Goal: Communication & Community: Participate in discussion

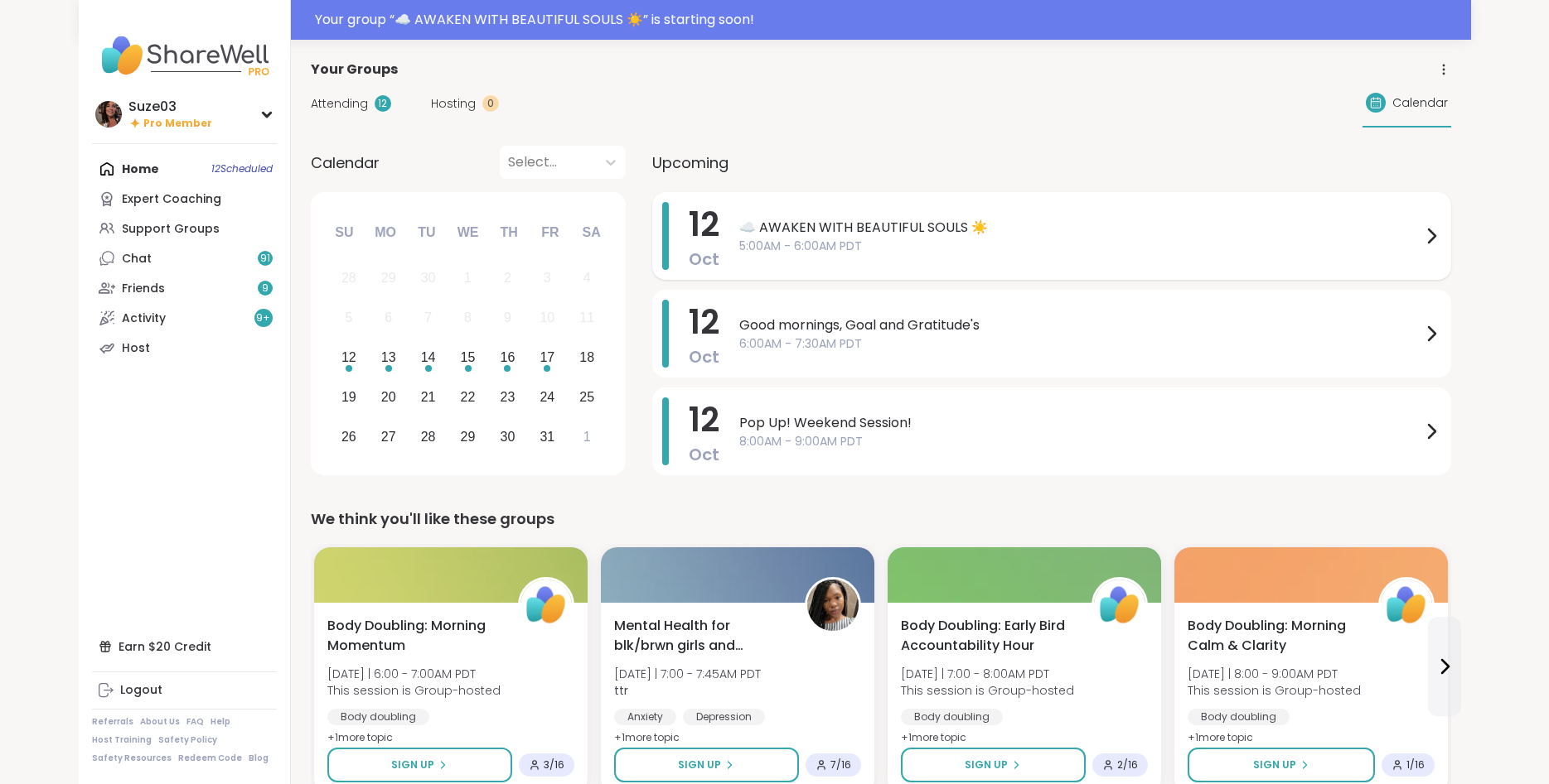
click at [1322, 222] on span "☁️ AWAKEN WITH BEAUTIFUL SOULS ☀️" at bounding box center [1079, 227] width 682 height 20
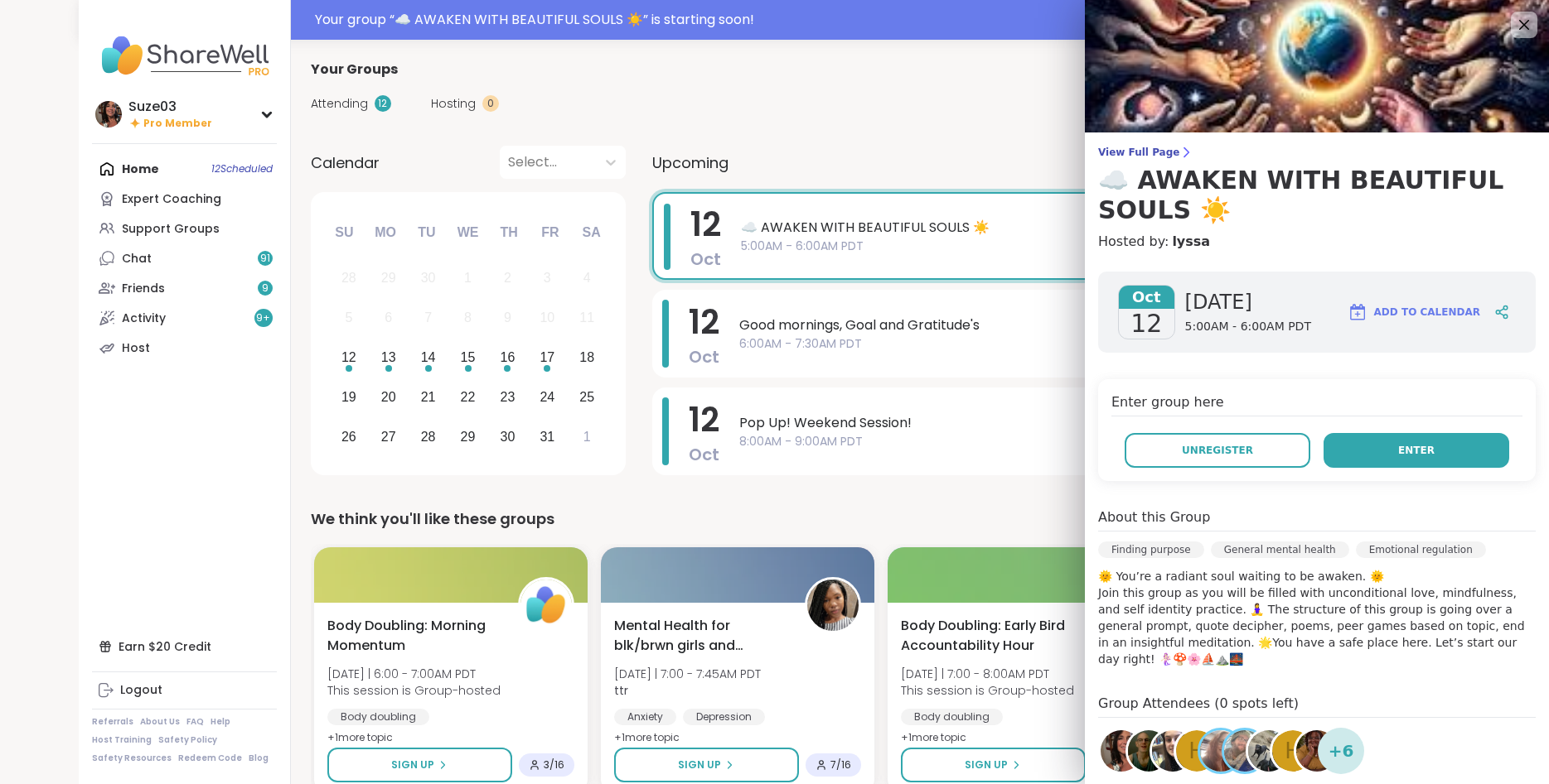
click at [1405, 439] on button "Enter" at bounding box center [1416, 451] width 186 height 35
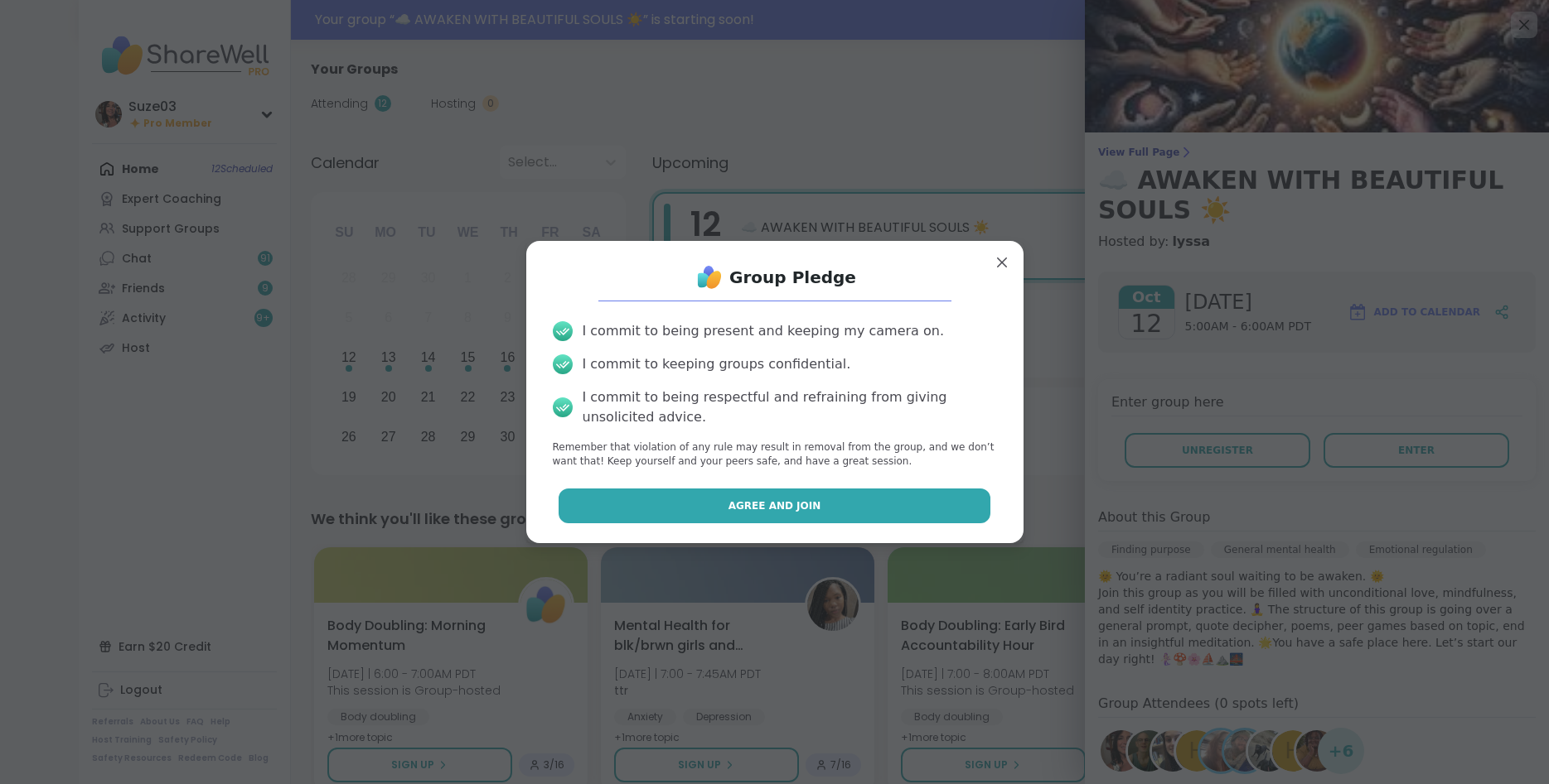
click at [932, 501] on button "Agree and Join" at bounding box center [774, 506] width 432 height 35
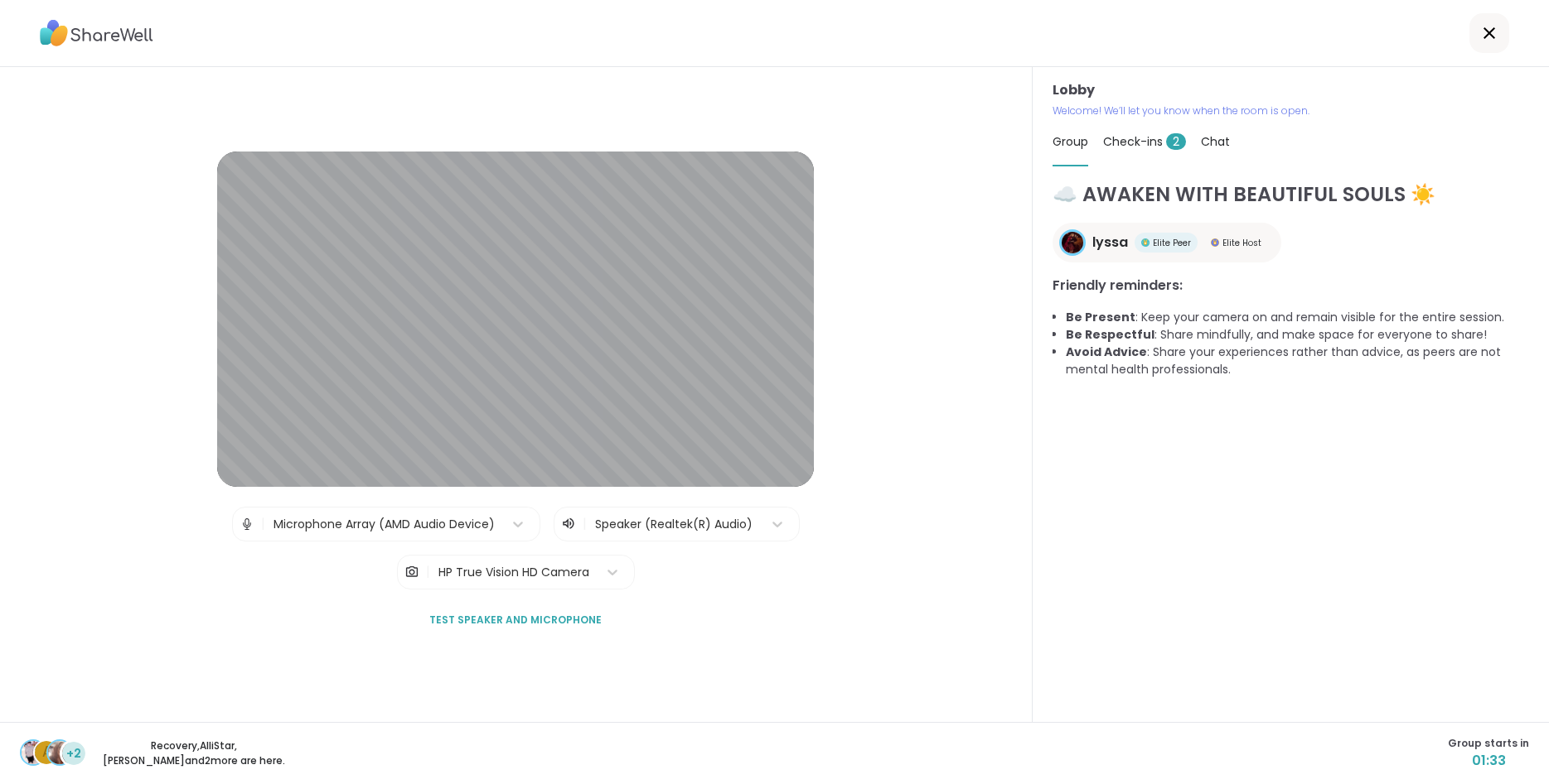
click at [1164, 133] on div "Check-ins 2" at bounding box center [1144, 142] width 83 height 46
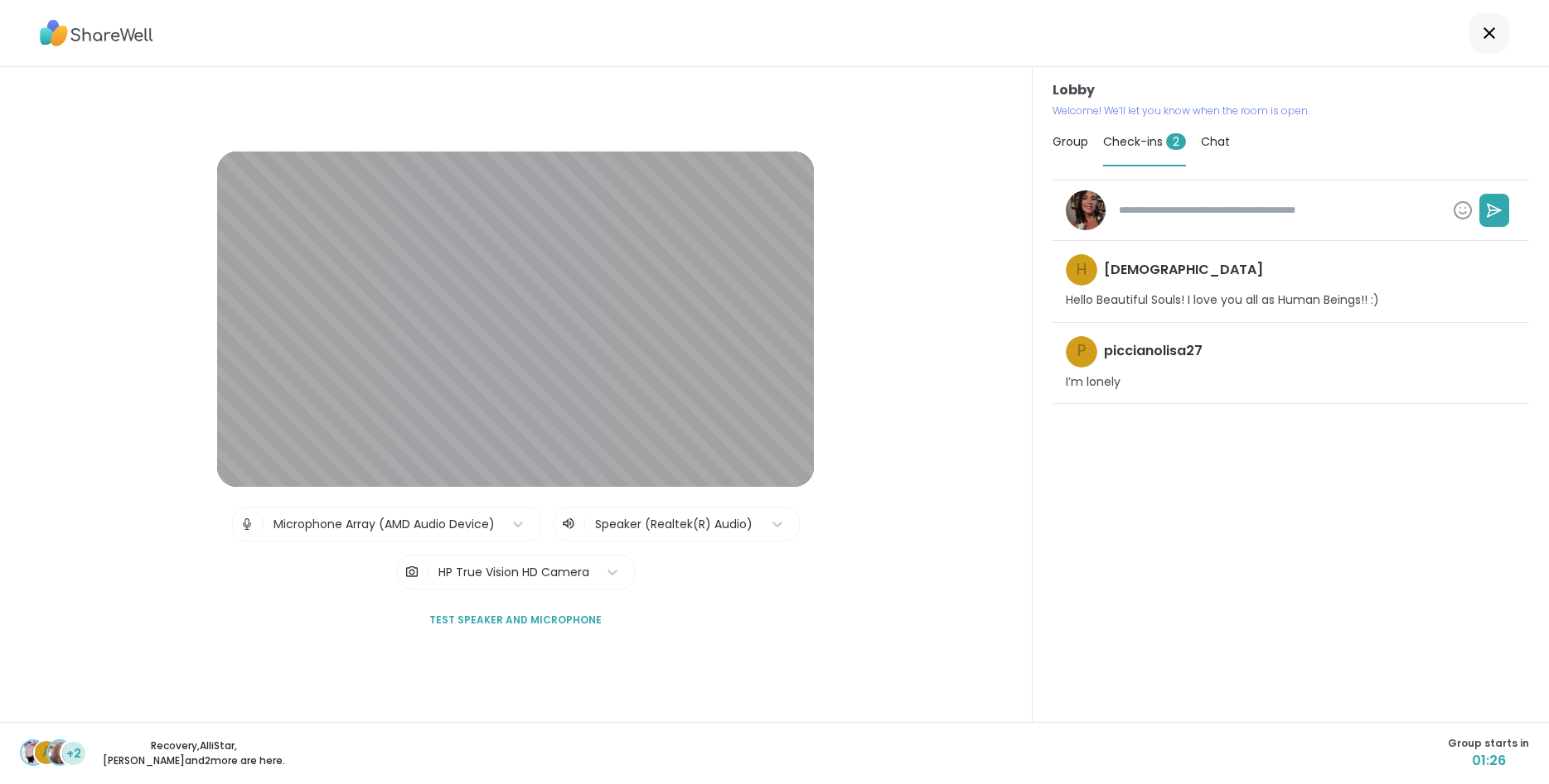
click at [1222, 140] on span "Chat" at bounding box center [1215, 141] width 29 height 16
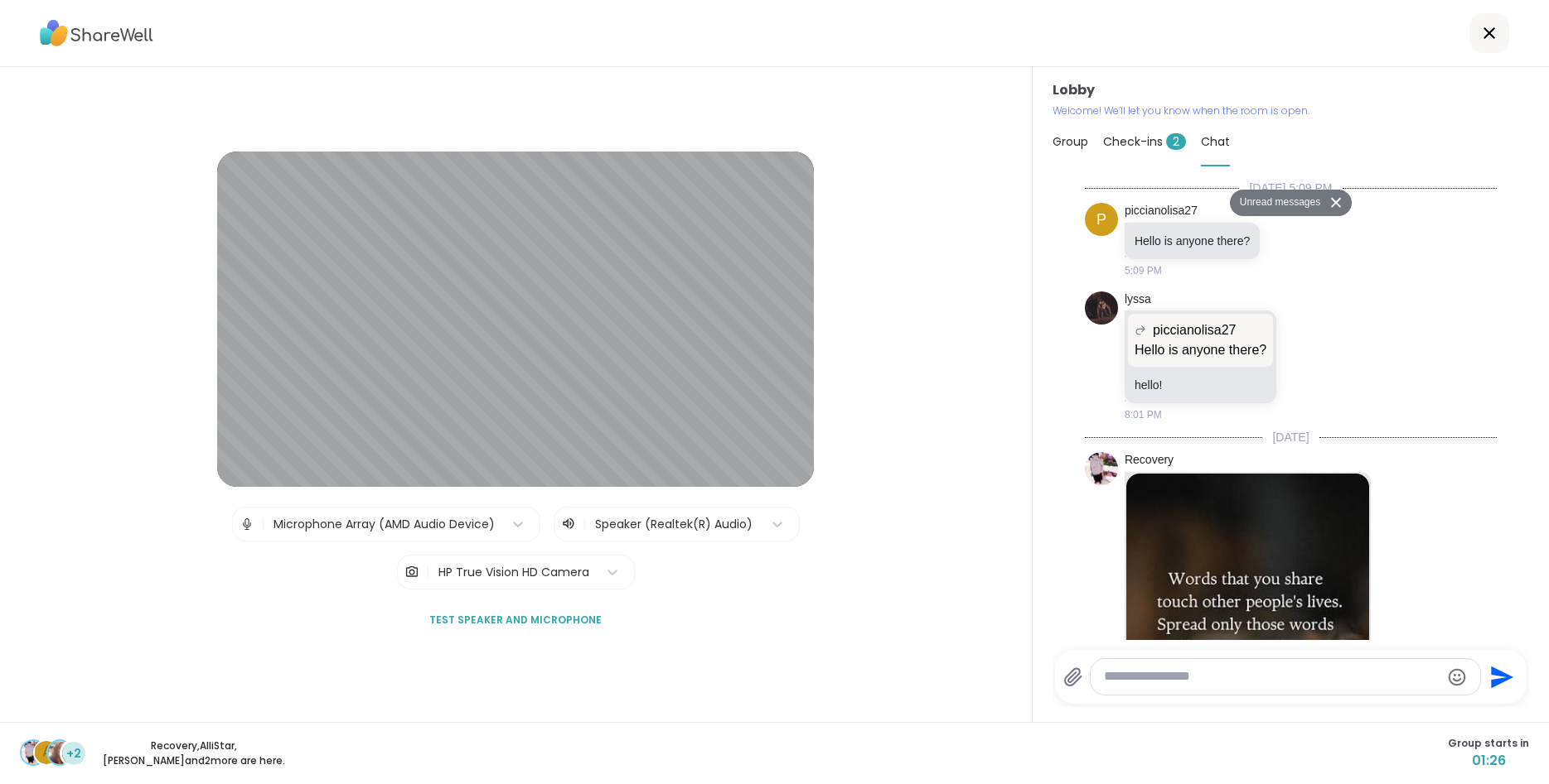
scroll to position [1270, 0]
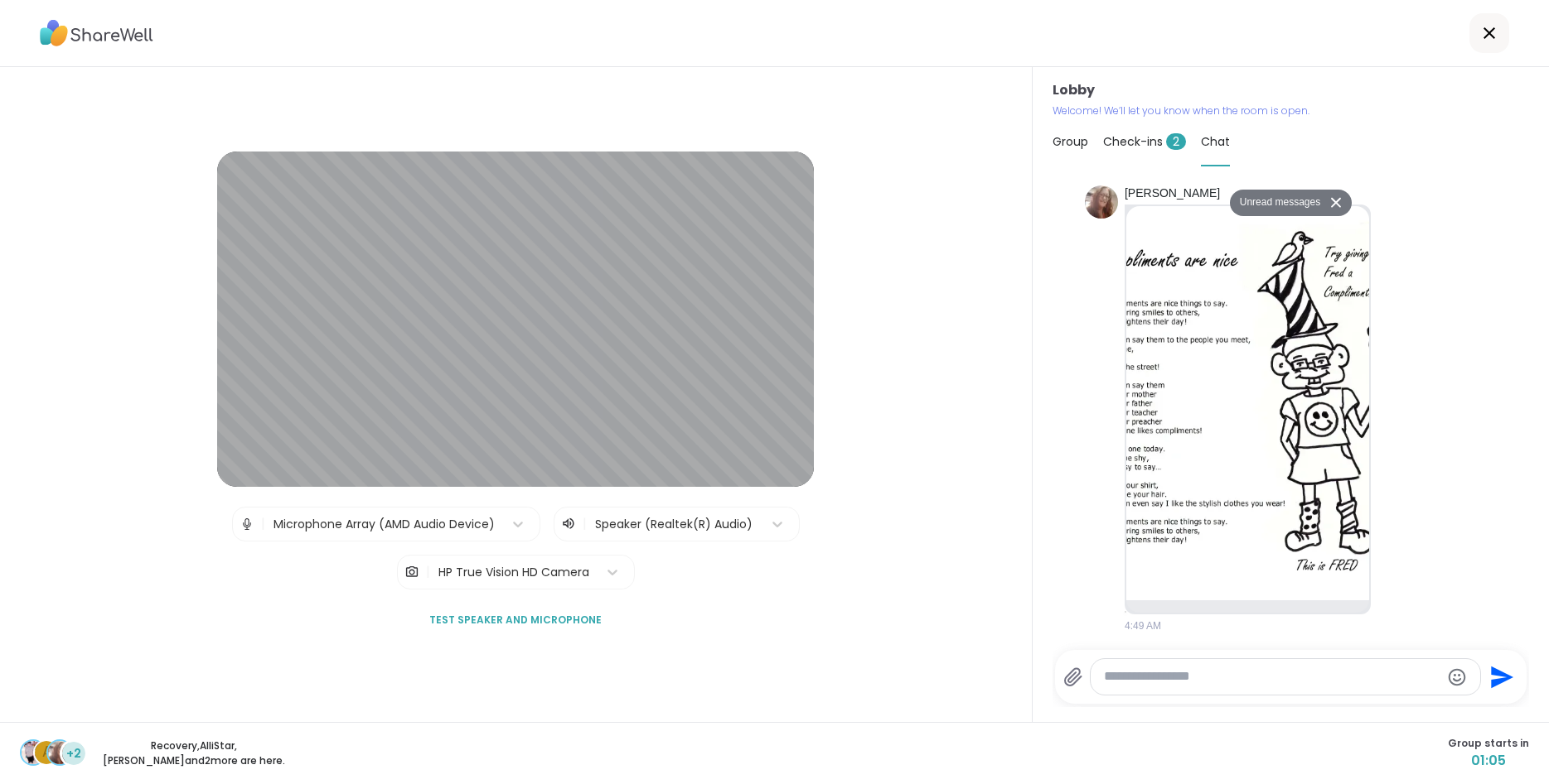
click at [1156, 144] on span "Check-ins 2" at bounding box center [1144, 141] width 83 height 16
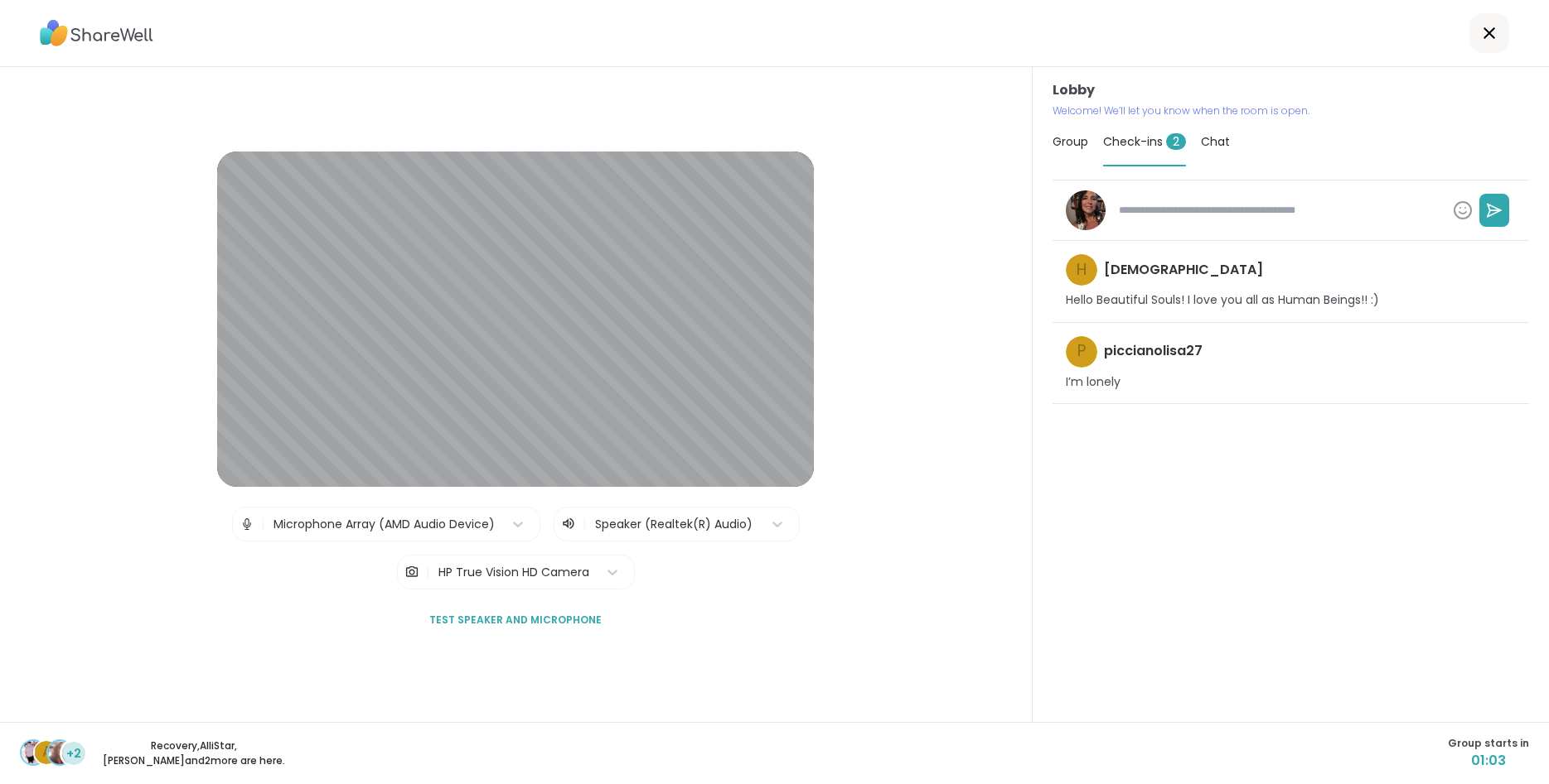
click at [1150, 215] on textarea at bounding box center [1279, 210] width 334 height 28
type textarea "*"
type textarea "**"
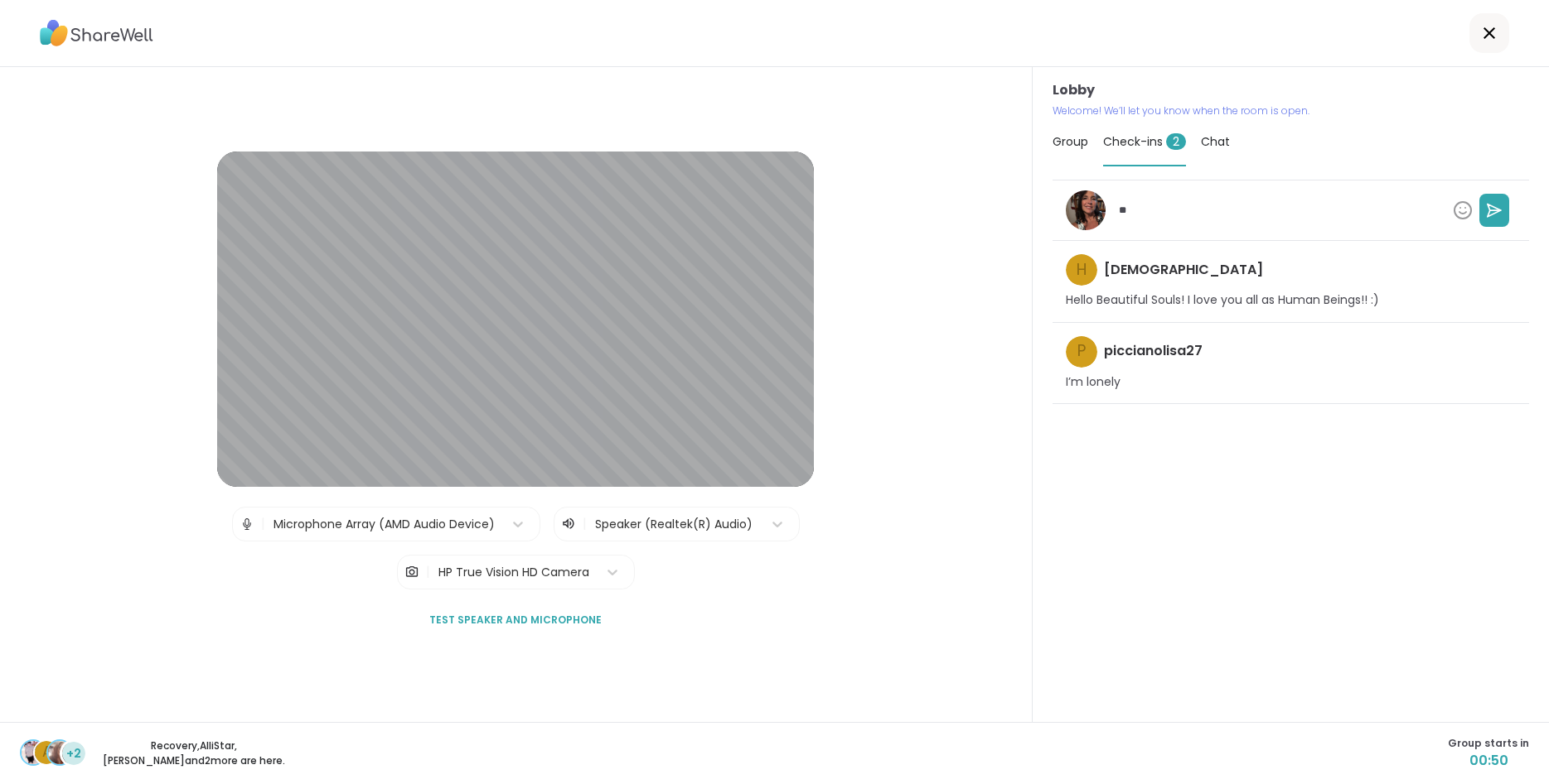
type textarea "*"
type textarea "**"
type textarea "*"
type textarea "****"
type textarea "*"
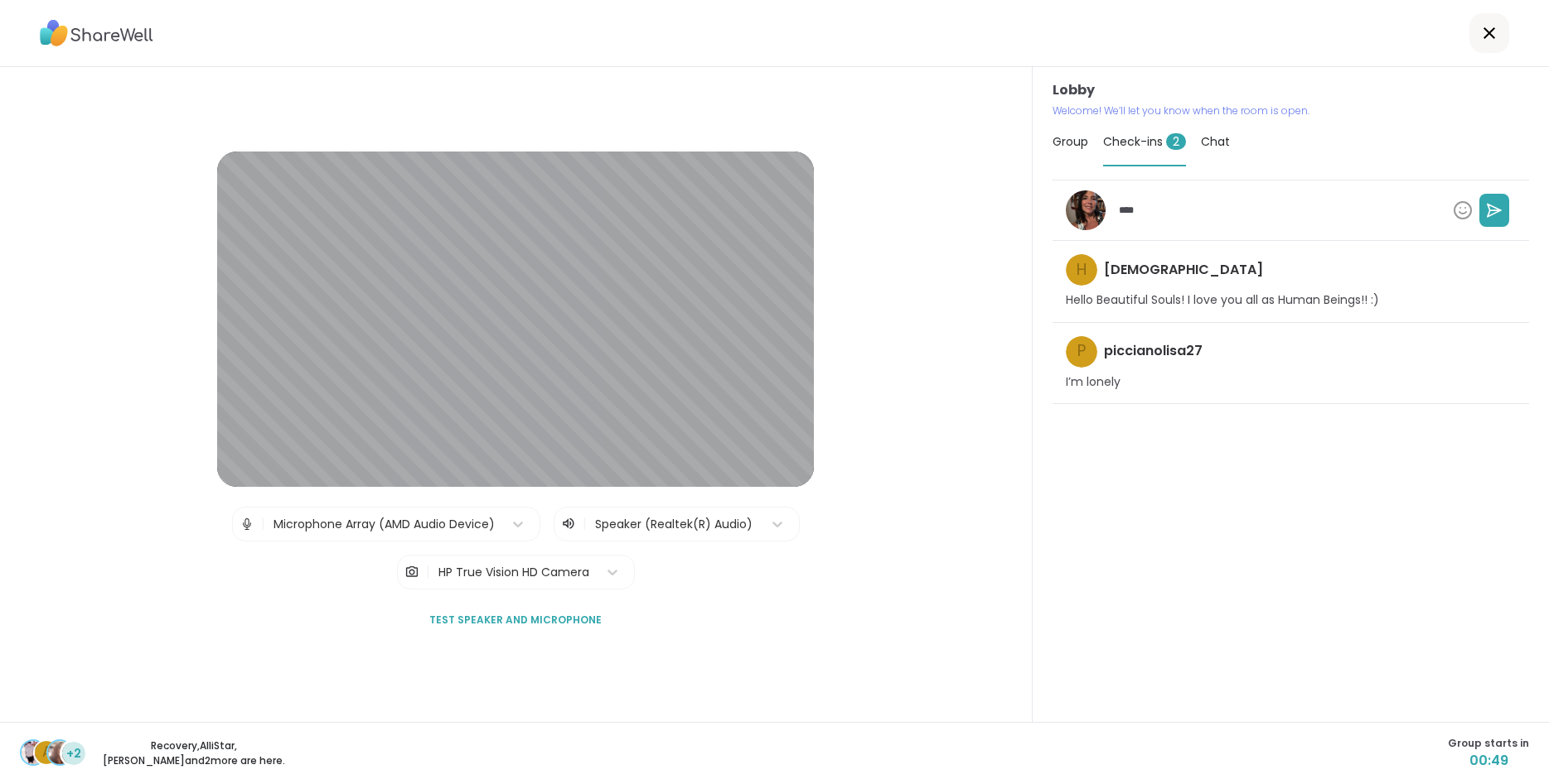
type textarea "*****"
type textarea "*"
type textarea "******"
type textarea "*"
type textarea "*******"
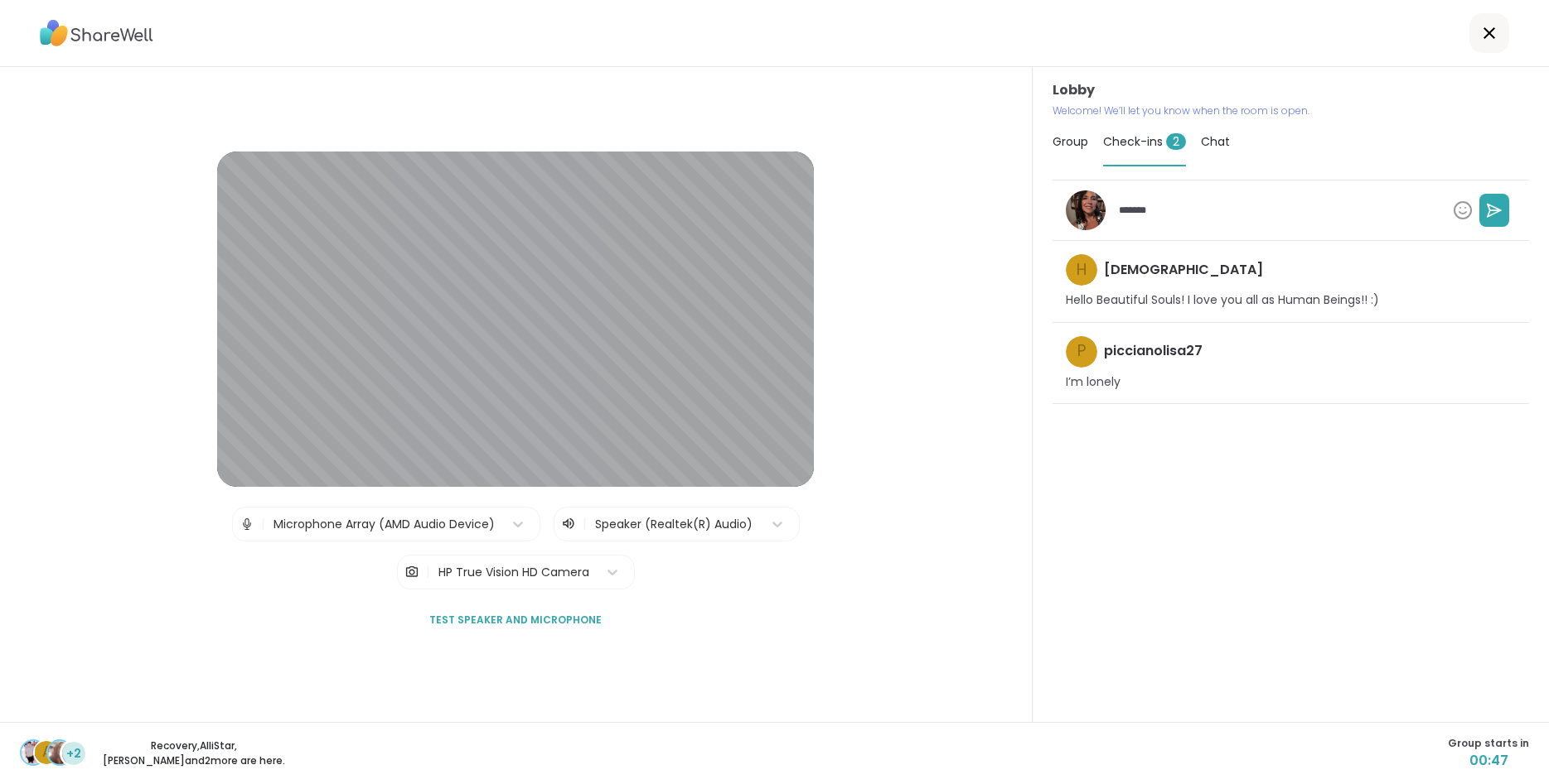
type textarea "*"
type textarea "*******"
type textarea "*"
type textarea "*********"
type textarea "*"
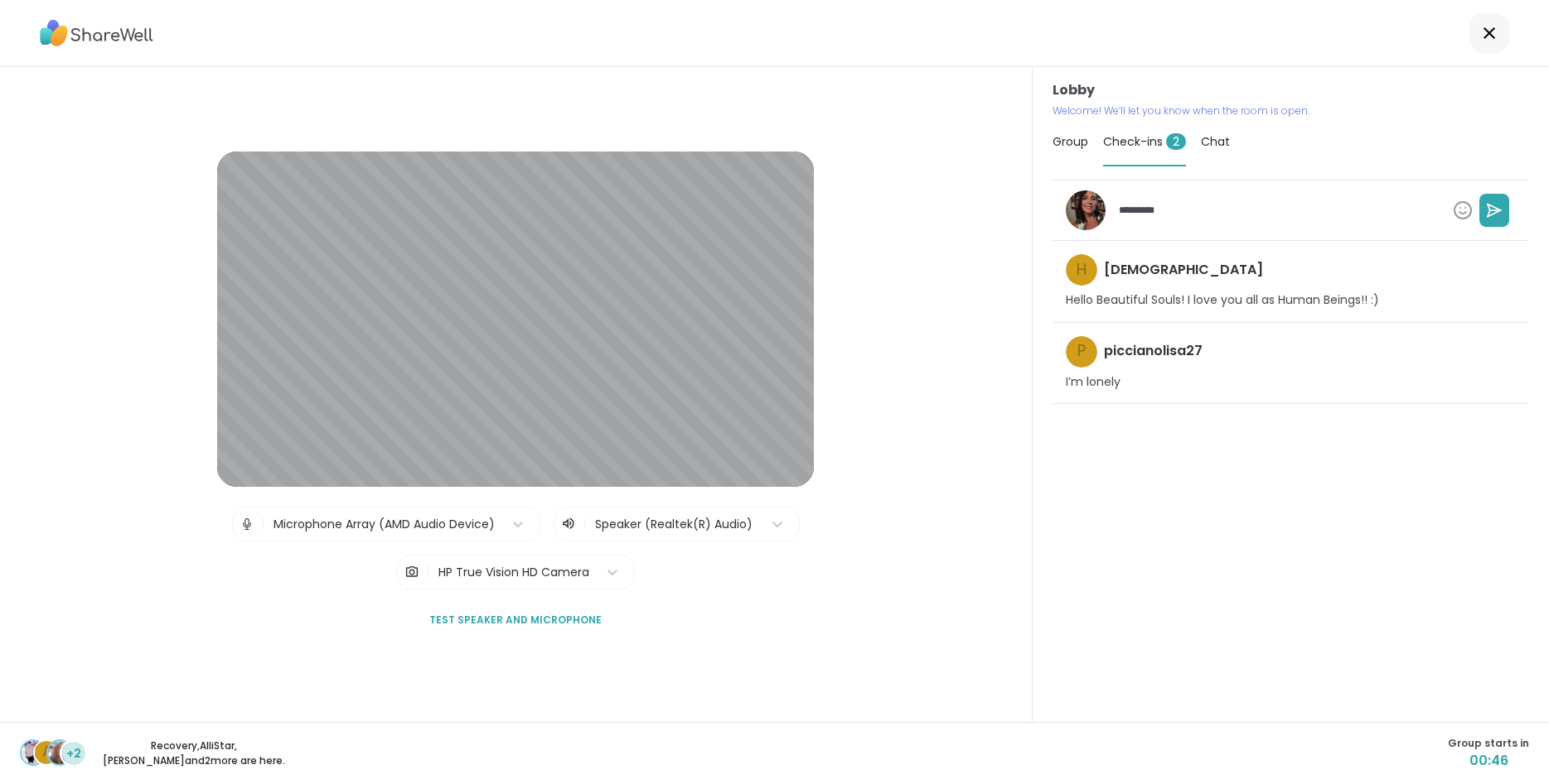
type textarea "*********"
type textarea "*"
type textarea "**********"
type textarea "*"
type textarea "**********"
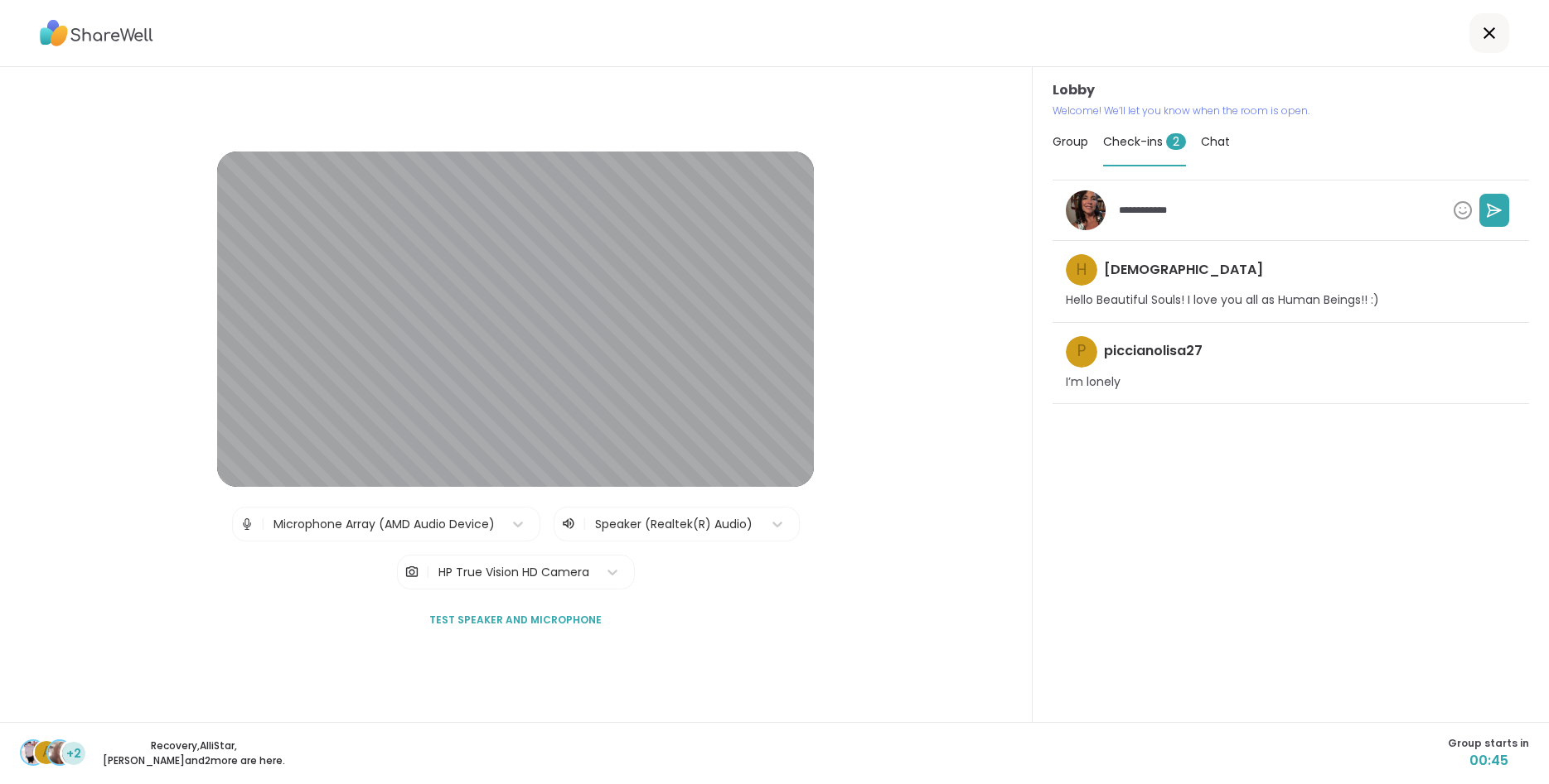
type textarea "*"
type textarea "**********"
type textarea "*"
type textarea "**********"
type textarea "*"
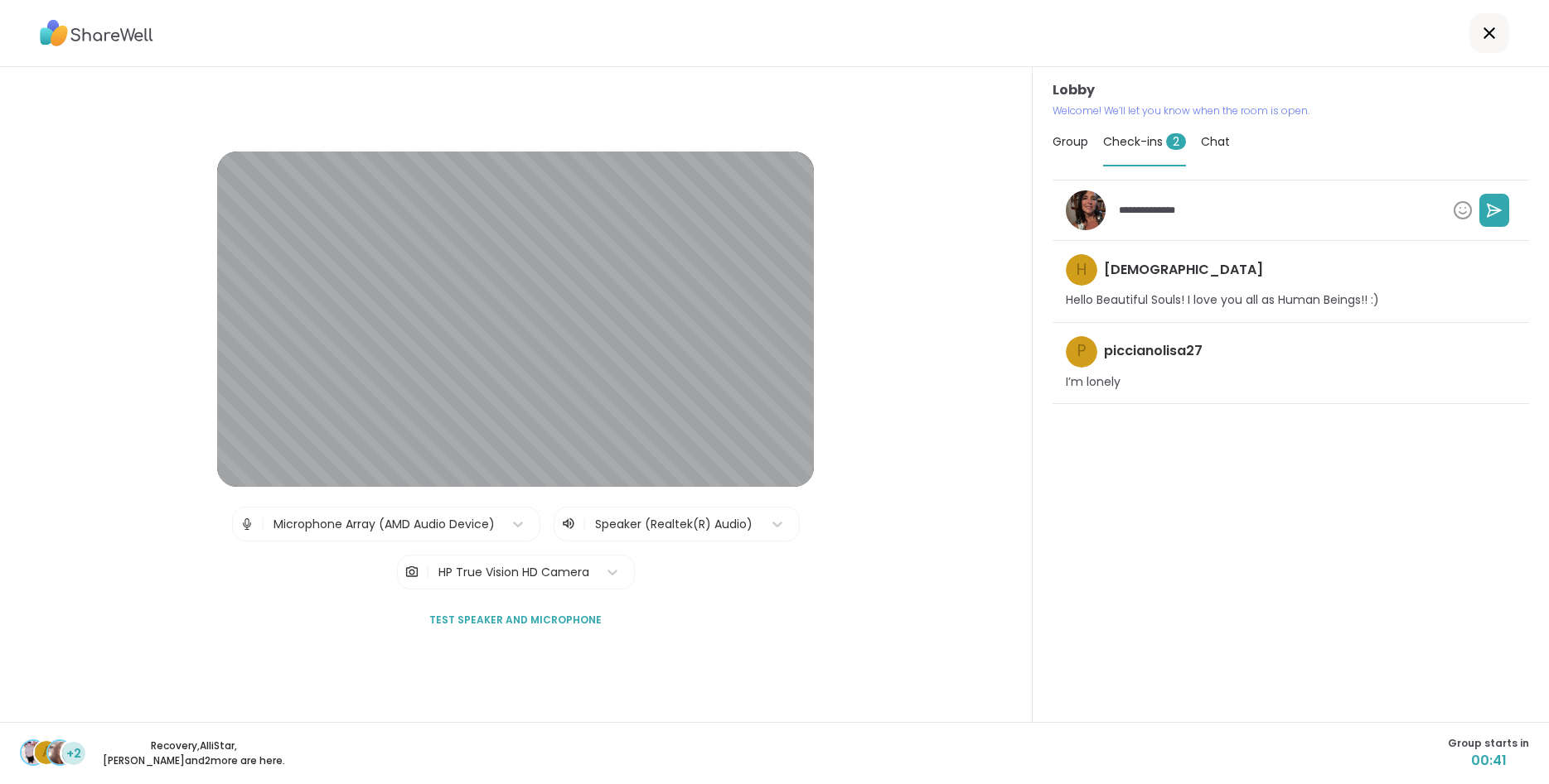
type textarea "**********"
type textarea "*"
type textarea "**********"
type textarea "*"
type textarea "**********"
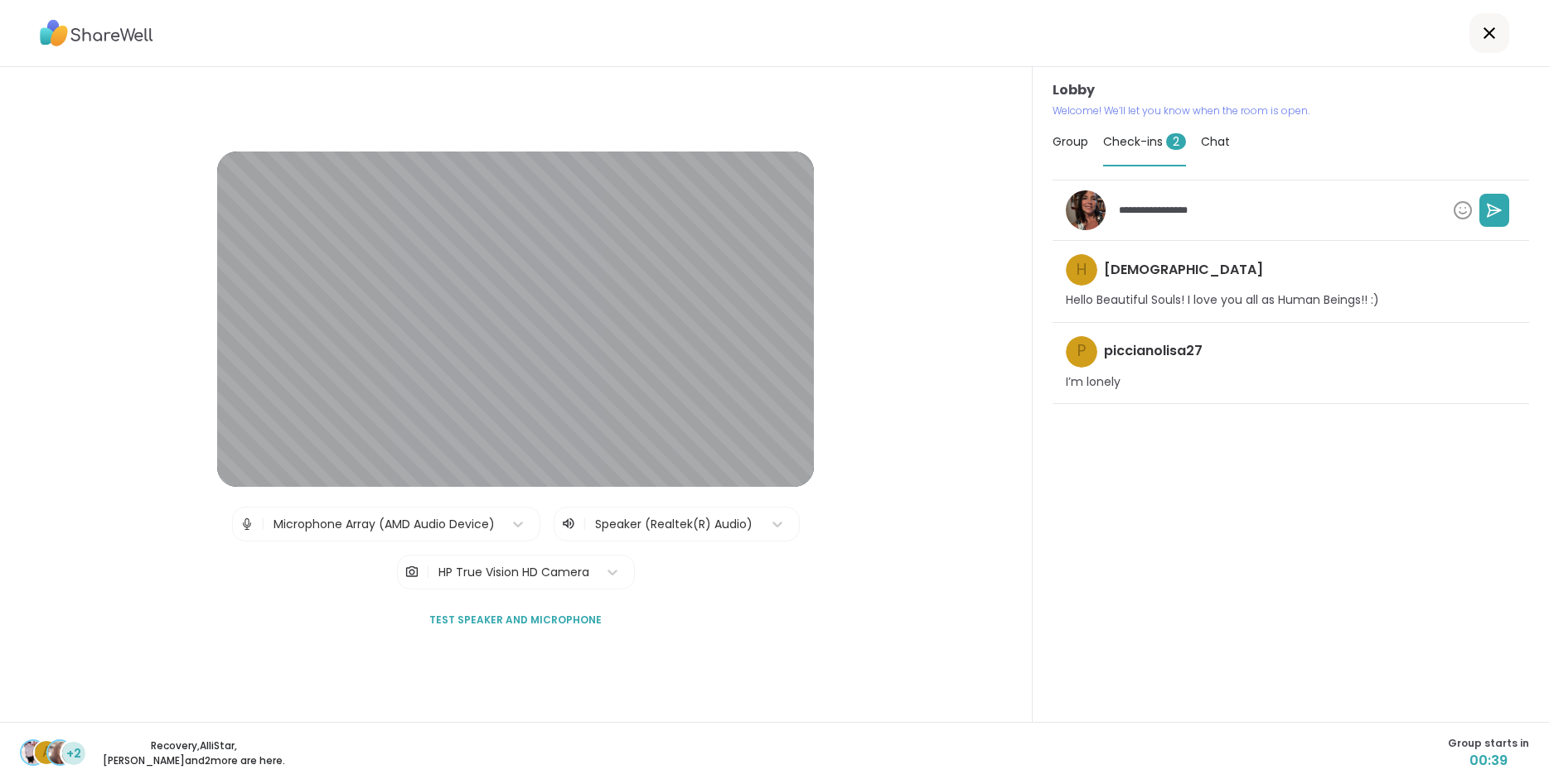
type textarea "*"
type textarea "**********"
type textarea "*"
type textarea "**********"
type textarea "*"
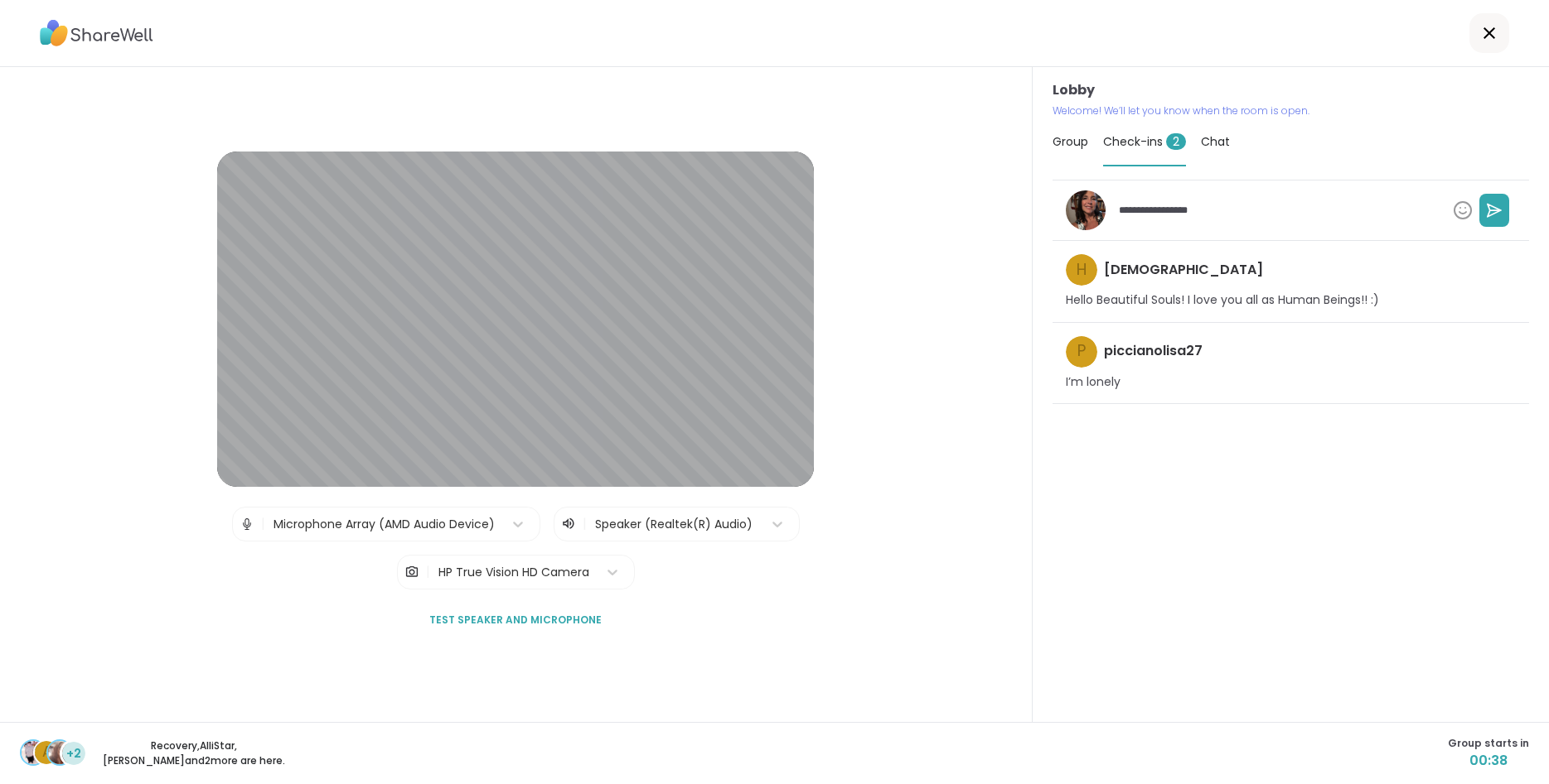
type textarea "**********"
type textarea "*"
type textarea "**********"
type textarea "*"
type textarea "**********"
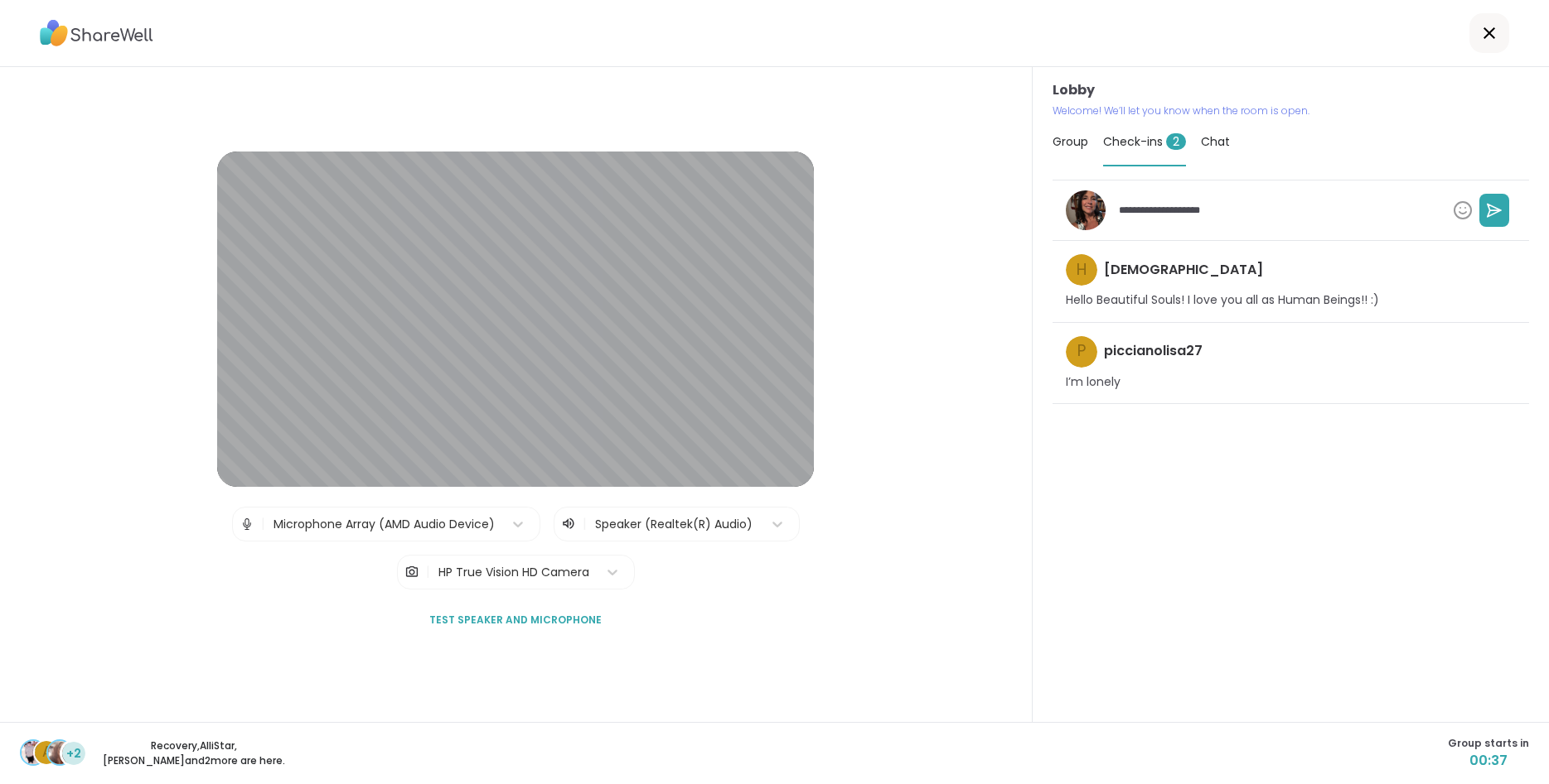
type textarea "*"
type textarea "**********"
type textarea "*"
type textarea "**********"
type textarea "*"
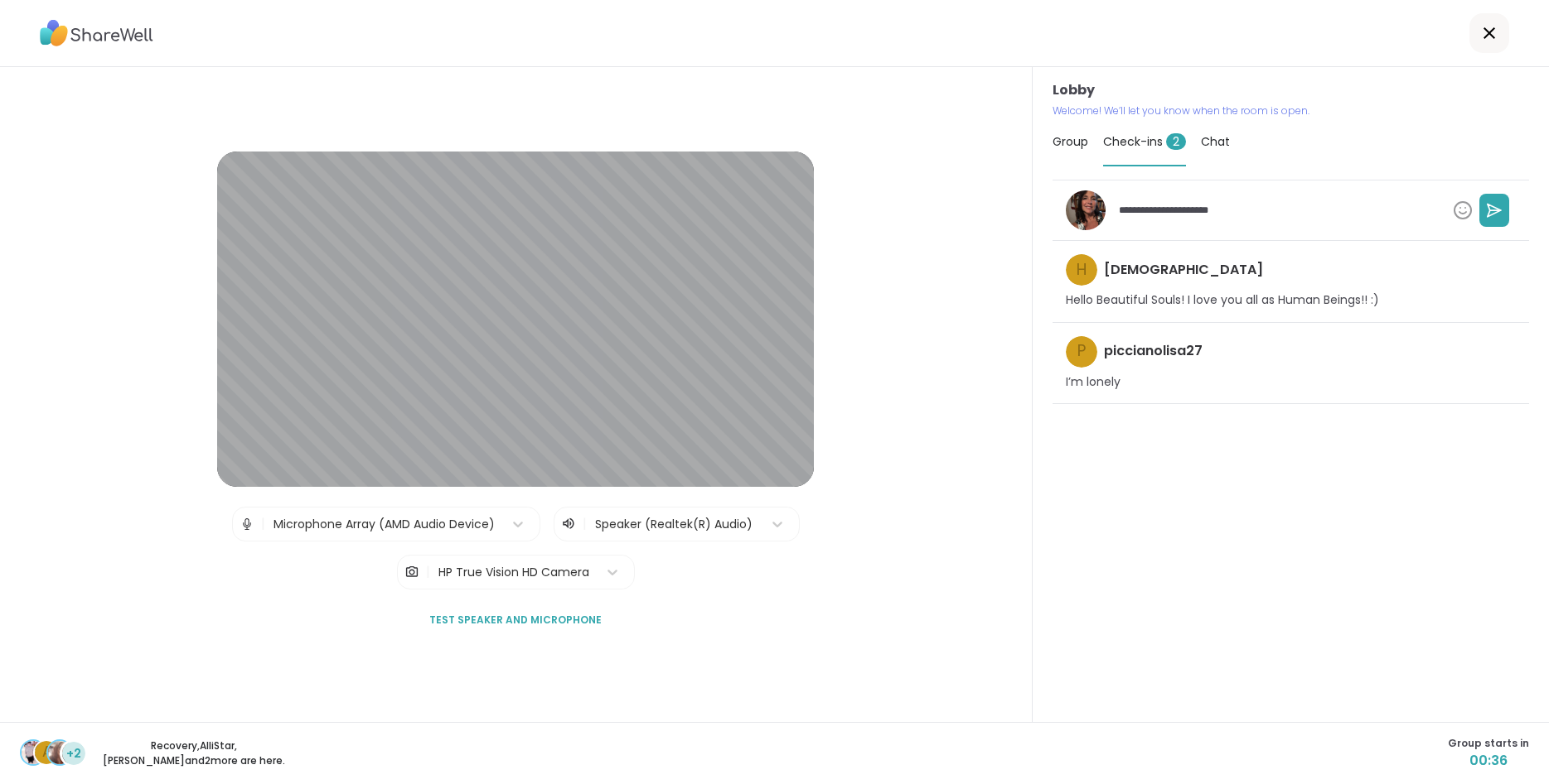
type textarea "**********"
type textarea "*"
type textarea "**********"
type textarea "*"
type textarea "**********"
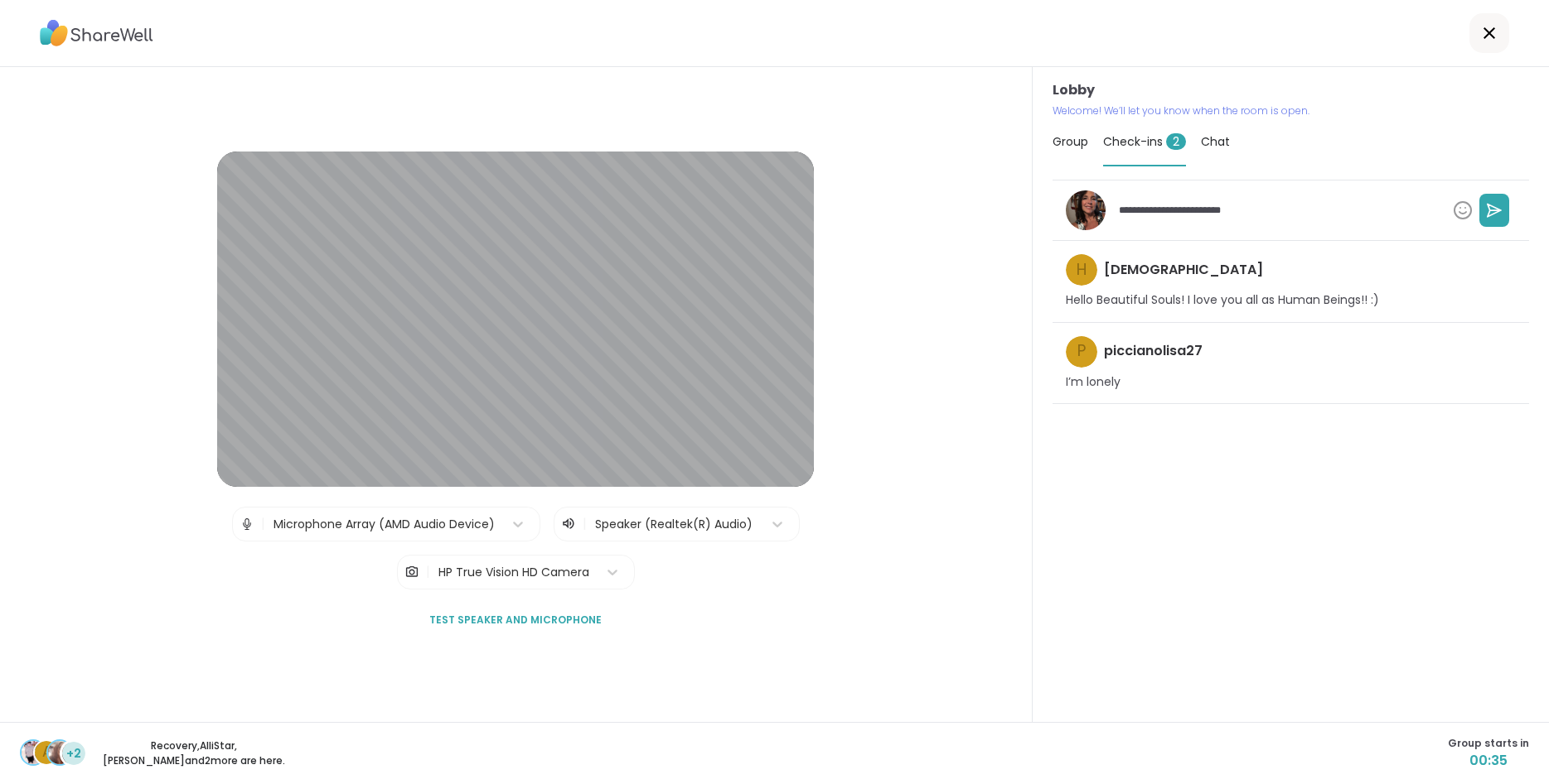
type textarea "*"
type textarea "**********"
type textarea "*"
type textarea "**********"
type textarea "*"
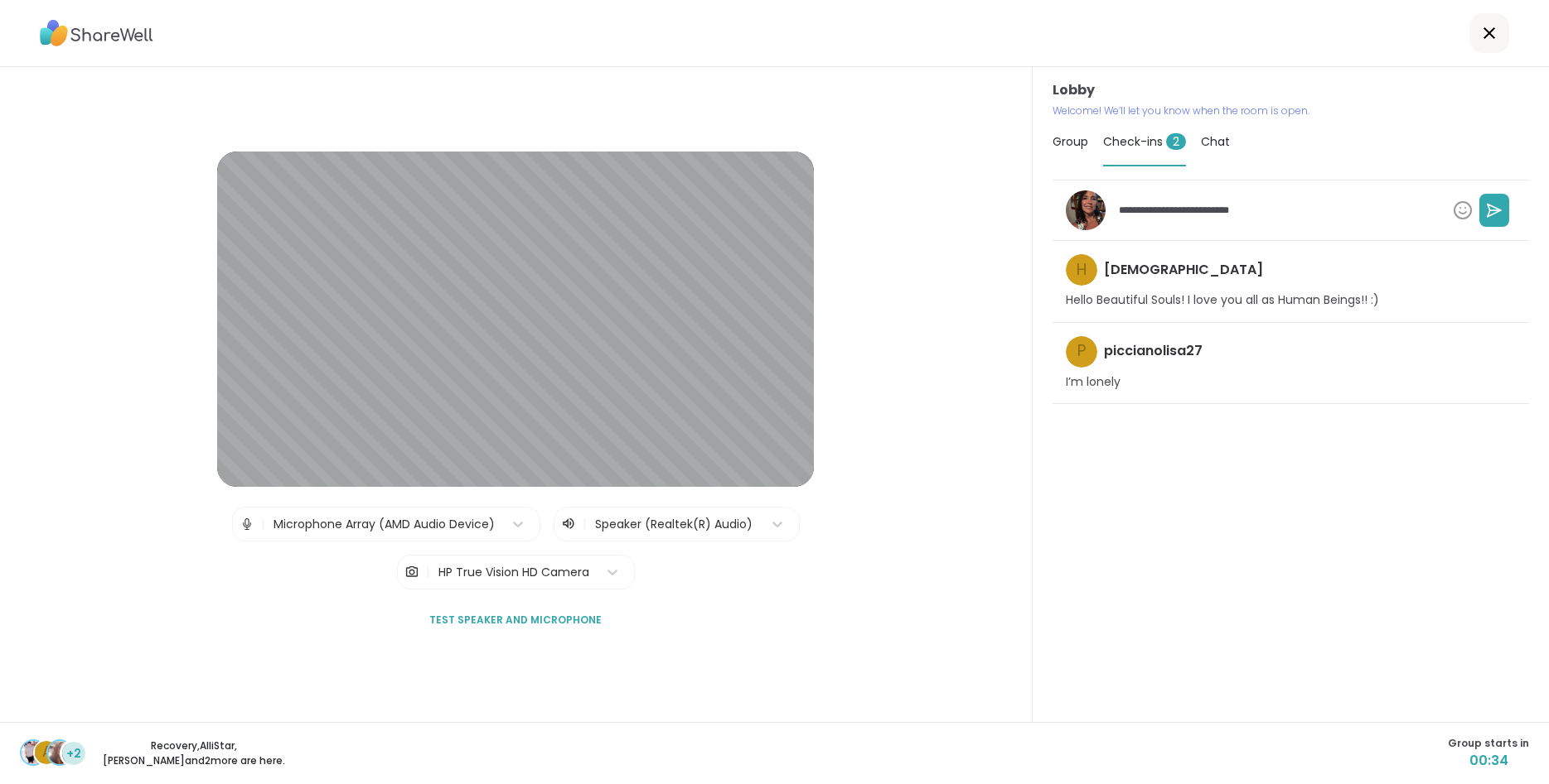
type textarea "**********"
type textarea "*"
type textarea "**********"
type textarea "*"
type textarea "**********"
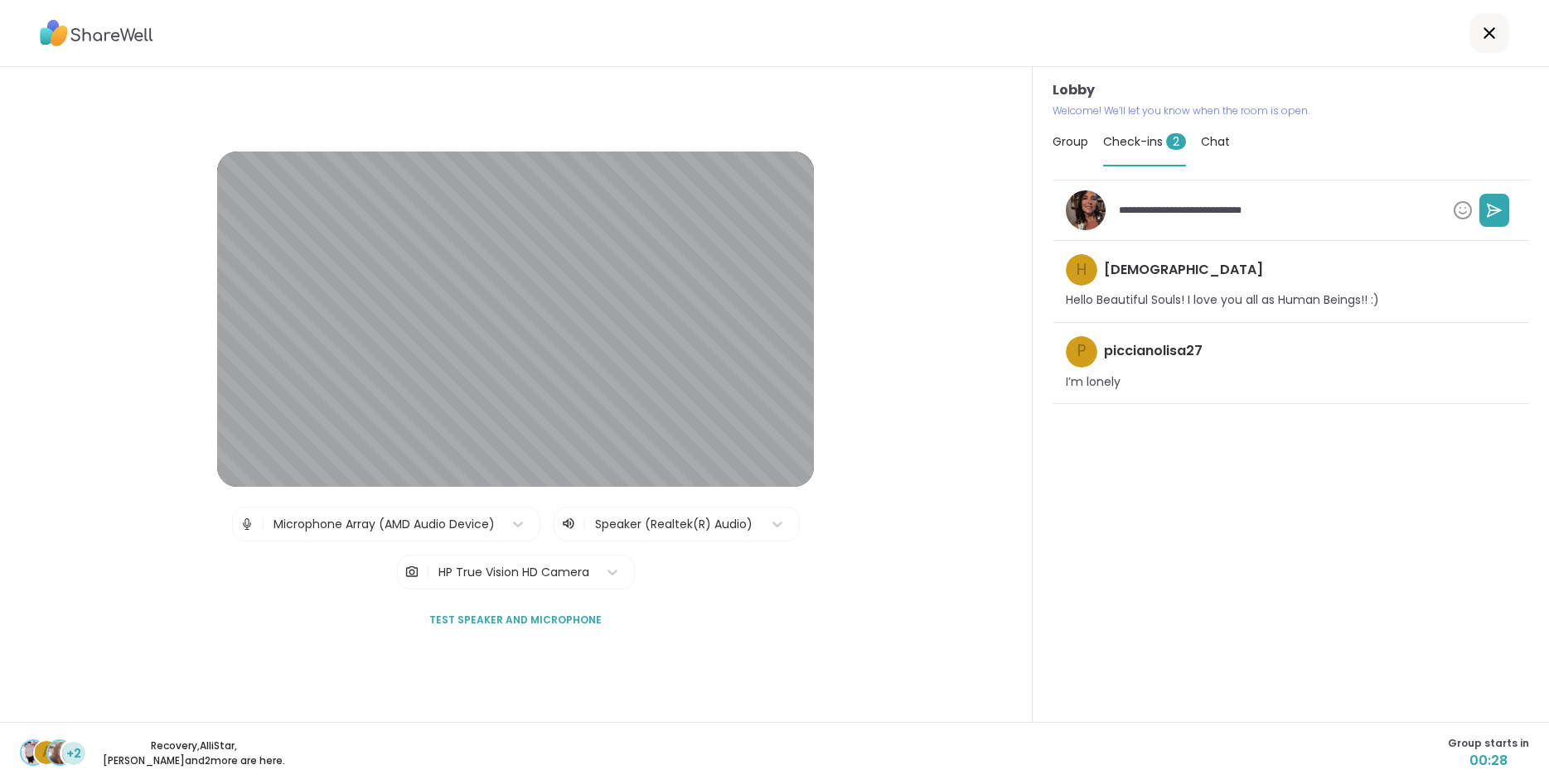
type textarea "*"
type textarea "**********"
type textarea "*"
type textarea "**********"
type textarea "*"
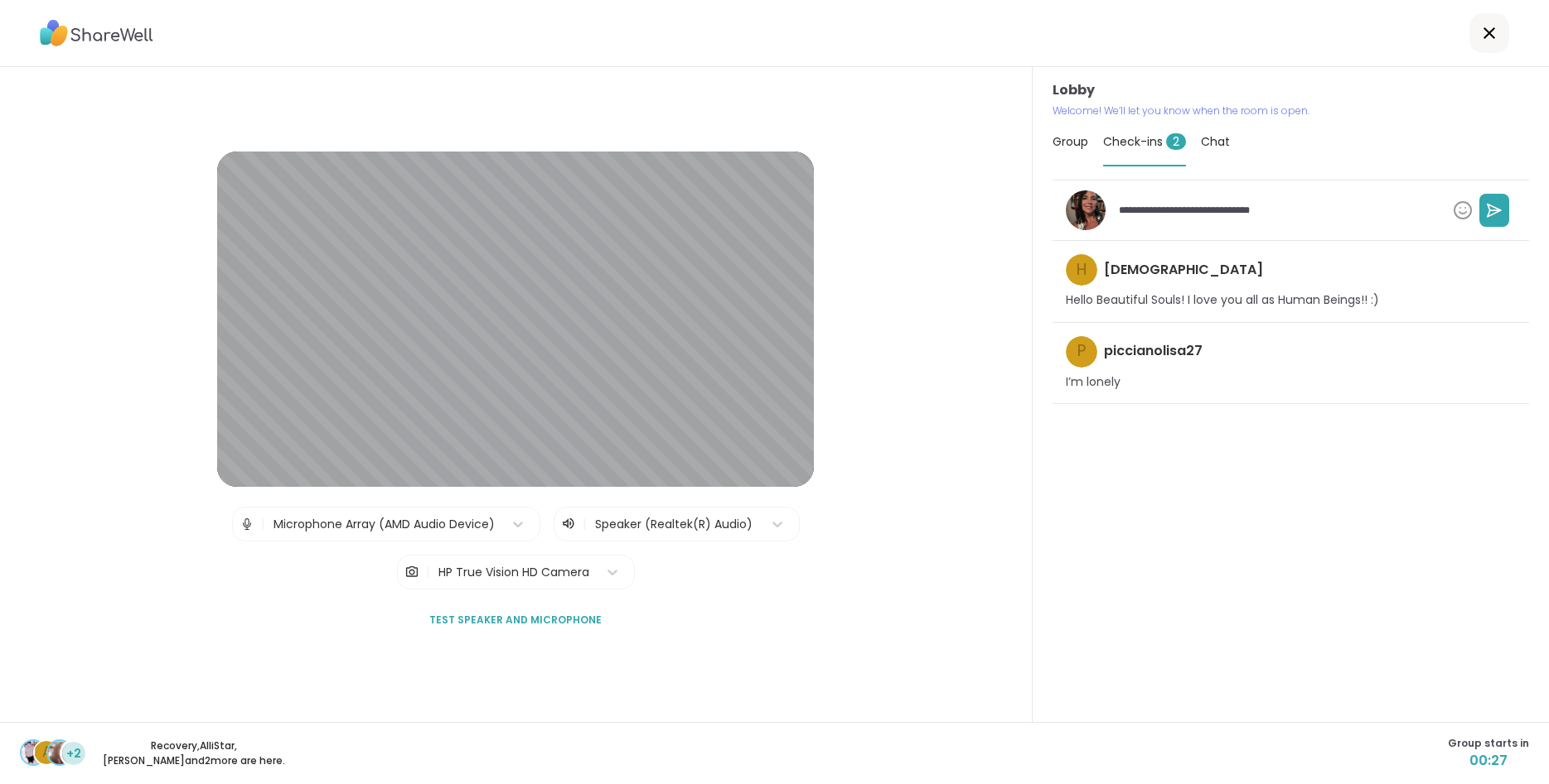
type textarea "**********"
type textarea "*"
type textarea "**********"
type textarea "*"
type textarea "**********"
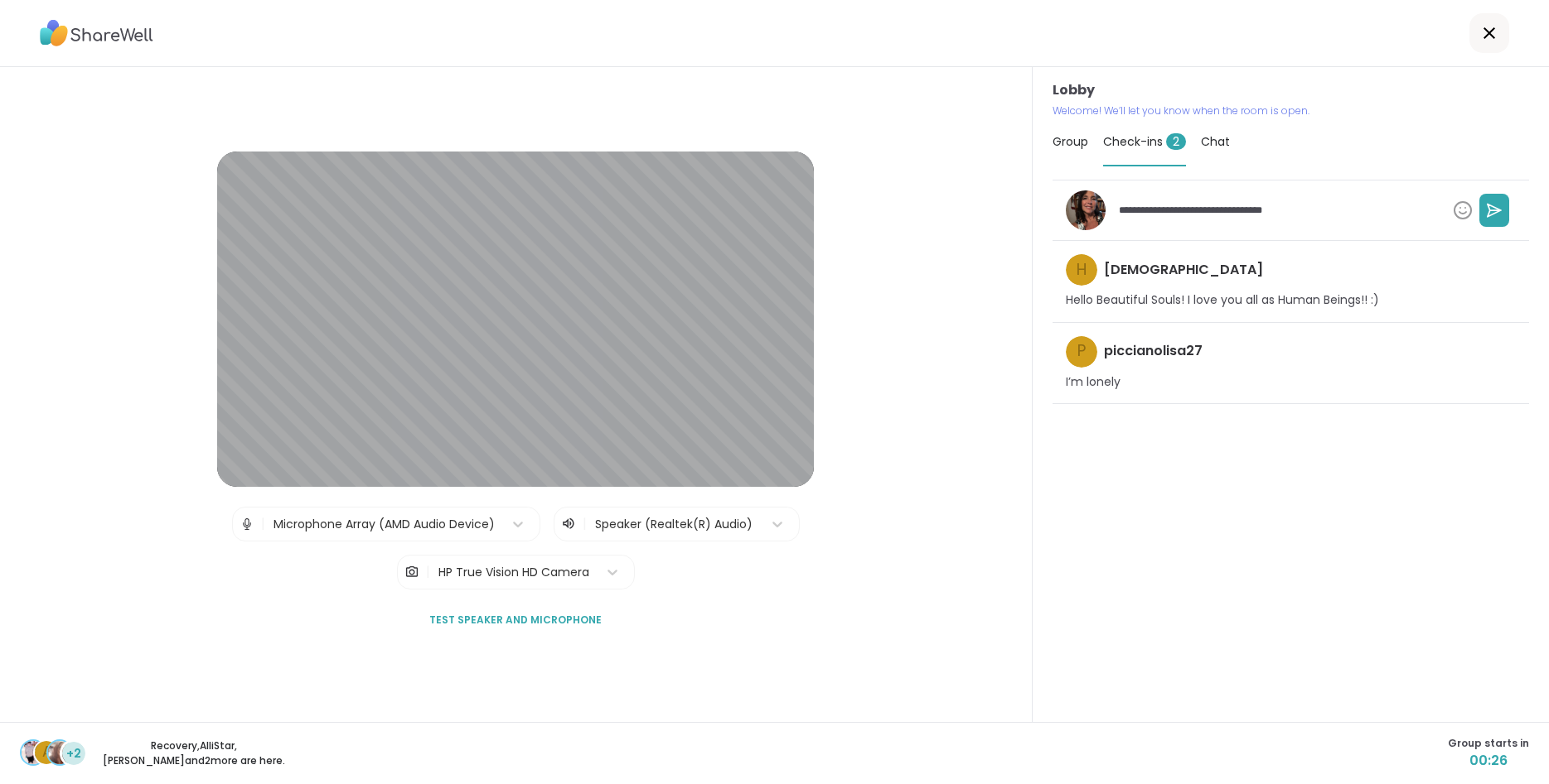
type textarea "*"
type textarea "**********"
type textarea "*"
type textarea "**********"
type textarea "*"
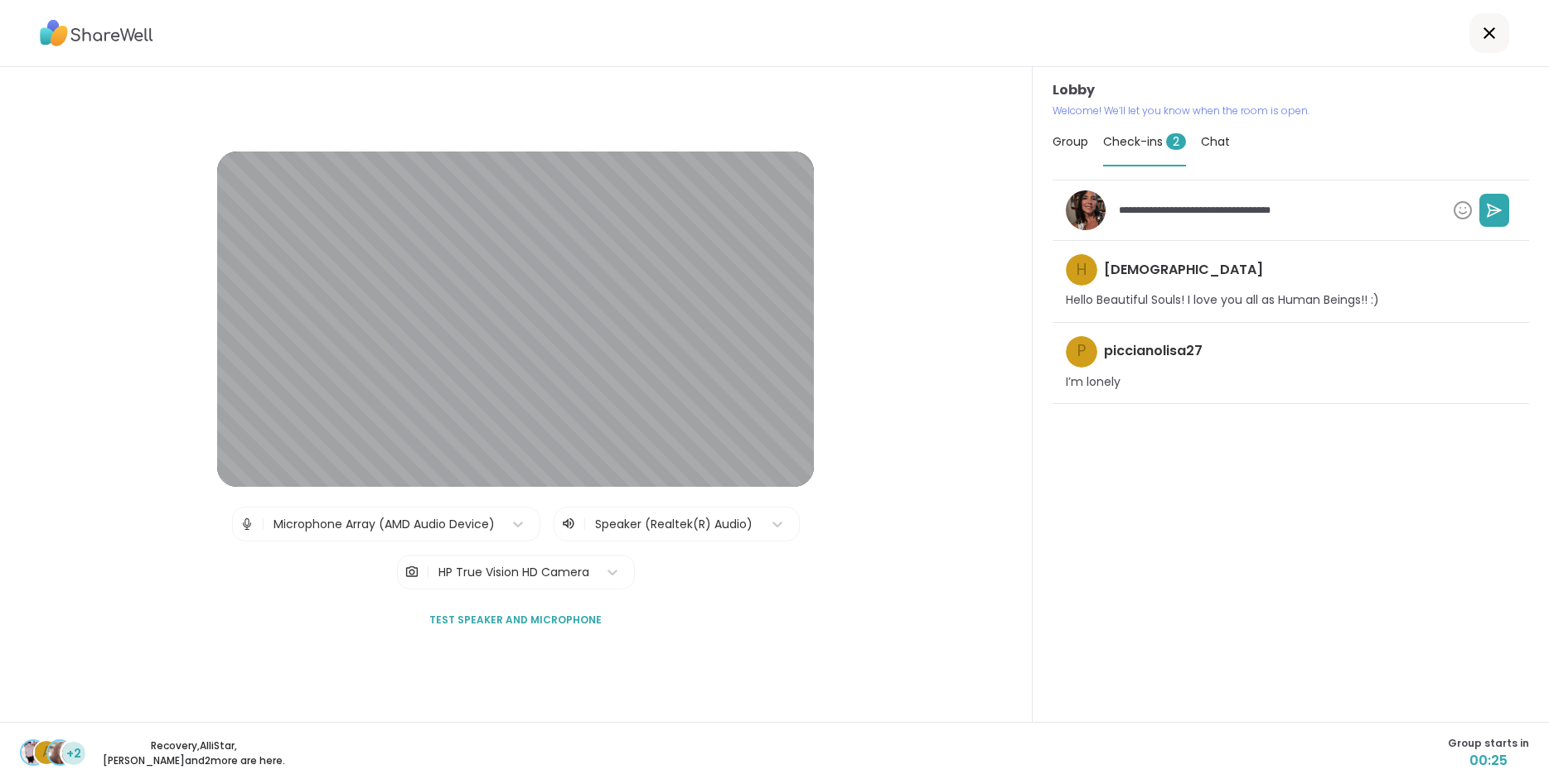
type textarea "**********"
type textarea "*"
type textarea "**********"
type textarea "*"
type textarea "**********"
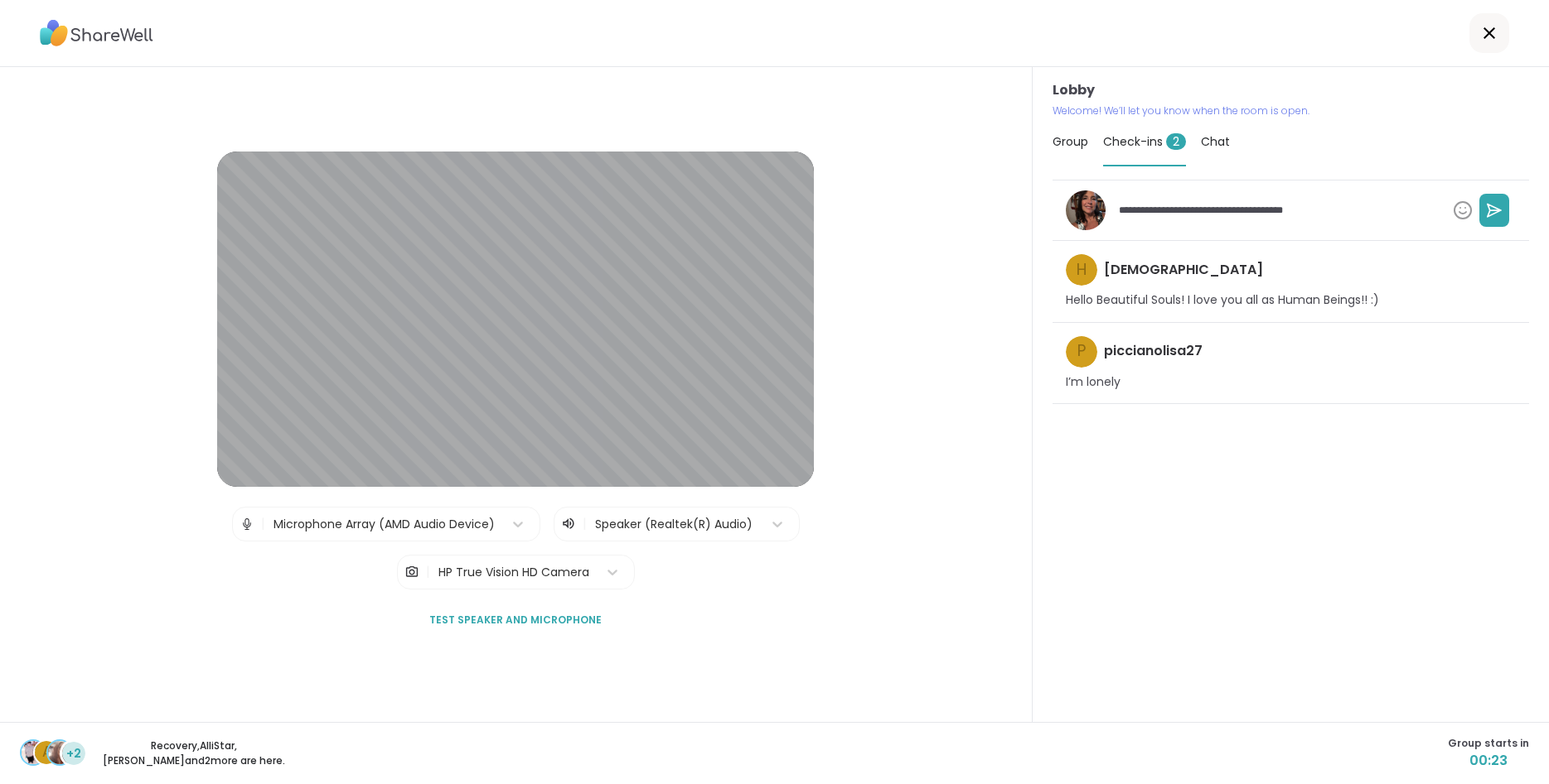
type textarea "*"
type textarea "**********"
type textarea "*"
type textarea "**********"
type textarea "*"
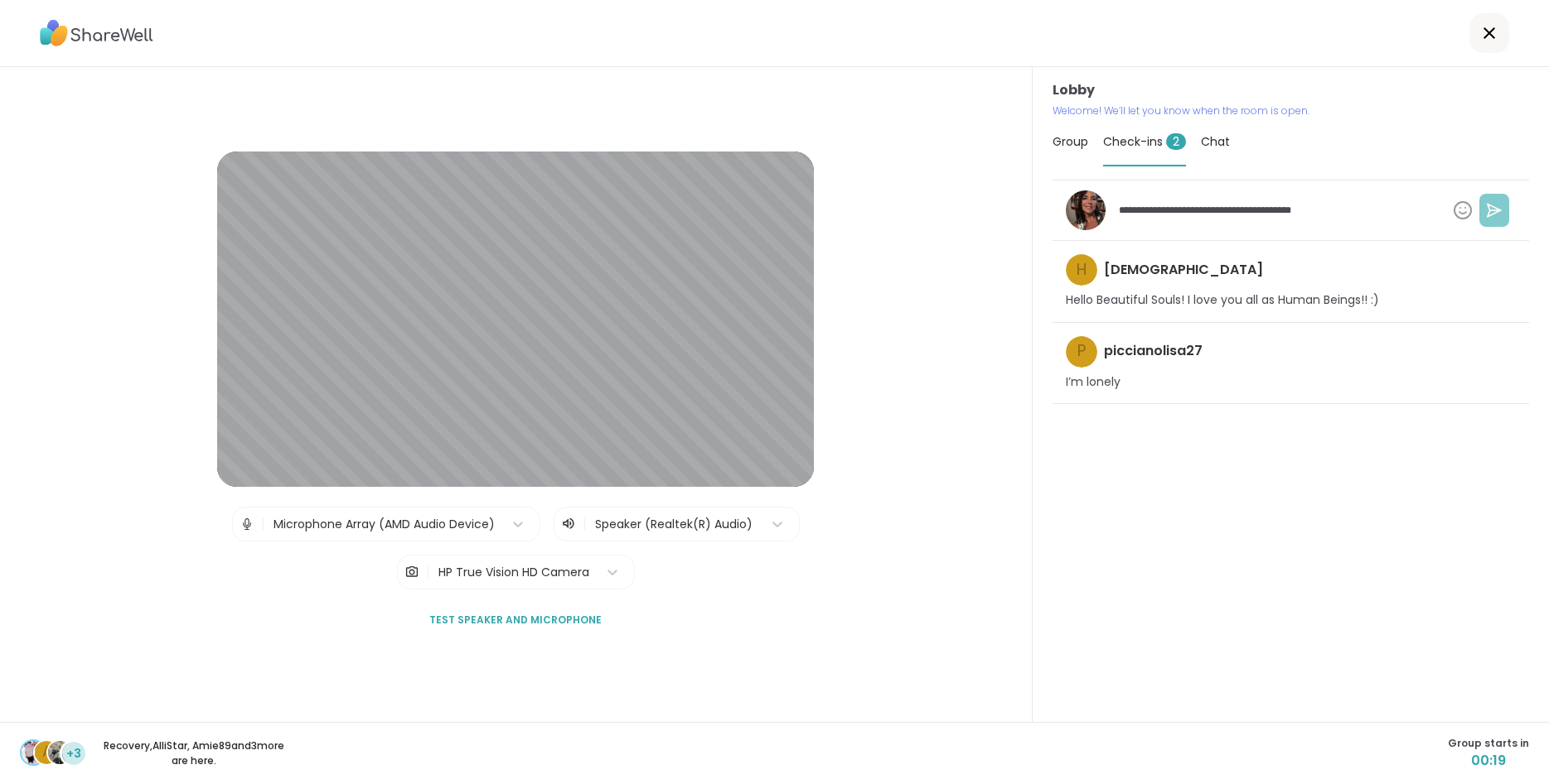
type textarea "**********"
click at [1497, 211] on icon at bounding box center [1493, 209] width 16 height 16
type textarea "*"
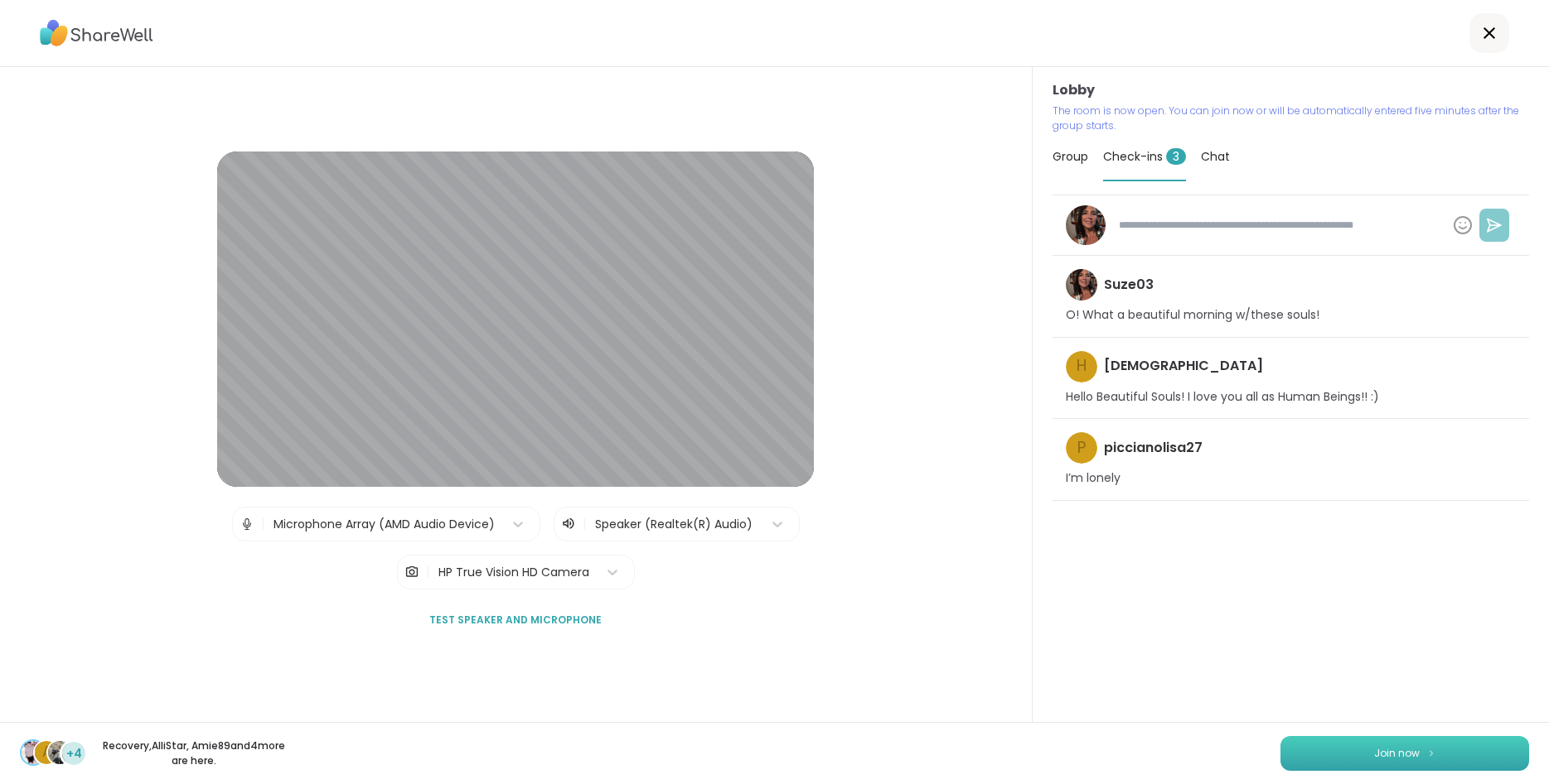
click at [1417, 750] on span "Join now" at bounding box center [1396, 753] width 45 height 15
type textarea "*"
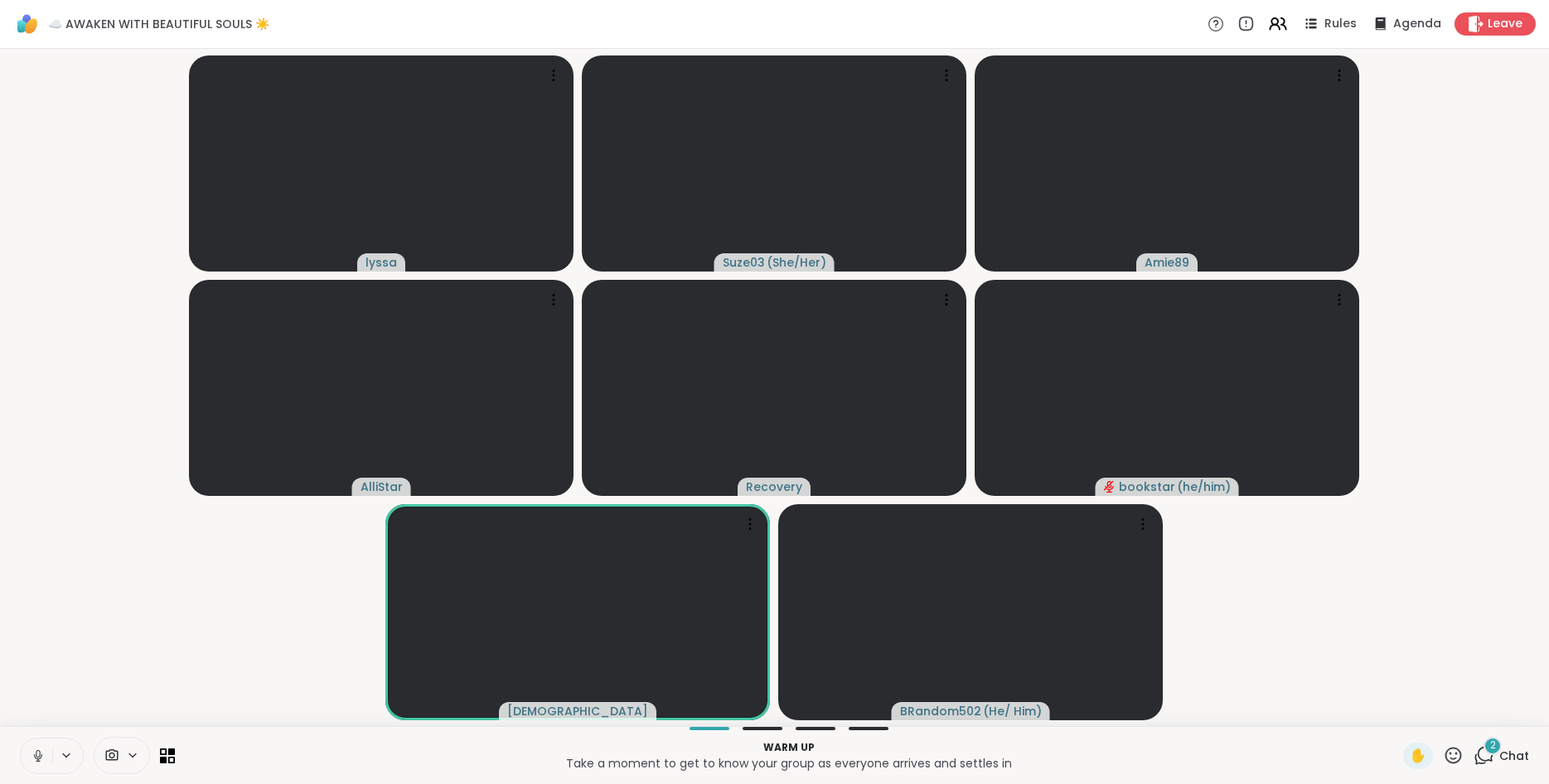
click at [1459, 752] on icon at bounding box center [1453, 756] width 21 height 21
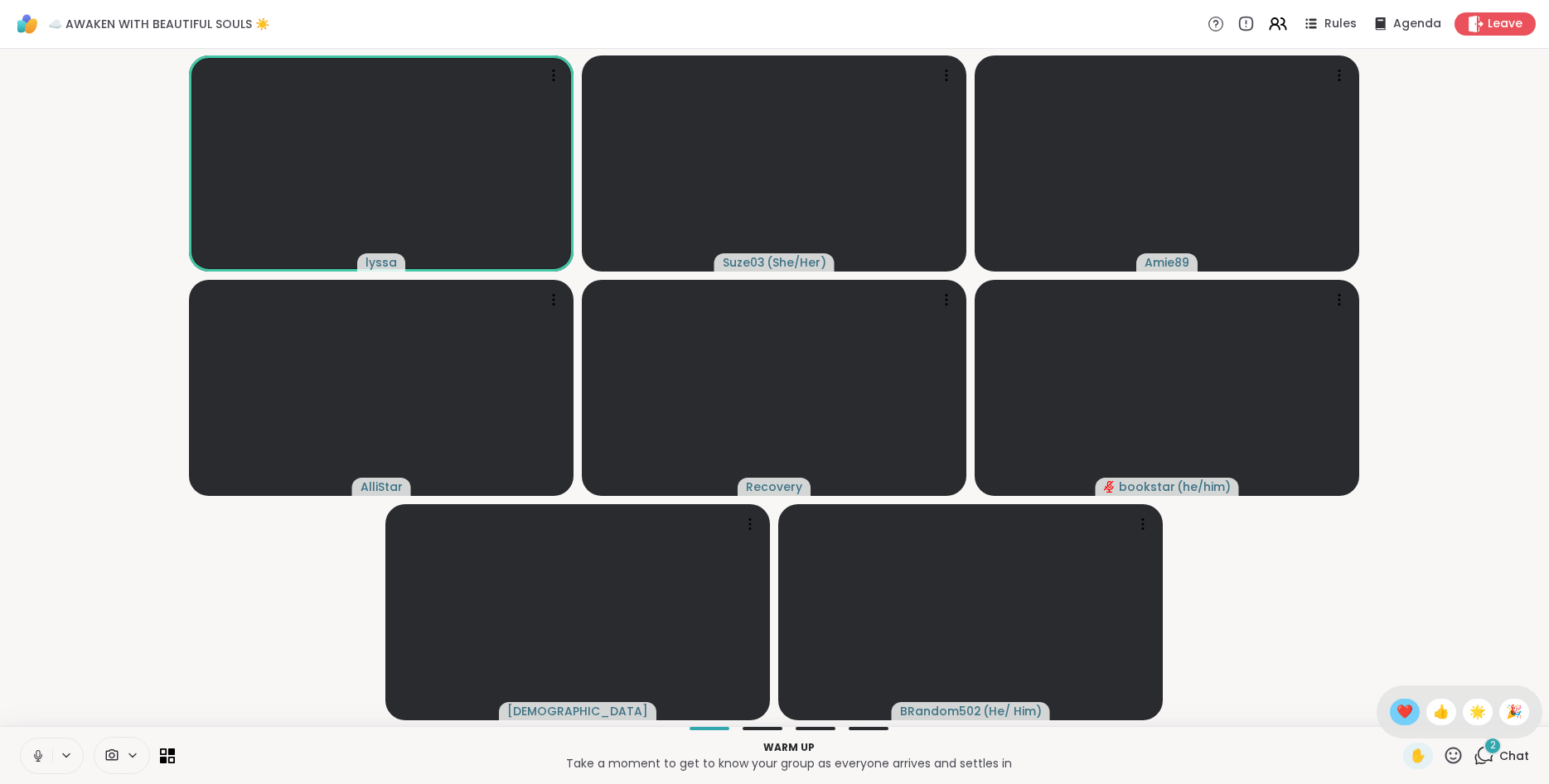
click at [1396, 712] on span "❤️" at bounding box center [1404, 712] width 16 height 20
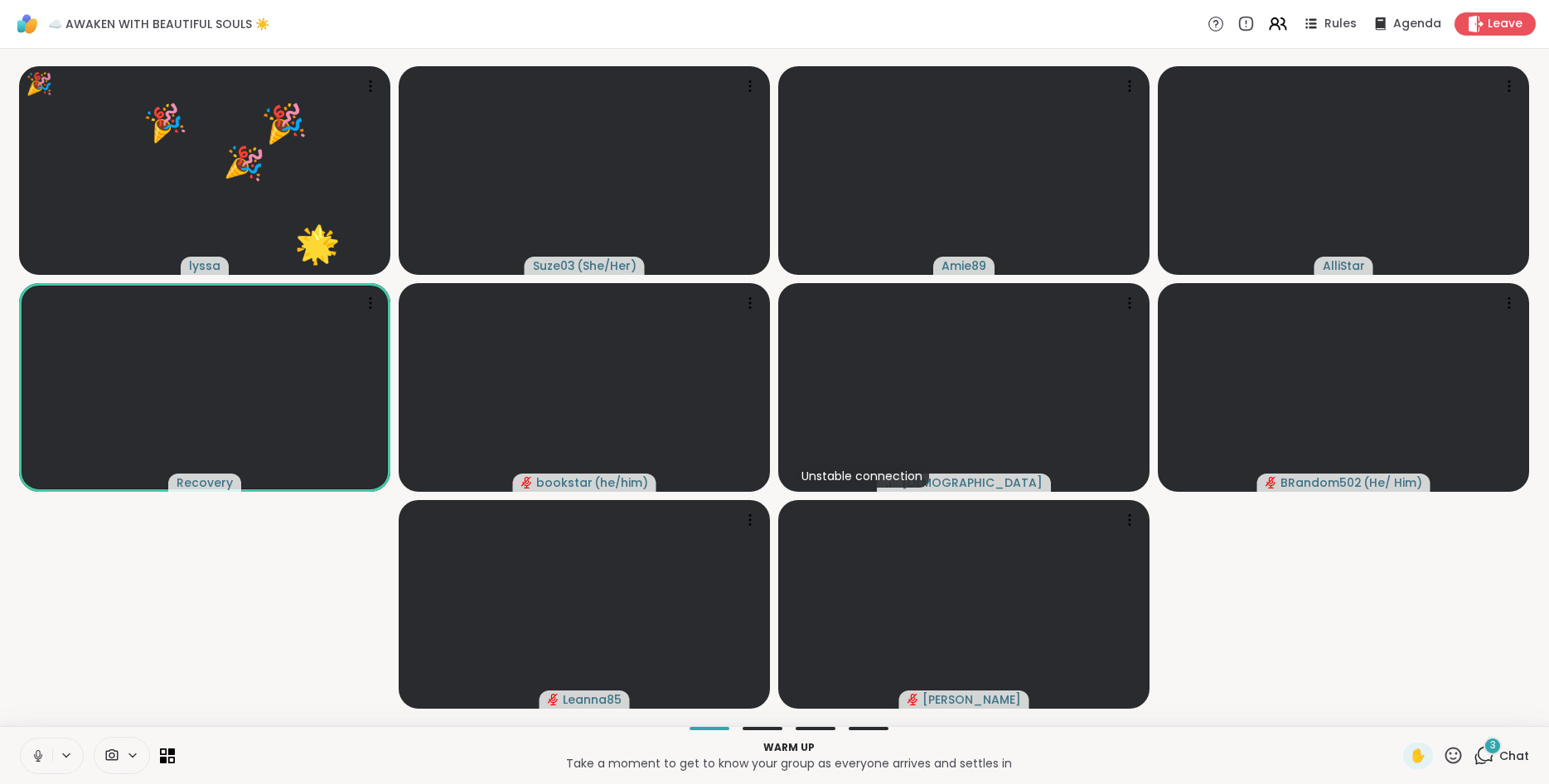
click at [1441, 752] on div "✋" at bounding box center [1433, 756] width 61 height 27
click at [1451, 752] on icon at bounding box center [1453, 756] width 21 height 21
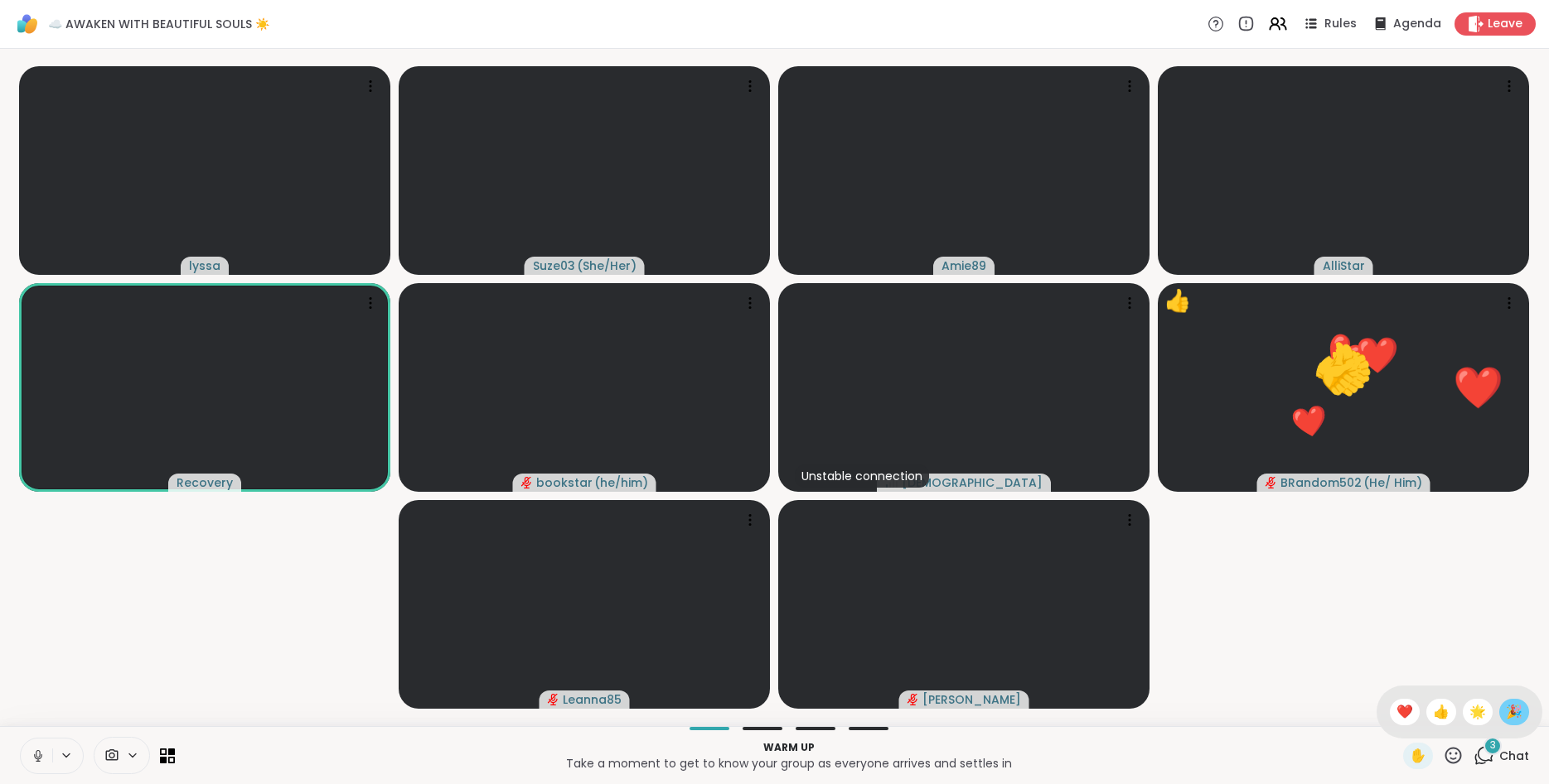
click at [1511, 715] on span "🎉" at bounding box center [1513, 712] width 16 height 20
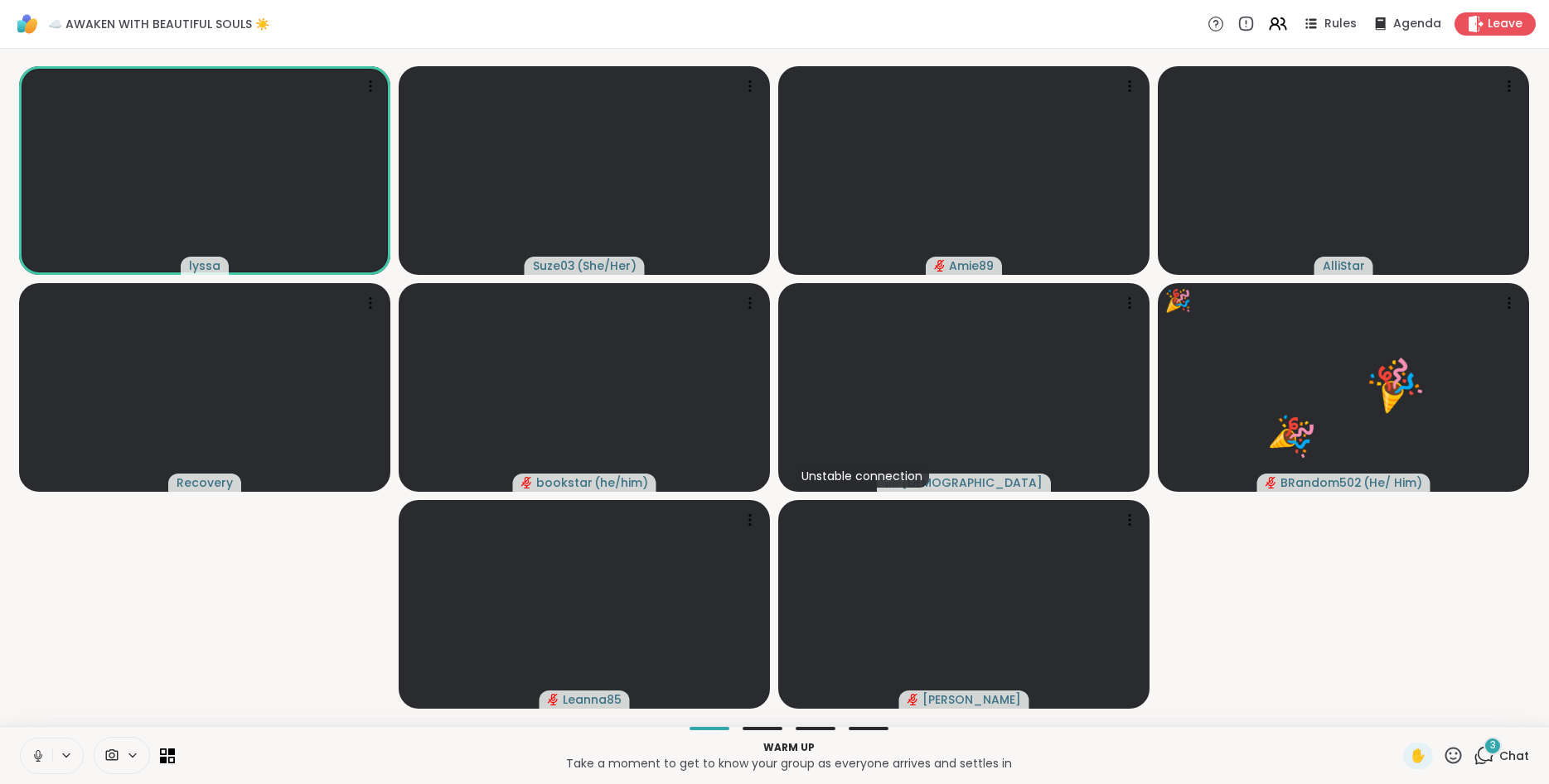
click at [1456, 759] on icon at bounding box center [1453, 755] width 16 height 16
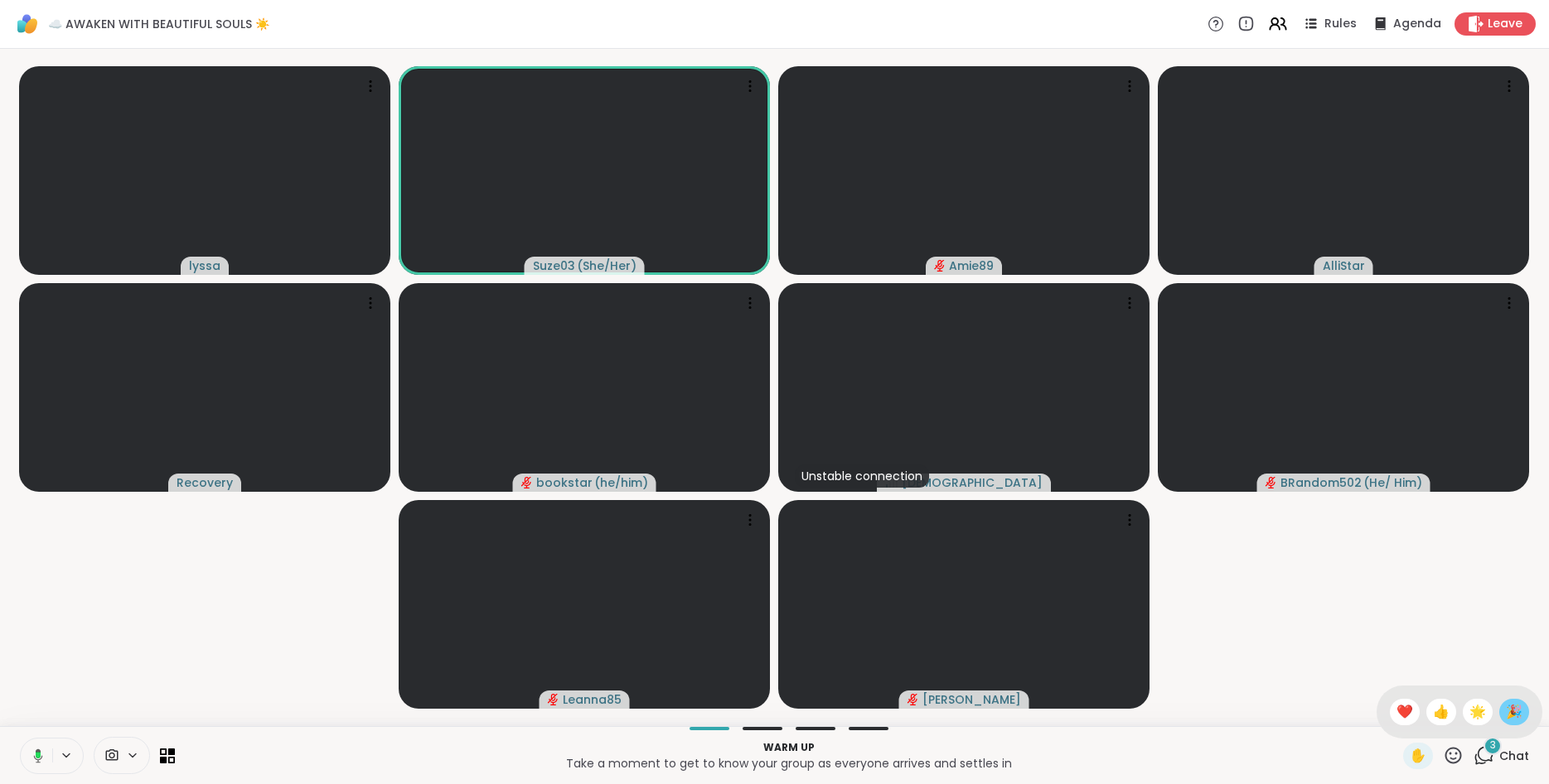
click at [1524, 710] on div "🎉" at bounding box center [1514, 712] width 30 height 27
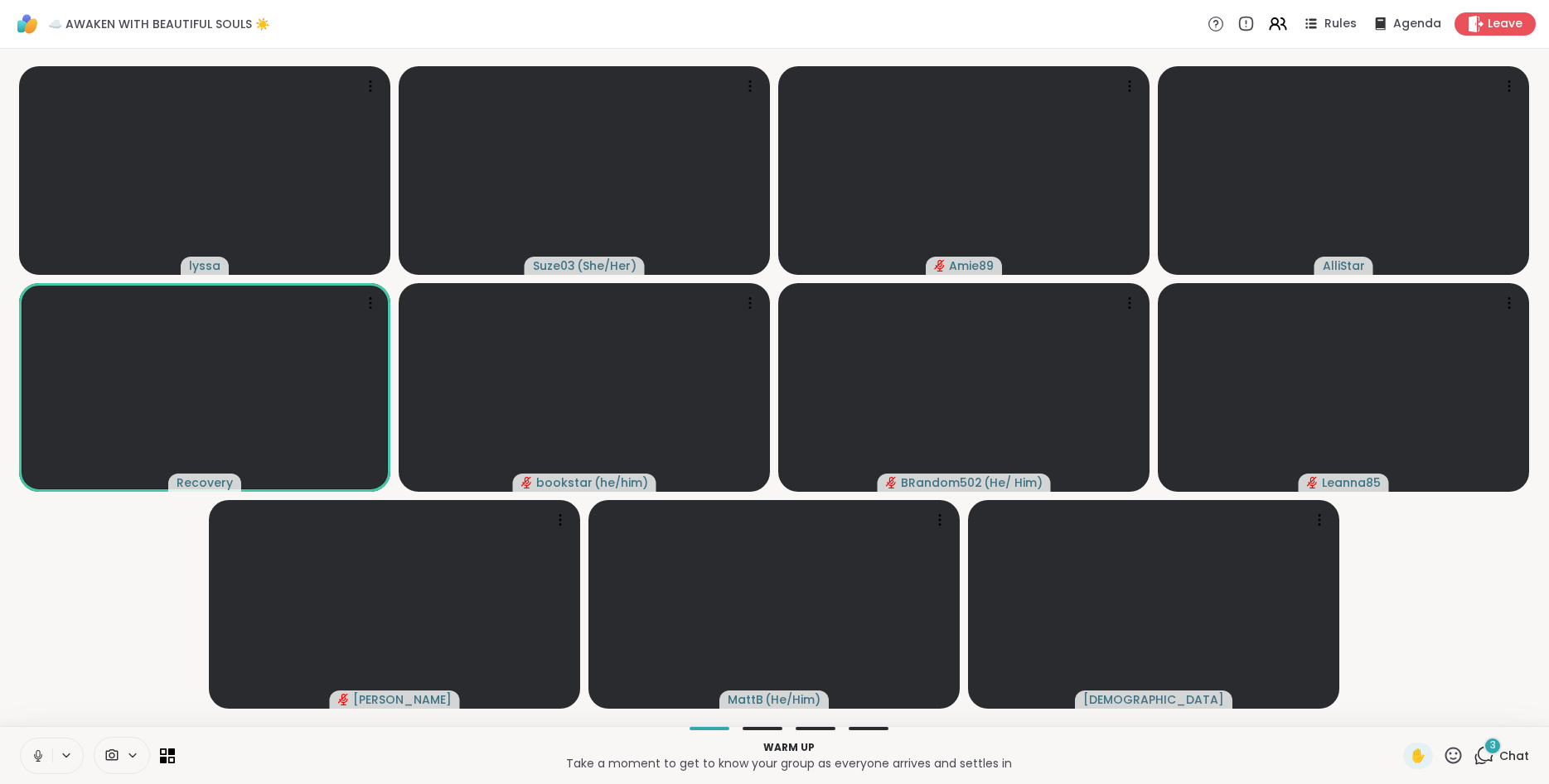
click at [1453, 754] on icon at bounding box center [1453, 756] width 21 height 21
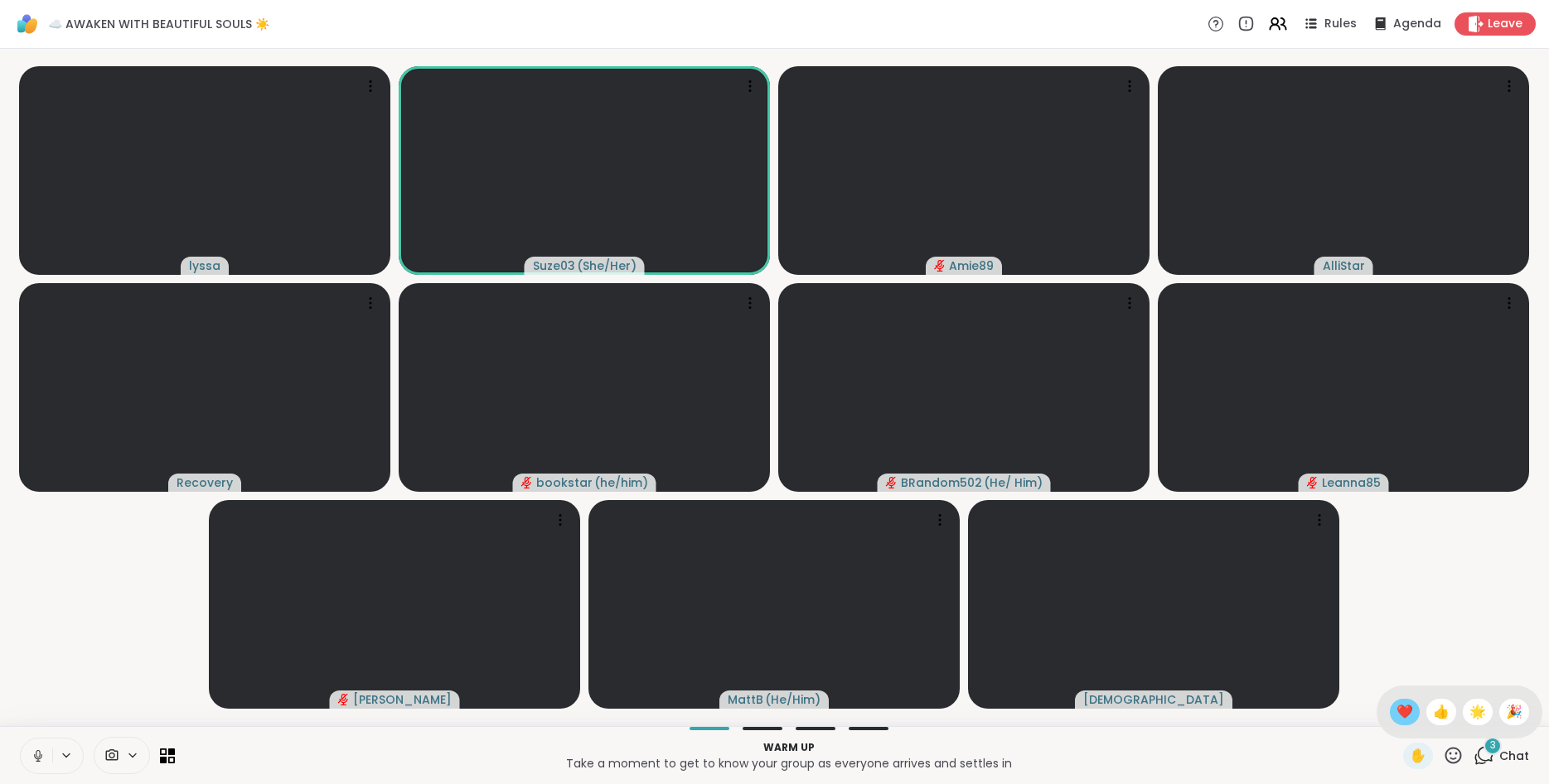
click at [1410, 713] on div "❤️" at bounding box center [1404, 712] width 30 height 27
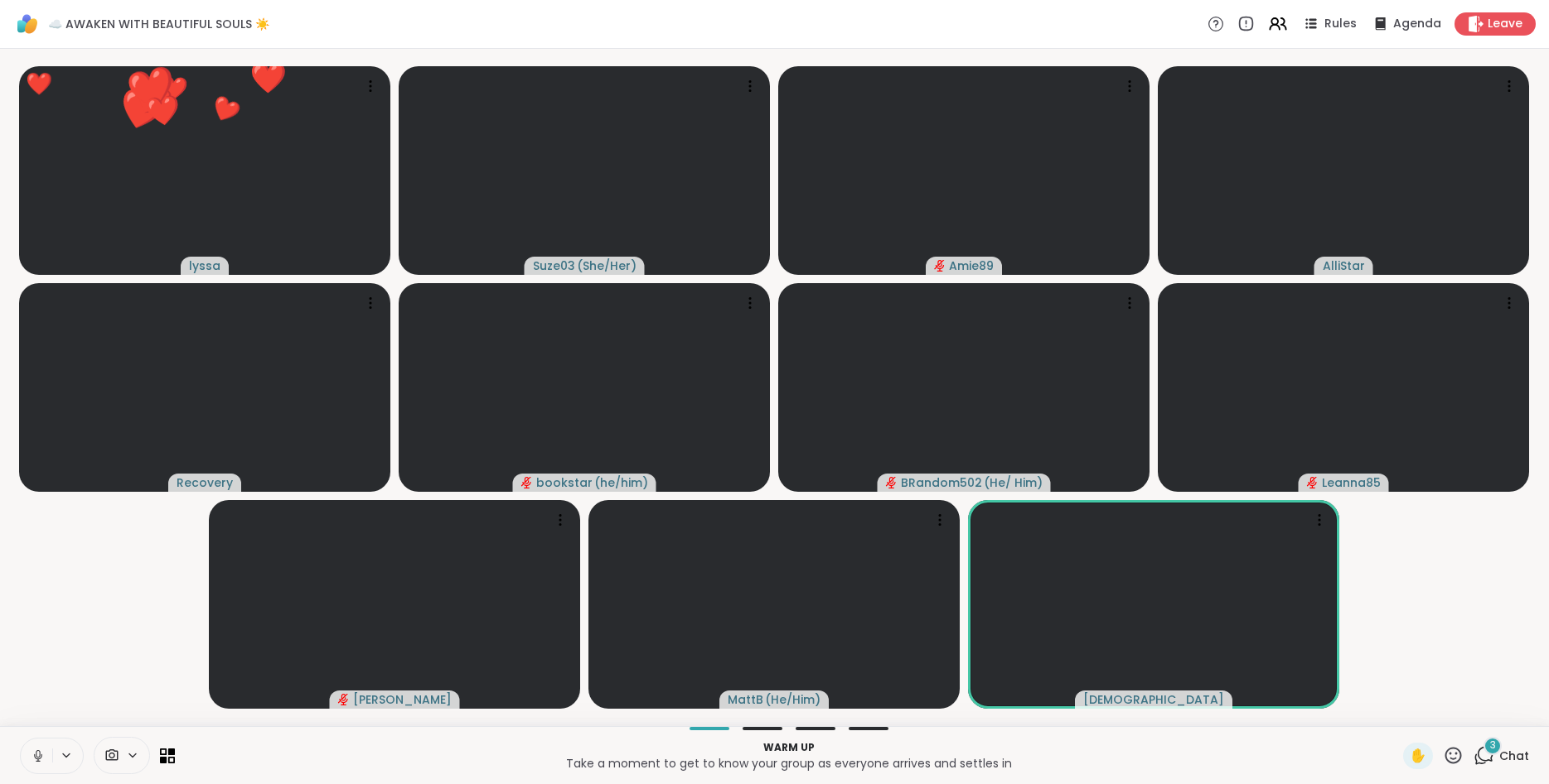
click at [1456, 751] on icon at bounding box center [1453, 756] width 21 height 21
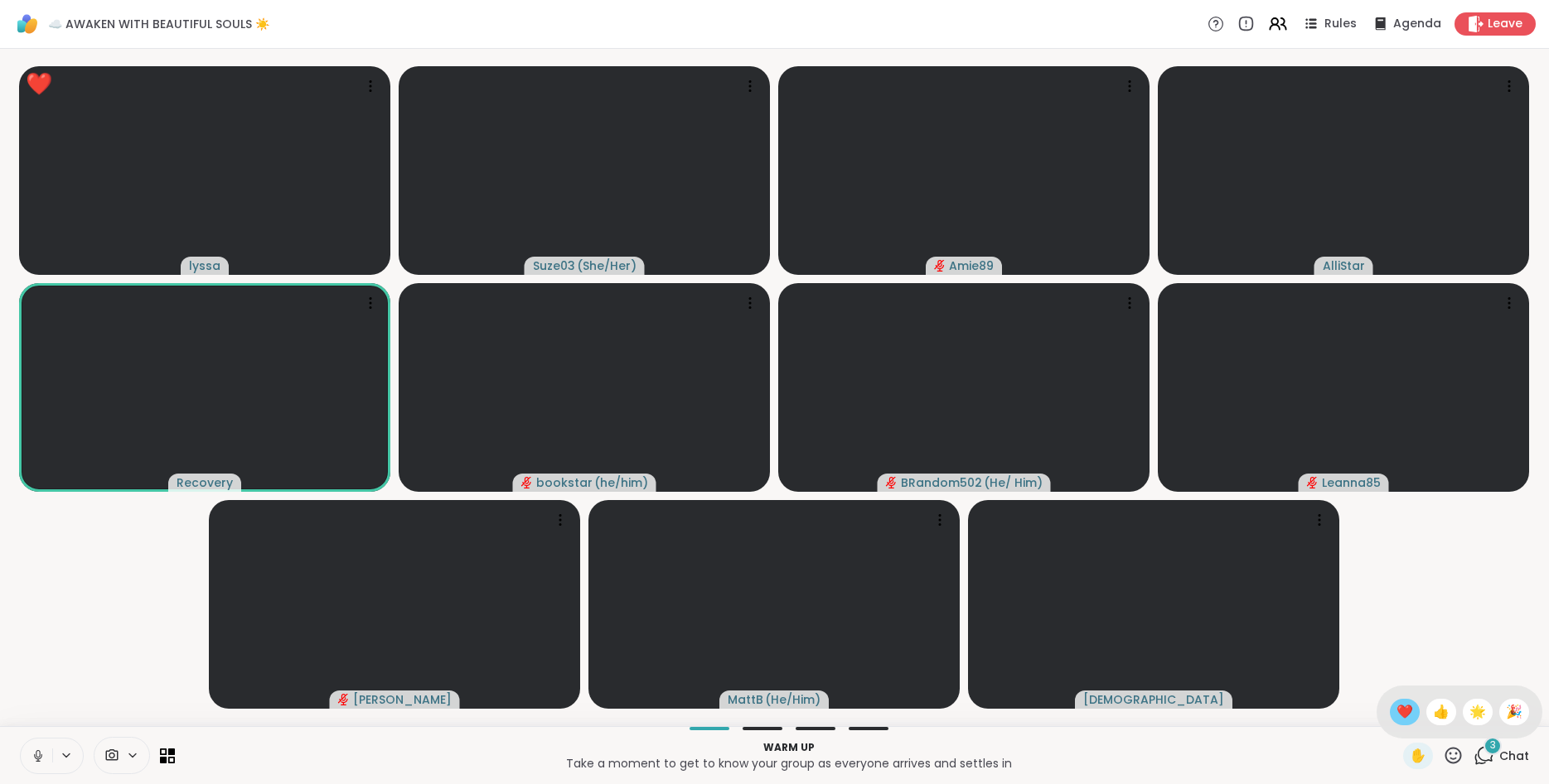
click at [1404, 712] on span "❤️" at bounding box center [1404, 712] width 16 height 20
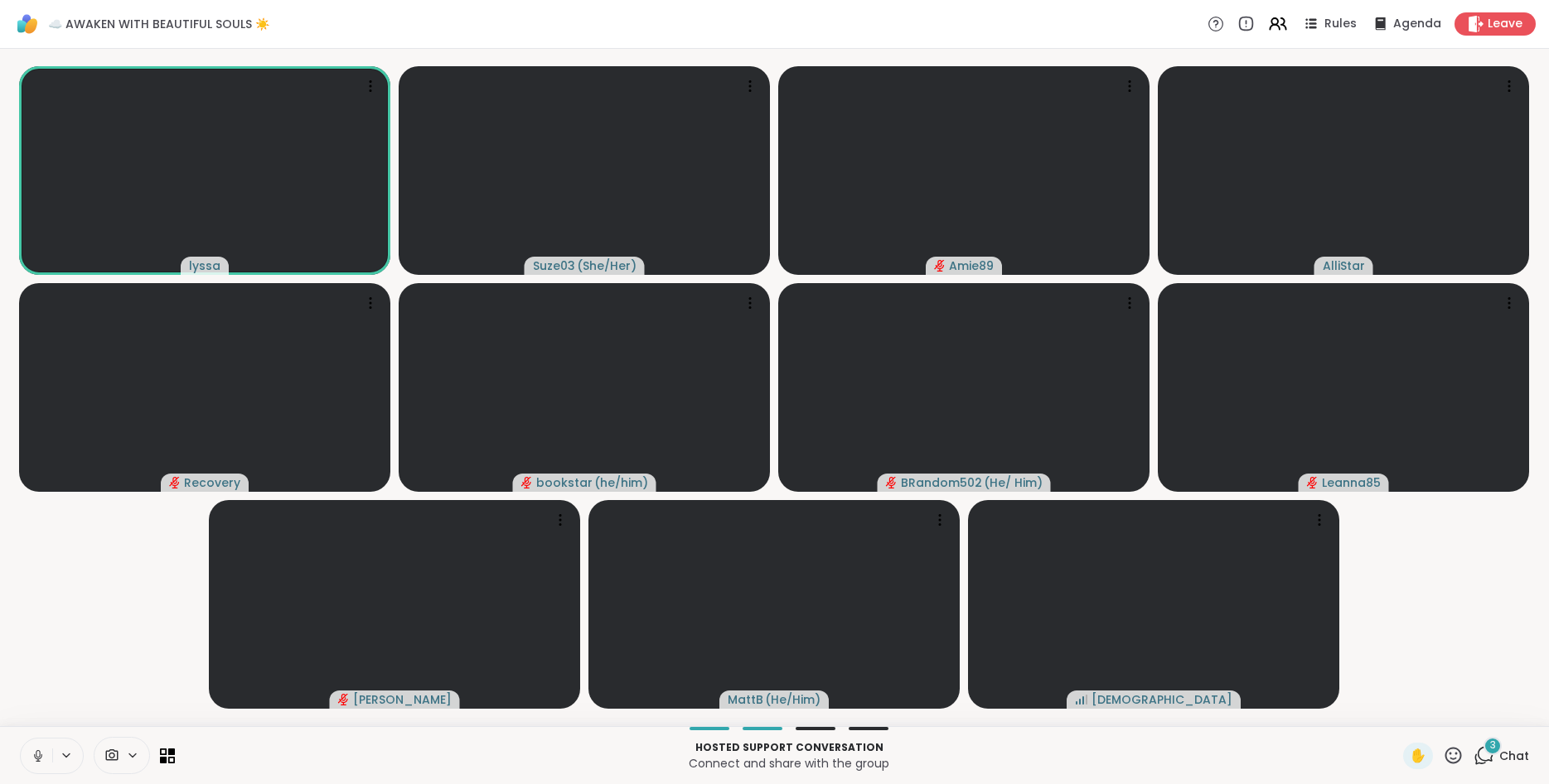
click at [1214, 752] on p "Hosted support conversation" at bounding box center [789, 747] width 1209 height 15
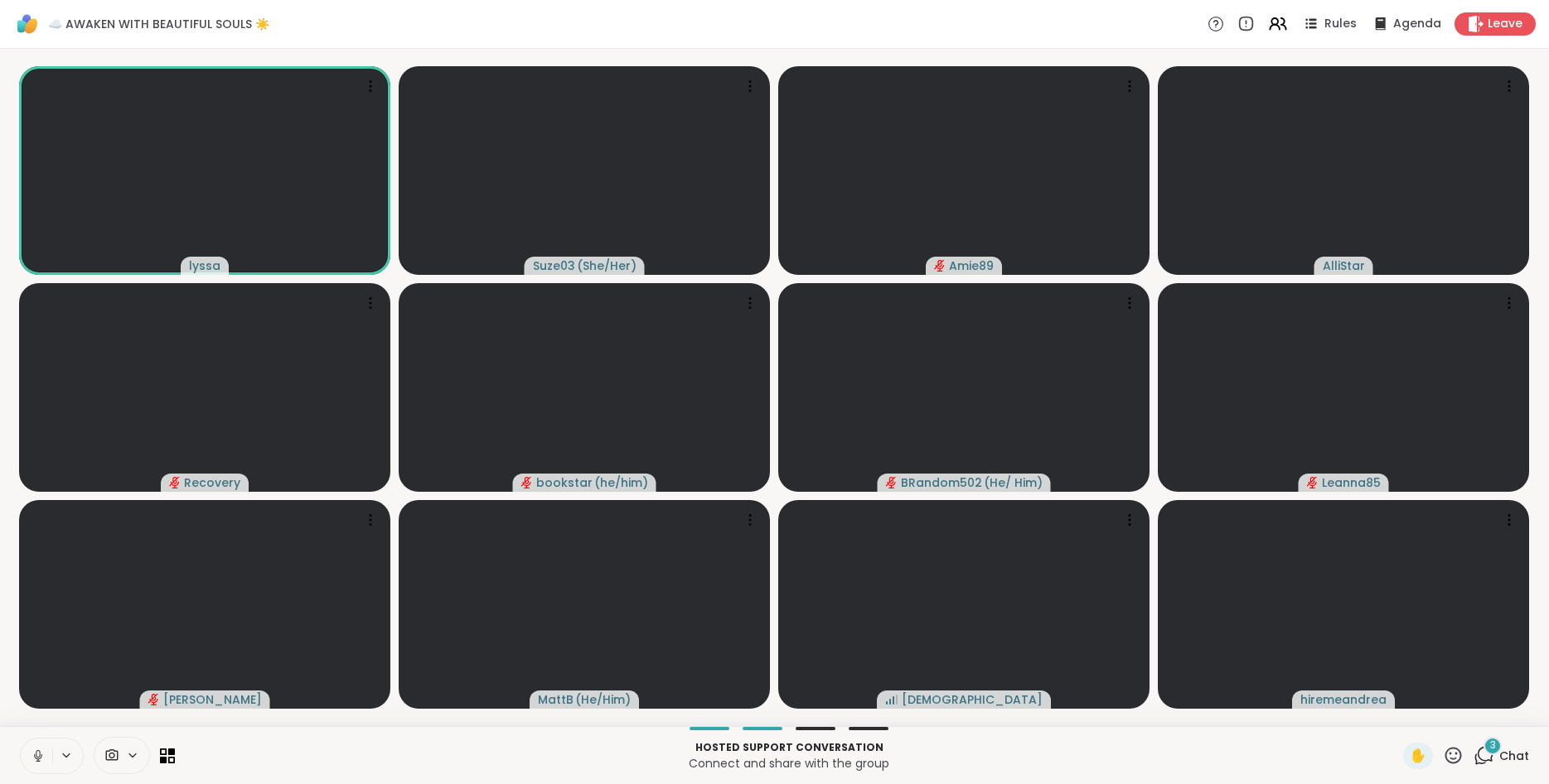
click at [1211, 762] on p "Connect and share with the group" at bounding box center [789, 763] width 1209 height 16
click at [1454, 752] on icon at bounding box center [1453, 756] width 21 height 21
click at [1514, 719] on span "🎉" at bounding box center [1513, 712] width 16 height 20
click at [1463, 752] on icon at bounding box center [1453, 756] width 21 height 21
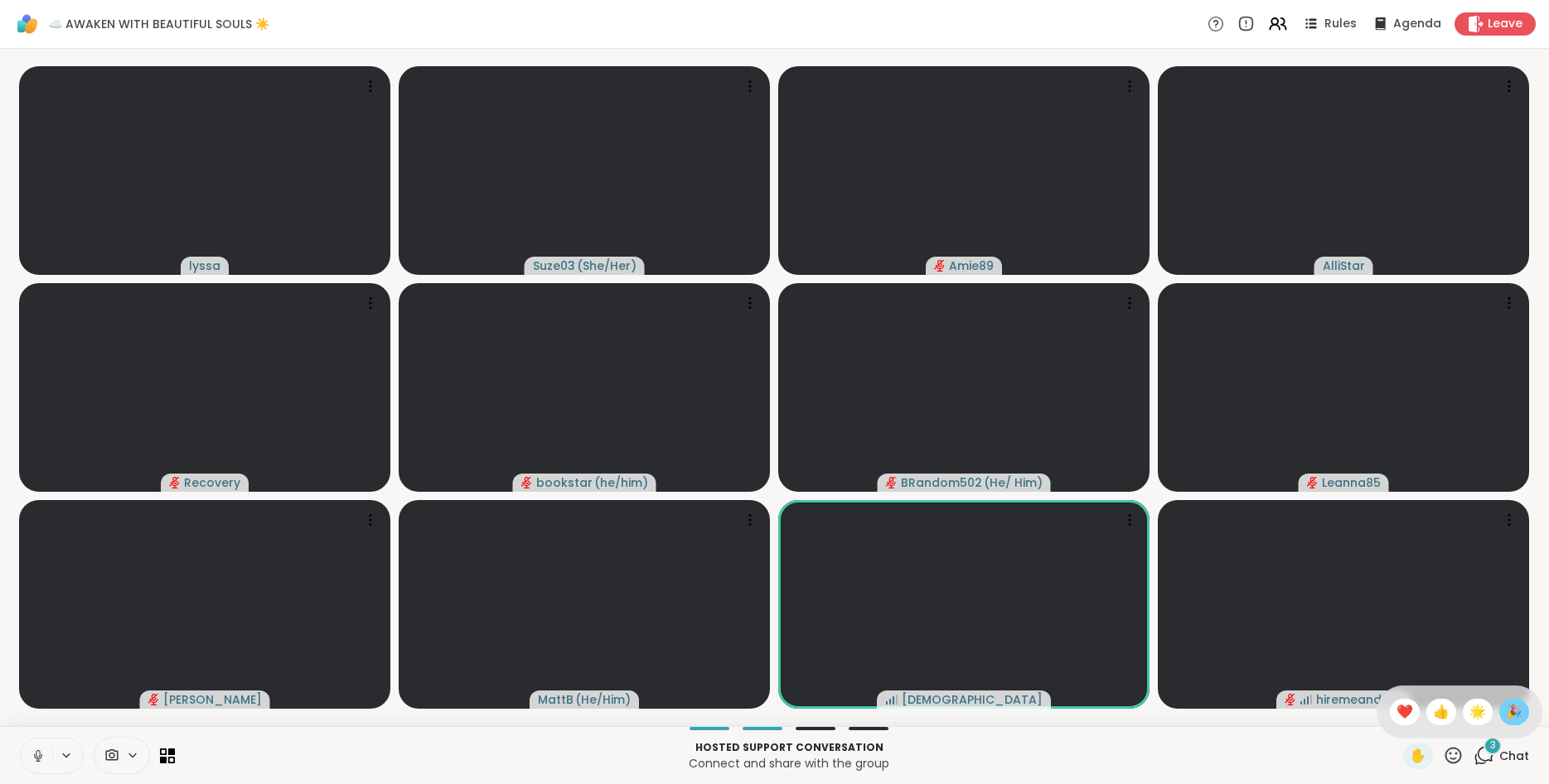
click at [1508, 718] on span "🎉" at bounding box center [1513, 712] width 16 height 20
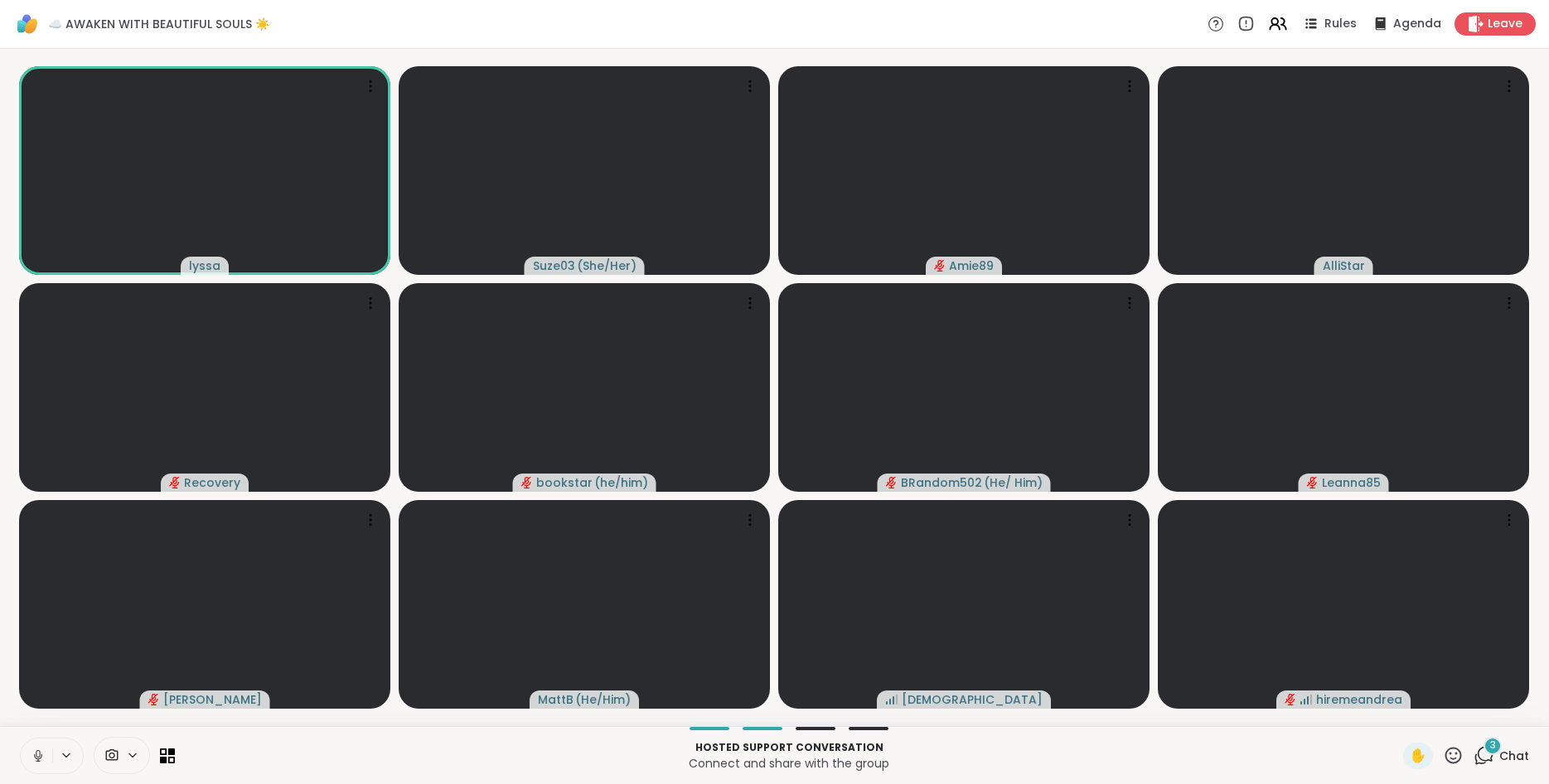
click at [35, 757] on icon at bounding box center [38, 757] width 9 height 5
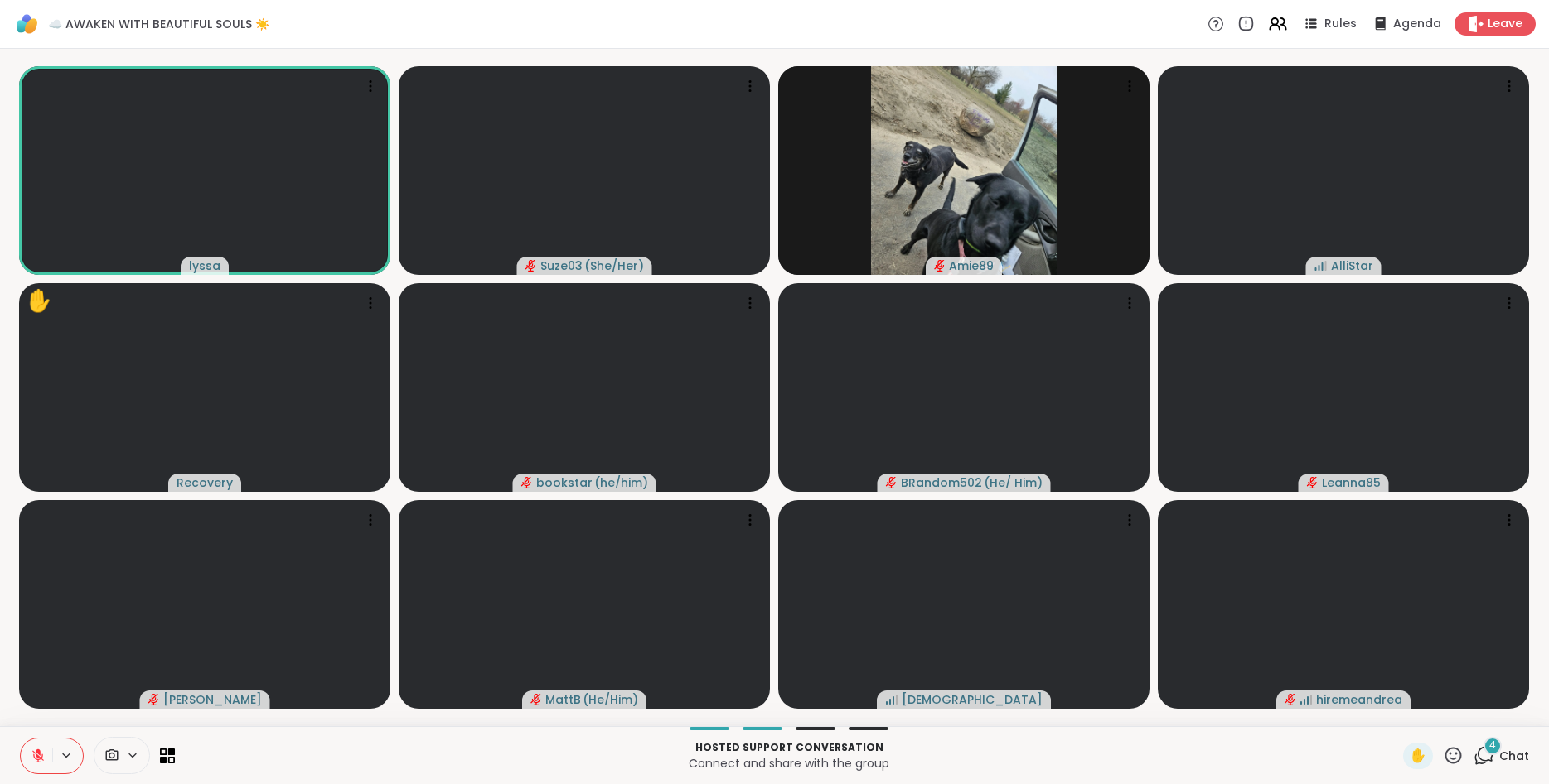
click at [35, 756] on icon at bounding box center [38, 756] width 15 height 15
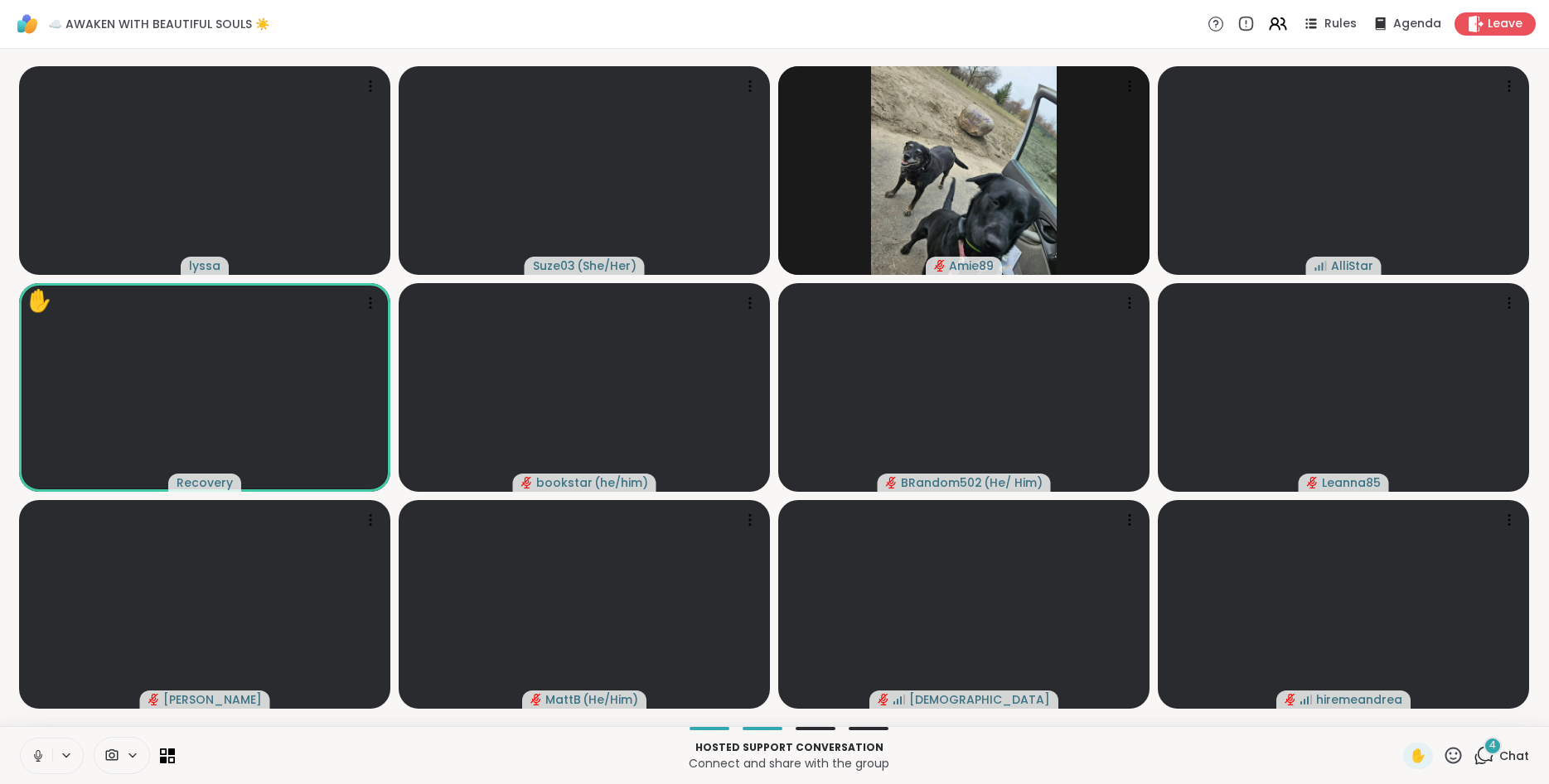
click at [44, 756] on icon at bounding box center [38, 756] width 15 height 15
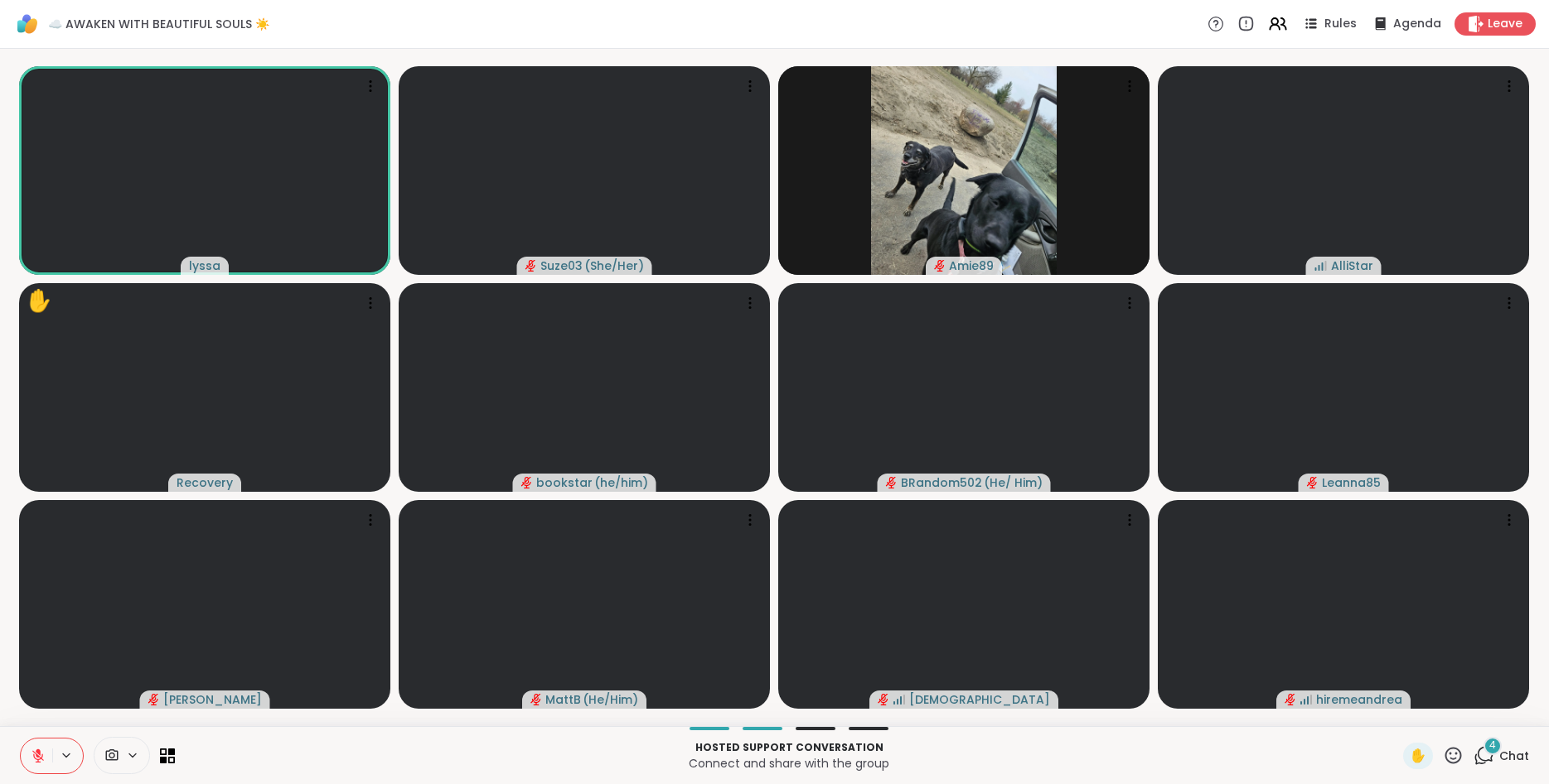
click at [1454, 753] on icon at bounding box center [1453, 756] width 21 height 21
click at [1442, 709] on span "👍" at bounding box center [1440, 712] width 16 height 20
click at [1451, 748] on icon at bounding box center [1453, 756] width 21 height 21
click at [1481, 706] on span "🌟" at bounding box center [1477, 712] width 16 height 20
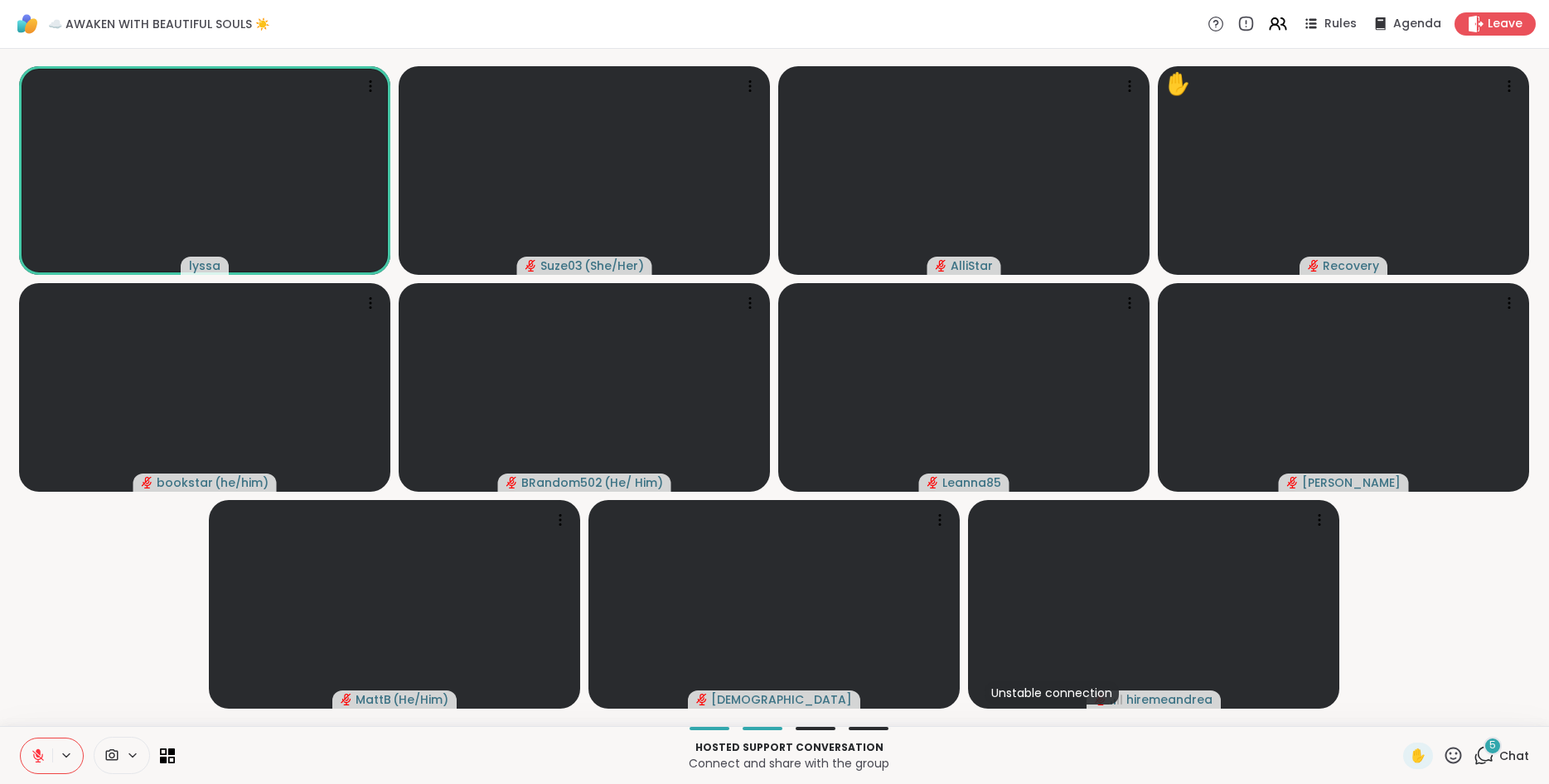
click at [1450, 754] on icon at bounding box center [1453, 755] width 16 height 16
click at [1444, 720] on span "👍" at bounding box center [1440, 712] width 16 height 20
click at [1483, 754] on icon at bounding box center [1484, 756] width 21 height 21
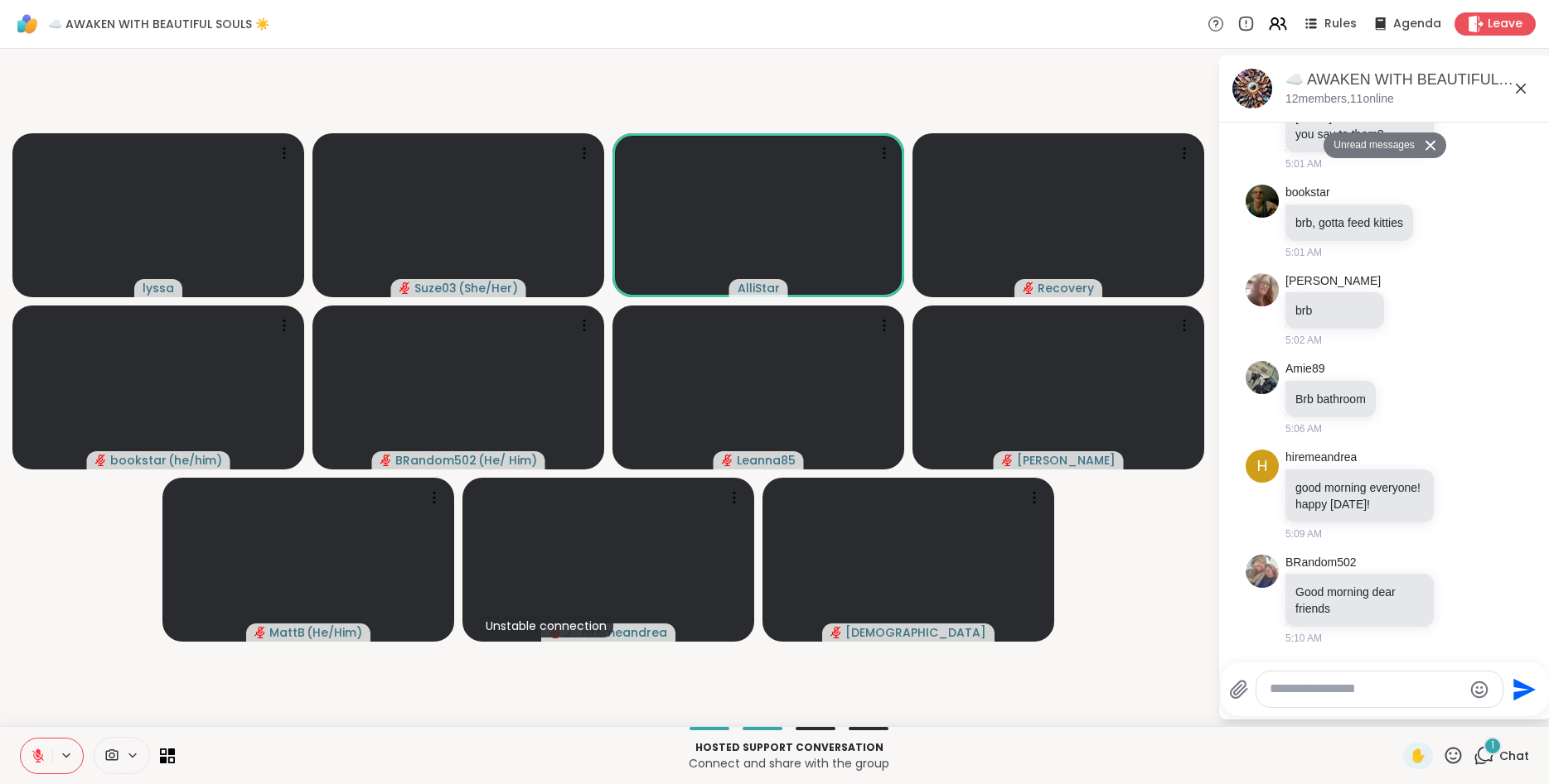
scroll to position [1989, 0]
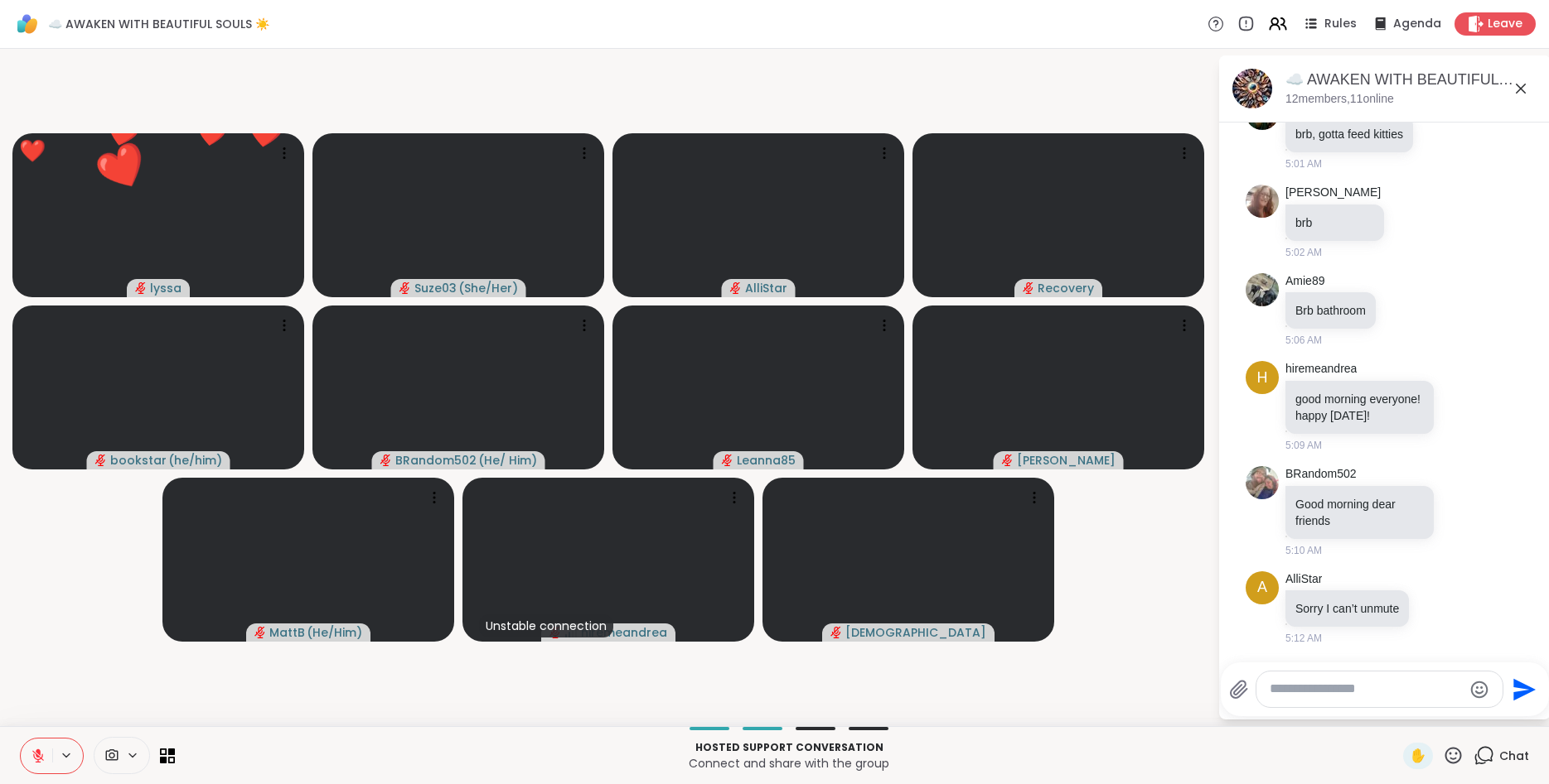
click at [1457, 761] on icon at bounding box center [1453, 756] width 21 height 21
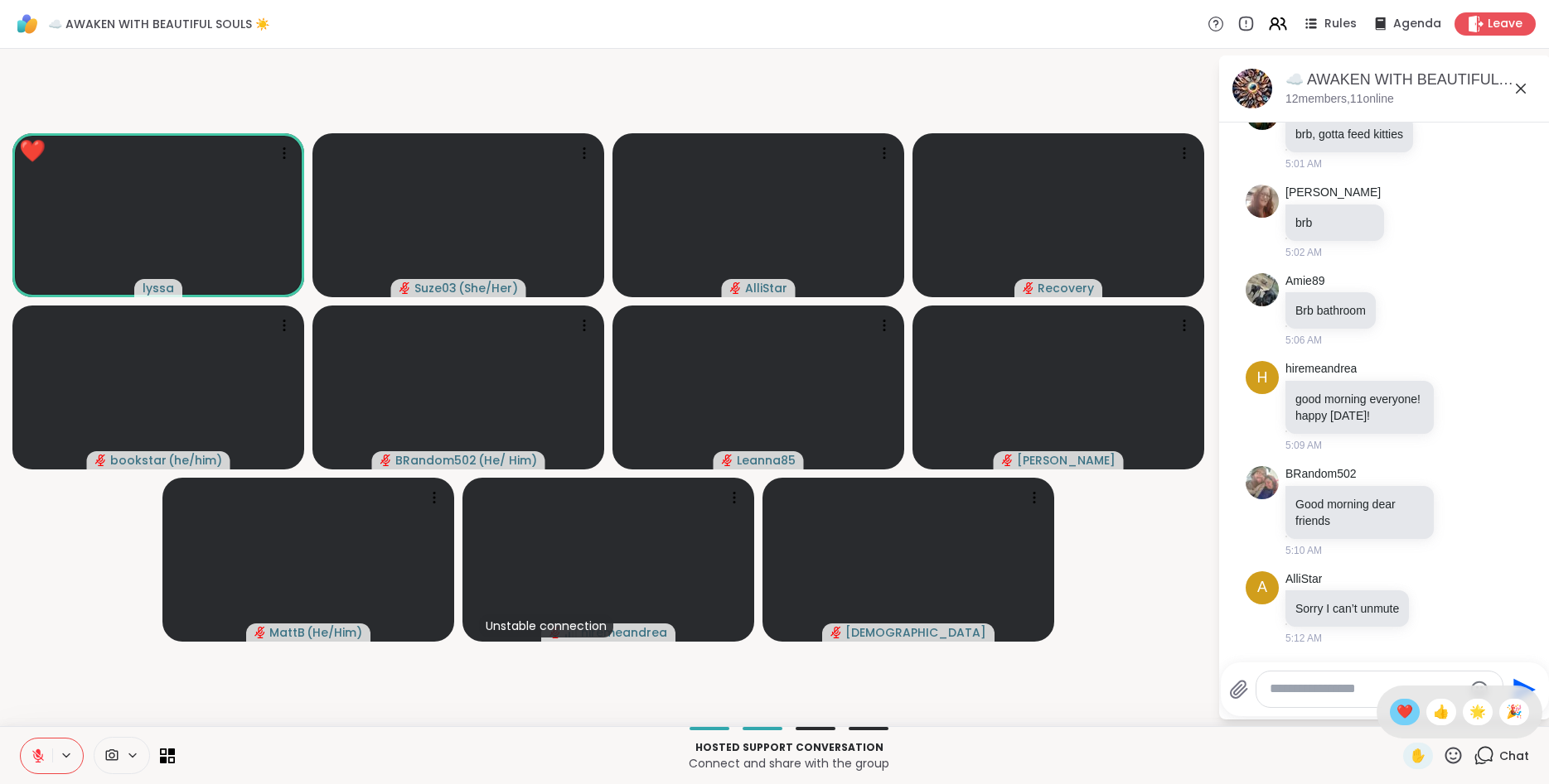
click at [1396, 710] on span "❤️" at bounding box center [1404, 712] width 16 height 20
click at [1520, 86] on icon at bounding box center [1520, 88] width 20 height 20
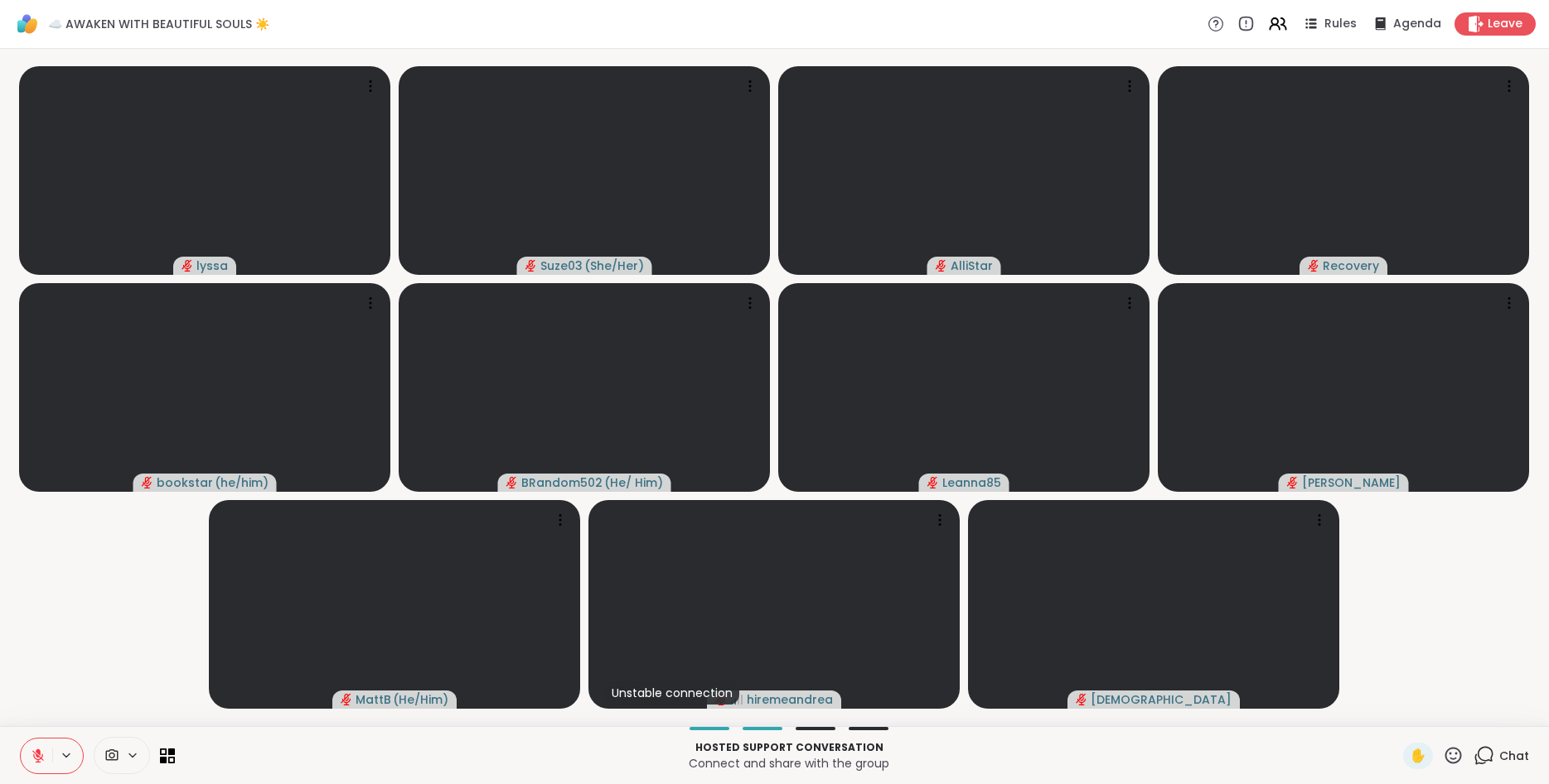
click at [27, 757] on button at bounding box center [36, 756] width 32 height 35
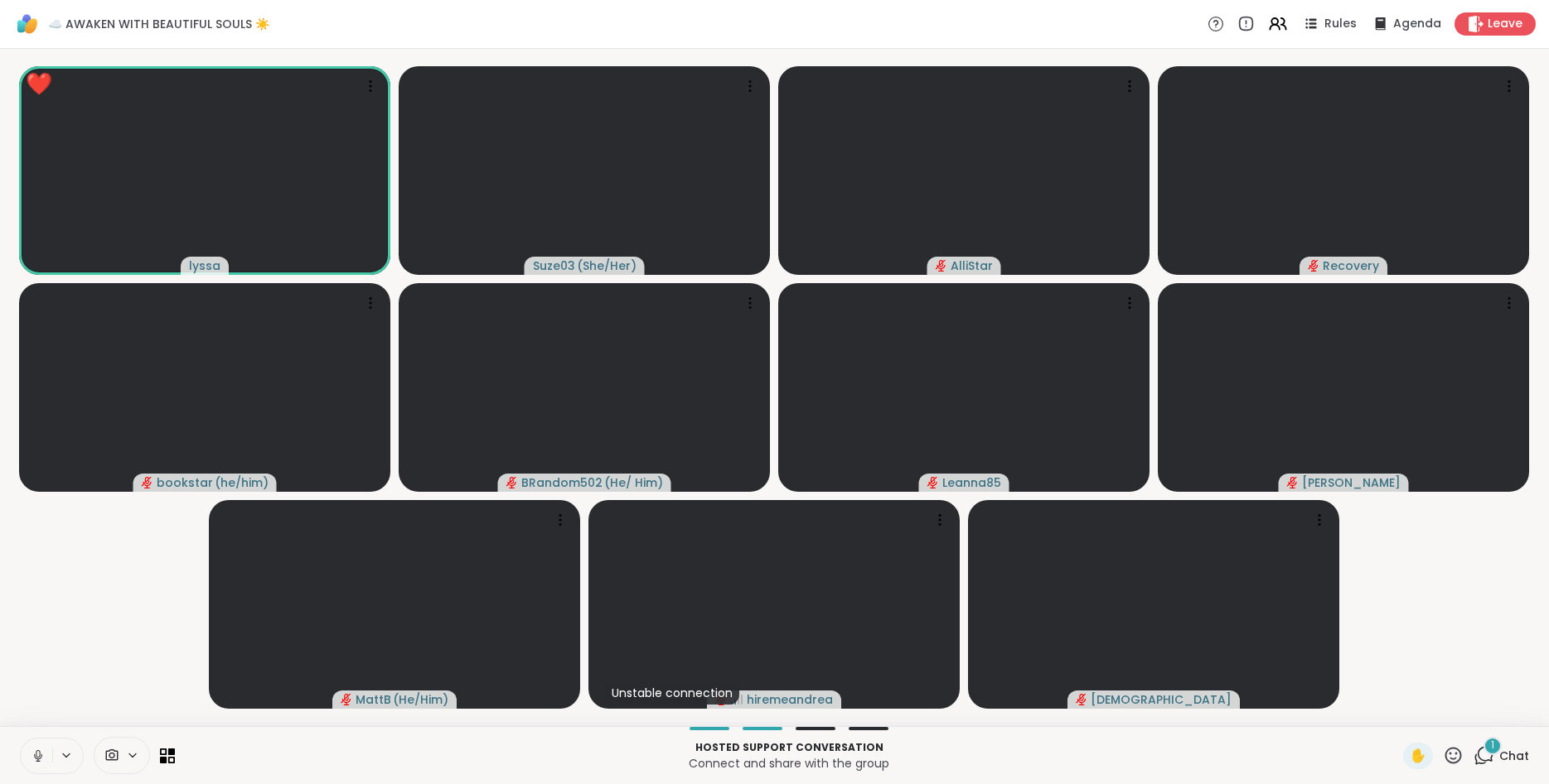
click at [33, 752] on icon at bounding box center [38, 756] width 15 height 15
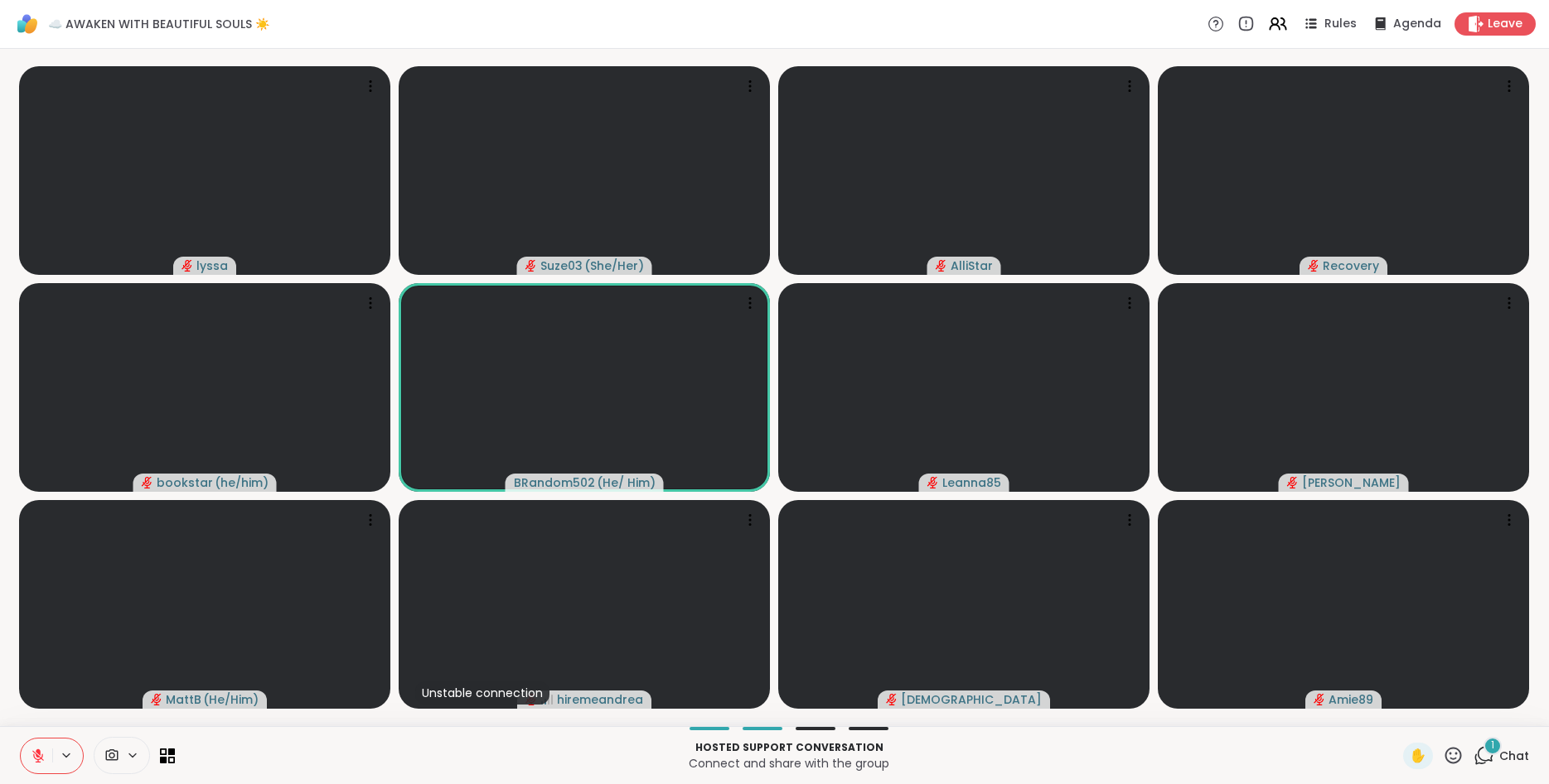
click at [1450, 757] on icon at bounding box center [1453, 756] width 21 height 21
click at [1470, 712] on span "🌟" at bounding box center [1477, 712] width 16 height 20
click at [1450, 760] on icon at bounding box center [1453, 756] width 21 height 21
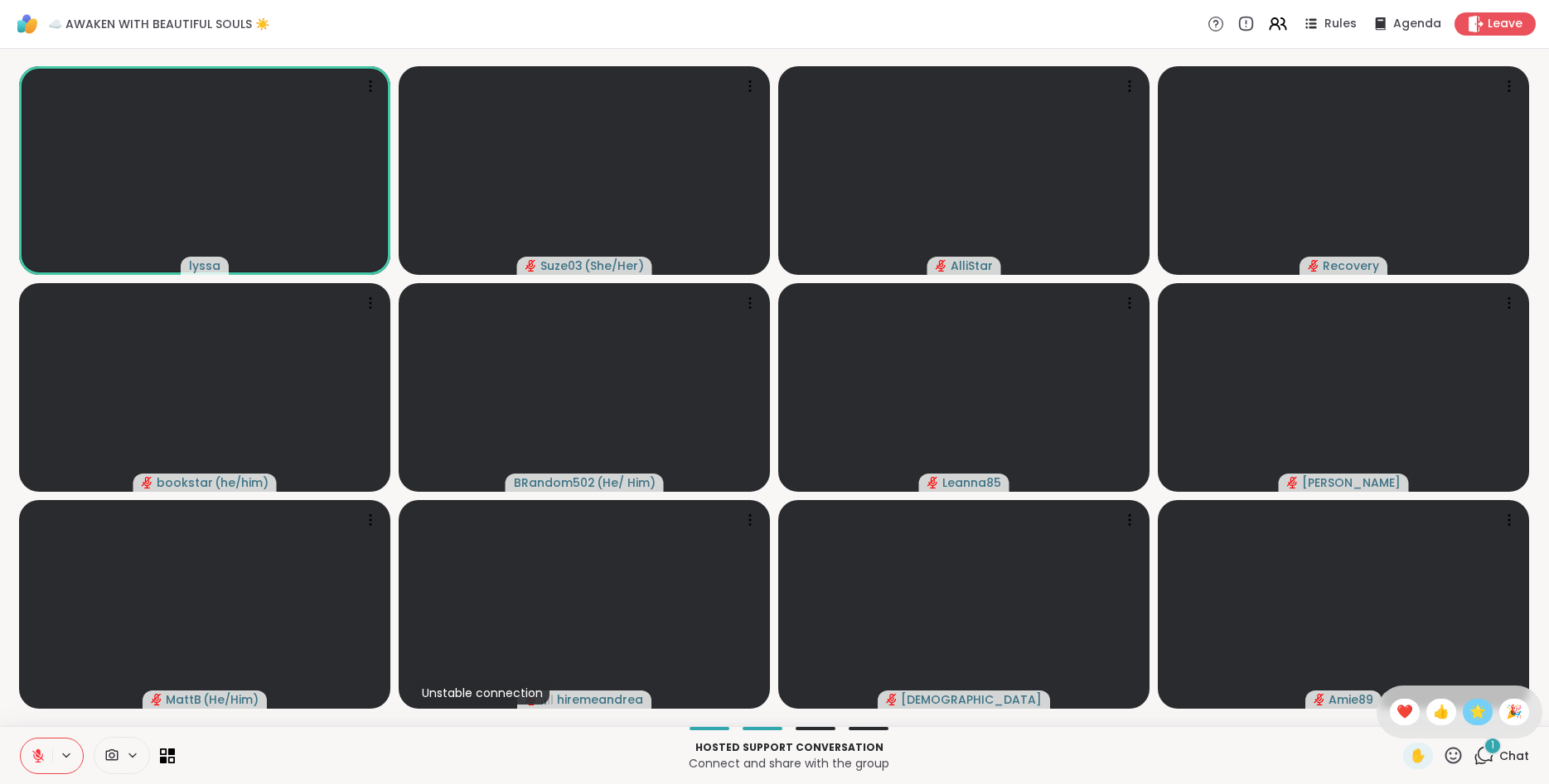
click at [1480, 710] on span "🌟" at bounding box center [1477, 712] width 16 height 20
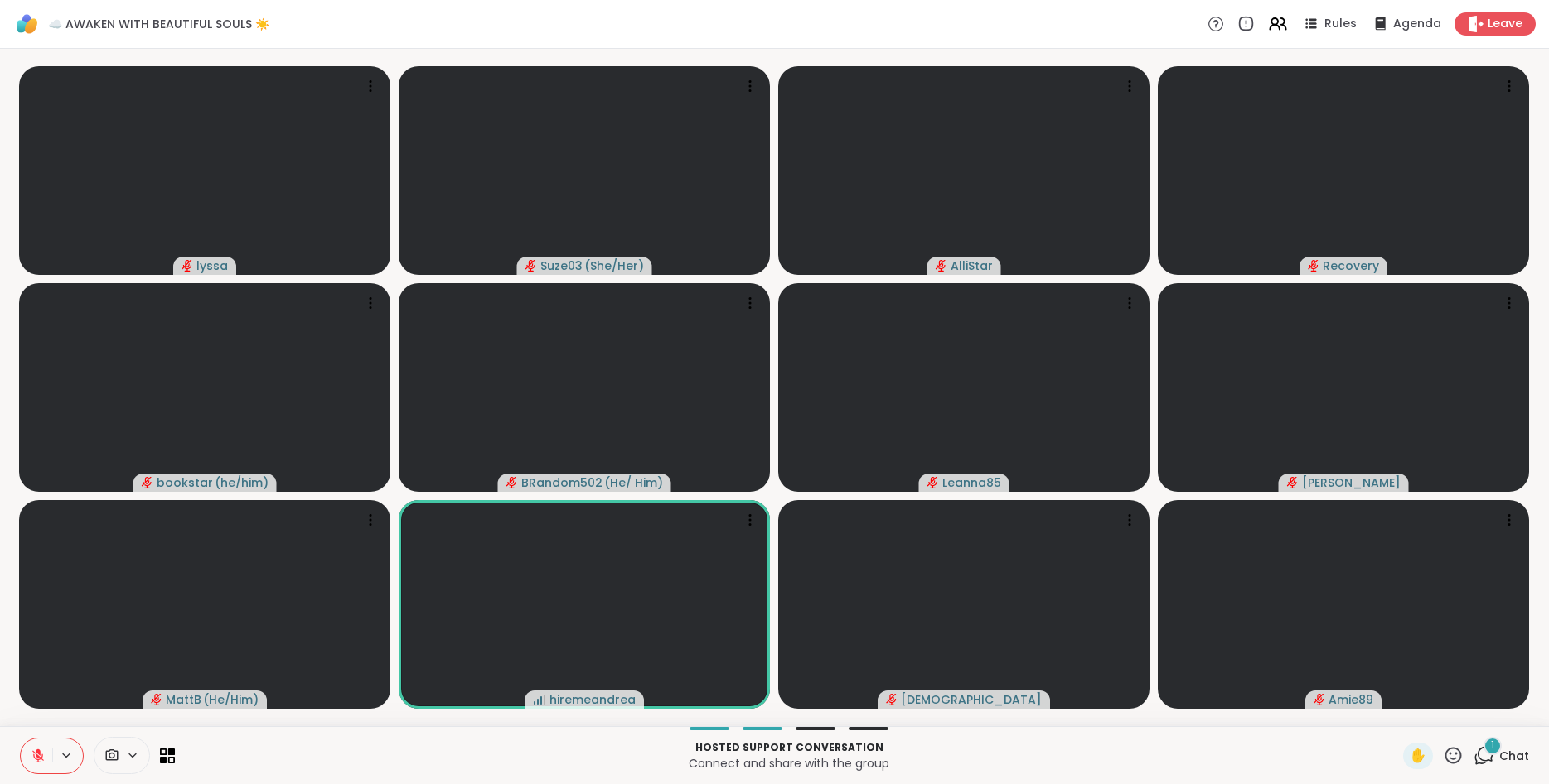
click at [1451, 752] on icon at bounding box center [1453, 756] width 21 height 21
click at [1463, 710] on div "🌟" at bounding box center [1477, 712] width 30 height 27
click at [1477, 751] on icon at bounding box center [1484, 756] width 21 height 21
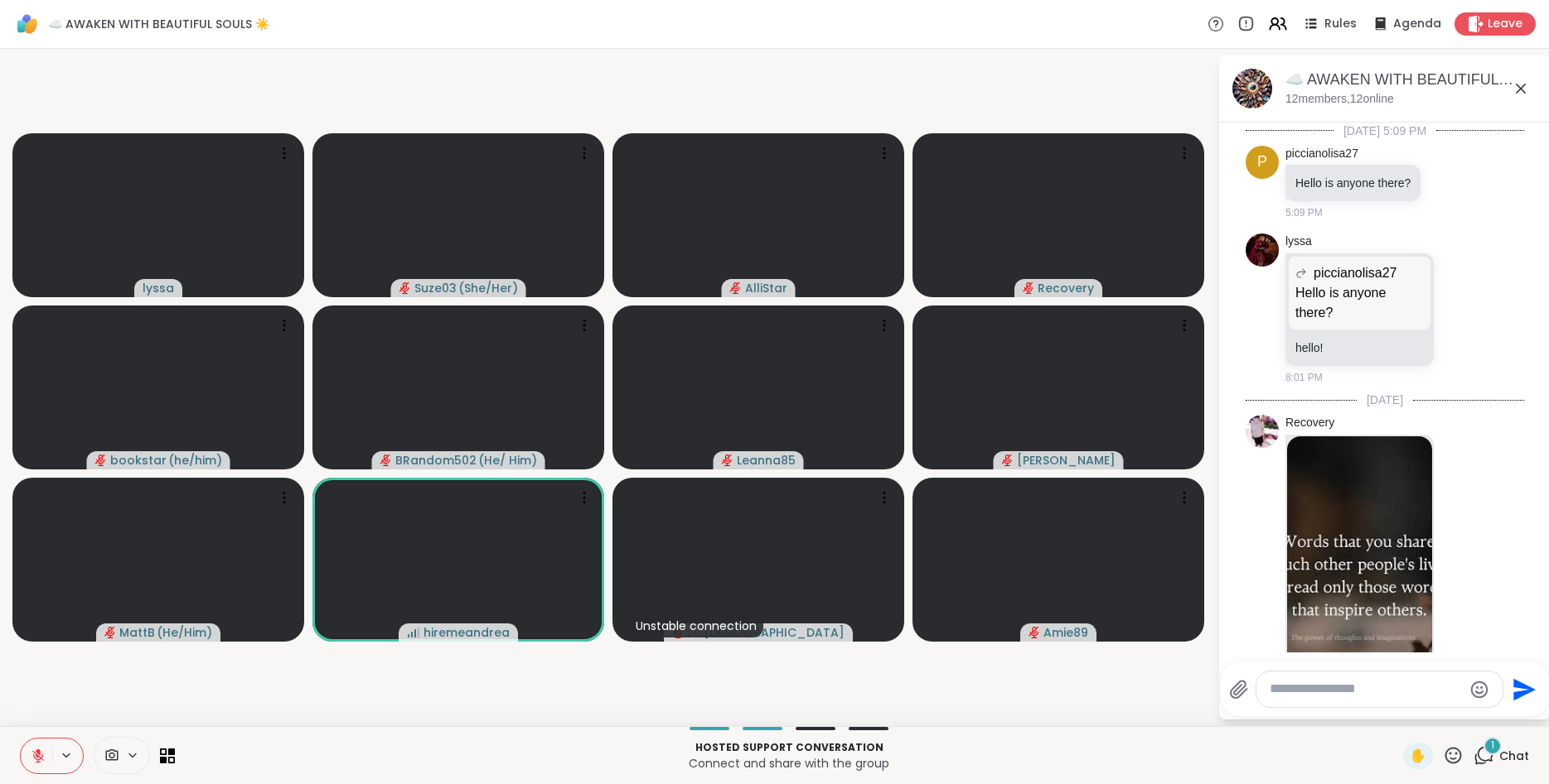
scroll to position [2249, 0]
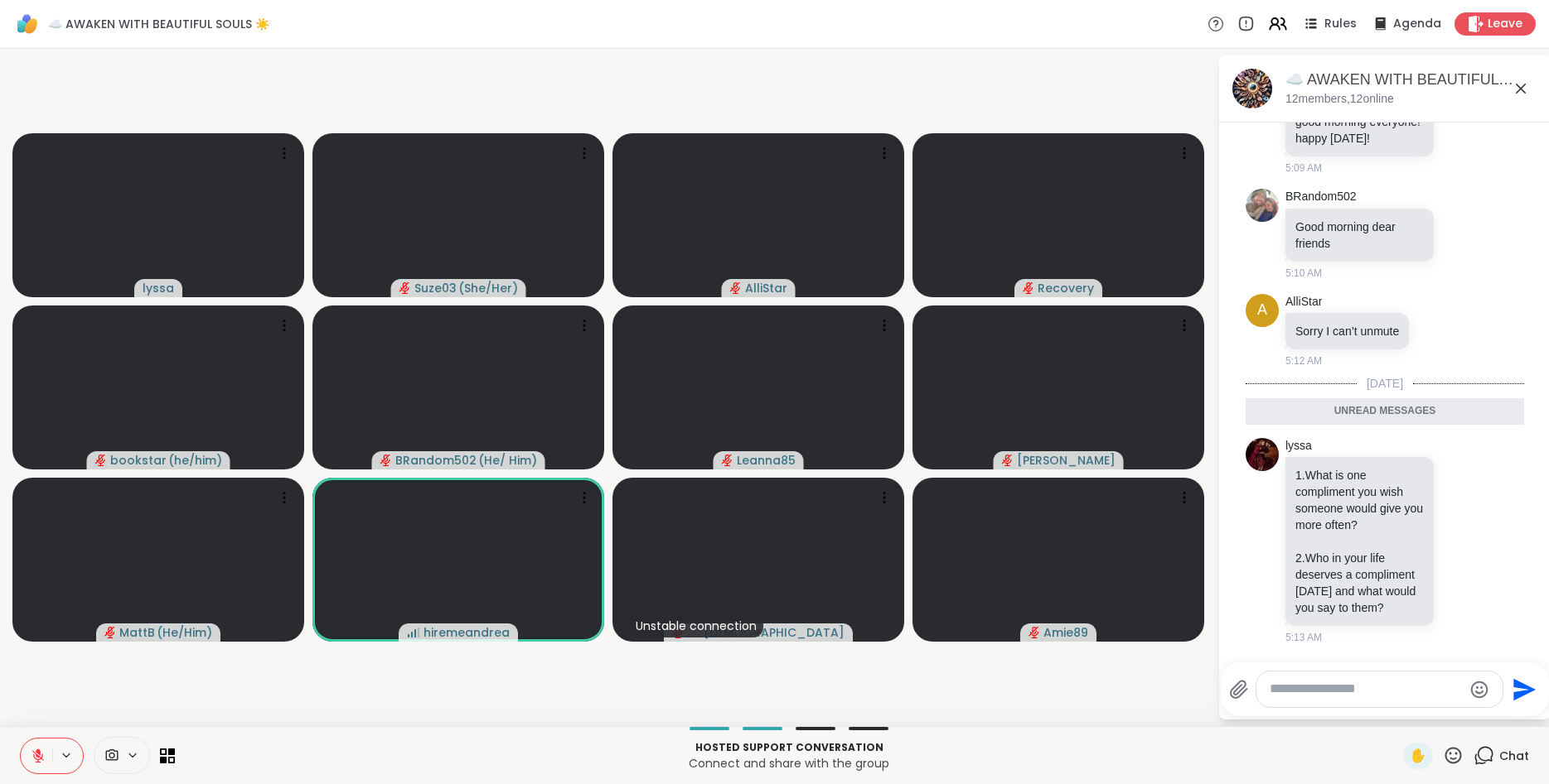
click at [1366, 687] on textarea "Type your message" at bounding box center [1366, 689] width 193 height 17
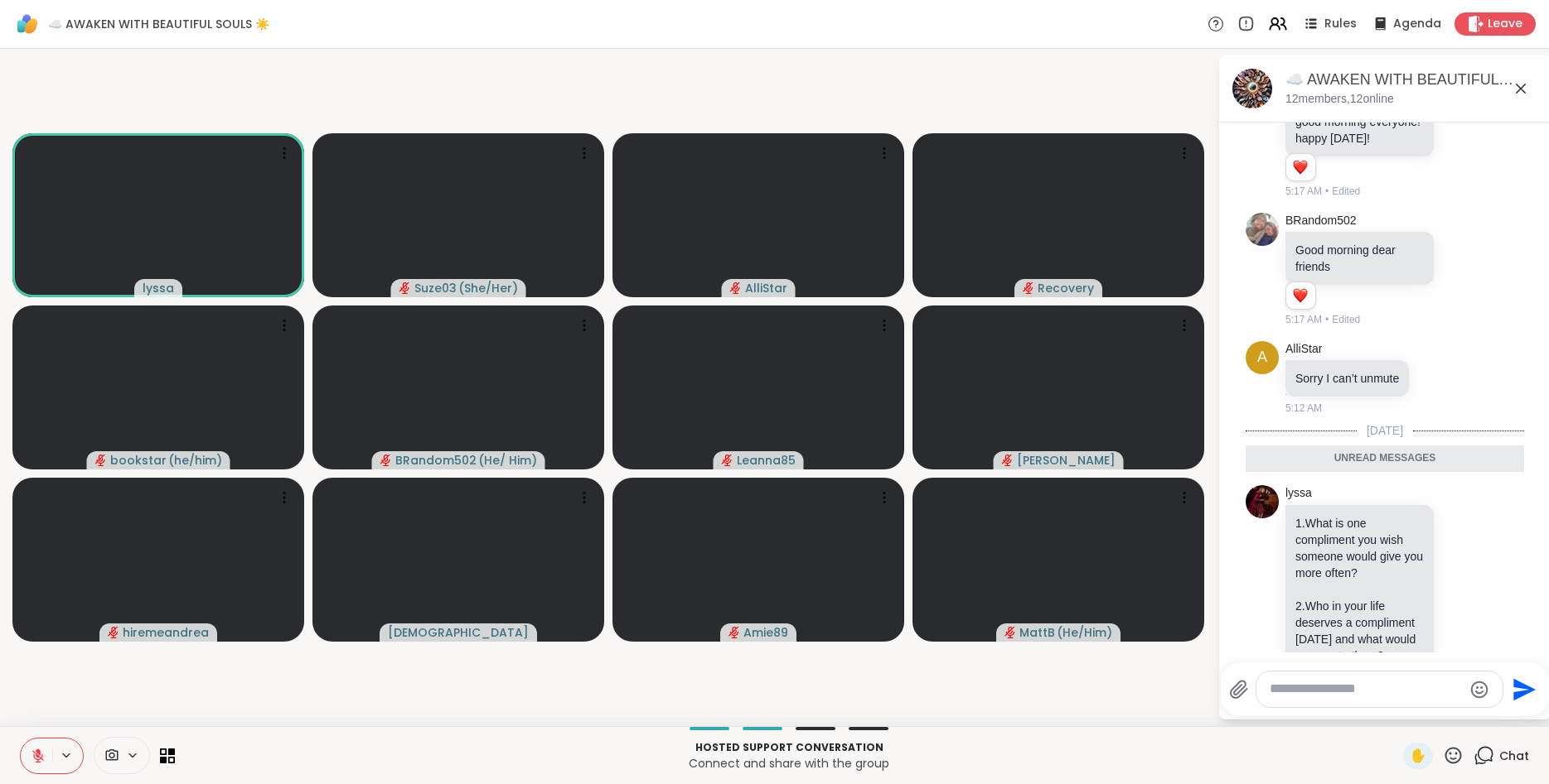
click at [1454, 751] on icon at bounding box center [1453, 756] width 21 height 21
click at [1466, 713] on div "🌟" at bounding box center [1477, 712] width 30 height 27
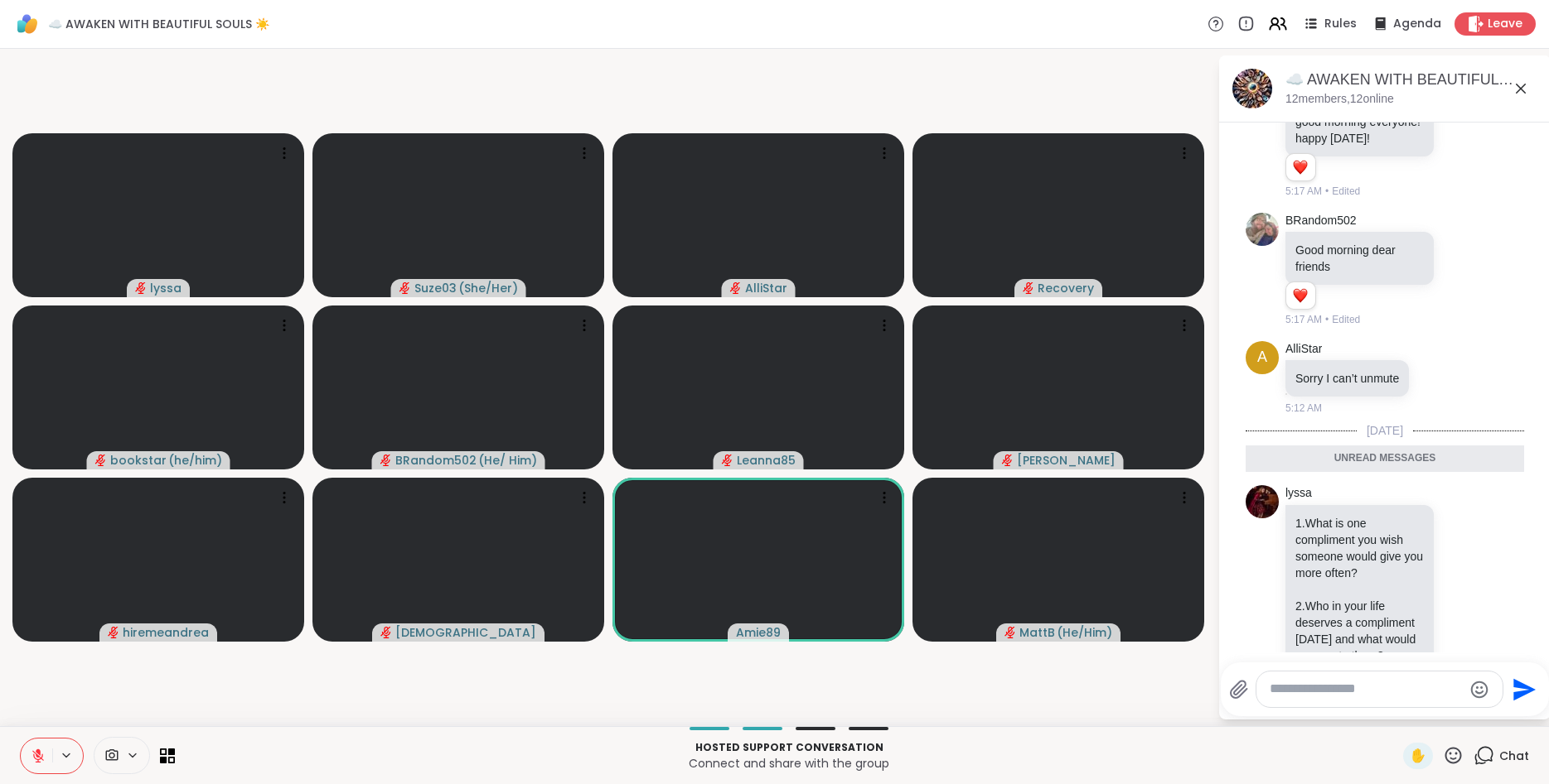
click at [1450, 753] on icon at bounding box center [1453, 755] width 16 height 16
click at [1511, 709] on span "🎉" at bounding box center [1513, 712] width 16 height 20
click at [39, 752] on icon at bounding box center [38, 752] width 5 height 7
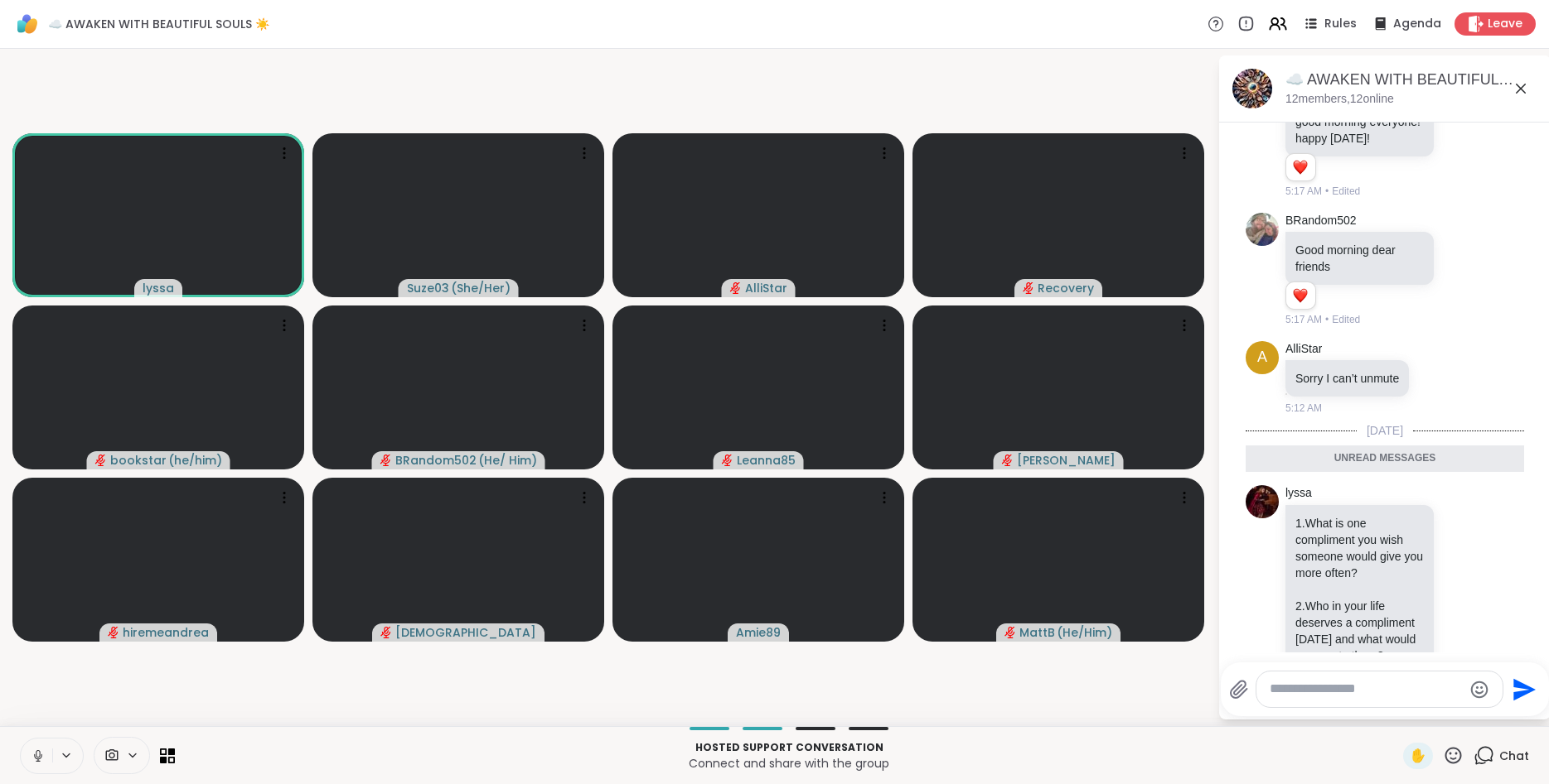
click at [39, 752] on icon at bounding box center [38, 754] width 4 height 8
click at [39, 752] on icon at bounding box center [38, 752] width 5 height 7
click at [39, 752] on icon at bounding box center [38, 754] width 4 height 8
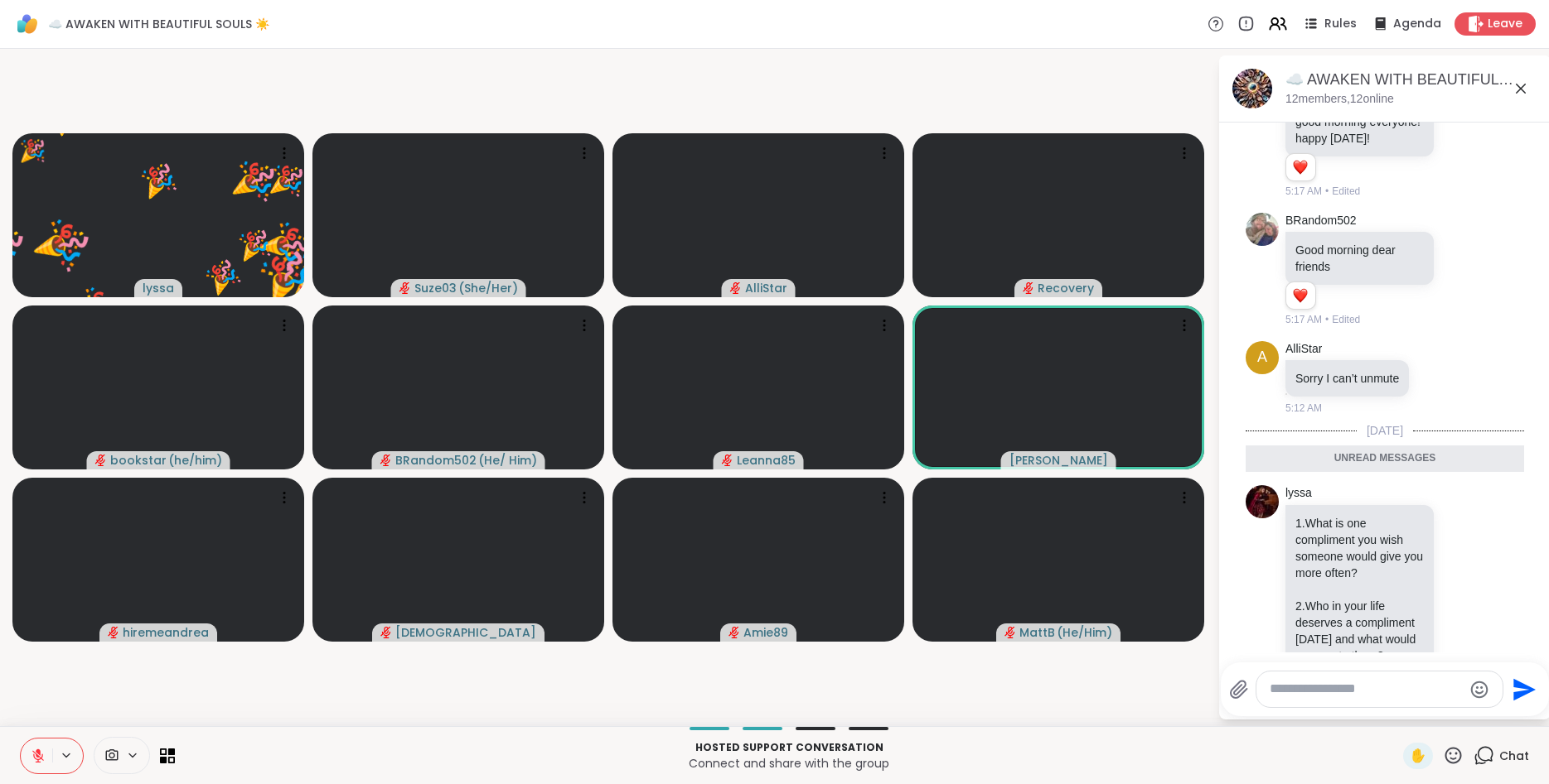
click at [779, 760] on p "Connect and share with the group" at bounding box center [789, 763] width 1209 height 16
click at [1456, 753] on icon at bounding box center [1453, 755] width 16 height 16
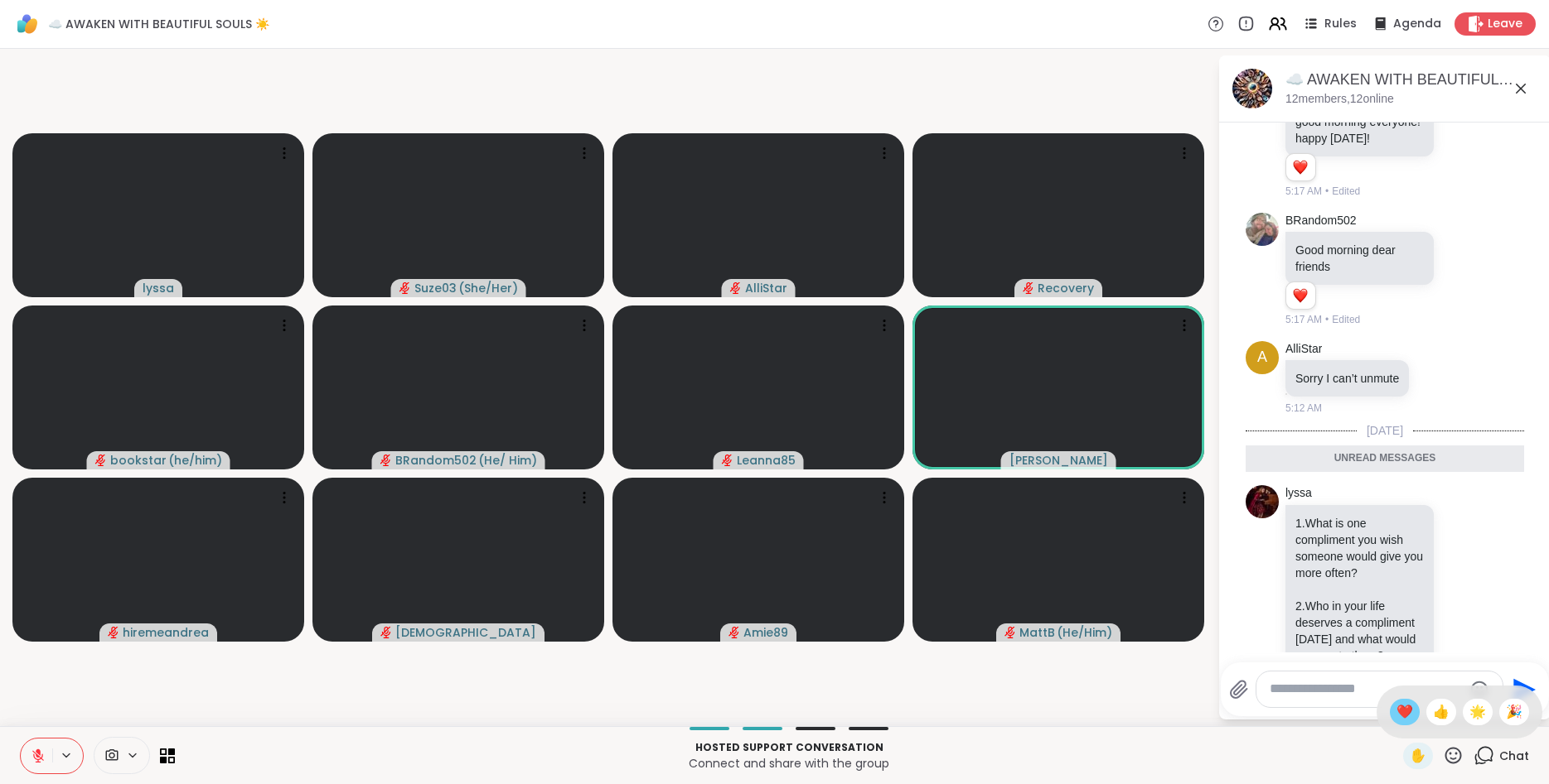
click at [1404, 716] on span "❤️" at bounding box center [1404, 712] width 16 height 20
click at [1458, 757] on icon at bounding box center [1453, 756] width 21 height 21
click at [1337, 689] on textarea "Type your message" at bounding box center [1366, 689] width 193 height 17
click at [1459, 758] on icon at bounding box center [1453, 756] width 21 height 21
click at [1508, 711] on span "🎉" at bounding box center [1513, 712] width 16 height 20
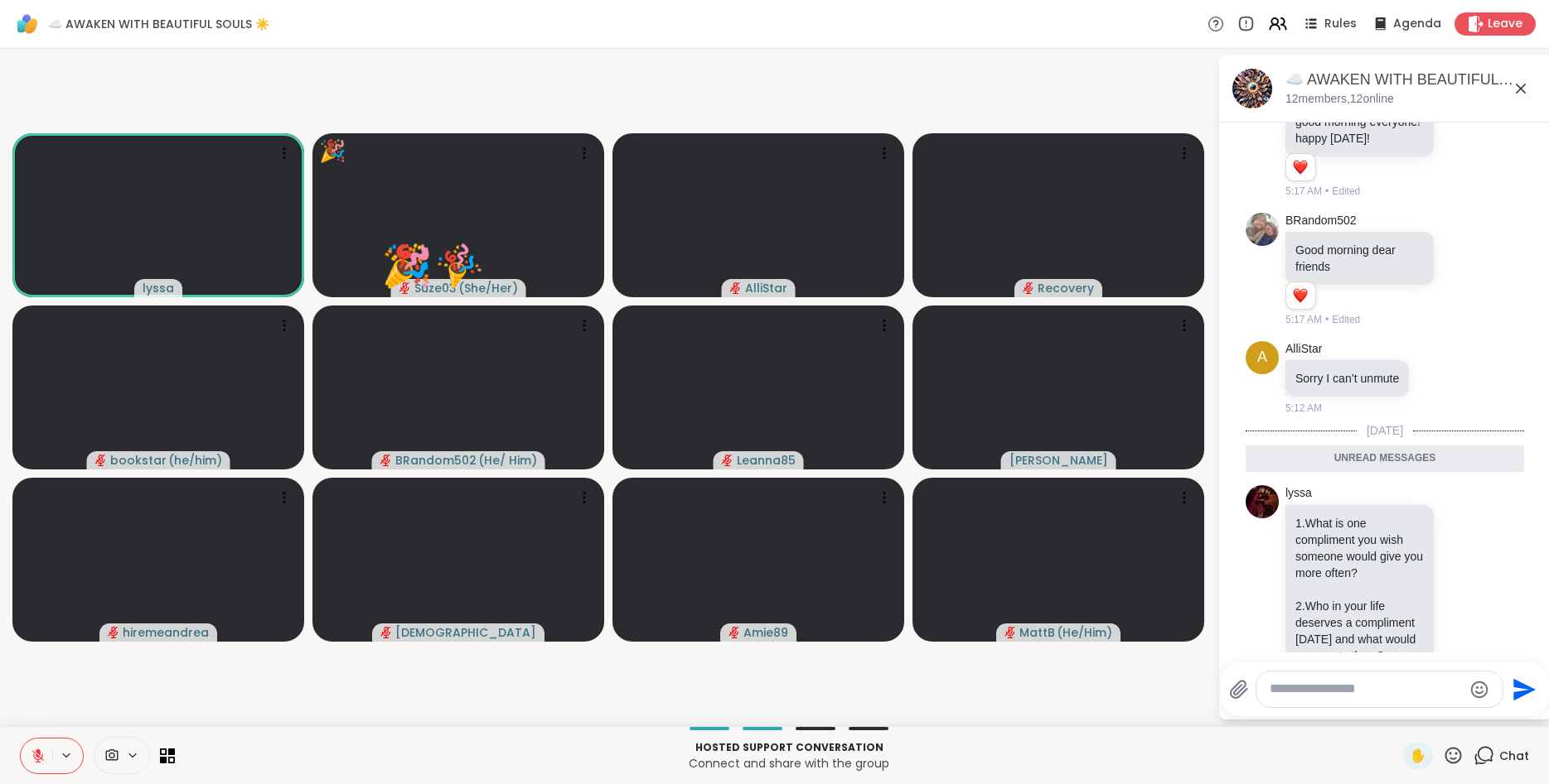
click at [1458, 749] on icon at bounding box center [1453, 756] width 21 height 21
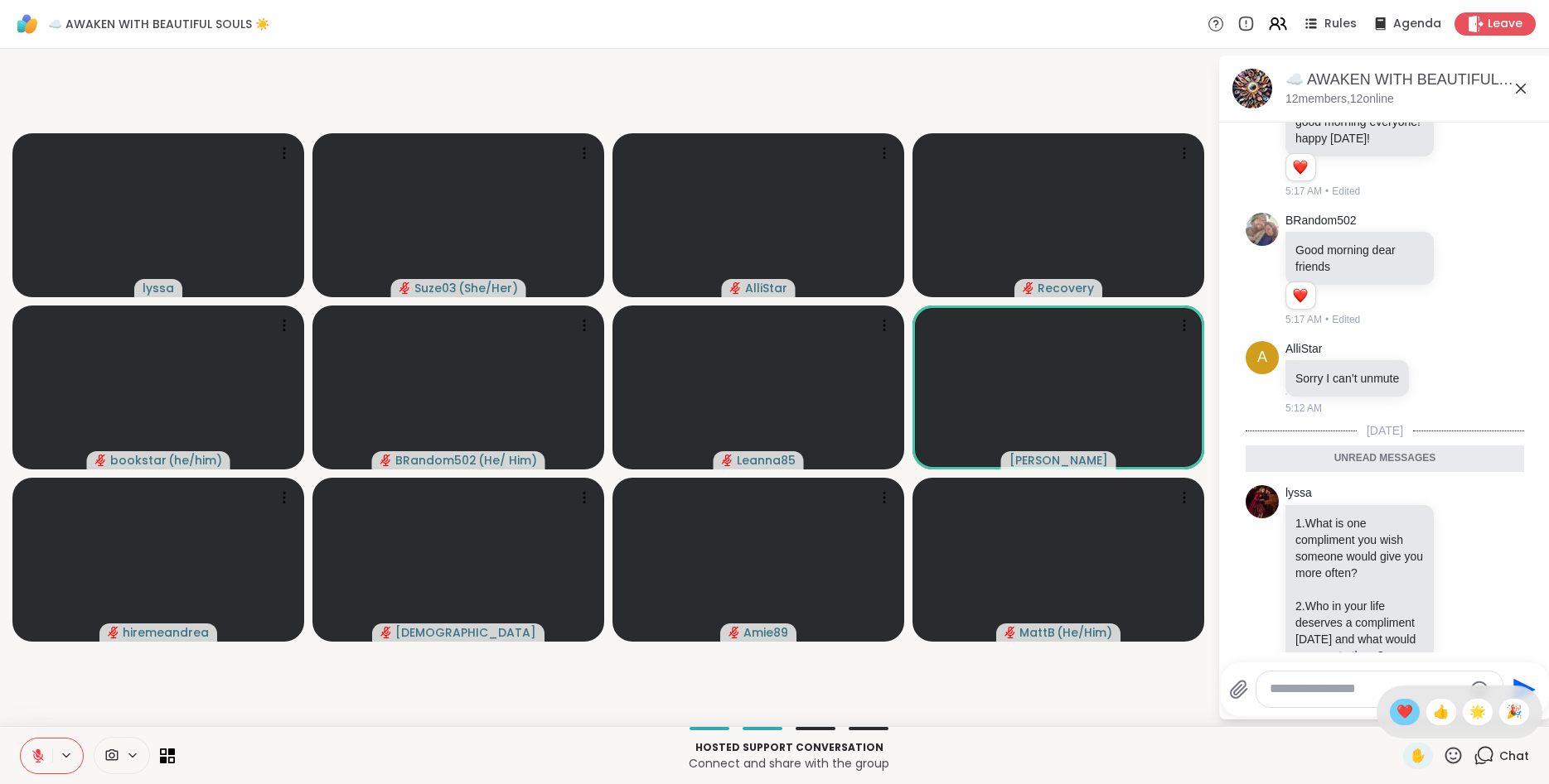
click at [1399, 713] on span "❤️" at bounding box center [1404, 712] width 16 height 20
click at [1455, 747] on icon at bounding box center [1453, 756] width 21 height 21
click at [1406, 707] on span "❤️" at bounding box center [1404, 712] width 16 height 20
click at [1452, 757] on icon at bounding box center [1453, 756] width 21 height 21
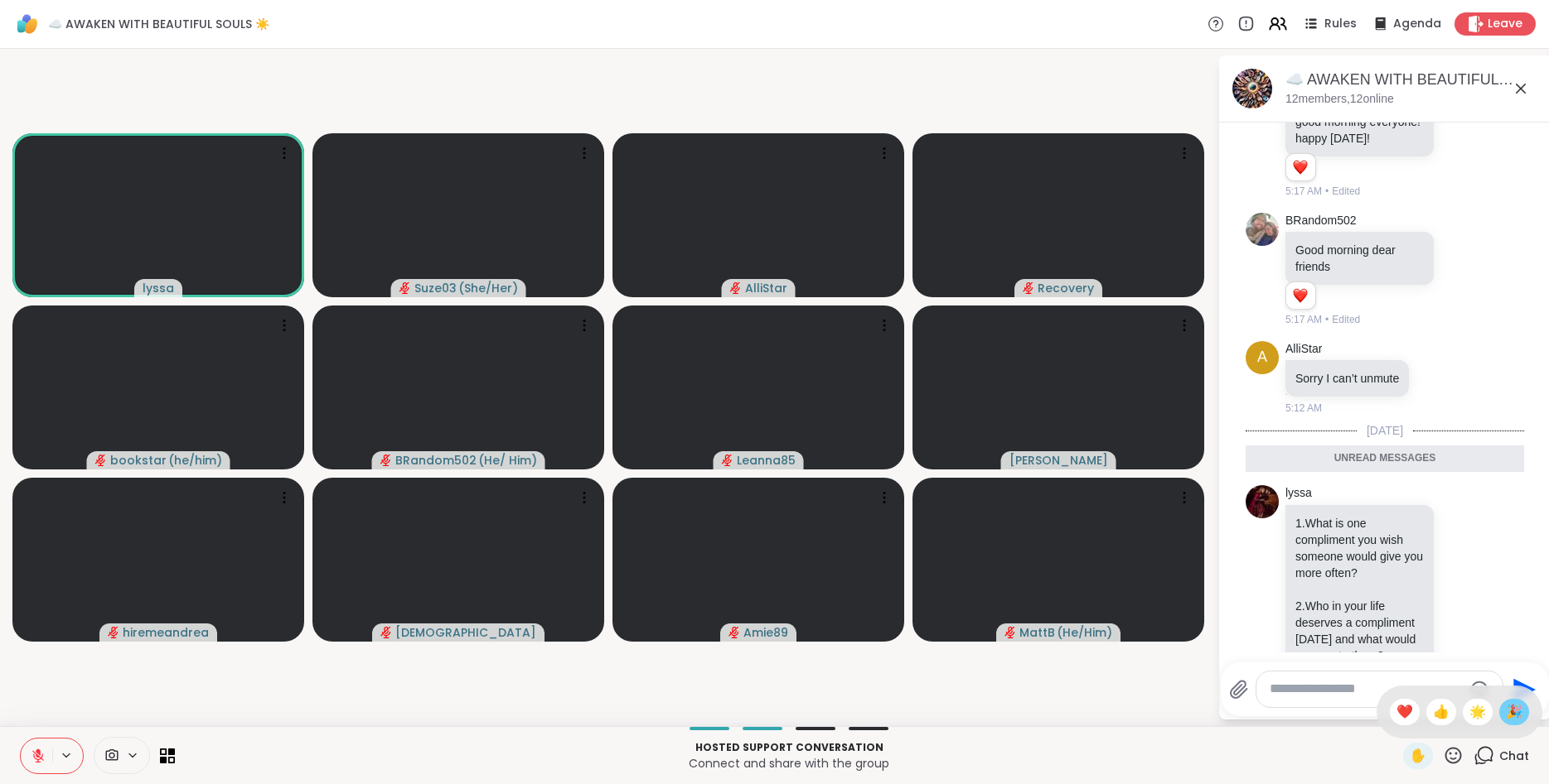
click at [1509, 705] on span "🎉" at bounding box center [1513, 712] width 16 height 20
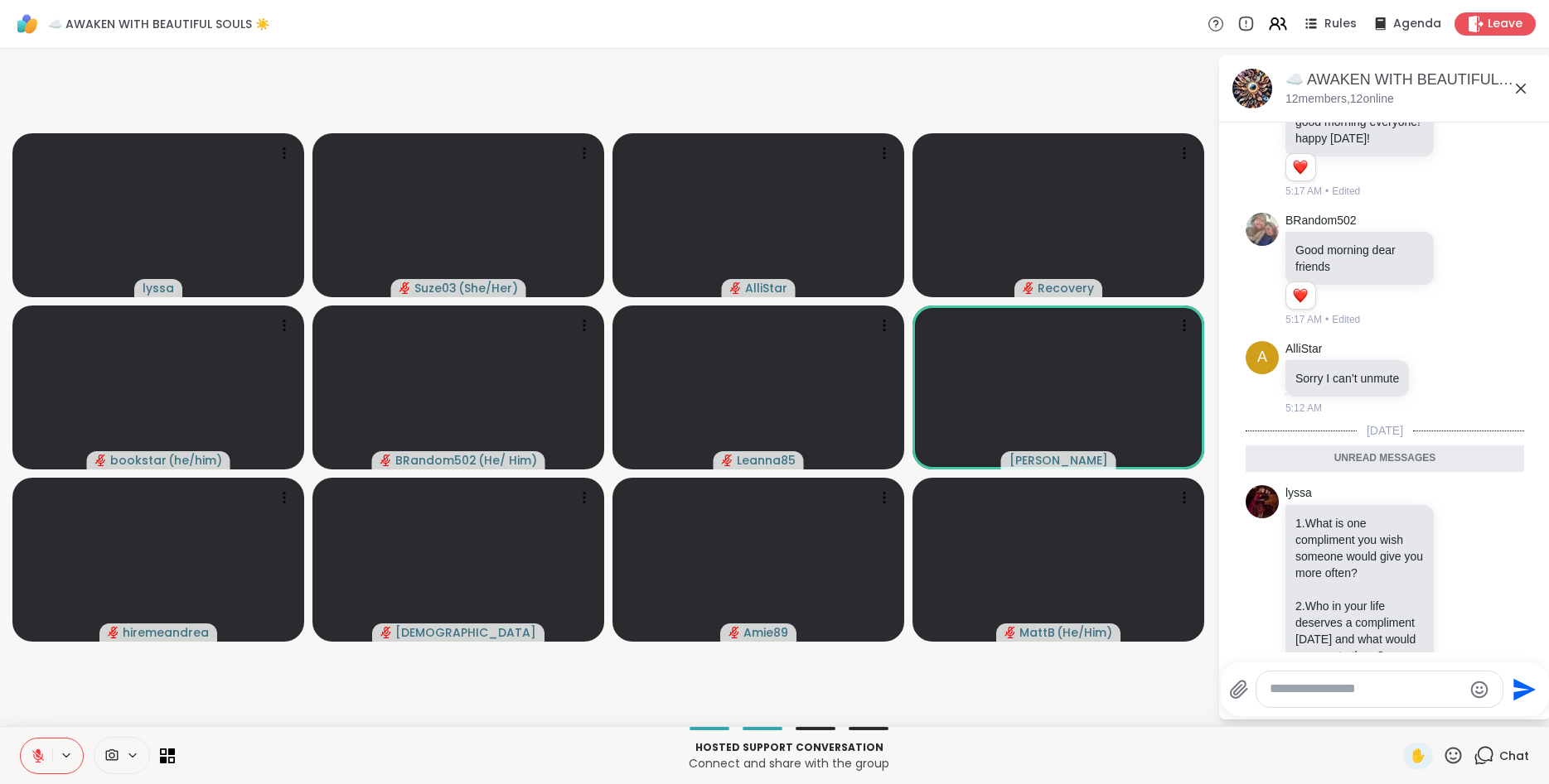
click at [1447, 760] on icon at bounding box center [1453, 756] width 21 height 21
click at [1474, 710] on span "🌟" at bounding box center [1477, 712] width 16 height 20
click at [1455, 757] on icon at bounding box center [1453, 756] width 21 height 21
click at [1517, 707] on span "🎉" at bounding box center [1513, 712] width 16 height 20
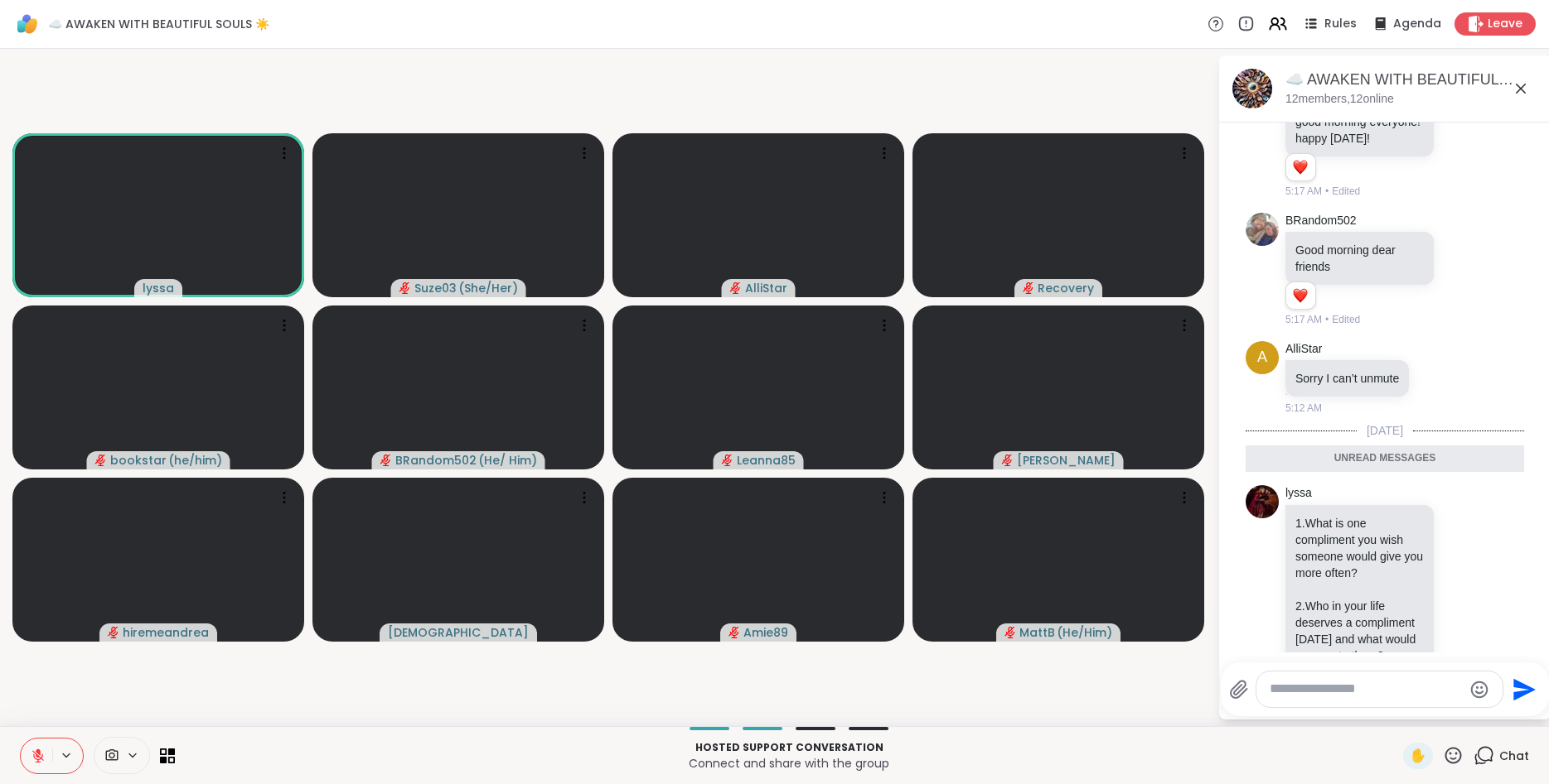
click at [1457, 750] on icon at bounding box center [1453, 755] width 16 height 16
click at [1474, 713] on span "🌟" at bounding box center [1477, 712] width 16 height 20
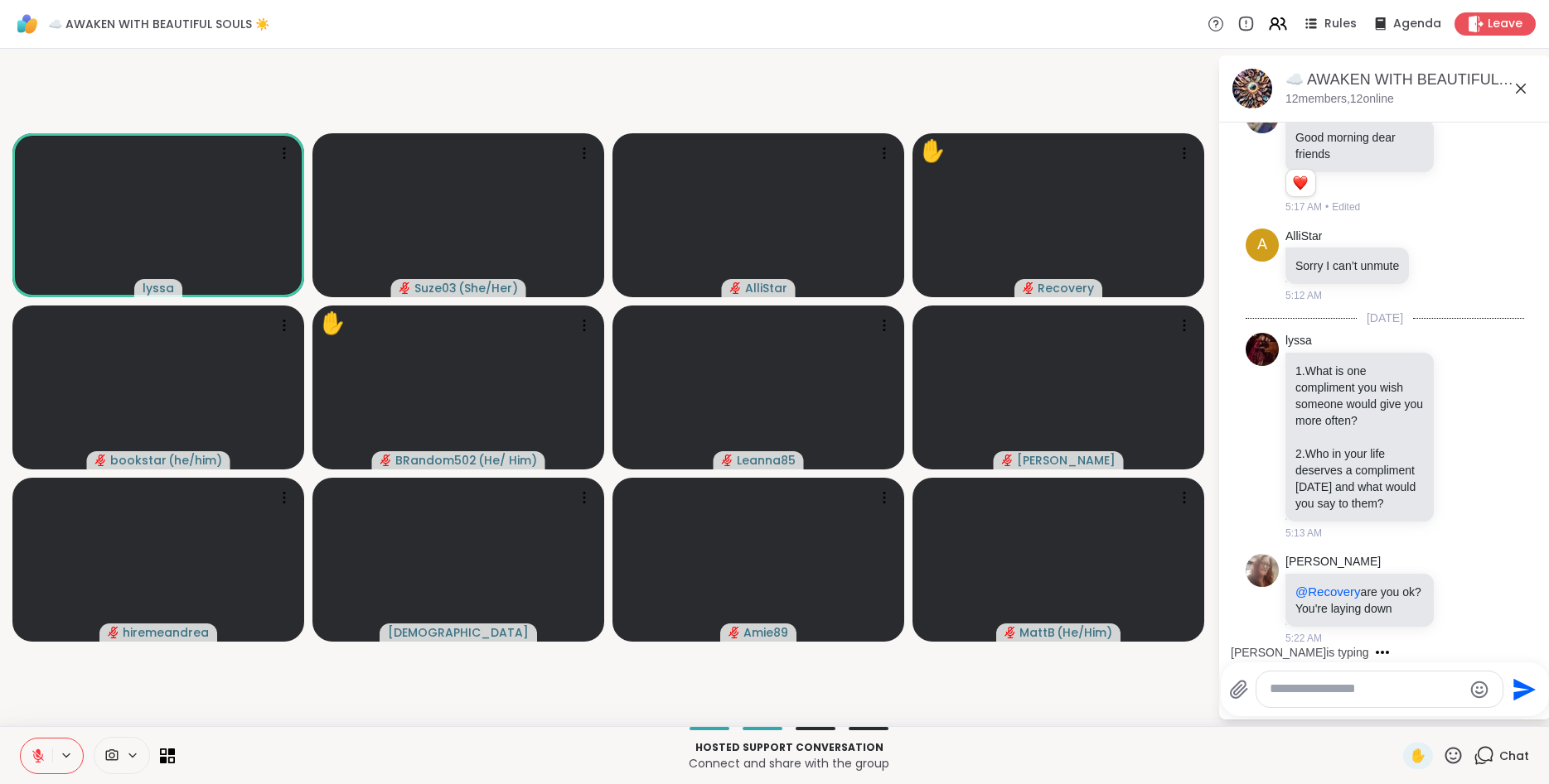
scroll to position [2362, 0]
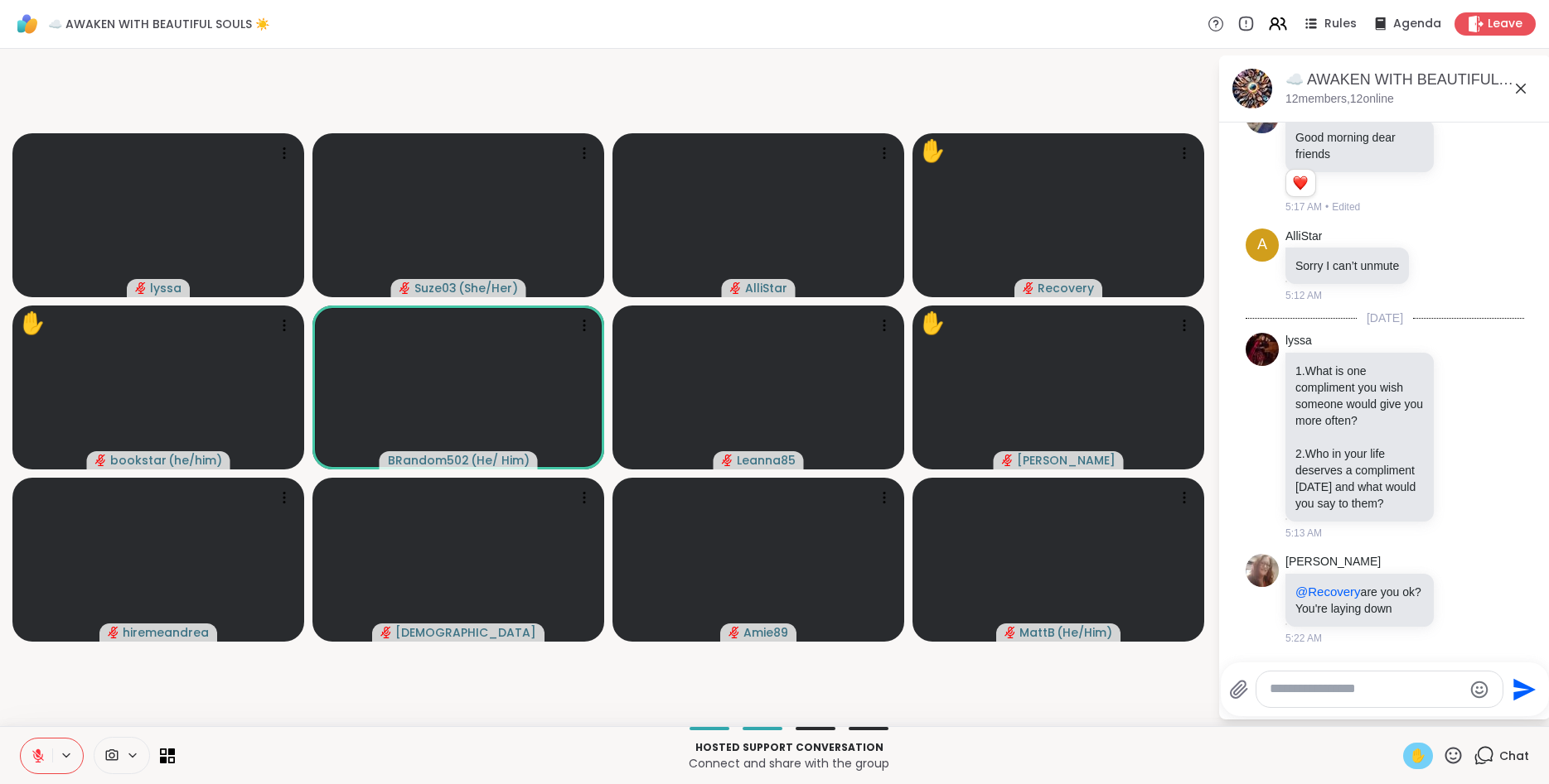
click at [1415, 753] on span "✋" at bounding box center [1417, 756] width 16 height 20
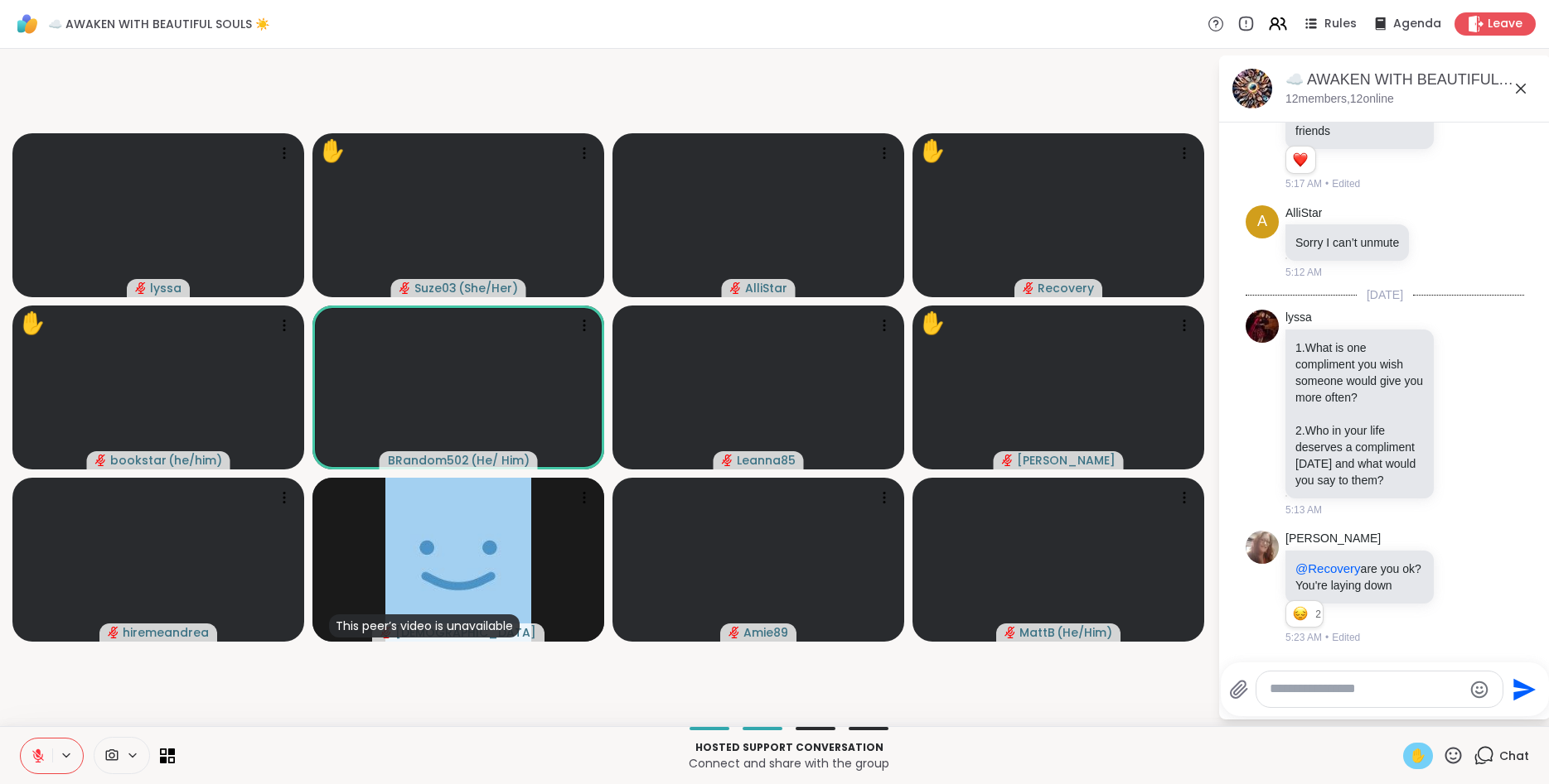
click at [1457, 751] on icon at bounding box center [1453, 756] width 21 height 21
click at [1398, 708] on span "❤️" at bounding box center [1404, 712] width 16 height 20
click at [1453, 752] on icon at bounding box center [1453, 756] width 21 height 21
click at [1401, 711] on span "❤️" at bounding box center [1404, 712] width 16 height 20
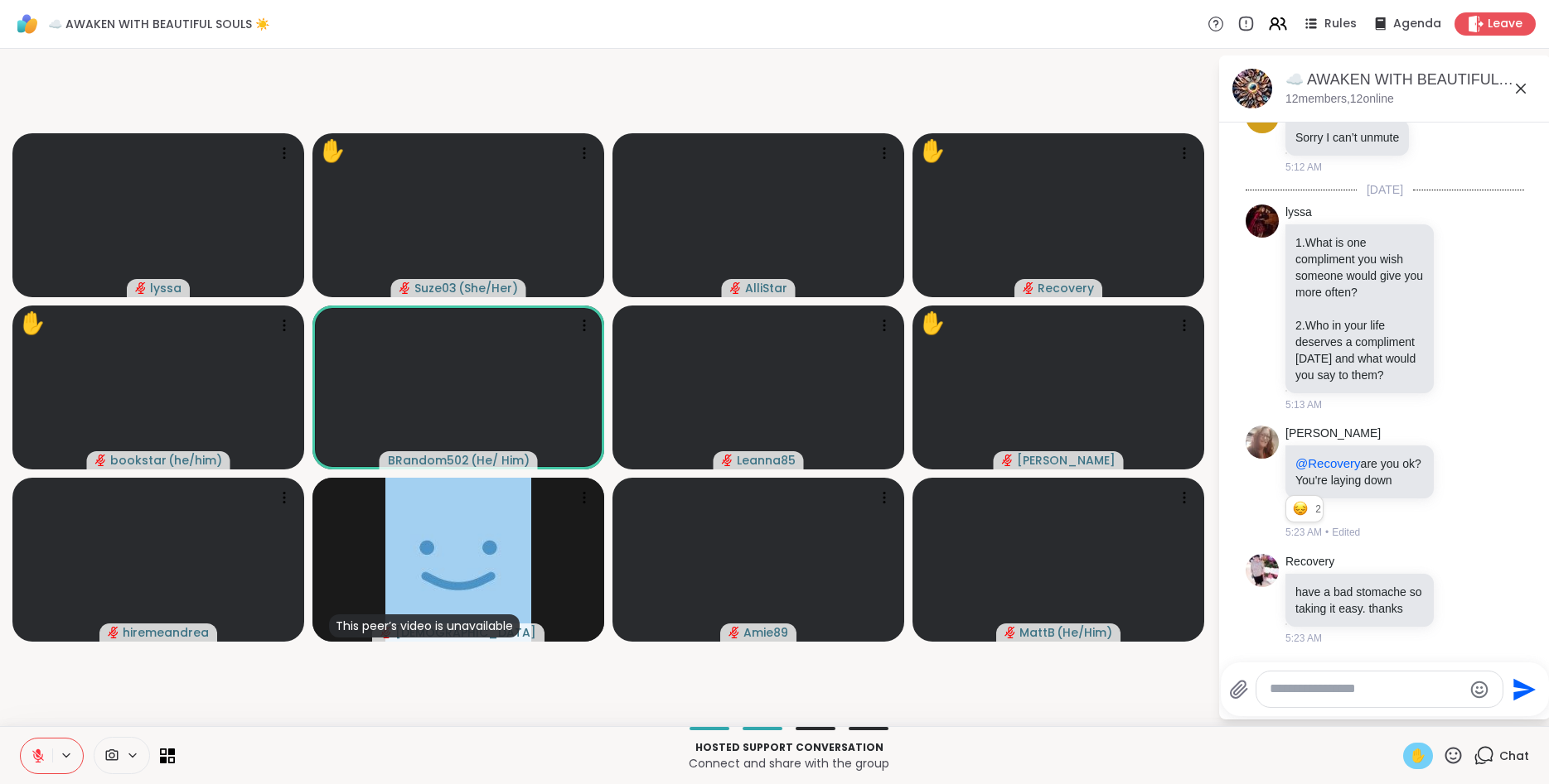
click at [1456, 752] on icon at bounding box center [1453, 756] width 21 height 21
click at [1437, 716] on span "👍" at bounding box center [1440, 712] width 16 height 20
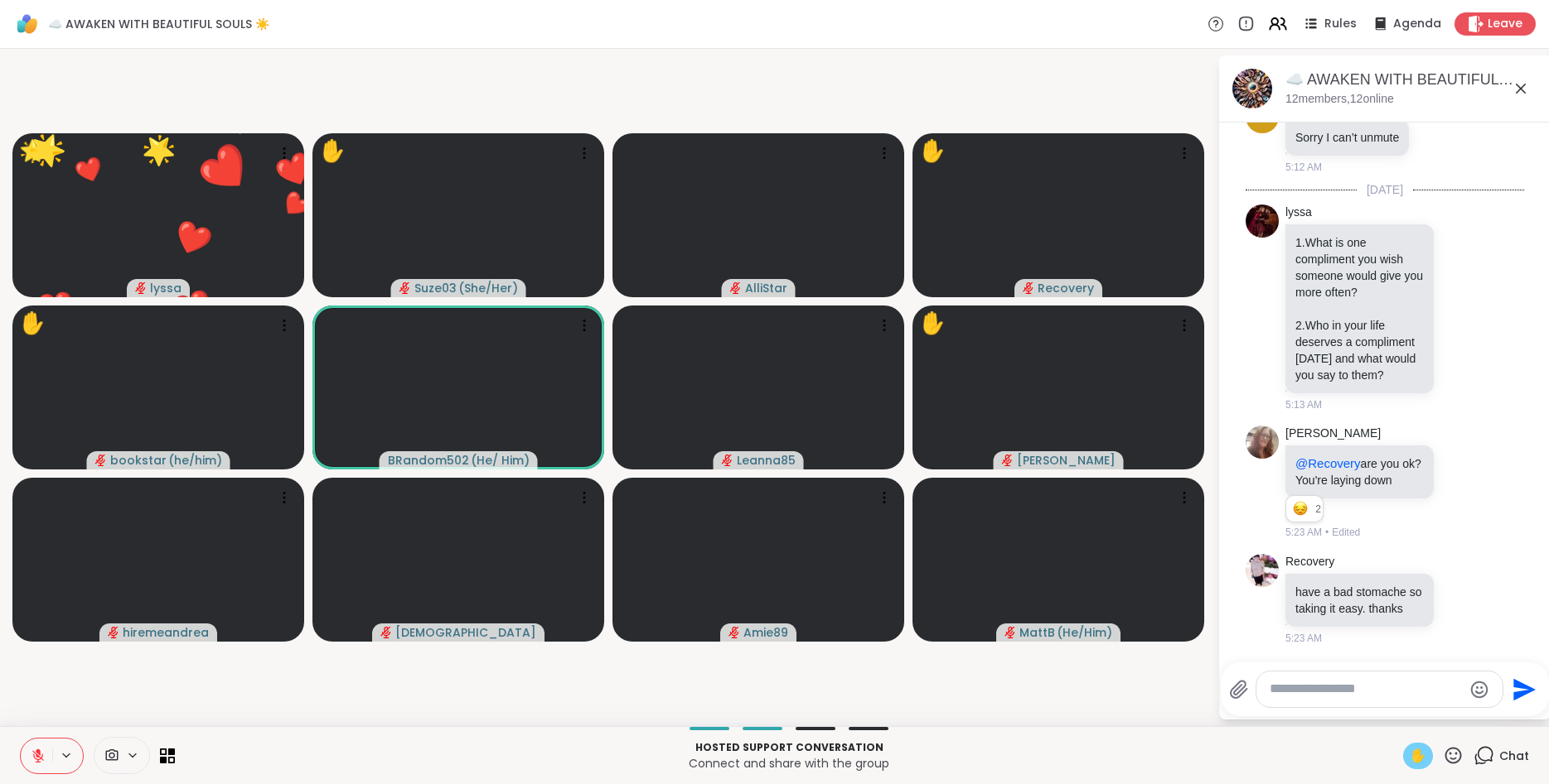
click at [1456, 753] on icon at bounding box center [1453, 755] width 16 height 16
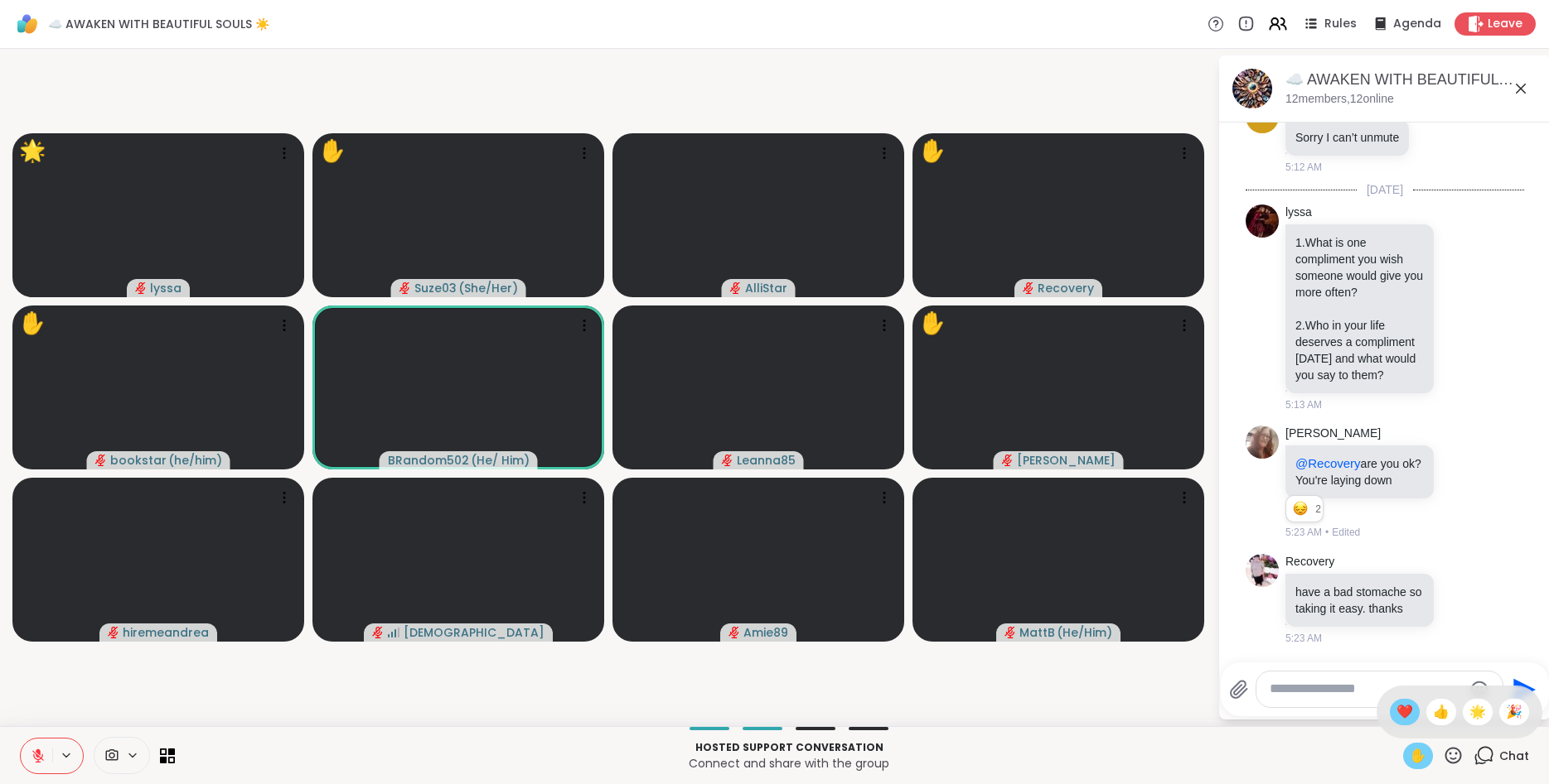
click at [1398, 707] on span "❤️" at bounding box center [1404, 712] width 16 height 20
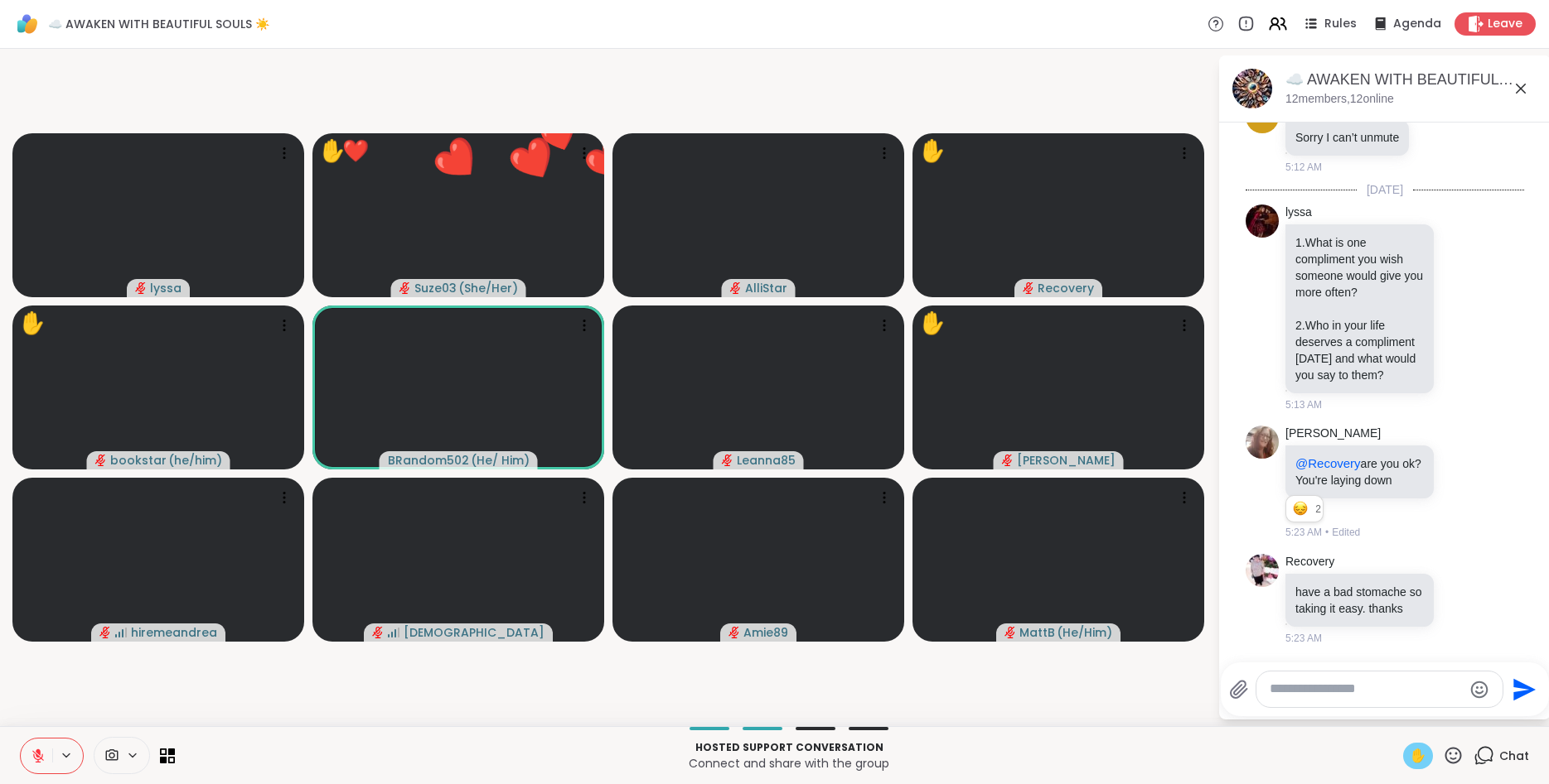
click at [1363, 683] on textarea "Type your message" at bounding box center [1366, 689] width 193 height 17
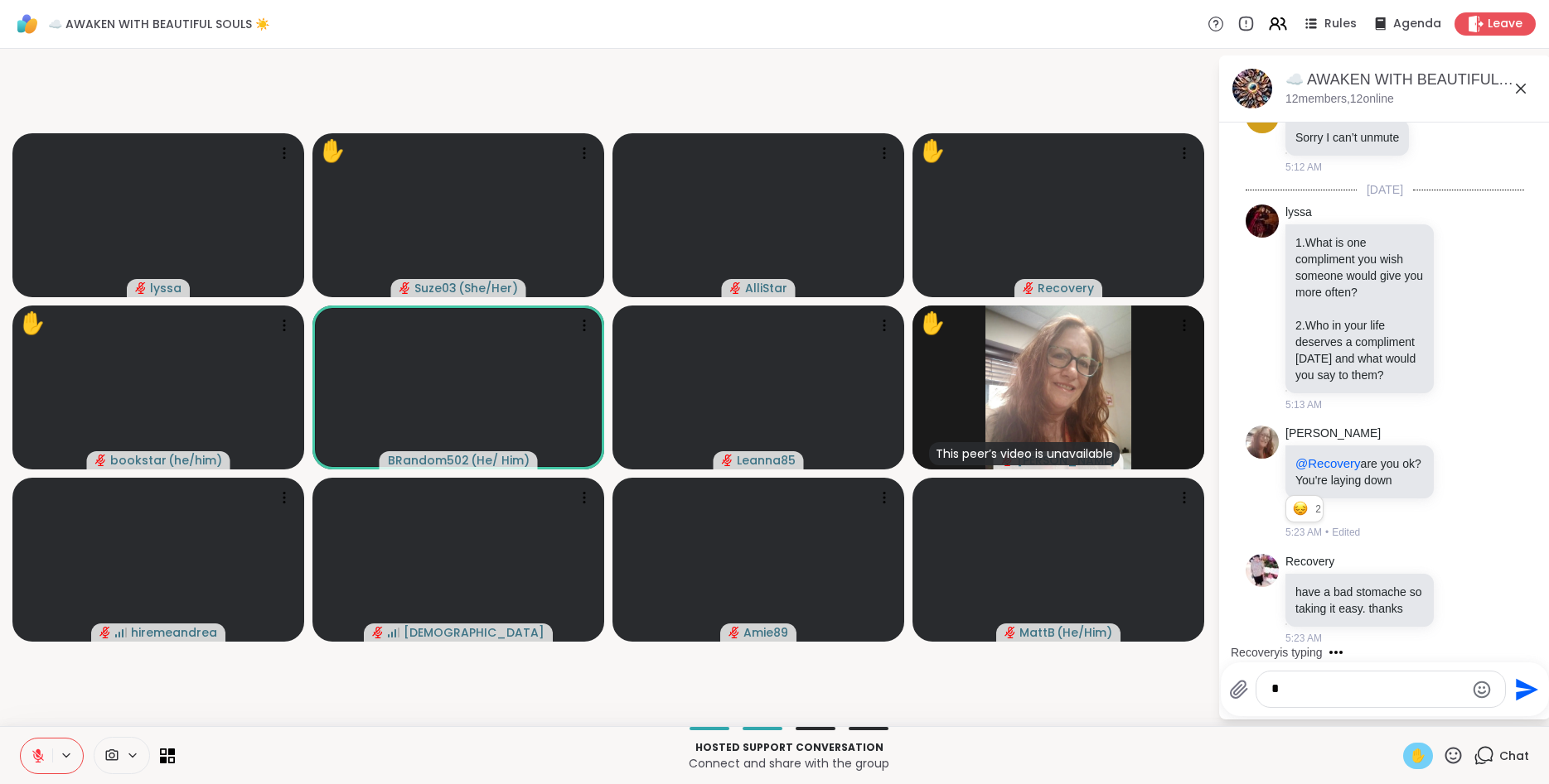
click at [1452, 756] on icon at bounding box center [1453, 756] width 21 height 21
click at [1405, 721] on span "❤️" at bounding box center [1404, 712] width 16 height 20
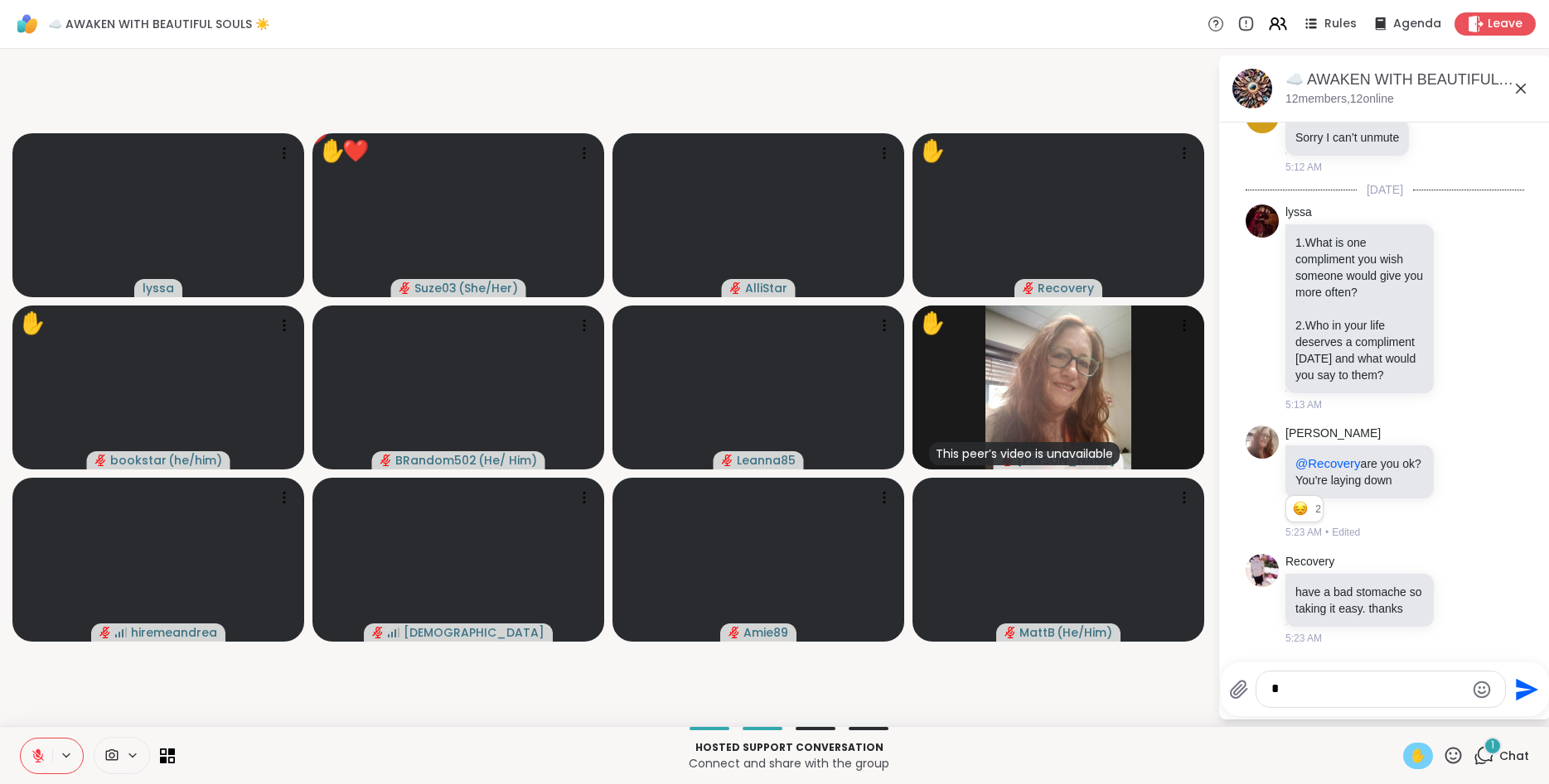
click at [1327, 684] on textarea "*" at bounding box center [1368, 689] width 193 height 17
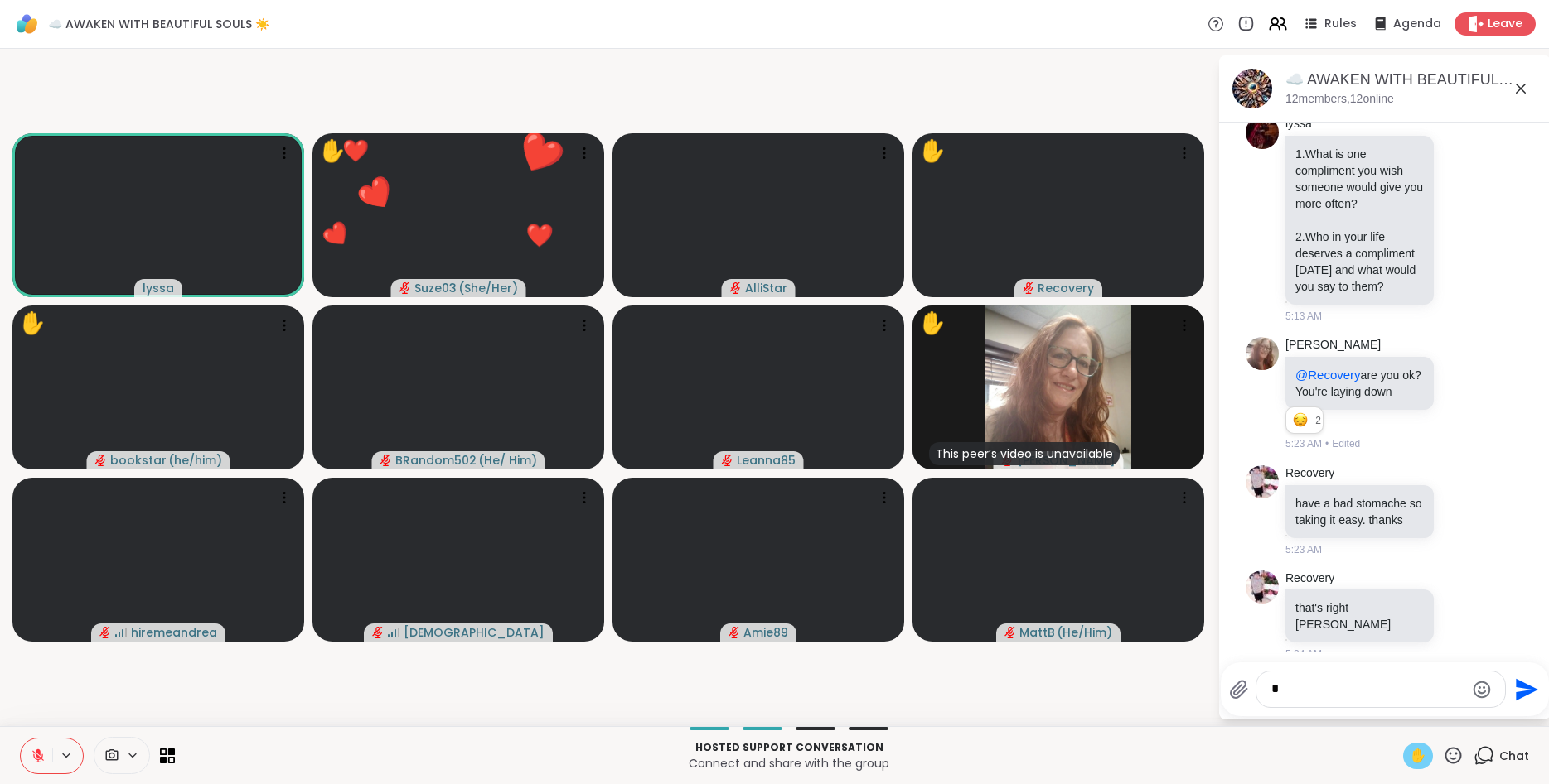
type textarea "**"
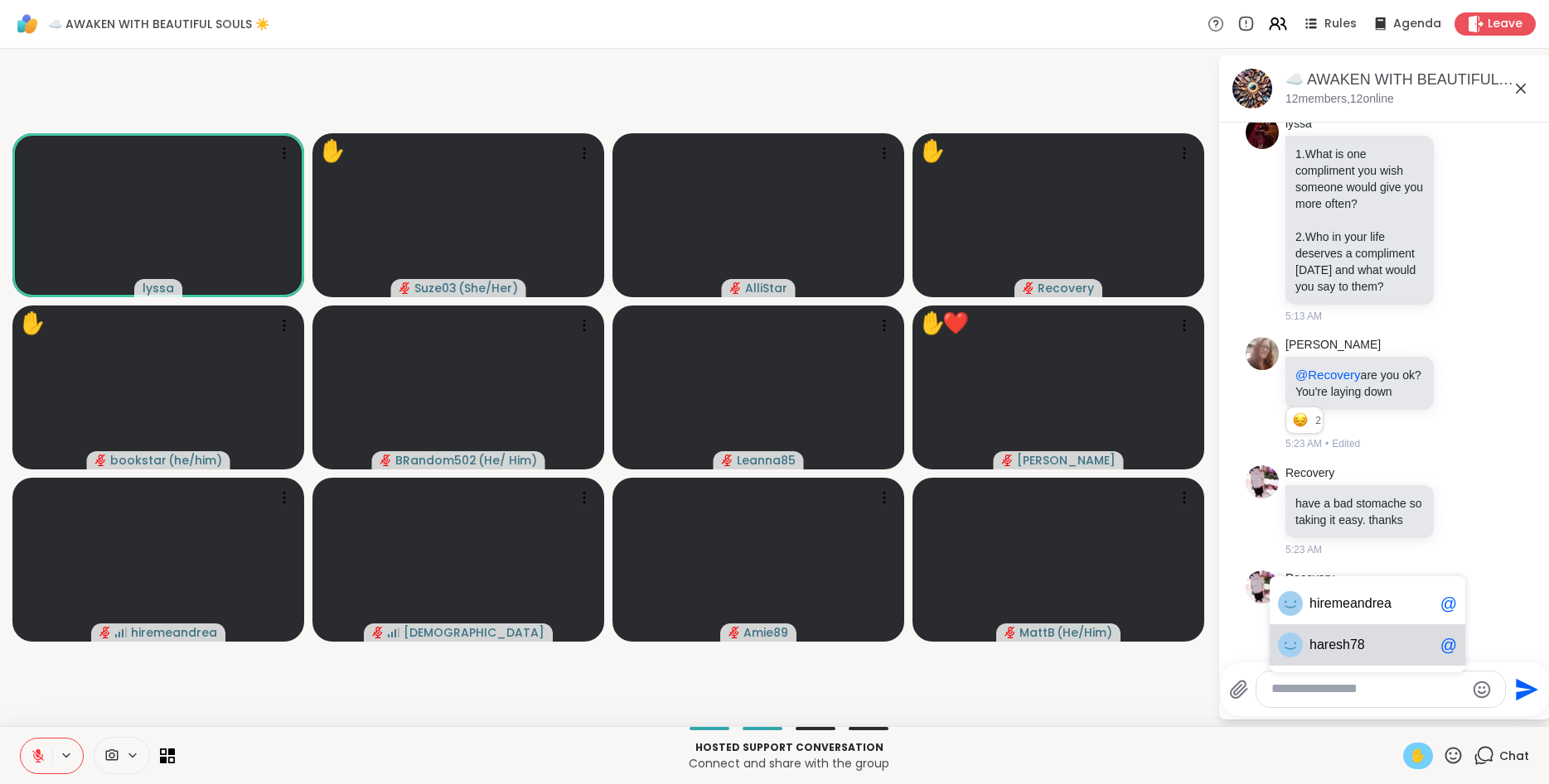
scroll to position [2667, 0]
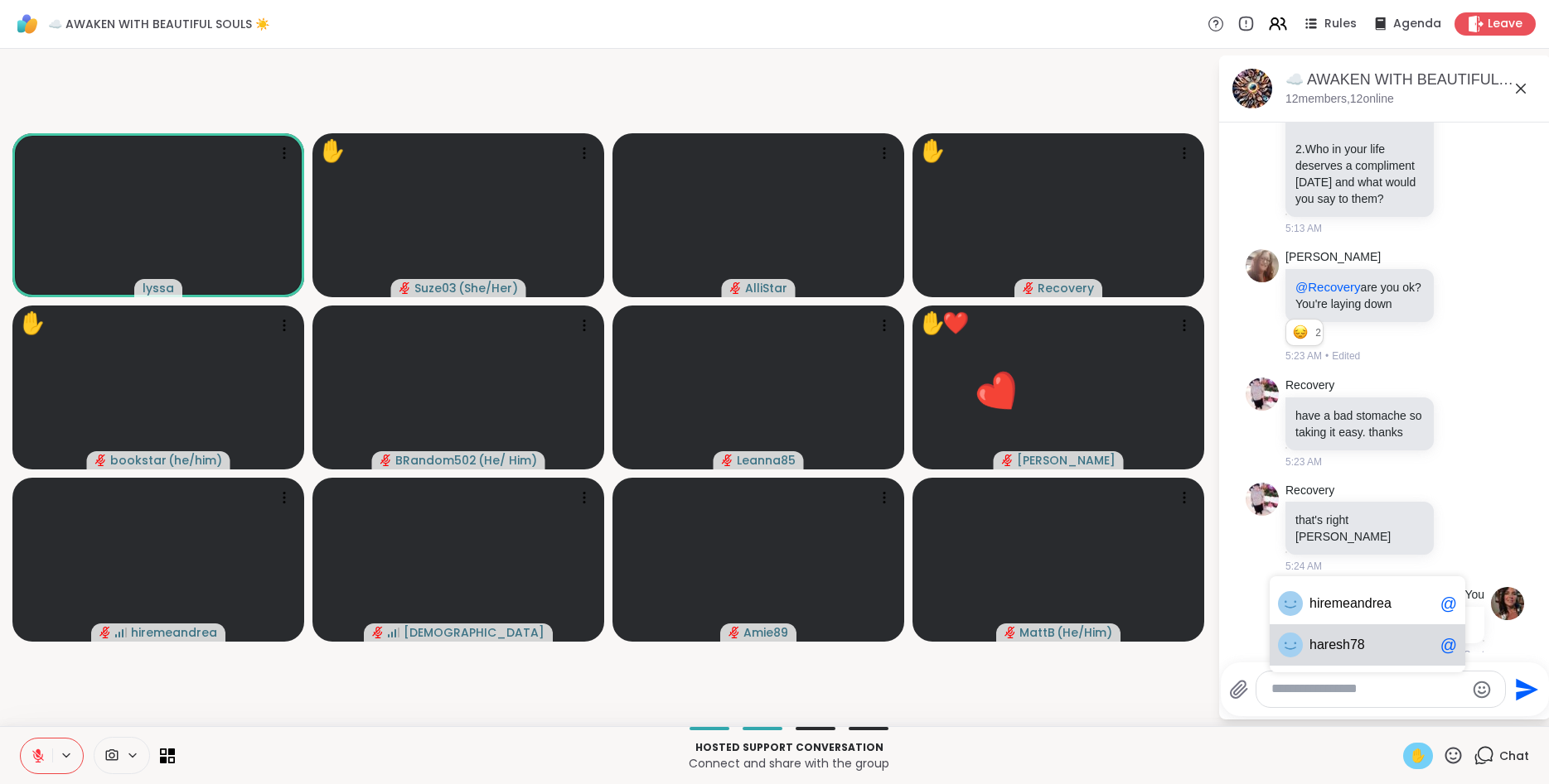
click at [1399, 638] on span "h a r e s h 7 8" at bounding box center [1371, 645] width 124 height 16
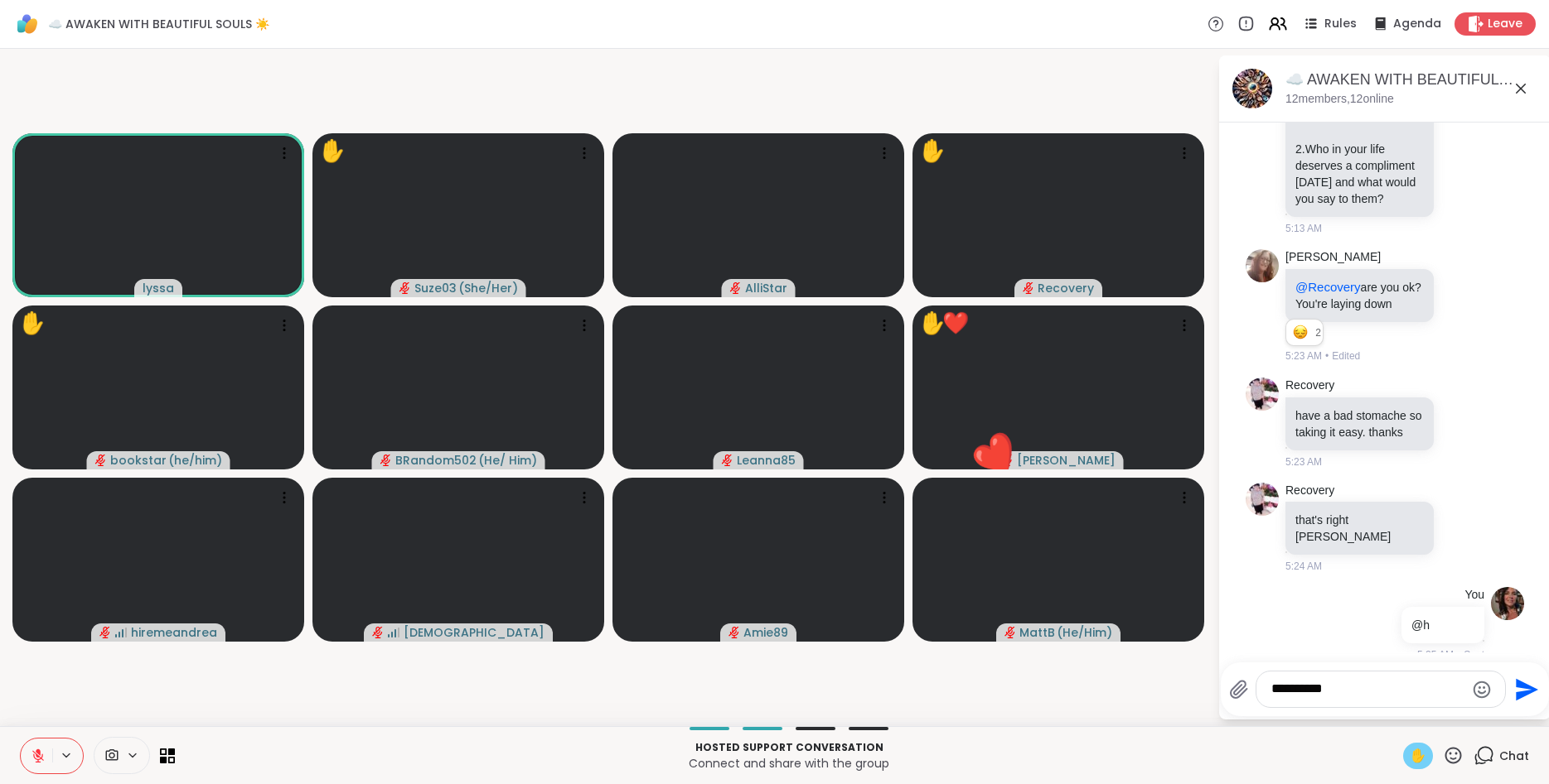
click at [1399, 648] on div "5:25 AM • Sent" at bounding box center [1440, 655] width 86 height 15
click at [1370, 687] on textarea "*********" at bounding box center [1368, 689] width 193 height 17
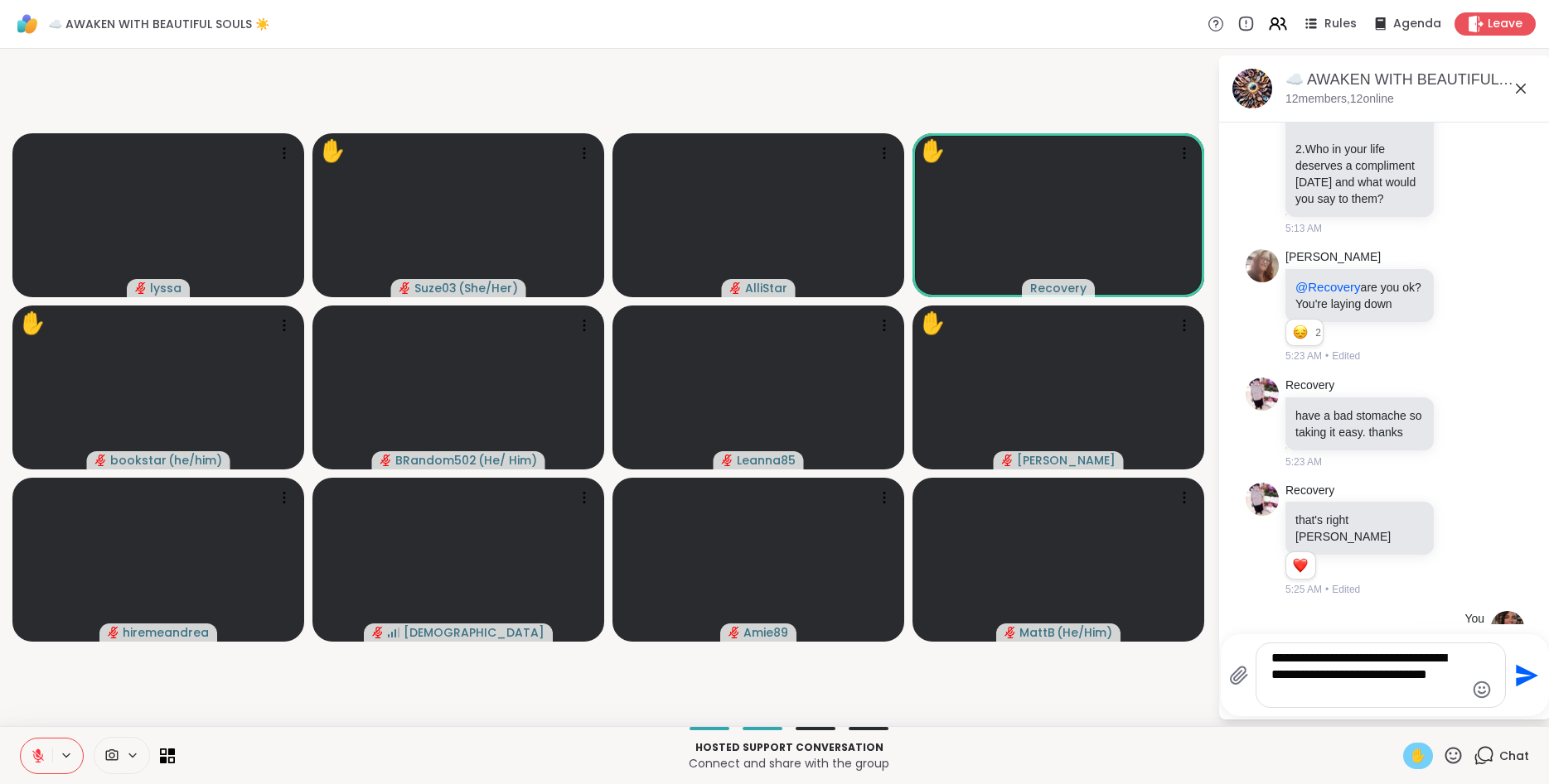
type textarea "**********"
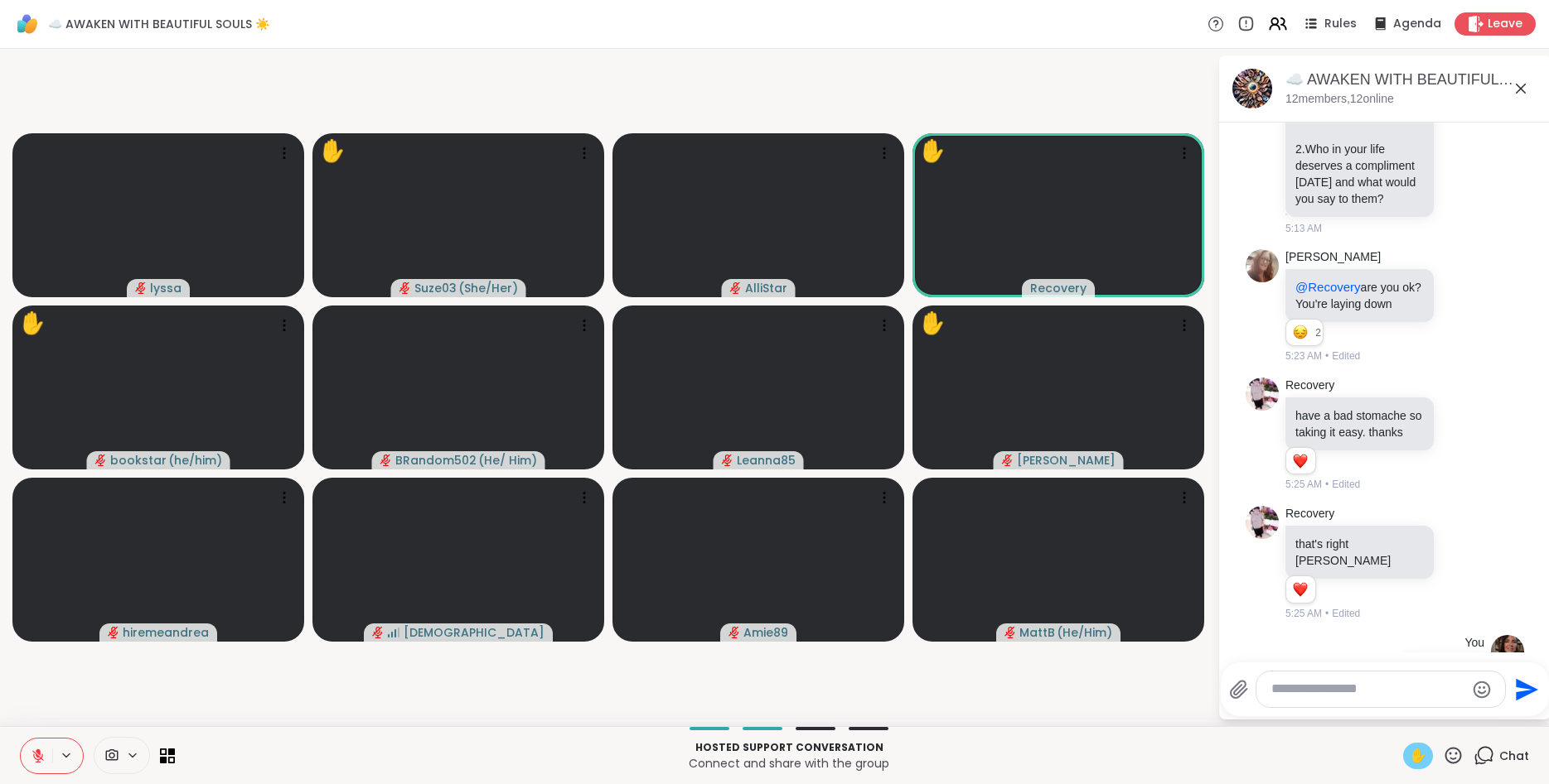
scroll to position [2836, 0]
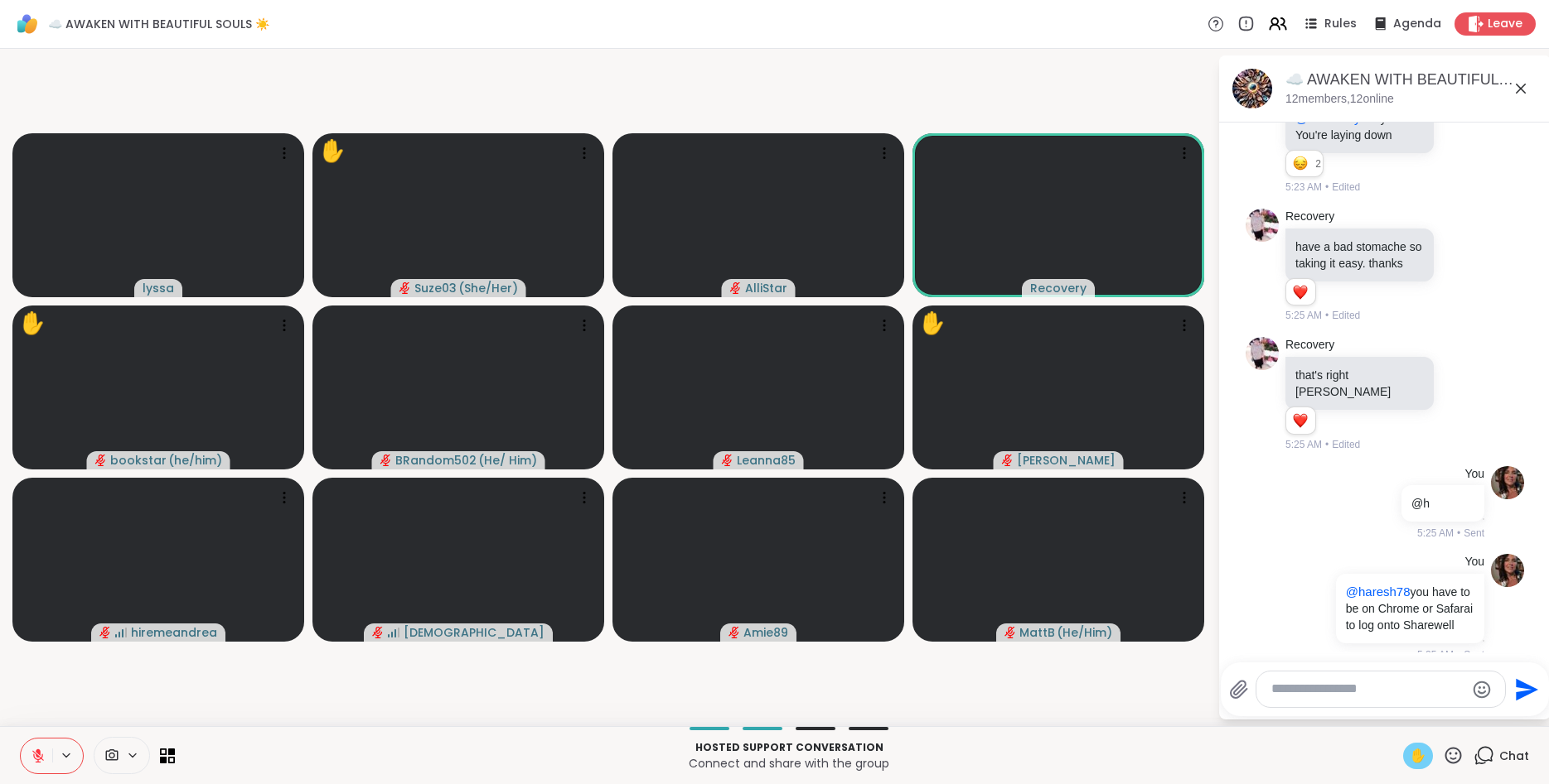
click at [1446, 757] on icon at bounding box center [1453, 755] width 16 height 16
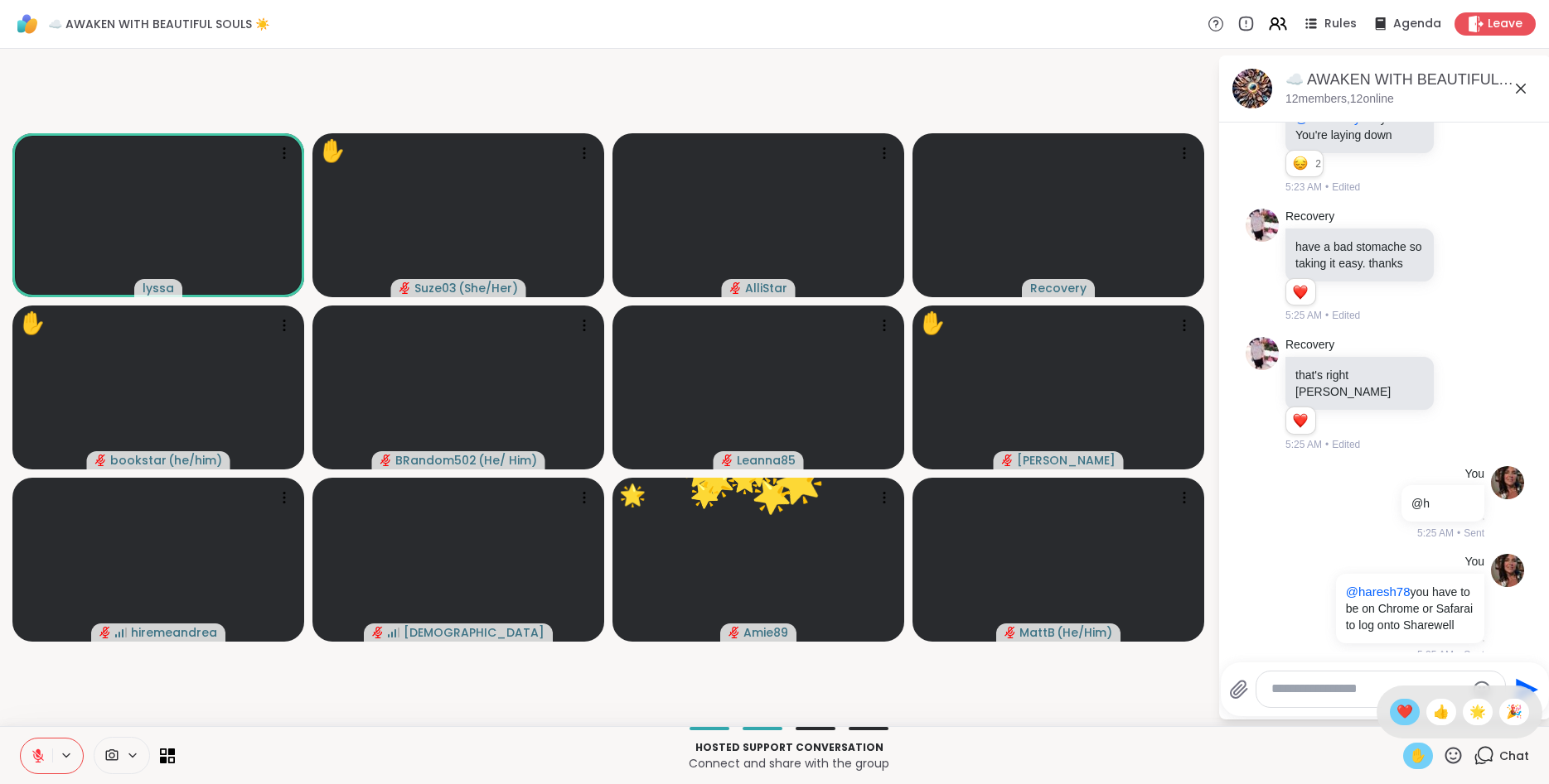
click at [1398, 711] on span "❤️" at bounding box center [1404, 712] width 16 height 20
click at [1446, 757] on icon at bounding box center [1453, 755] width 16 height 16
click at [1403, 703] on span "❤️" at bounding box center [1404, 712] width 16 height 20
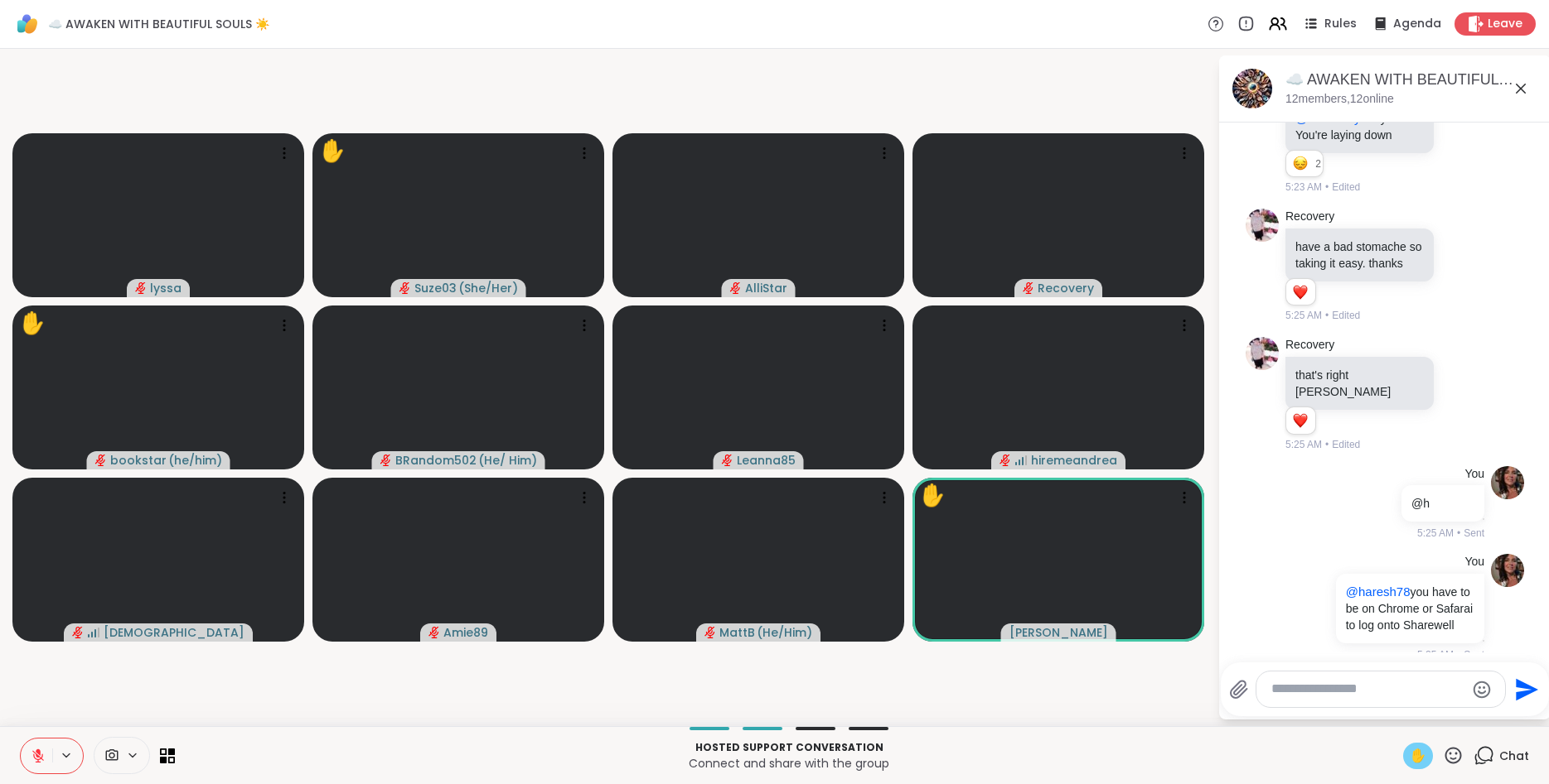
click at [1450, 750] on icon at bounding box center [1453, 755] width 16 height 16
click at [1433, 719] on span "👍" at bounding box center [1440, 712] width 16 height 20
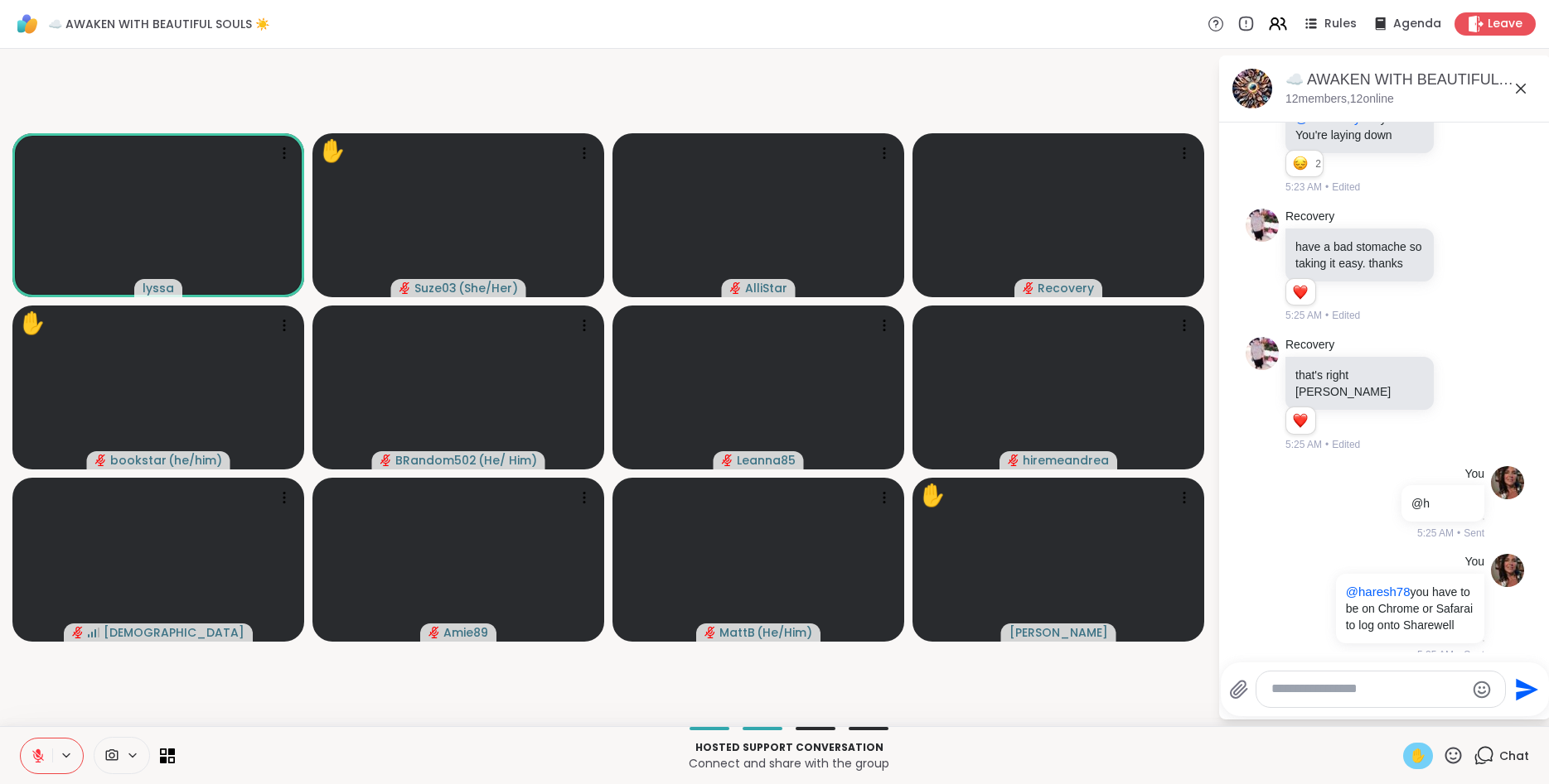
click at [1487, 752] on icon at bounding box center [1484, 756] width 21 height 21
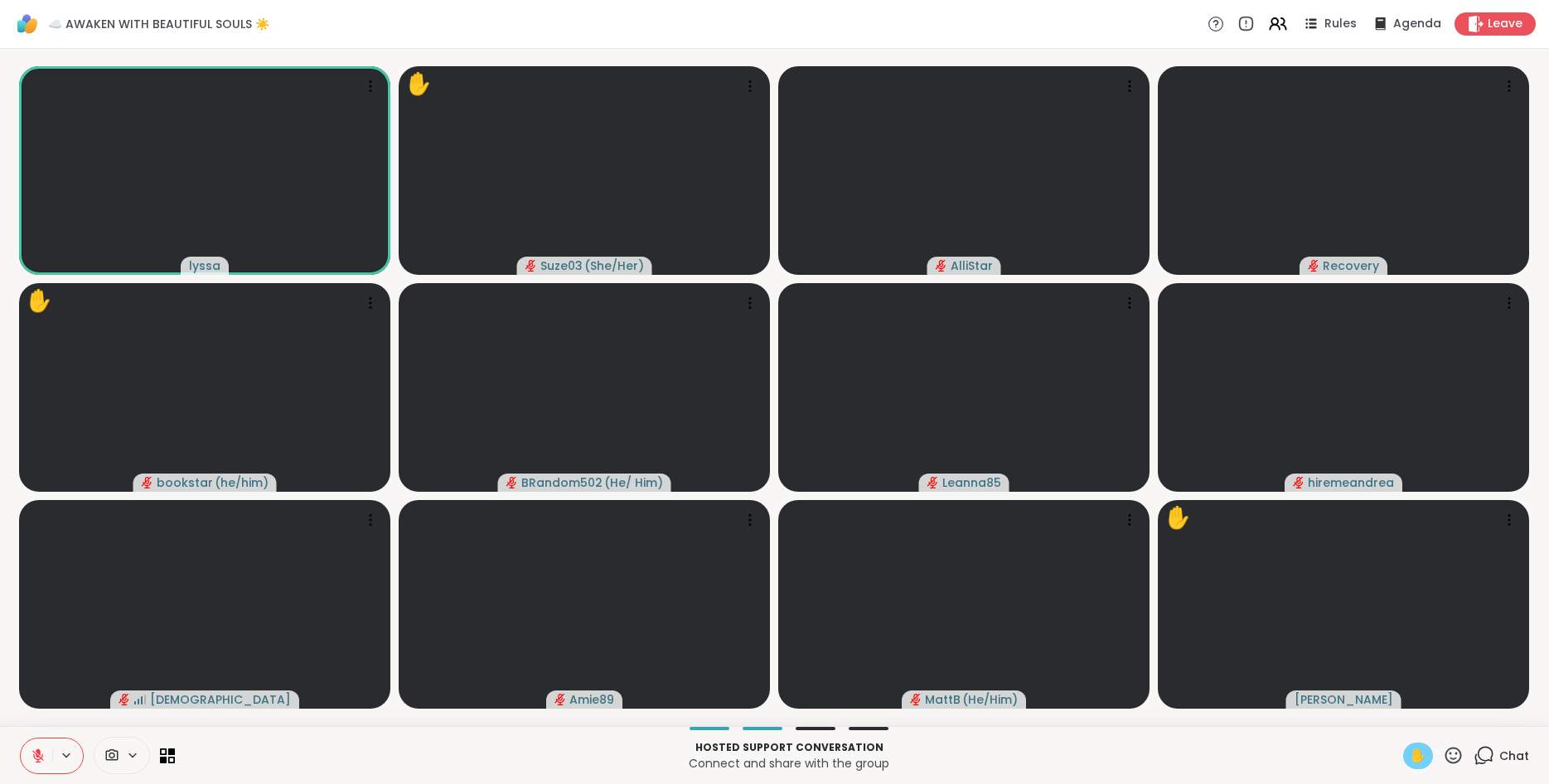
click at [1487, 752] on icon at bounding box center [1484, 756] width 21 height 21
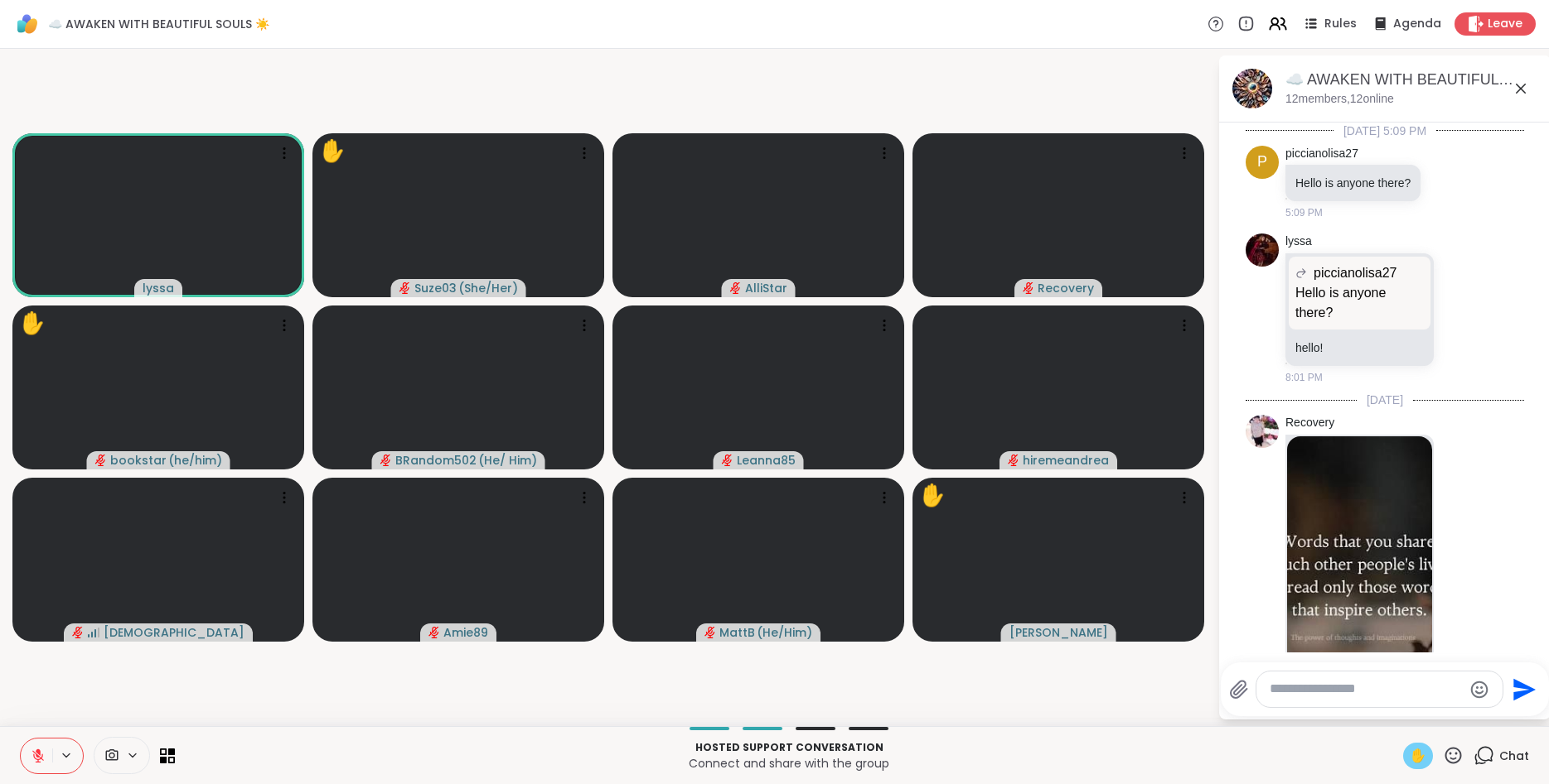
scroll to position [2820, 0]
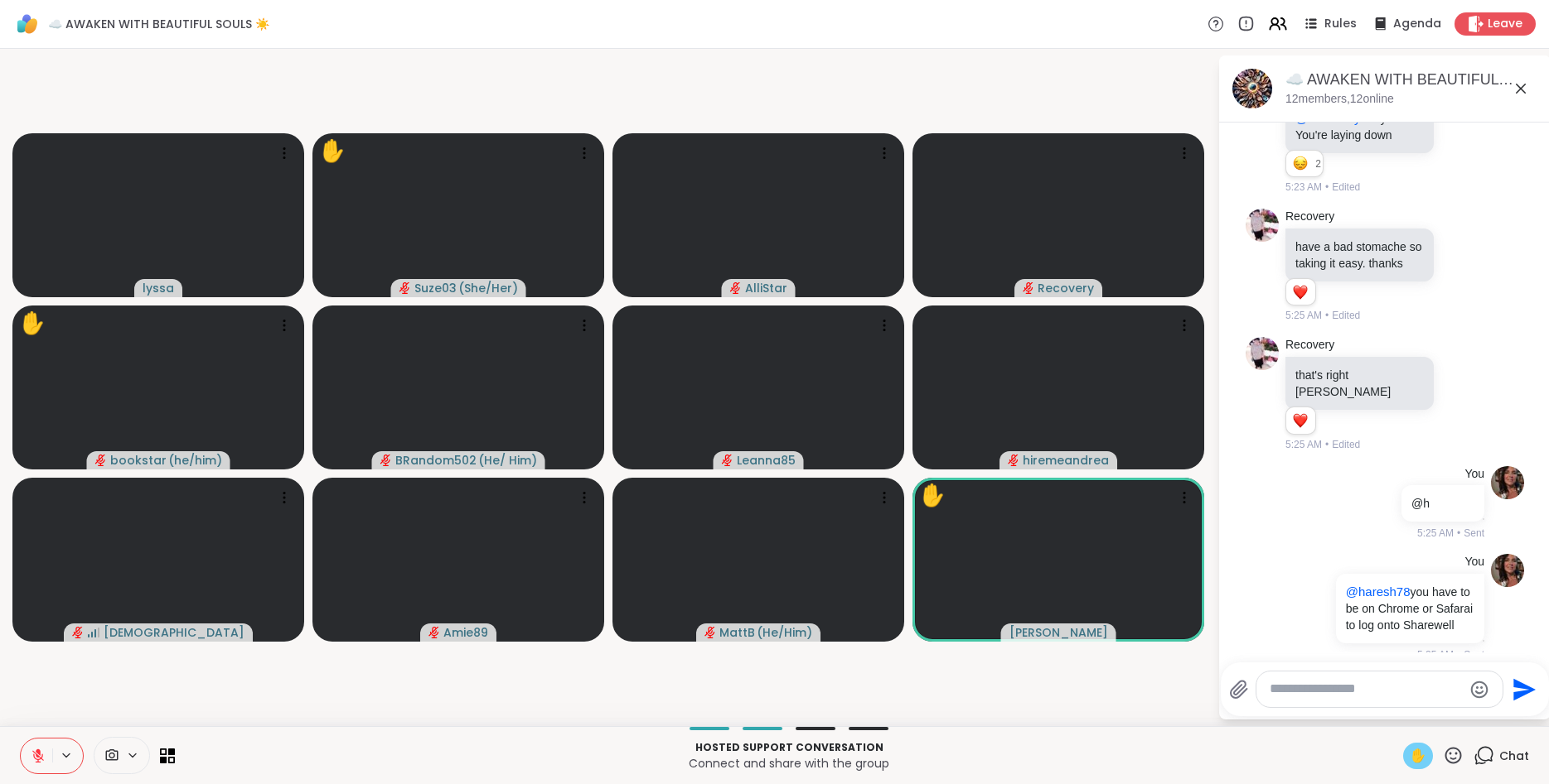
click at [1452, 756] on icon at bounding box center [1453, 756] width 21 height 21
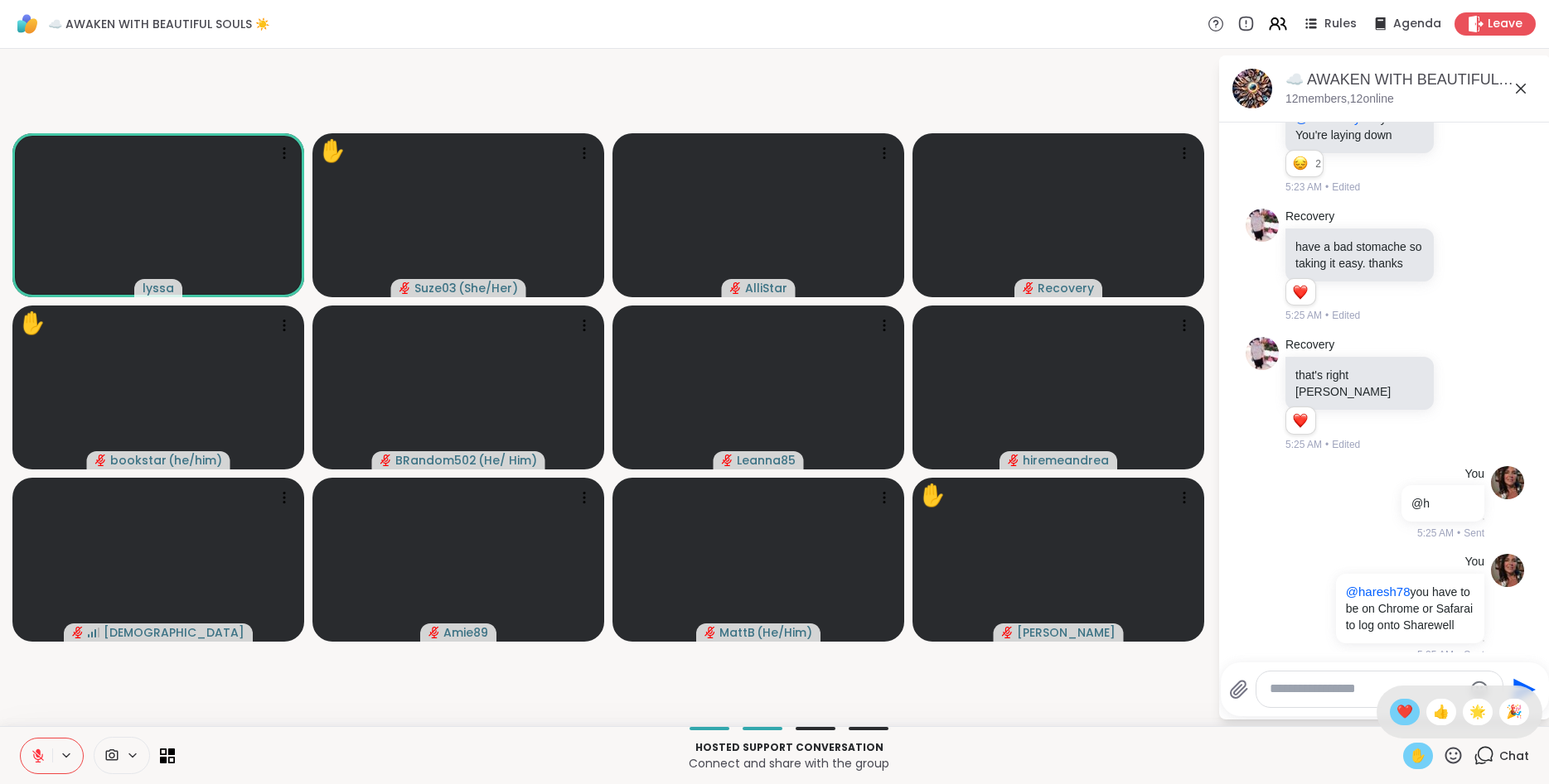
click at [1400, 714] on span "❤️" at bounding box center [1404, 712] width 16 height 20
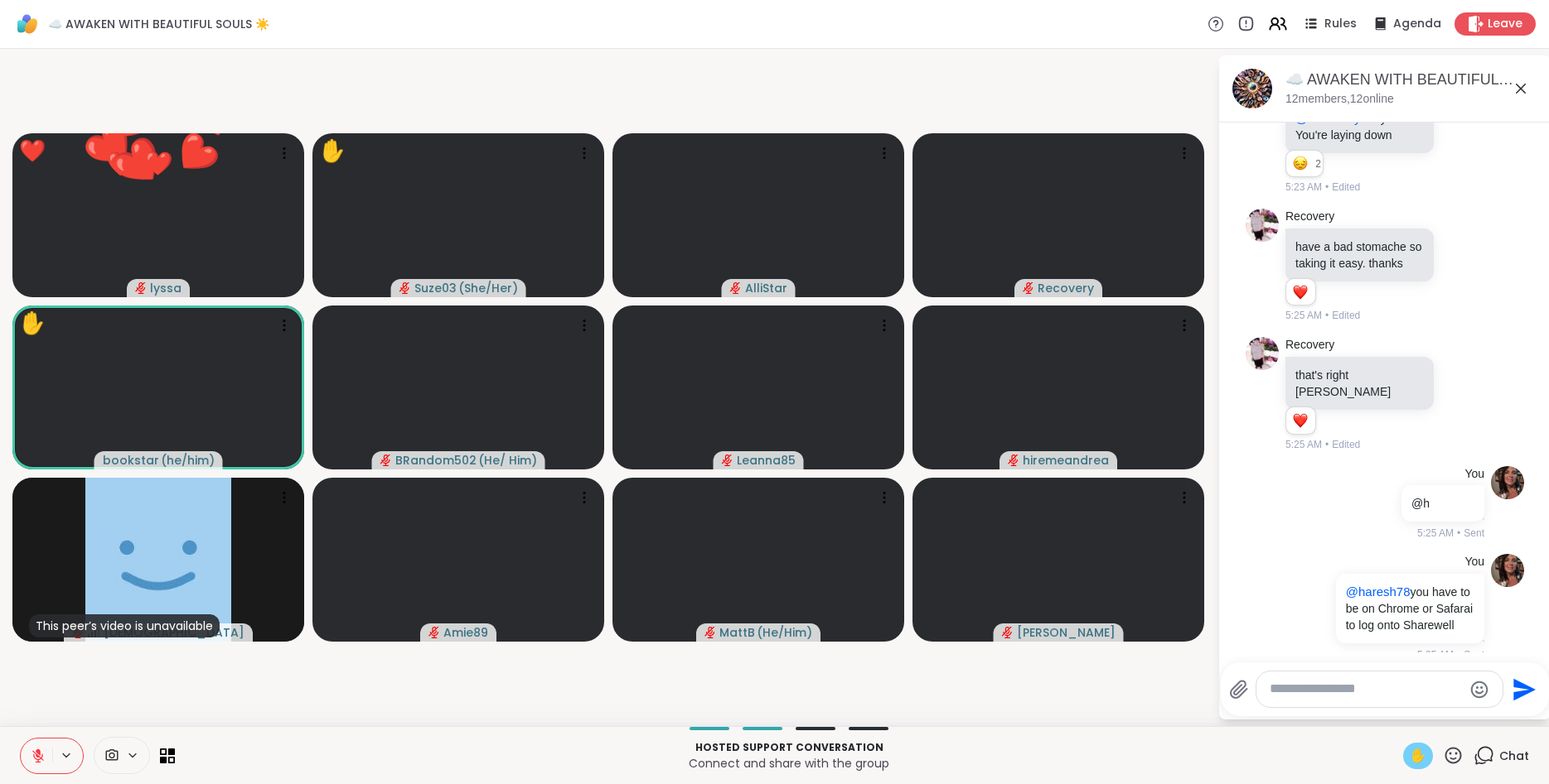
click at [1453, 749] on icon at bounding box center [1453, 755] width 16 height 16
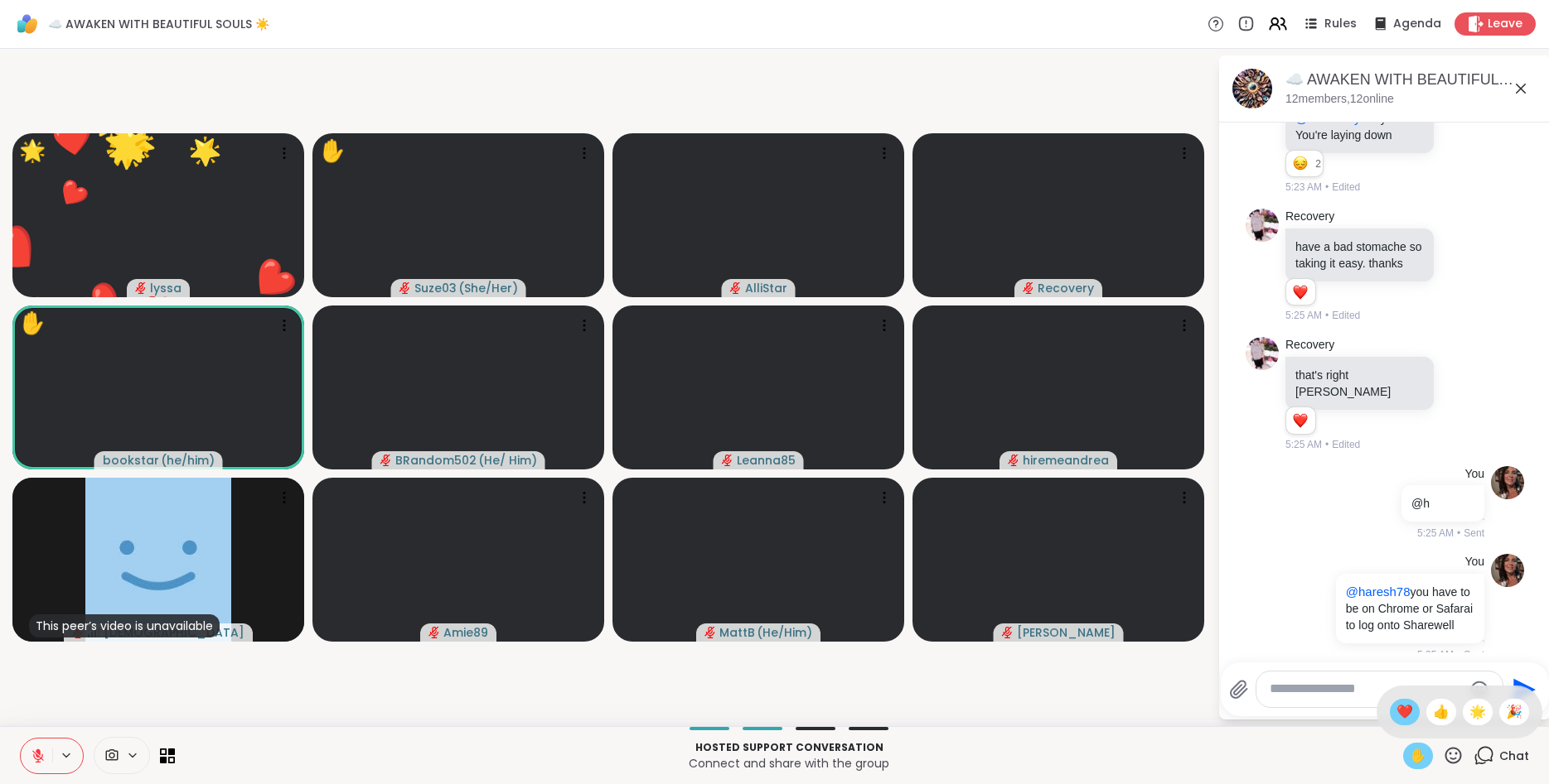
click at [1396, 716] on span "❤️" at bounding box center [1404, 712] width 16 height 20
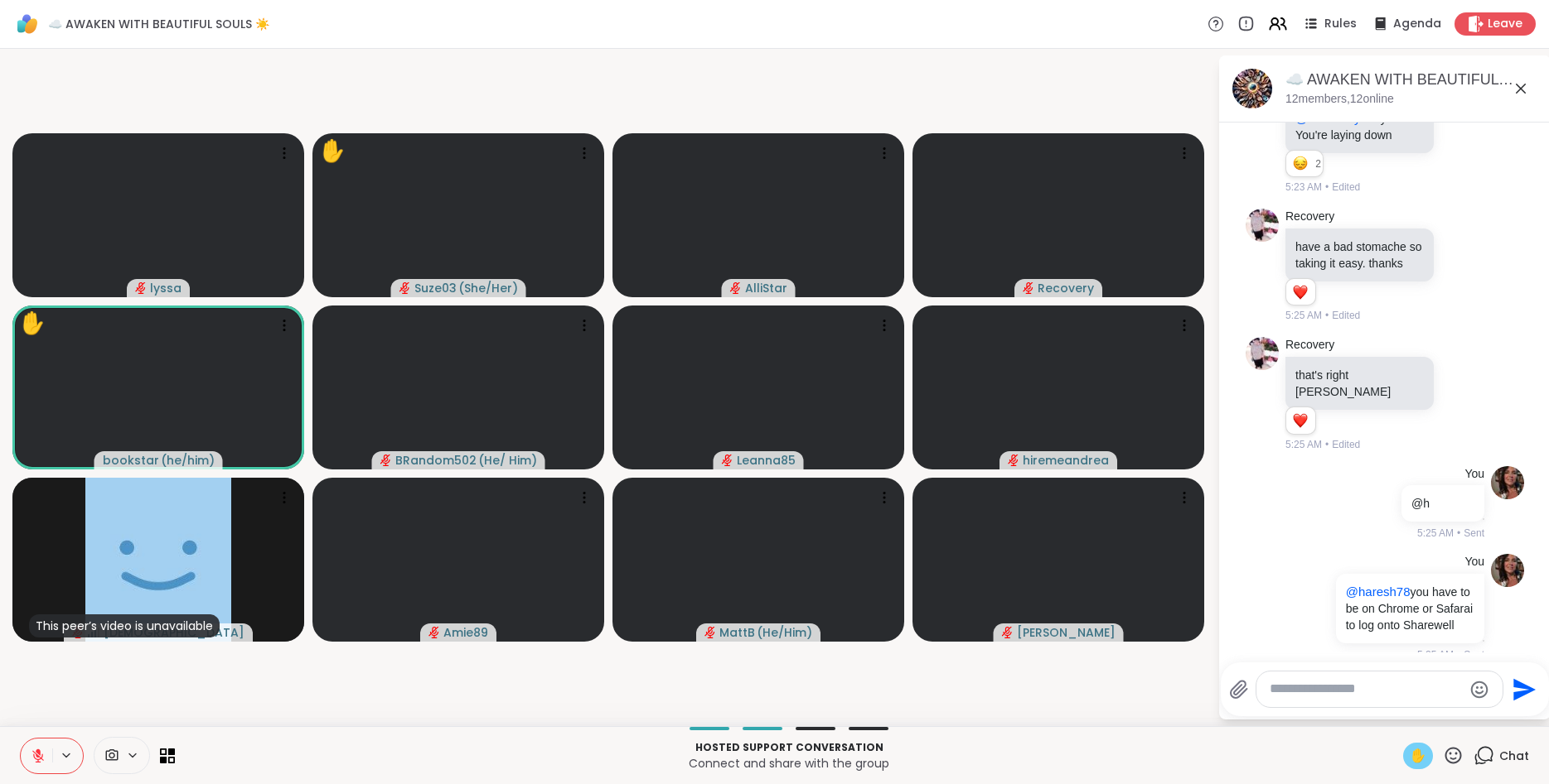
click at [1457, 747] on icon at bounding box center [1453, 756] width 21 height 21
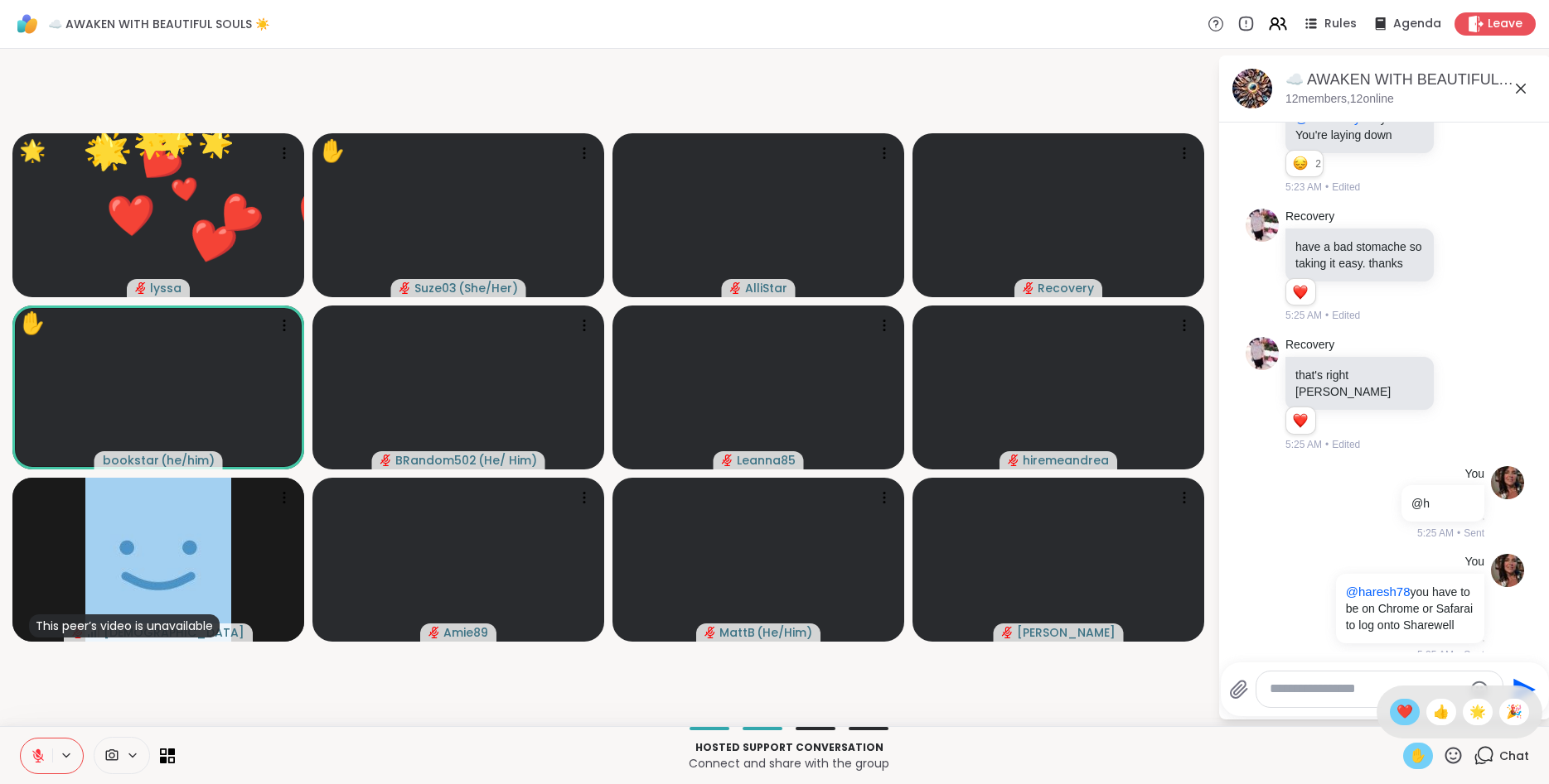
click at [1403, 710] on span "❤️" at bounding box center [1404, 712] width 16 height 20
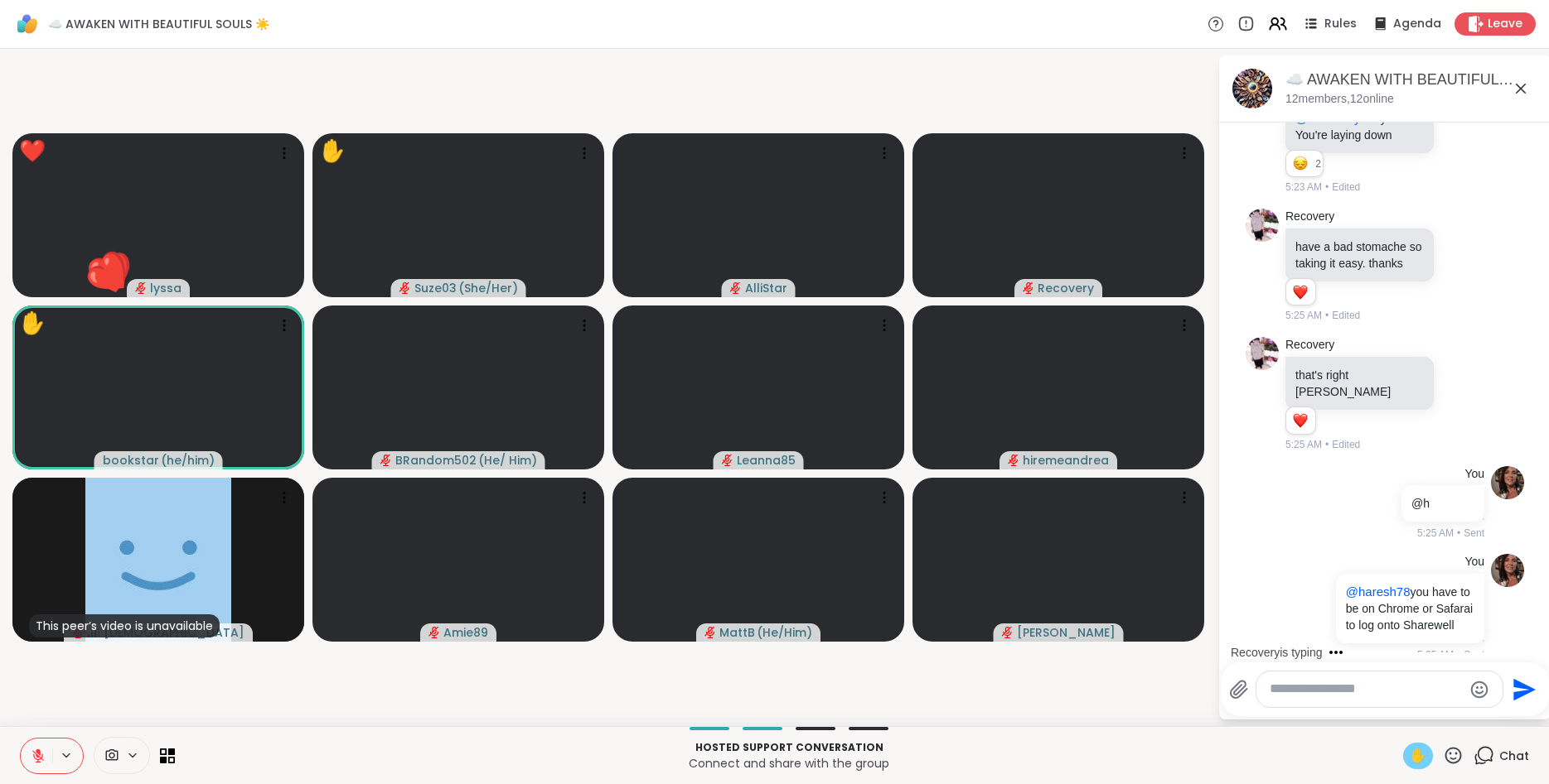
scroll to position [3298, 0]
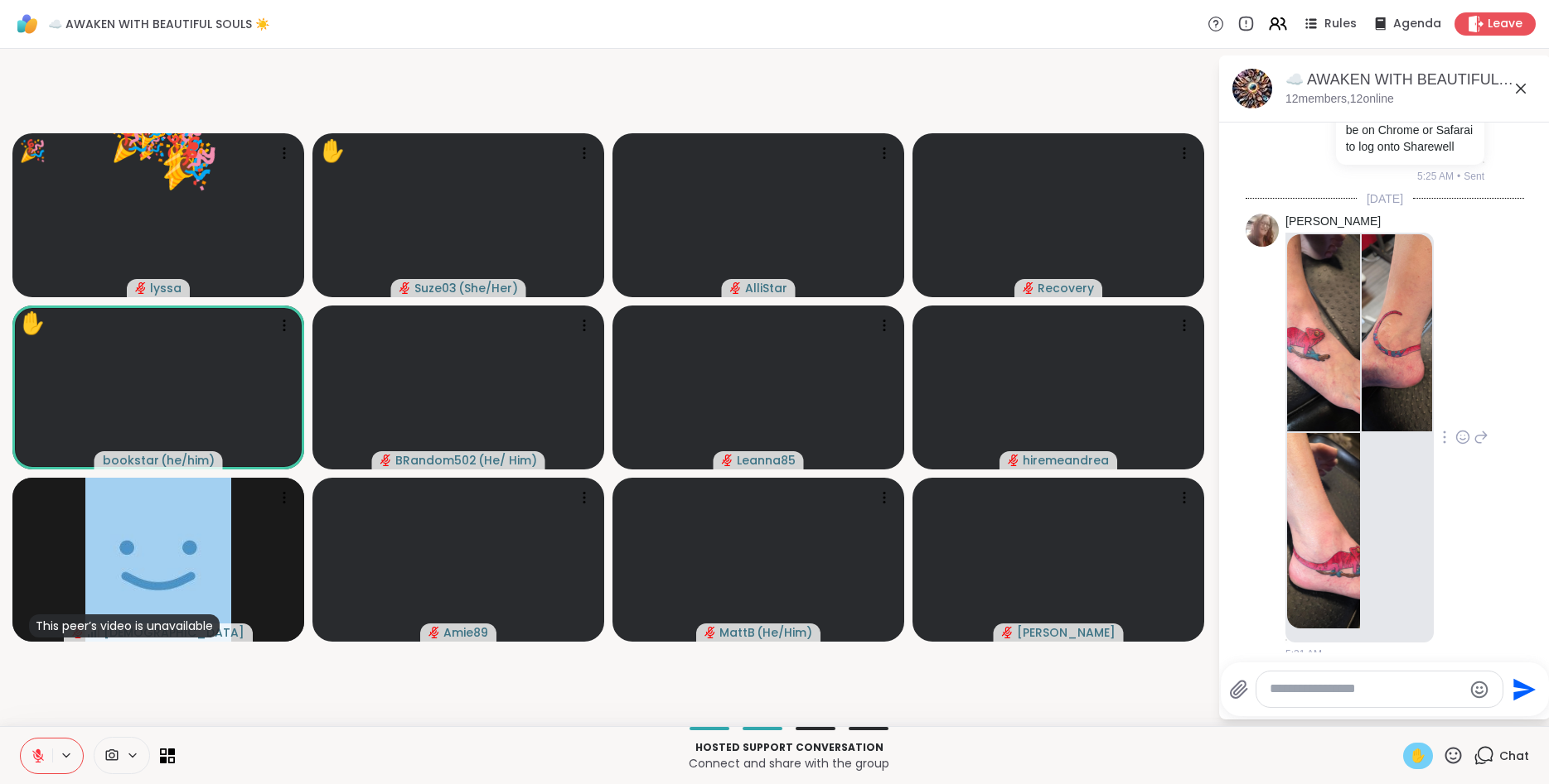
click at [1335, 339] on img at bounding box center [1323, 333] width 73 height 197
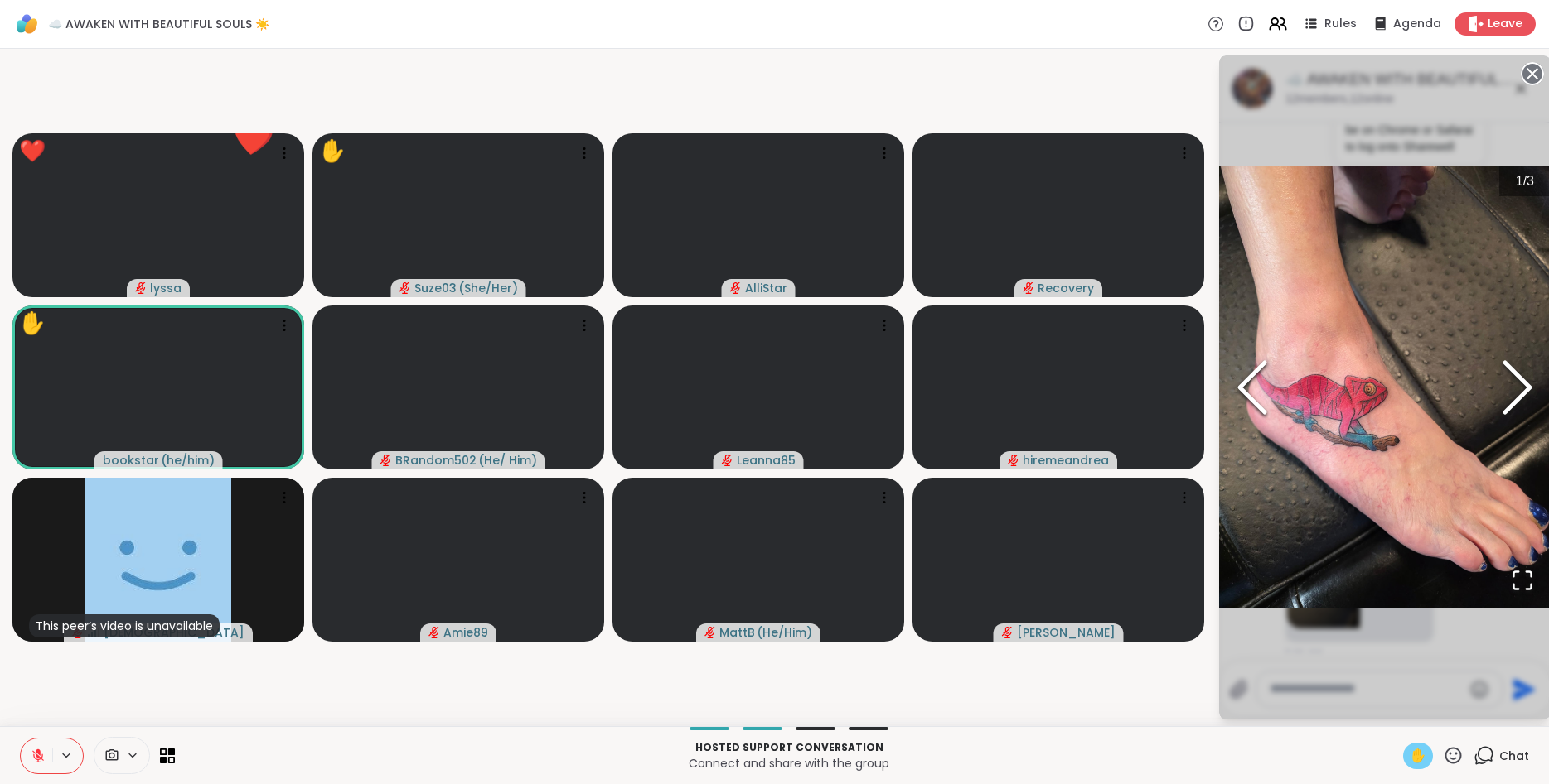
click at [1524, 403] on icon "Next Slide" at bounding box center [1517, 387] width 50 height 99
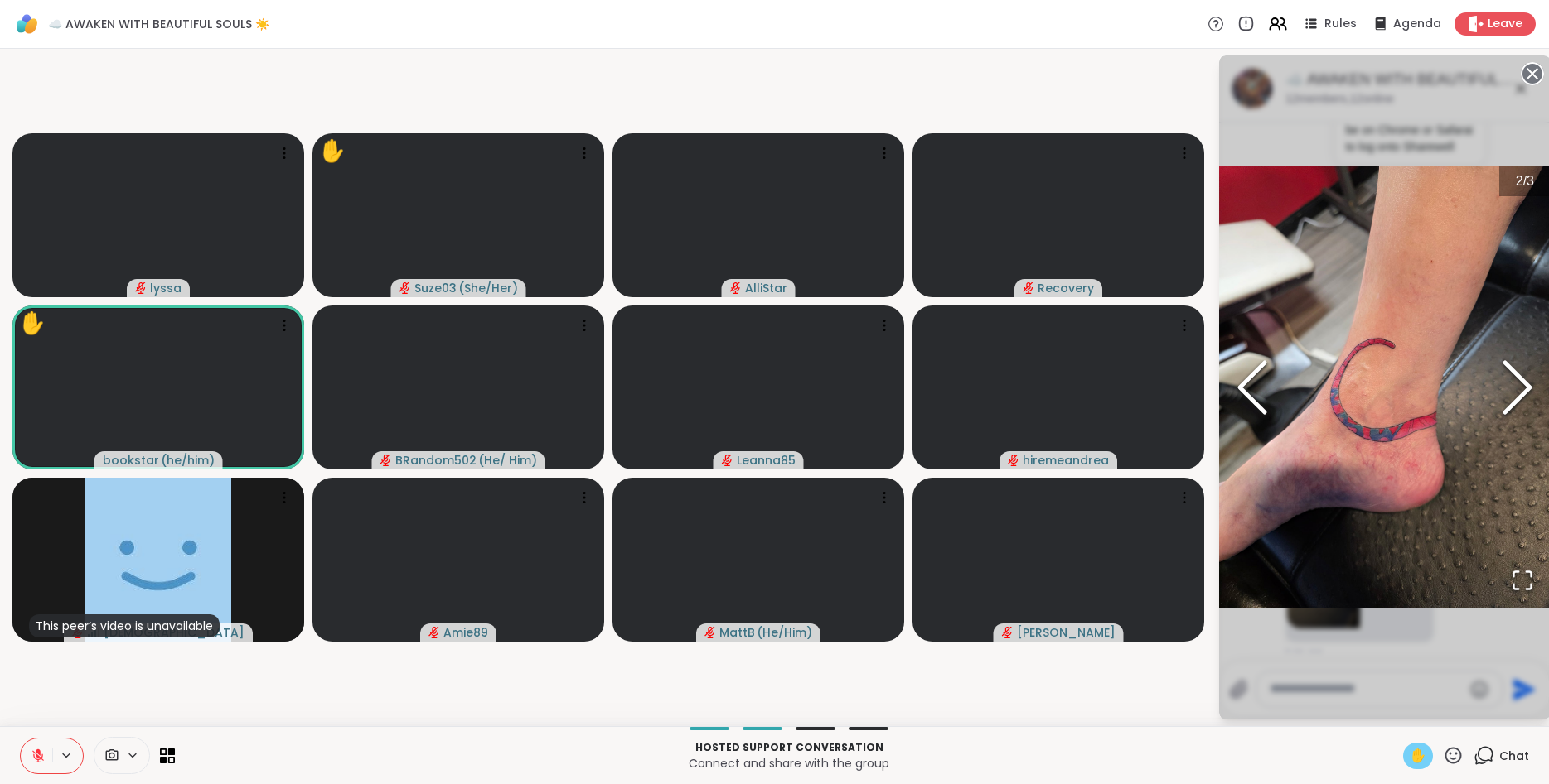
click at [1524, 403] on icon "Next Slide" at bounding box center [1517, 387] width 50 height 99
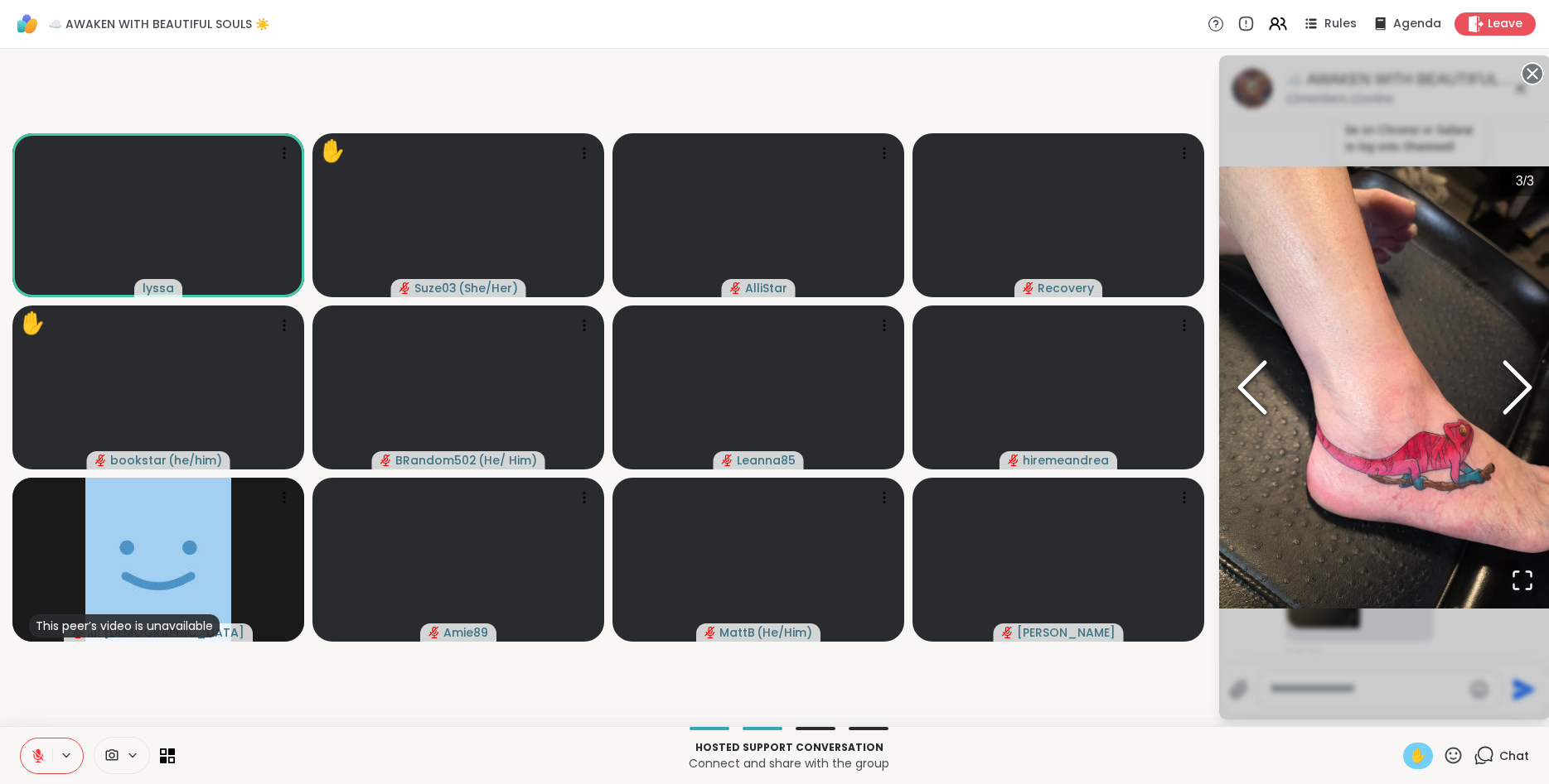
click at [1534, 68] on circle at bounding box center [1532, 74] width 20 height 20
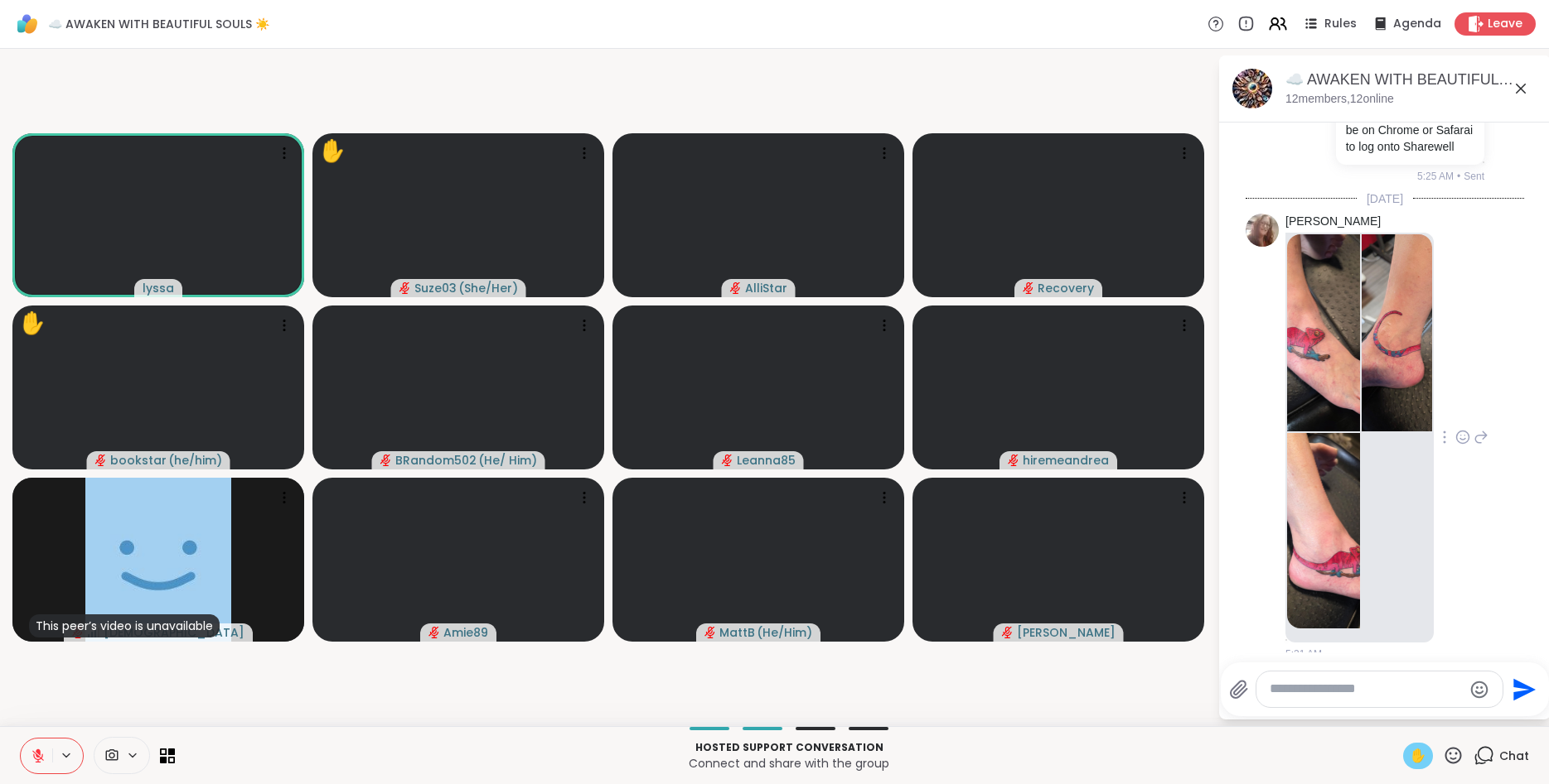
scroll to position [3403, 0]
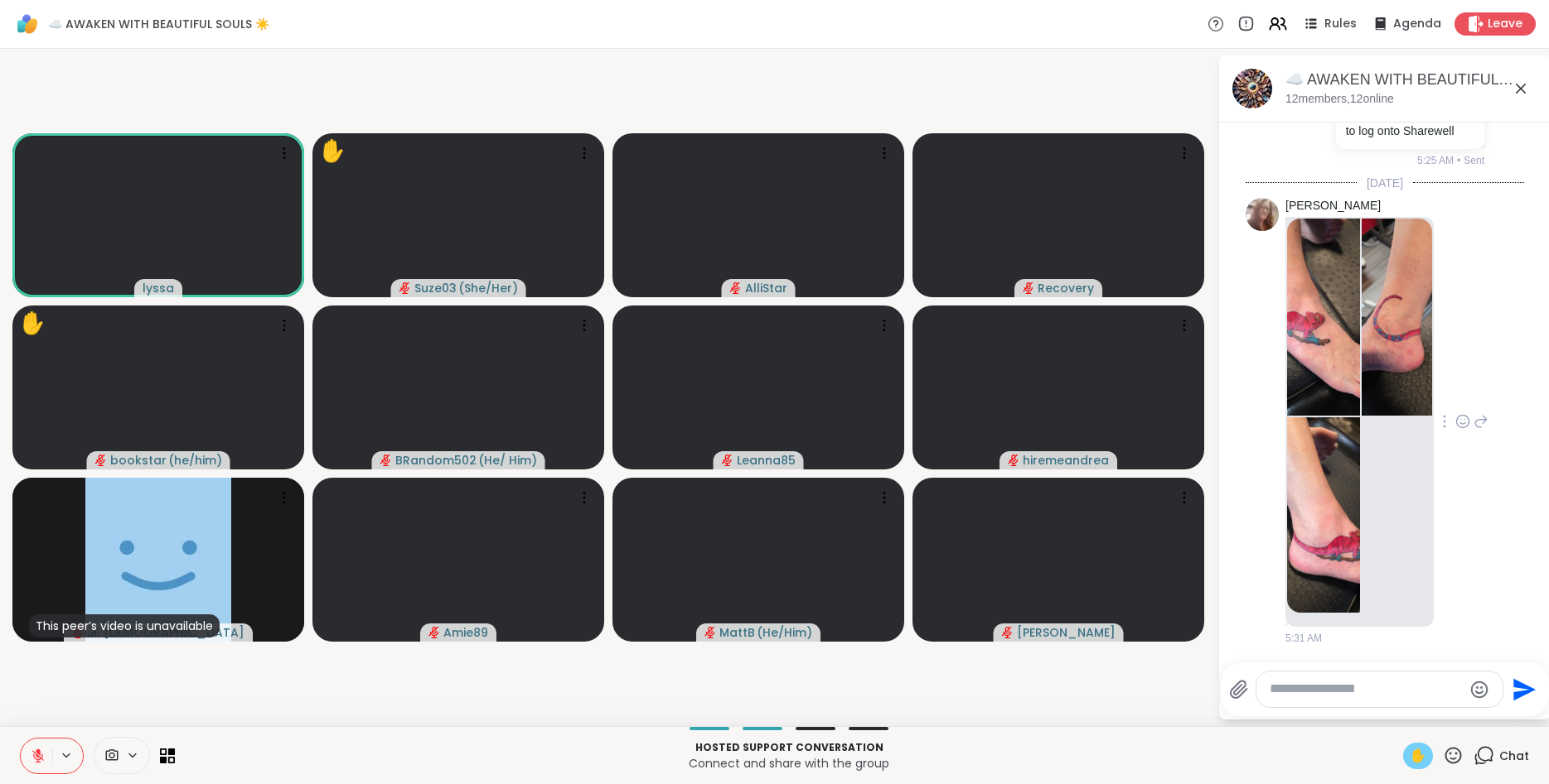
click at [43, 753] on icon at bounding box center [38, 756] width 15 height 15
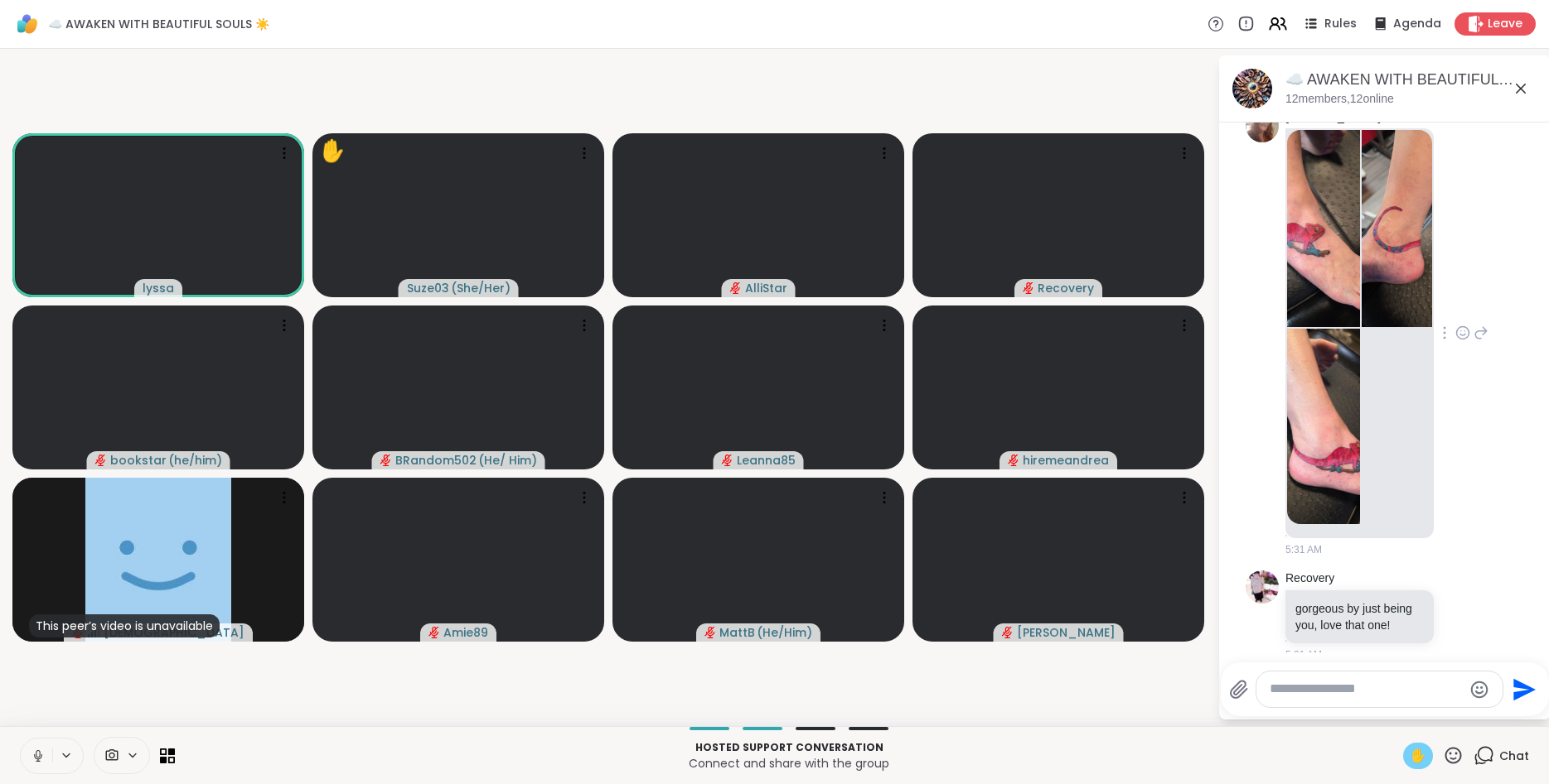
click at [1469, 327] on icon at bounding box center [1463, 333] width 13 height 13
click at [1460, 299] on div "Select Reaction: Heart" at bounding box center [1462, 306] width 15 height 15
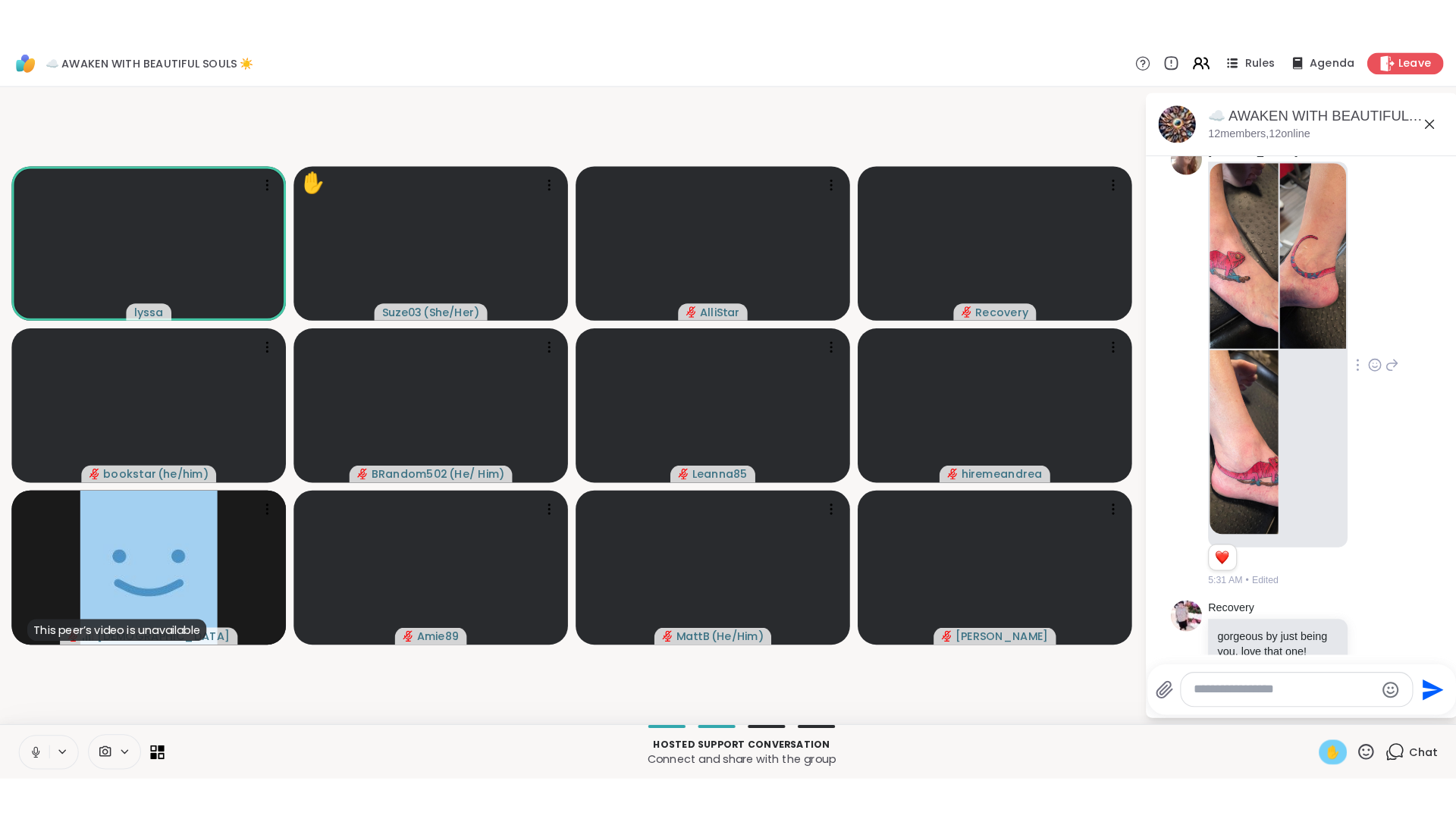
scroll to position [3159, 0]
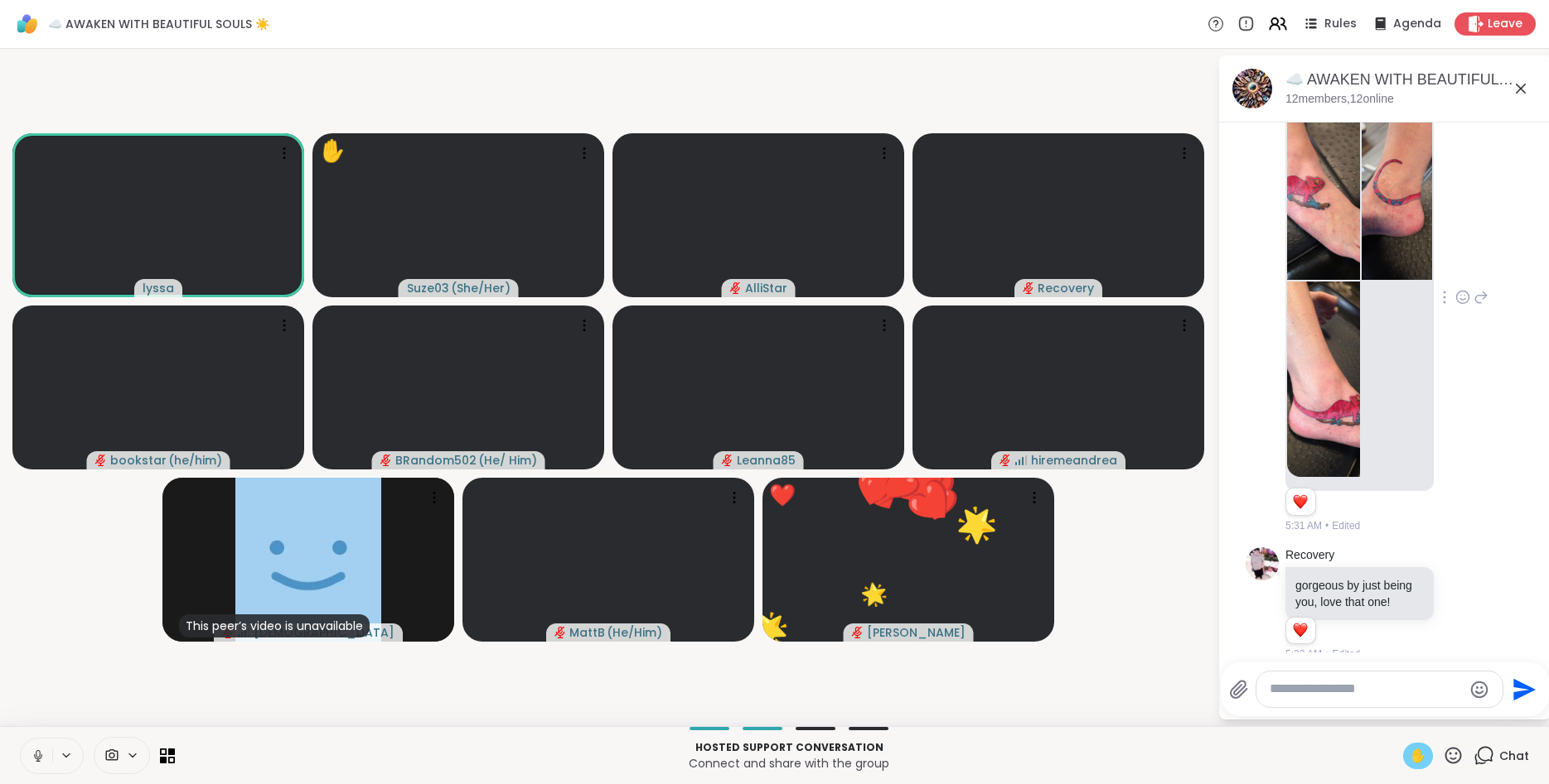
click at [35, 752] on icon at bounding box center [38, 756] width 15 height 15
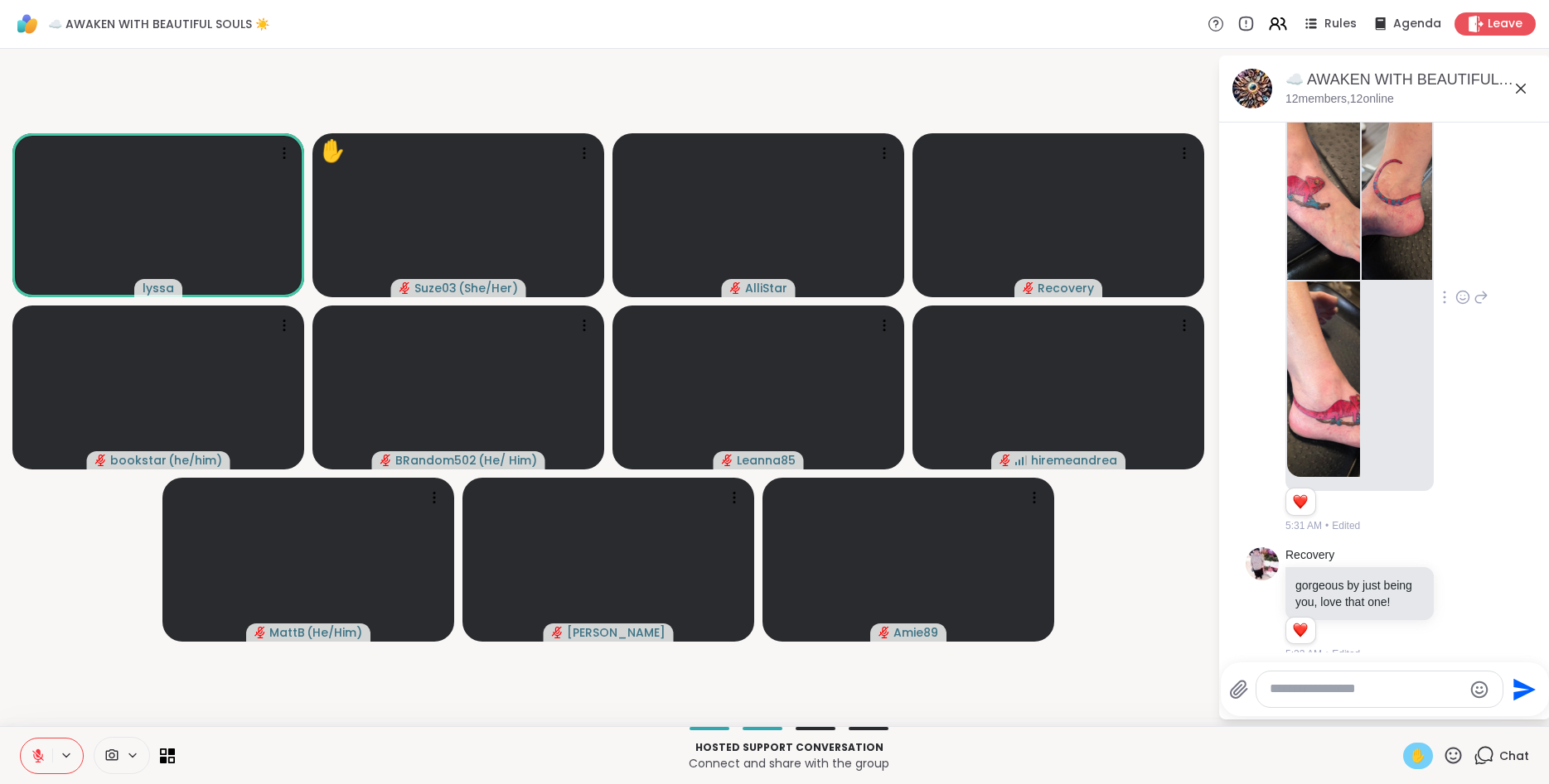
click at [1315, 195] on img at bounding box center [1323, 181] width 73 height 197
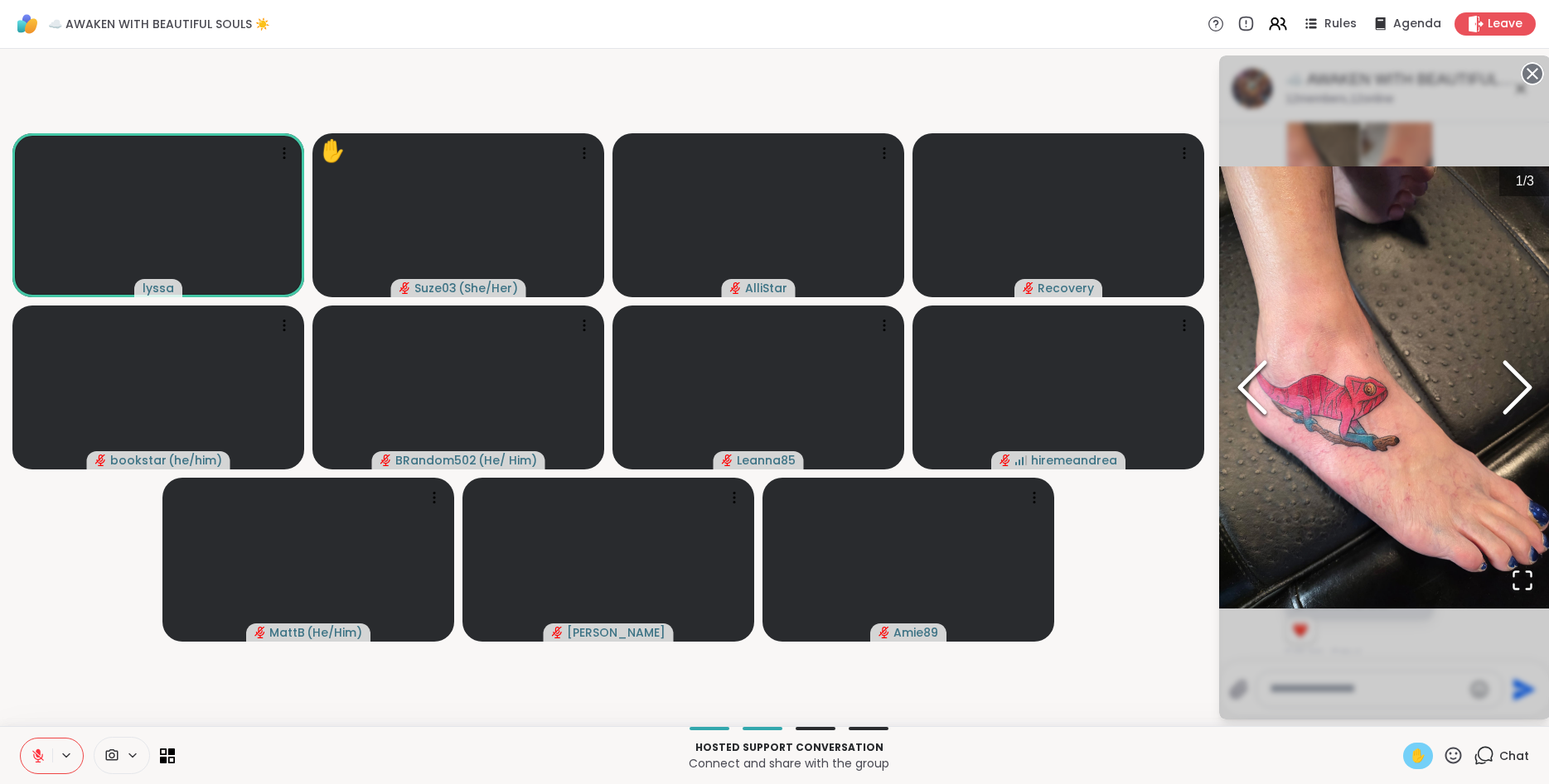
click at [1373, 363] on img "Go to Slide 1" at bounding box center [1385, 387] width 332 height 441
click at [1521, 577] on icon "Open Fullscreen" at bounding box center [1522, 581] width 23 height 23
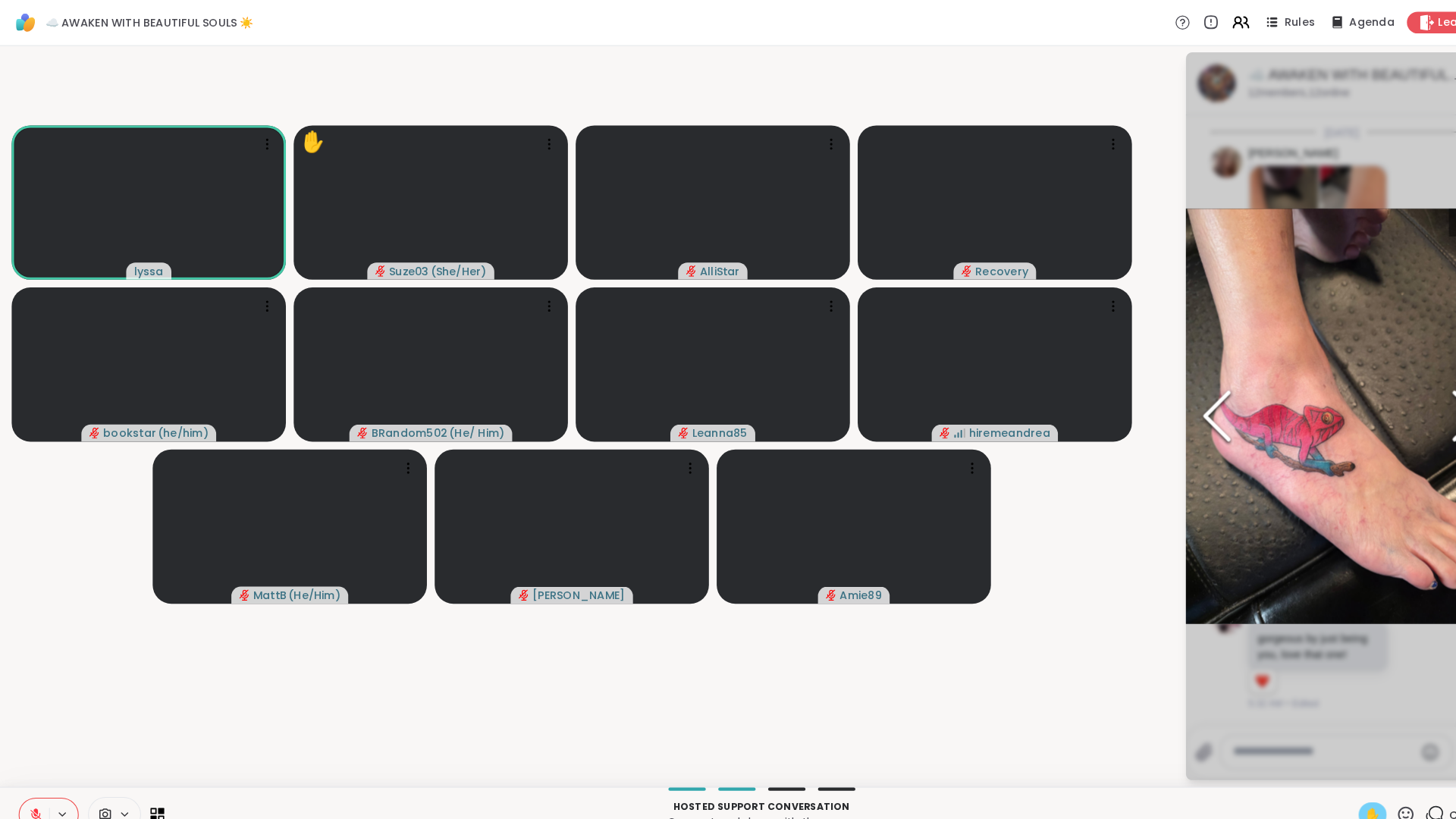
scroll to position [3058, 0]
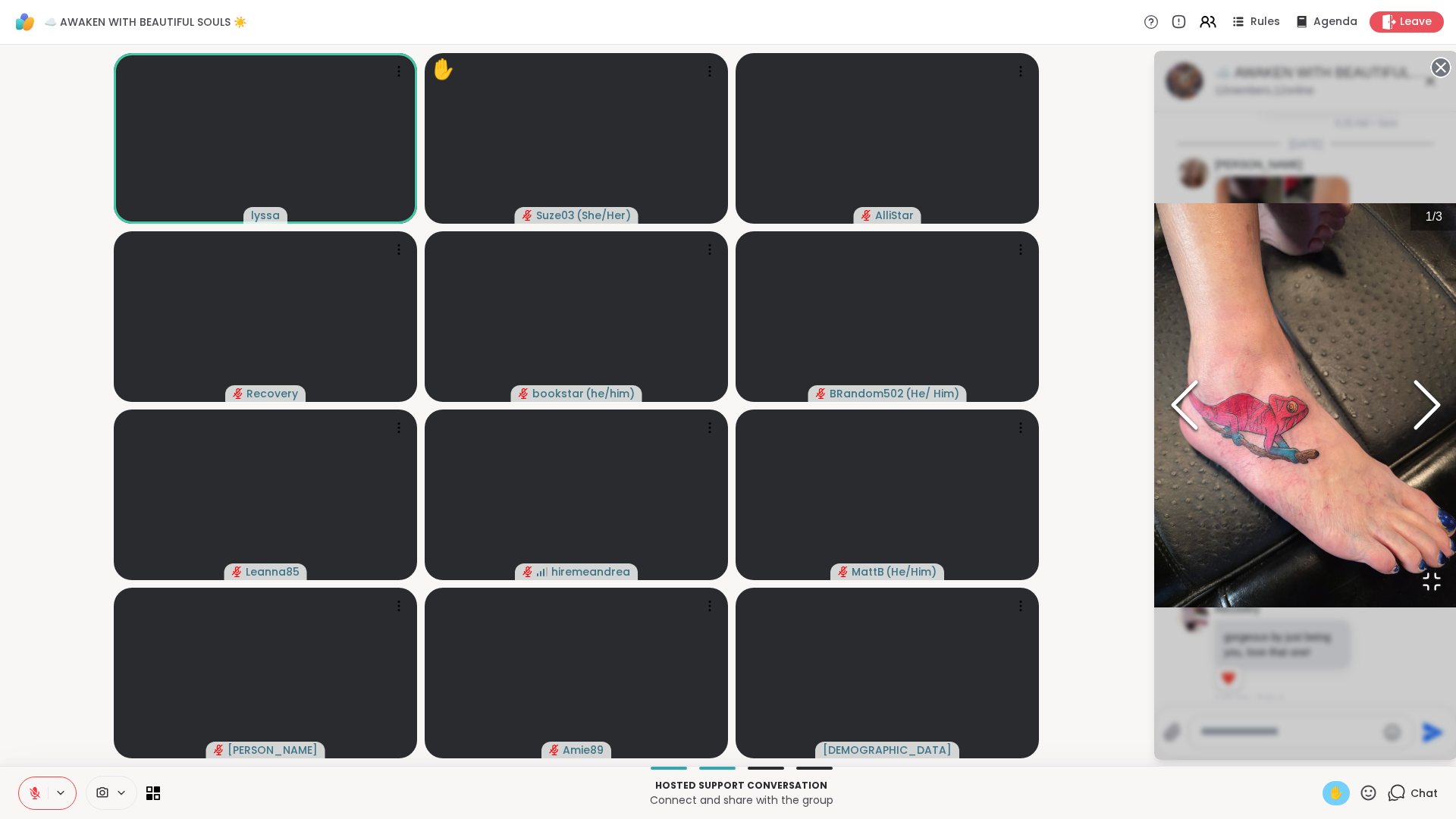
click at [1416, 408] on polyline "Next Slide" at bounding box center [1427, 405] width 23 height 45
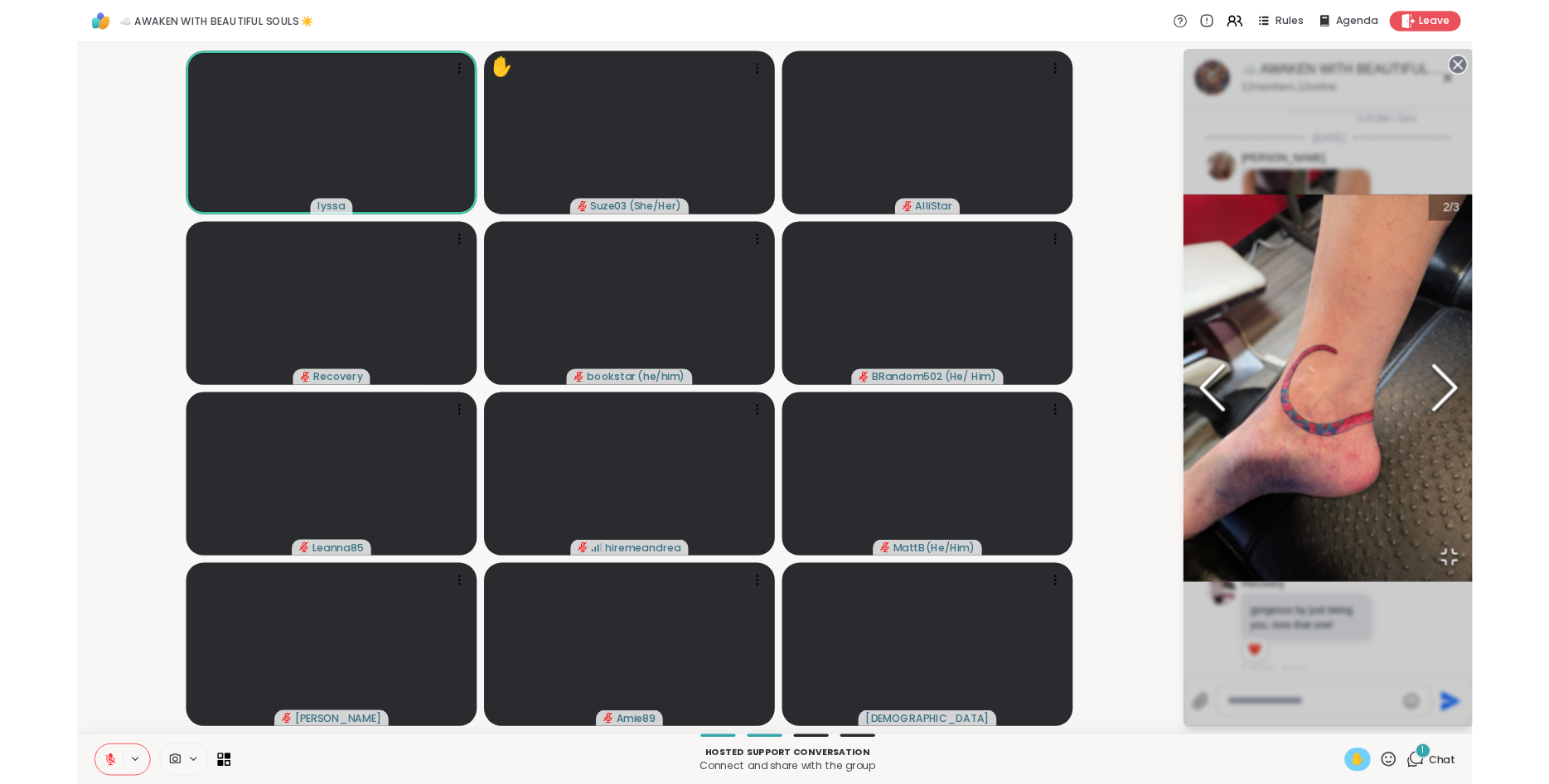
scroll to position [3710, 0]
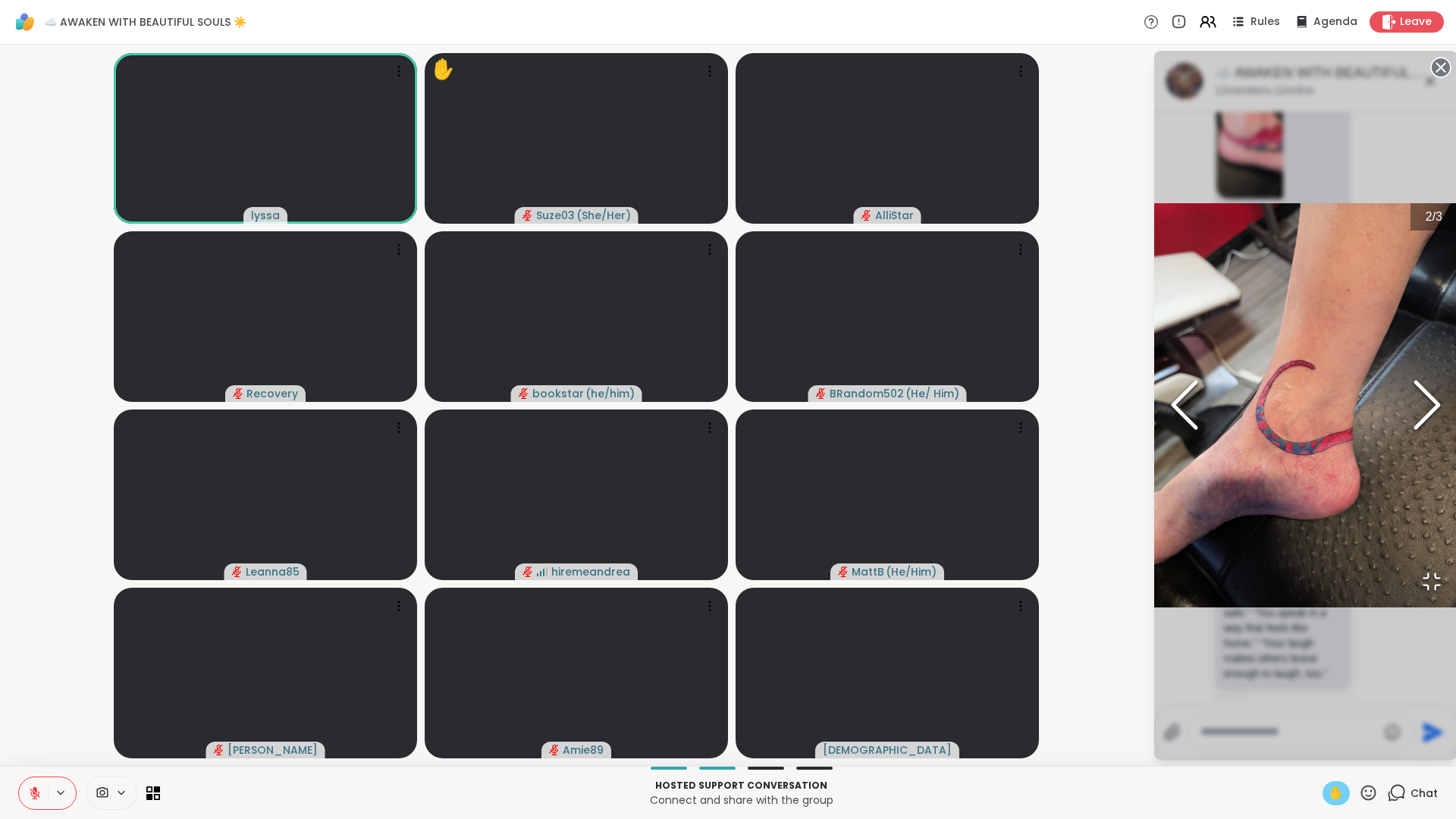
click at [1416, 408] on polyline "Next Slide" at bounding box center [1427, 405] width 23 height 45
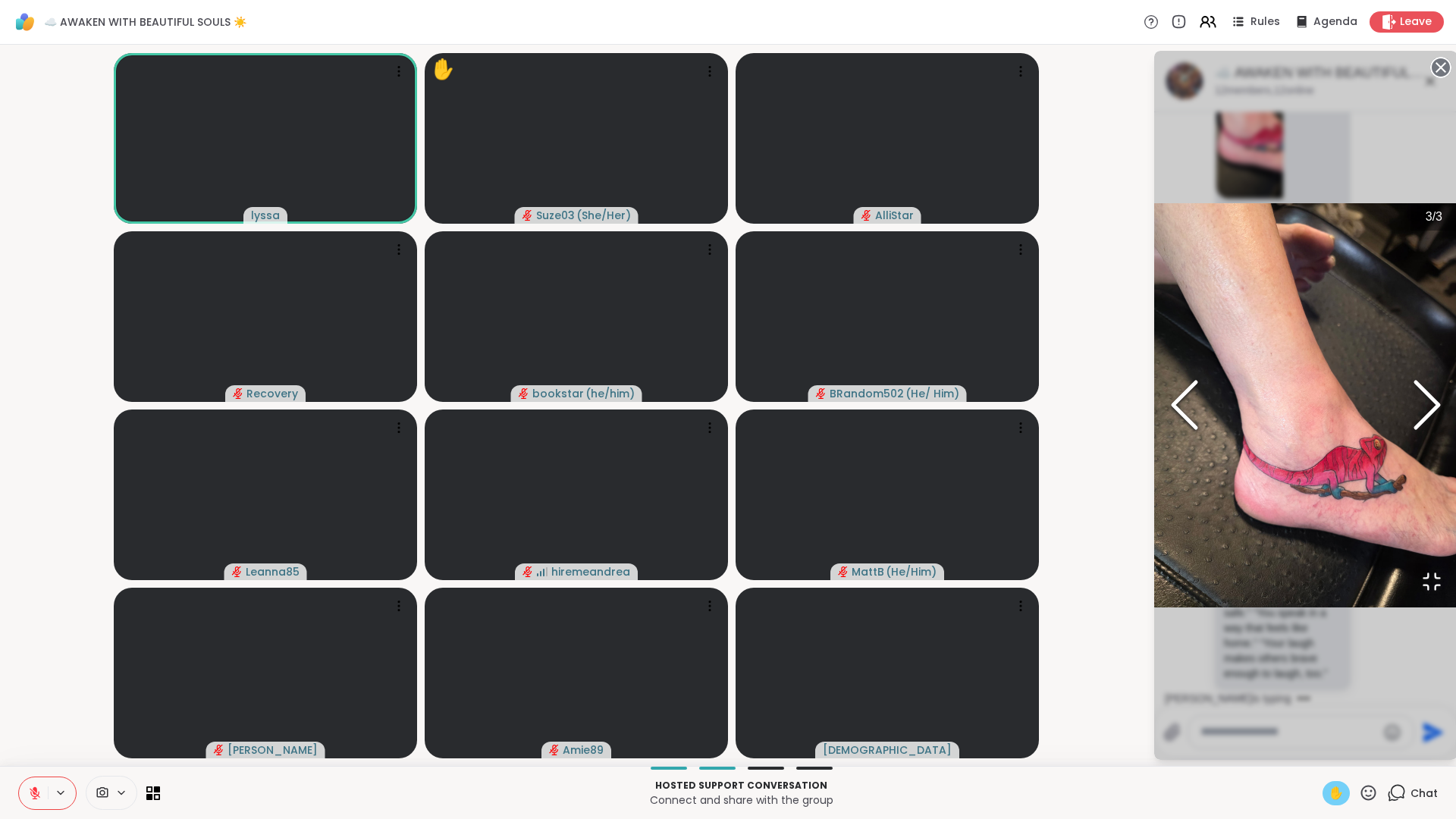
click at [1417, 593] on icon "Open Fullscreen" at bounding box center [1432, 582] width 21 height 21
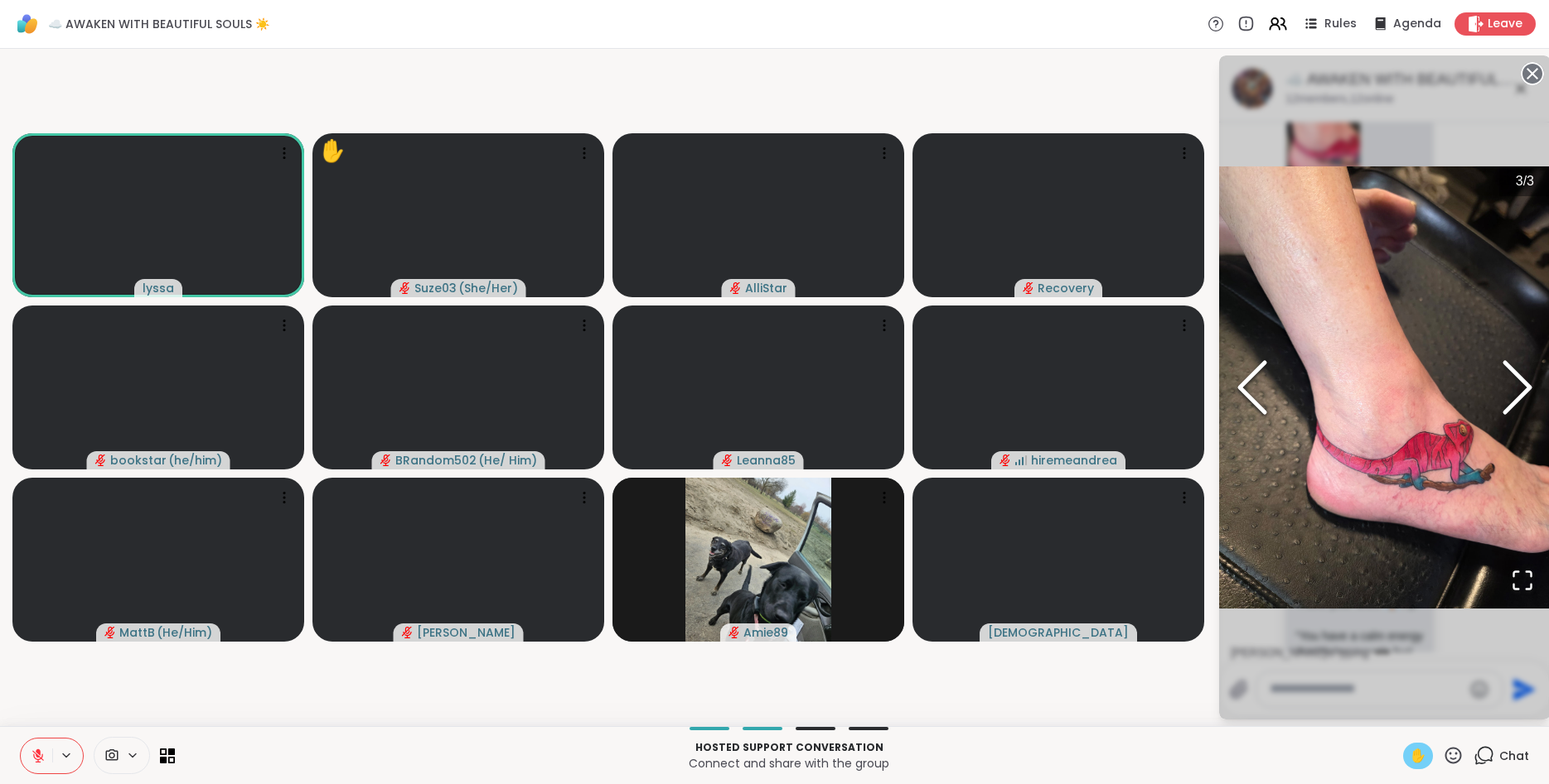
click at [1421, 749] on span "✋" at bounding box center [1417, 756] width 16 height 20
click at [1533, 74] on icon at bounding box center [1532, 74] width 23 height 23
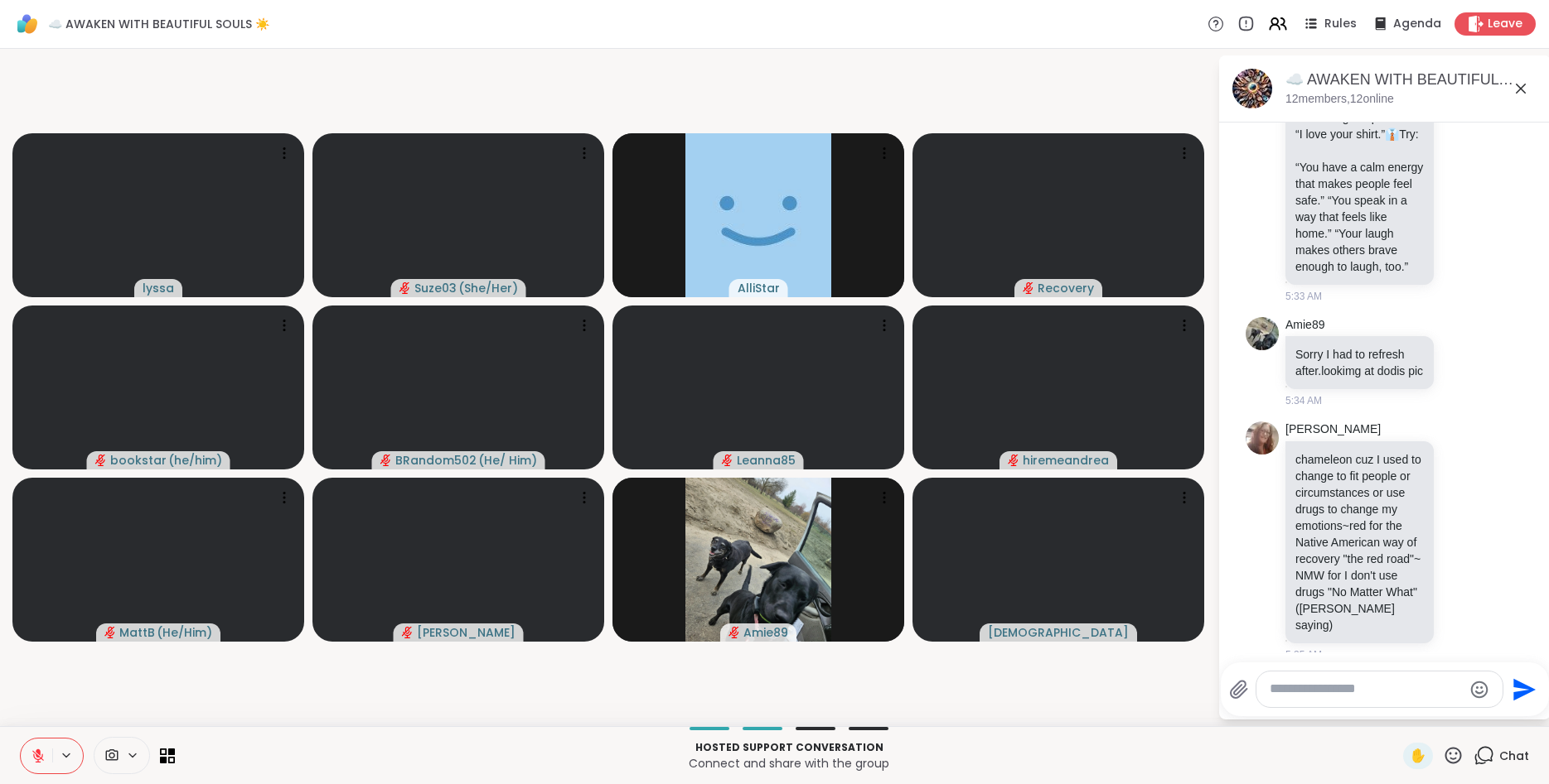
scroll to position [4203, 0]
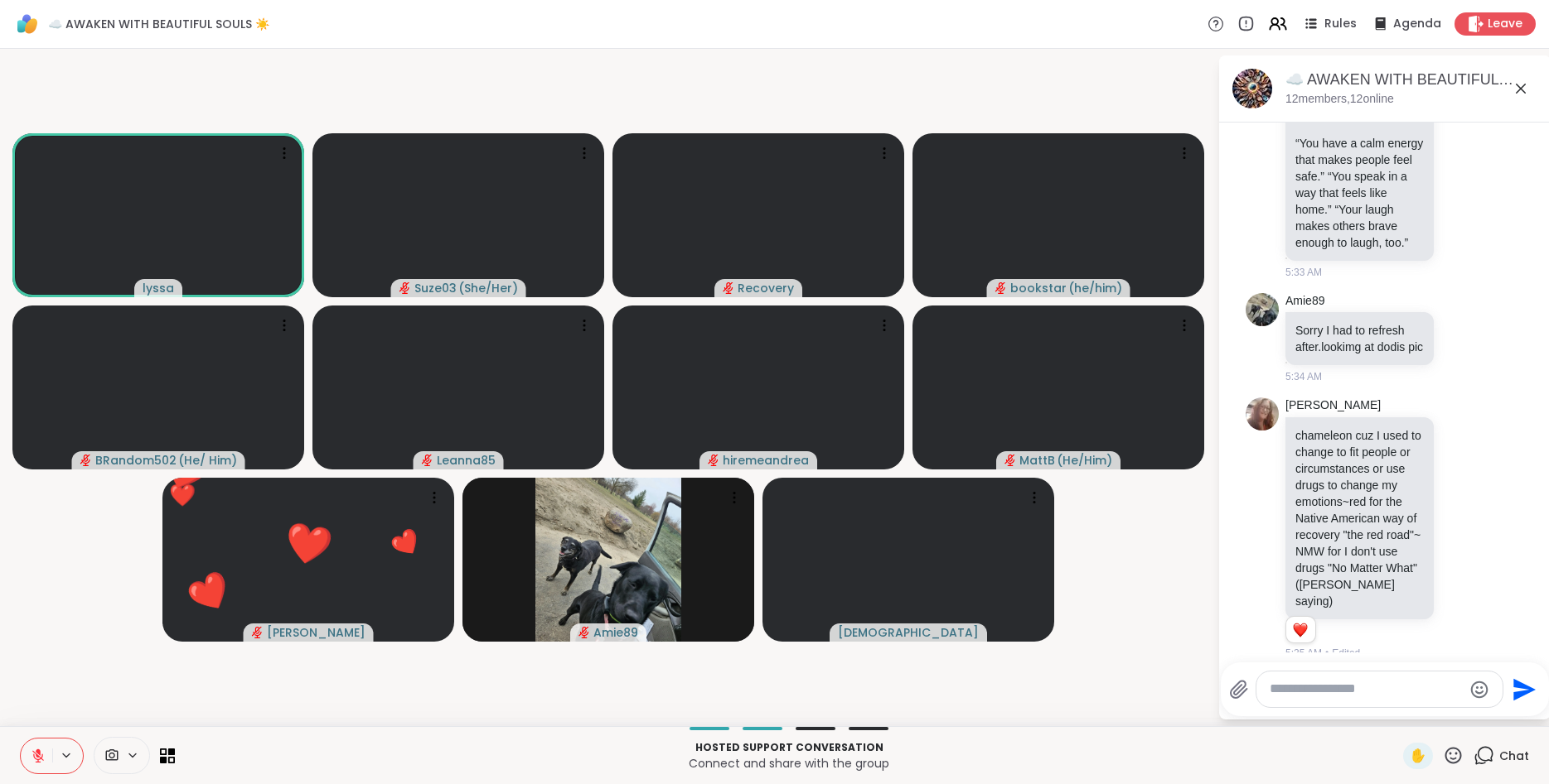
click at [1451, 757] on icon at bounding box center [1453, 755] width 16 height 16
click at [1399, 707] on span "❤️" at bounding box center [1404, 712] width 16 height 20
click at [40, 759] on icon at bounding box center [38, 757] width 12 height 12
click at [36, 754] on icon at bounding box center [38, 756] width 15 height 15
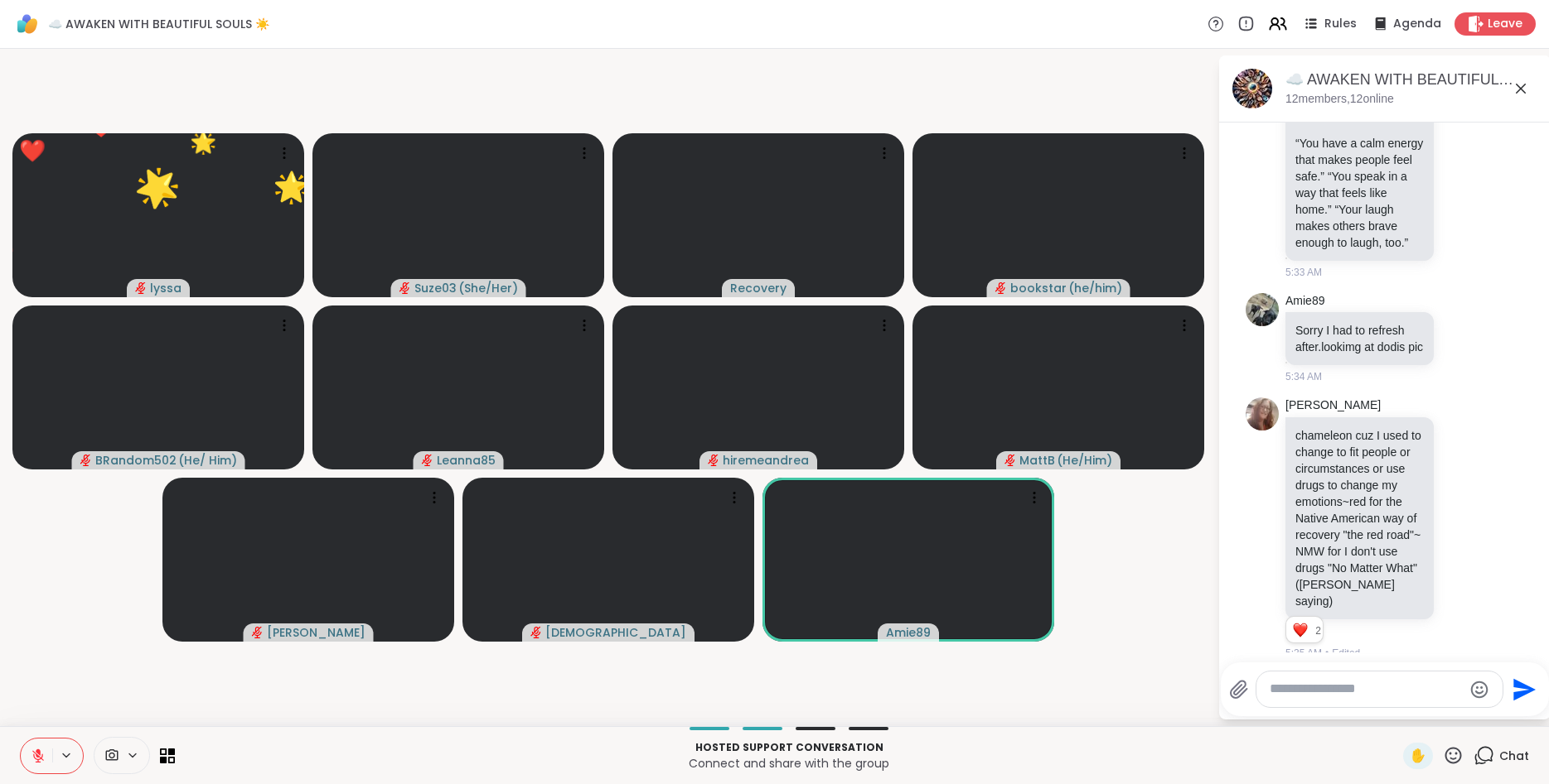
click at [1457, 756] on icon at bounding box center [1453, 756] width 21 height 21
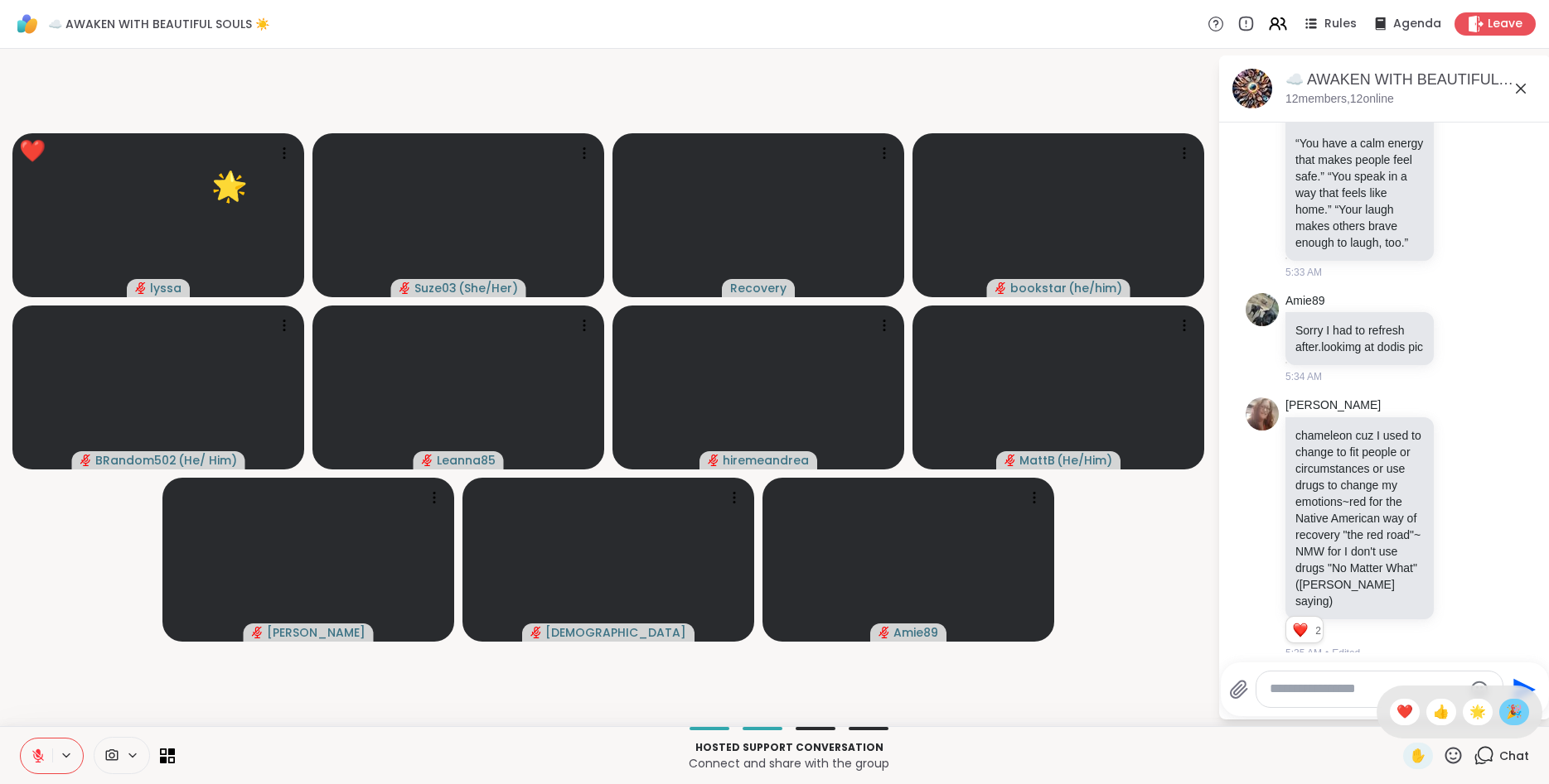
click at [1526, 711] on div "🎉" at bounding box center [1514, 712] width 30 height 27
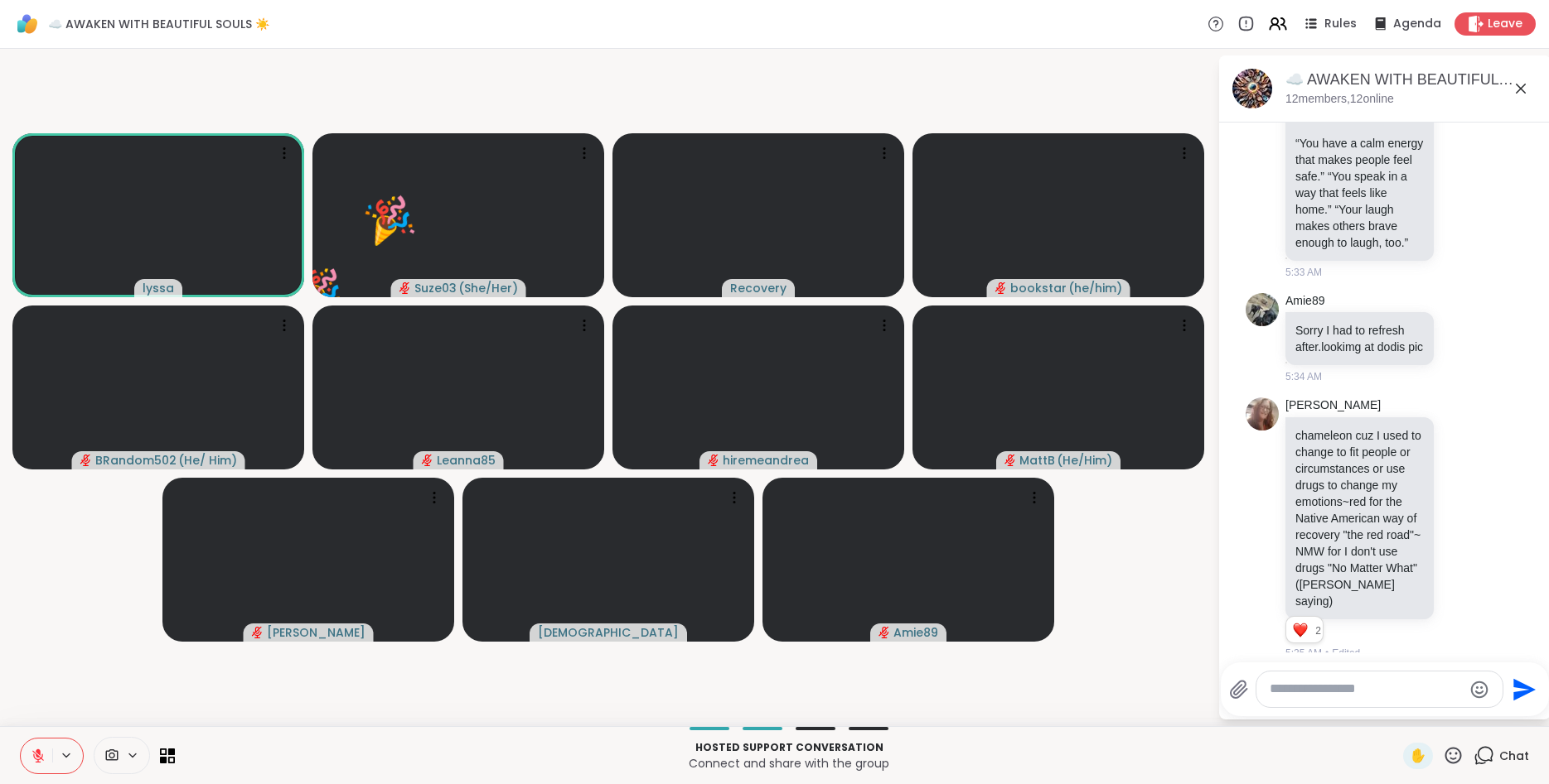
click at [1454, 754] on icon at bounding box center [1453, 756] width 21 height 21
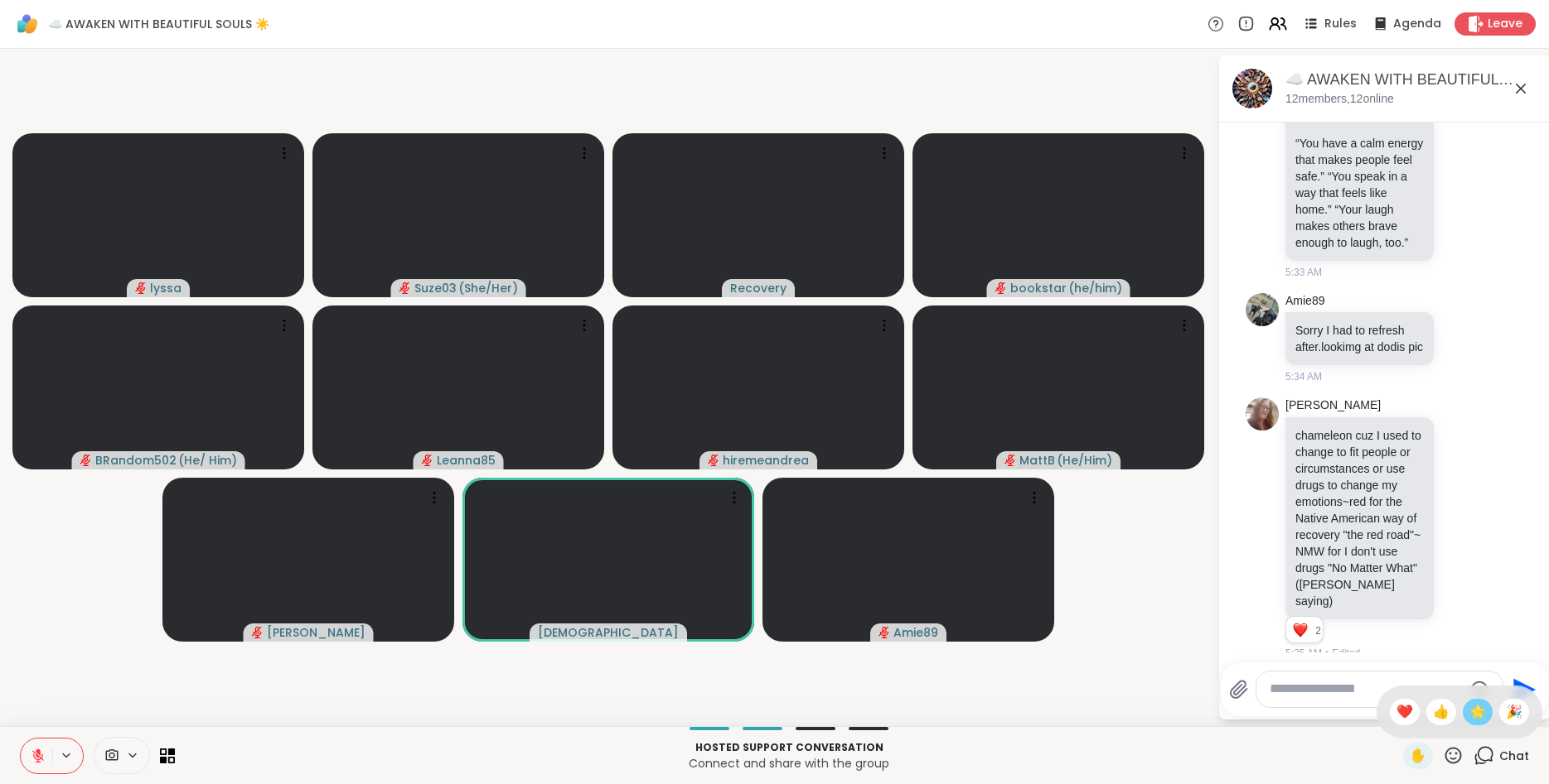
click at [1473, 721] on span "🌟" at bounding box center [1477, 712] width 16 height 20
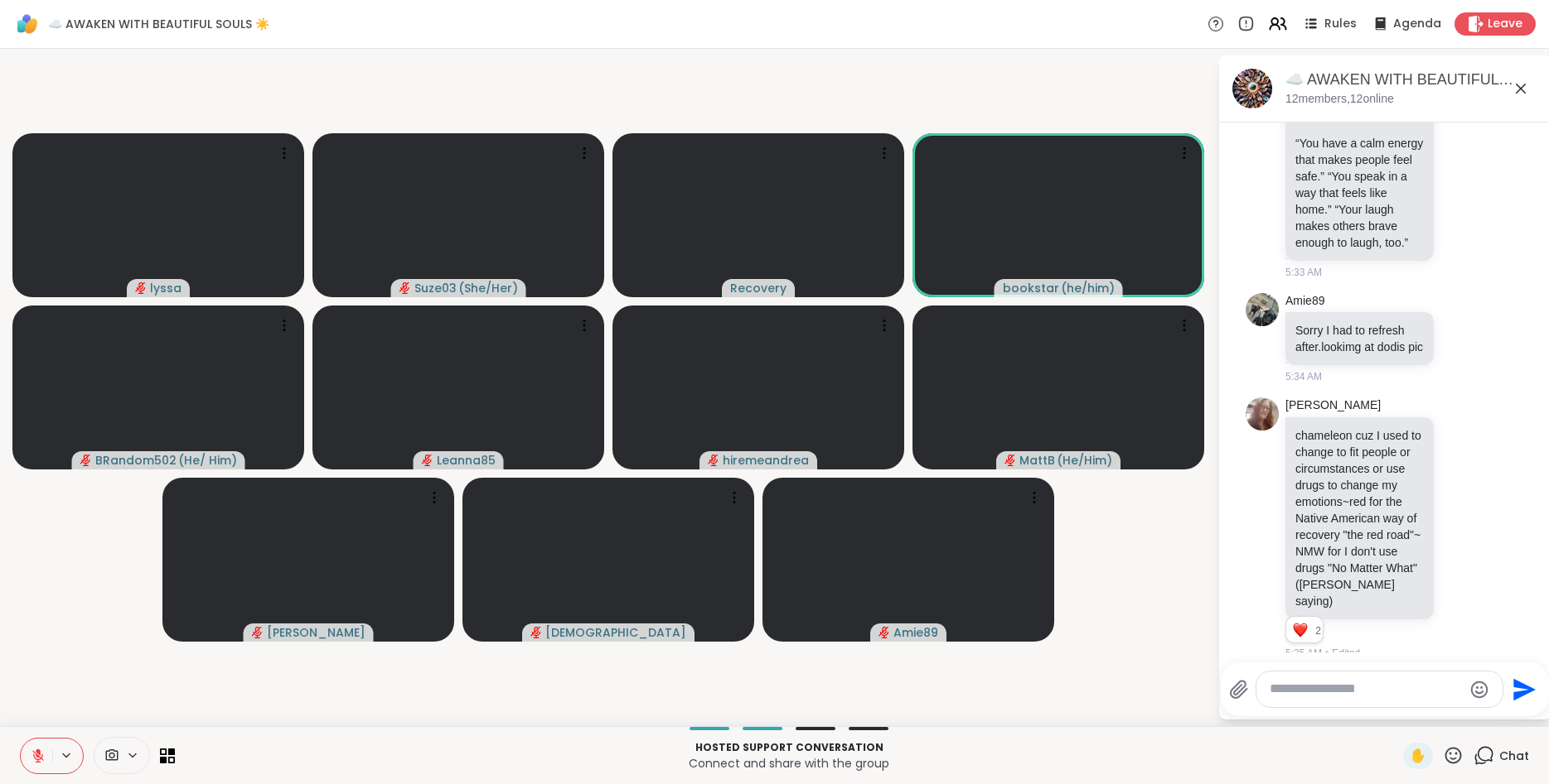
click at [1453, 755] on icon at bounding box center [1453, 756] width 21 height 21
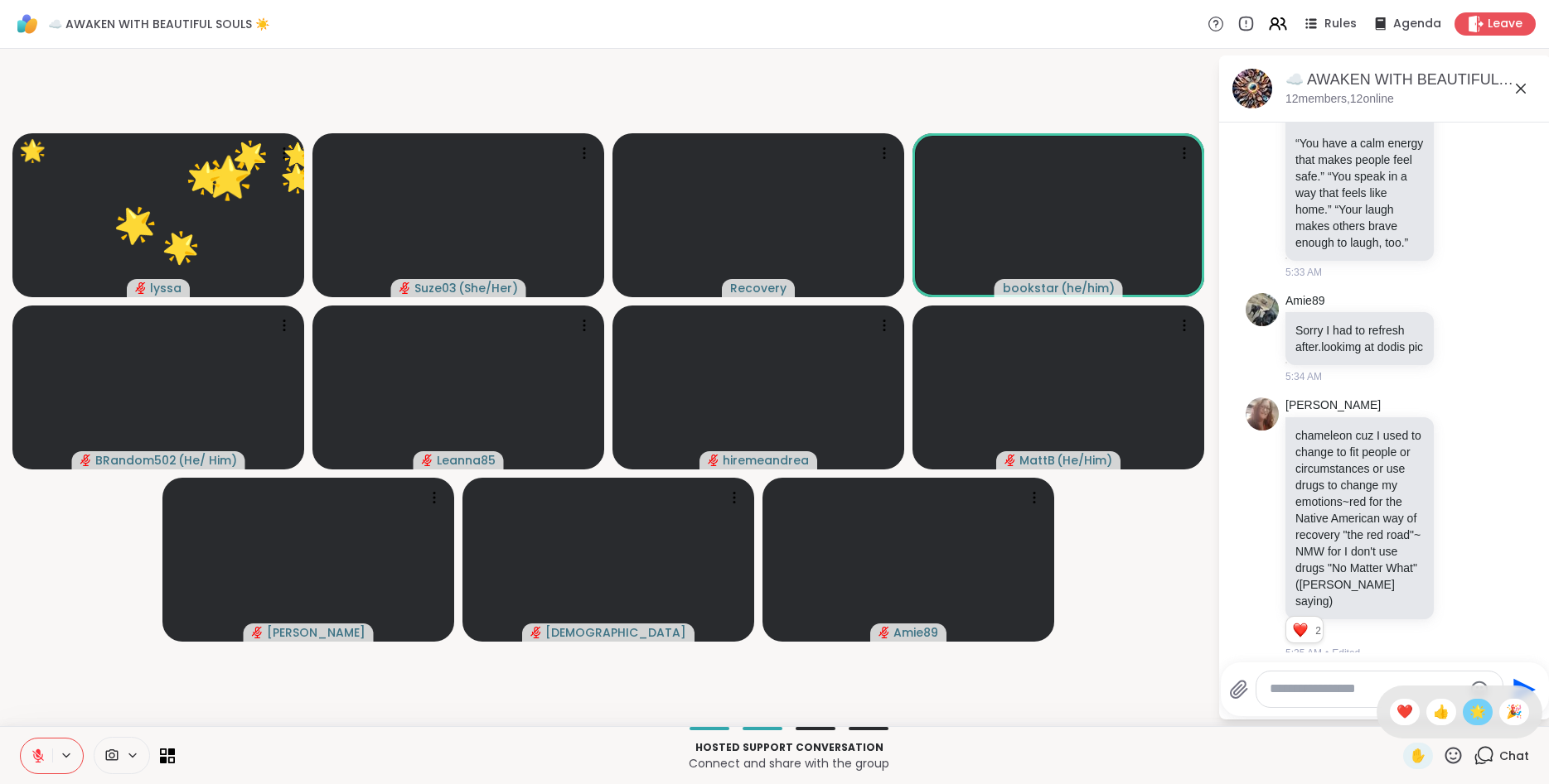
click at [1473, 718] on span "🌟" at bounding box center [1477, 712] width 16 height 20
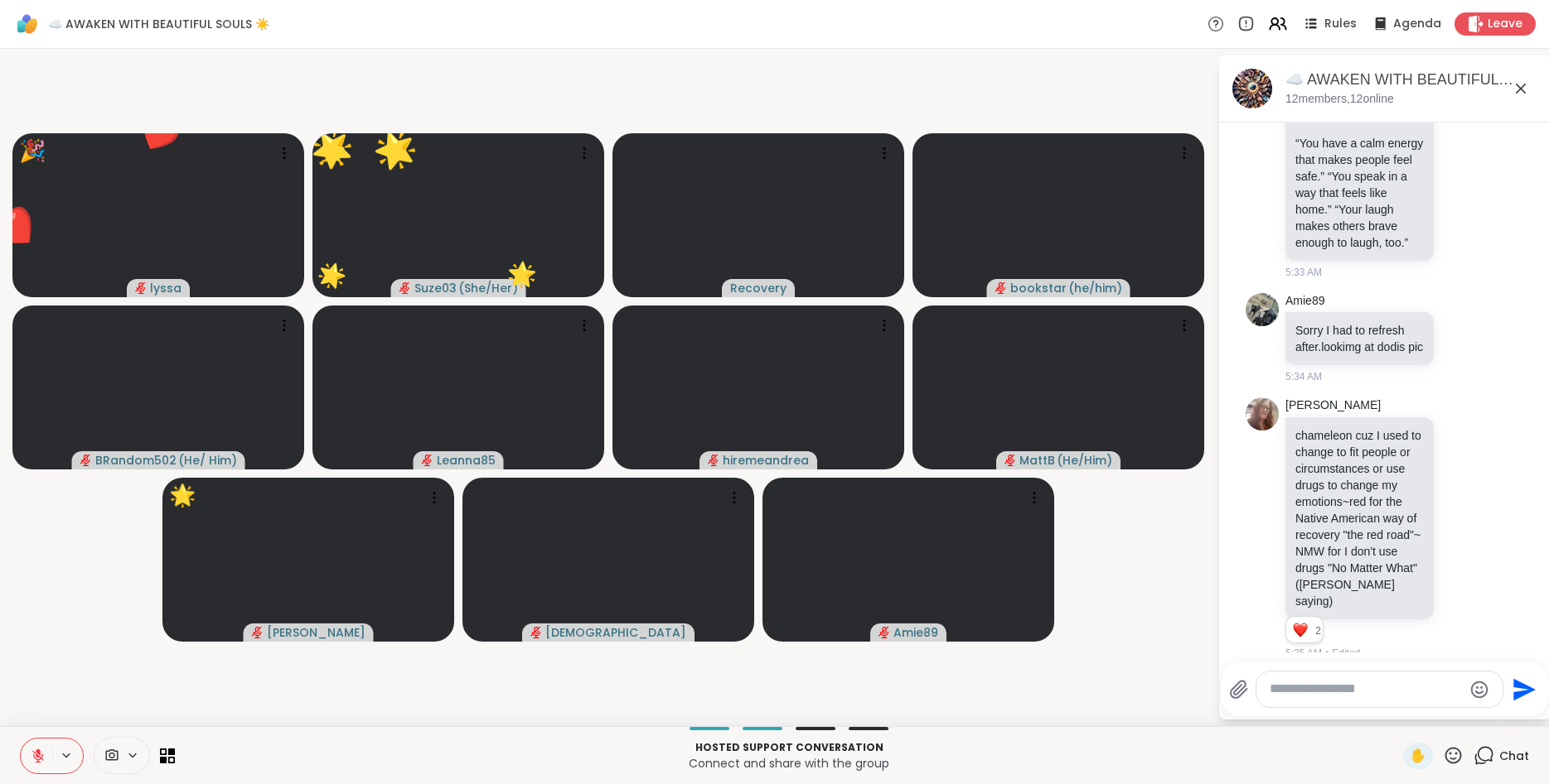
click at [1456, 753] on icon at bounding box center [1453, 755] width 16 height 16
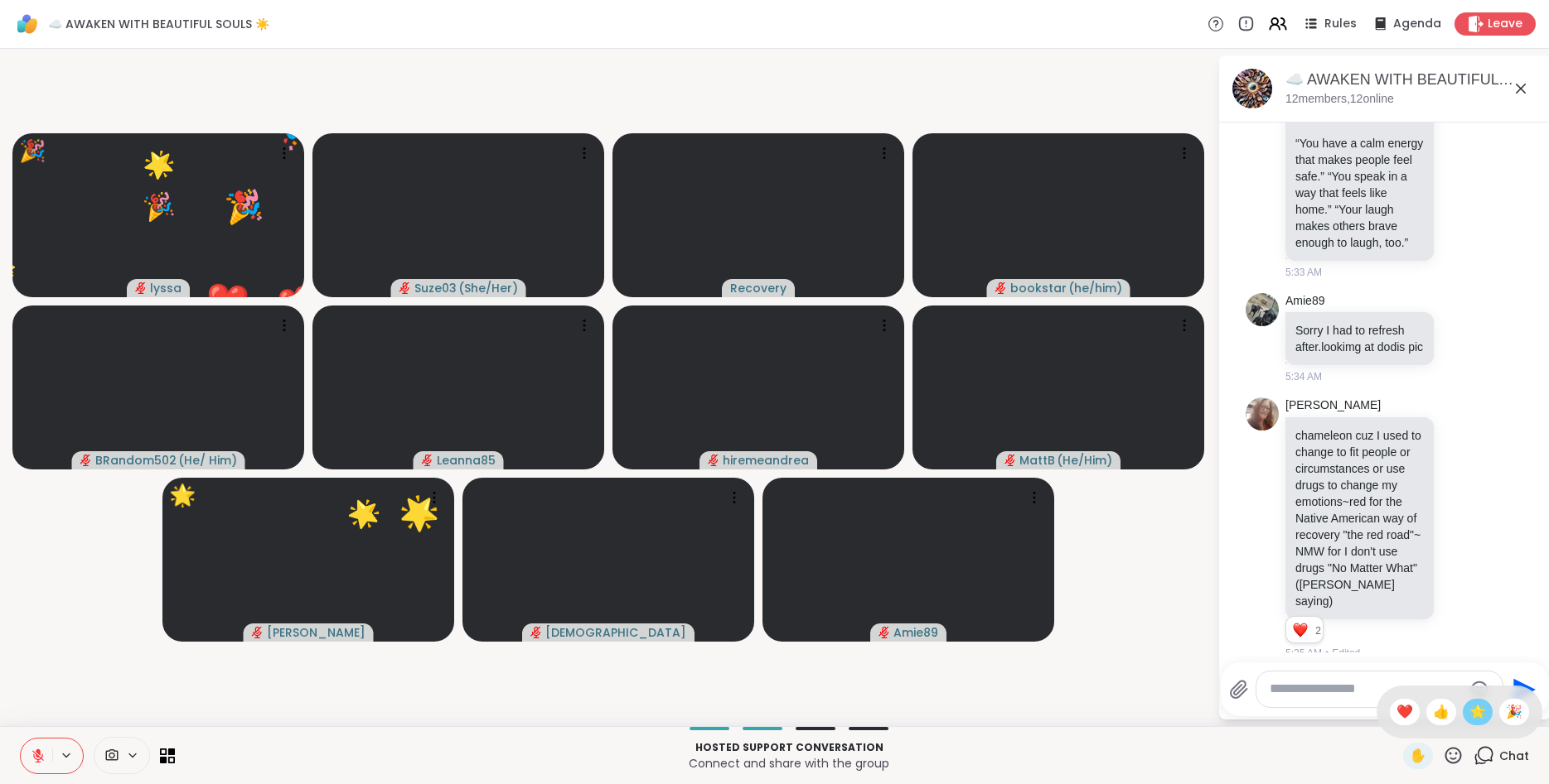
click at [1475, 711] on span "🌟" at bounding box center [1477, 712] width 16 height 20
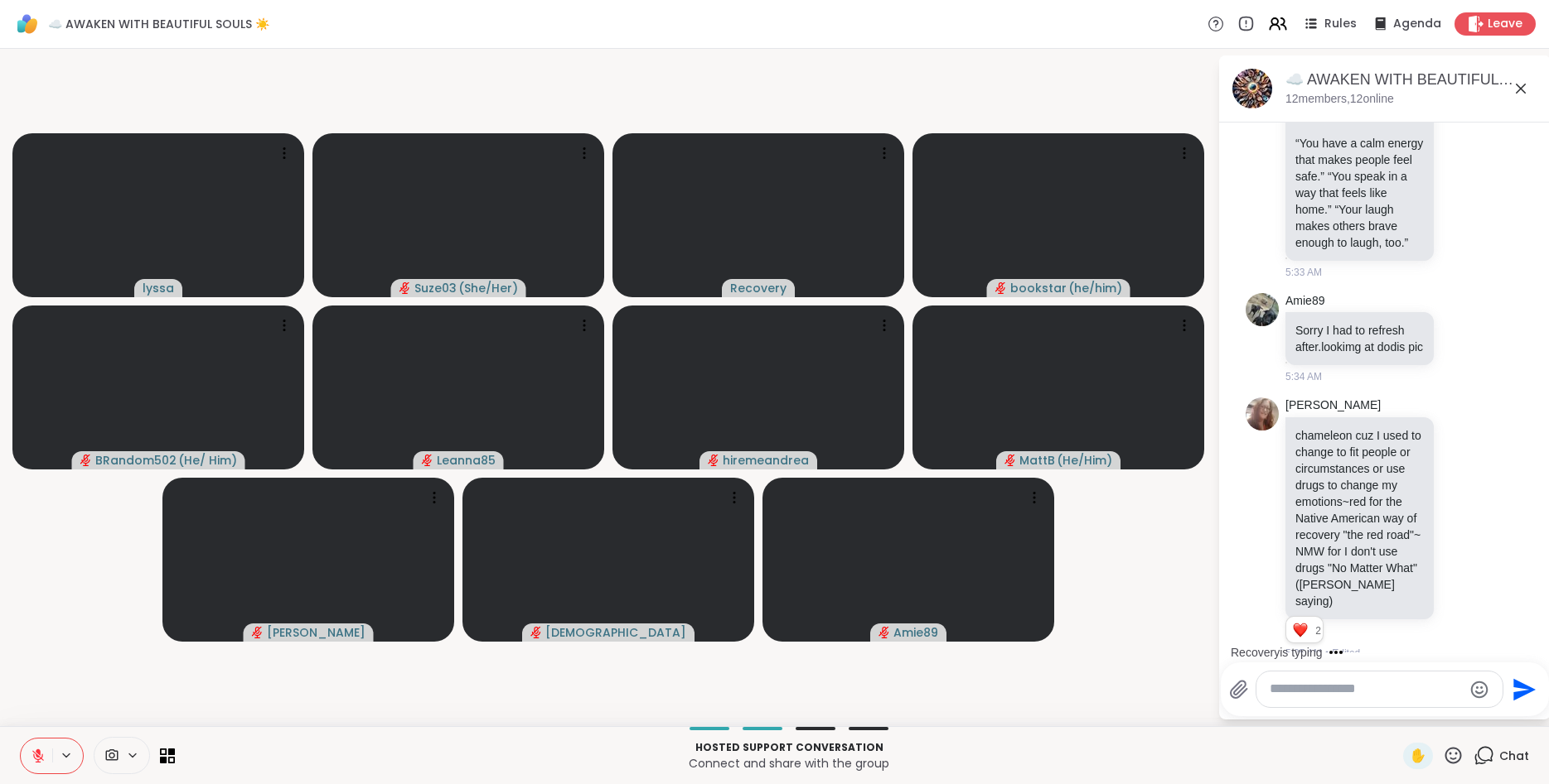
click at [1453, 752] on icon at bounding box center [1453, 756] width 21 height 21
click at [1465, 710] on div "🌟" at bounding box center [1477, 712] width 30 height 27
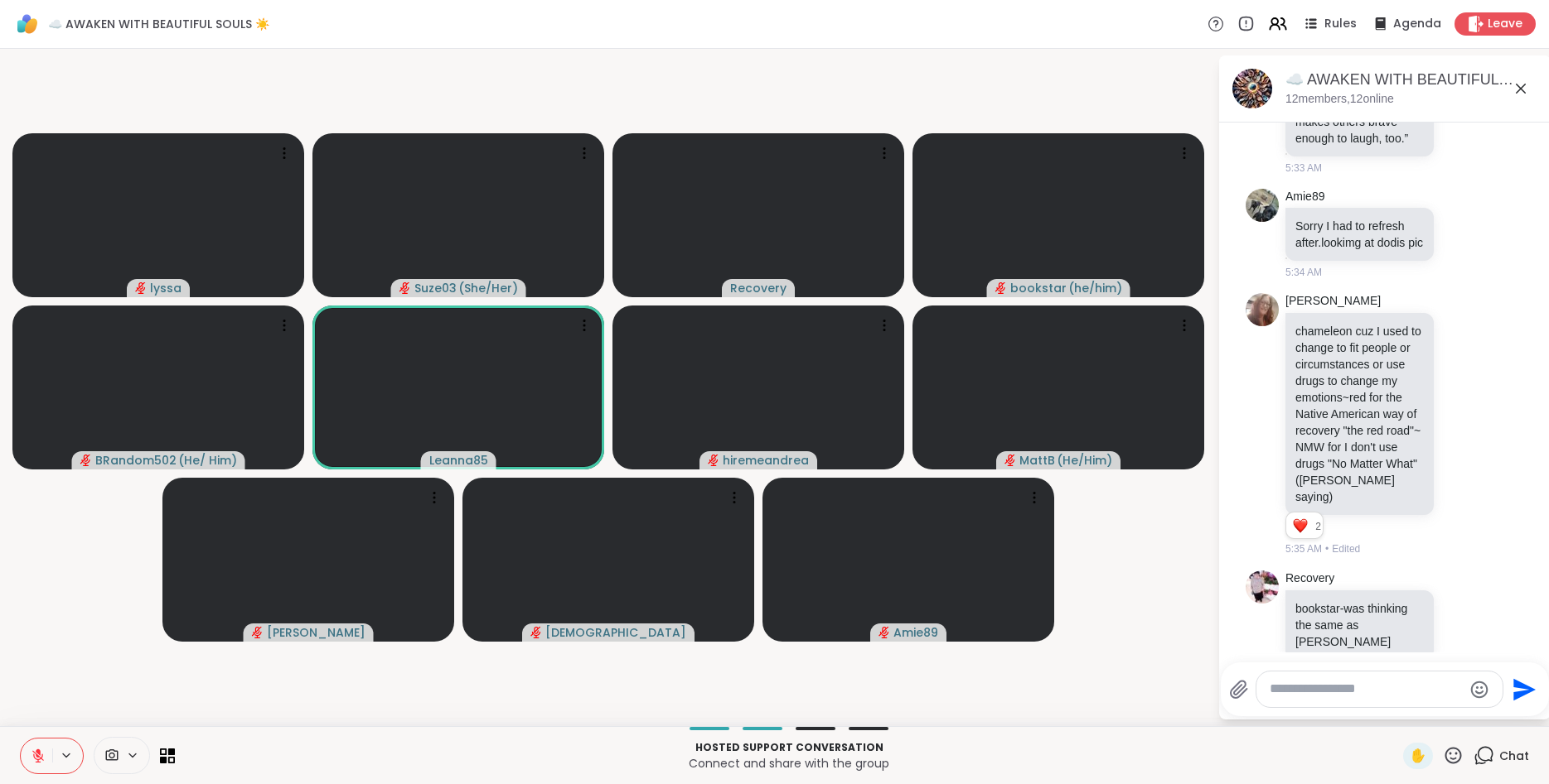
scroll to position [4331, 0]
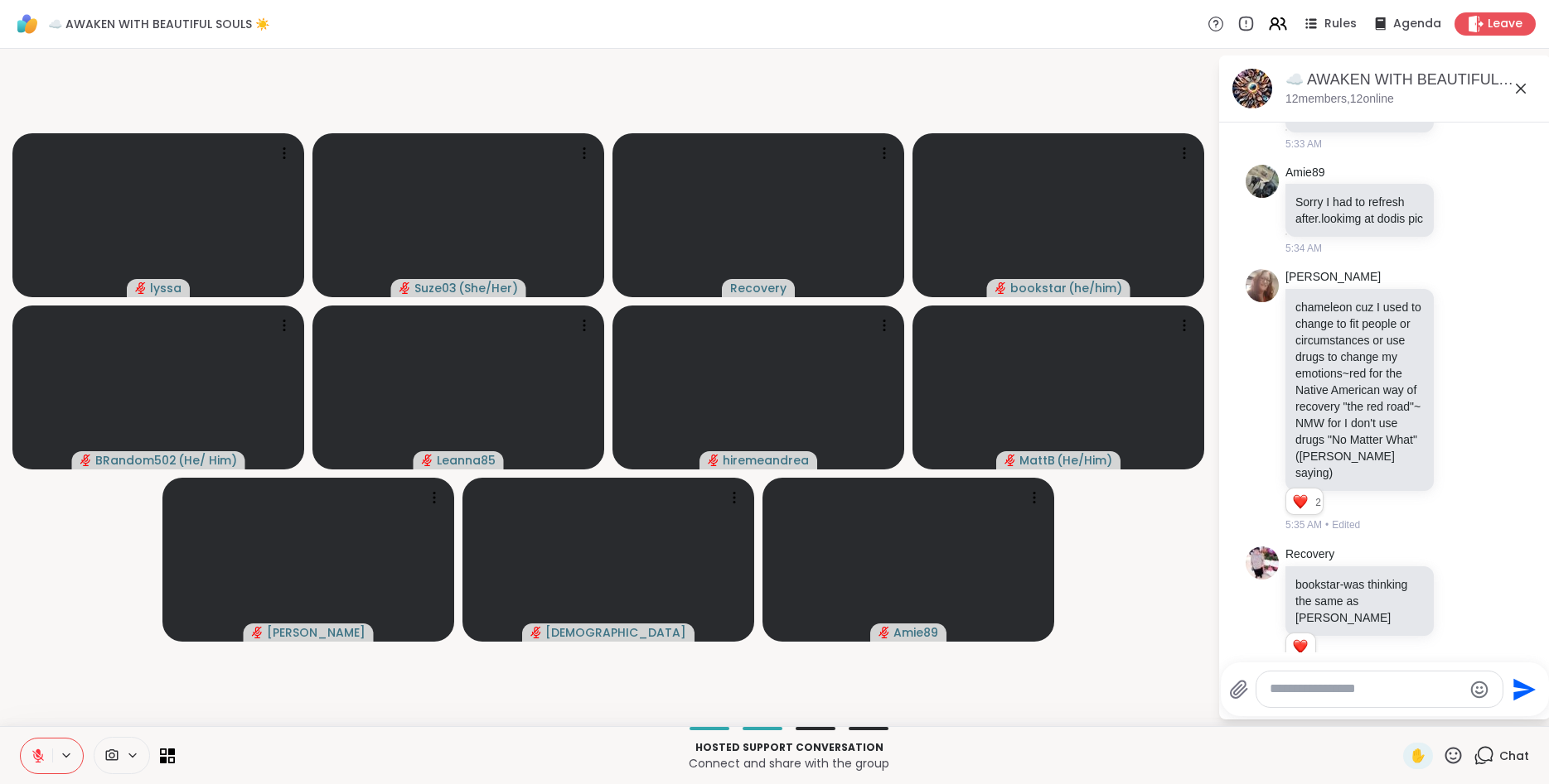
click at [41, 751] on icon at bounding box center [38, 756] width 15 height 15
click at [43, 746] on button at bounding box center [36, 756] width 32 height 35
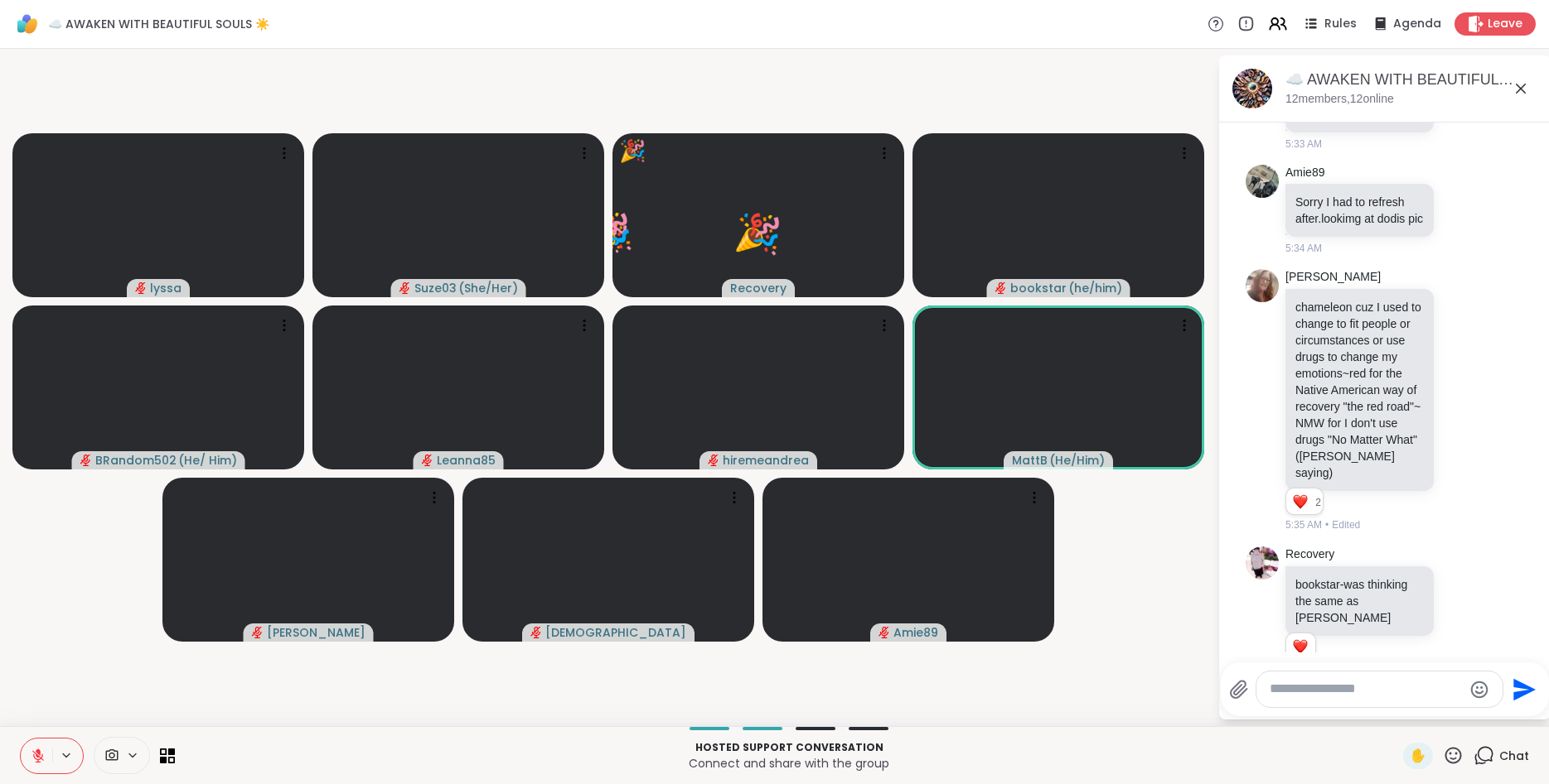
click at [1455, 755] on icon at bounding box center [1453, 756] width 21 height 21
click at [1403, 707] on span "❤️" at bounding box center [1404, 712] width 16 height 20
click at [1403, 707] on div at bounding box center [1380, 690] width 248 height 38
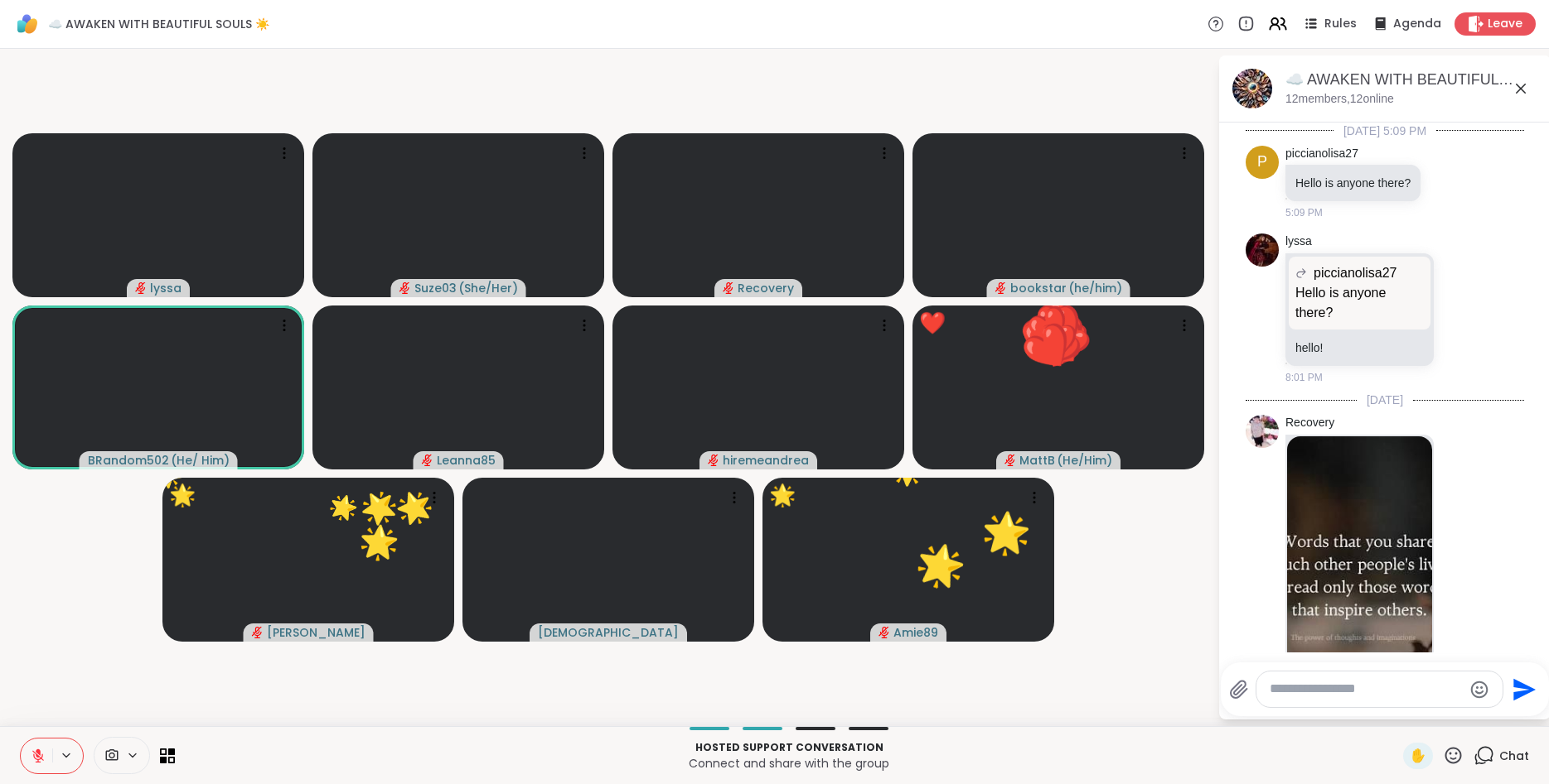
scroll to position [4331, 0]
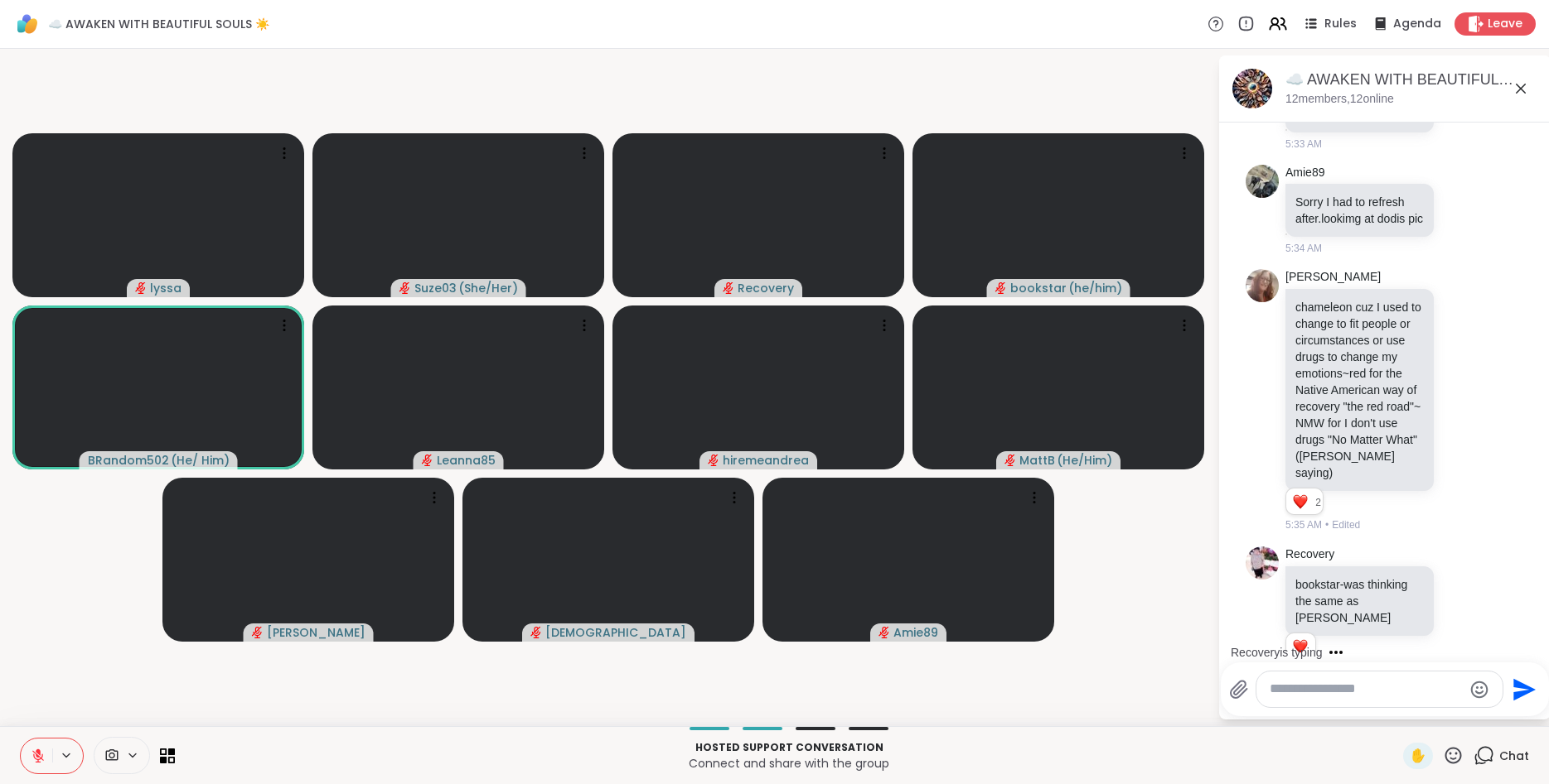
click at [1456, 761] on icon at bounding box center [1453, 756] width 21 height 21
click at [1396, 704] on span "❤️" at bounding box center [1404, 712] width 16 height 20
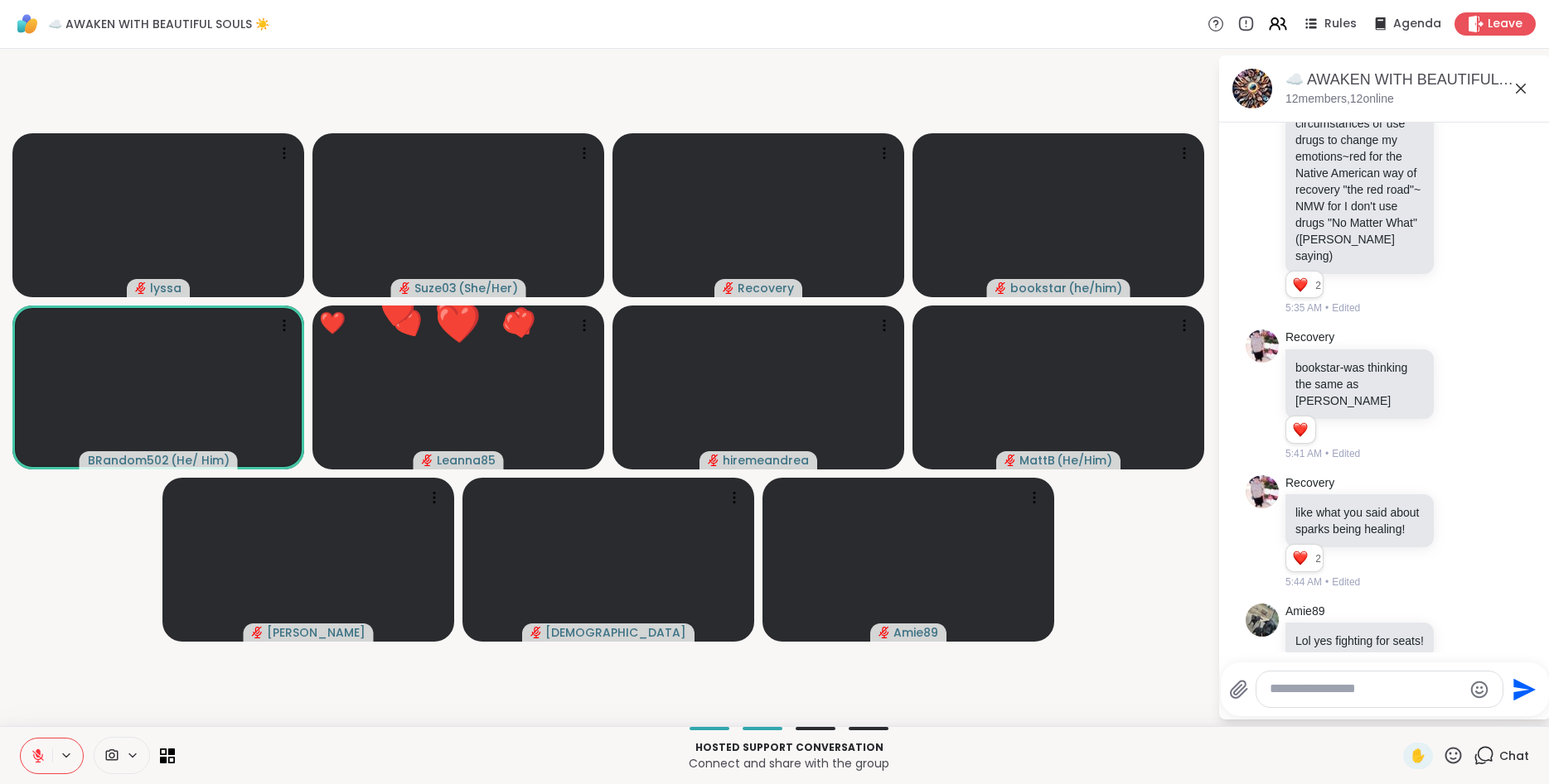
scroll to position [4571, 0]
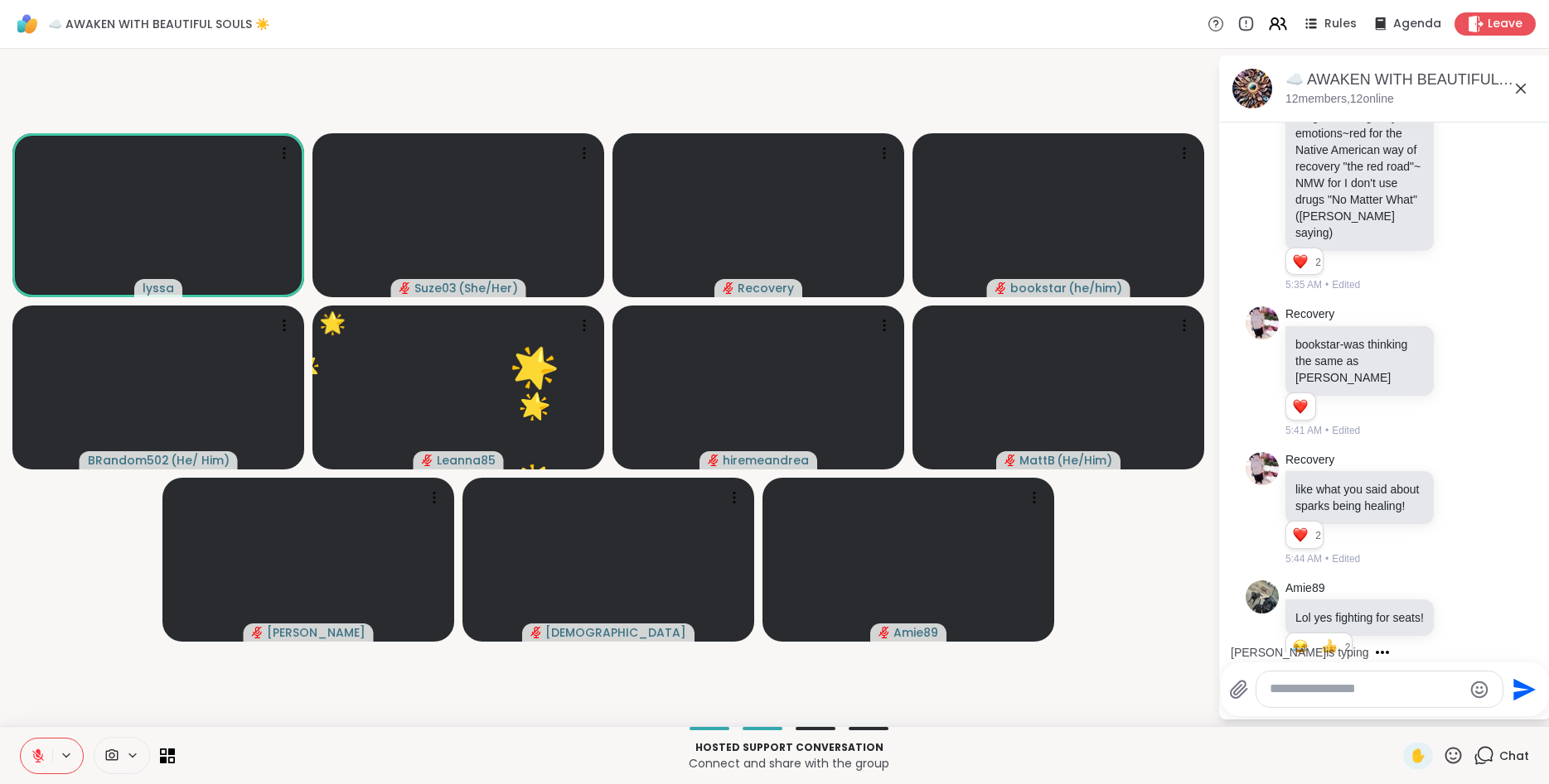
click at [1447, 751] on icon at bounding box center [1453, 756] width 21 height 21
click at [1396, 704] on span "❤️" at bounding box center [1404, 712] width 16 height 20
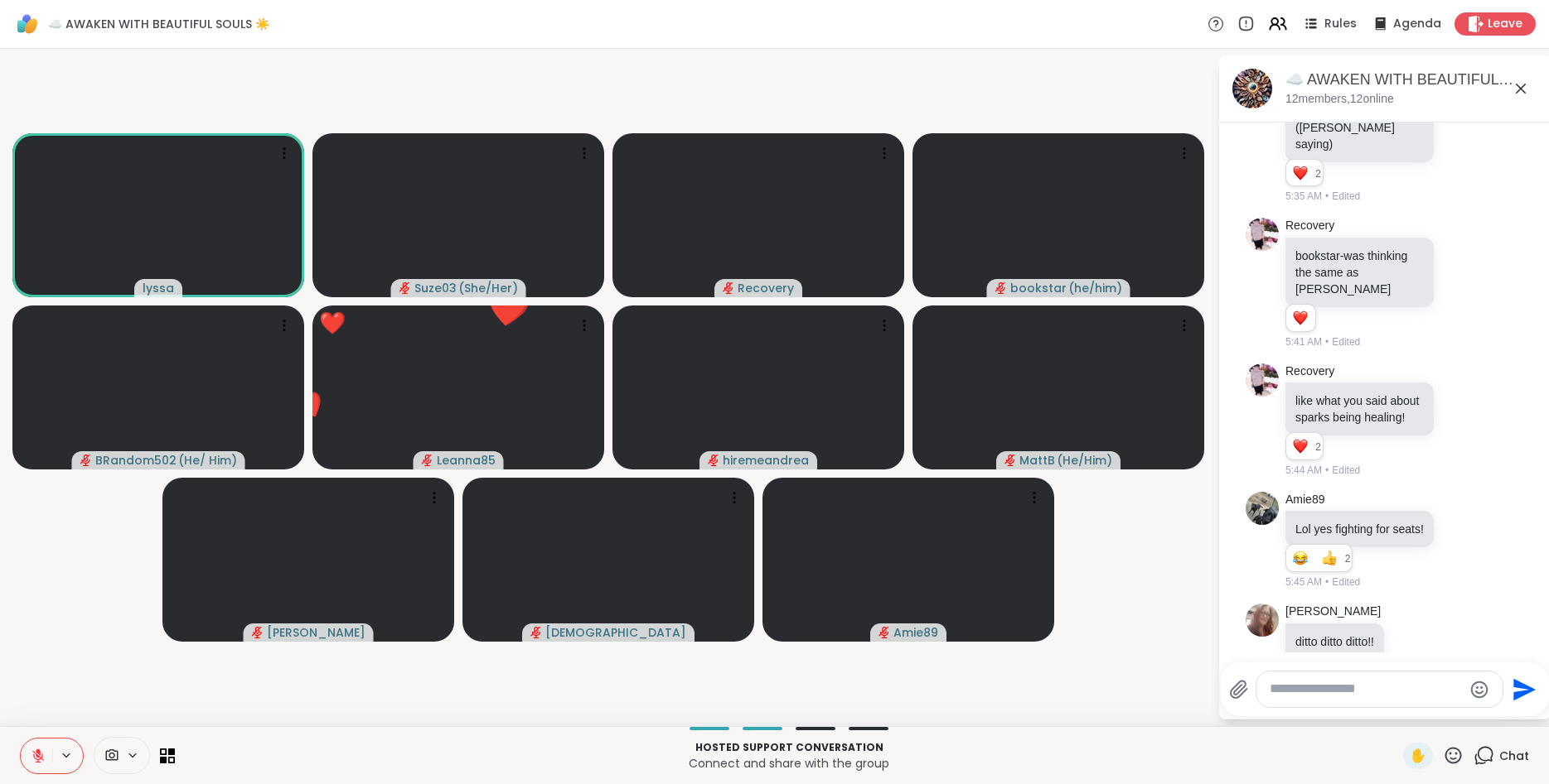
click at [1454, 756] on icon at bounding box center [1453, 756] width 21 height 21
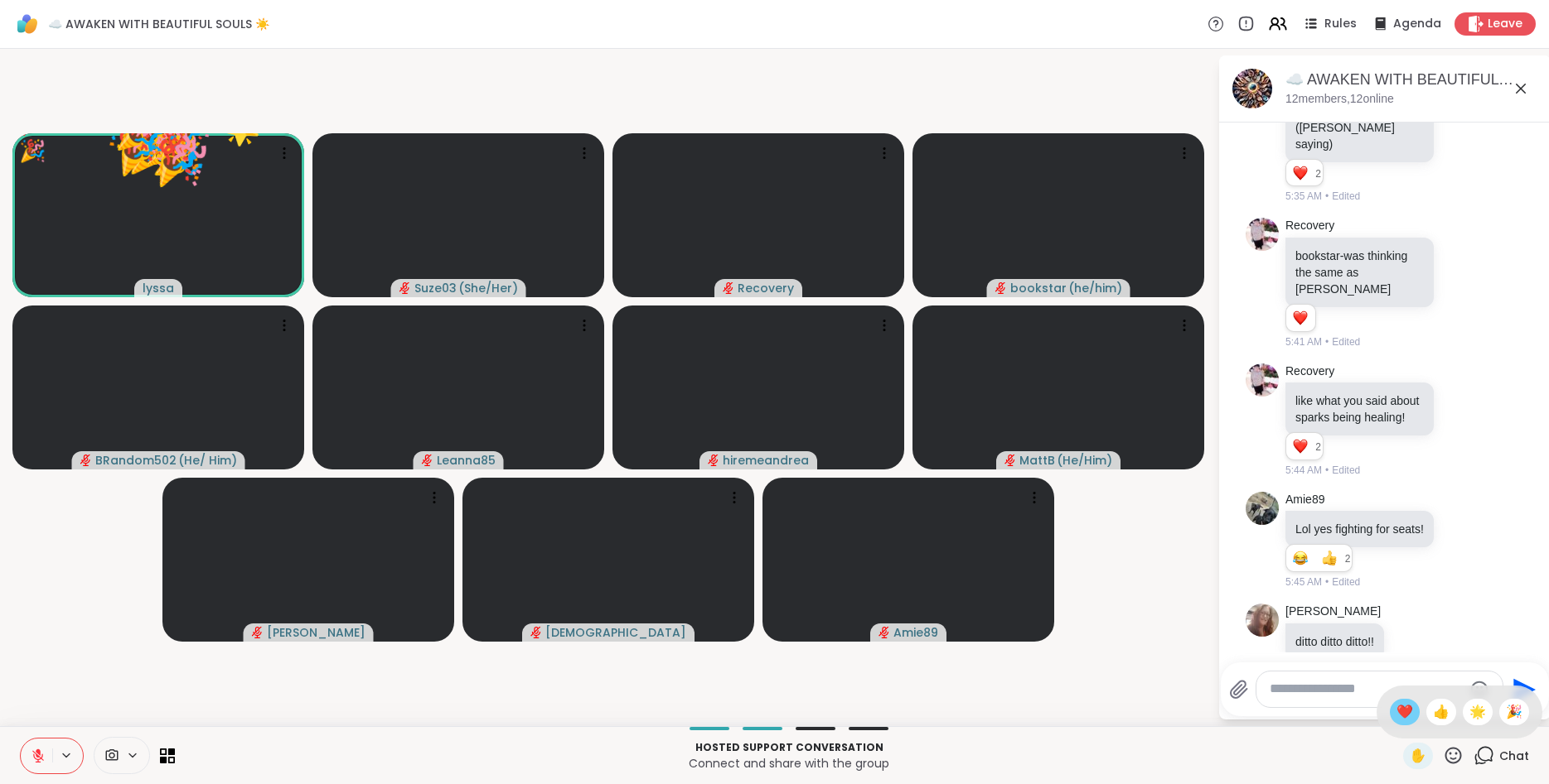
click at [1401, 711] on span "❤️" at bounding box center [1404, 712] width 16 height 20
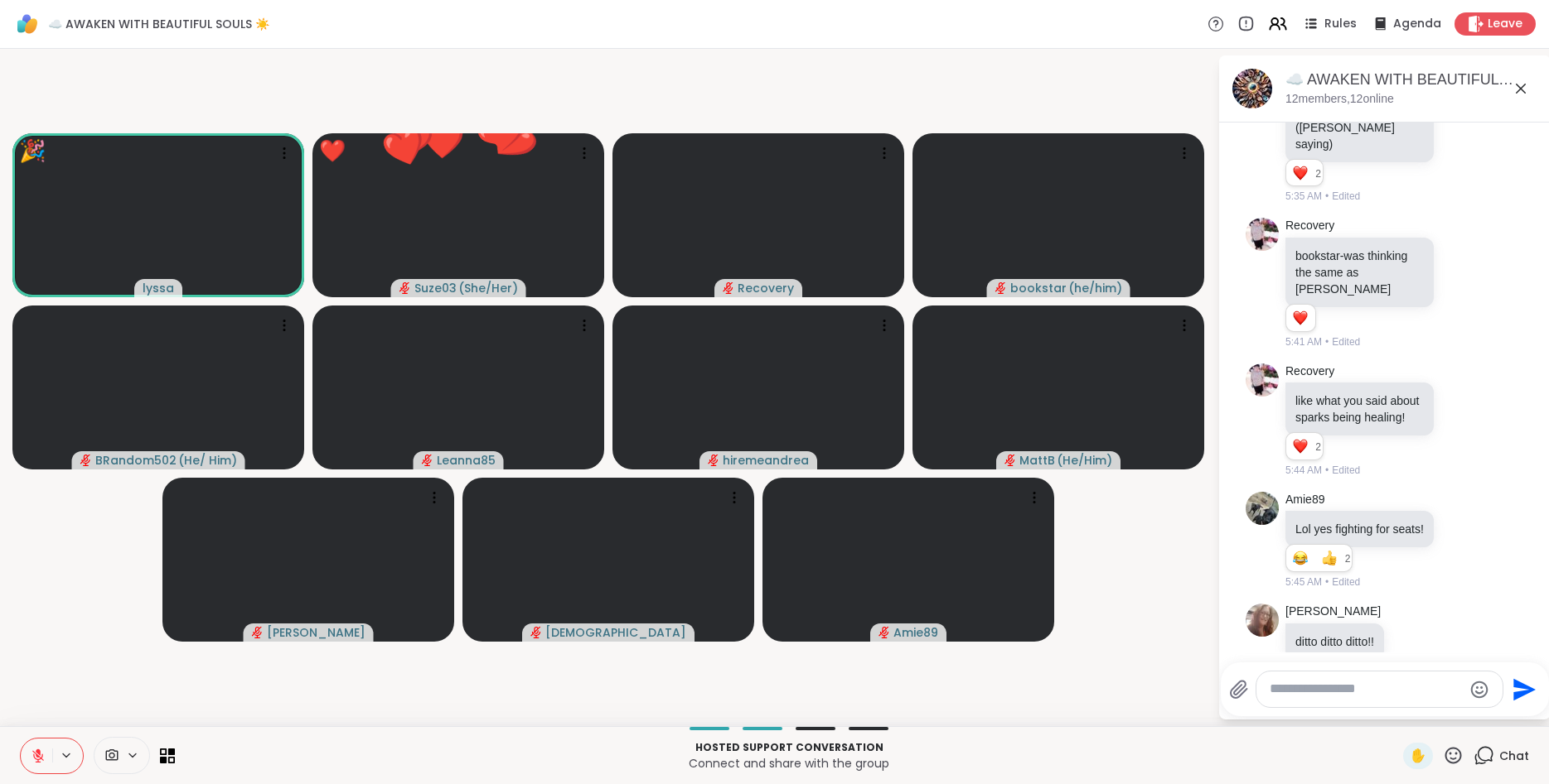
scroll to position [4684, 0]
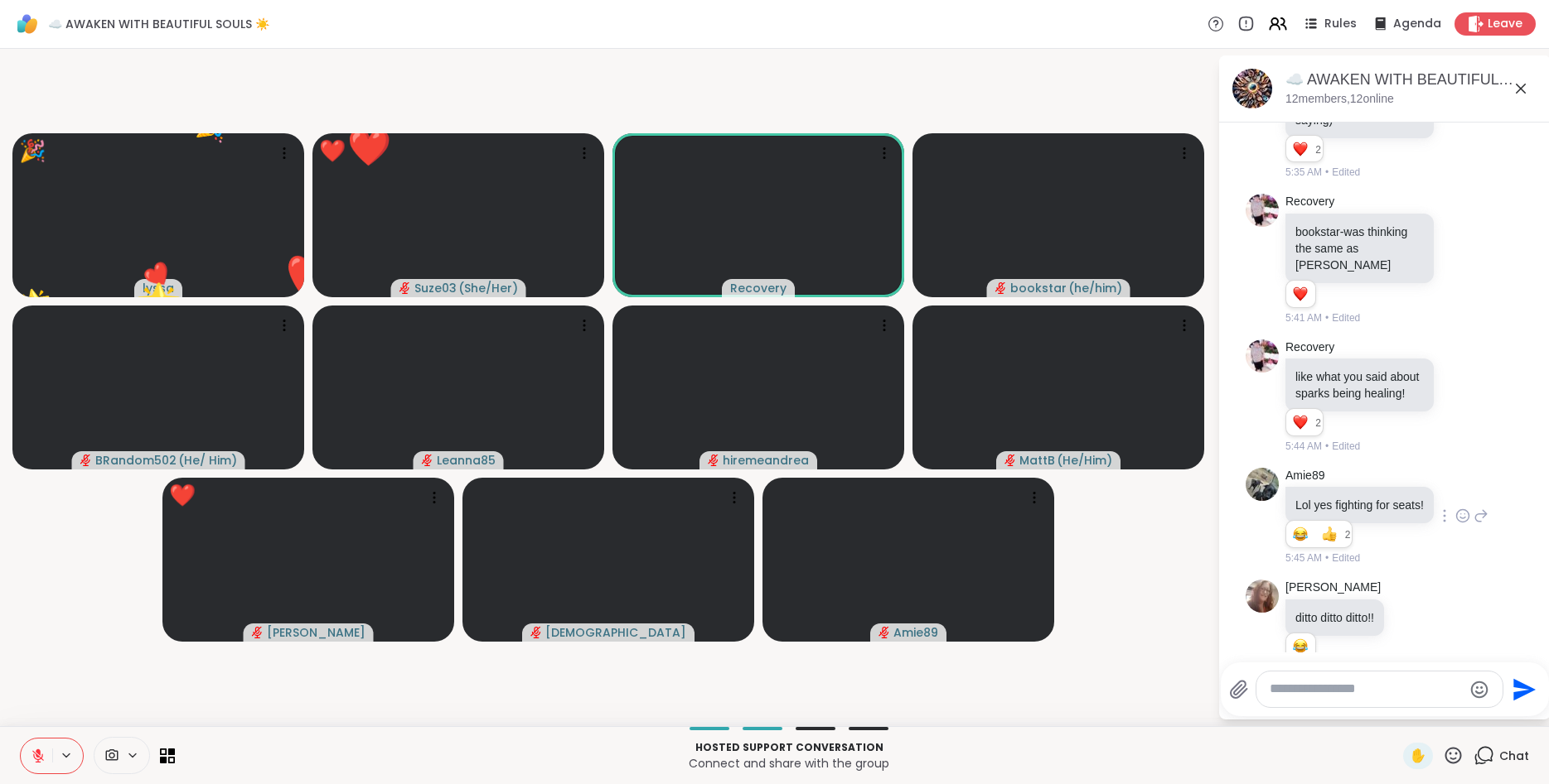
click at [1457, 508] on icon at bounding box center [1462, 516] width 15 height 16
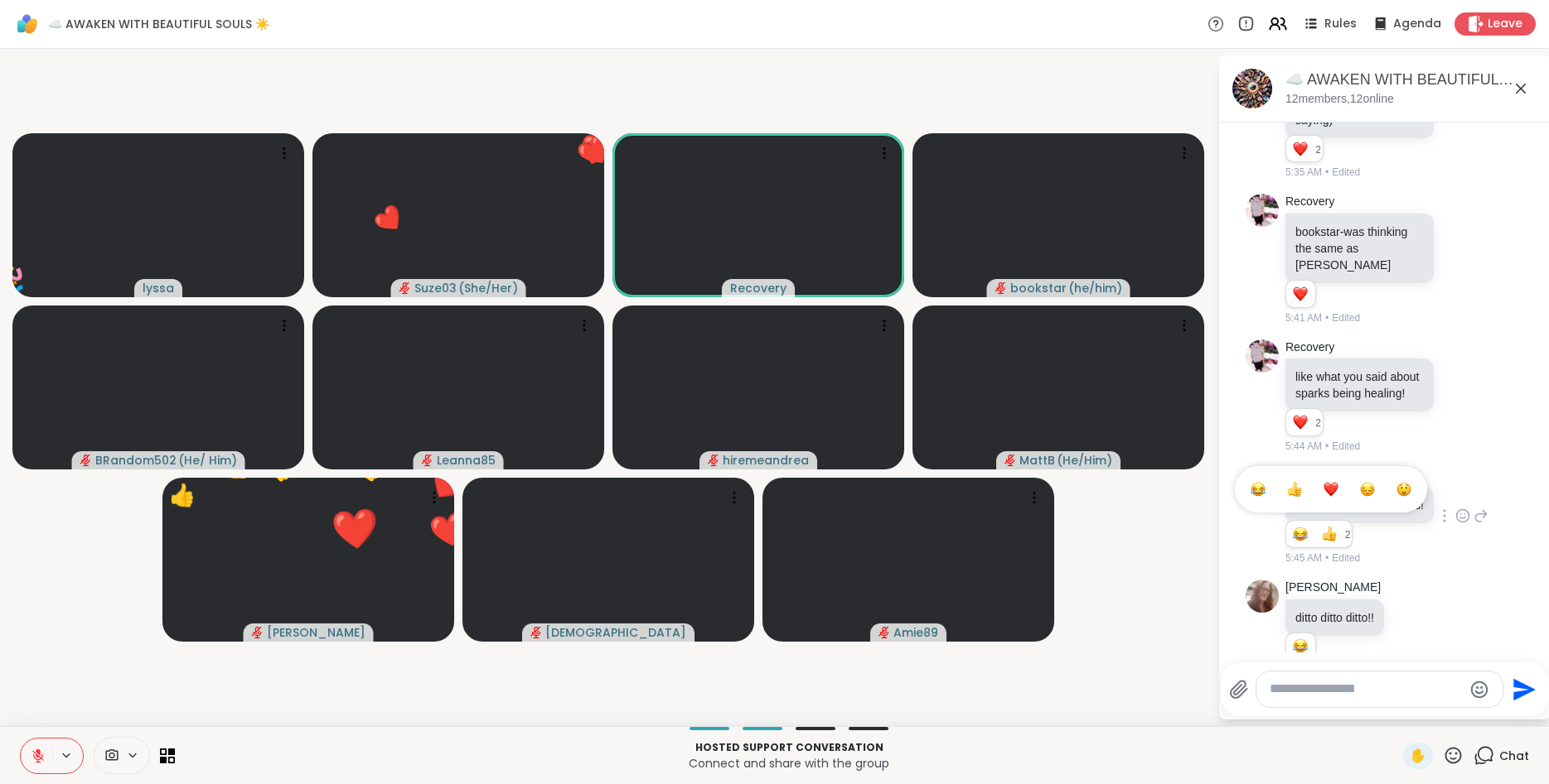
click at [1332, 482] on div "Select Reaction: Heart" at bounding box center [1330, 489] width 15 height 15
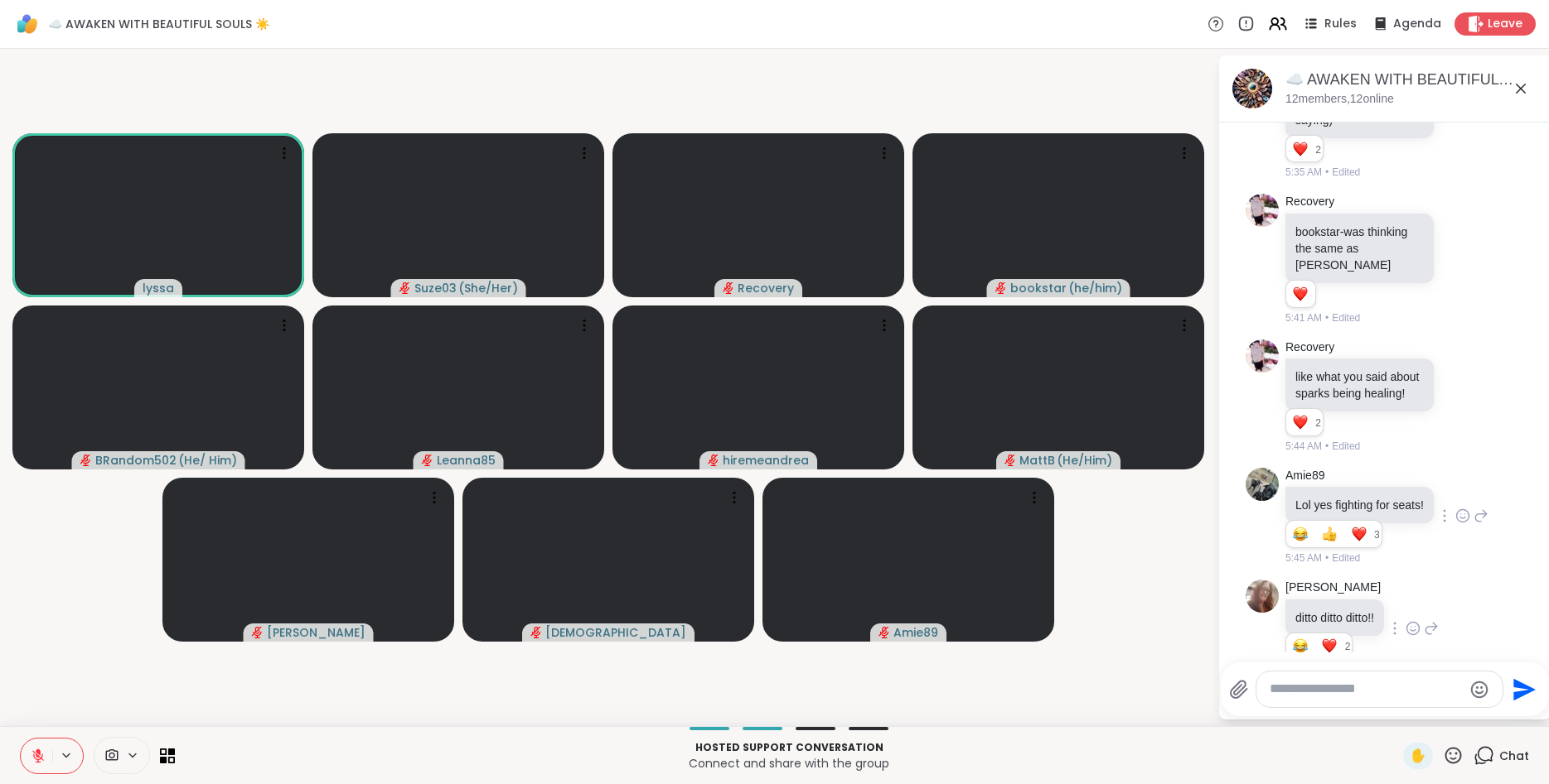
click at [1421, 621] on icon at bounding box center [1412, 628] width 15 height 16
click at [1382, 595] on div "Select Reaction: Thumbs up" at bounding box center [1375, 602] width 15 height 15
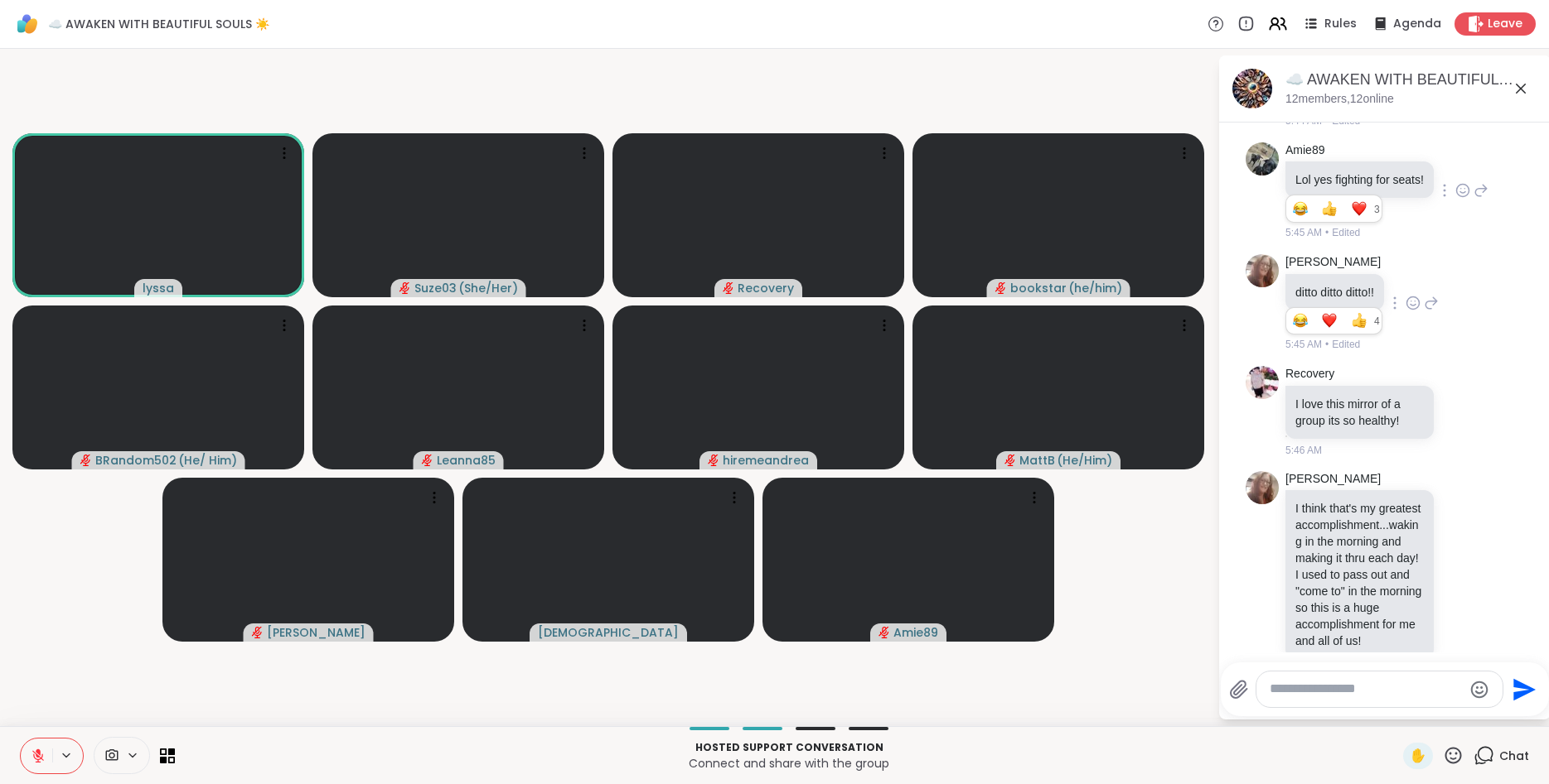
scroll to position [5097, 0]
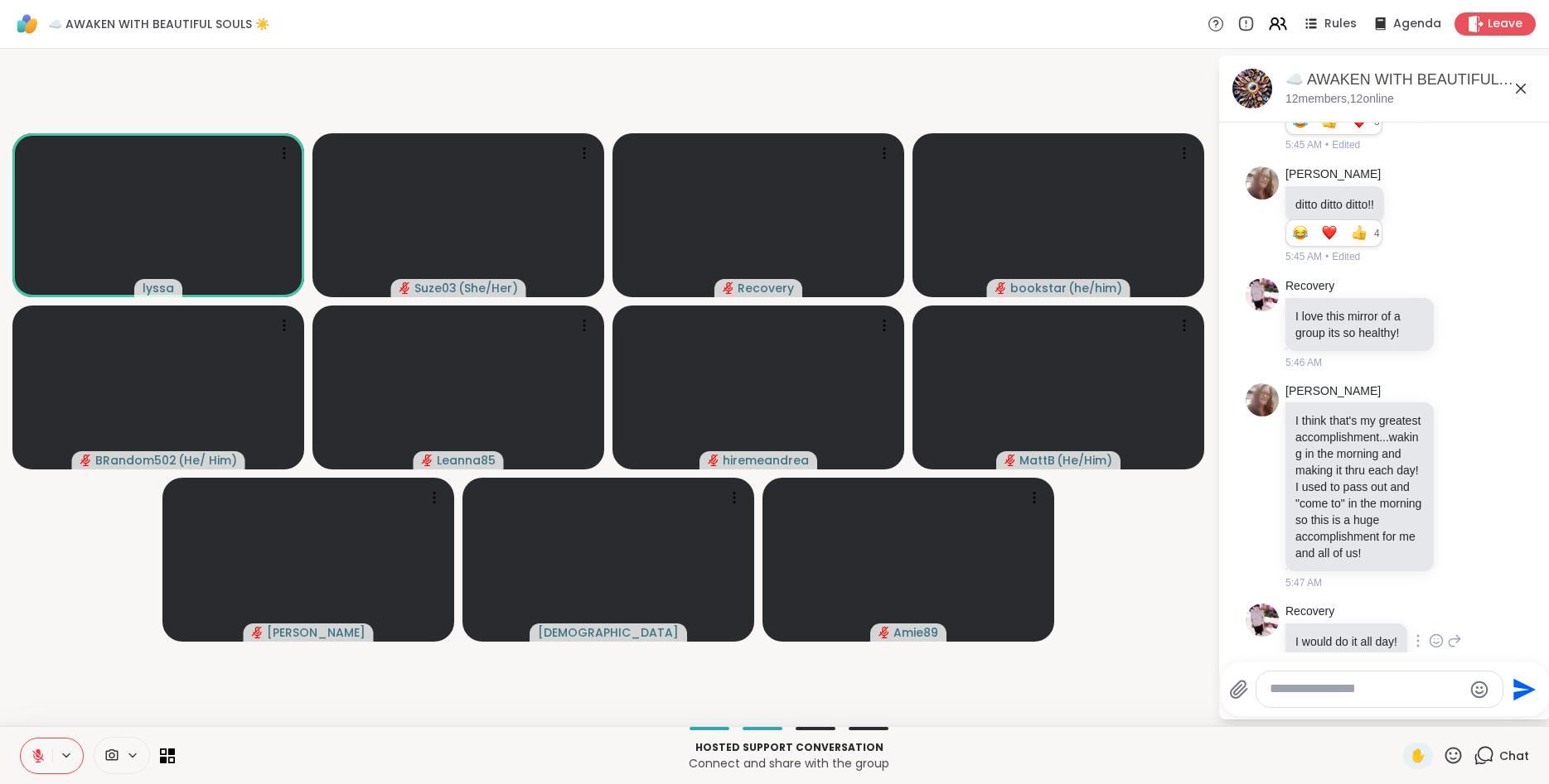
click at [1456, 635] on icon at bounding box center [1454, 641] width 12 height 12
click at [1476, 530] on div "[PERSON_NAME] I think that's my greatest accomplishment...waking in the morning…" at bounding box center [1386, 487] width 203 height 208
click at [1509, 635] on icon at bounding box center [1506, 636] width 16 height 16
click at [1477, 476] on icon at bounding box center [1481, 486] width 15 height 20
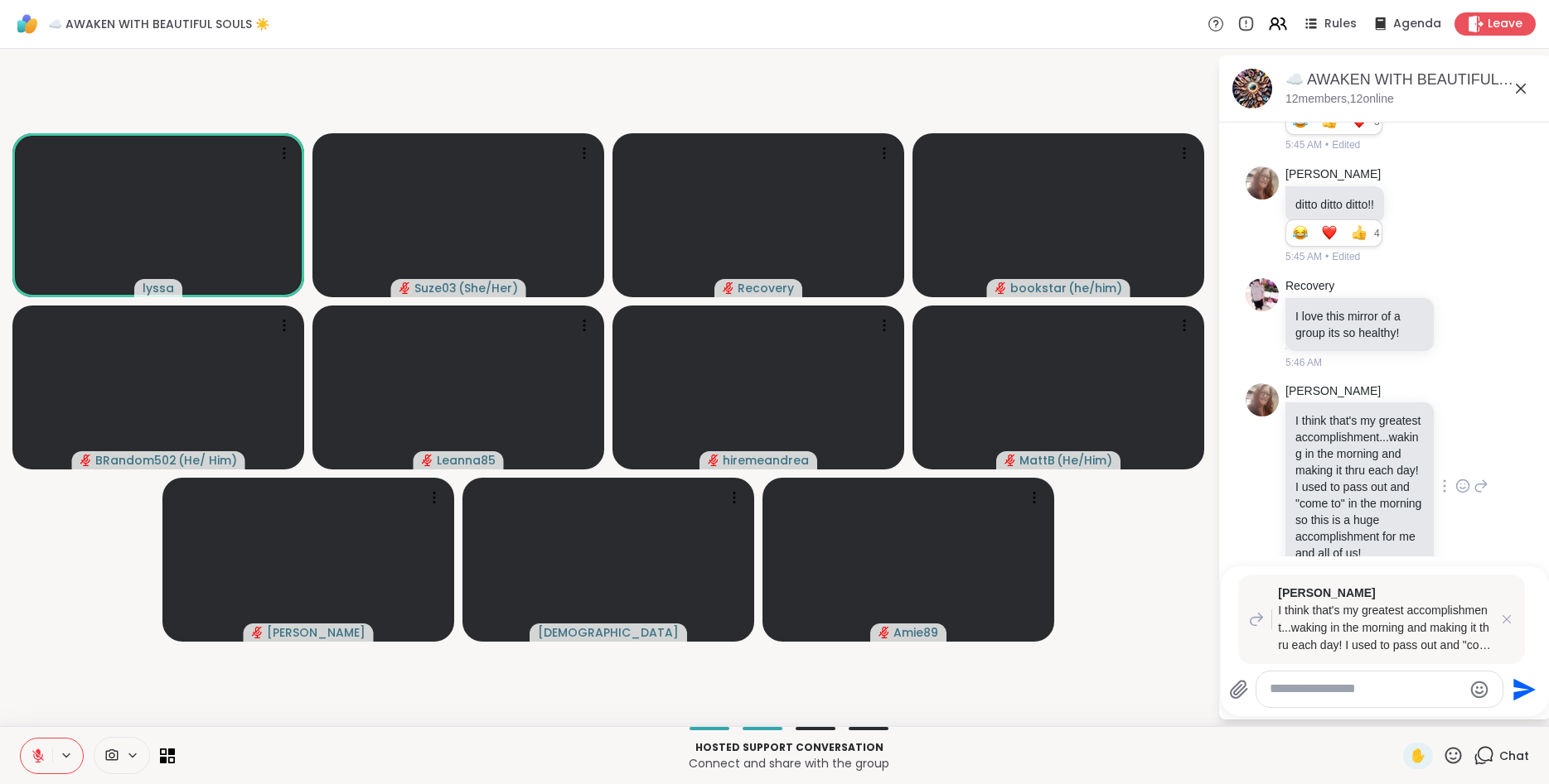
type textarea "*"
type textarea "**********"
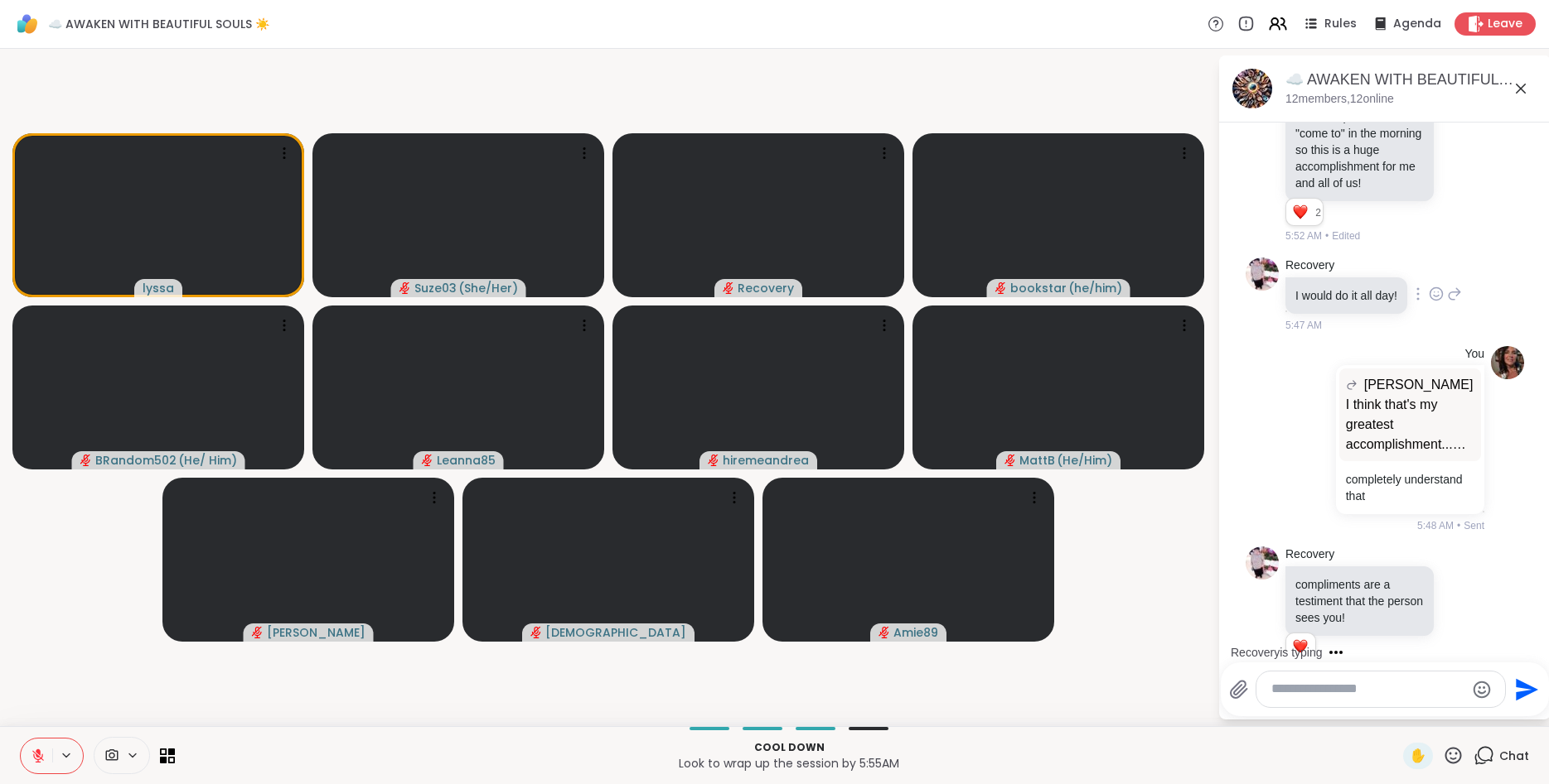
scroll to position [5589, 0]
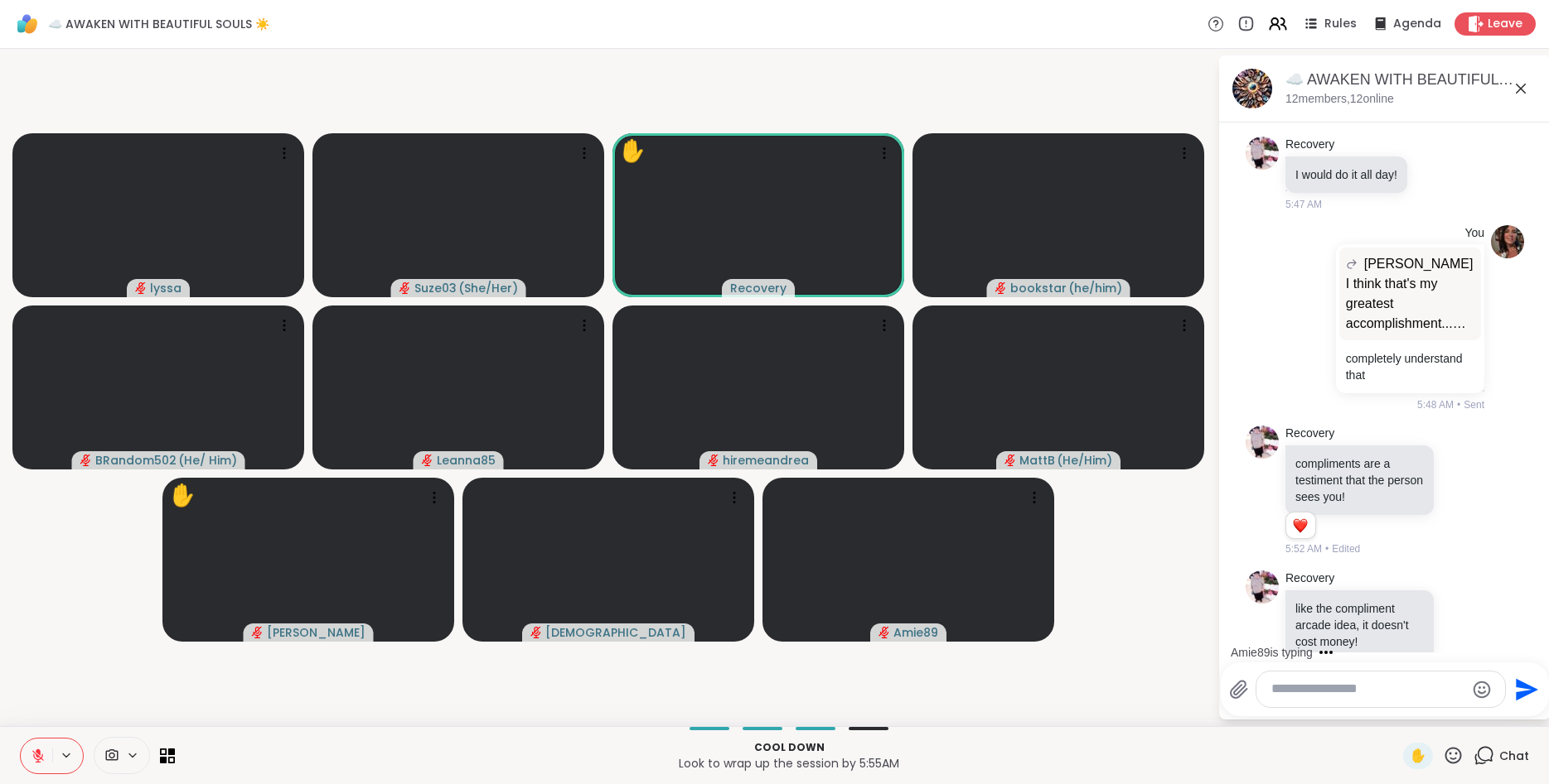
click at [1462, 756] on icon at bounding box center [1453, 755] width 16 height 16
click at [1404, 711] on span "❤️" at bounding box center [1404, 712] width 16 height 20
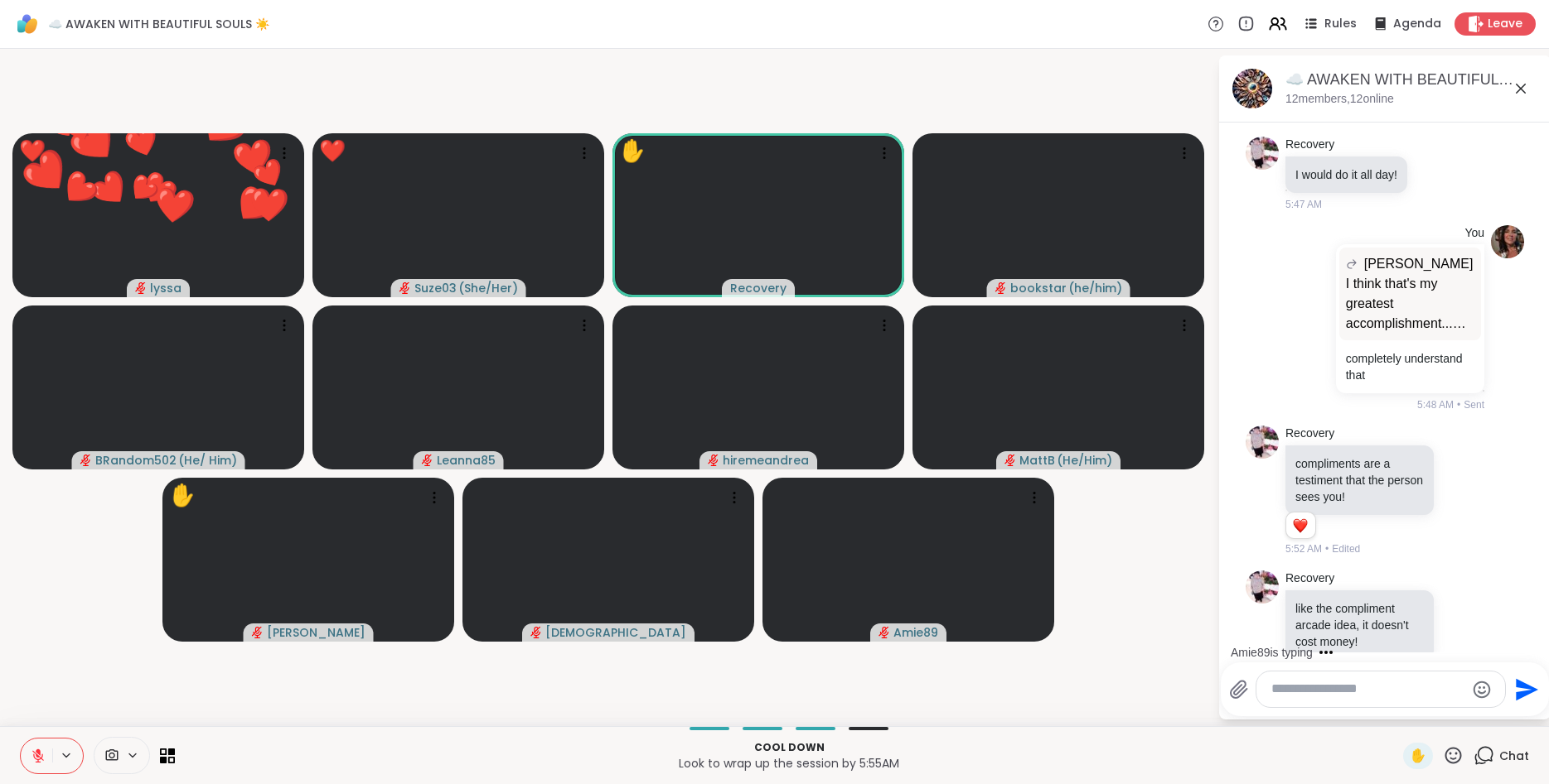
click at [1453, 756] on icon at bounding box center [1453, 756] width 21 height 21
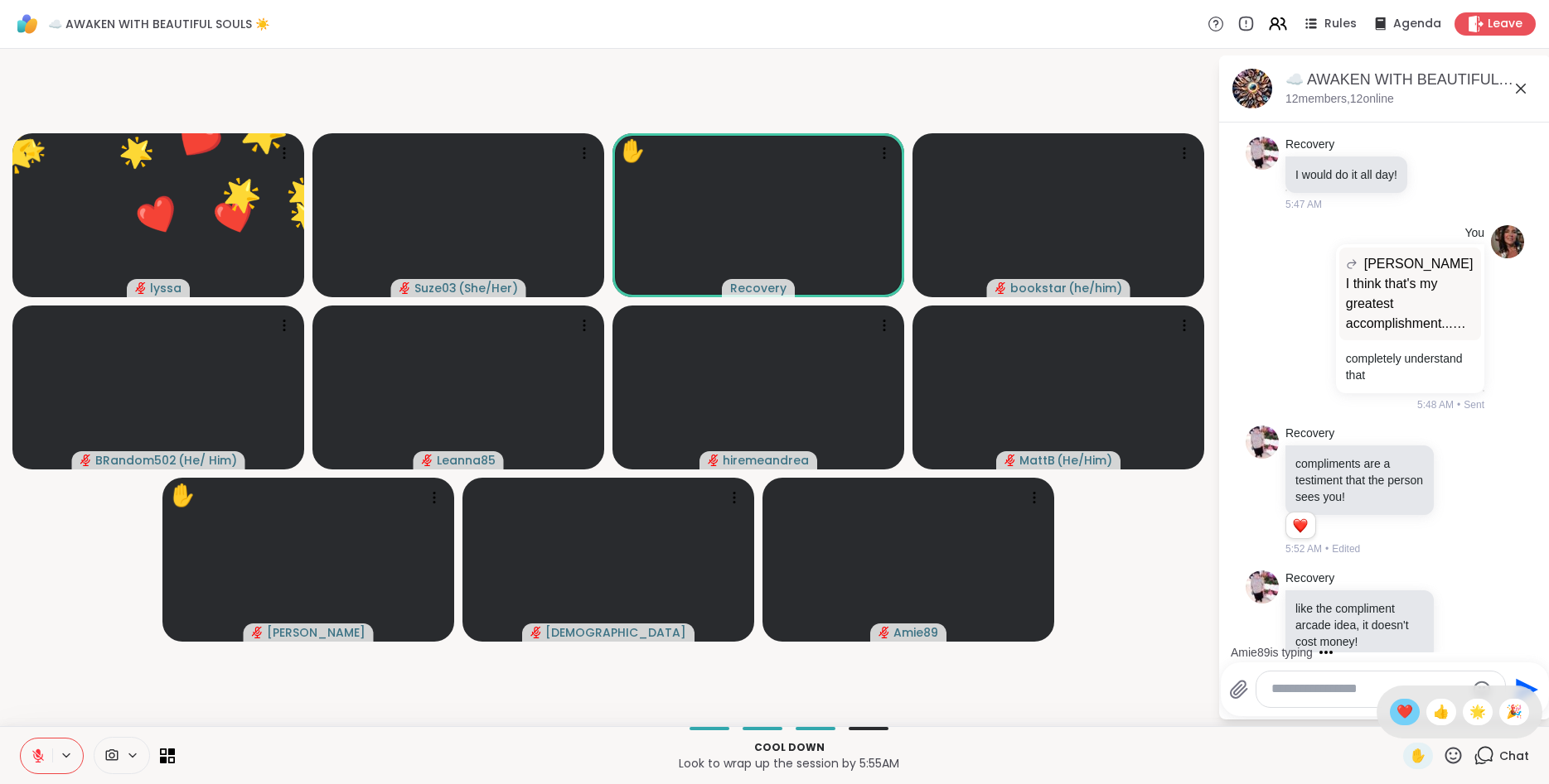
click at [1403, 715] on span "❤️" at bounding box center [1404, 712] width 16 height 20
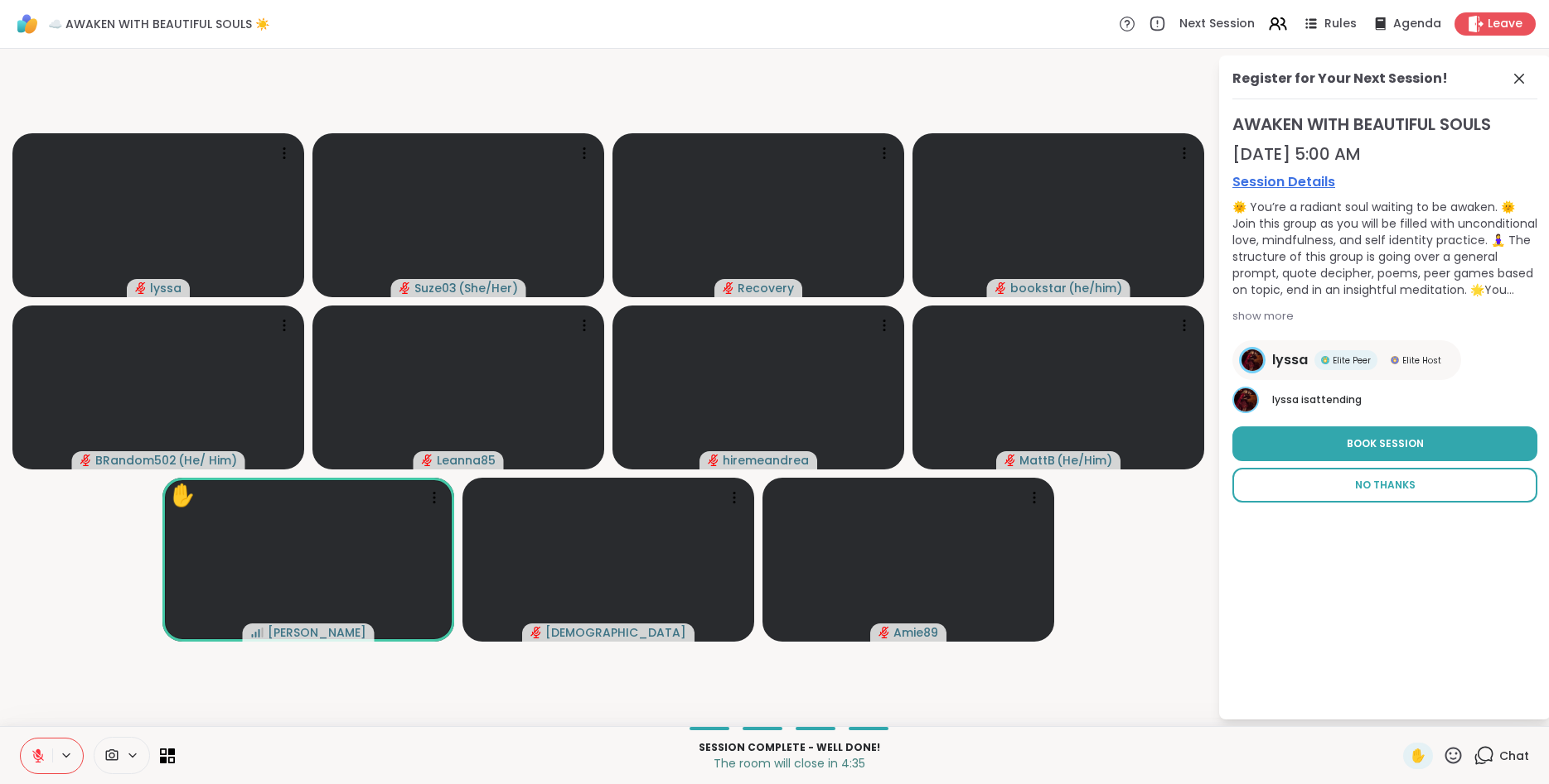
click at [1412, 487] on span "No Thanks" at bounding box center [1385, 485] width 61 height 15
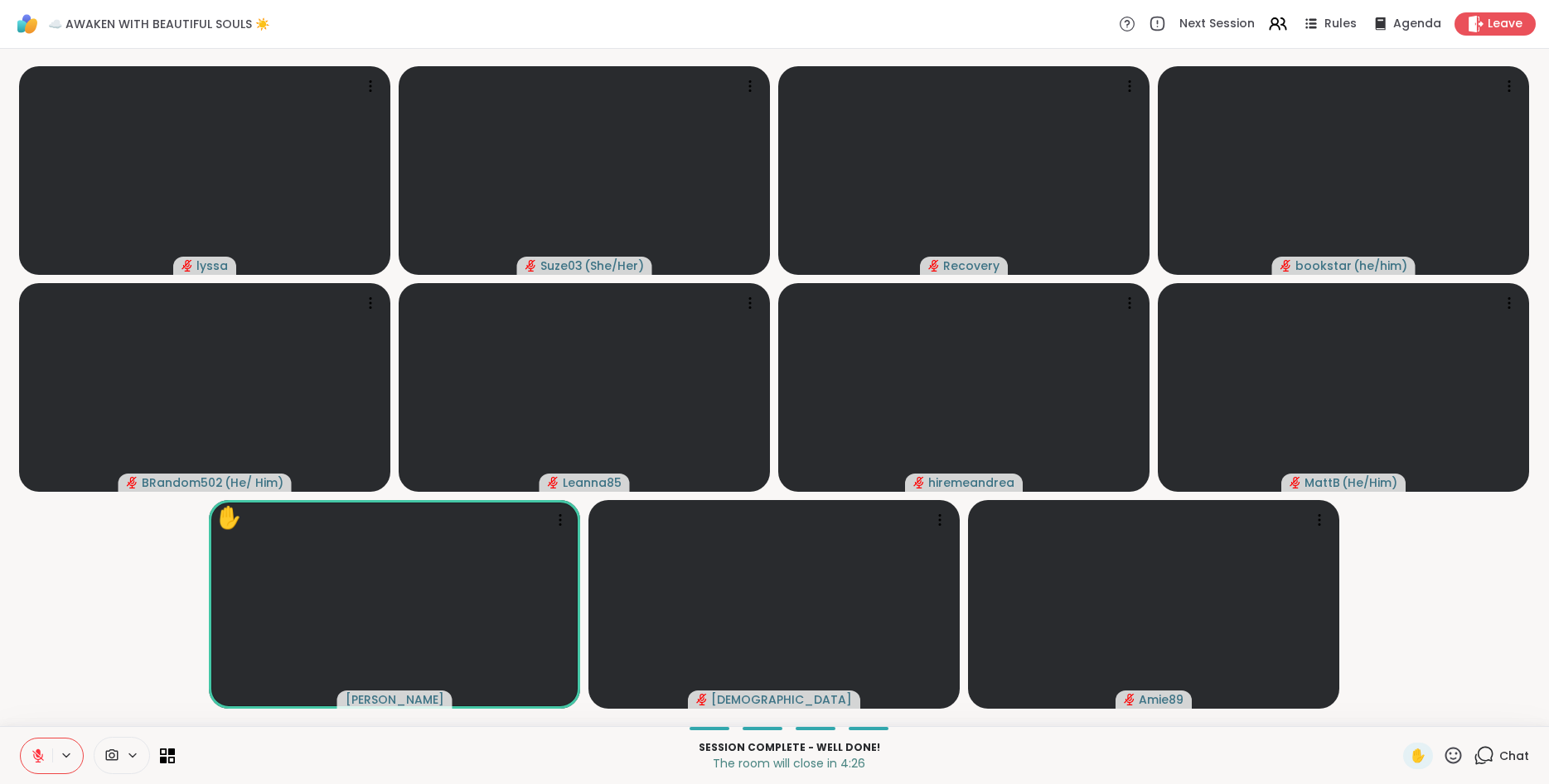
click at [1484, 761] on icon at bounding box center [1485, 754] width 15 height 15
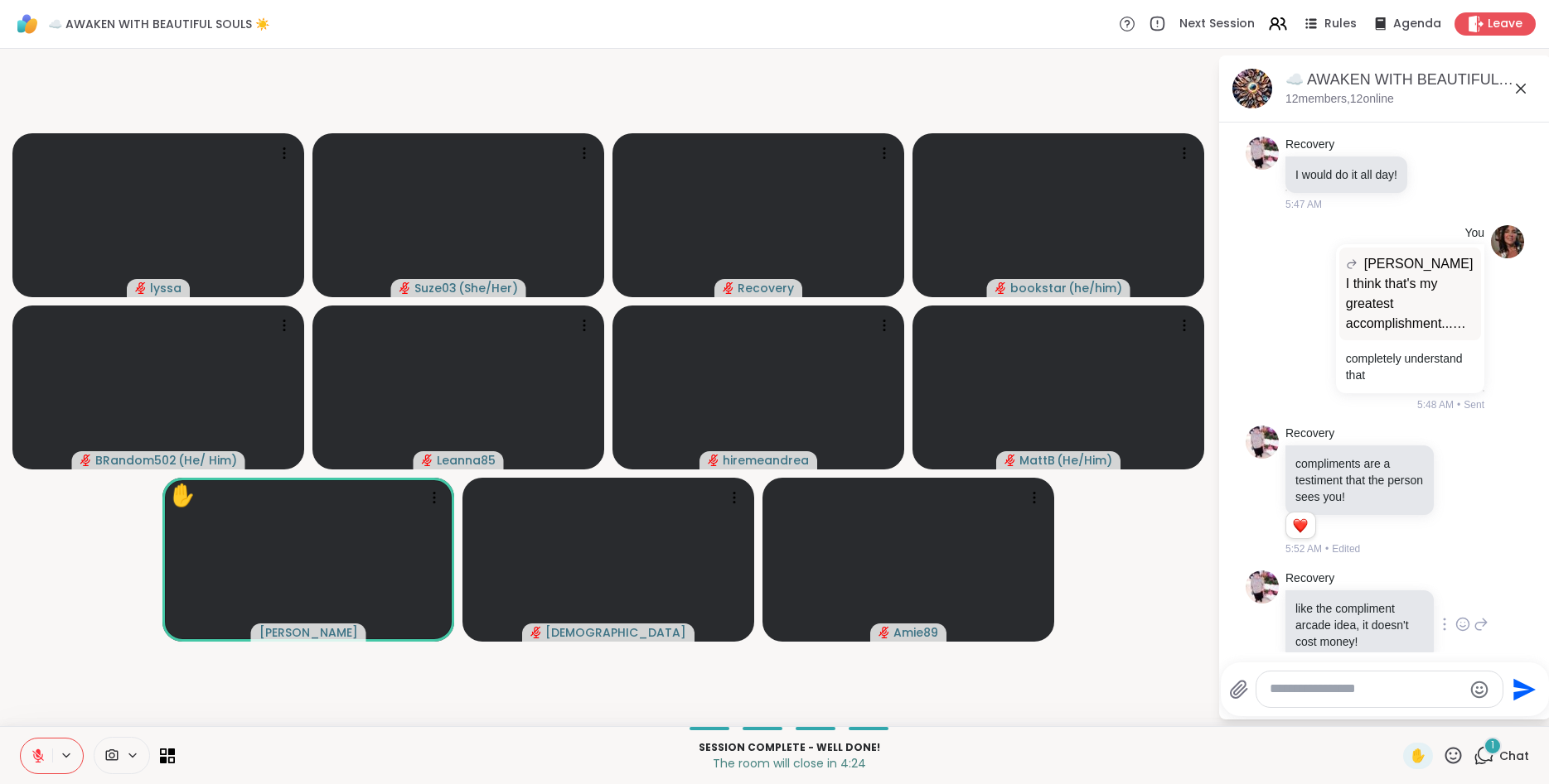
scroll to position [5727, 0]
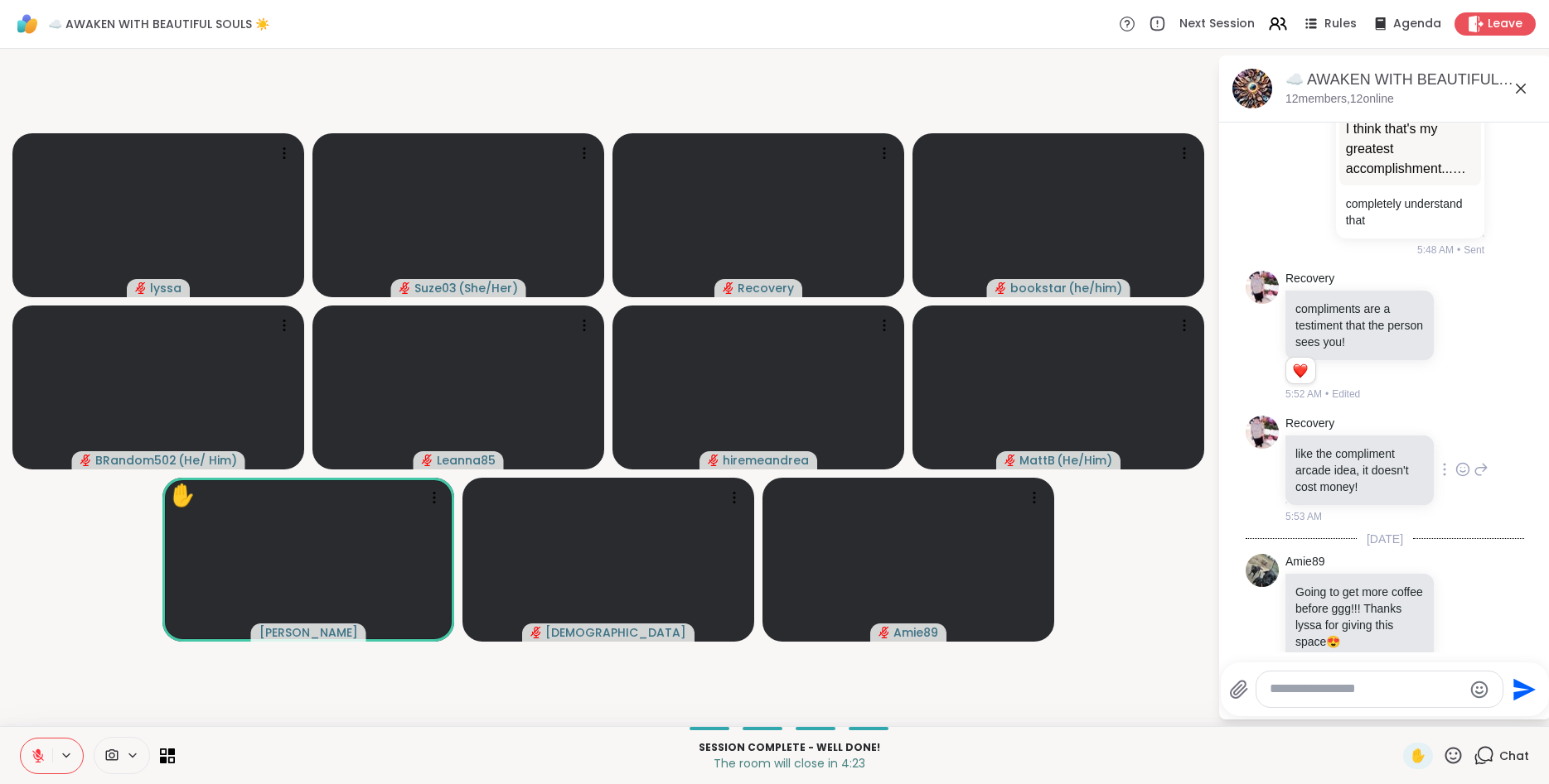
click at [1463, 554] on div "Amie89 Going to get more coffee before ggg!!! Thanks lyssa for giving this spac…" at bounding box center [1386, 616] width 203 height 125
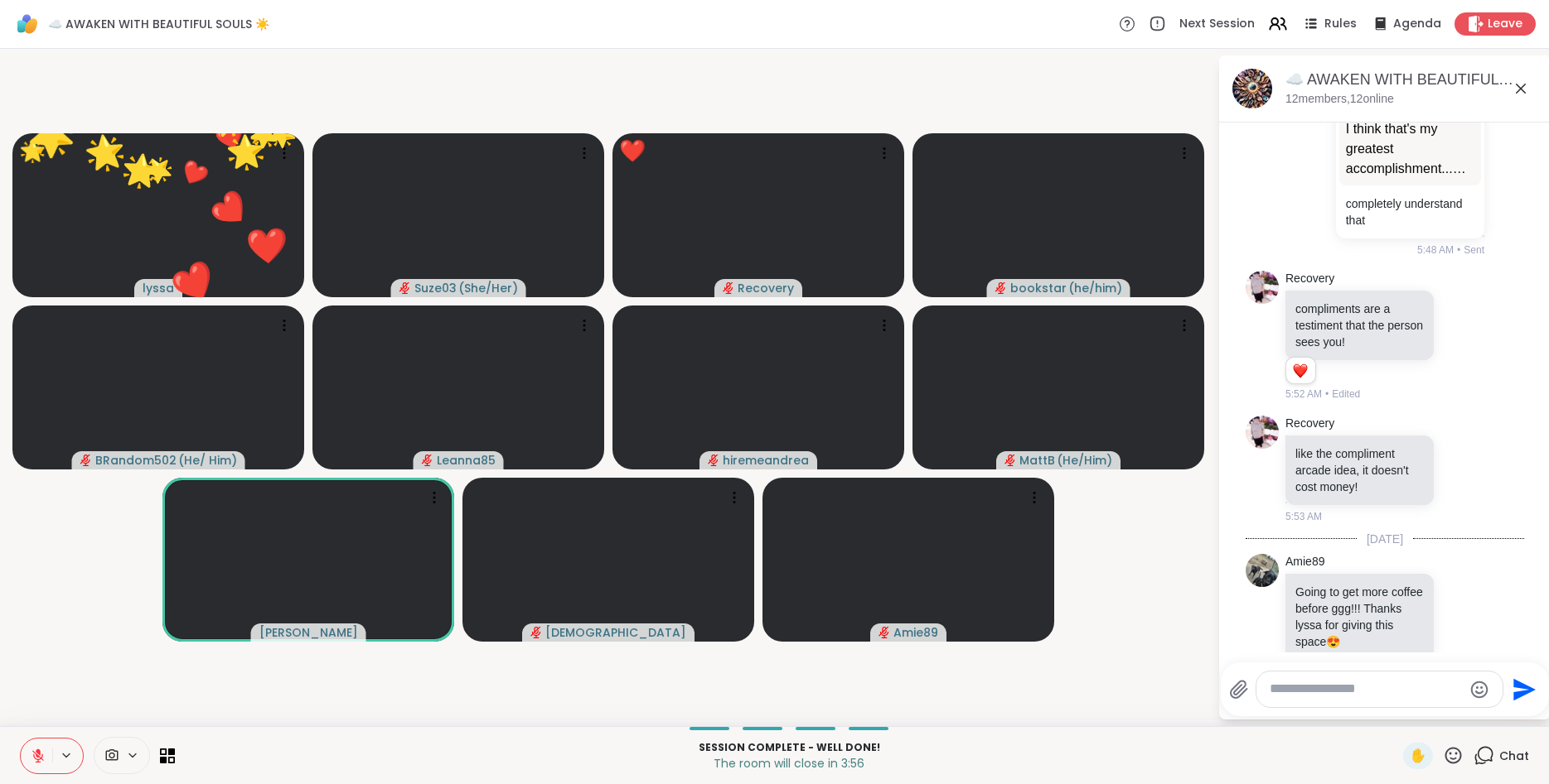
click at [1522, 86] on icon at bounding box center [1520, 88] width 20 height 20
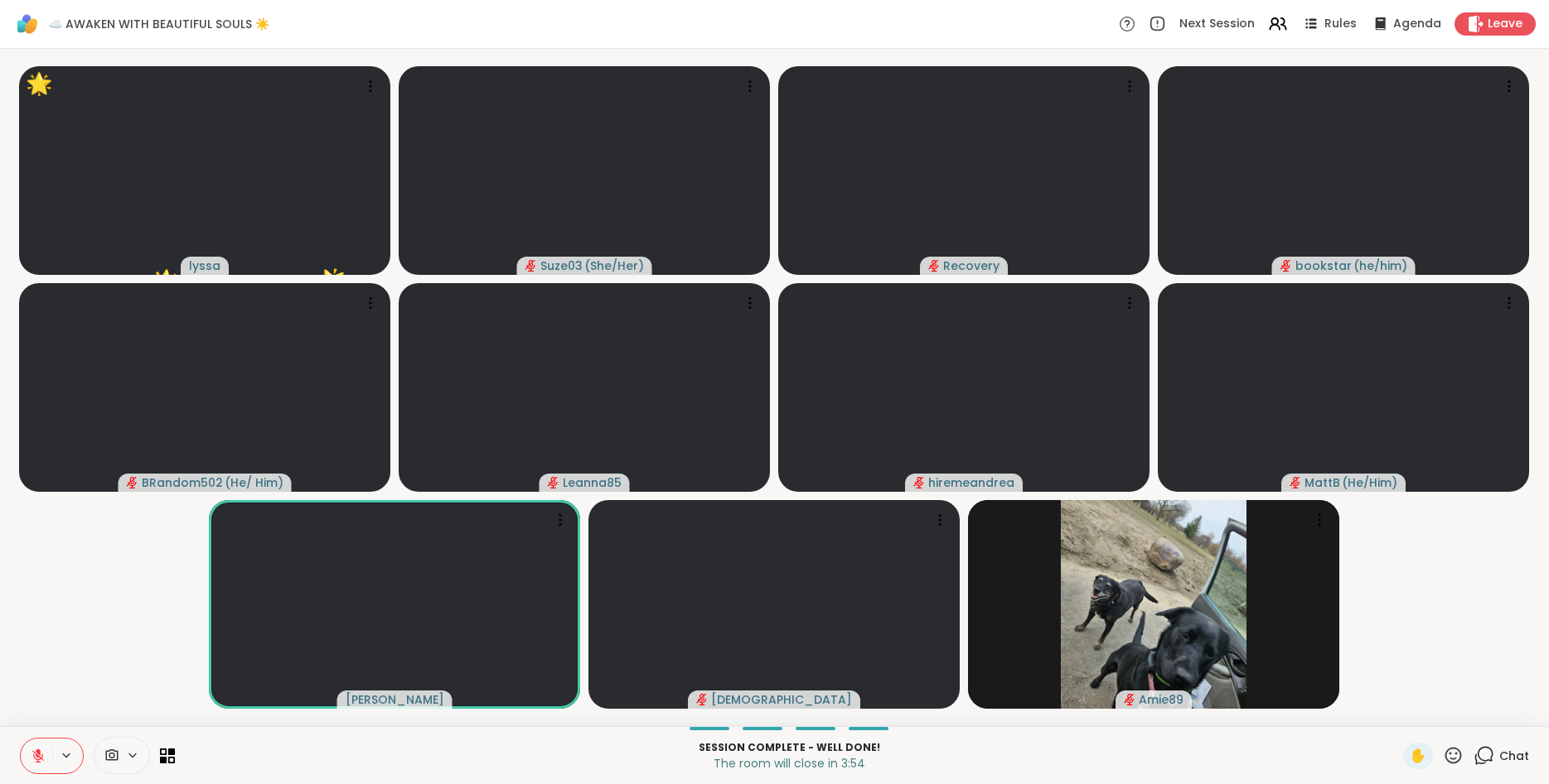
click at [1451, 751] on icon at bounding box center [1453, 756] width 21 height 21
click at [1406, 712] on span "❤️" at bounding box center [1404, 712] width 16 height 20
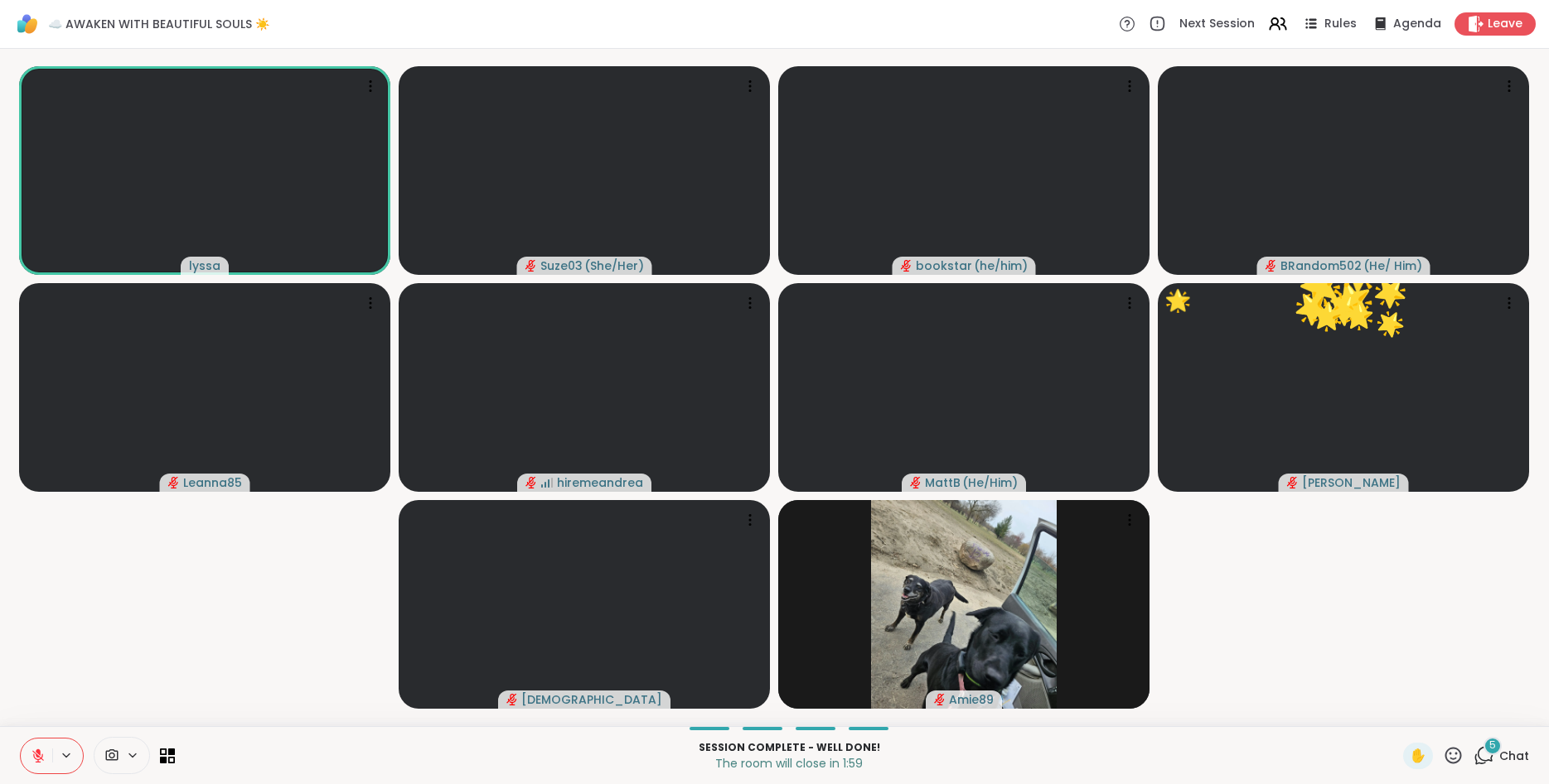
click at [1452, 746] on icon at bounding box center [1453, 756] width 21 height 21
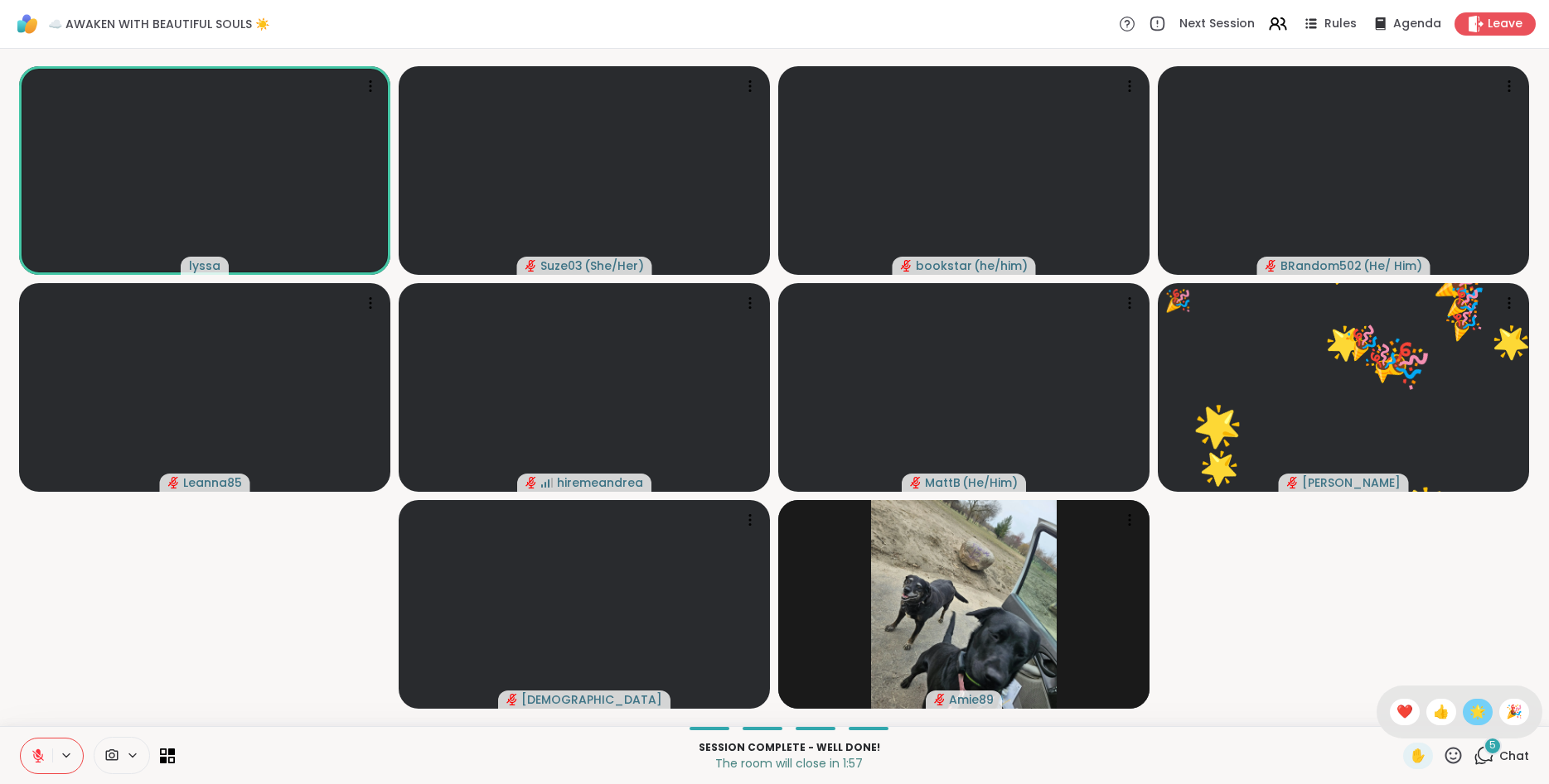
click at [1478, 710] on span "🌟" at bounding box center [1477, 712] width 16 height 20
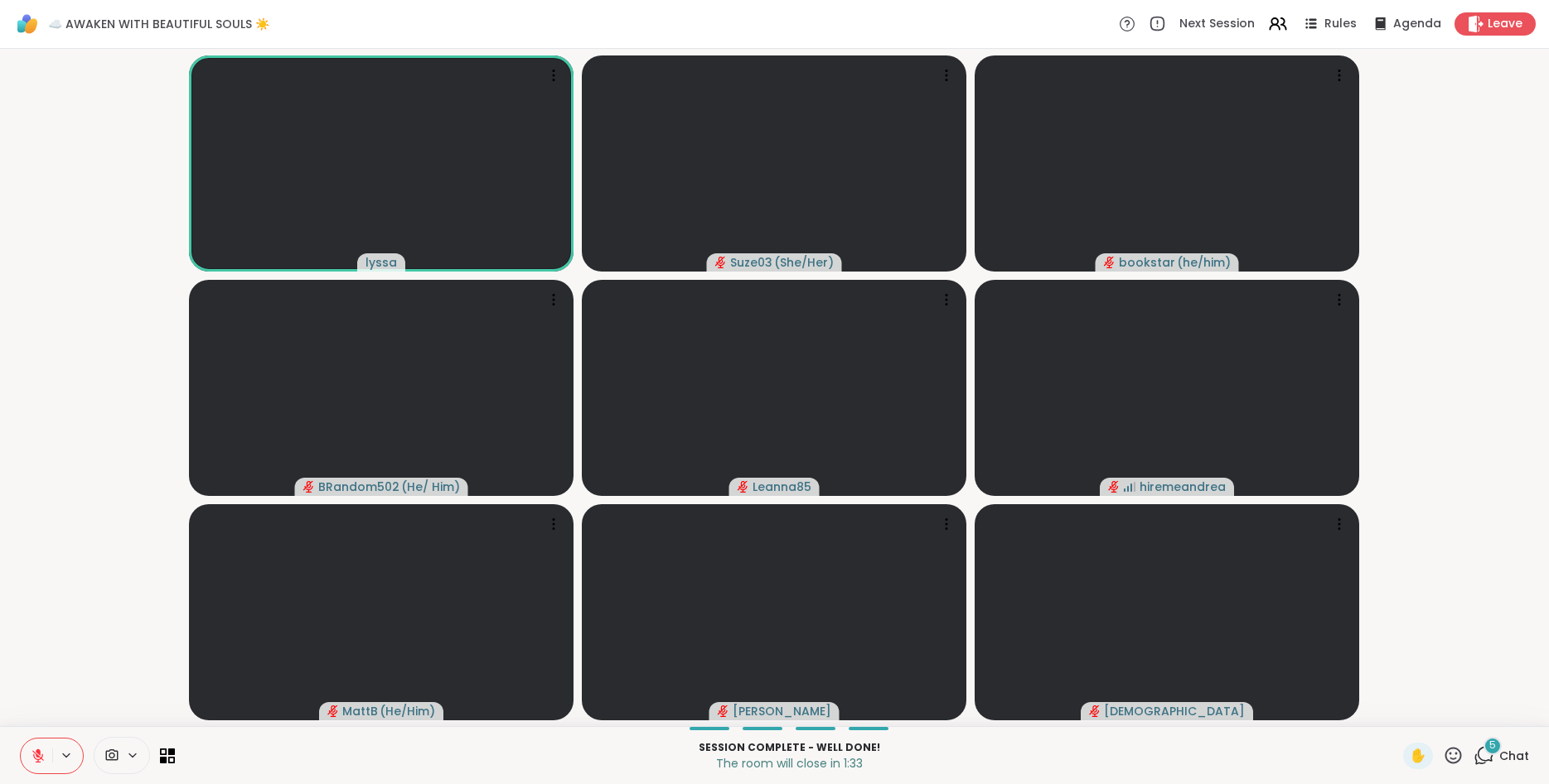
click at [1457, 749] on icon at bounding box center [1453, 755] width 16 height 16
click at [1407, 711] on span "❤️" at bounding box center [1404, 712] width 16 height 20
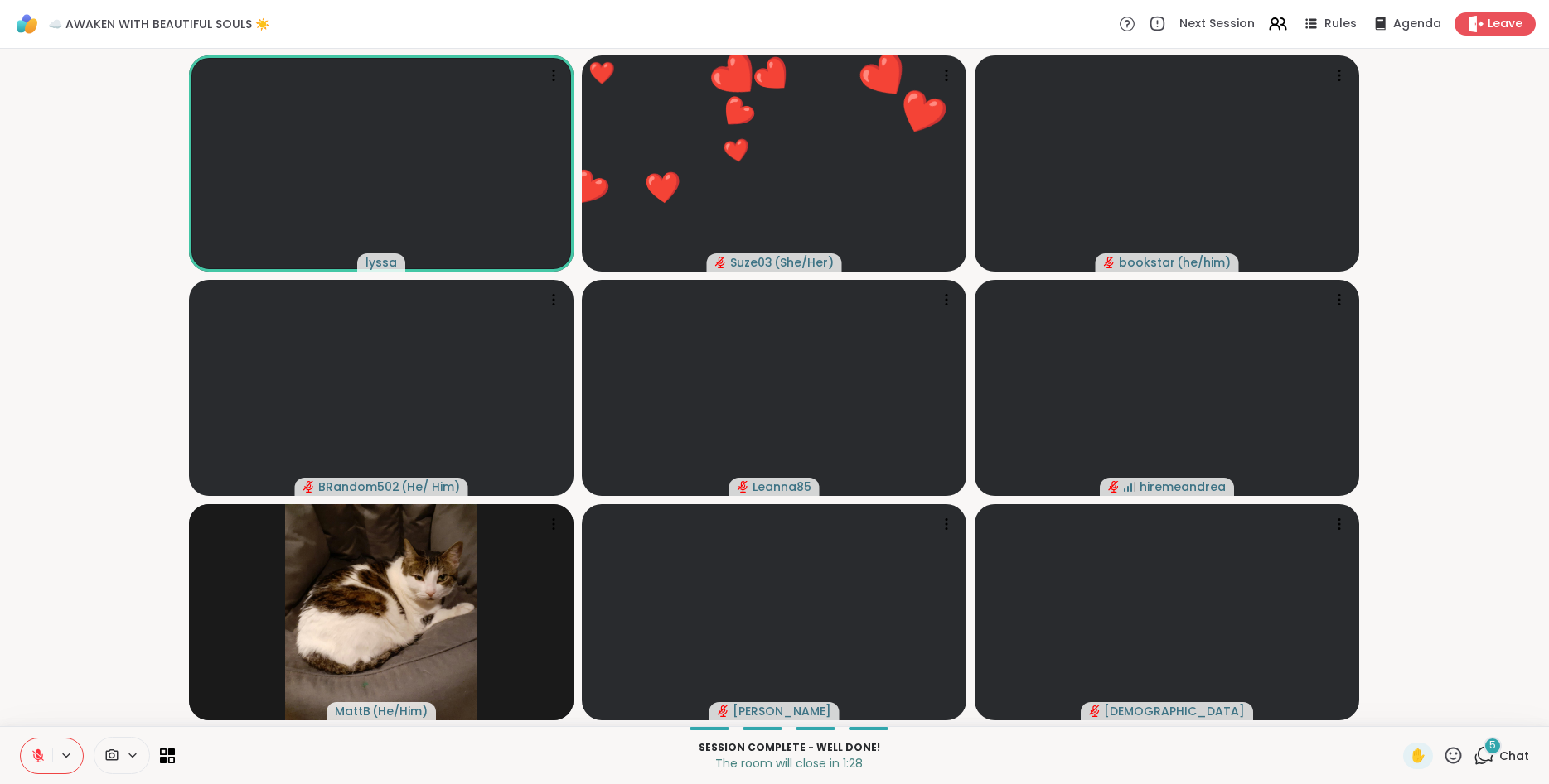
click at [32, 754] on icon at bounding box center [38, 756] width 15 height 15
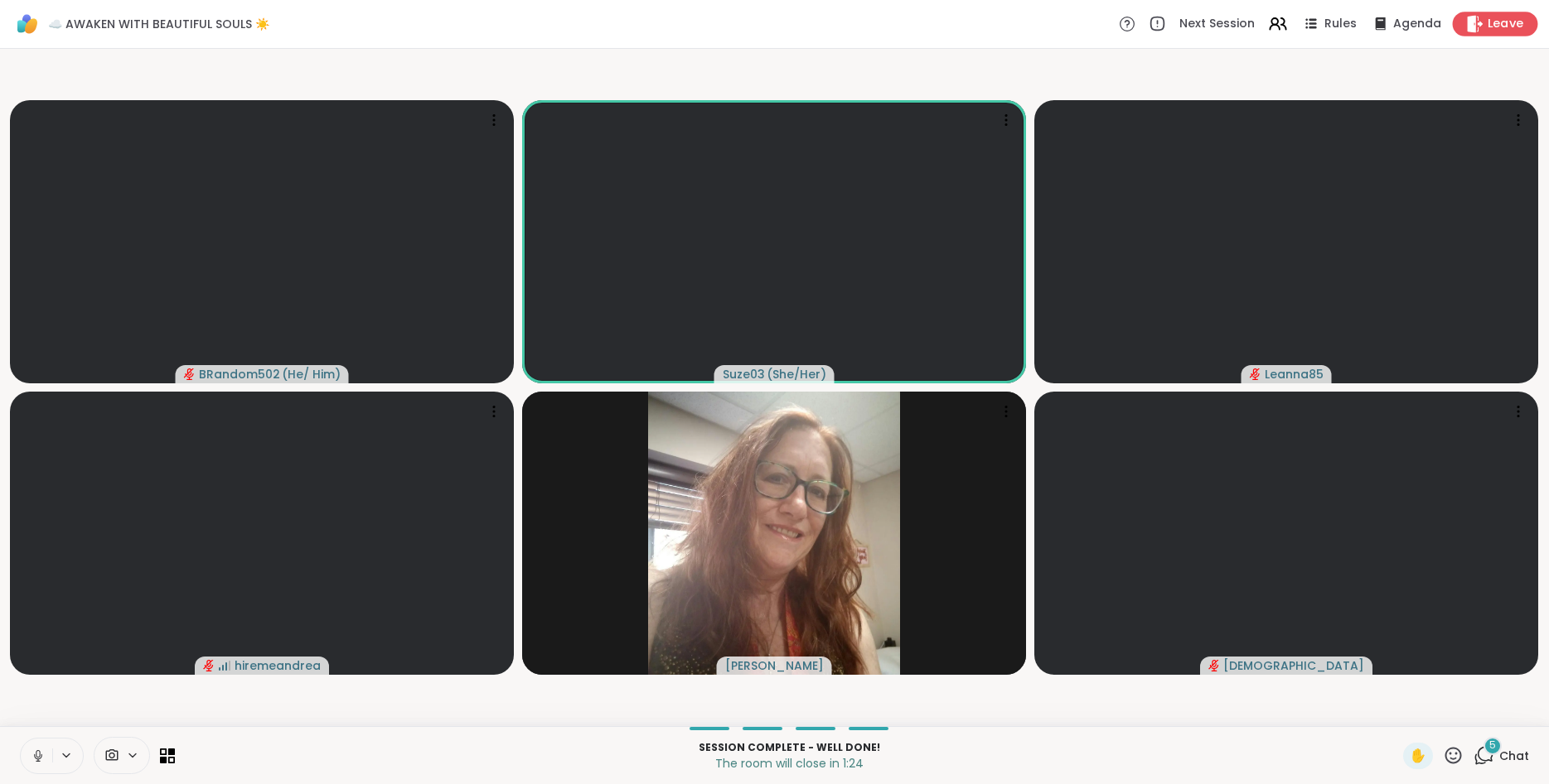
click at [1497, 21] on span "Leave" at bounding box center [1505, 24] width 37 height 17
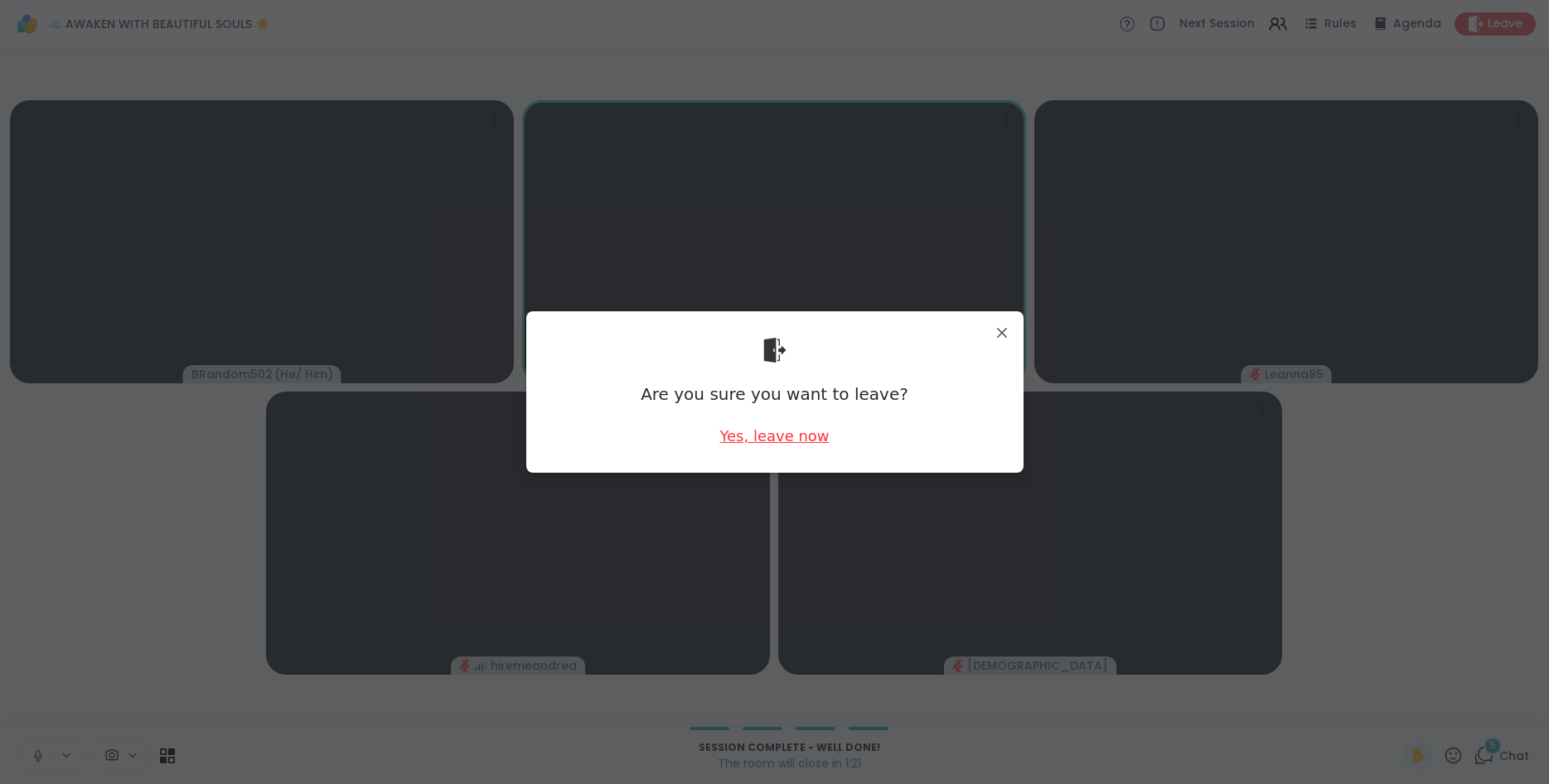
click at [789, 443] on div "Yes, leave now" at bounding box center [774, 436] width 109 height 21
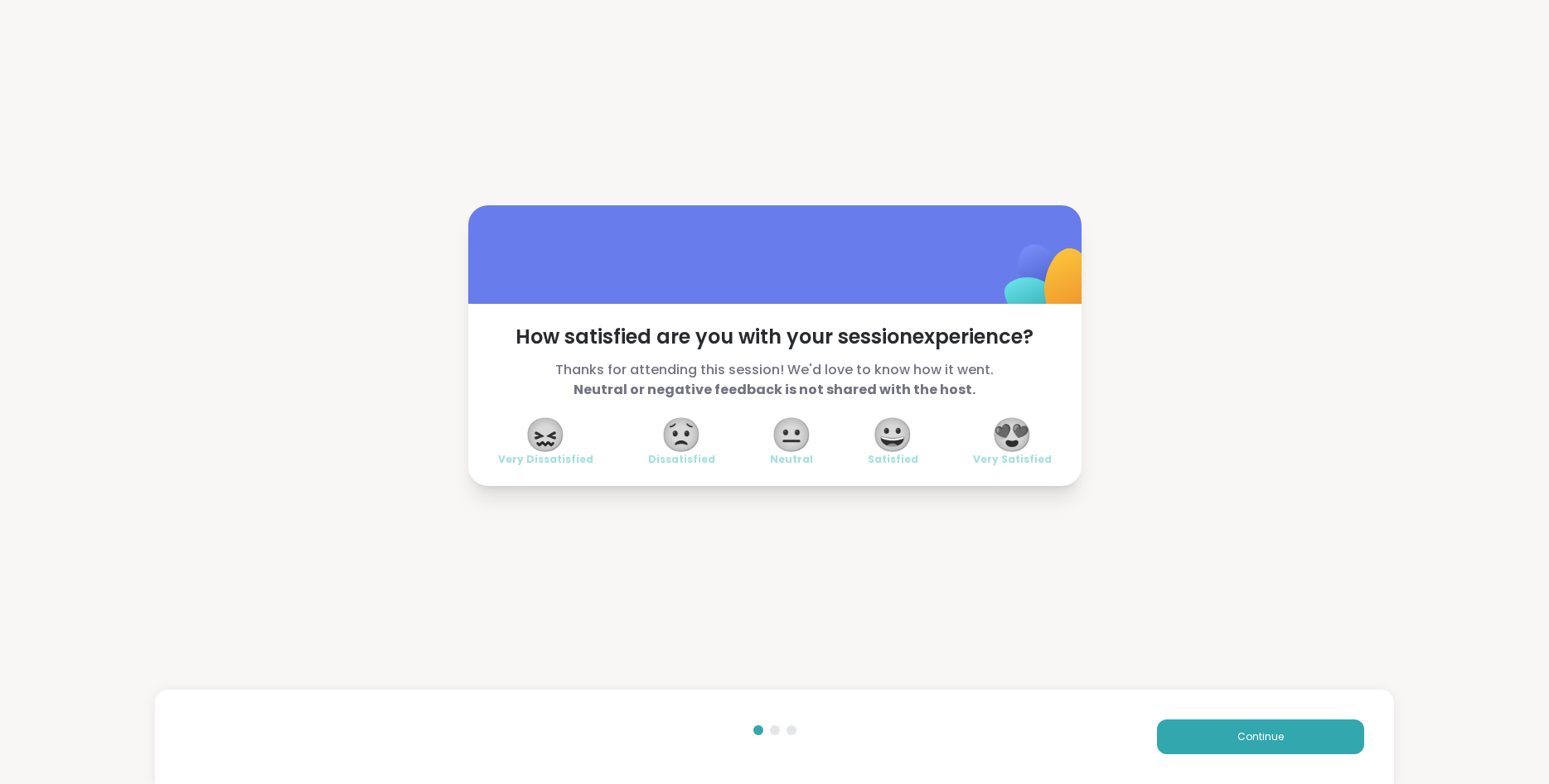
click at [1015, 426] on span "😍" at bounding box center [1012, 434] width 41 height 30
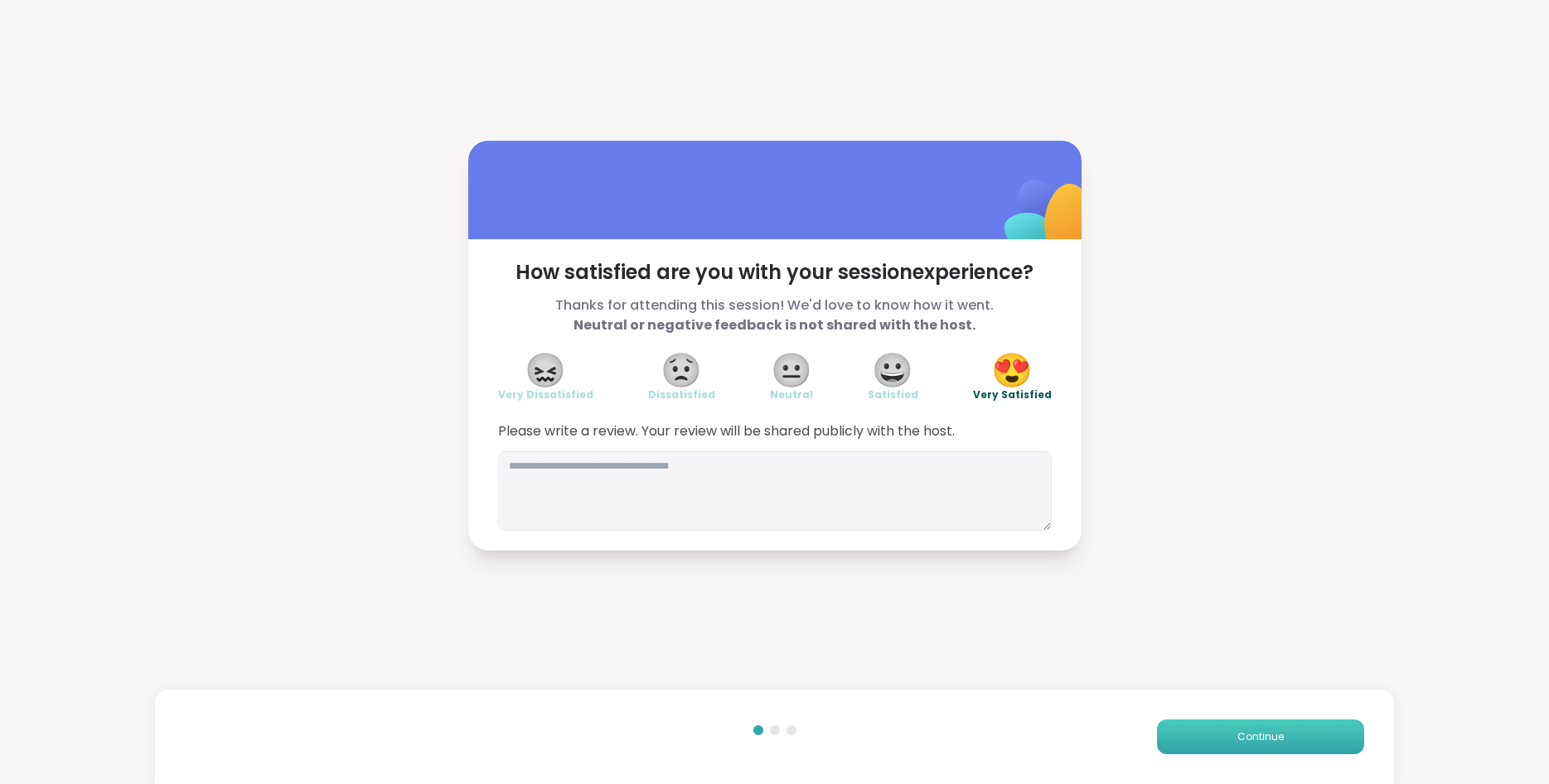
click at [1265, 735] on span "Continue" at bounding box center [1260, 737] width 46 height 15
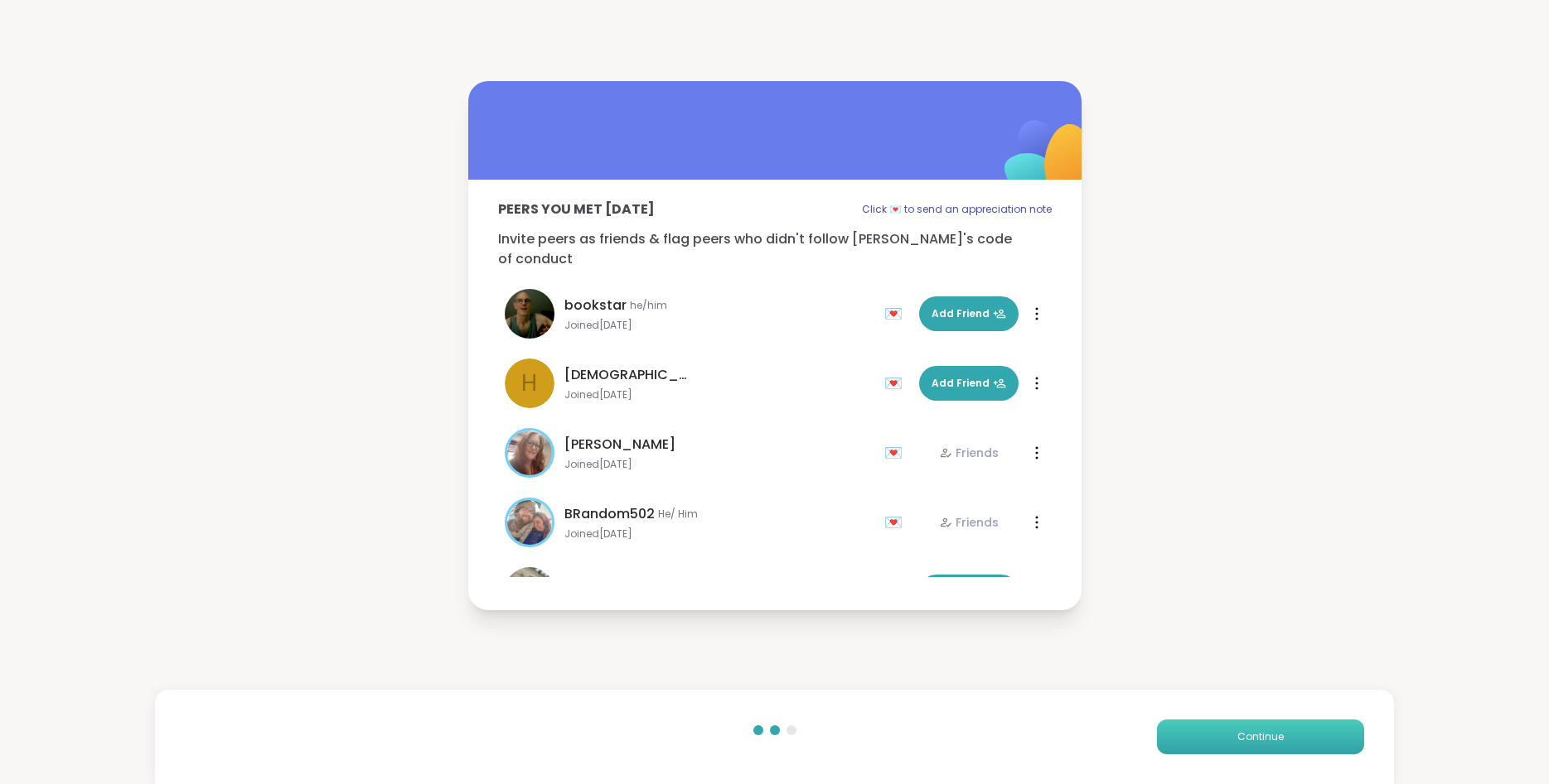
click at [1265, 735] on span "Continue" at bounding box center [1260, 737] width 46 height 15
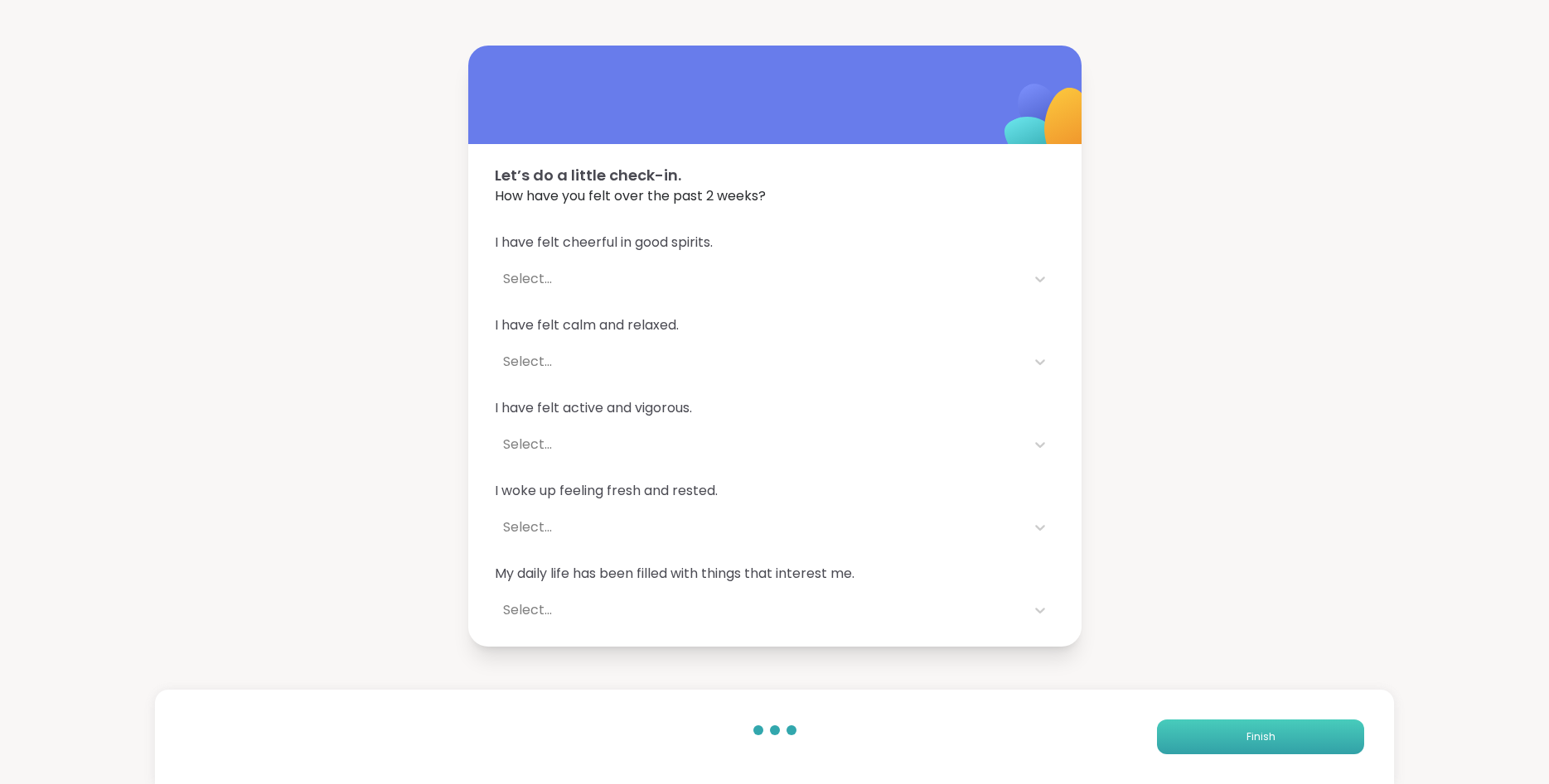
click at [1265, 735] on span "Finish" at bounding box center [1261, 737] width 29 height 15
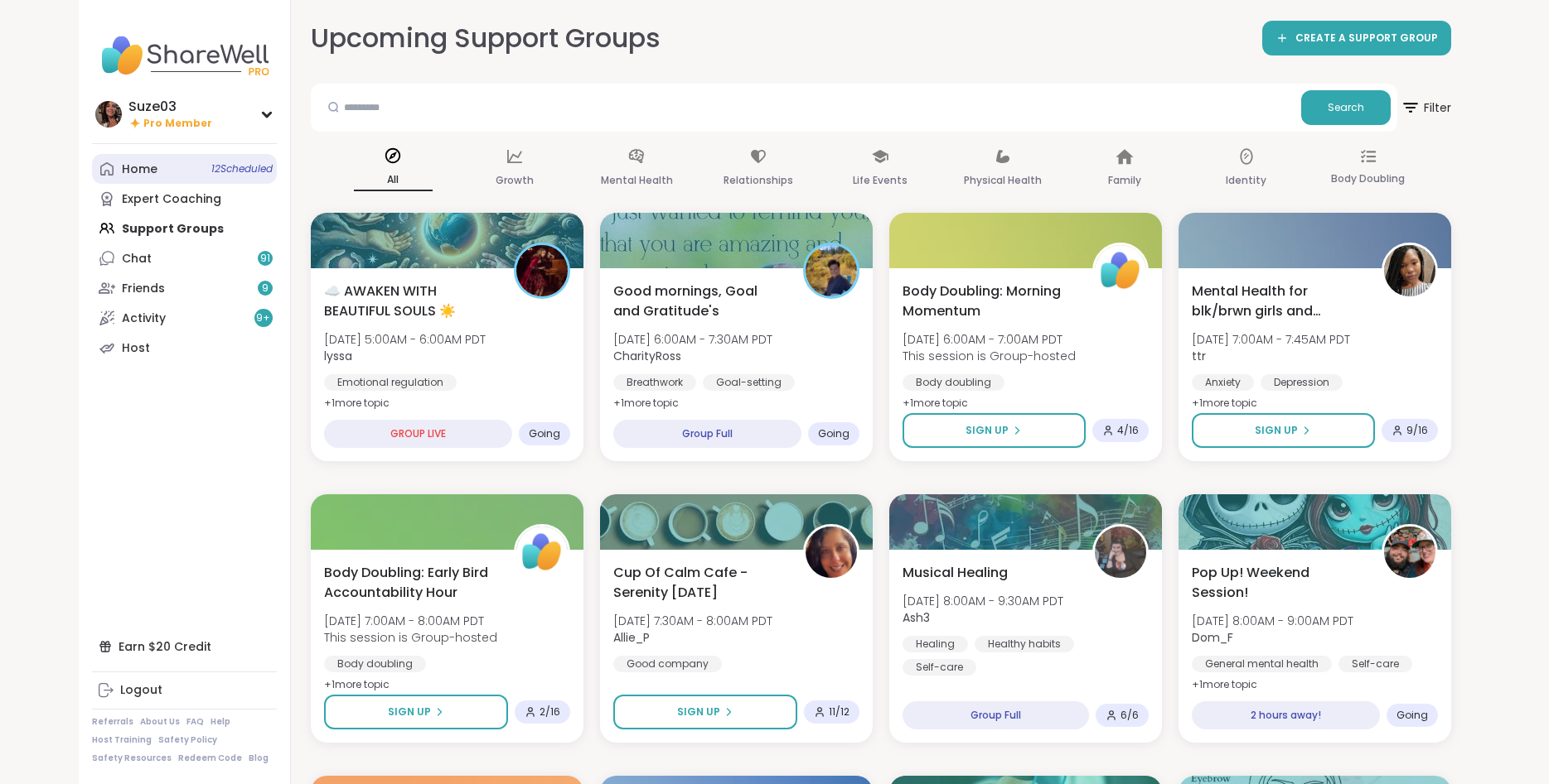
click at [250, 174] on span "12 Scheduled" at bounding box center [242, 169] width 62 height 14
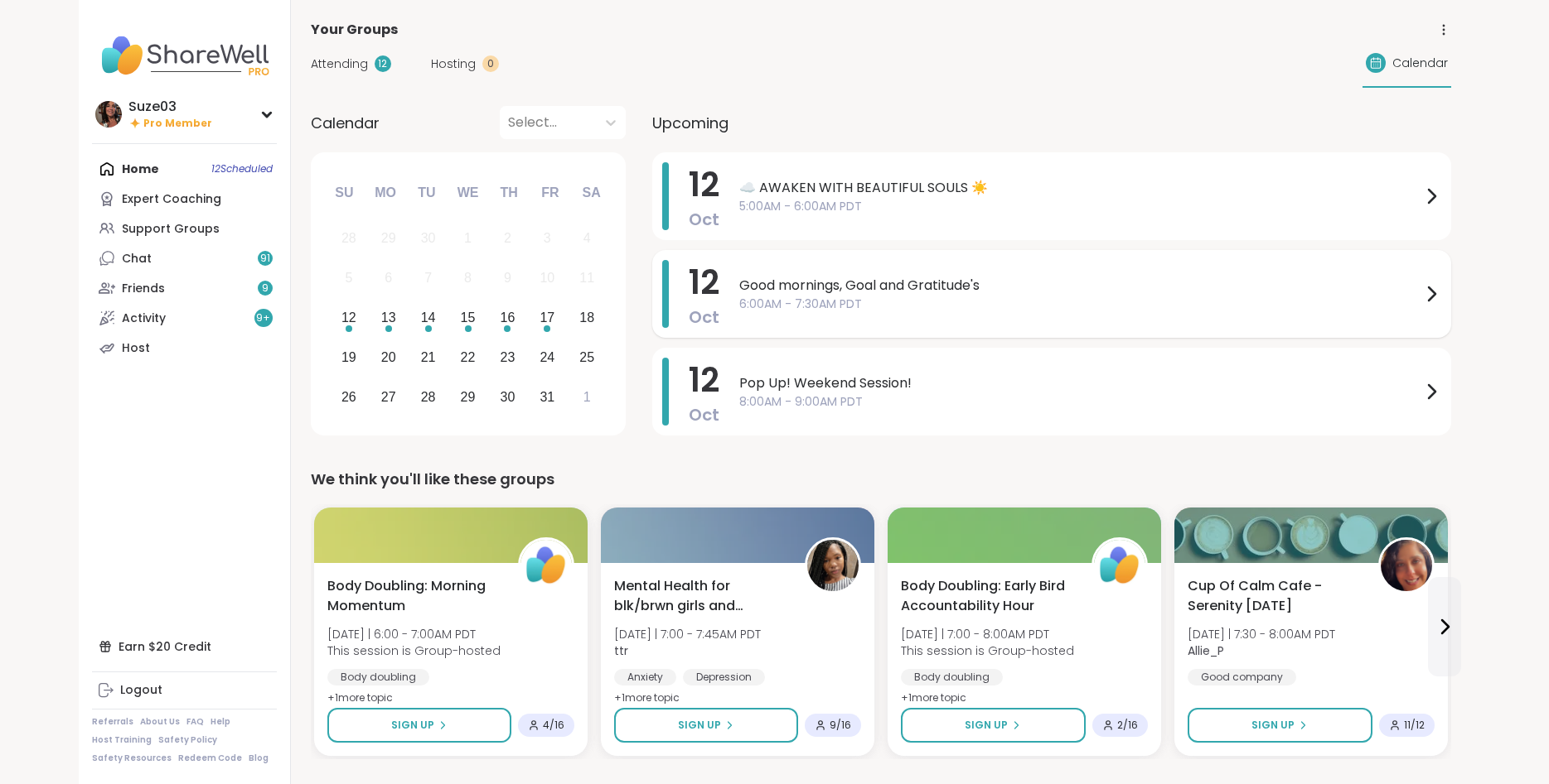
click at [1129, 253] on div "[DATE] Good mornings, Goal and Gratitude's 6:00AM - 7:30AM PDT" at bounding box center [1051, 294] width 799 height 88
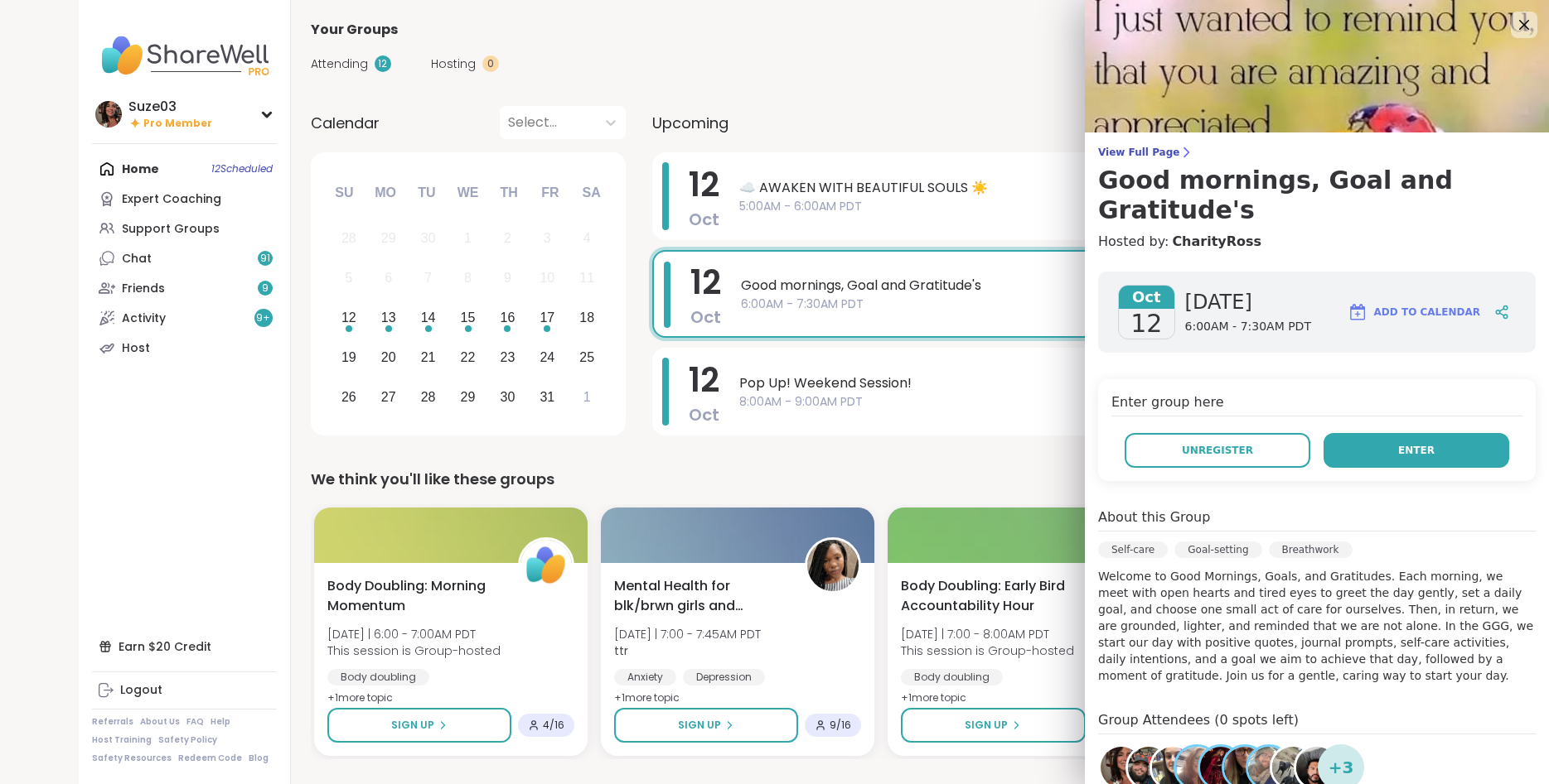
click at [1361, 433] on button "Enter" at bounding box center [1416, 451] width 186 height 35
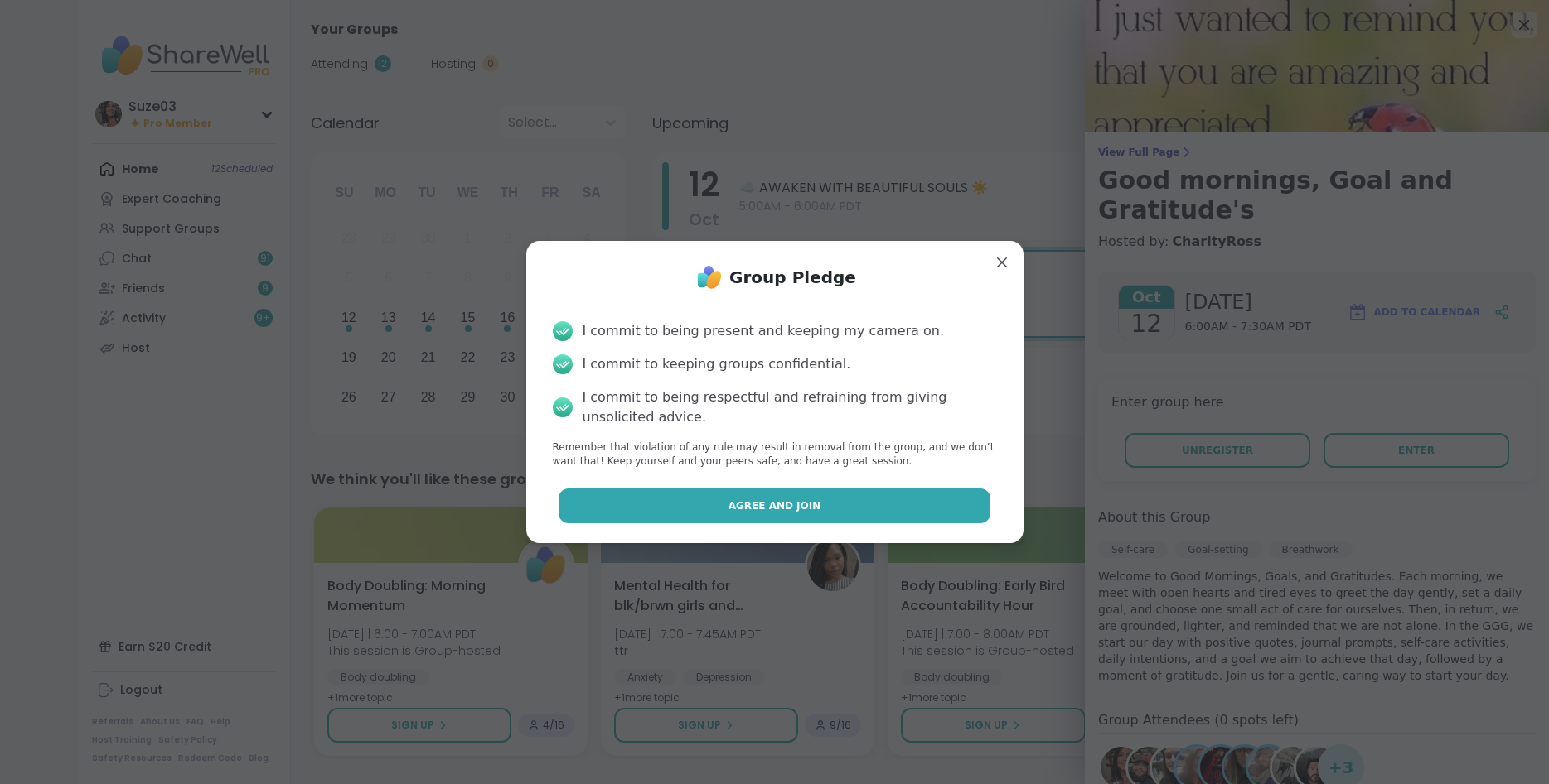
click at [855, 508] on button "Agree and Join" at bounding box center [774, 506] width 432 height 35
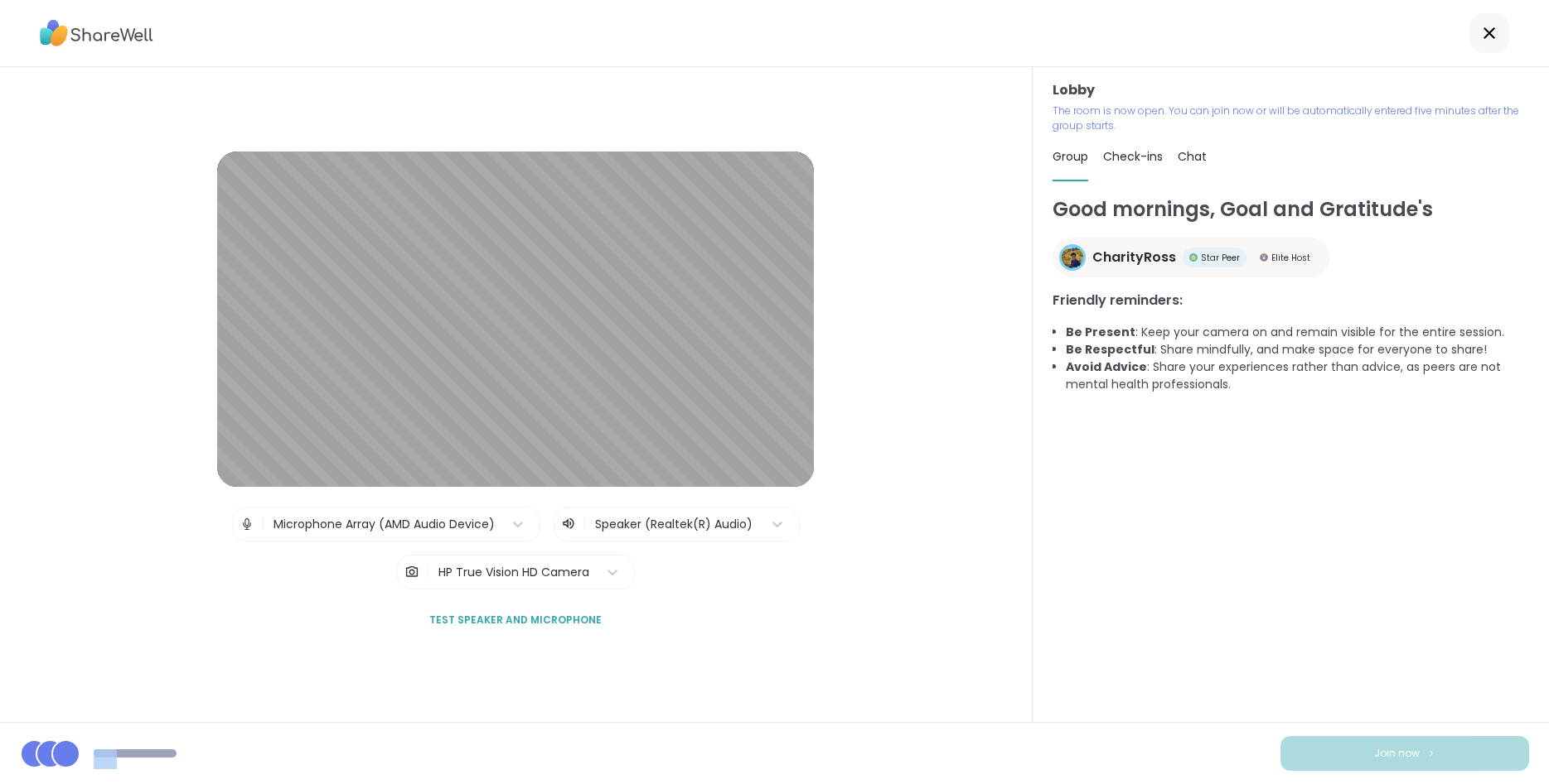
drag, startPoint x: 1376, startPoint y: 601, endPoint x: 1446, endPoint y: 755, distance: 169.2
click at [1446, 722] on div "Good mornings, Goal and Gratitude's CharityRoss Star Peer Elite Host Friendly r…" at bounding box center [1290, 458] width 476 height 528
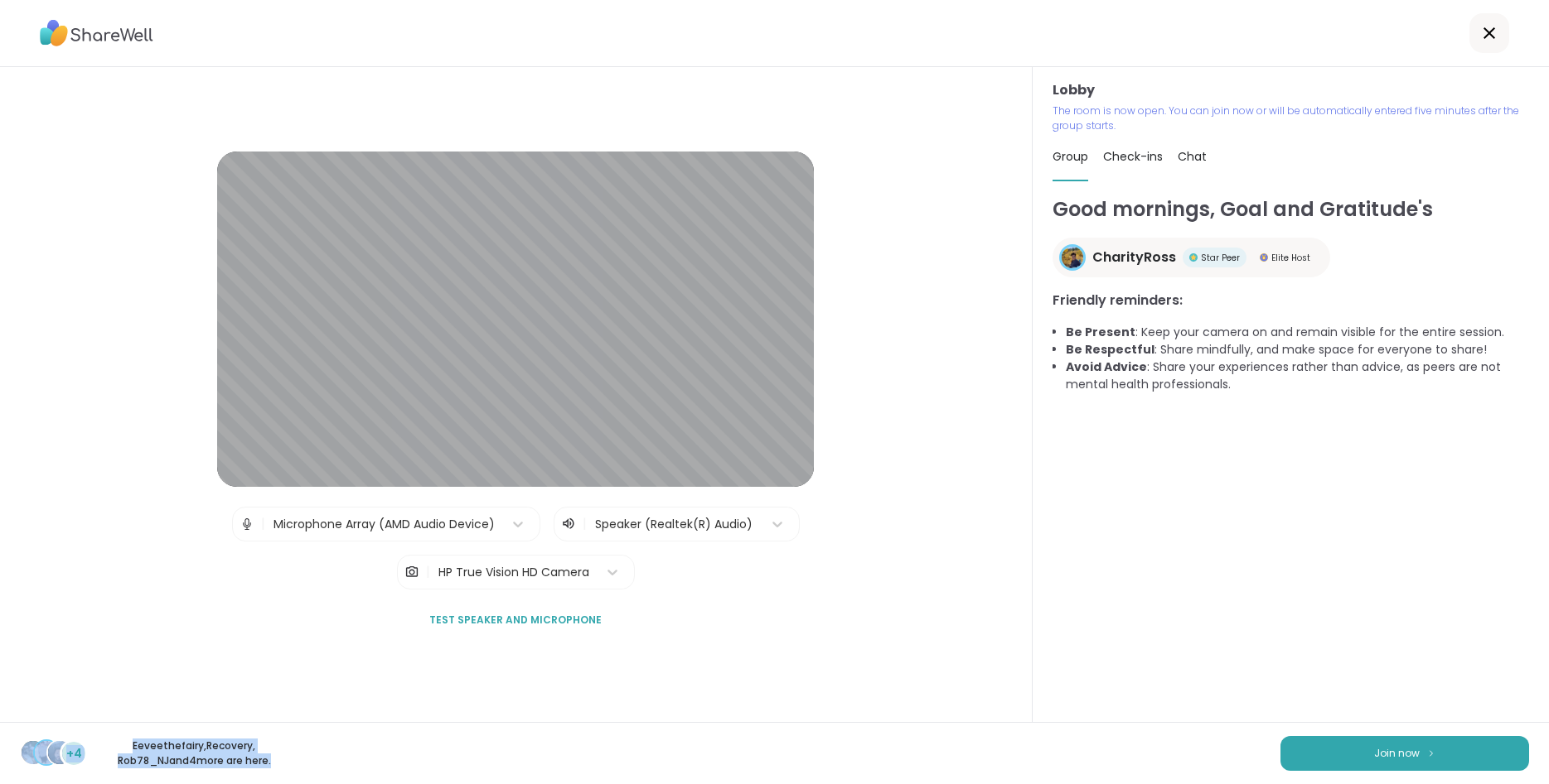
click at [1446, 755] on button "Join now" at bounding box center [1404, 753] width 249 height 35
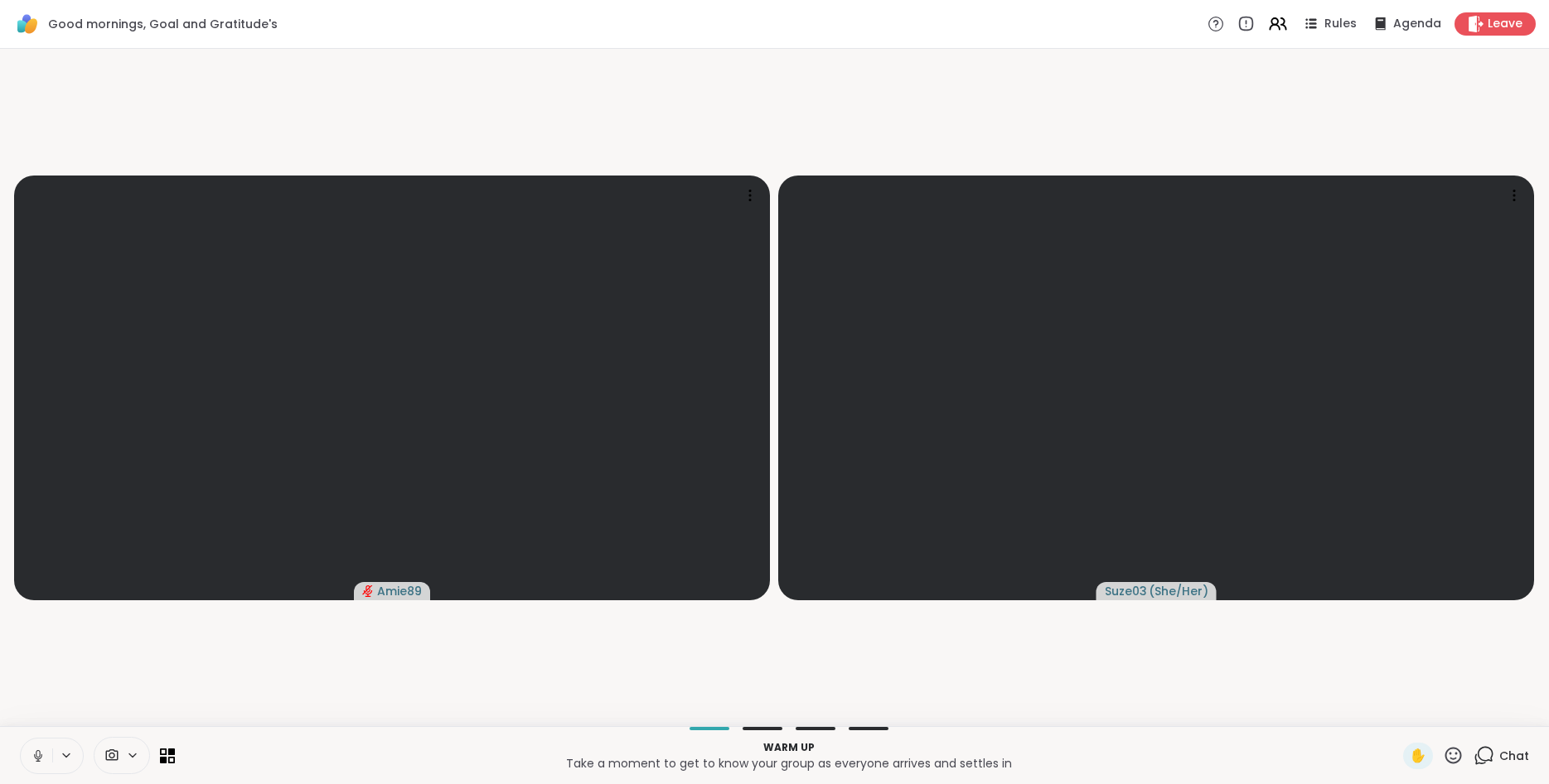
click at [1444, 751] on div "✋" at bounding box center [1433, 756] width 61 height 27
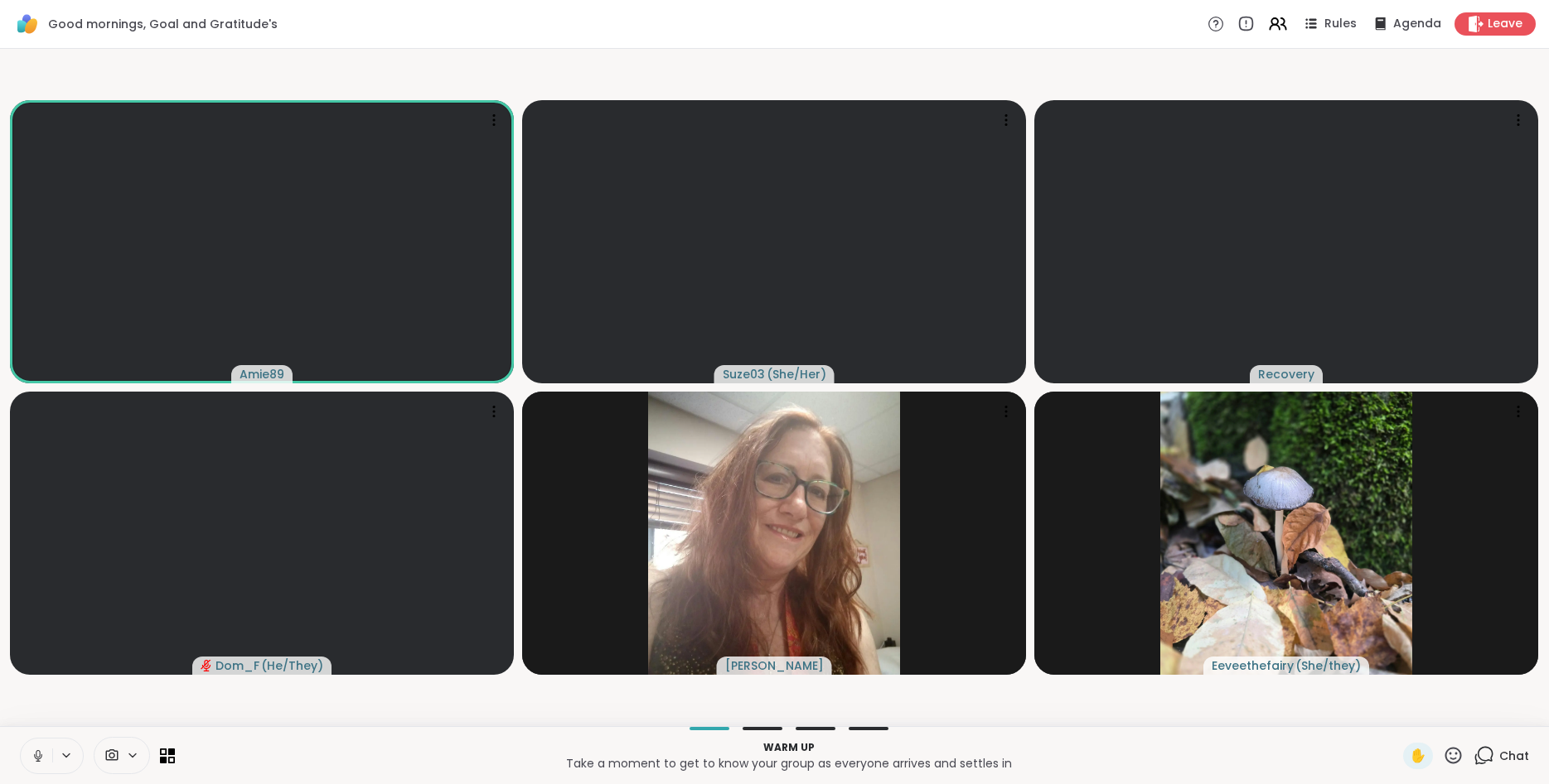
click at [40, 751] on icon at bounding box center [38, 756] width 15 height 15
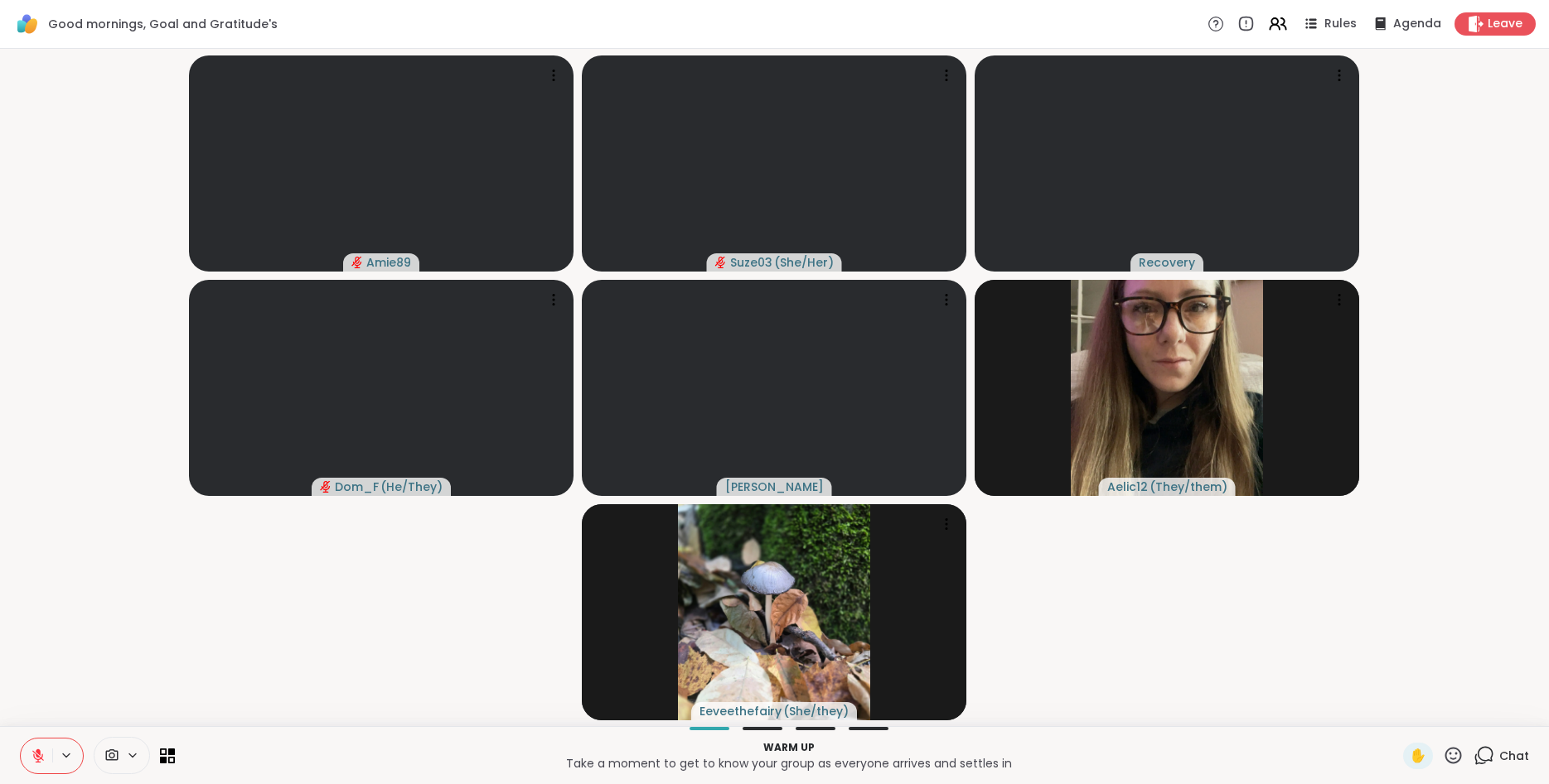
click at [40, 751] on icon at bounding box center [38, 752] width 5 height 7
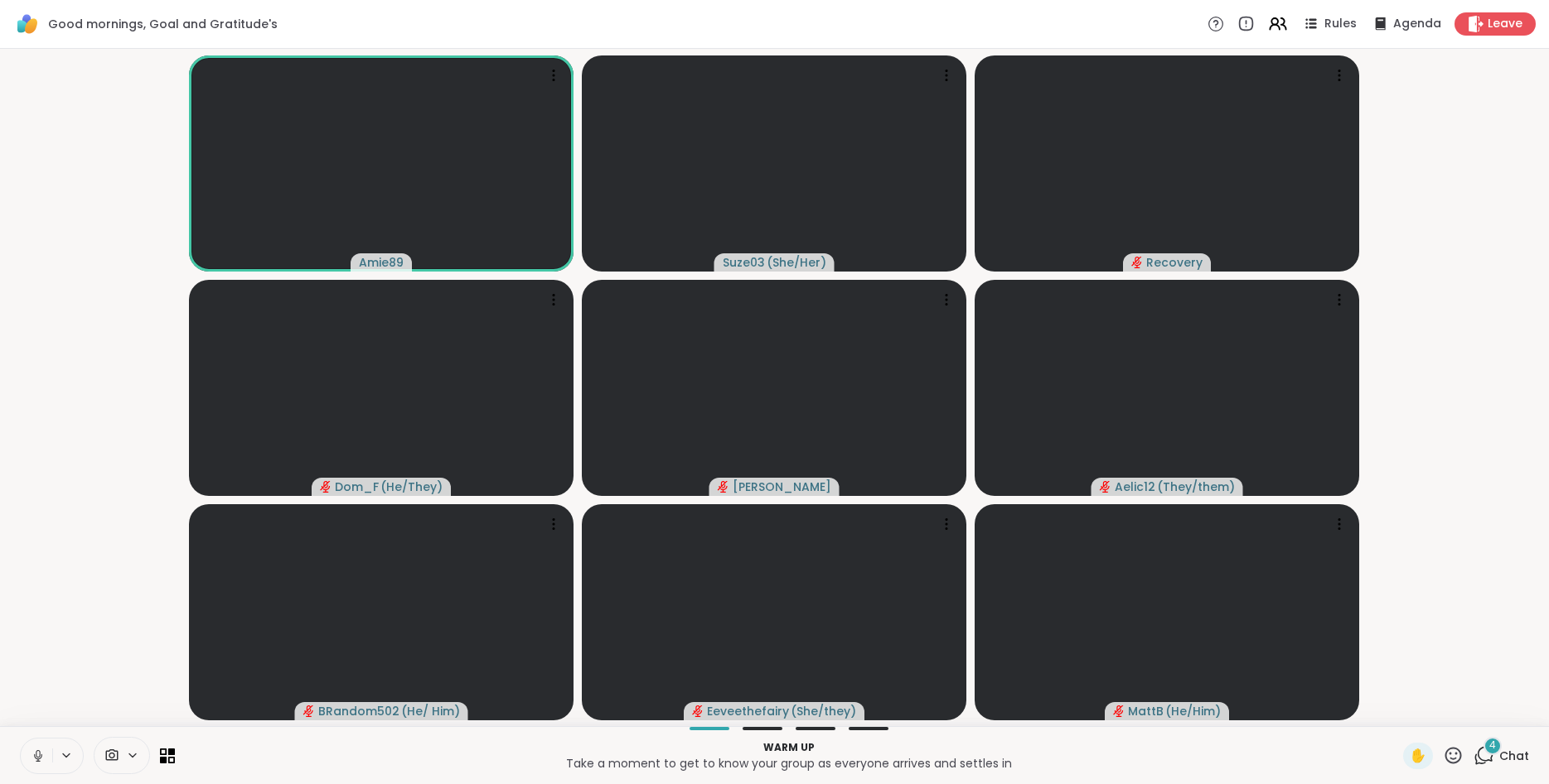
click at [40, 751] on icon at bounding box center [38, 756] width 15 height 15
click at [40, 751] on icon at bounding box center [38, 752] width 5 height 7
click at [40, 751] on icon at bounding box center [38, 756] width 15 height 15
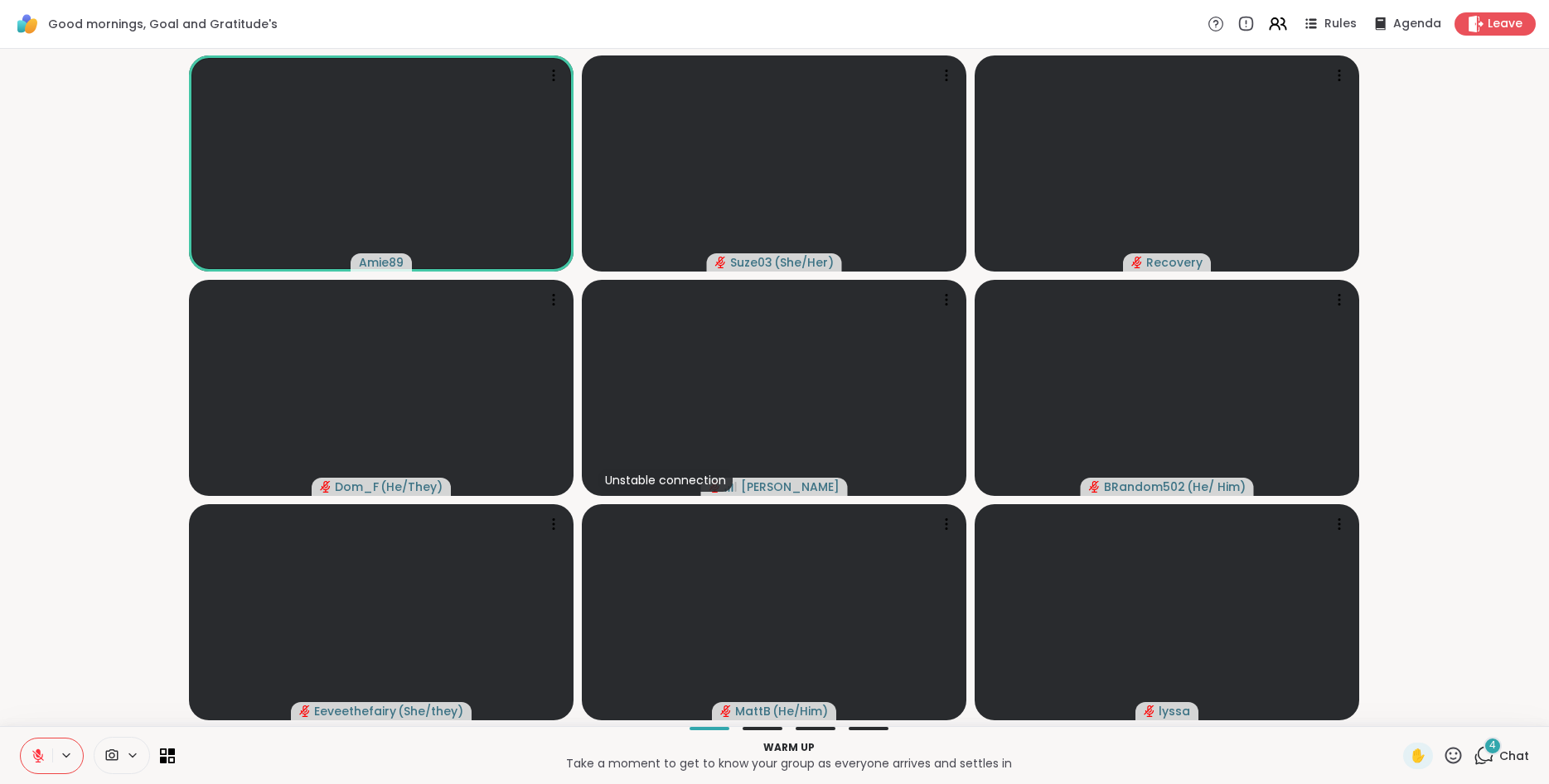
click at [40, 751] on icon at bounding box center [38, 752] width 5 height 7
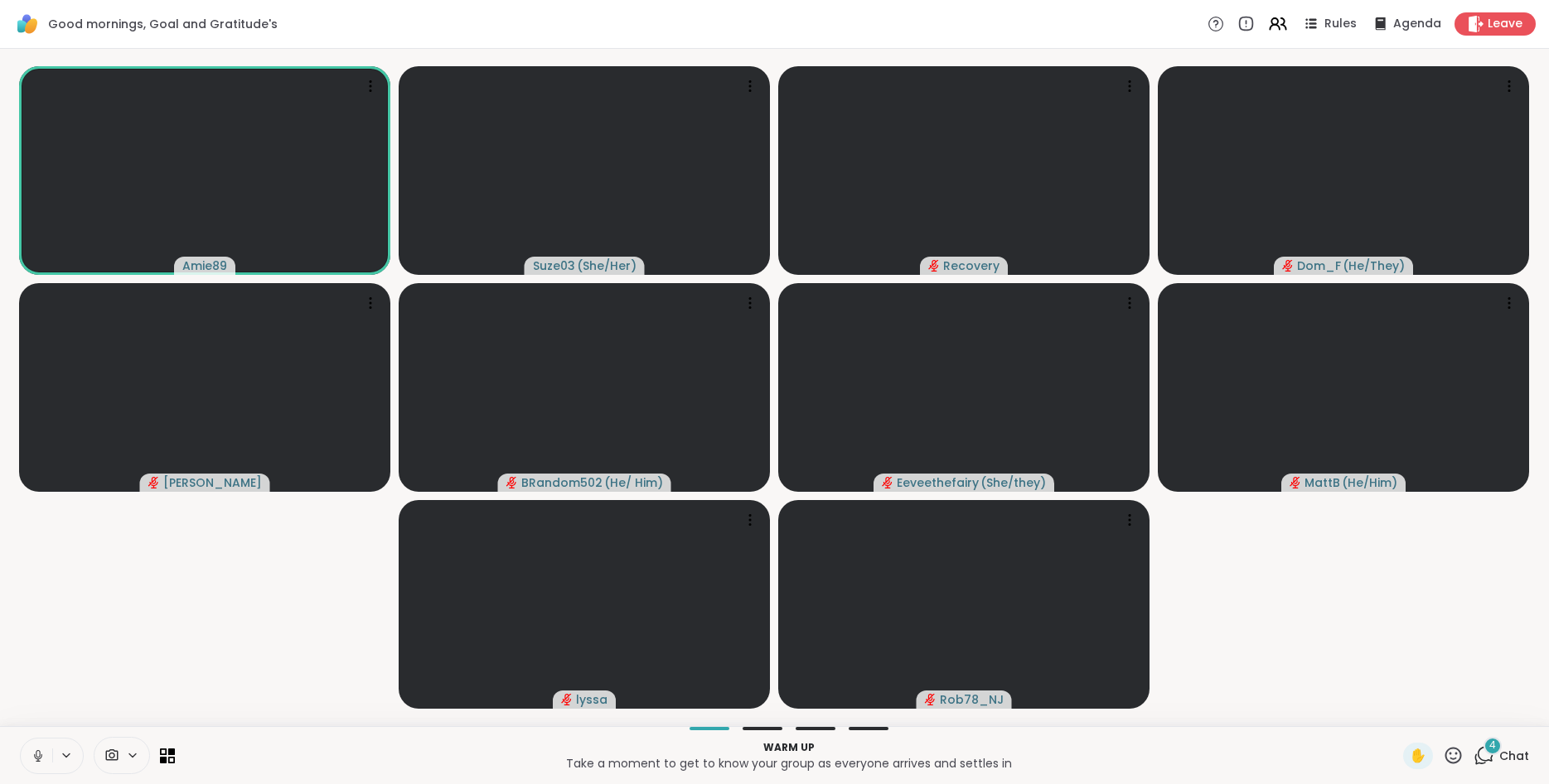
click at [1449, 746] on icon at bounding box center [1453, 756] width 21 height 21
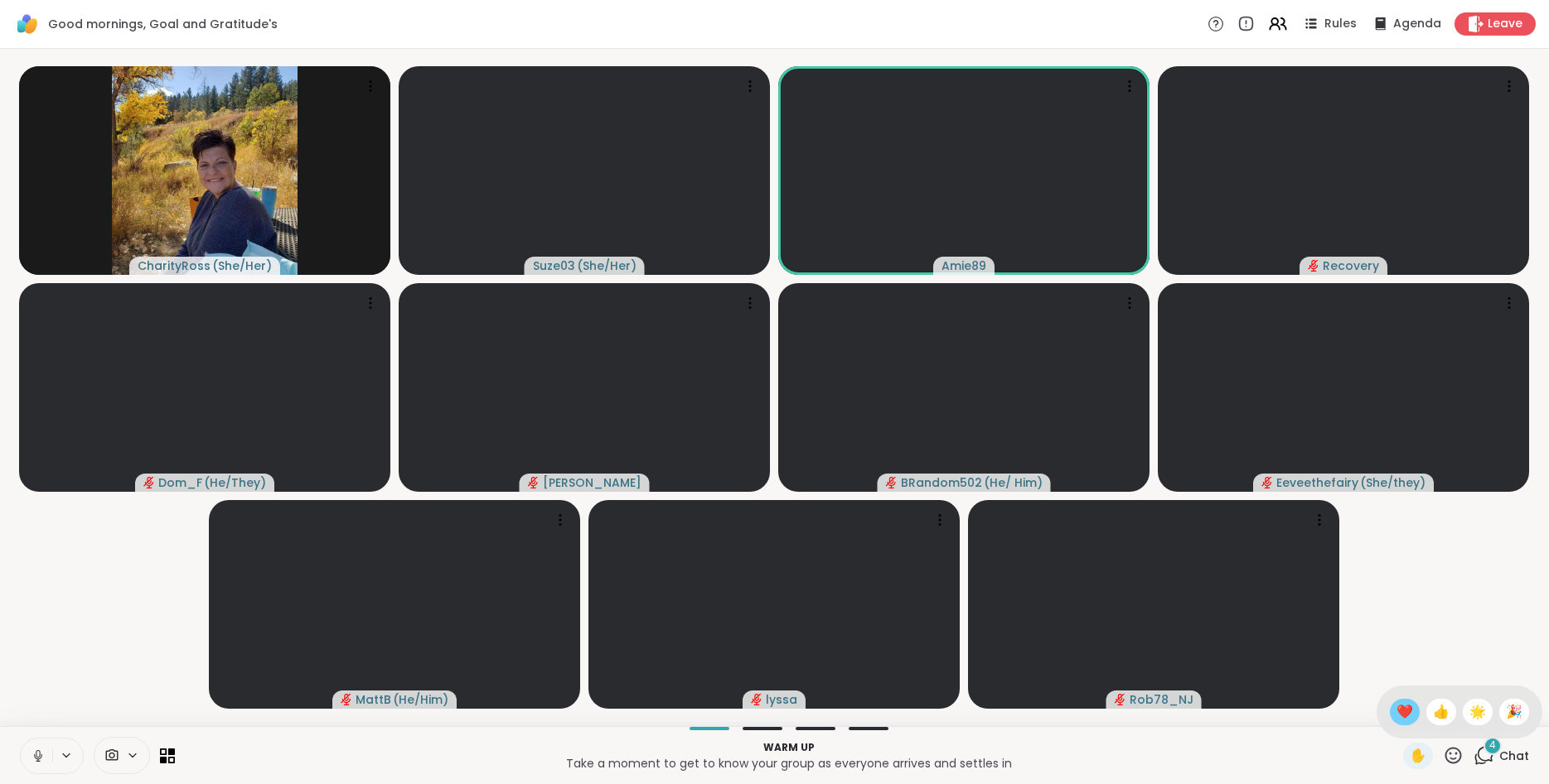
click at [1397, 704] on span "❤️" at bounding box center [1404, 712] width 16 height 20
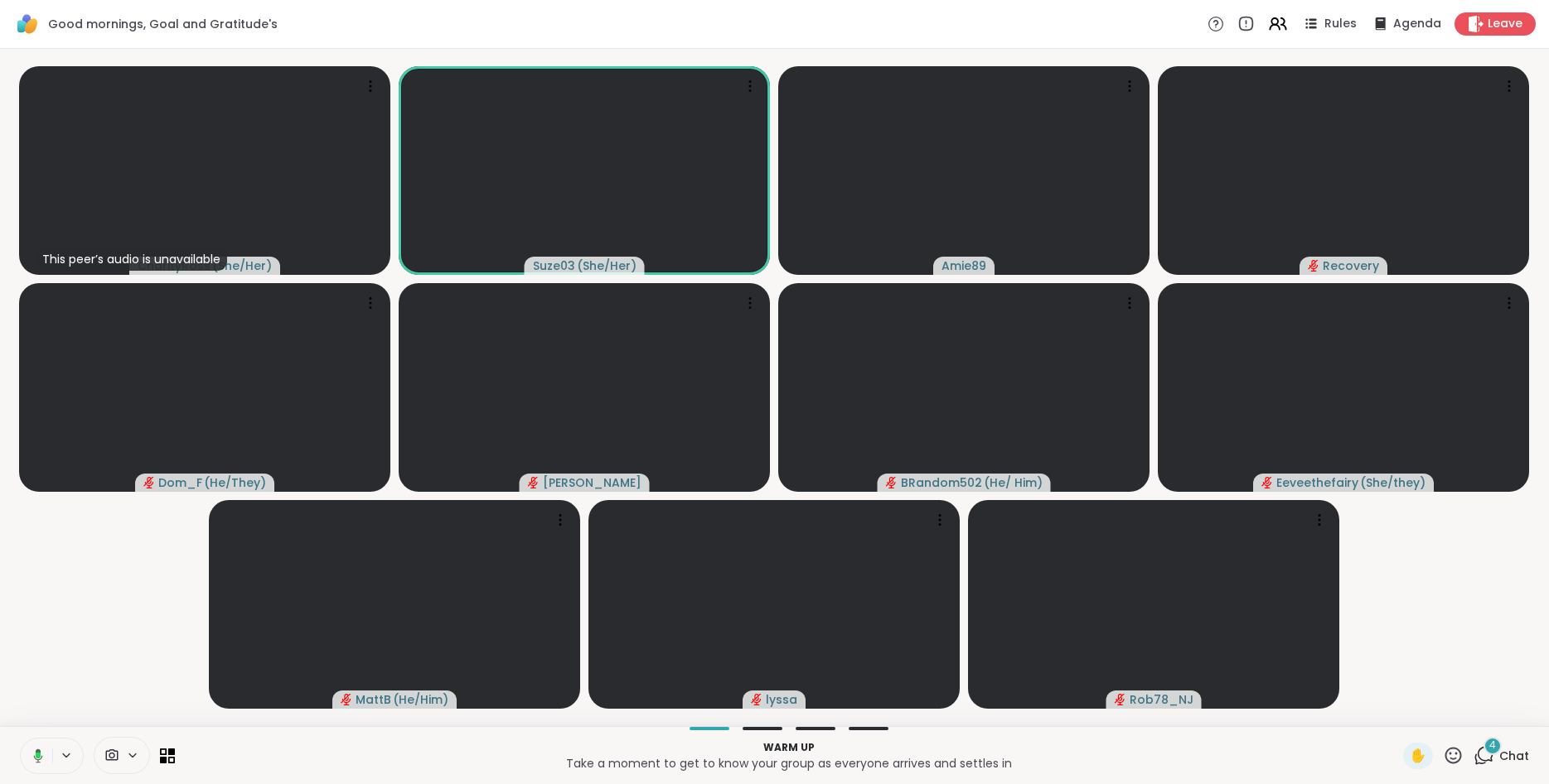
click at [40, 752] on icon at bounding box center [38, 756] width 9 height 14
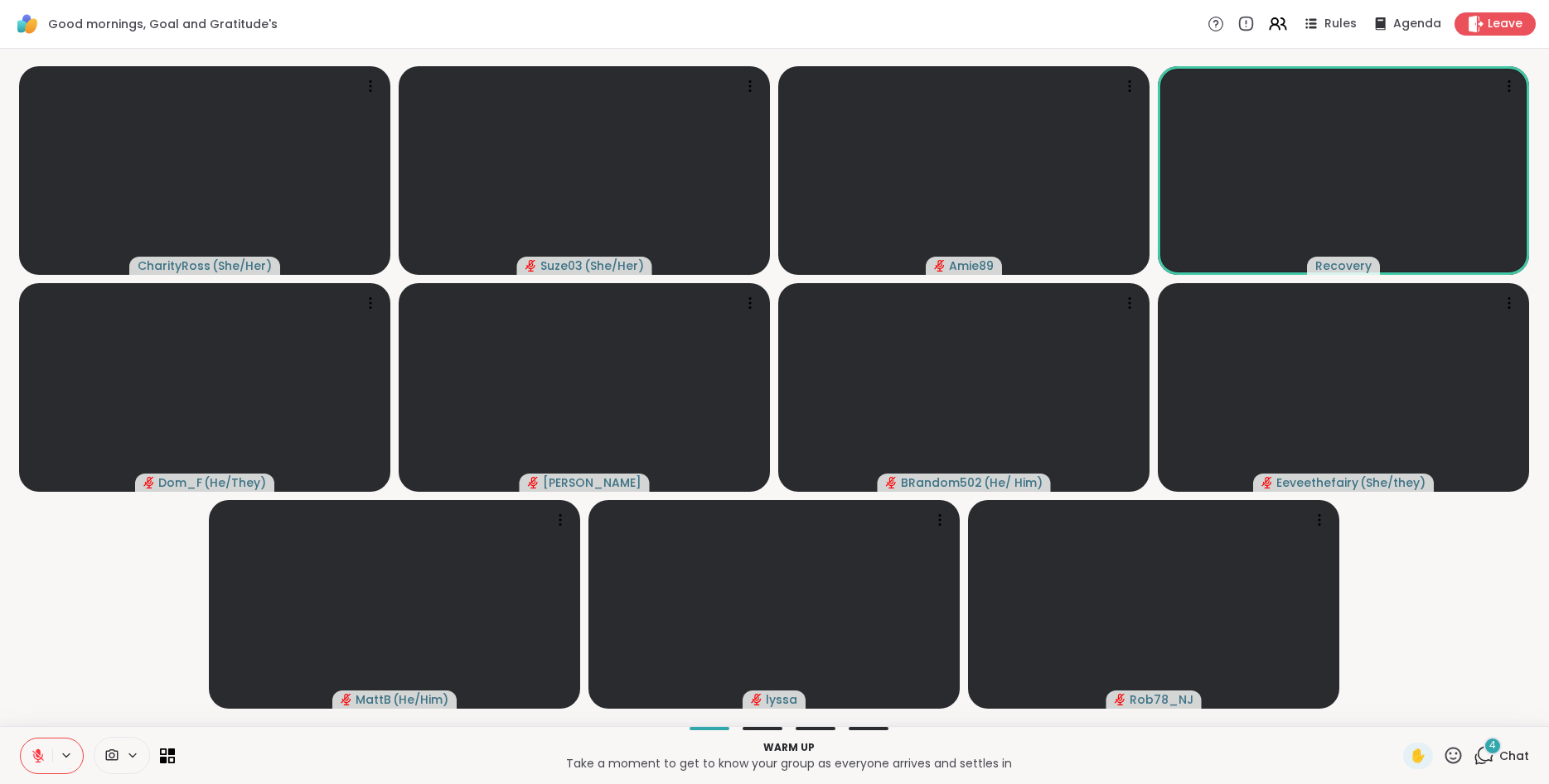
click at [40, 752] on icon at bounding box center [38, 752] width 5 height 7
click at [40, 752] on icon at bounding box center [38, 754] width 4 height 8
click at [1489, 750] on div "5" at bounding box center [1492, 746] width 18 height 18
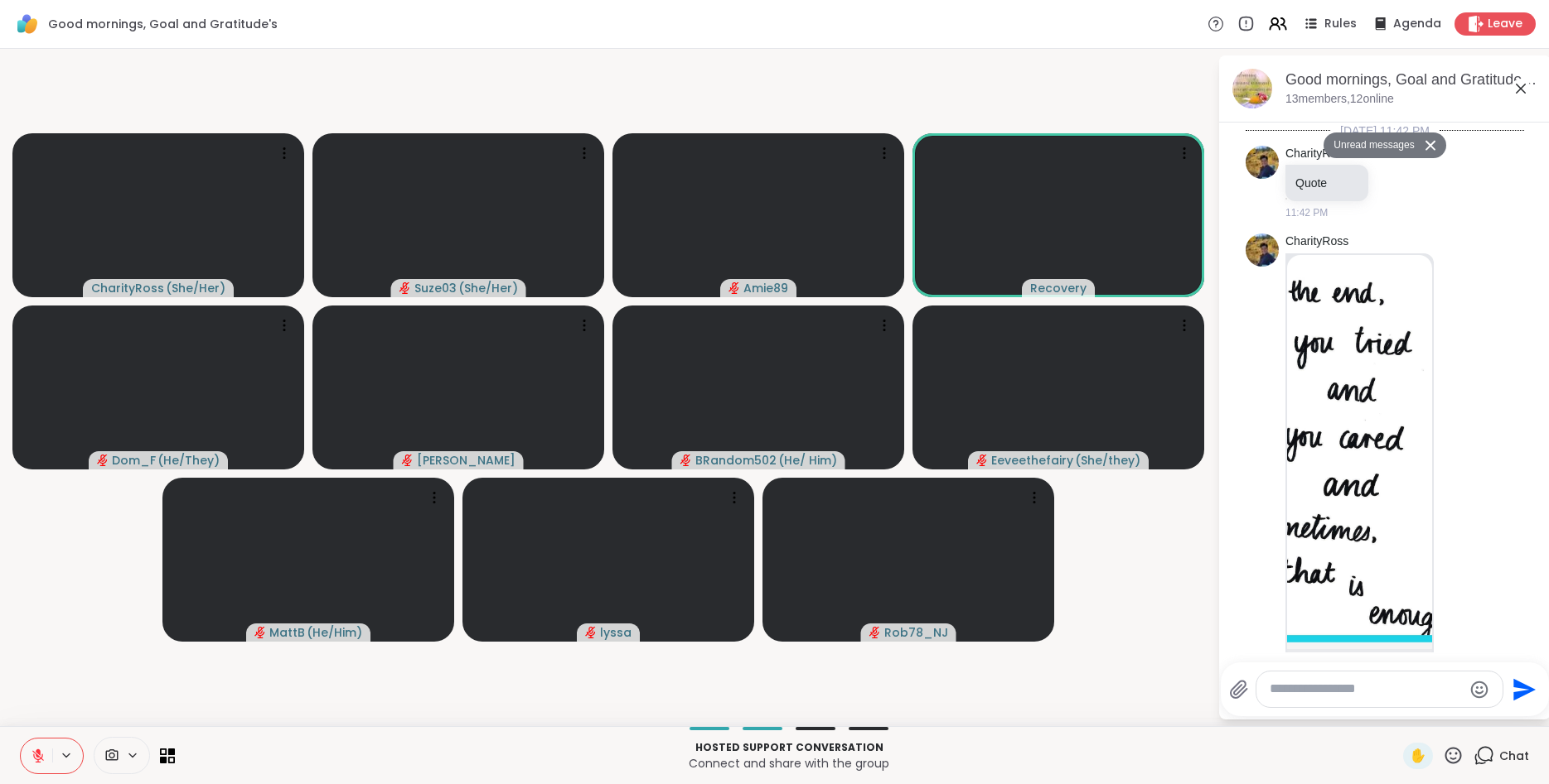
scroll to position [1143, 0]
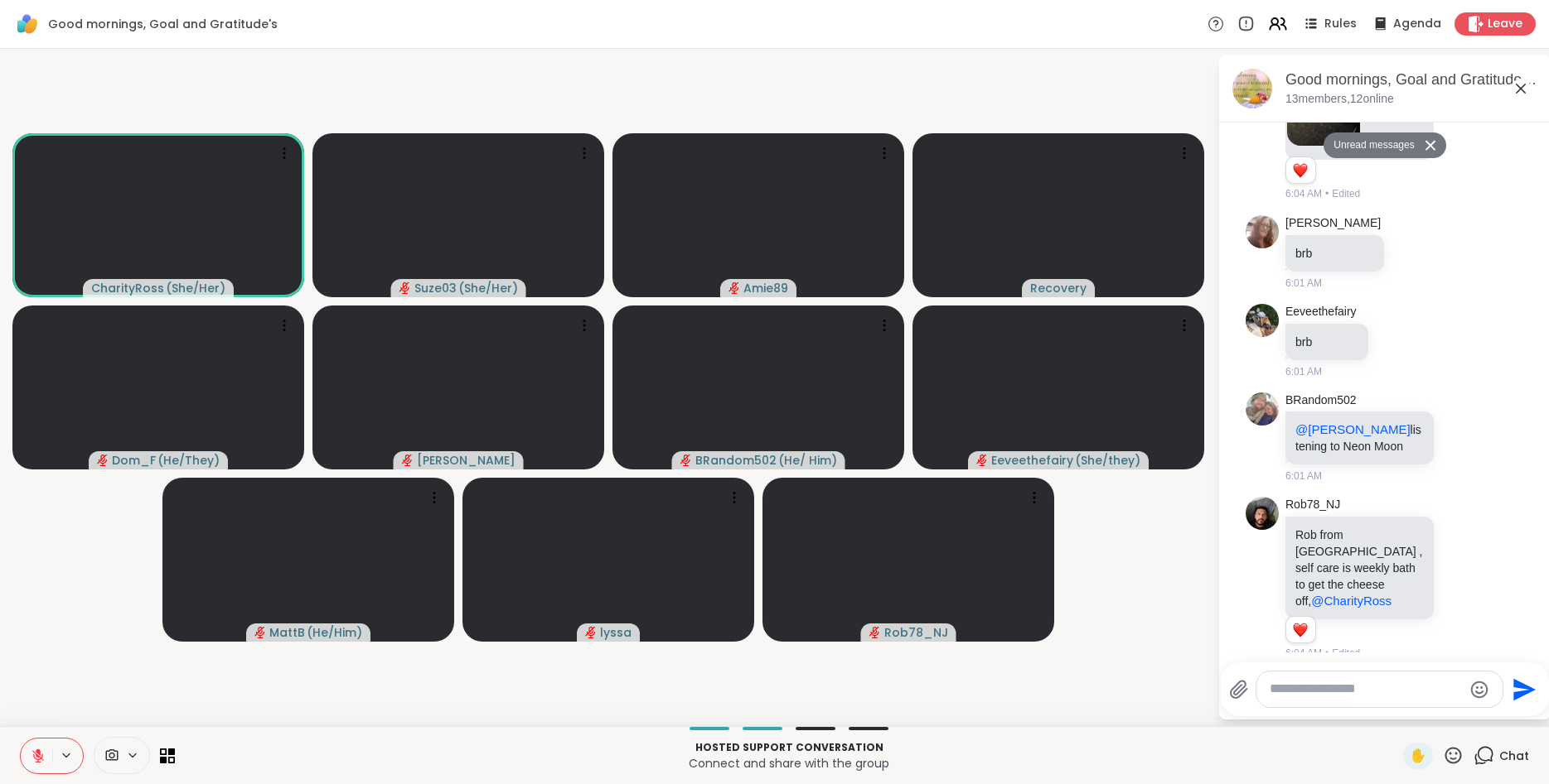
click at [1346, 687] on textarea "Type your message" at bounding box center [1366, 689] width 193 height 17
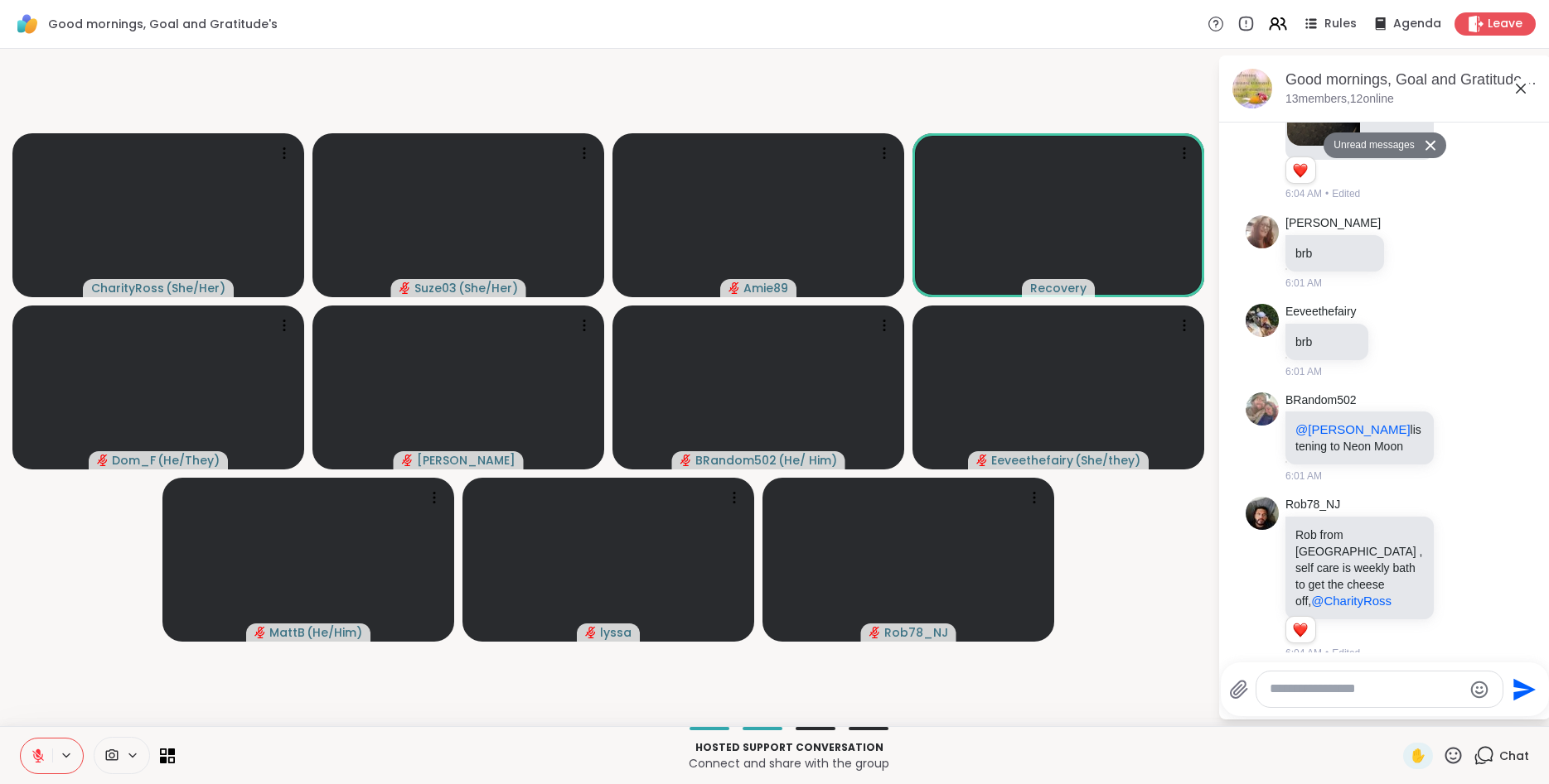
type textarea "*"
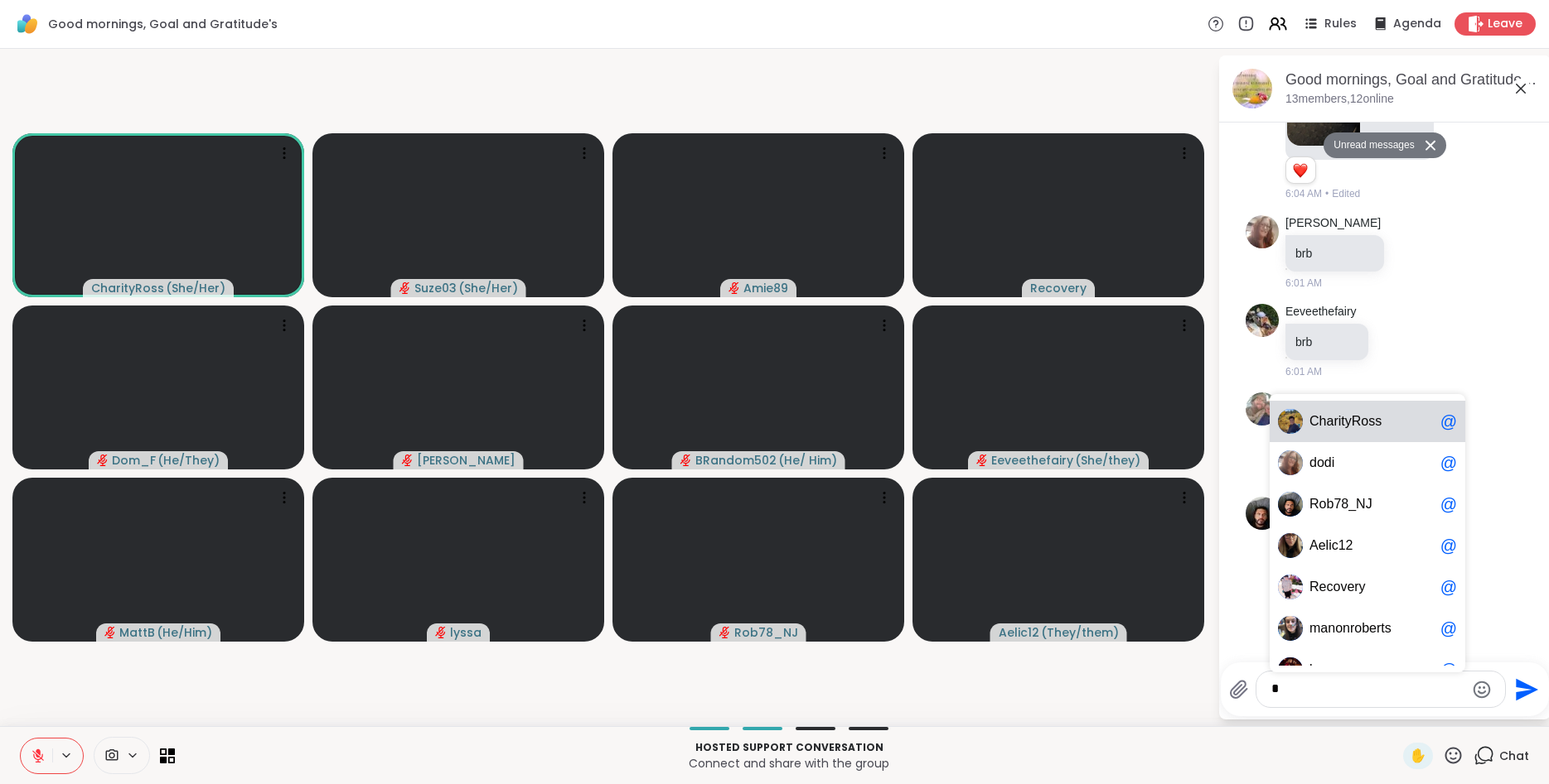
click at [1369, 427] on span "s" at bounding box center [1372, 421] width 7 height 16
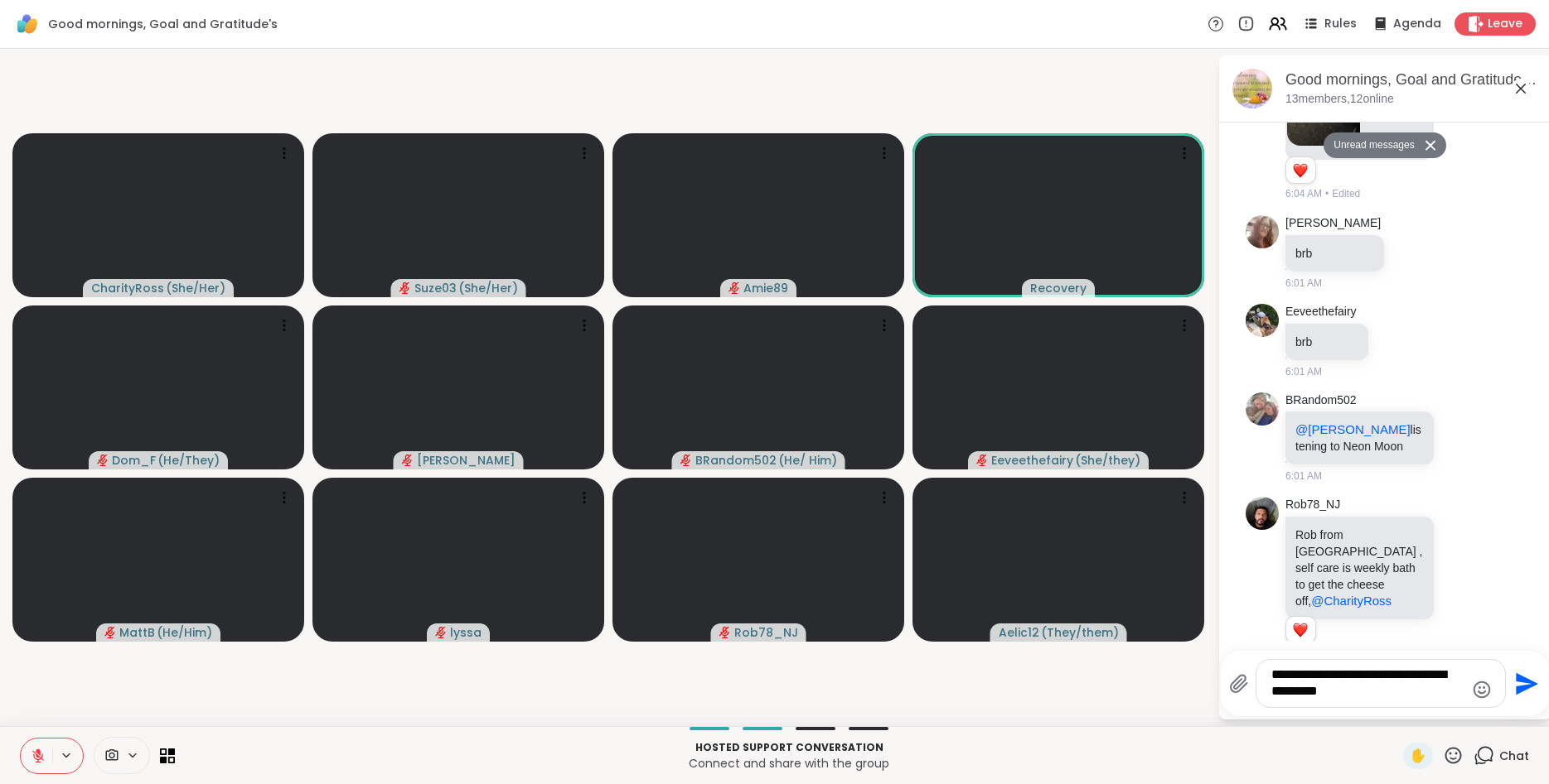
type textarea "**********"
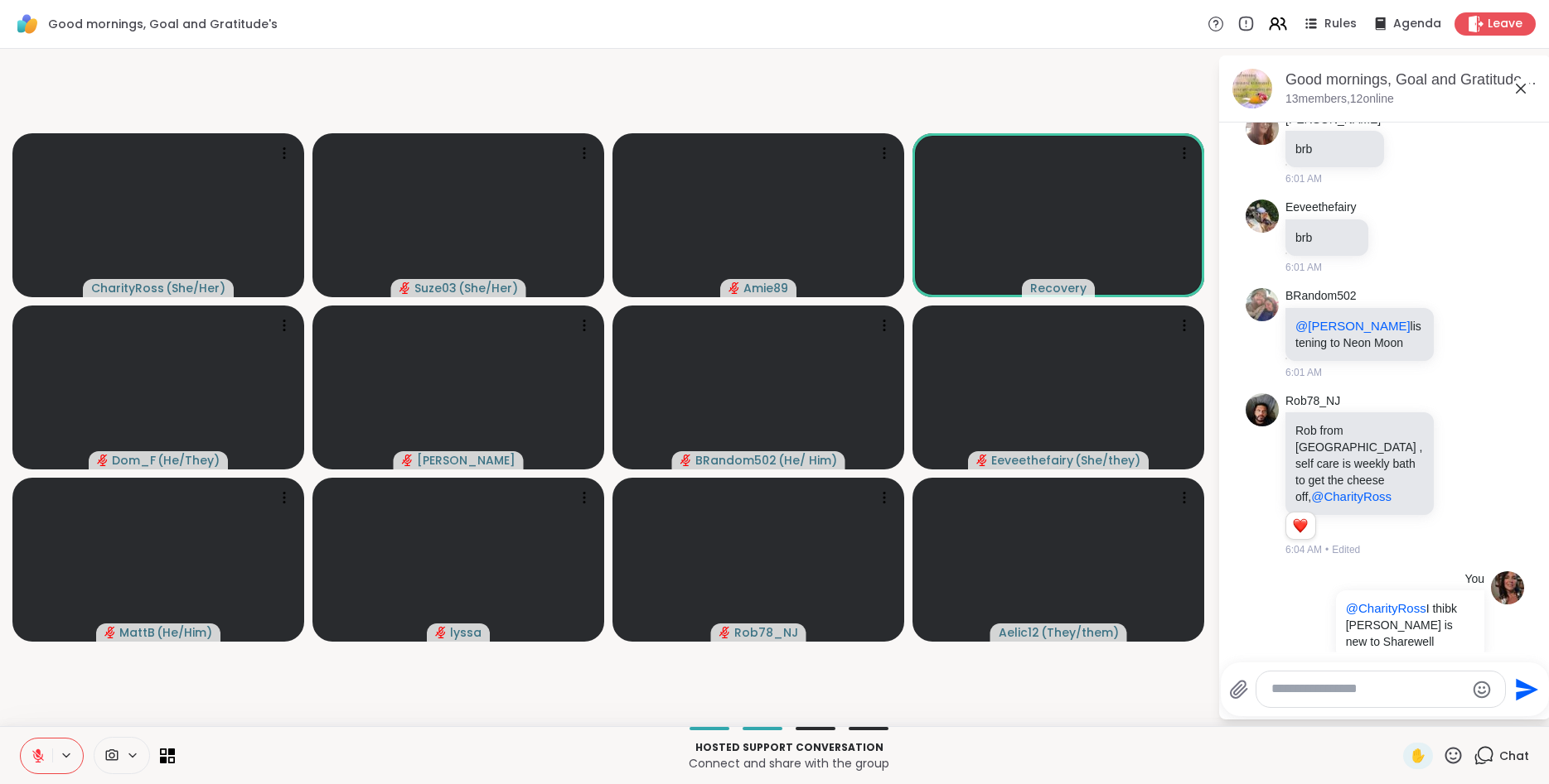
click at [1523, 92] on icon at bounding box center [1521, 89] width 10 height 10
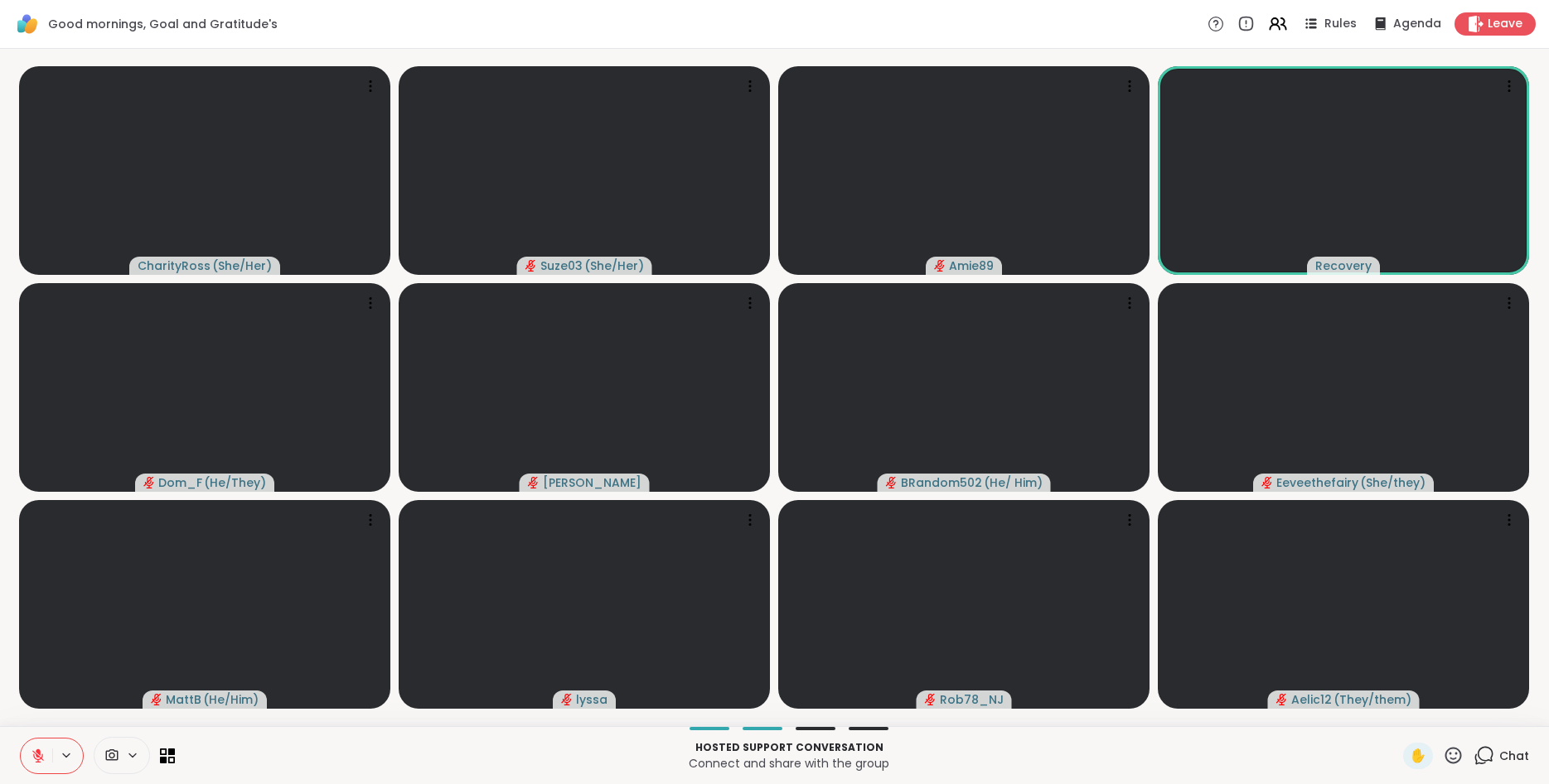
click at [40, 746] on button at bounding box center [36, 756] width 32 height 35
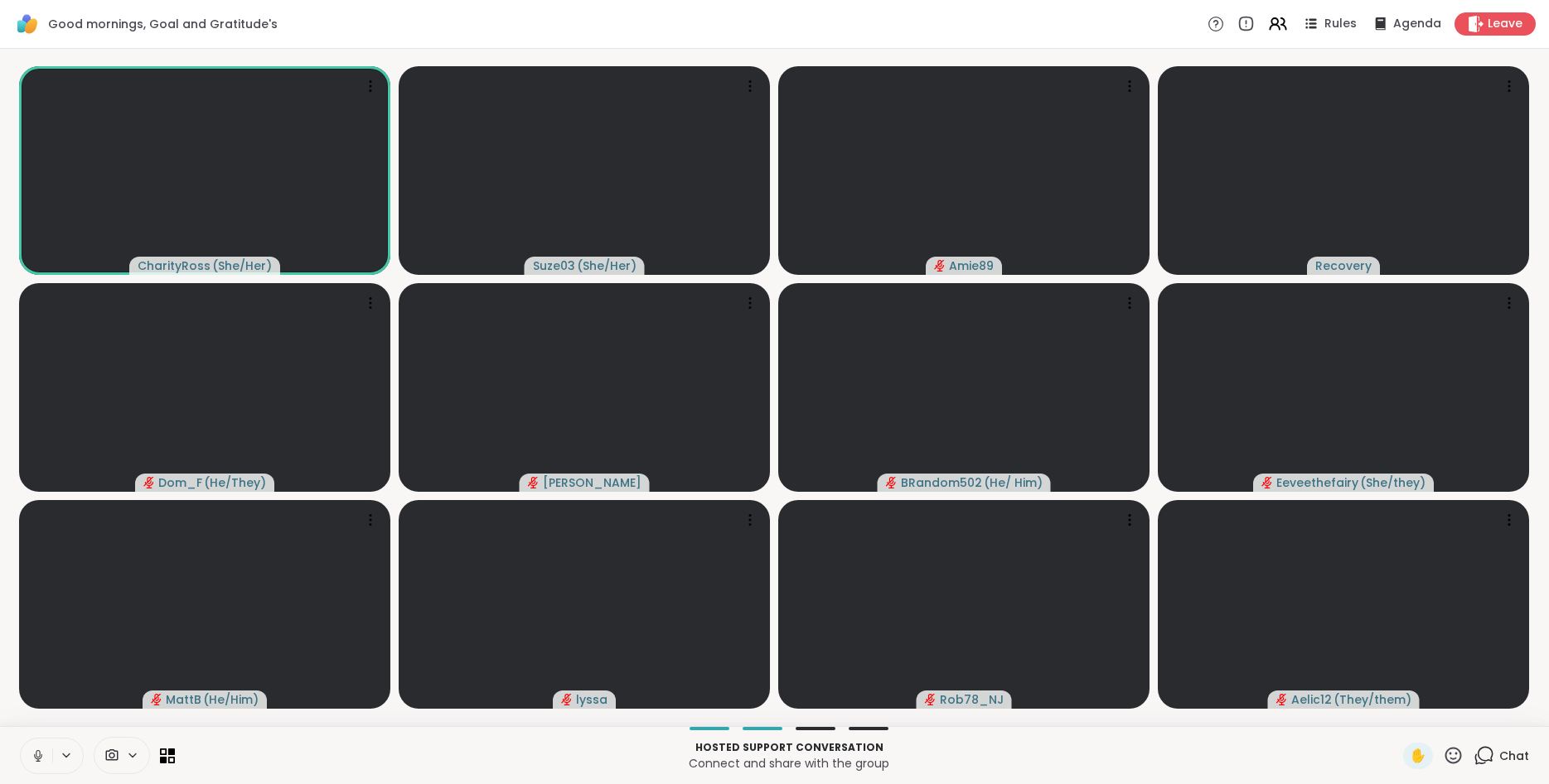
click at [40, 746] on button at bounding box center [36, 756] width 32 height 35
click at [28, 744] on button at bounding box center [36, 756] width 32 height 35
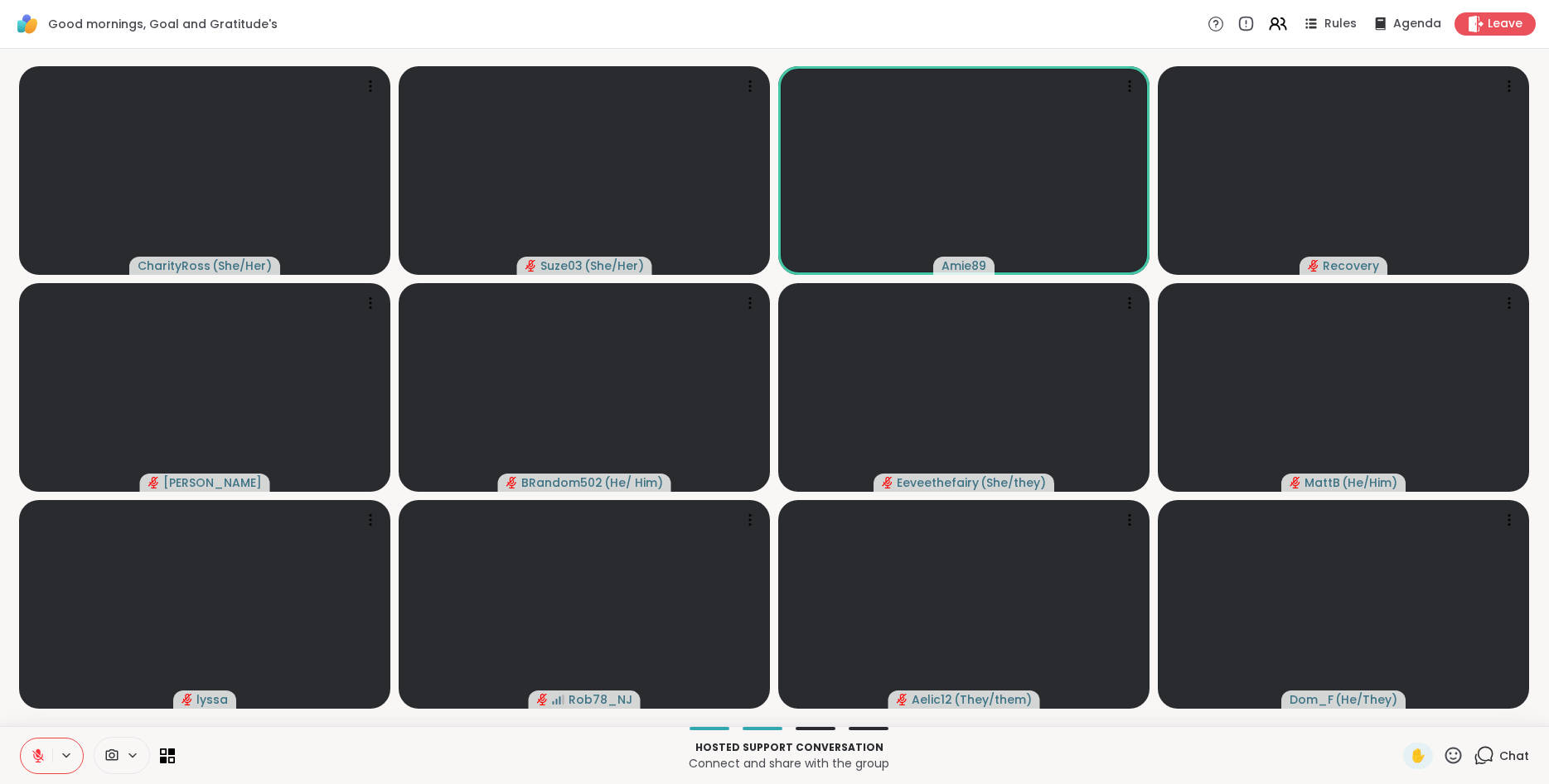
click at [1461, 757] on icon at bounding box center [1453, 755] width 16 height 16
click at [1471, 716] on span "🌟" at bounding box center [1477, 712] width 16 height 20
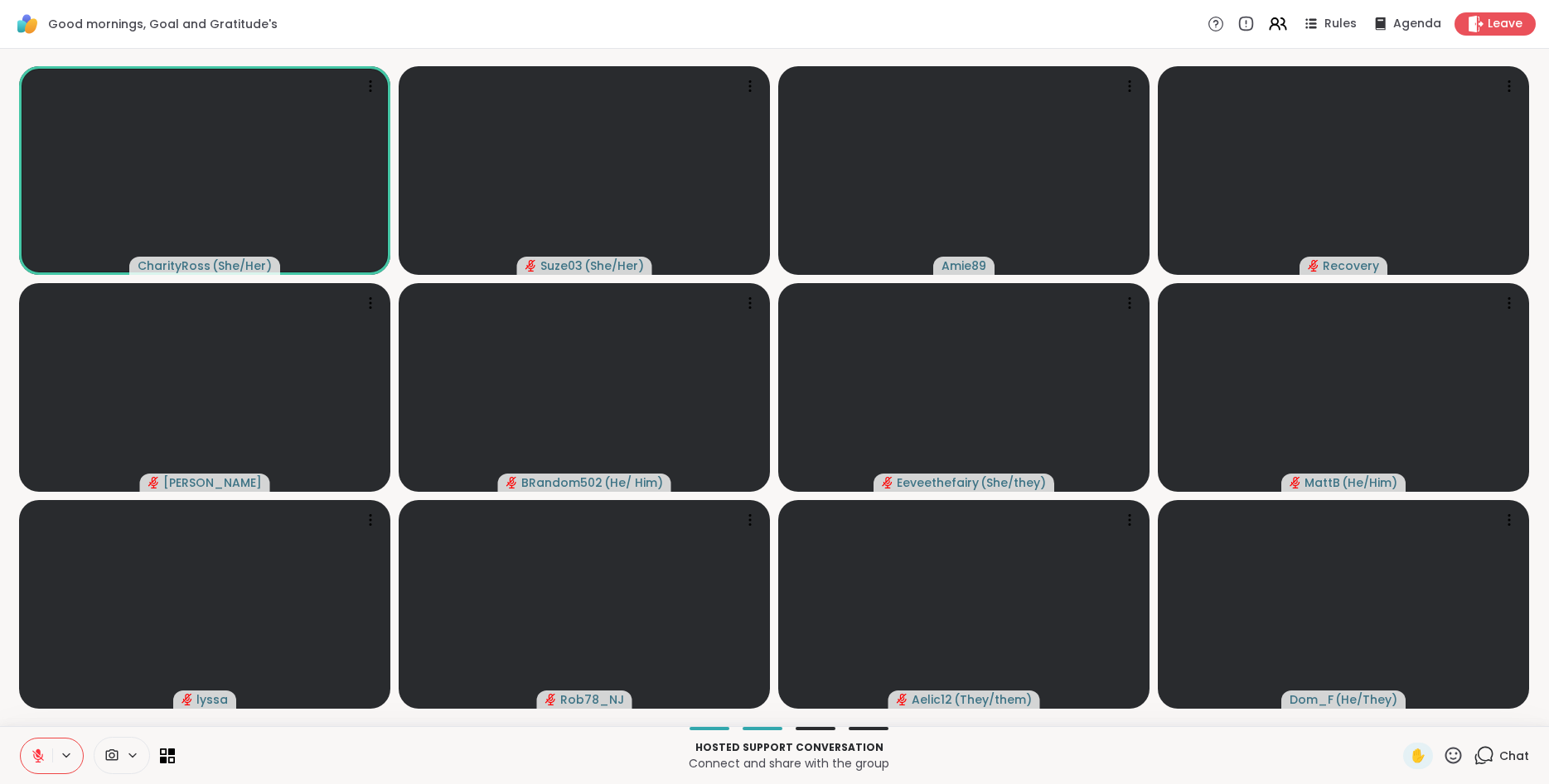
click at [1446, 751] on icon at bounding box center [1453, 756] width 21 height 21
click at [1512, 709] on span "🎉" at bounding box center [1513, 712] width 16 height 20
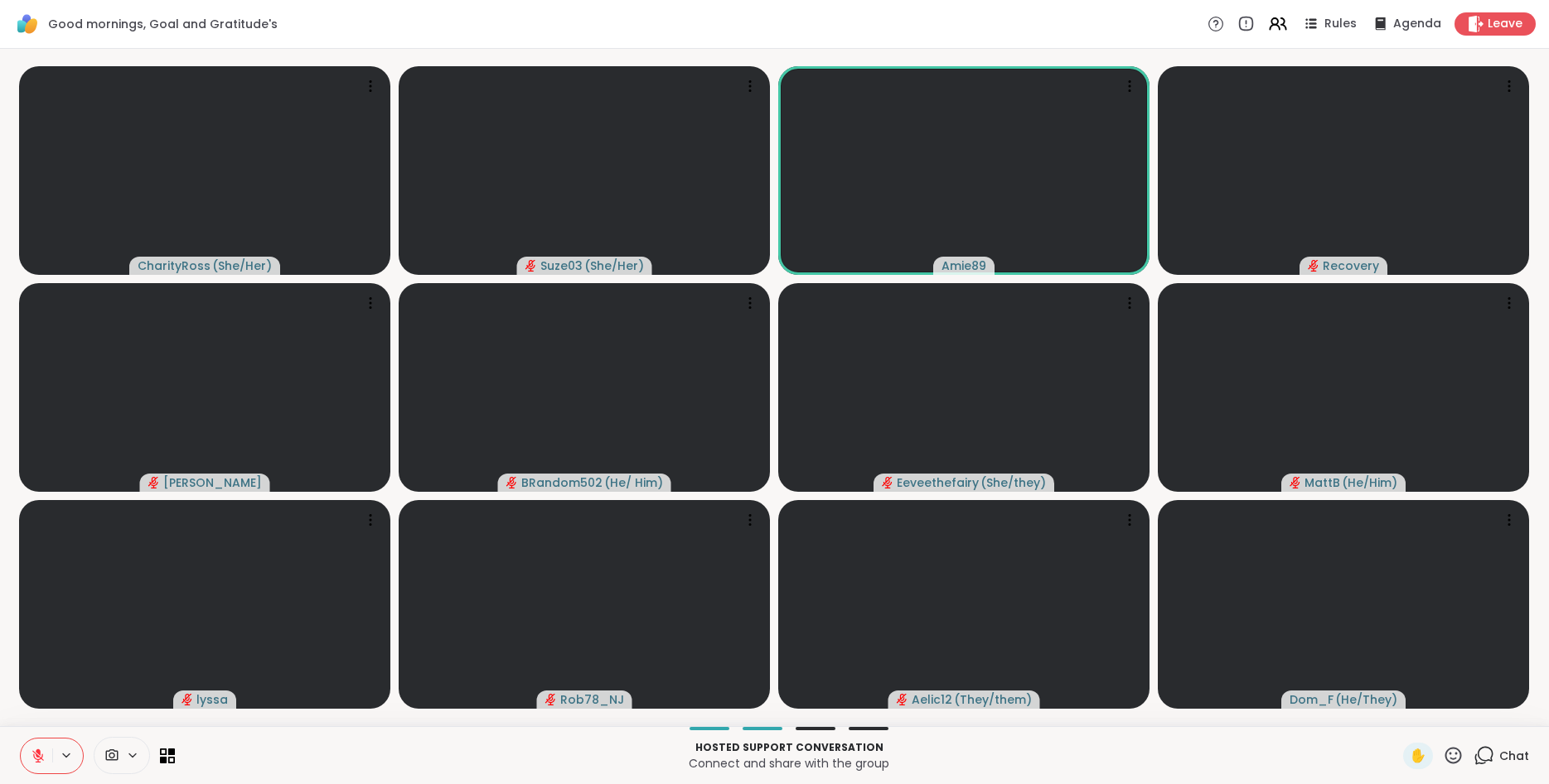
click at [1452, 756] on icon at bounding box center [1453, 756] width 21 height 21
click at [1519, 704] on span "🎉" at bounding box center [1513, 712] width 16 height 20
click at [1449, 752] on icon at bounding box center [1453, 756] width 21 height 21
click at [1478, 709] on span "🌟" at bounding box center [1477, 712] width 16 height 20
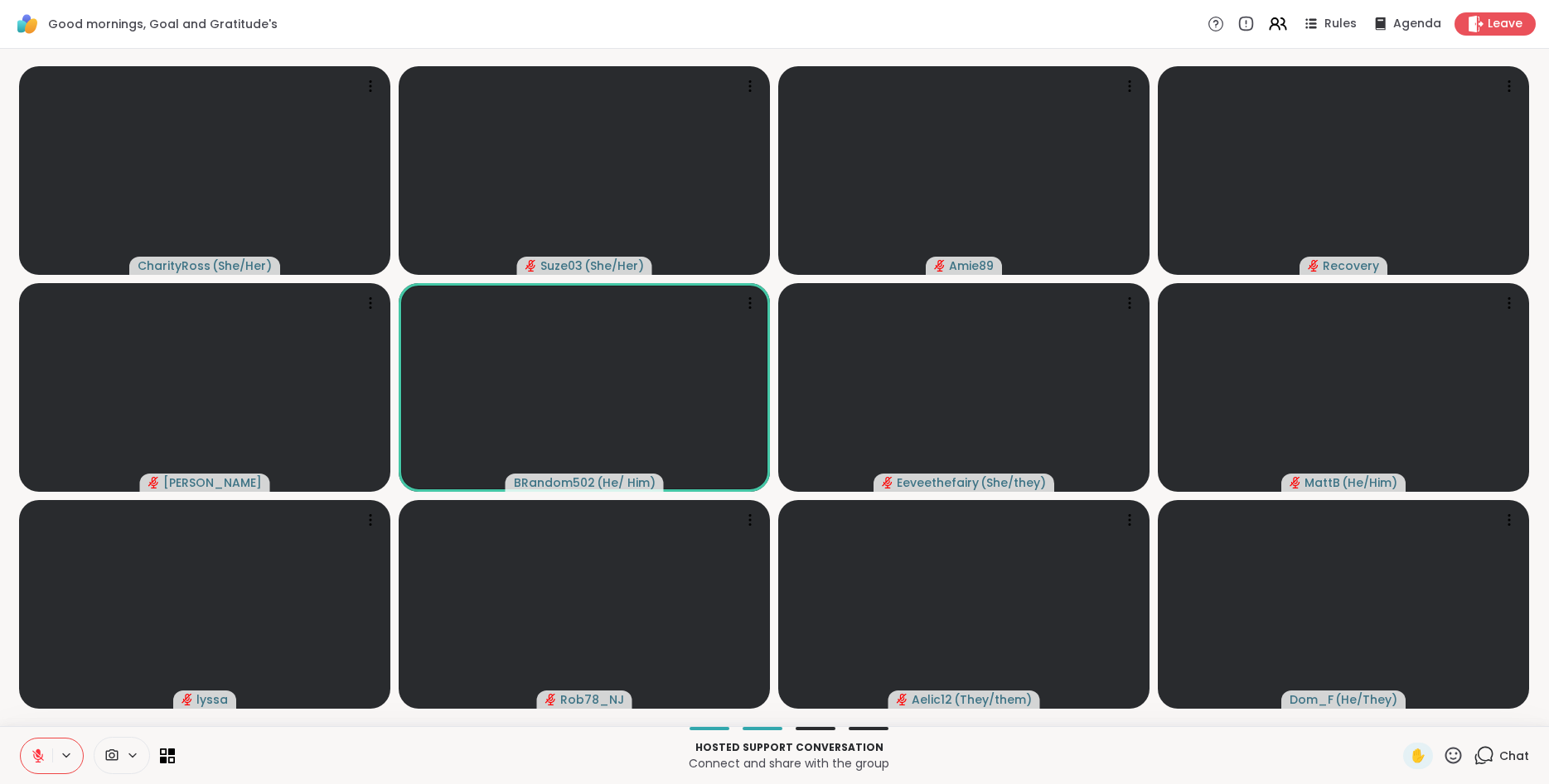
click at [1460, 752] on icon at bounding box center [1453, 755] width 16 height 16
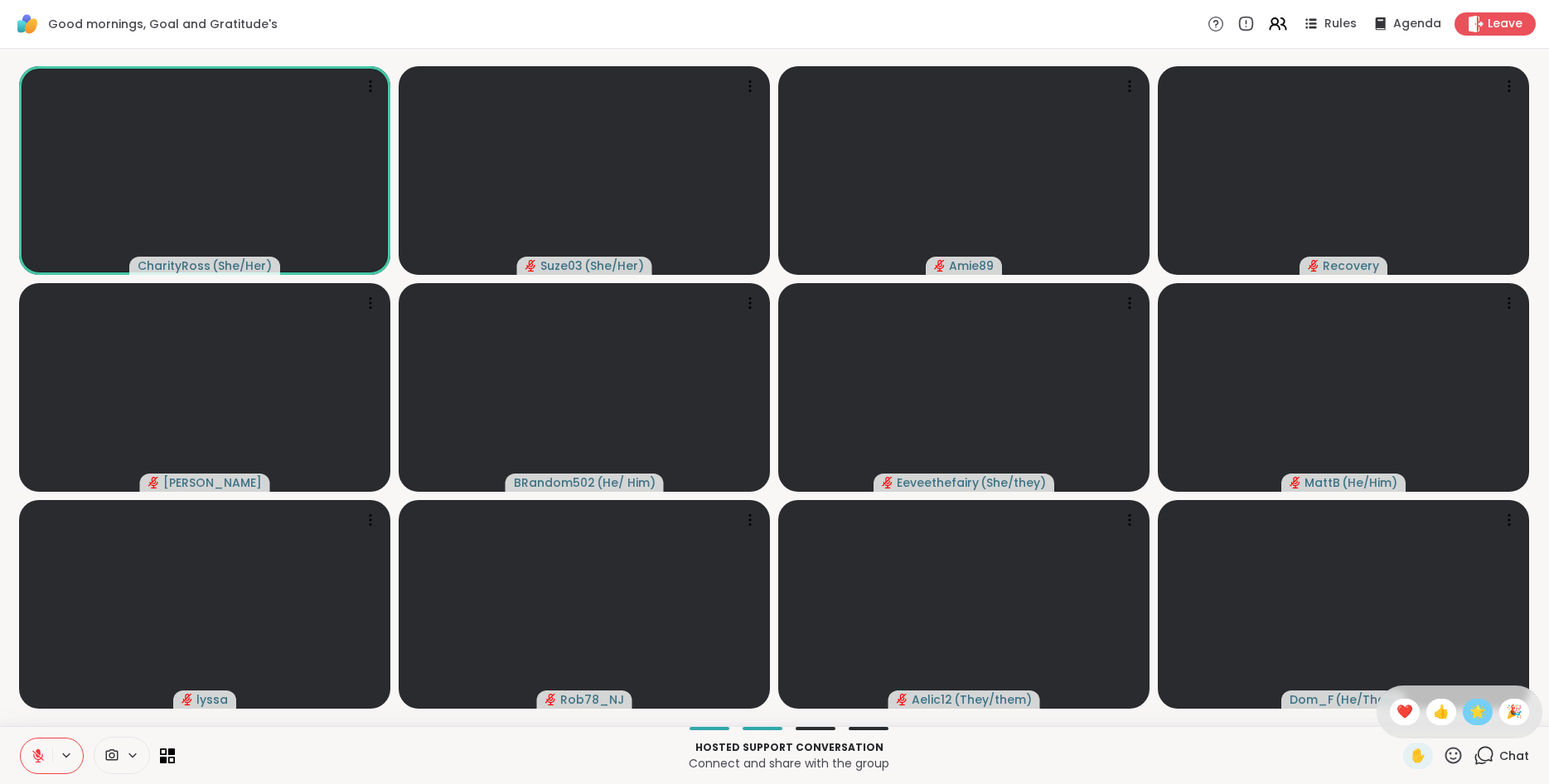
click at [1475, 719] on span "🌟" at bounding box center [1477, 712] width 16 height 20
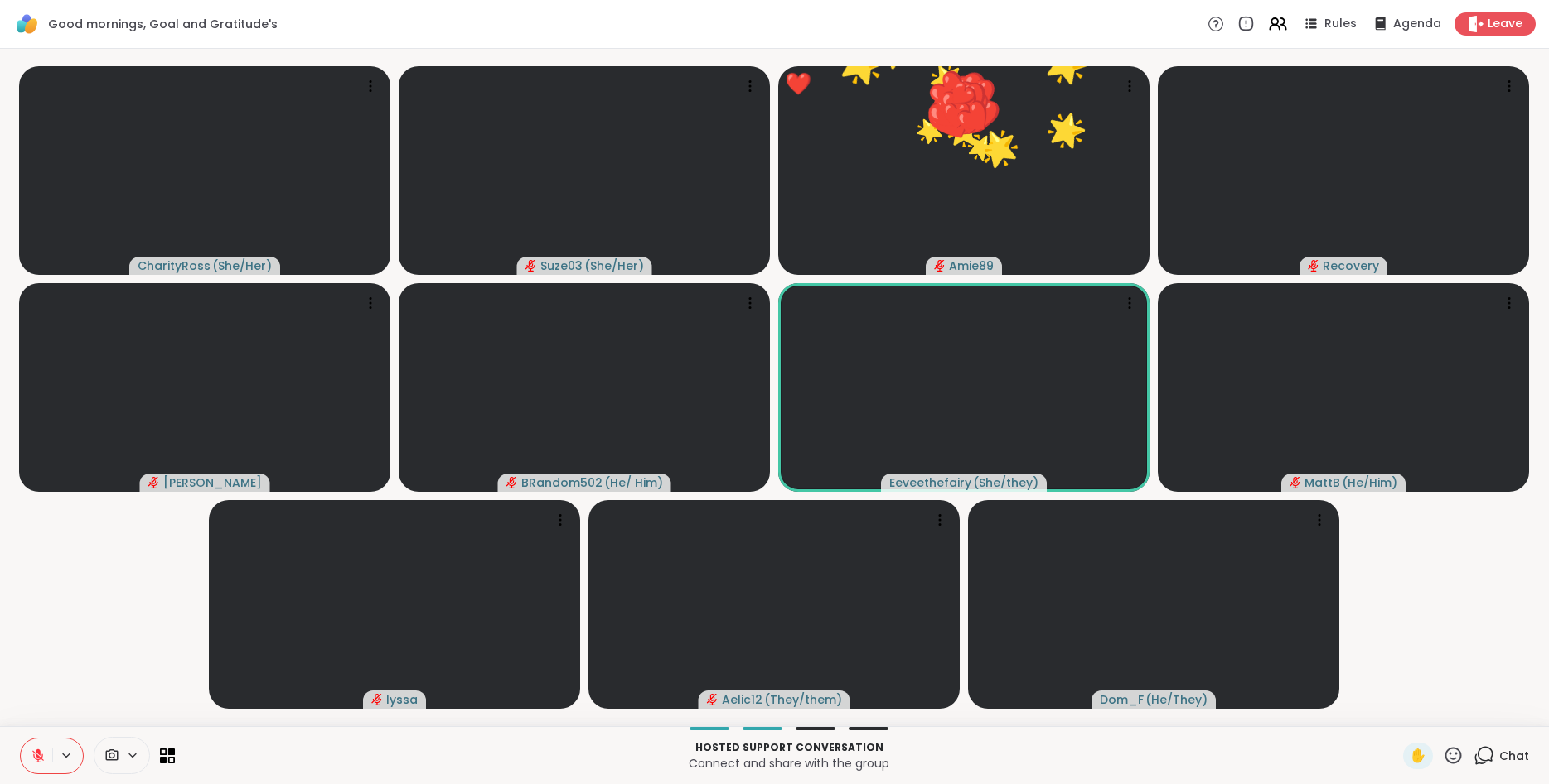
click at [1451, 757] on icon at bounding box center [1453, 756] width 21 height 21
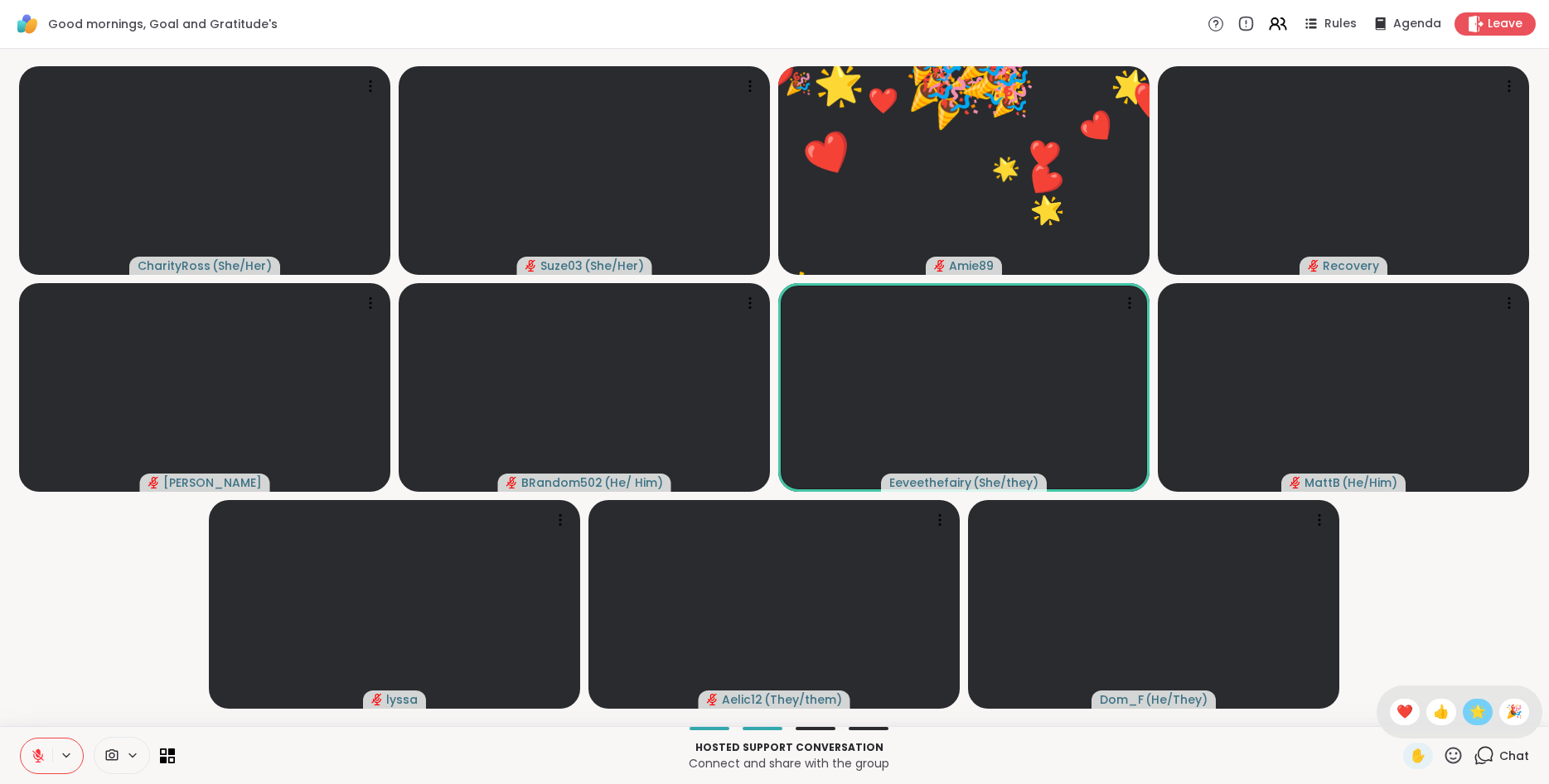
click at [1475, 707] on span "🌟" at bounding box center [1477, 712] width 16 height 20
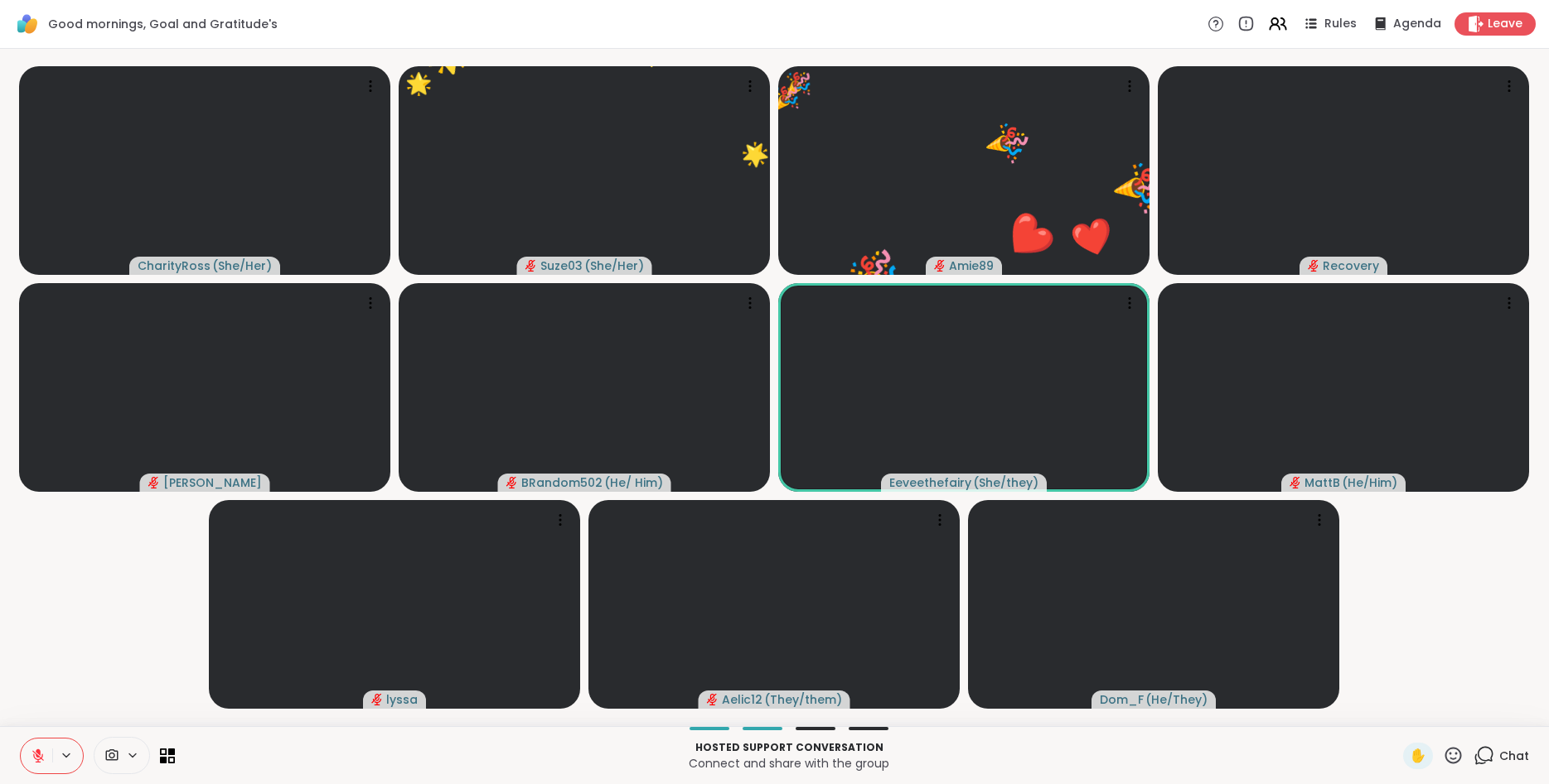
click at [1455, 757] on icon at bounding box center [1453, 756] width 21 height 21
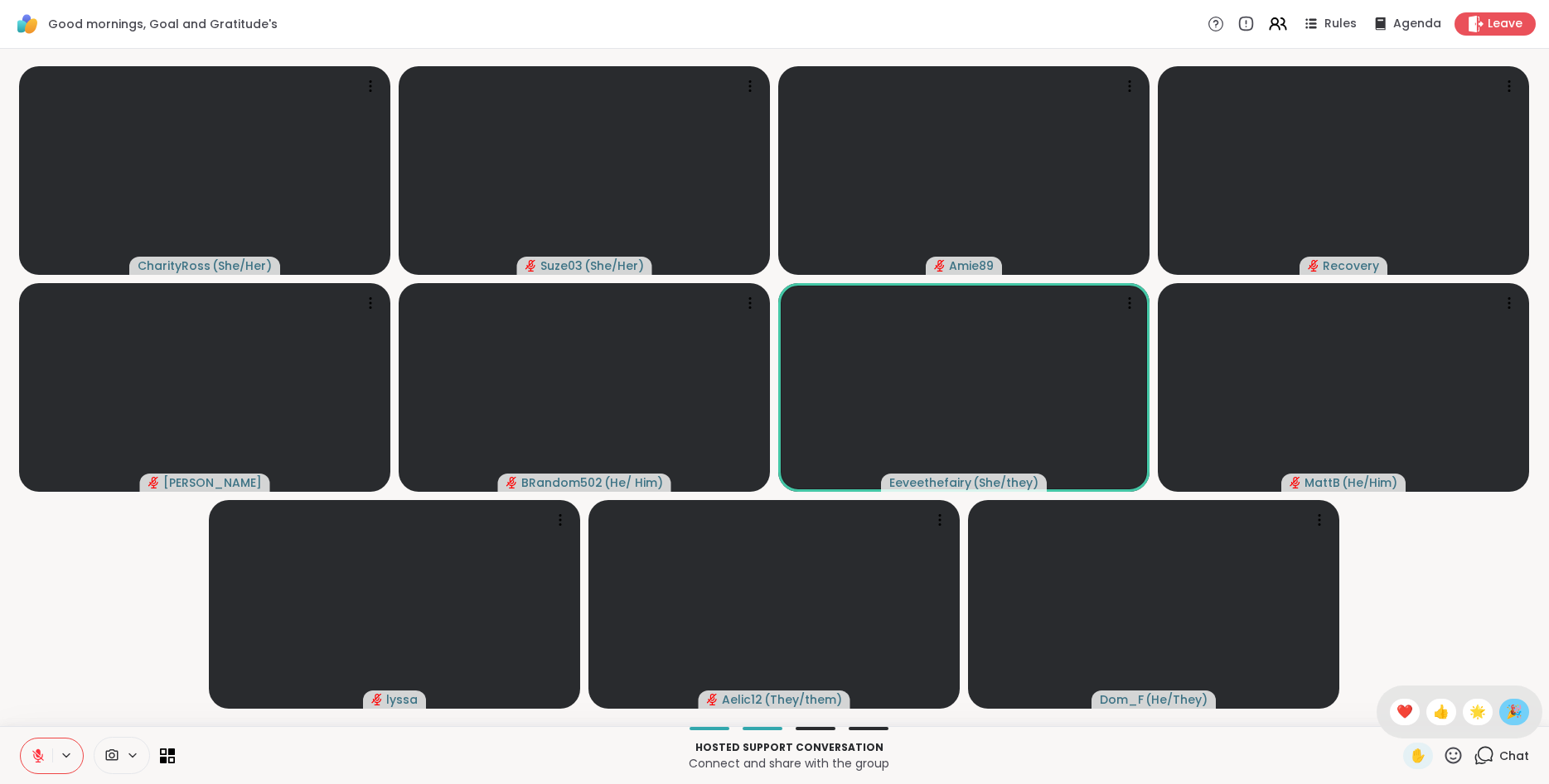
click at [1501, 705] on div "🎉" at bounding box center [1514, 712] width 30 height 27
click at [1457, 757] on icon at bounding box center [1453, 756] width 21 height 21
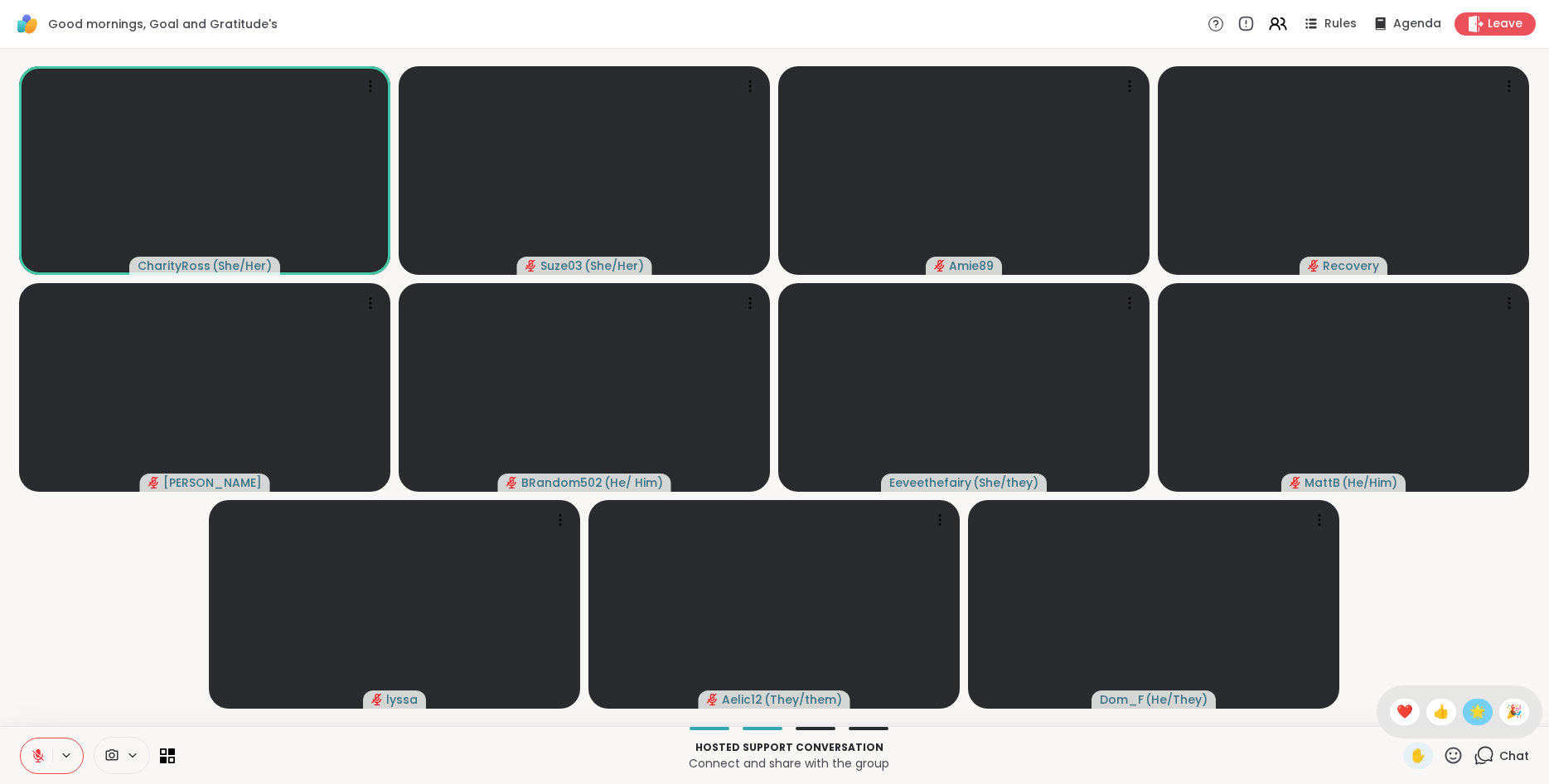
click at [1469, 710] on span "🌟" at bounding box center [1477, 712] width 16 height 20
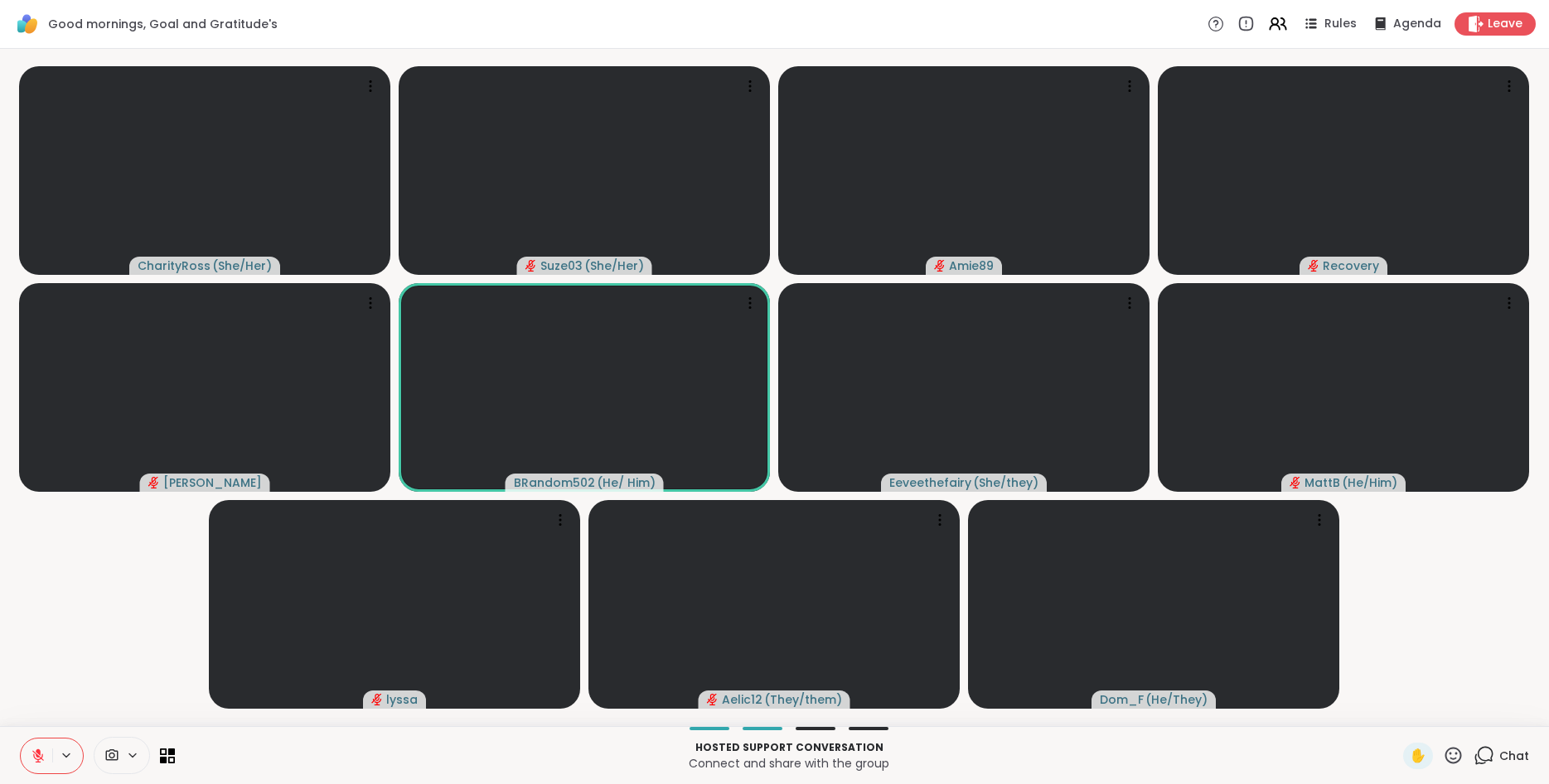
click at [1450, 750] on icon at bounding box center [1453, 755] width 16 height 16
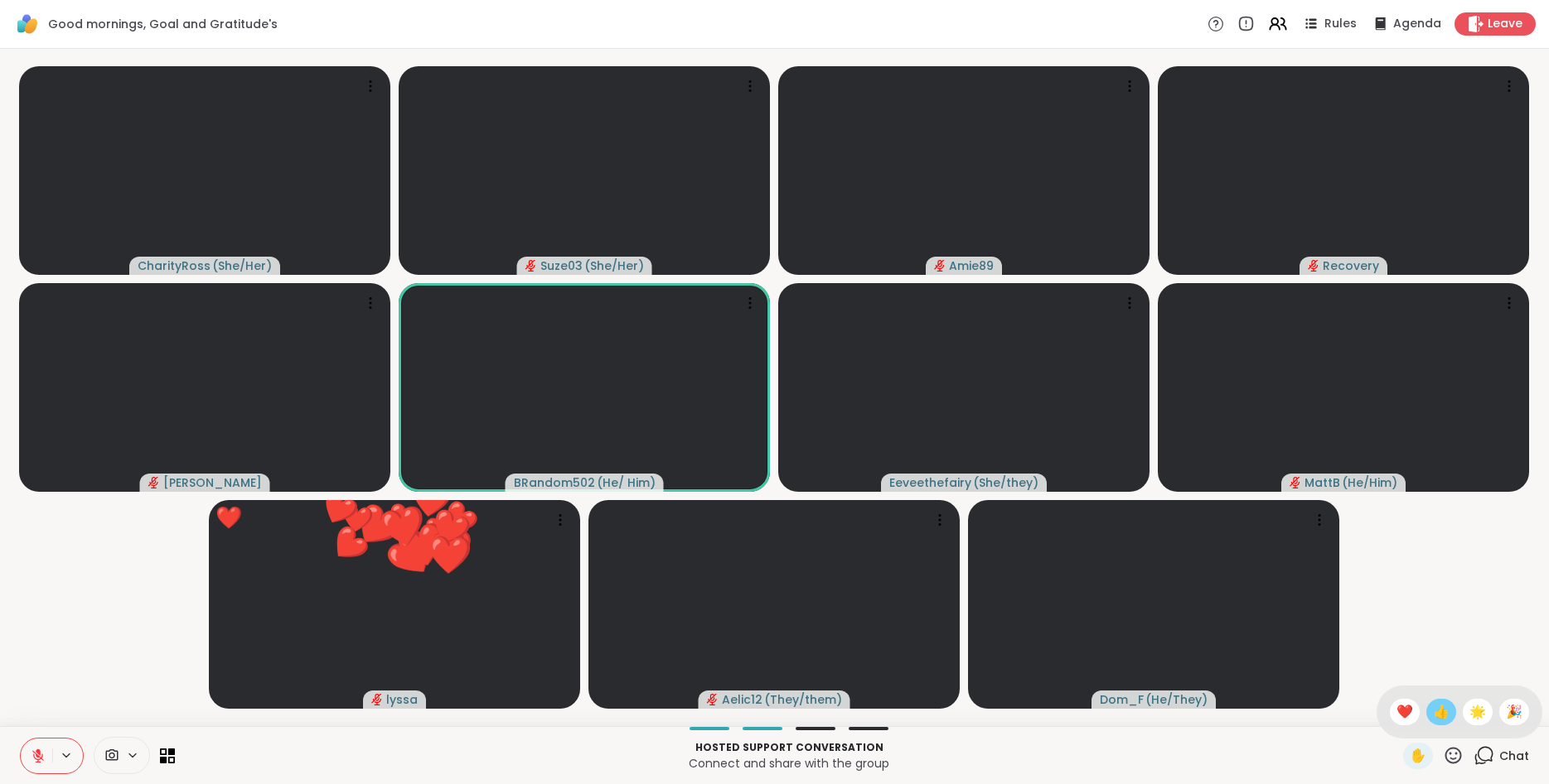
click at [1433, 711] on span "👍" at bounding box center [1440, 712] width 16 height 20
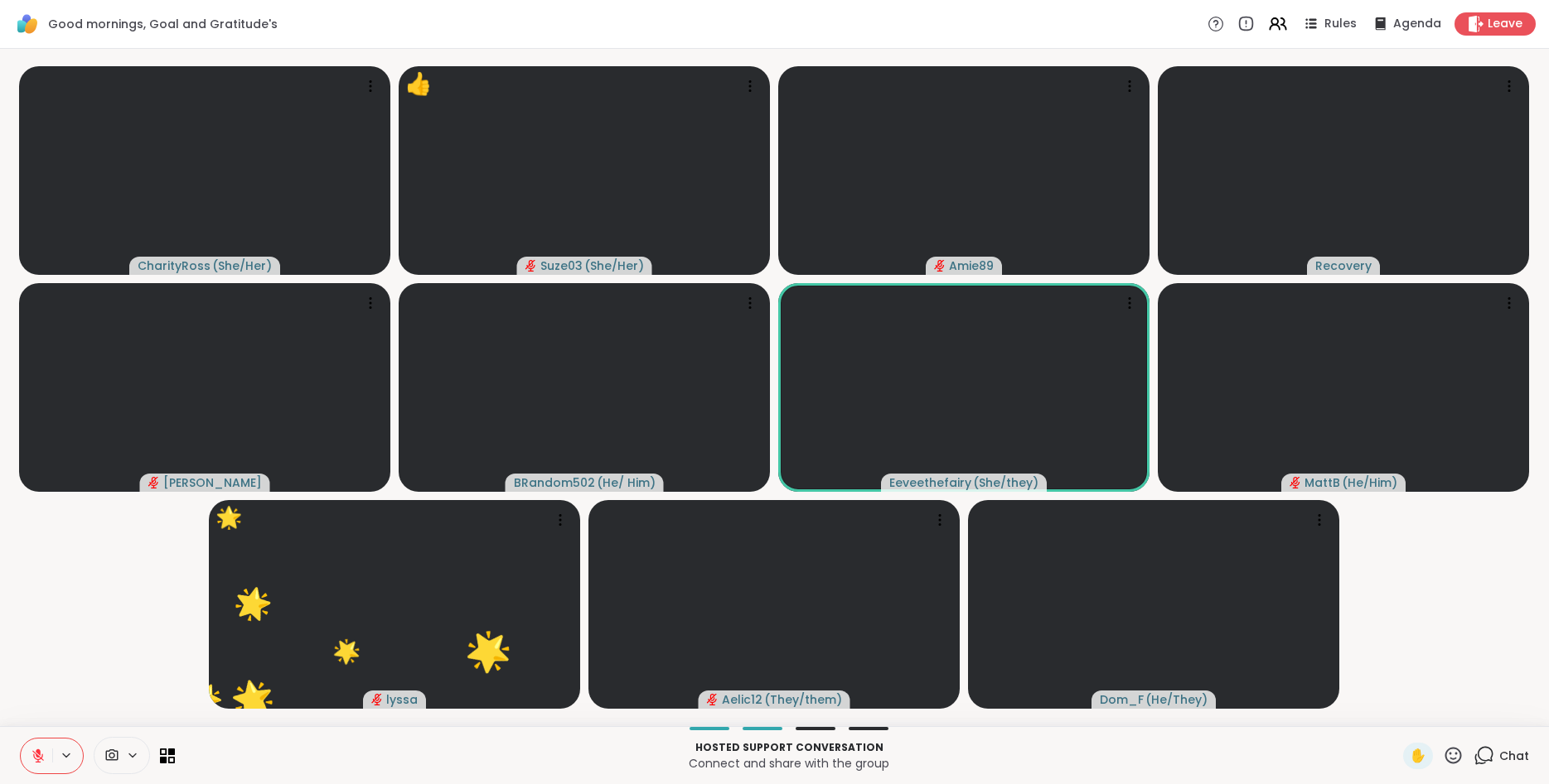
click at [1448, 752] on icon at bounding box center [1453, 756] width 21 height 21
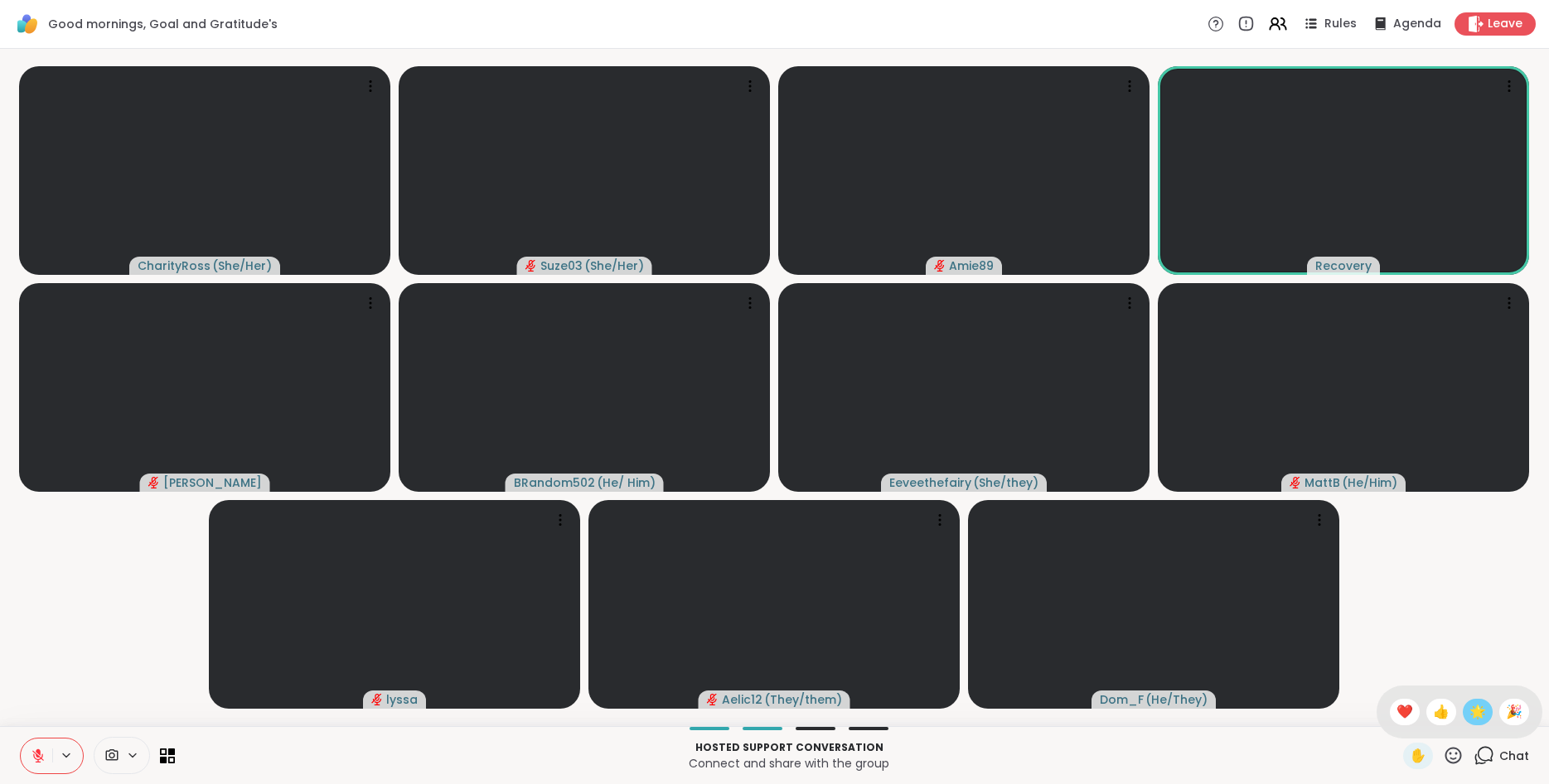
click at [1475, 715] on span "🌟" at bounding box center [1477, 712] width 16 height 20
click at [1445, 757] on icon at bounding box center [1453, 756] width 21 height 21
click at [1469, 712] on span "🌟" at bounding box center [1477, 712] width 16 height 20
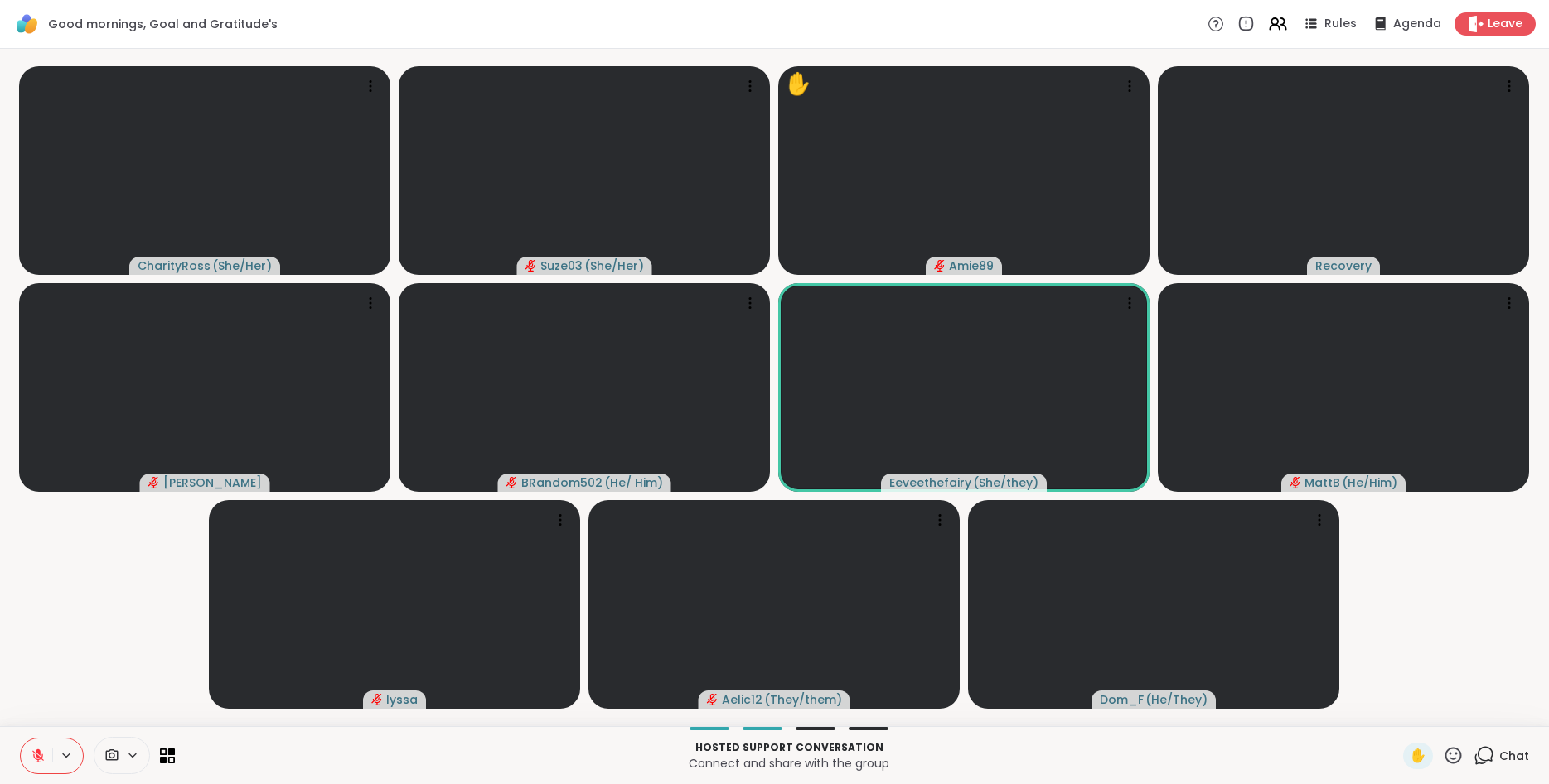
click at [1454, 753] on icon at bounding box center [1453, 756] width 21 height 21
click at [1428, 705] on div "👍" at bounding box center [1440, 712] width 30 height 27
click at [1459, 755] on icon at bounding box center [1453, 756] width 21 height 21
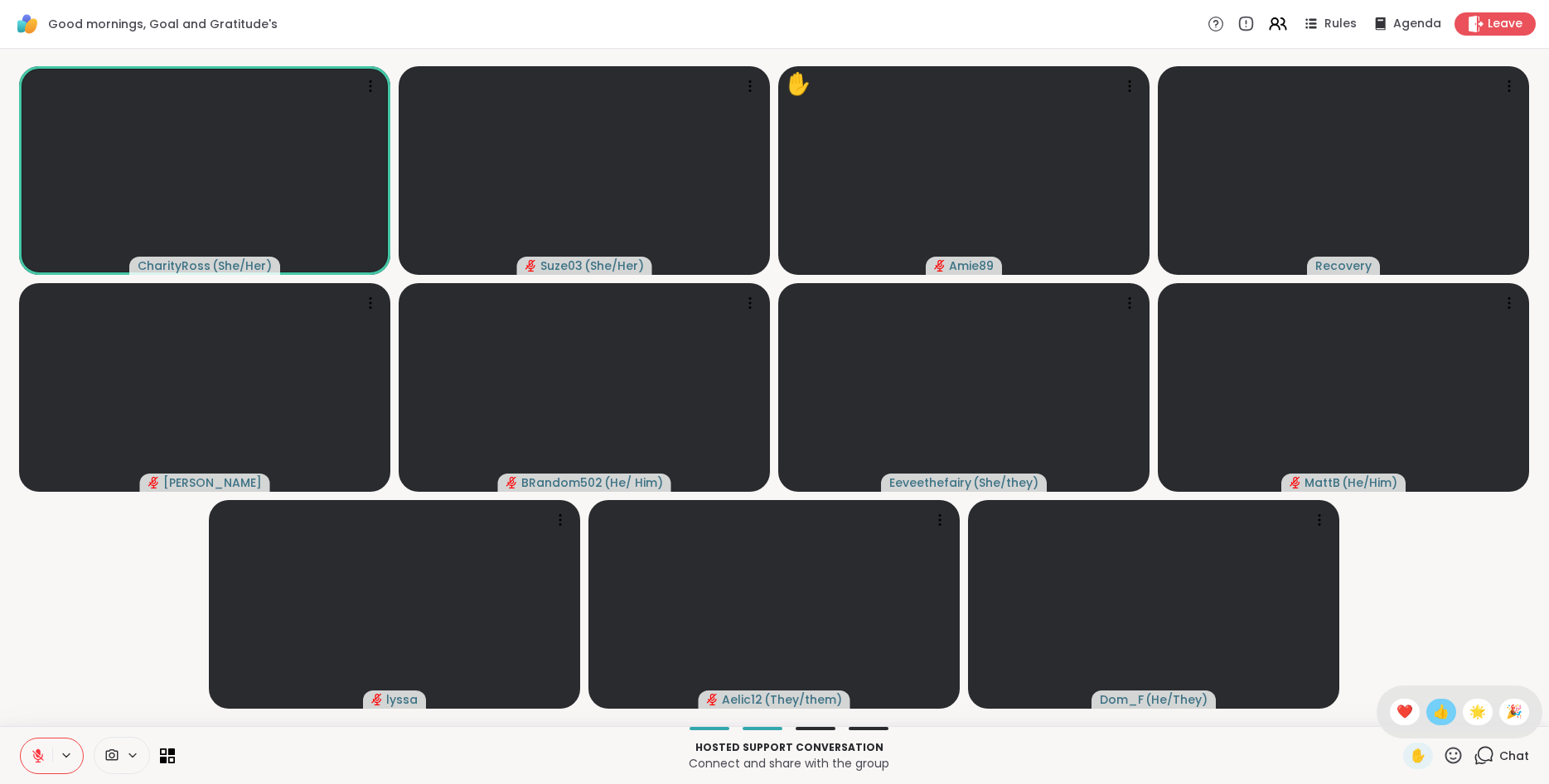
click at [1444, 710] on span "👍" at bounding box center [1440, 712] width 16 height 20
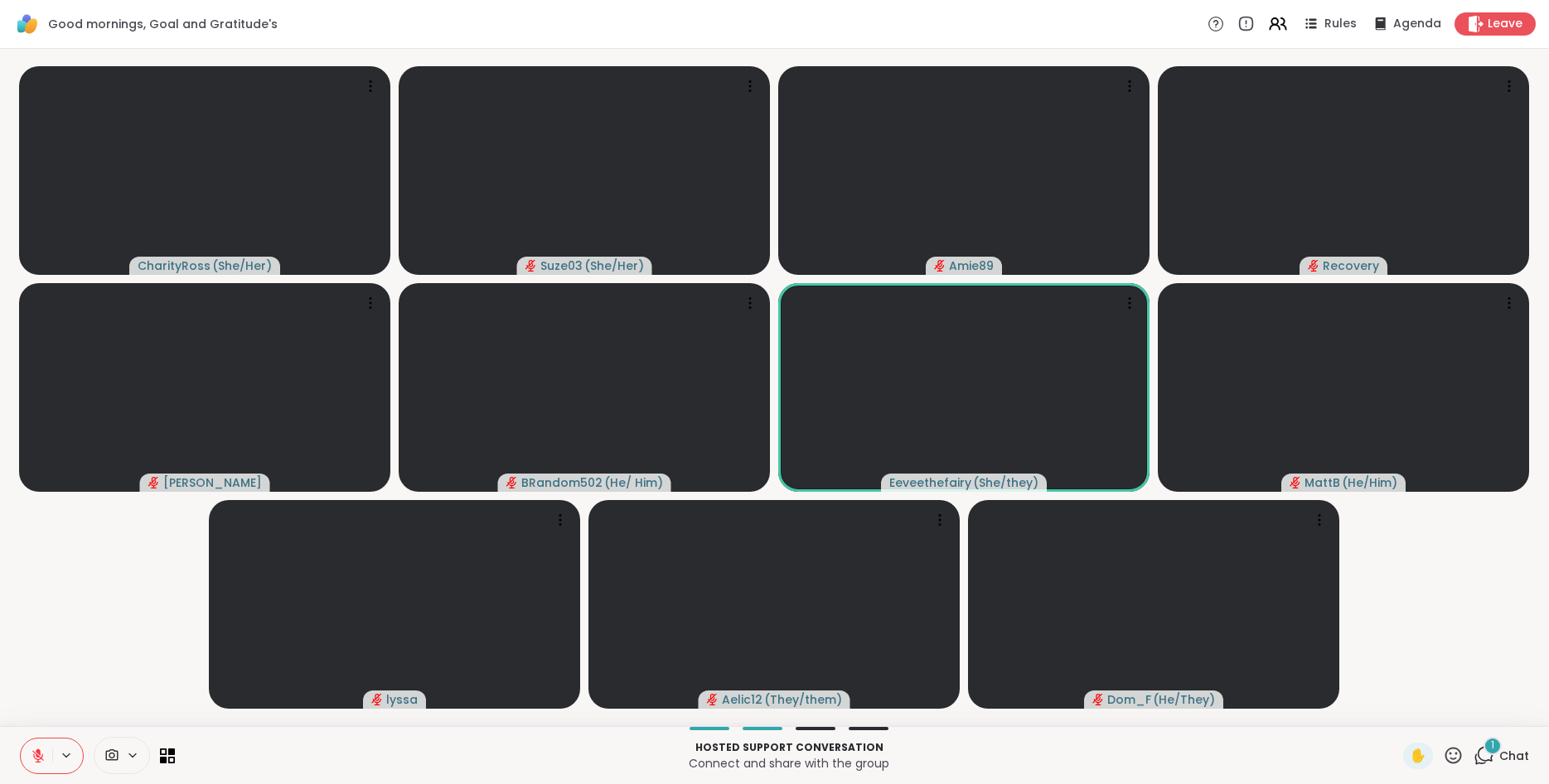
click at [1447, 753] on icon at bounding box center [1453, 755] width 16 height 16
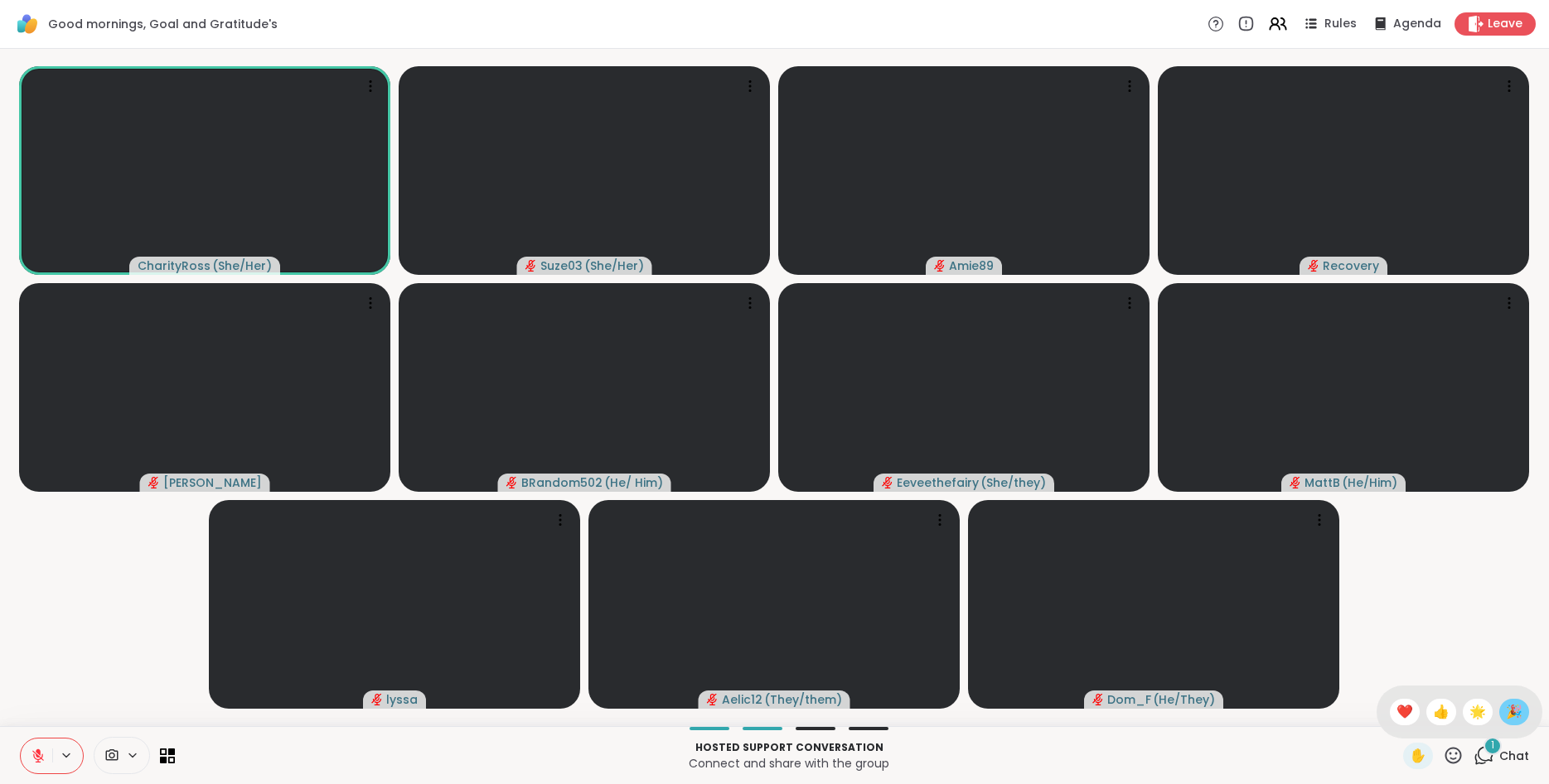
click at [1516, 716] on span "🎉" at bounding box center [1513, 712] width 16 height 20
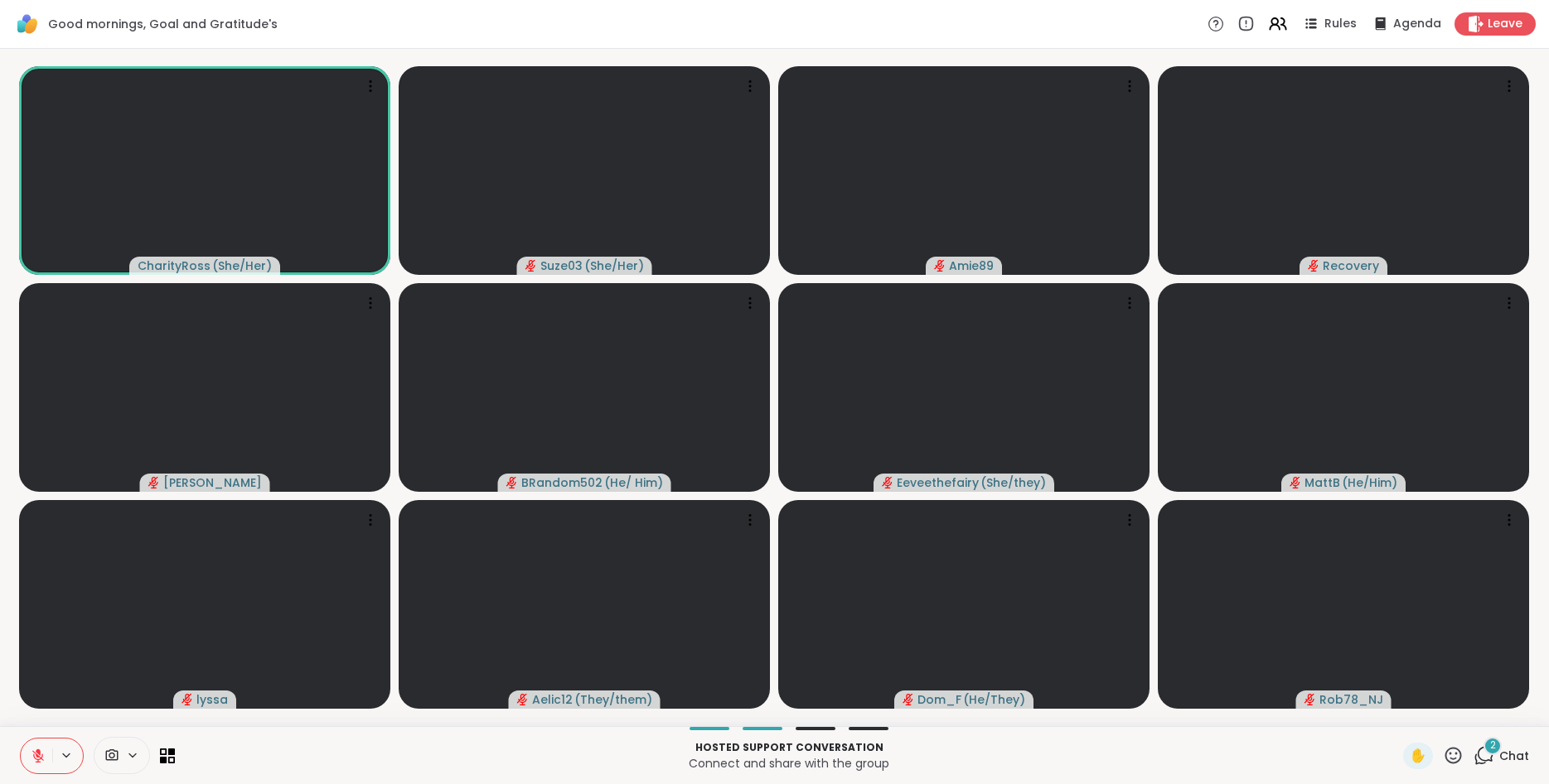
click at [1191, 762] on p "Connect and share with the group" at bounding box center [789, 763] width 1209 height 16
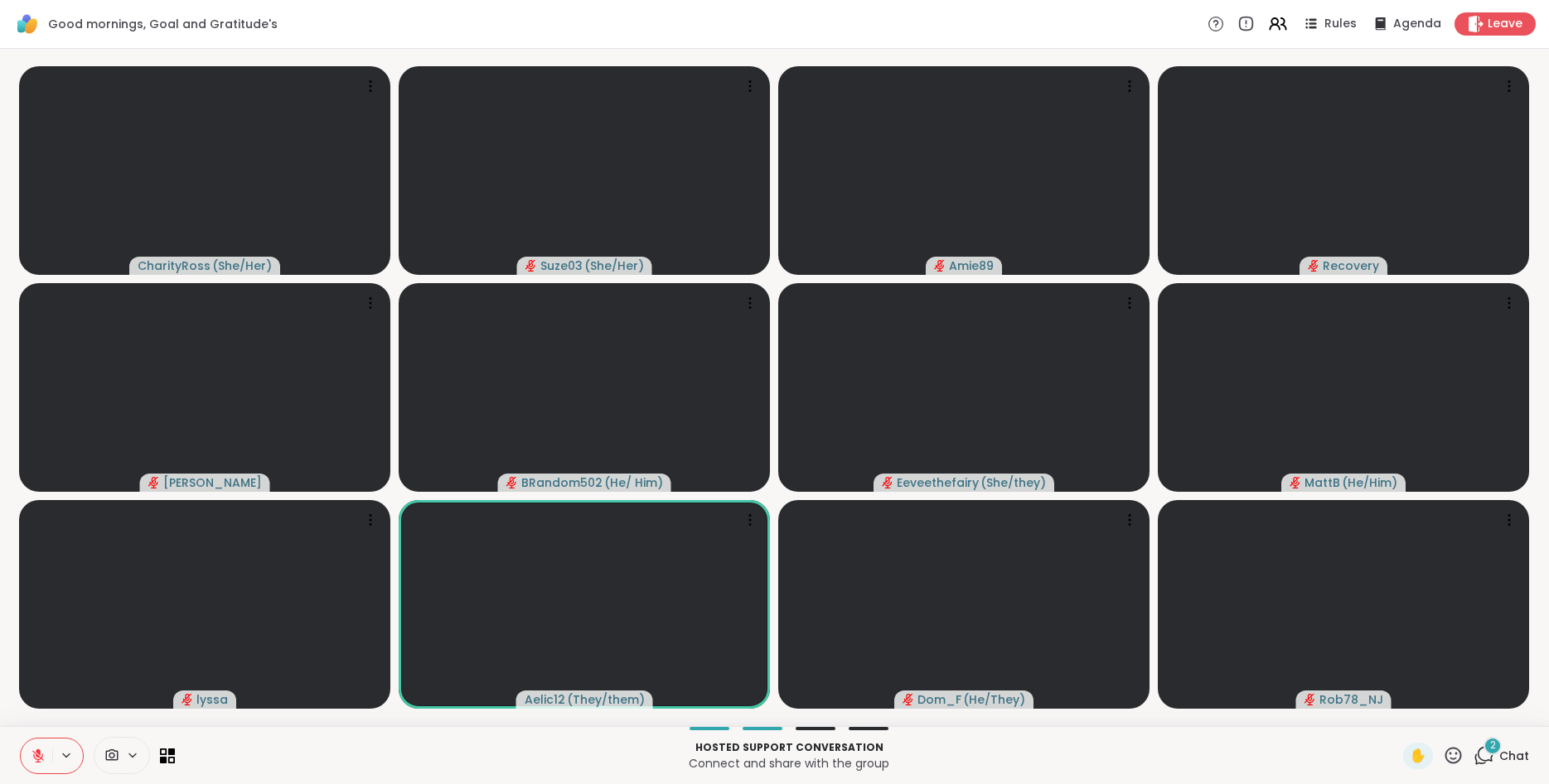
click at [1453, 756] on icon at bounding box center [1453, 756] width 21 height 21
click at [1406, 707] on span "❤️" at bounding box center [1404, 712] width 16 height 20
click at [1453, 749] on icon at bounding box center [1453, 755] width 16 height 16
click at [1303, 740] on p "Hosted support conversation" at bounding box center [789, 747] width 1209 height 15
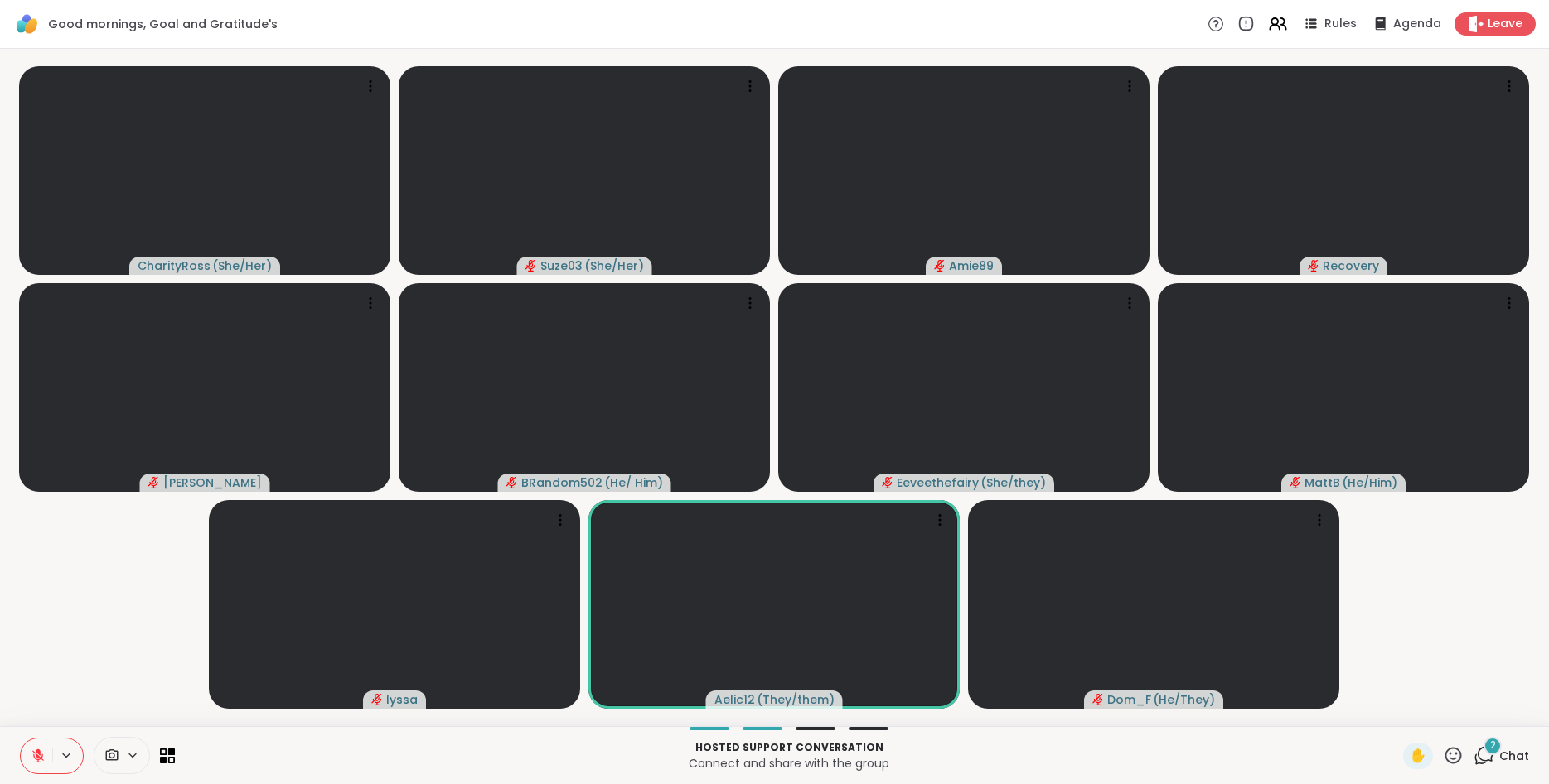
click at [1451, 746] on icon at bounding box center [1453, 756] width 21 height 21
click at [1405, 711] on span "❤️" at bounding box center [1404, 712] width 16 height 20
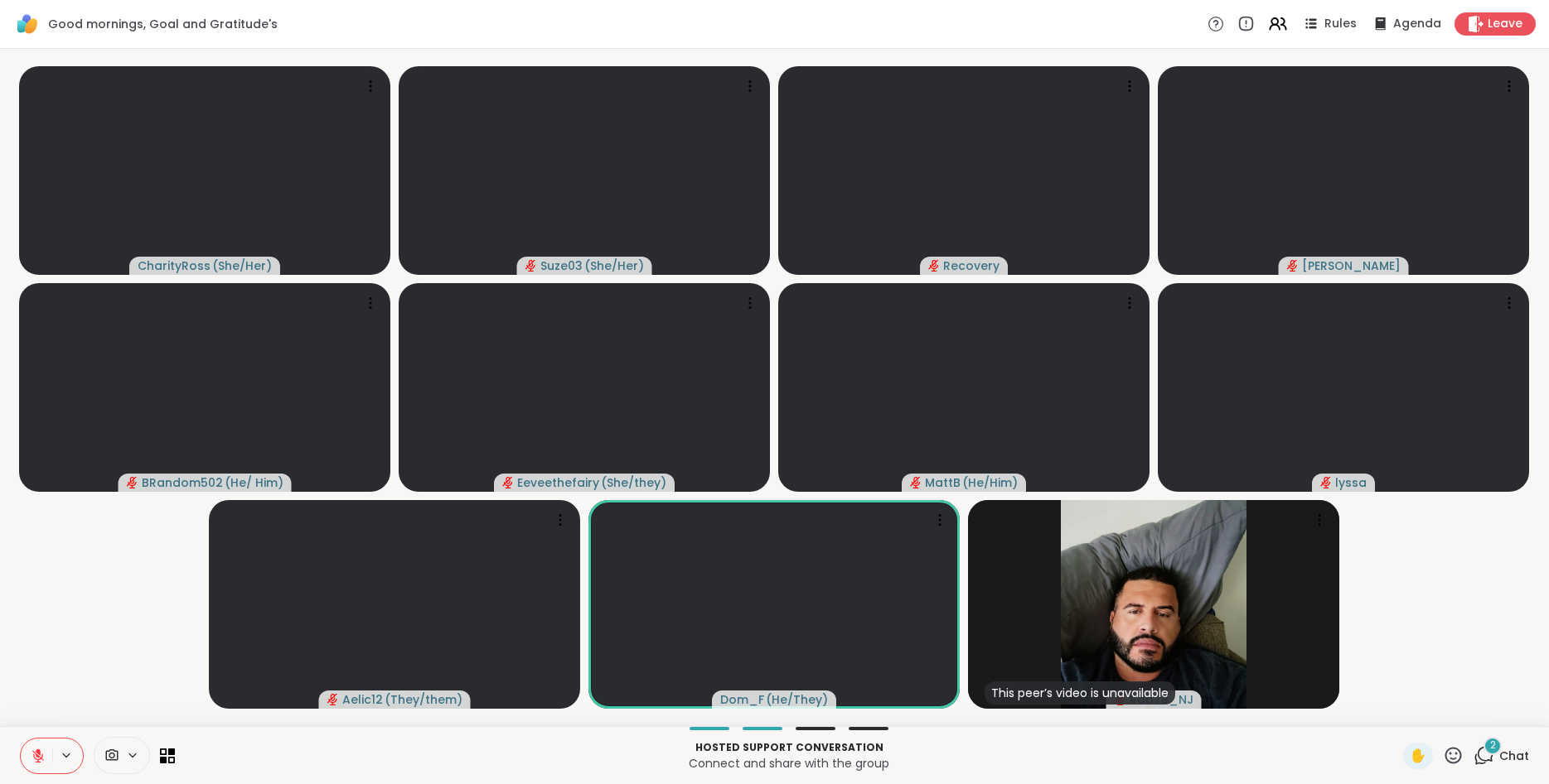
click at [1450, 753] on icon at bounding box center [1453, 755] width 16 height 16
click at [1478, 703] on span "🌟" at bounding box center [1477, 712] width 16 height 20
click at [1449, 757] on icon at bounding box center [1453, 756] width 21 height 21
click at [1438, 709] on span "👍" at bounding box center [1440, 712] width 16 height 20
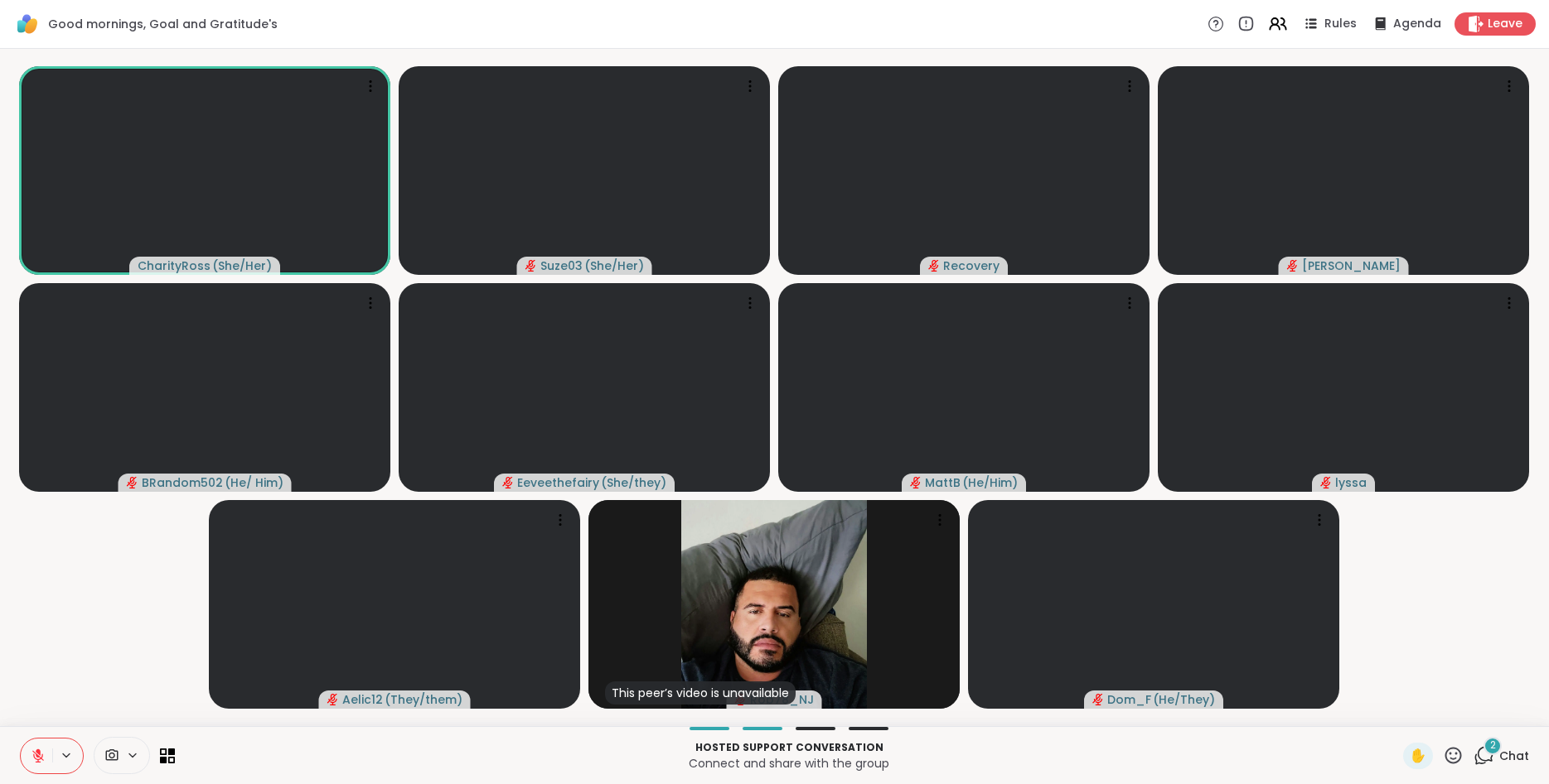
click at [1455, 763] on icon at bounding box center [1453, 755] width 16 height 16
click at [1407, 705] on span "❤️" at bounding box center [1404, 712] width 16 height 20
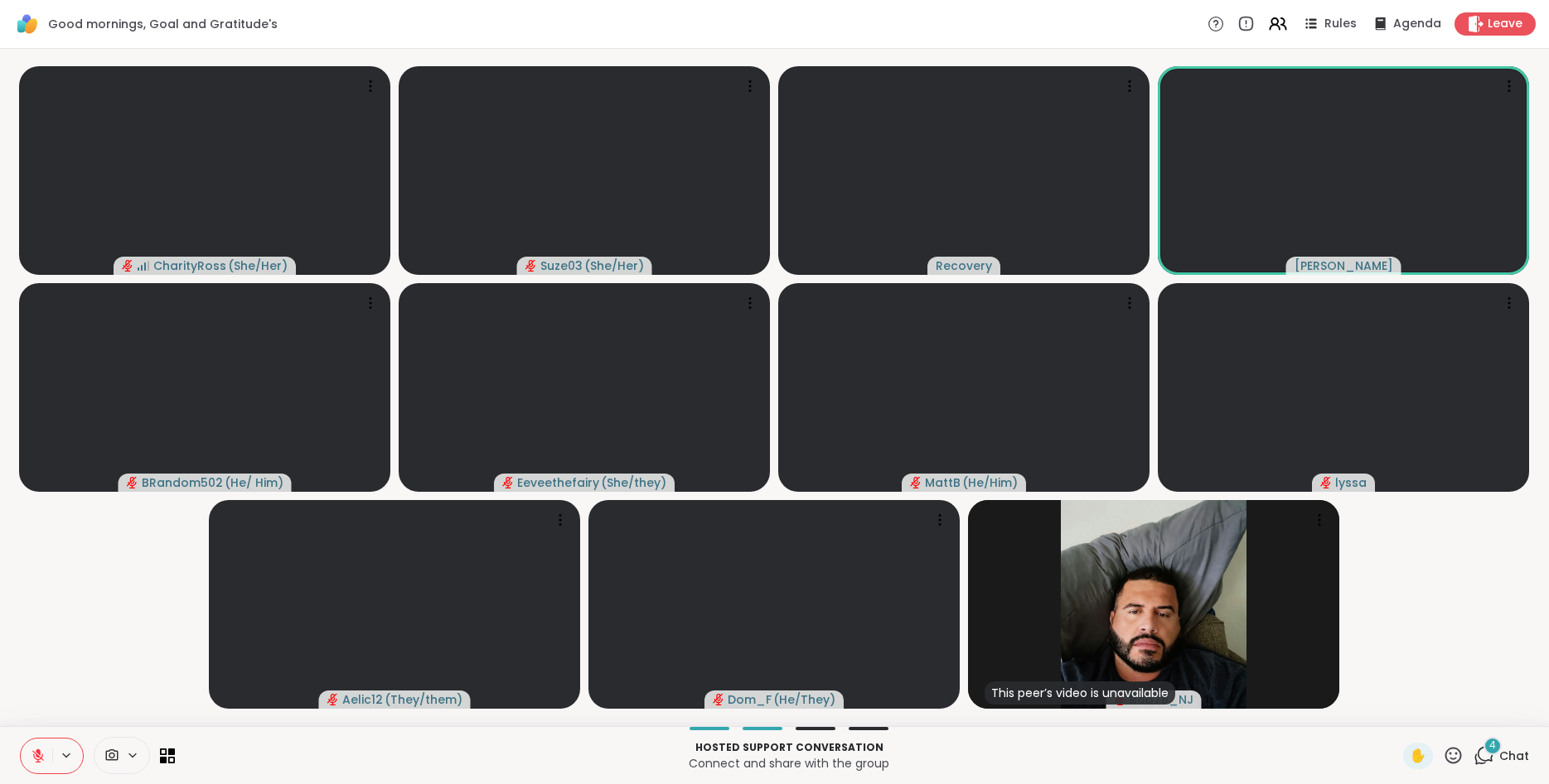
click at [33, 757] on icon at bounding box center [38, 756] width 15 height 15
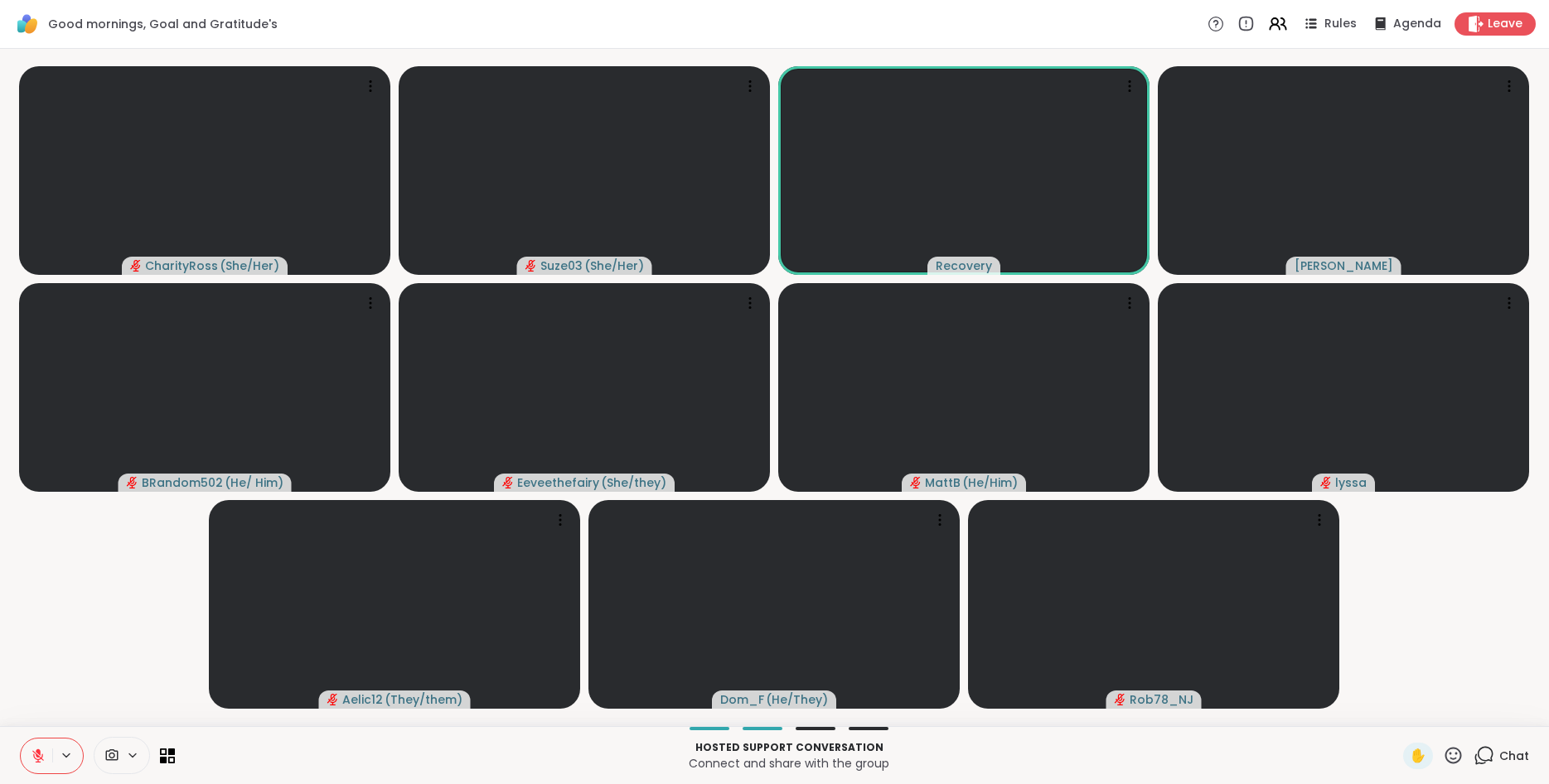
click at [35, 748] on button at bounding box center [36, 756] width 32 height 35
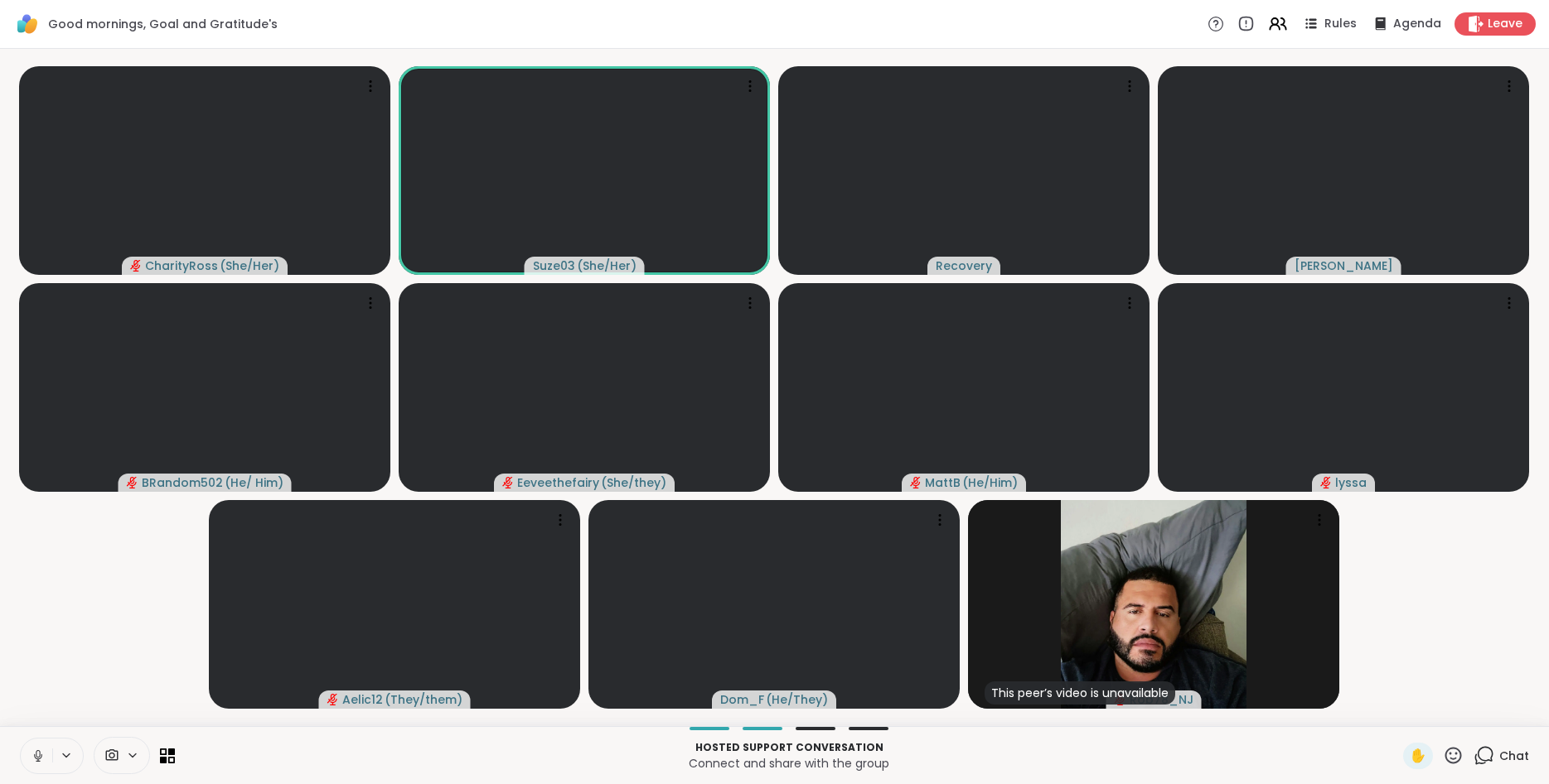
click at [35, 748] on button at bounding box center [36, 756] width 32 height 35
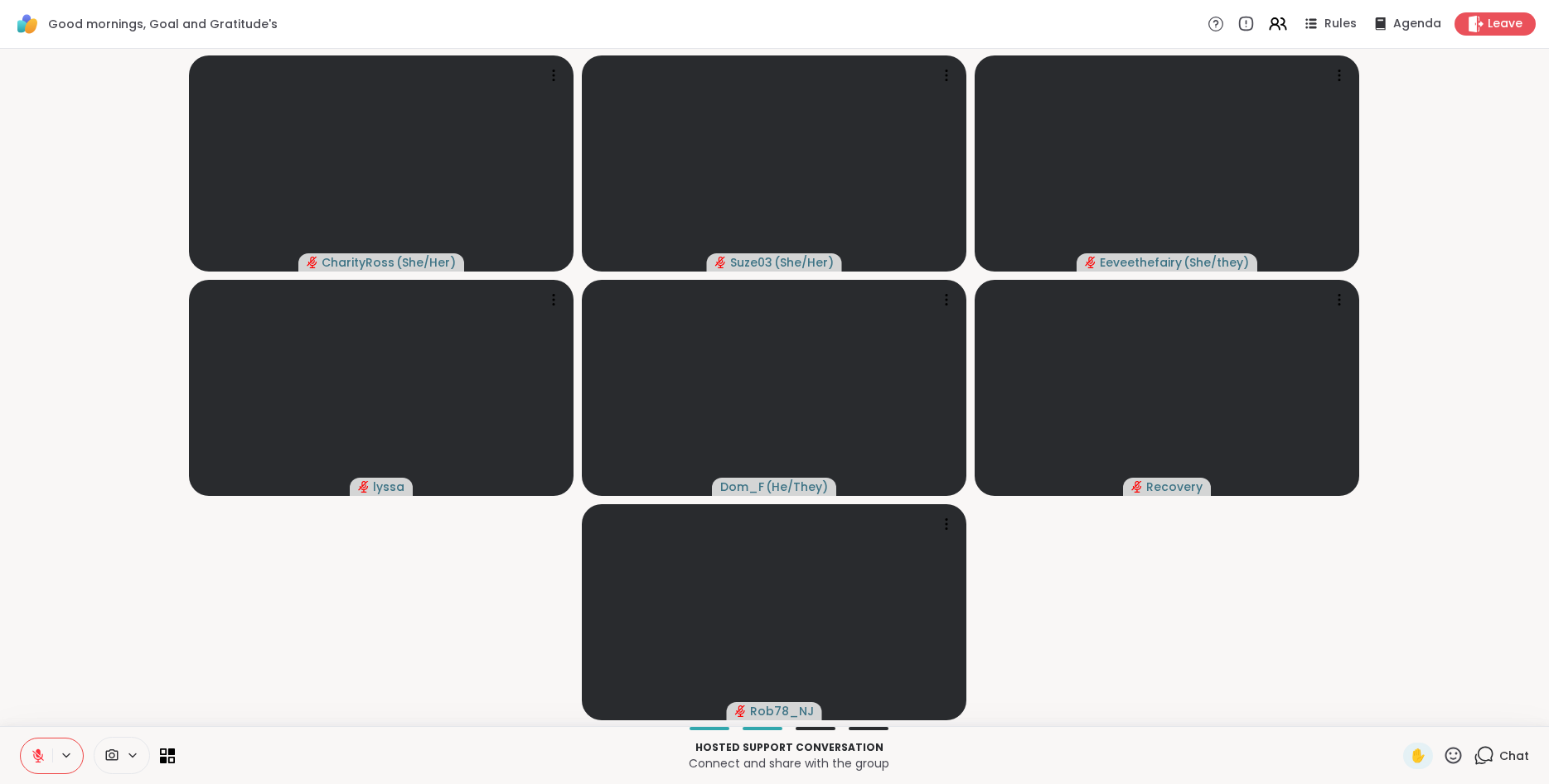
click at [35, 748] on button at bounding box center [36, 756] width 32 height 35
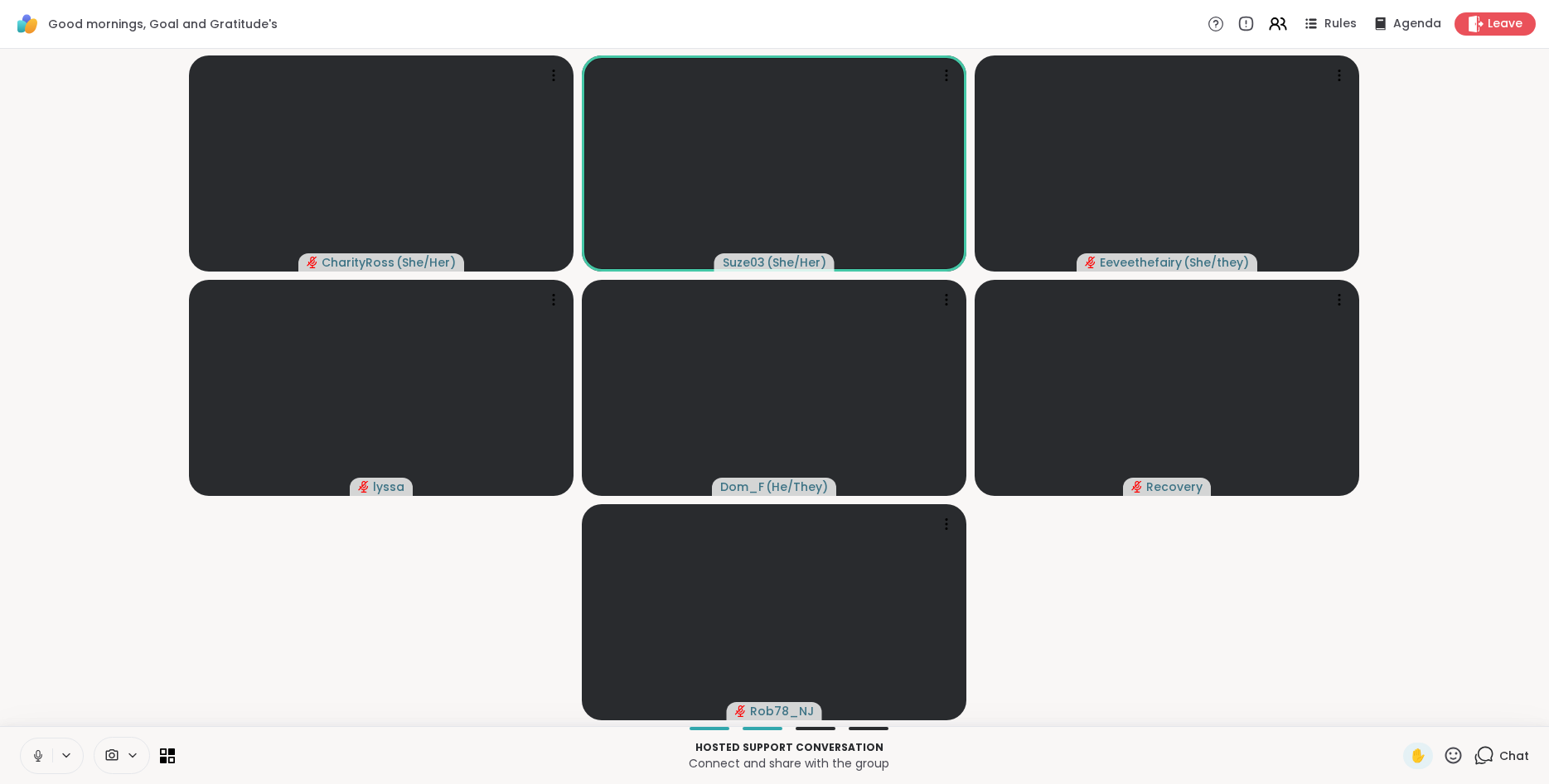
click at [35, 748] on button at bounding box center [36, 756] width 32 height 35
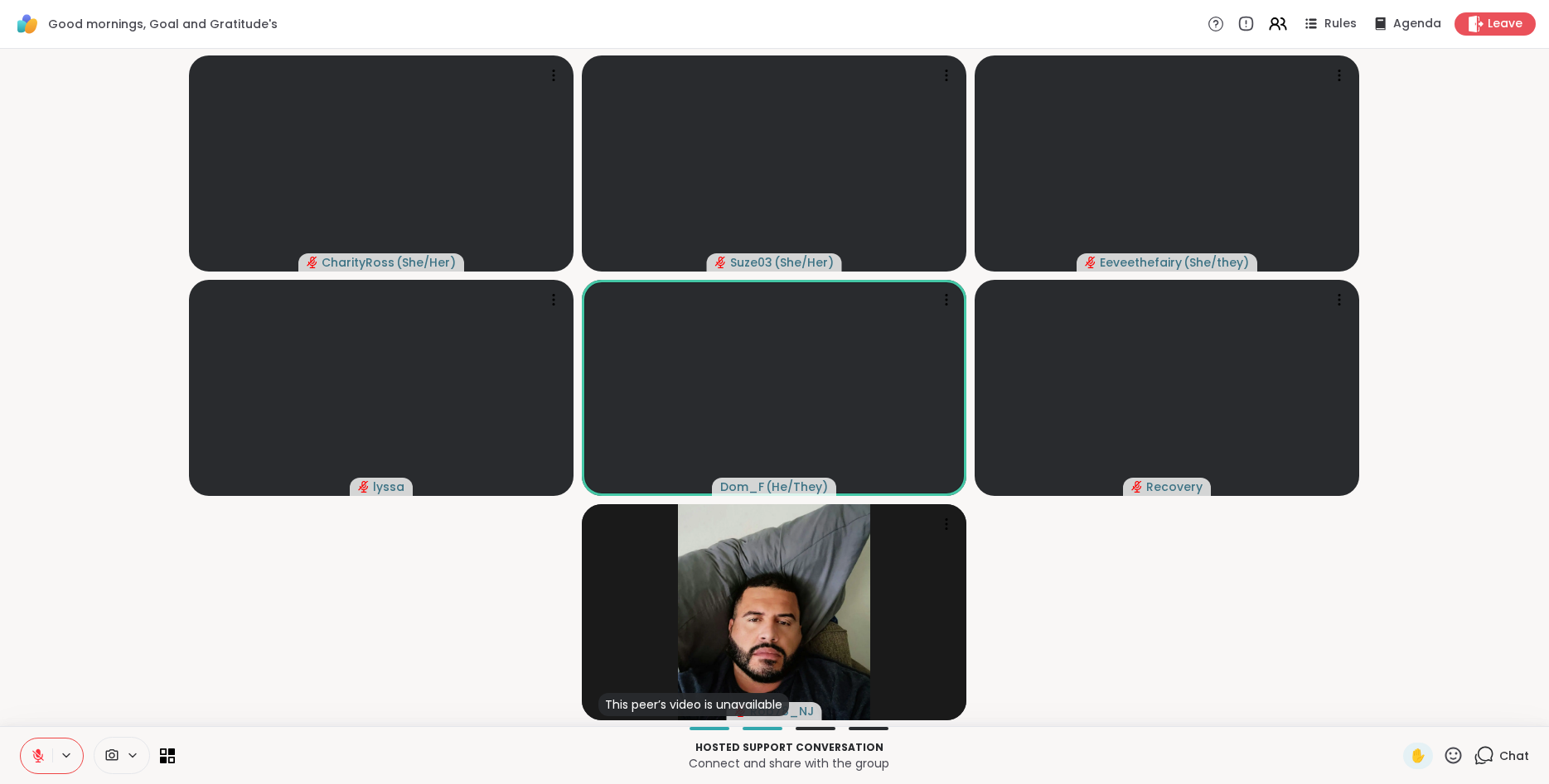
click at [35, 748] on button at bounding box center [36, 756] width 32 height 35
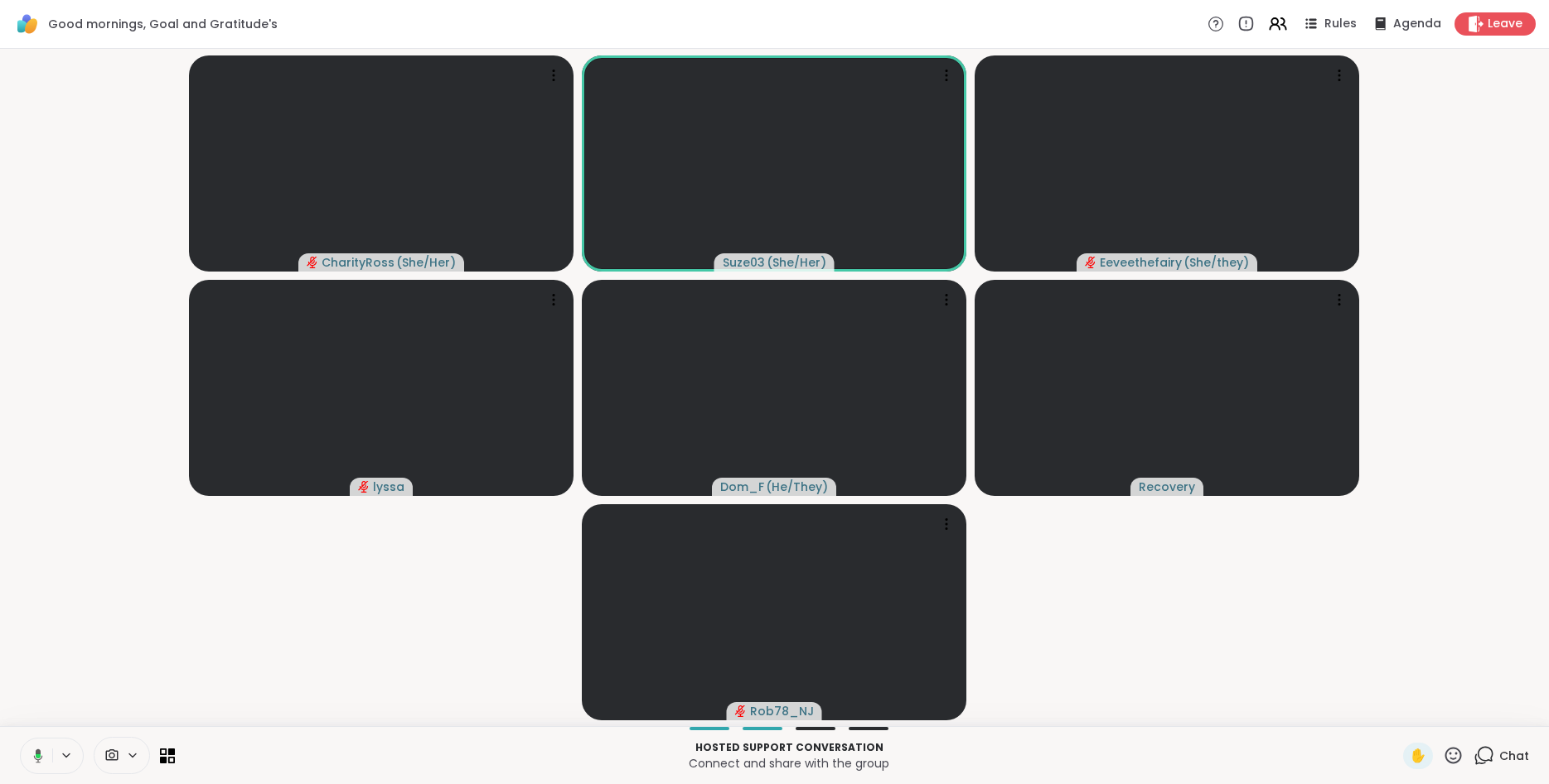
click at [1548, 56] on div "CharityRoss ( She/Her ) Suze03 ( She/Her ) Eeveethefairy ( She/they ) lyssa Dom…" at bounding box center [774, 387] width 1549 height 677
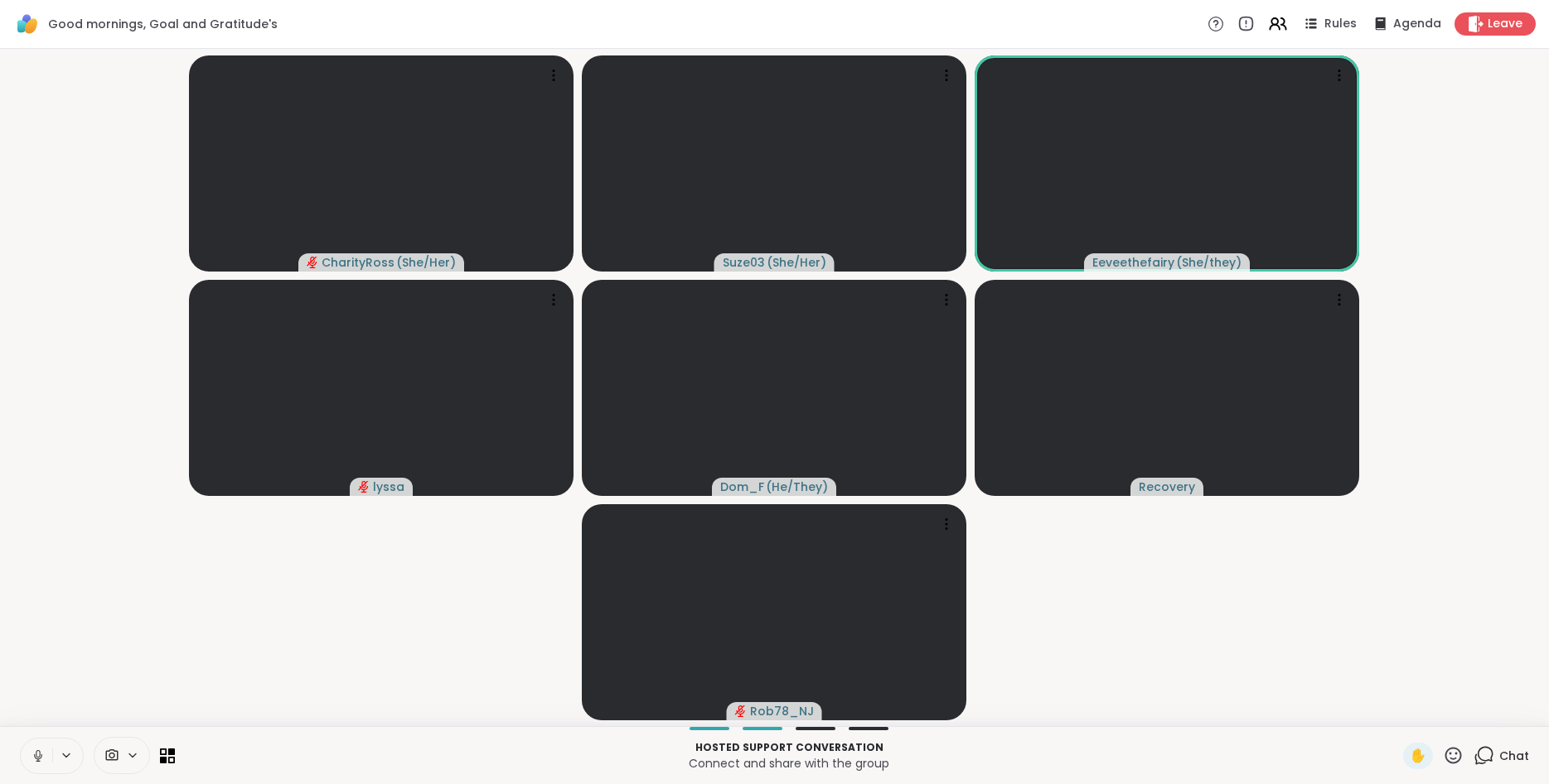
click at [36, 752] on icon at bounding box center [38, 756] width 15 height 15
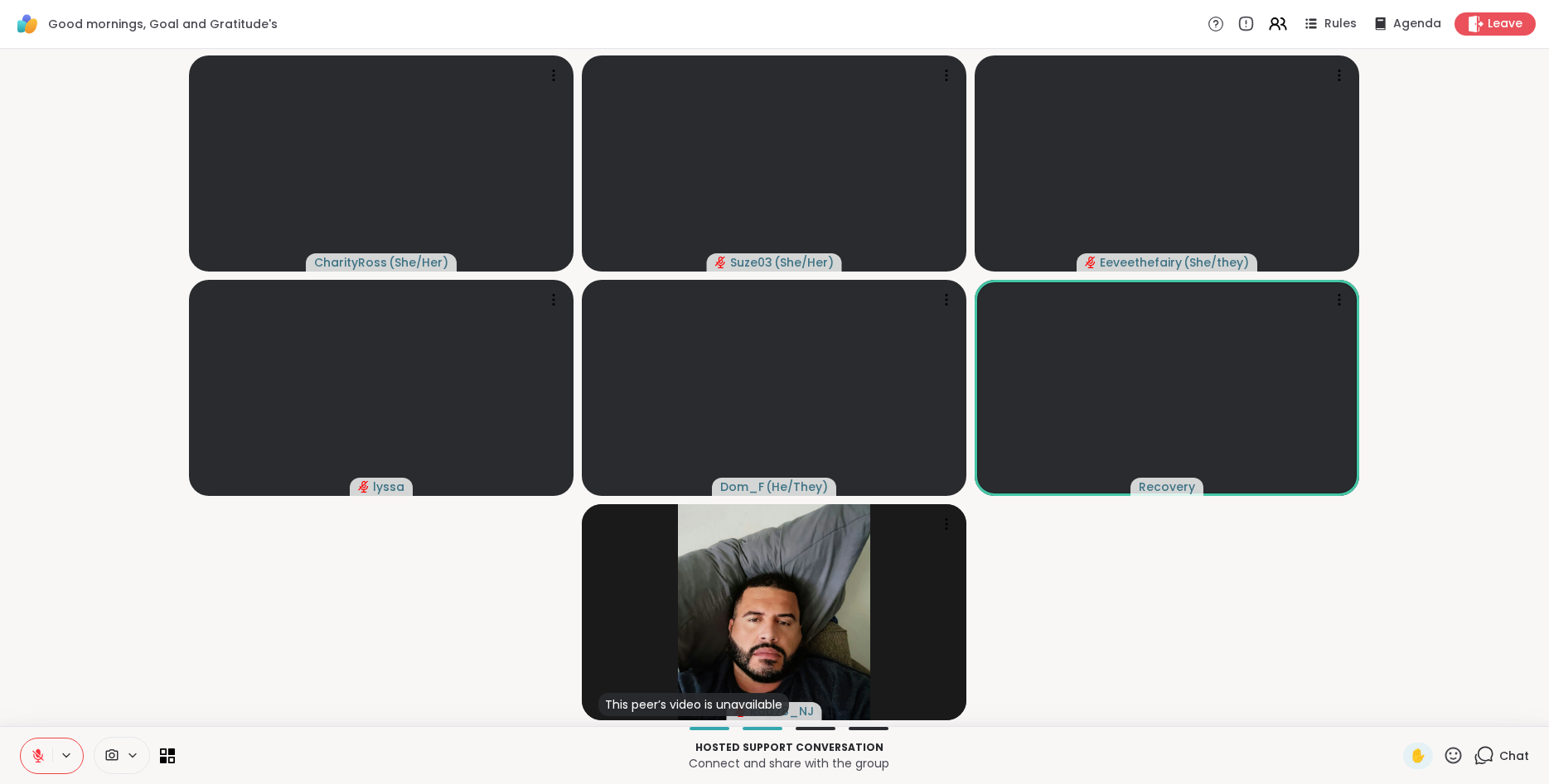
click at [1483, 745] on div "Chat" at bounding box center [1501, 756] width 56 height 27
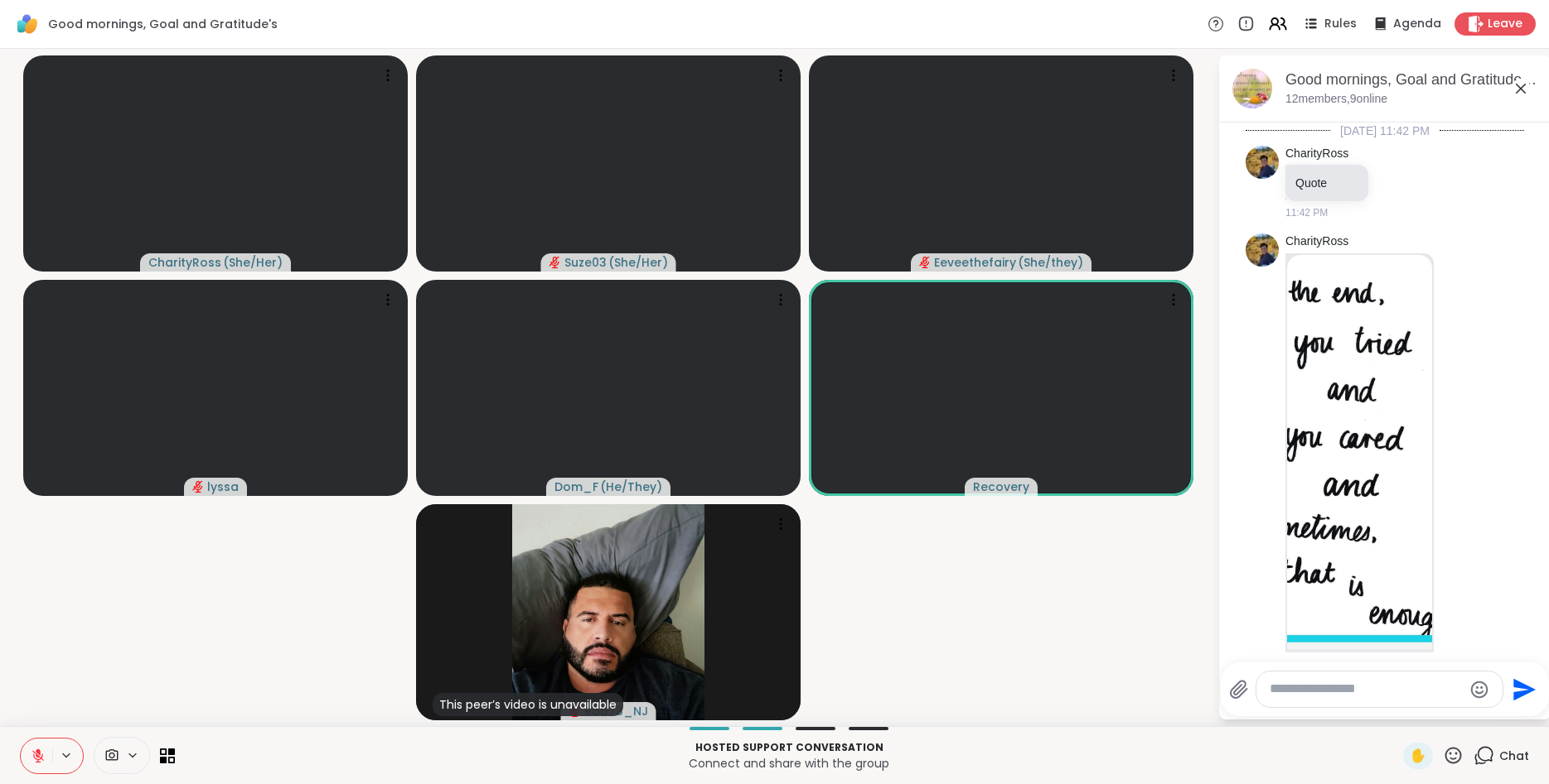
scroll to position [4095, 0]
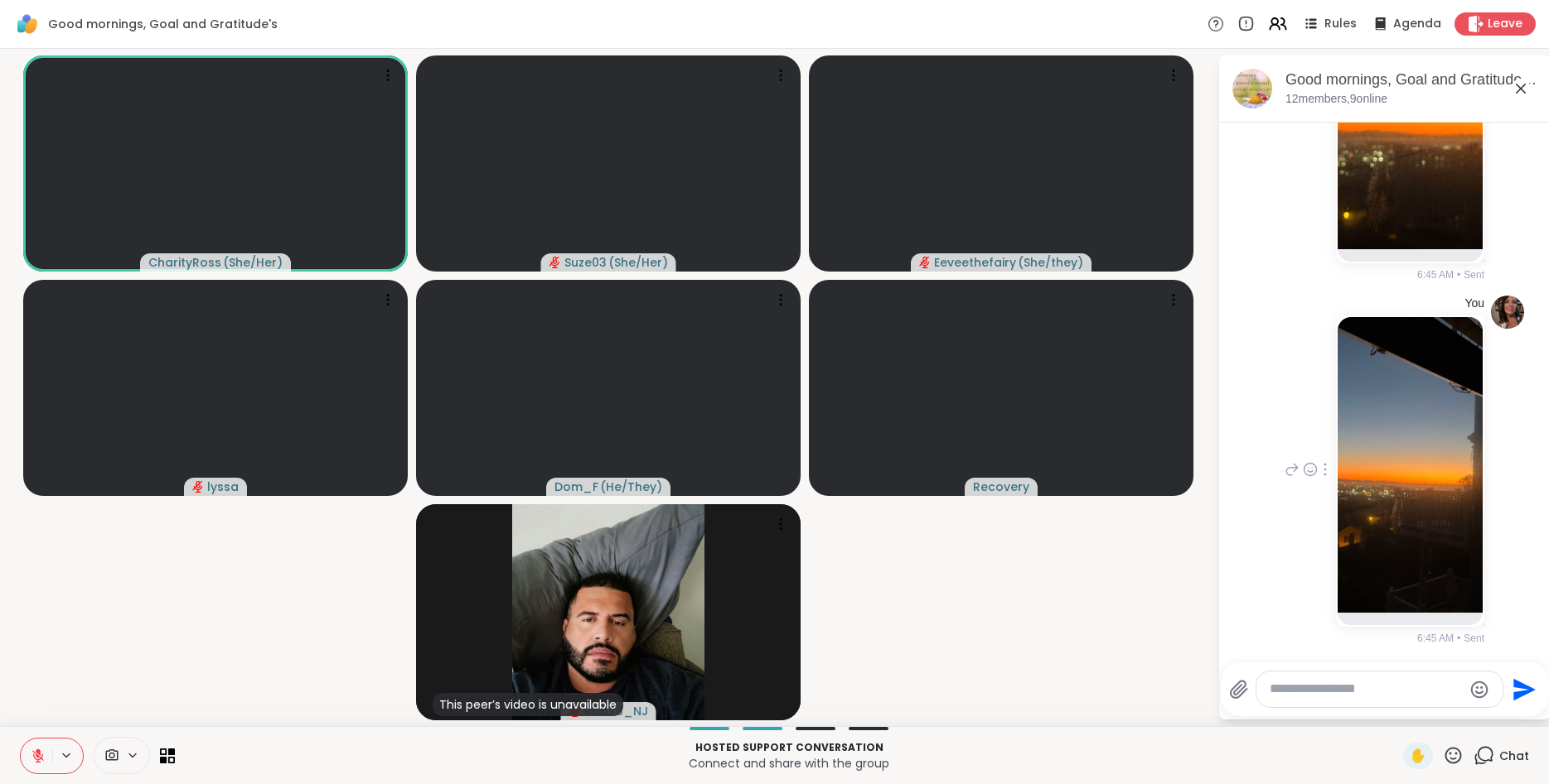
click at [1289, 385] on div "You 6:45 AM • Sent" at bounding box center [1382, 471] width 203 height 351
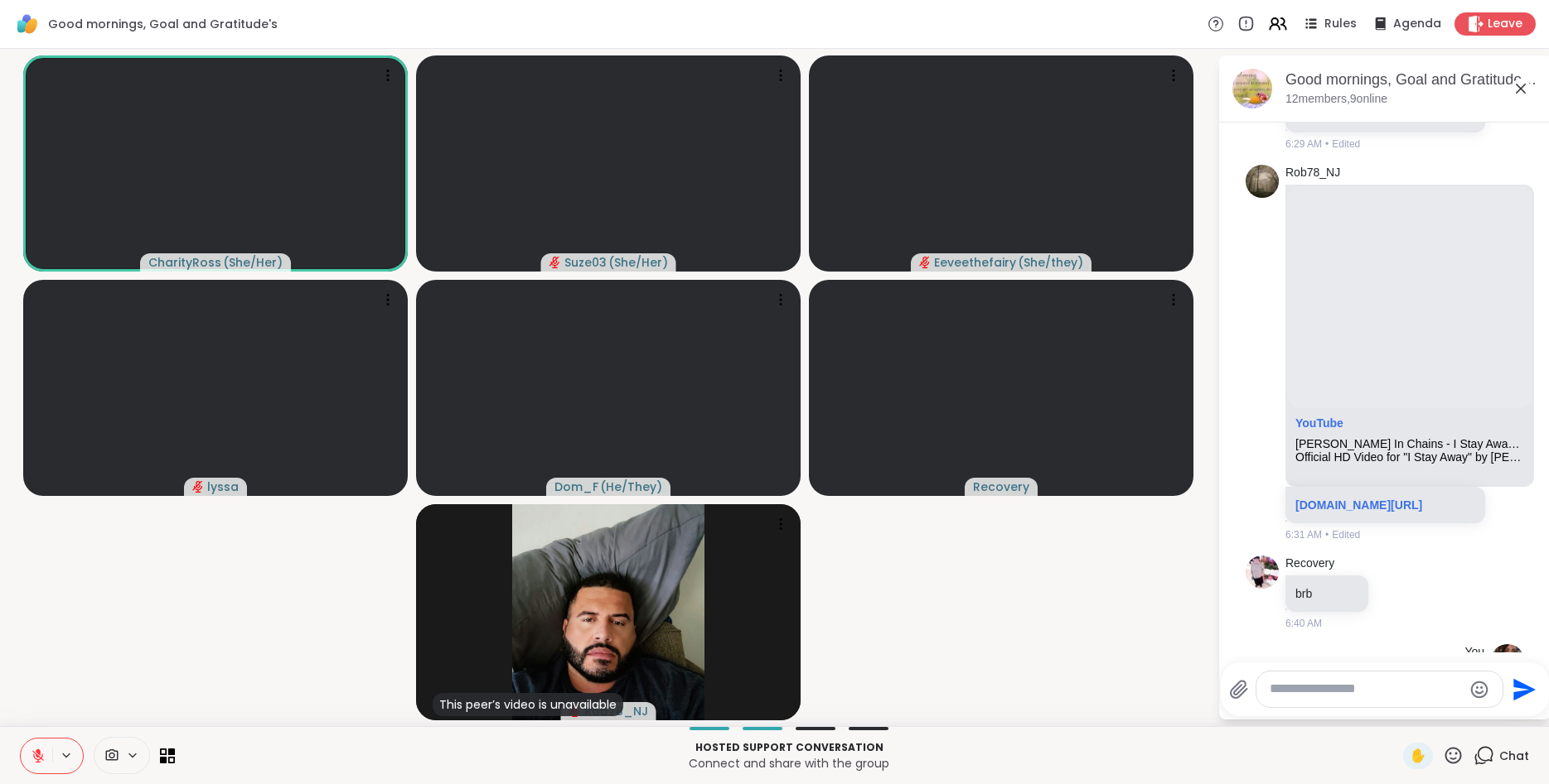
scroll to position [2895, 0]
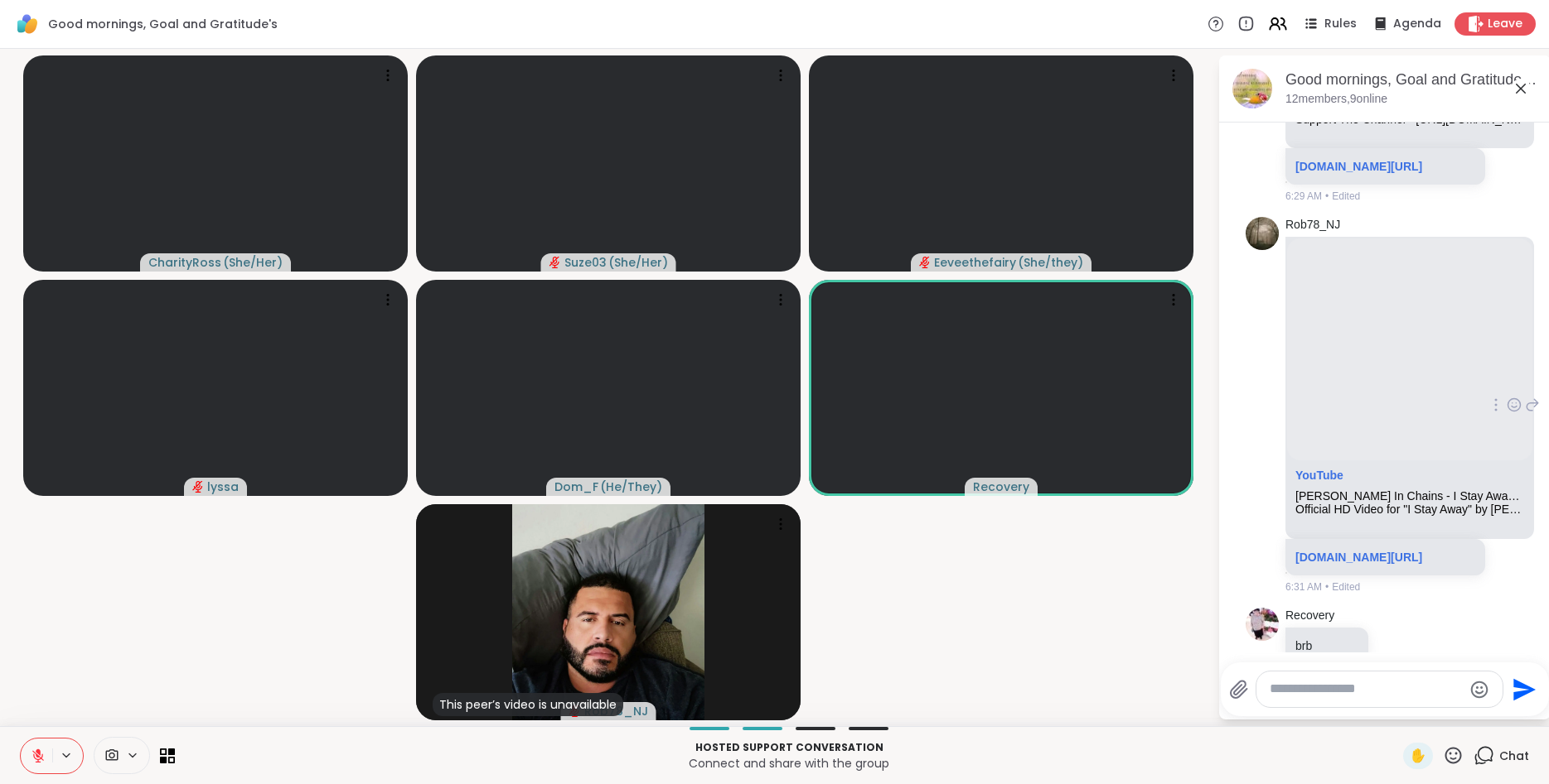
click at [1517, 413] on icon at bounding box center [1513, 404] width 15 height 16
click at [1386, 386] on div "Select Reaction: Heart" at bounding box center [1381, 378] width 15 height 15
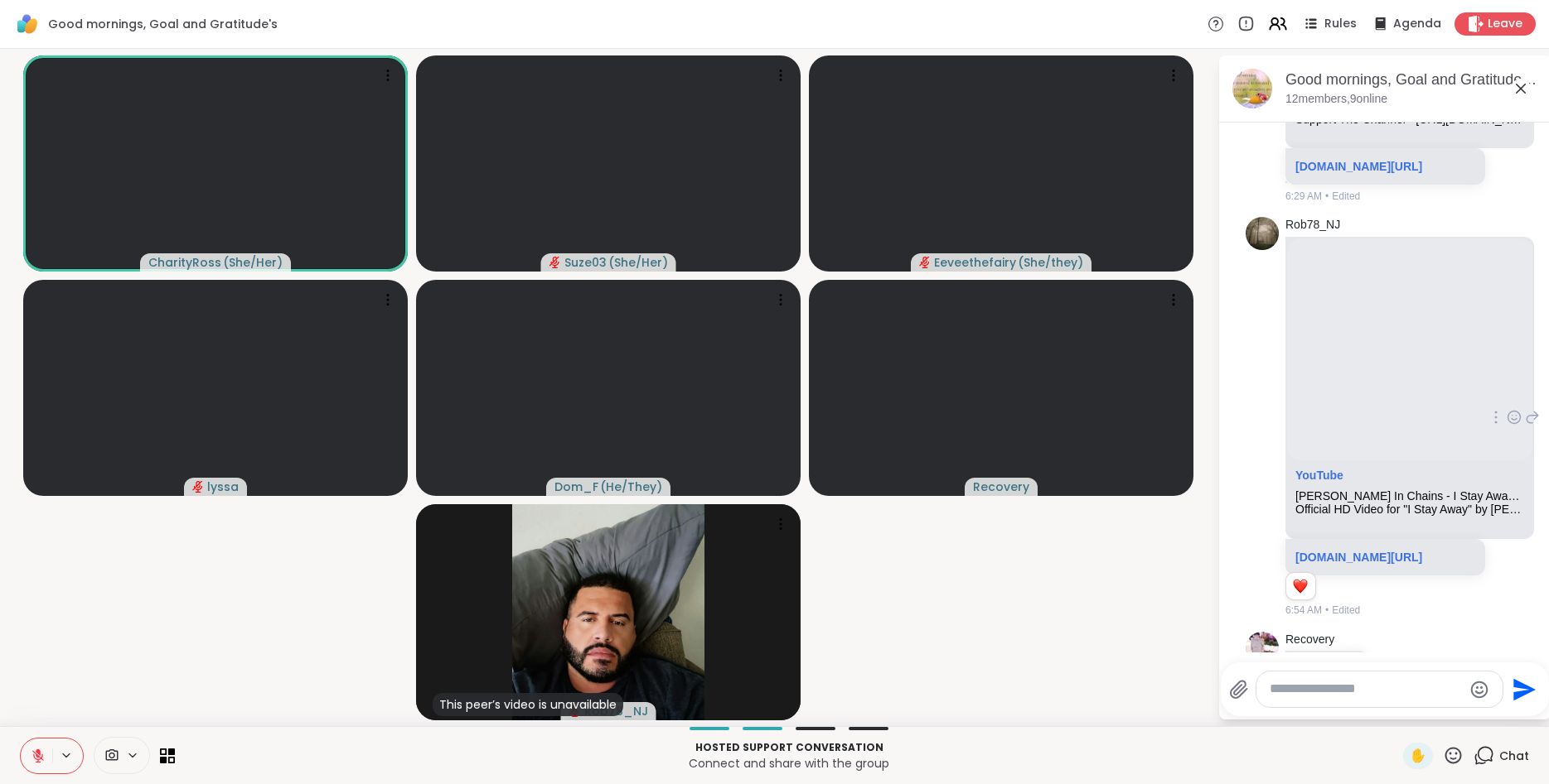
click at [38, 750] on icon at bounding box center [38, 756] width 15 height 15
click at [1519, 189] on div "[PERSON_NAME] YouTube [PERSON_NAME] - Breathe (Lyrics) Support The Channel - [U…" at bounding box center [1385, 15] width 279 height 391
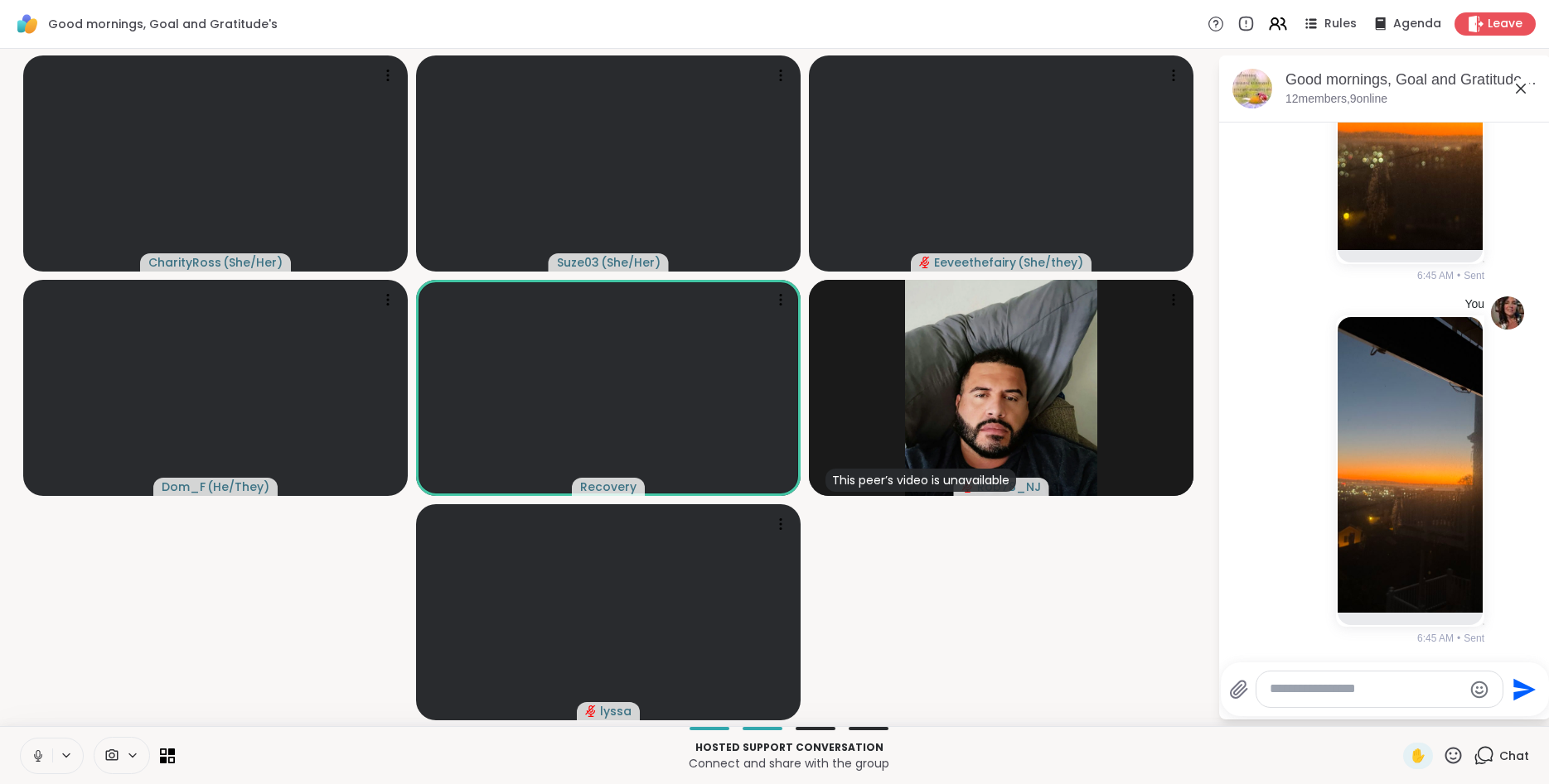
scroll to position [4118, 0]
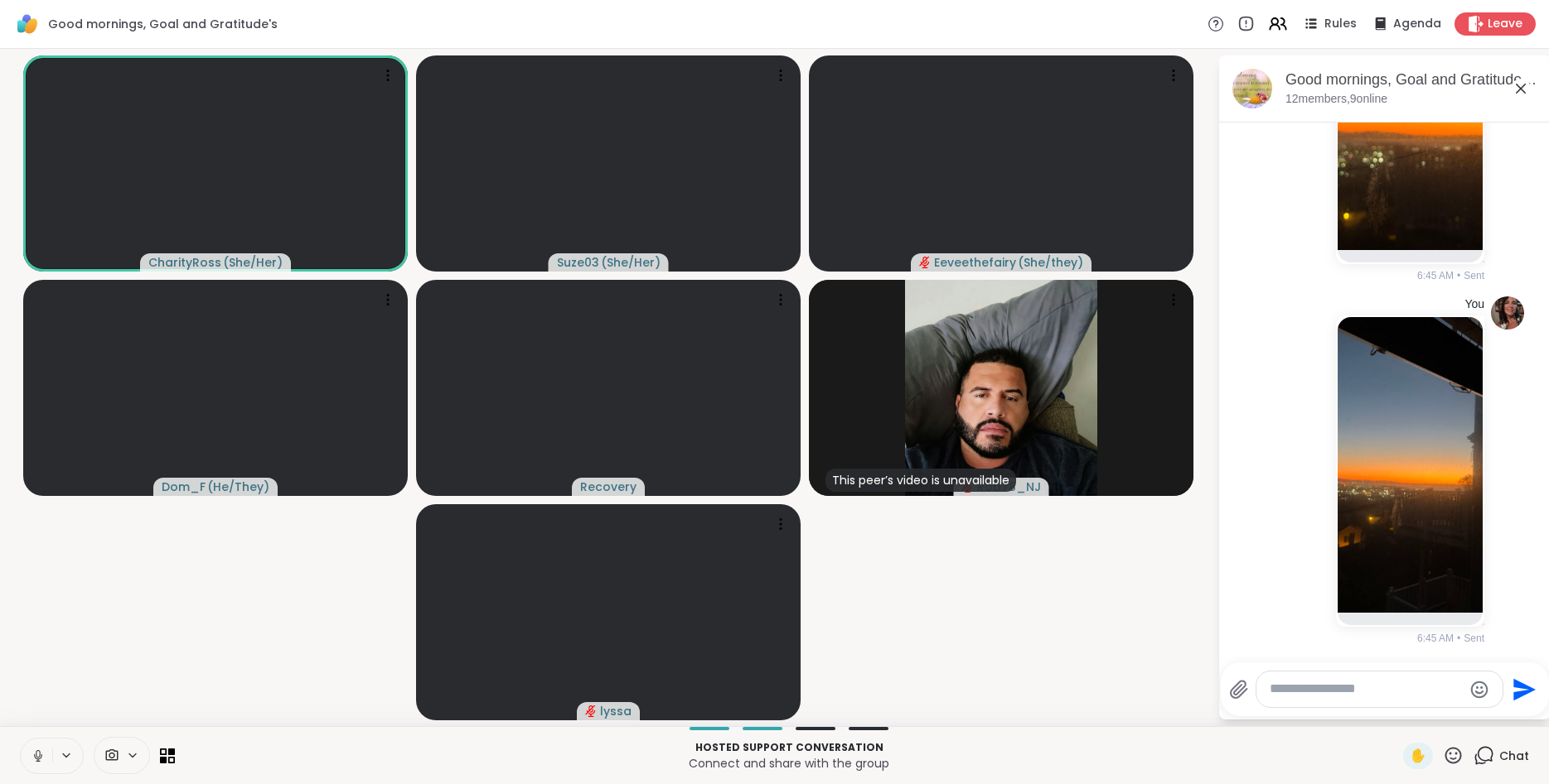
click at [1520, 84] on icon at bounding box center [1520, 88] width 20 height 20
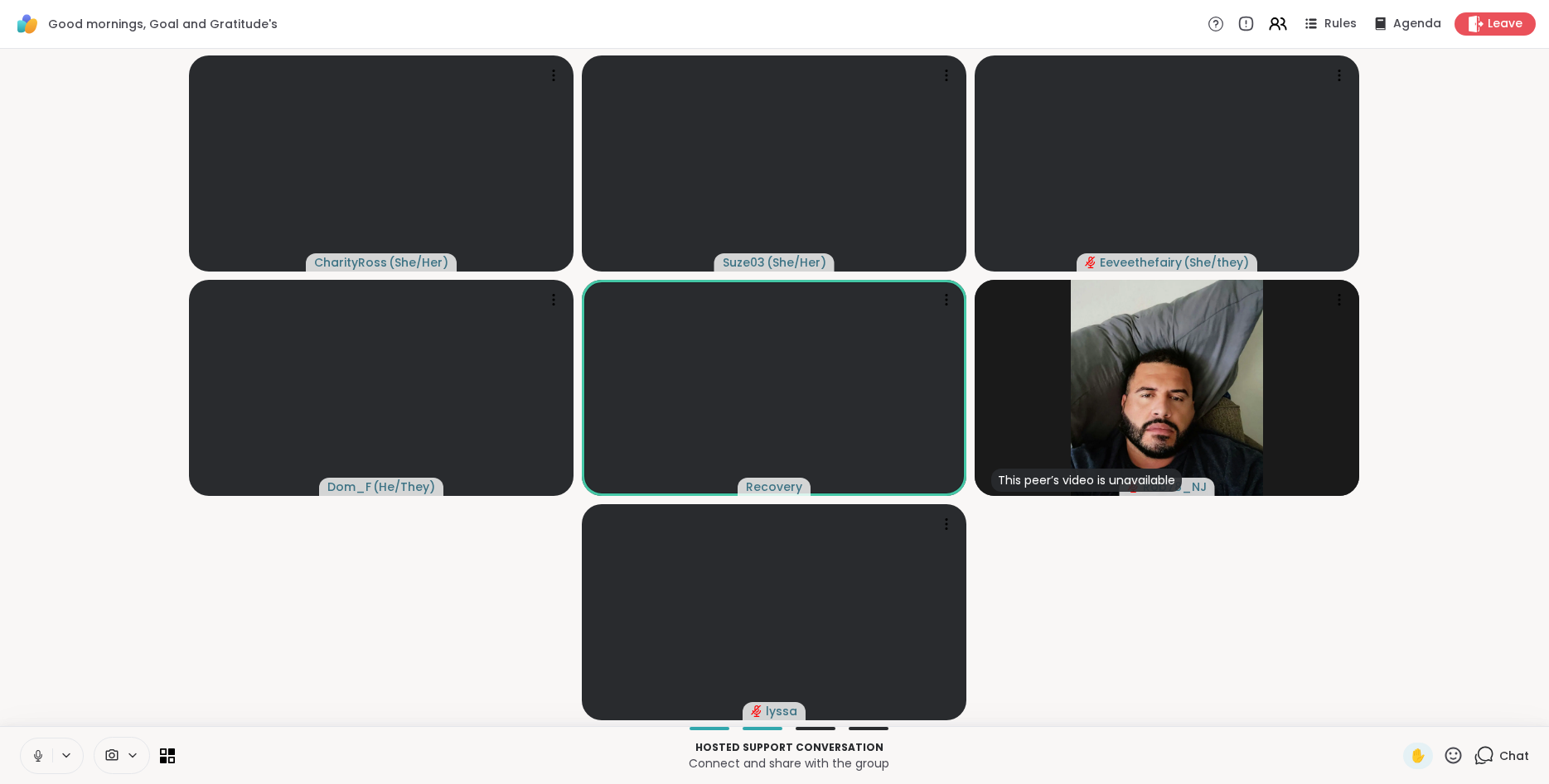
click at [33, 757] on icon at bounding box center [38, 756] width 15 height 15
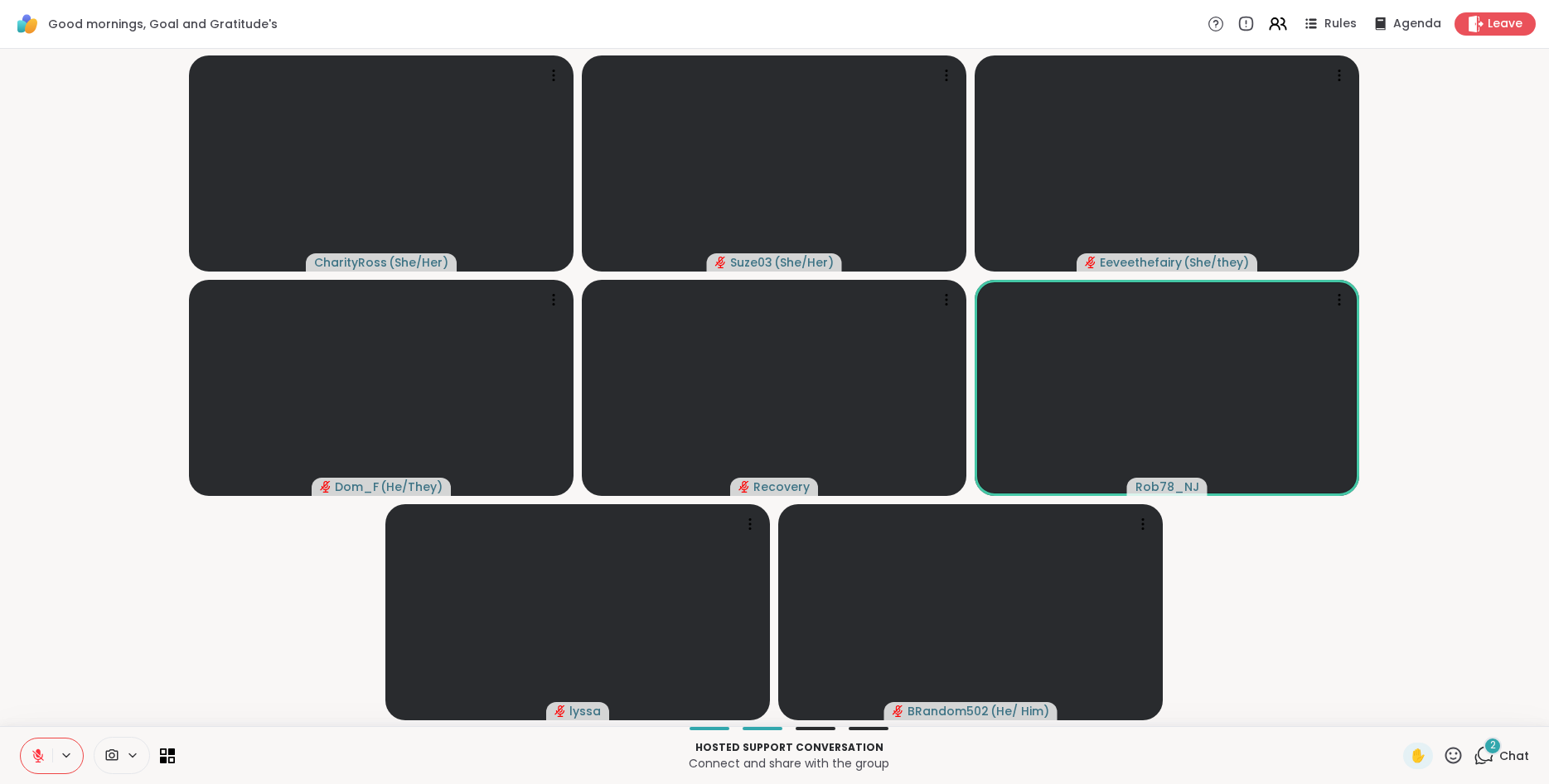
click at [1459, 756] on icon at bounding box center [1453, 756] width 21 height 21
click at [1398, 710] on span "❤️" at bounding box center [1404, 712] width 16 height 20
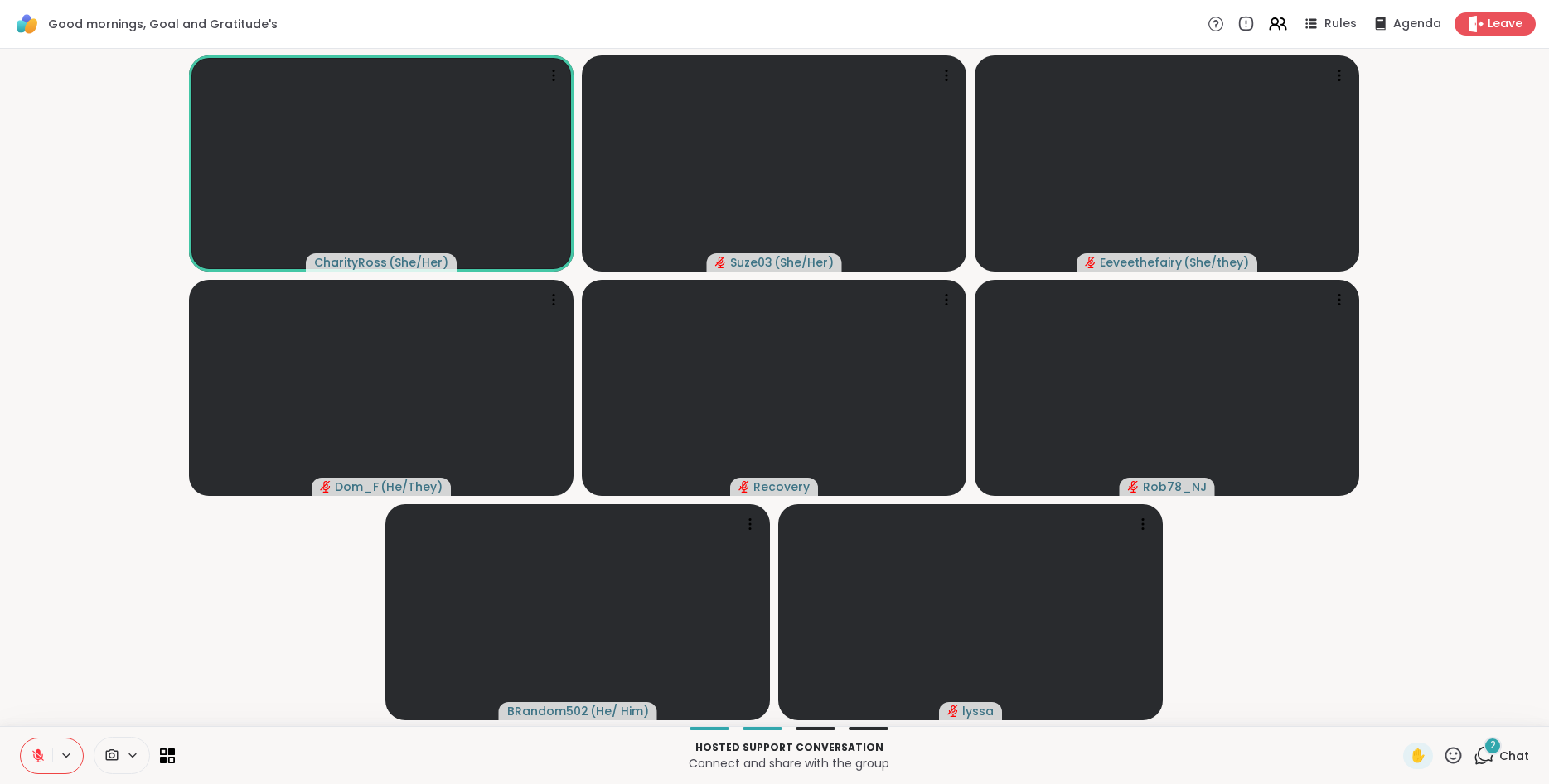
click at [1484, 751] on icon at bounding box center [1484, 756] width 21 height 21
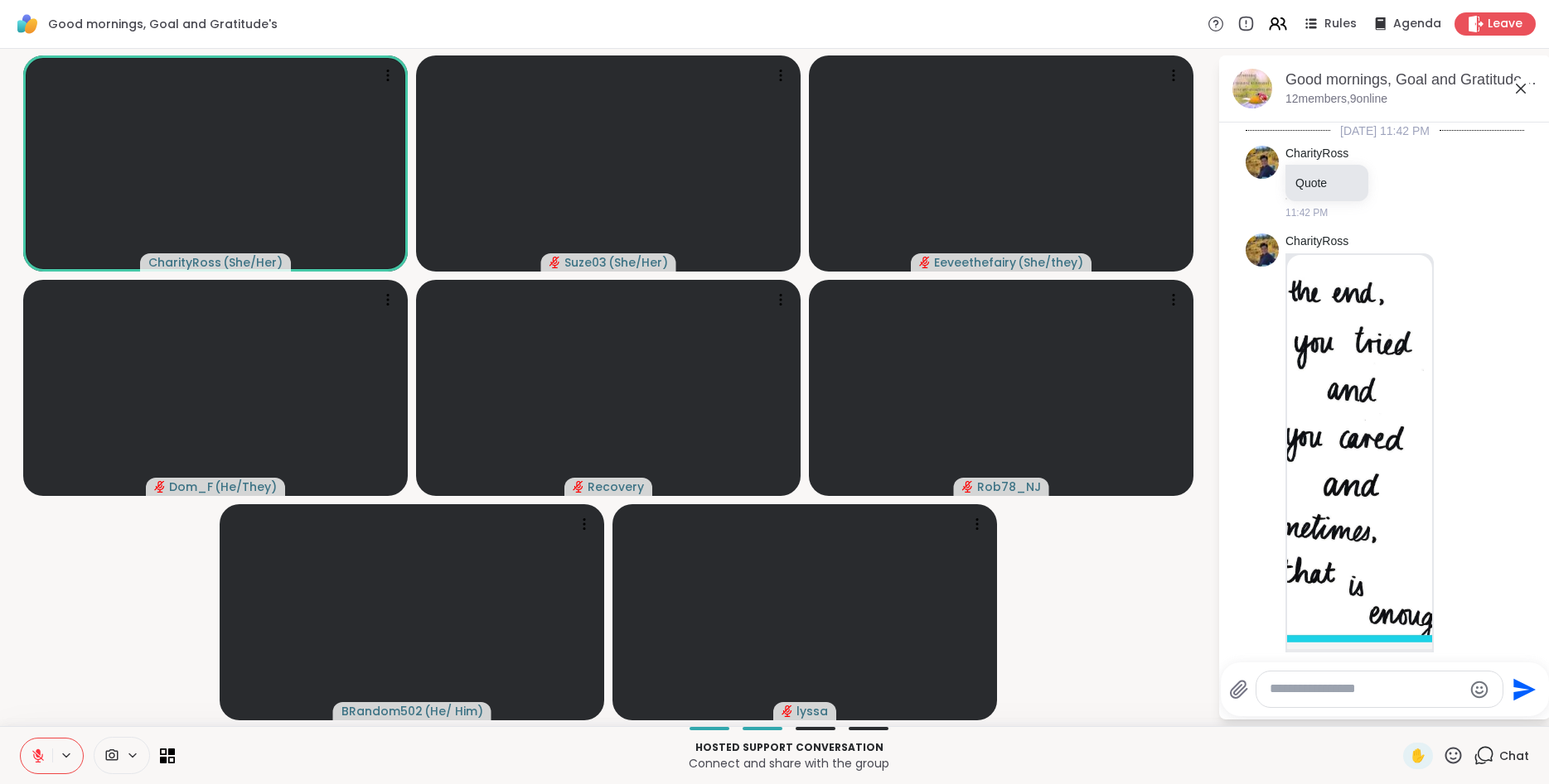
scroll to position [4804, 0]
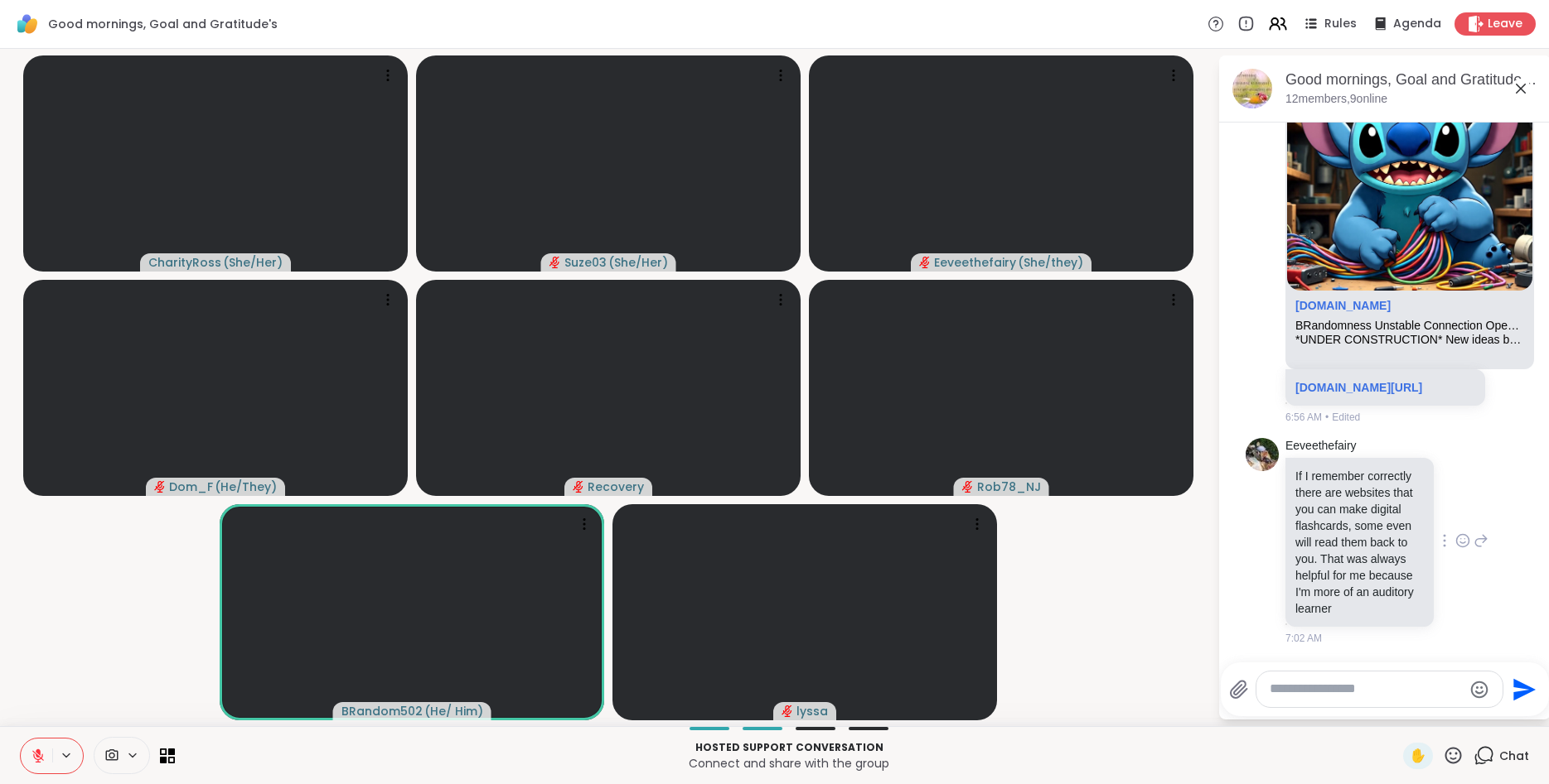
click at [1489, 480] on div "Eeveethefairy If I remember correctly there are websites that you can make digi…" at bounding box center [1385, 542] width 279 height 221
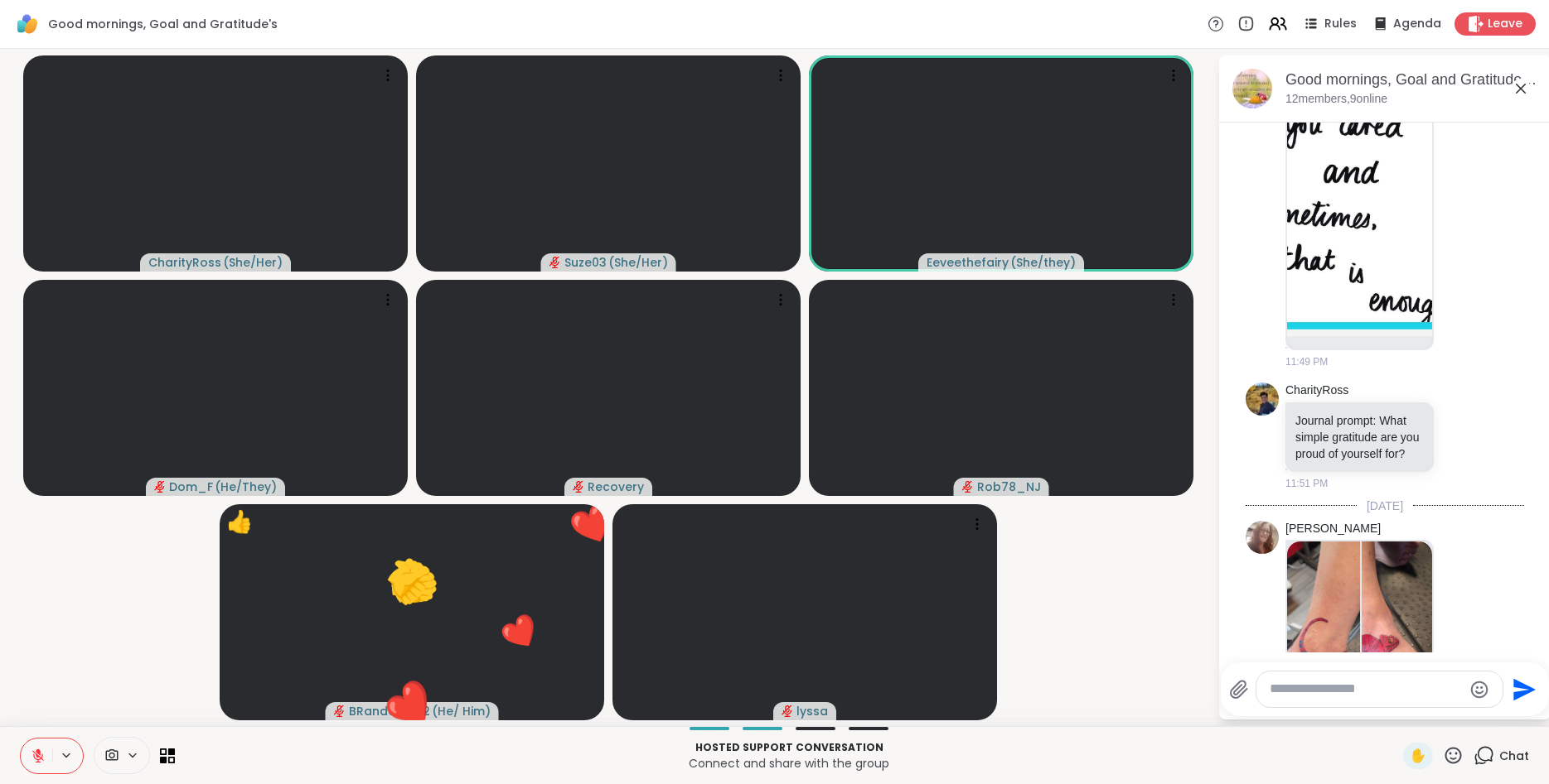
scroll to position [365, 0]
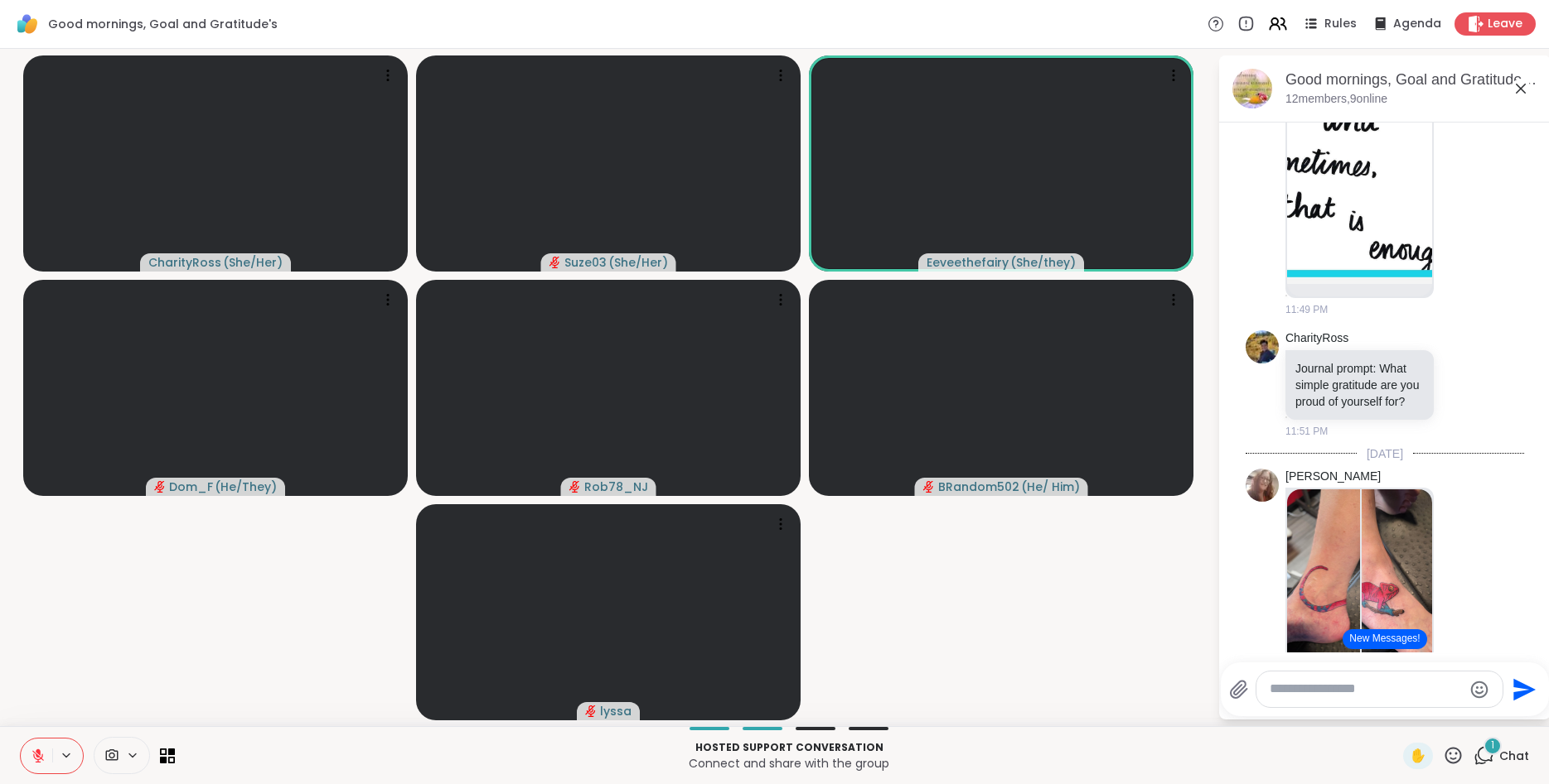
click at [1456, 757] on icon at bounding box center [1453, 756] width 21 height 21
click at [1396, 717] on span "❤️" at bounding box center [1404, 712] width 16 height 20
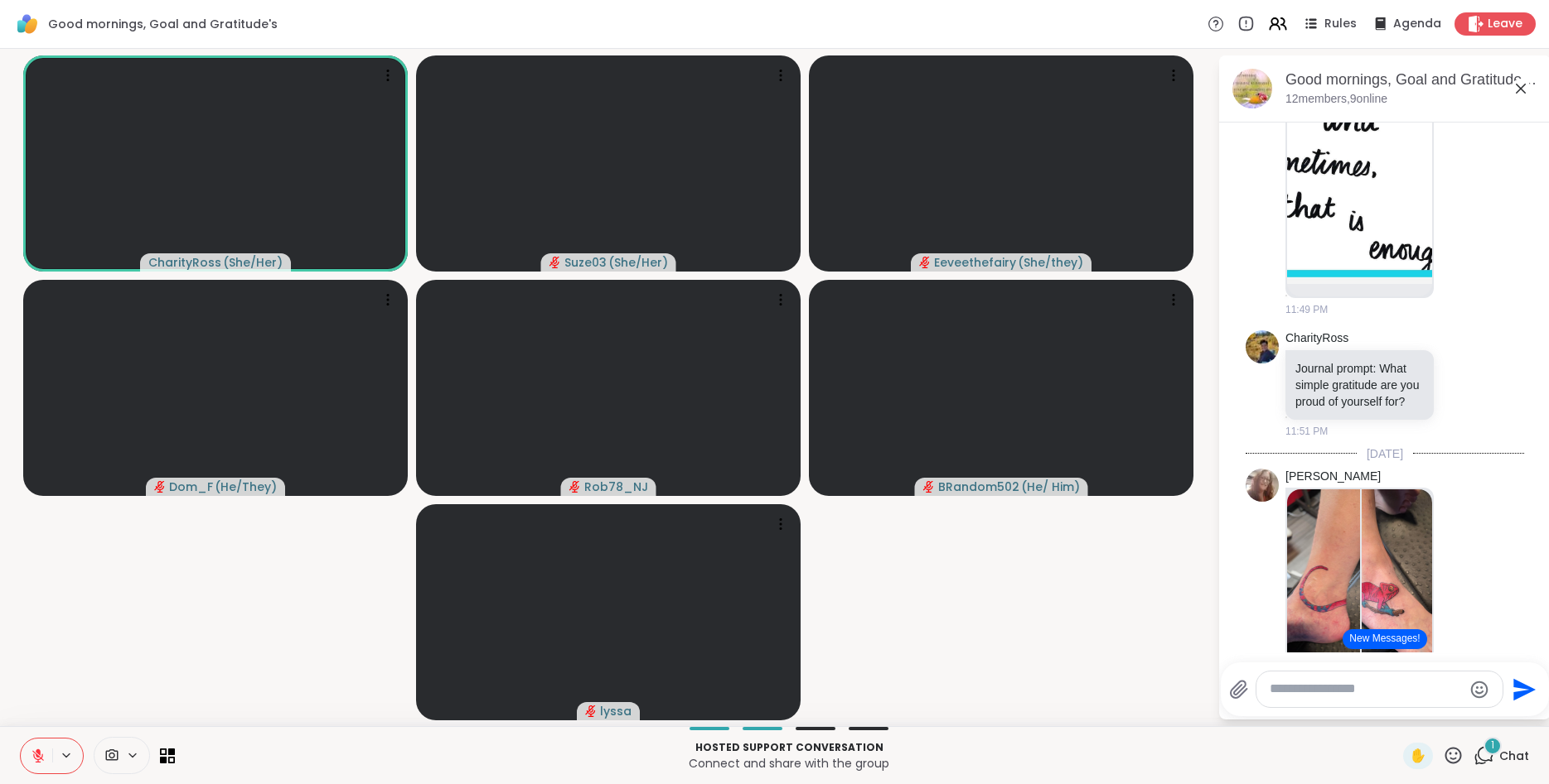
click at [50, 744] on button at bounding box center [36, 756] width 32 height 35
click at [35, 753] on icon at bounding box center [38, 756] width 15 height 15
click at [33, 752] on icon at bounding box center [38, 757] width 12 height 12
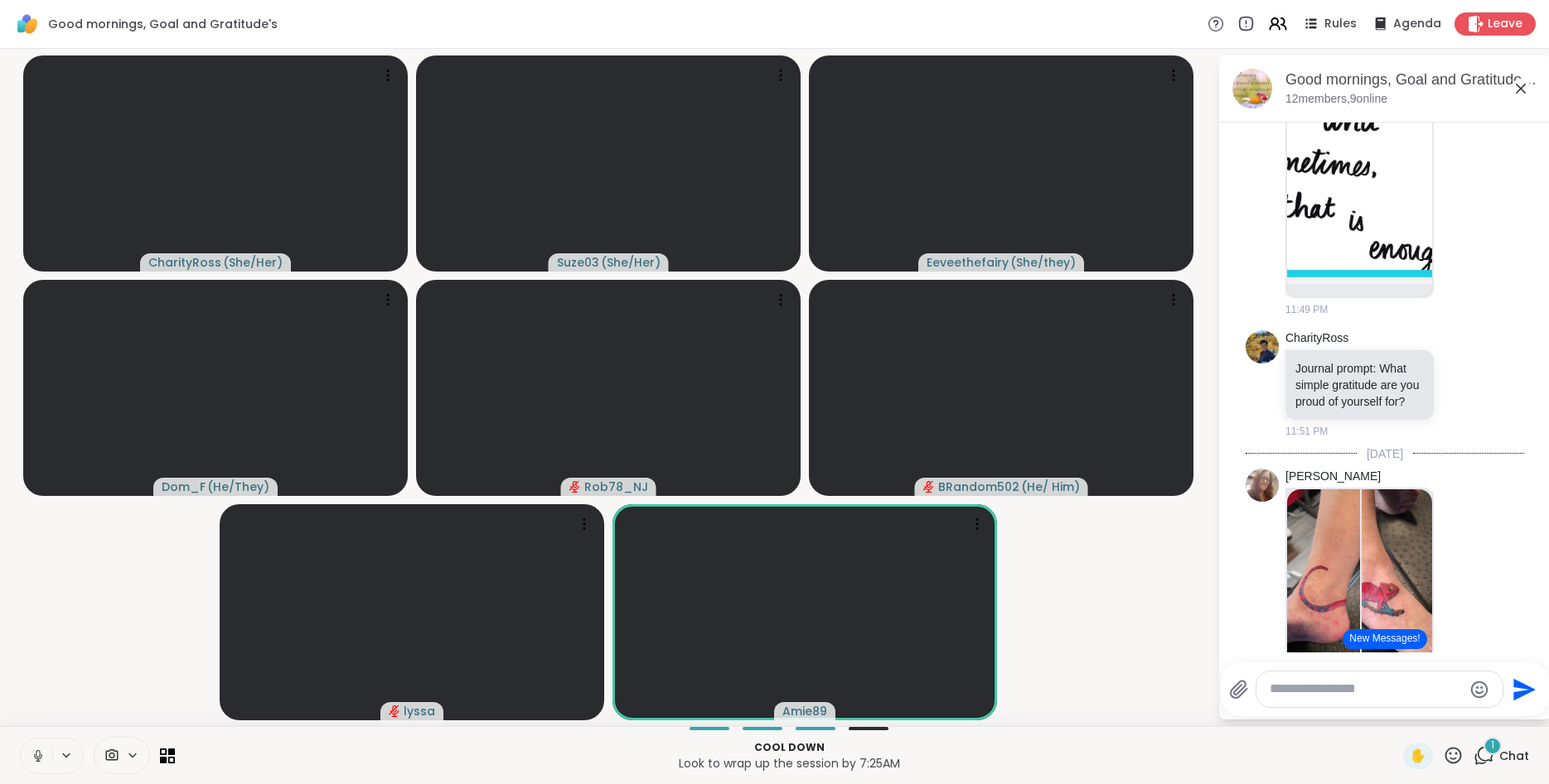
click at [33, 752] on icon at bounding box center [38, 756] width 15 height 15
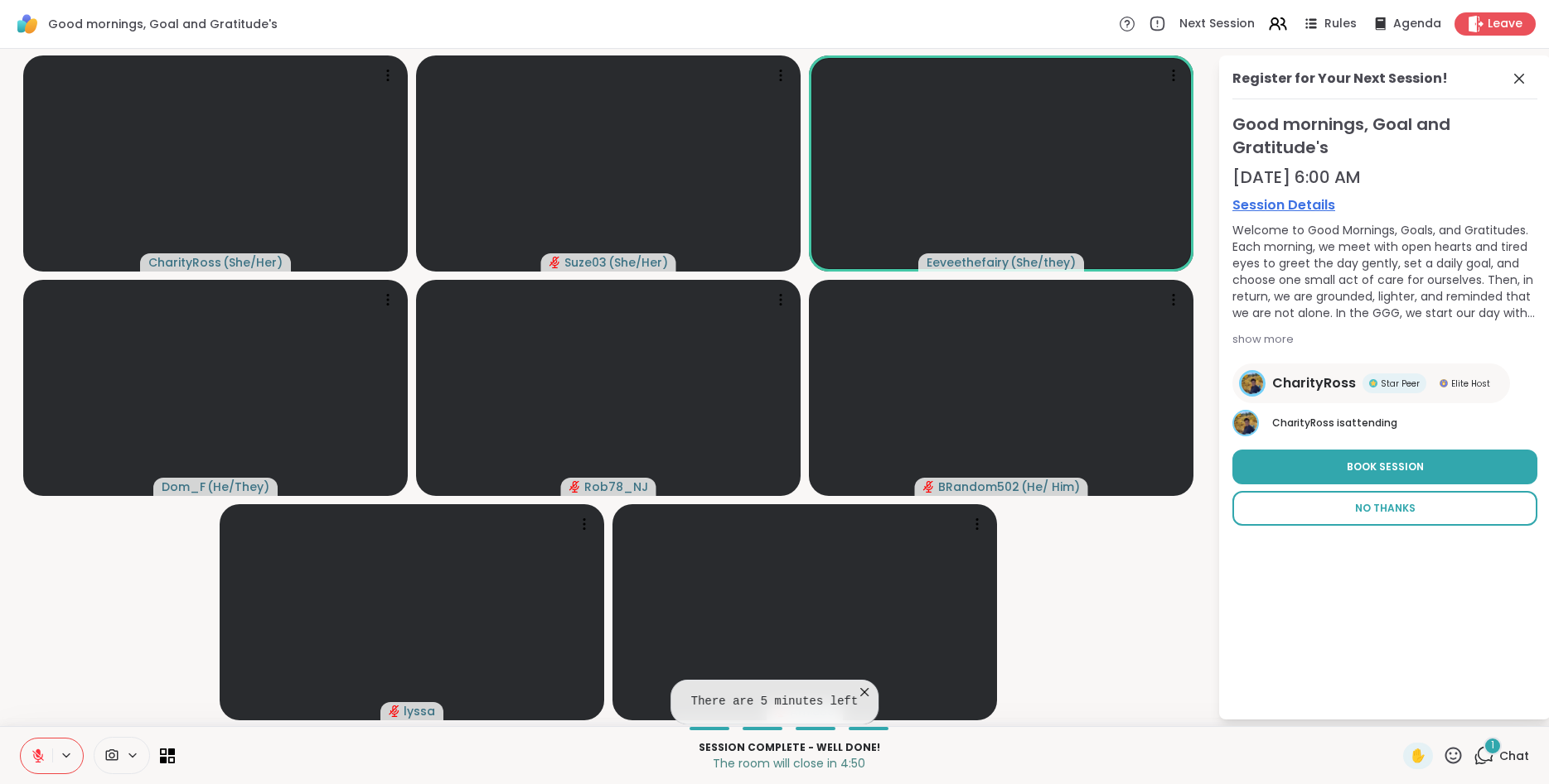
click at [1402, 513] on span "No Thanks" at bounding box center [1385, 508] width 61 height 15
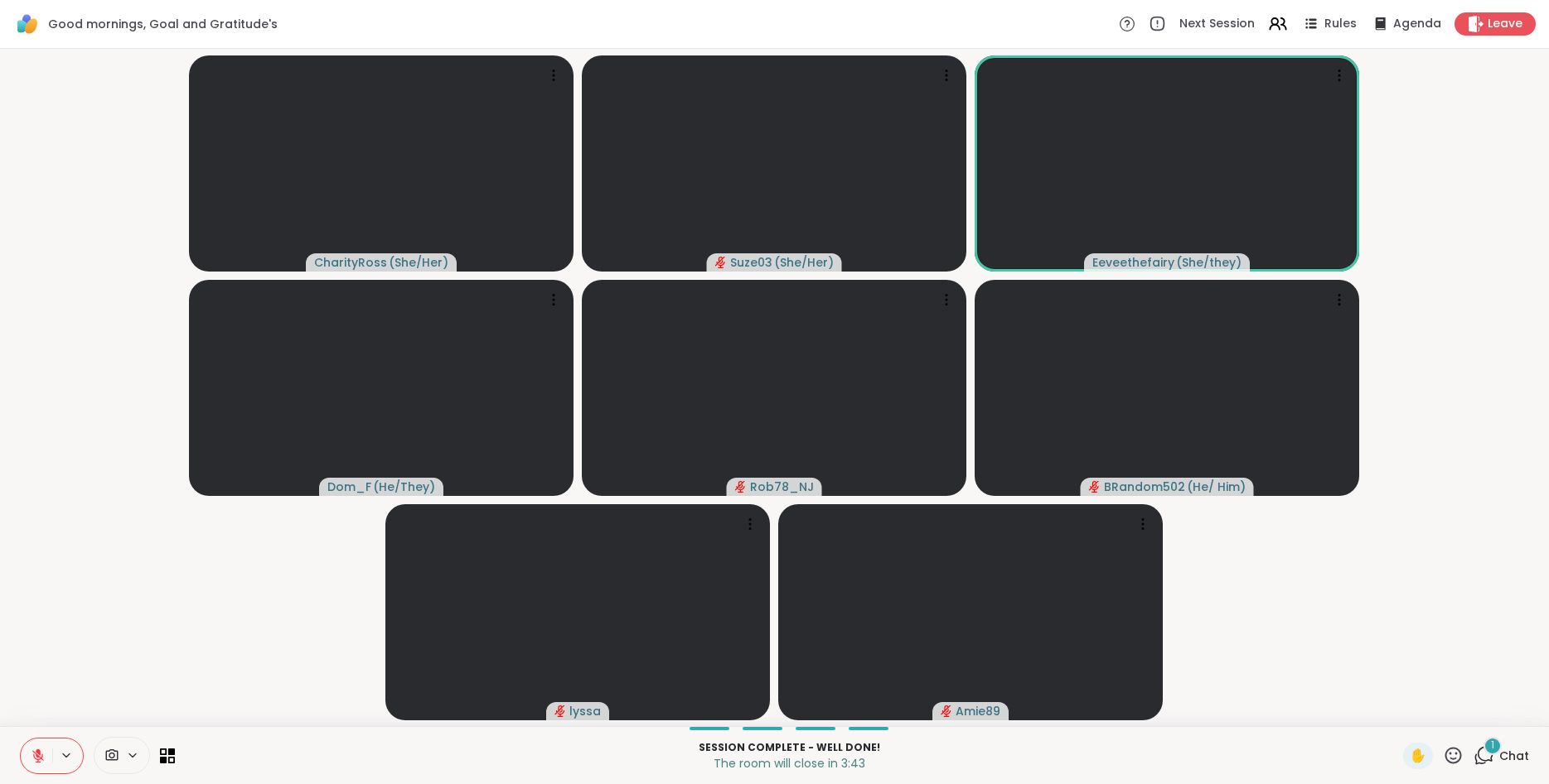
click at [33, 757] on icon at bounding box center [38, 756] width 15 height 15
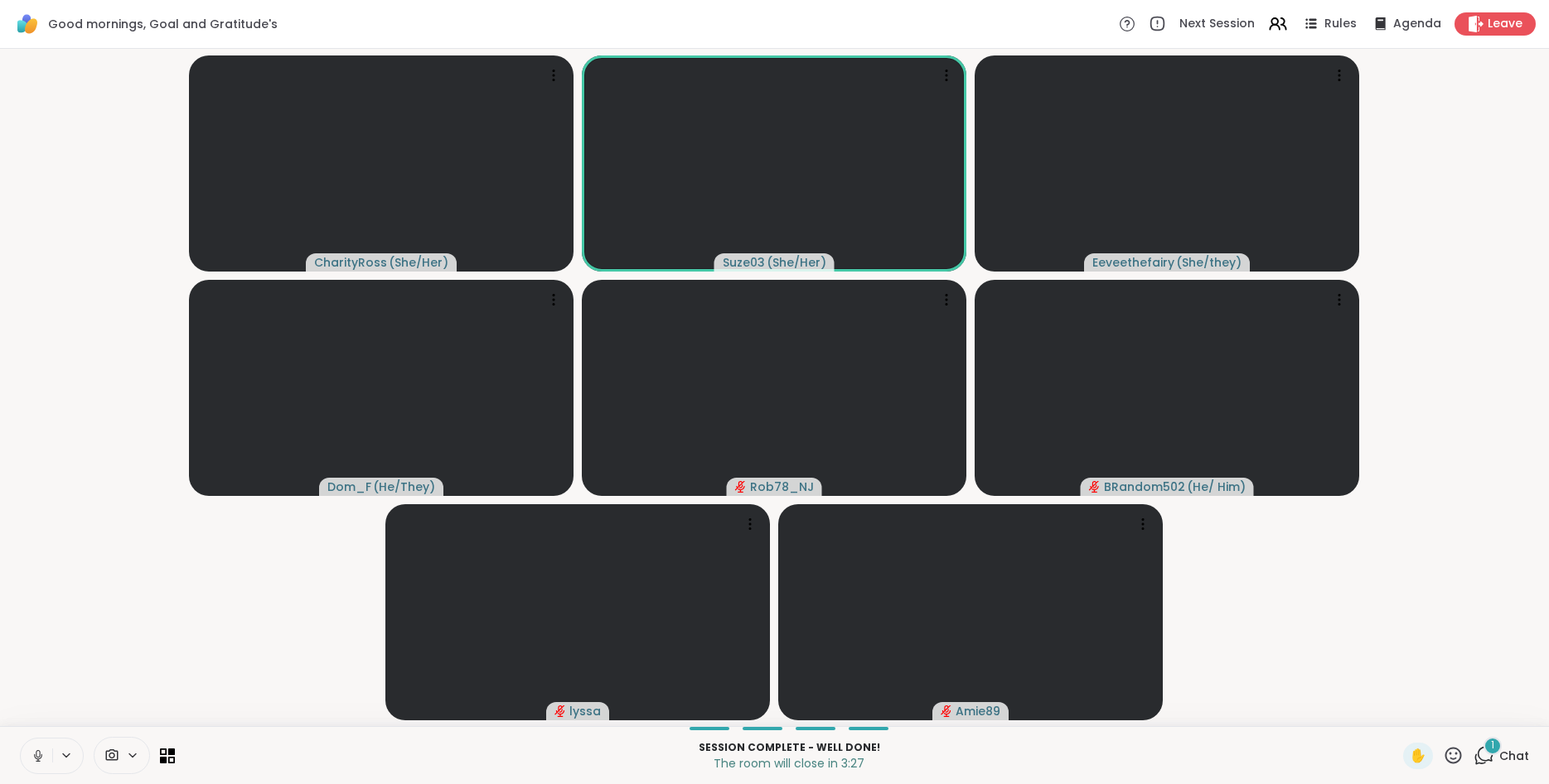
click at [33, 757] on icon at bounding box center [38, 756] width 15 height 15
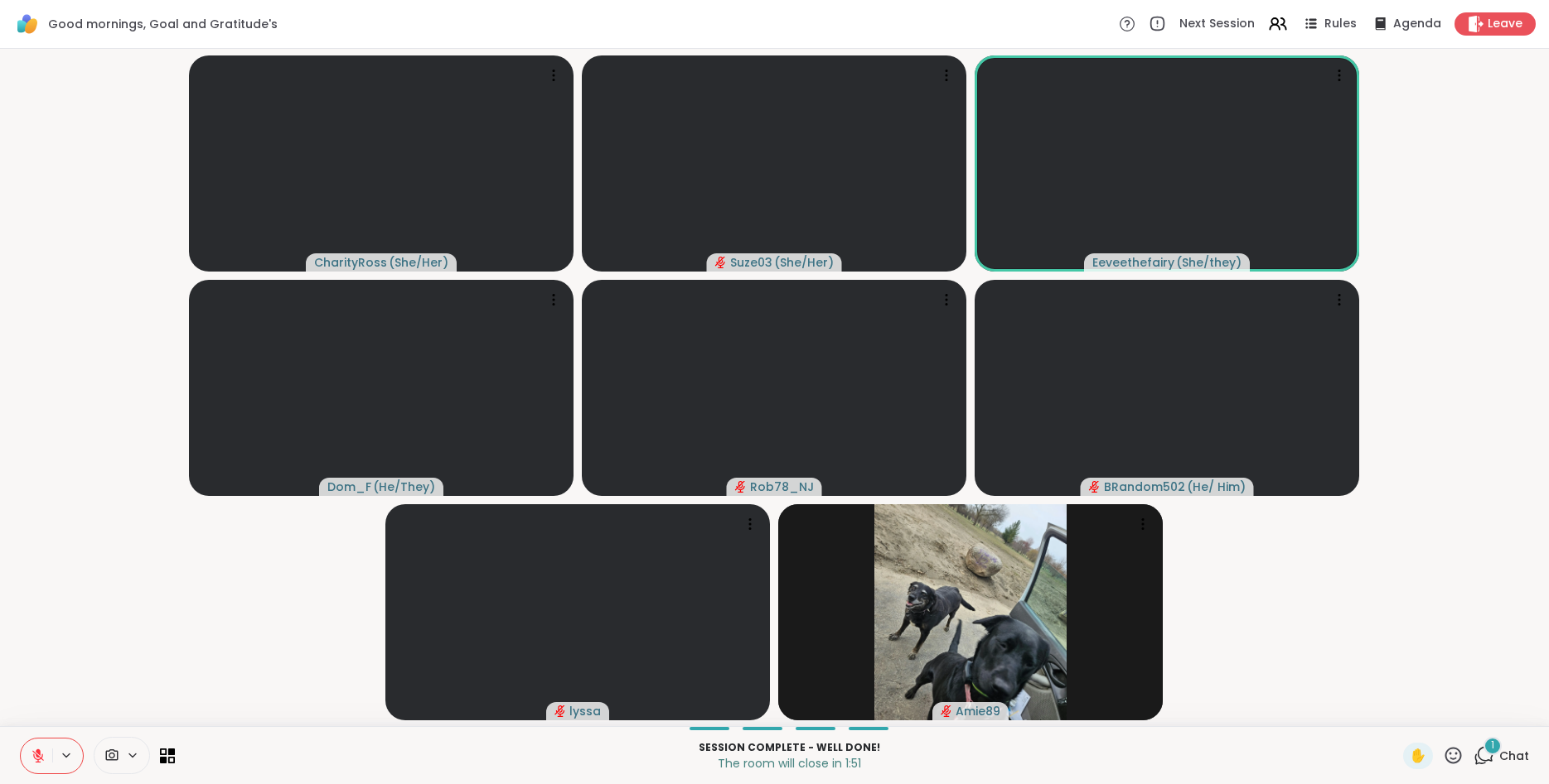
click at [1450, 757] on icon at bounding box center [1453, 756] width 21 height 21
click at [1426, 710] on div "👍" at bounding box center [1440, 712] width 30 height 27
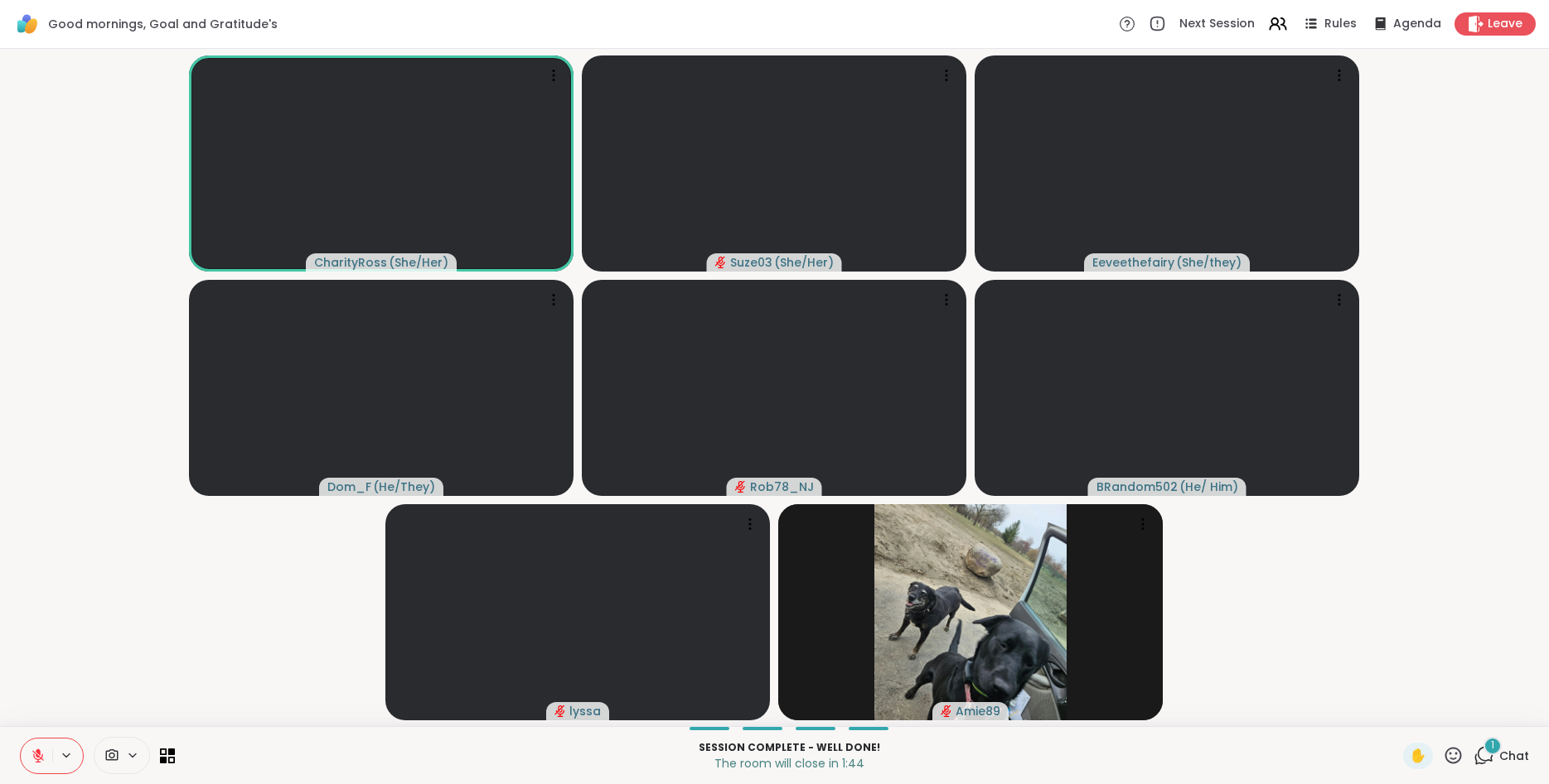
click at [1451, 752] on icon at bounding box center [1453, 756] width 21 height 21
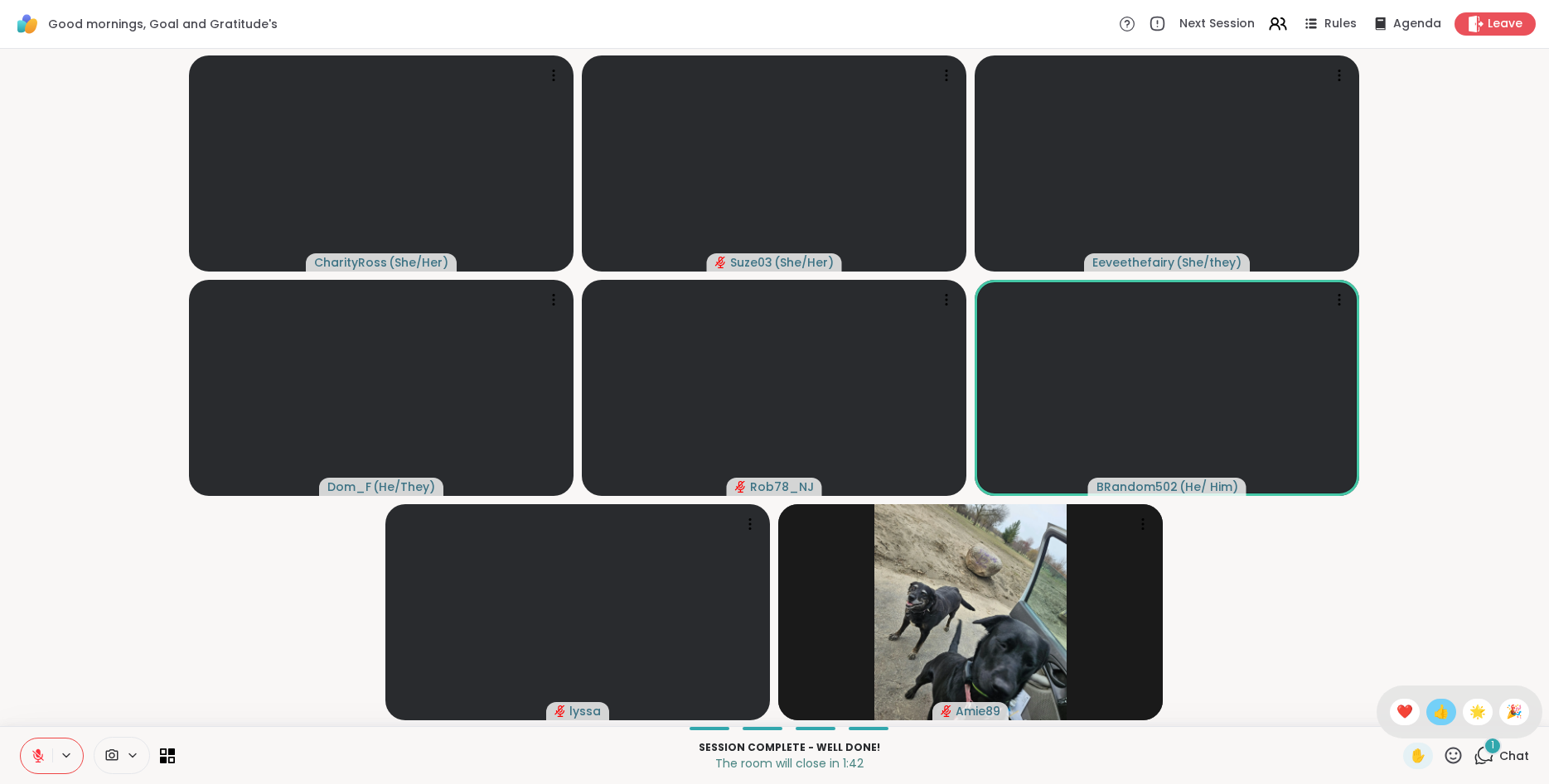
click at [1433, 711] on span "👍" at bounding box center [1440, 712] width 16 height 20
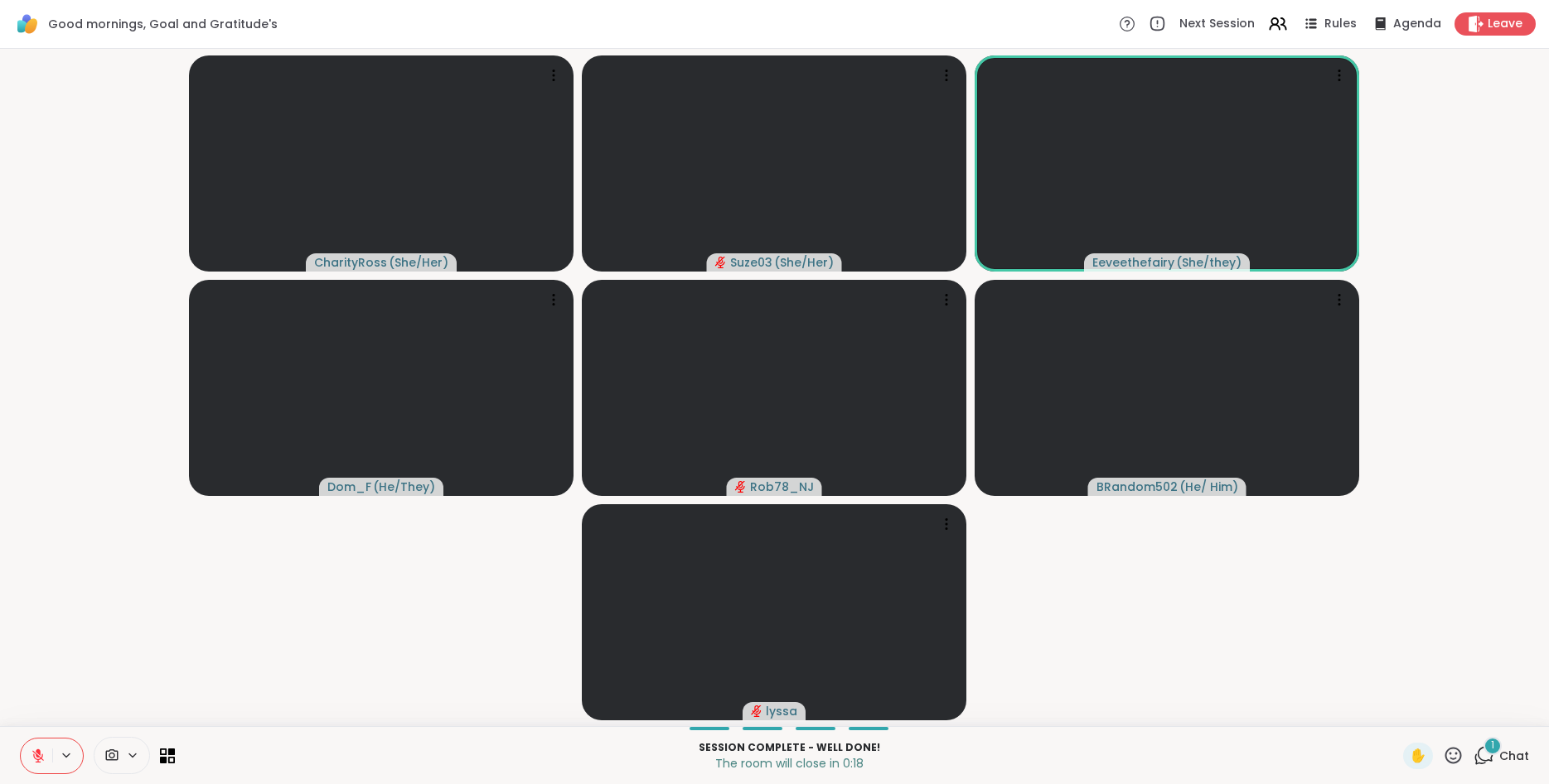
click at [1455, 757] on icon at bounding box center [1453, 756] width 21 height 21
click at [1438, 709] on span "👍" at bounding box center [1440, 712] width 16 height 20
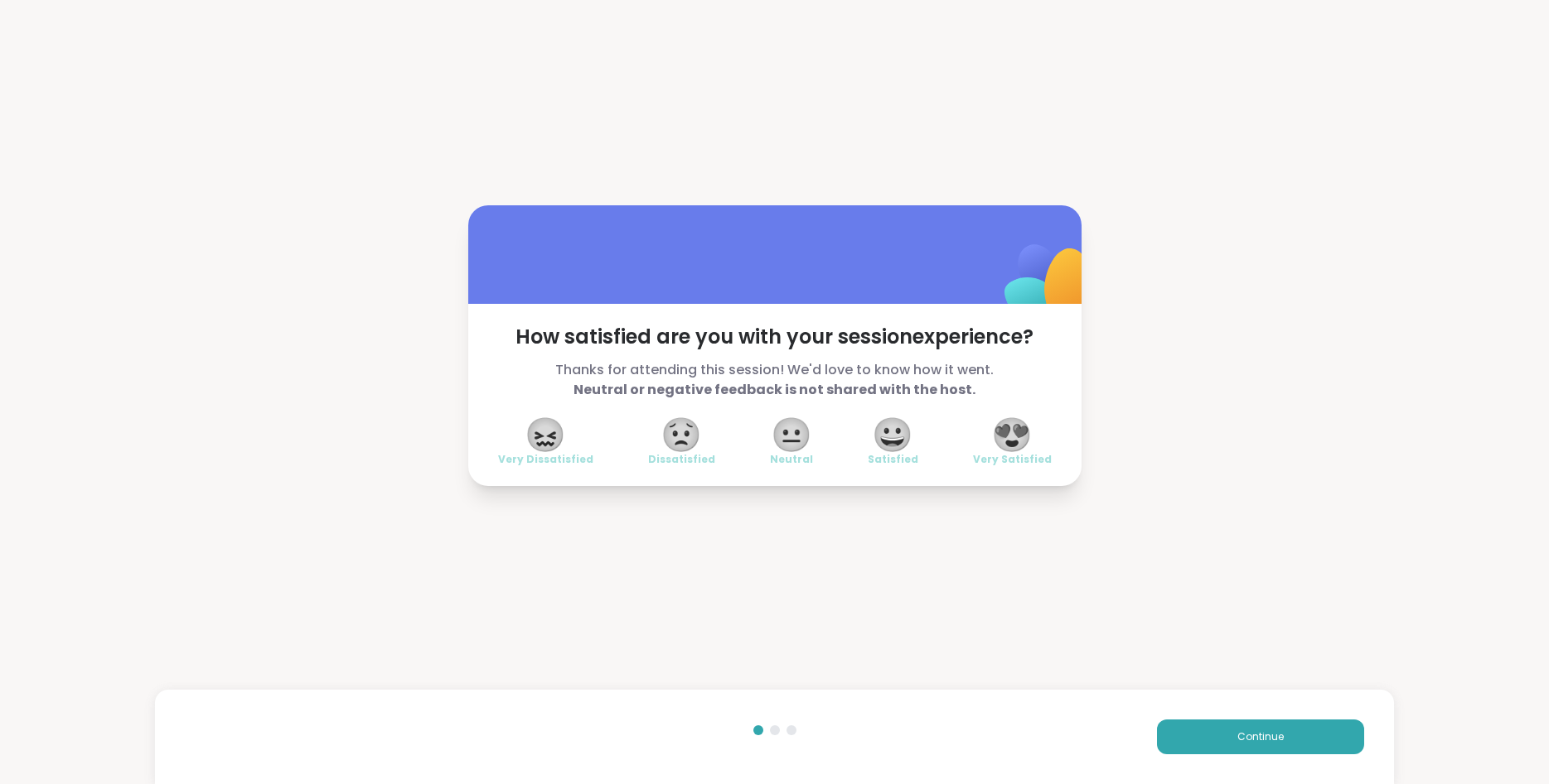
click at [1017, 433] on span "😍" at bounding box center [1012, 434] width 41 height 30
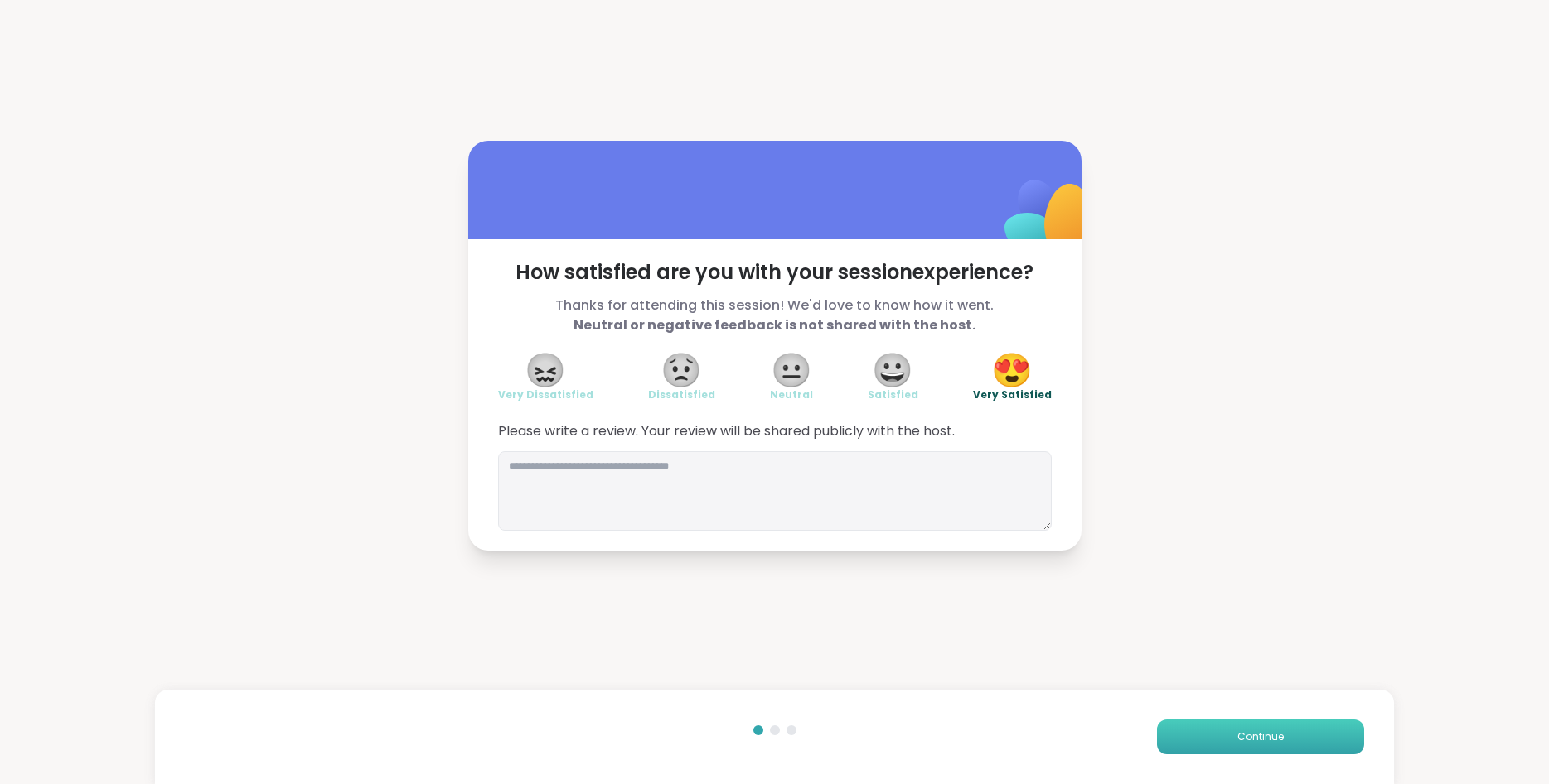
click at [1303, 735] on button "Continue" at bounding box center [1260, 737] width 207 height 35
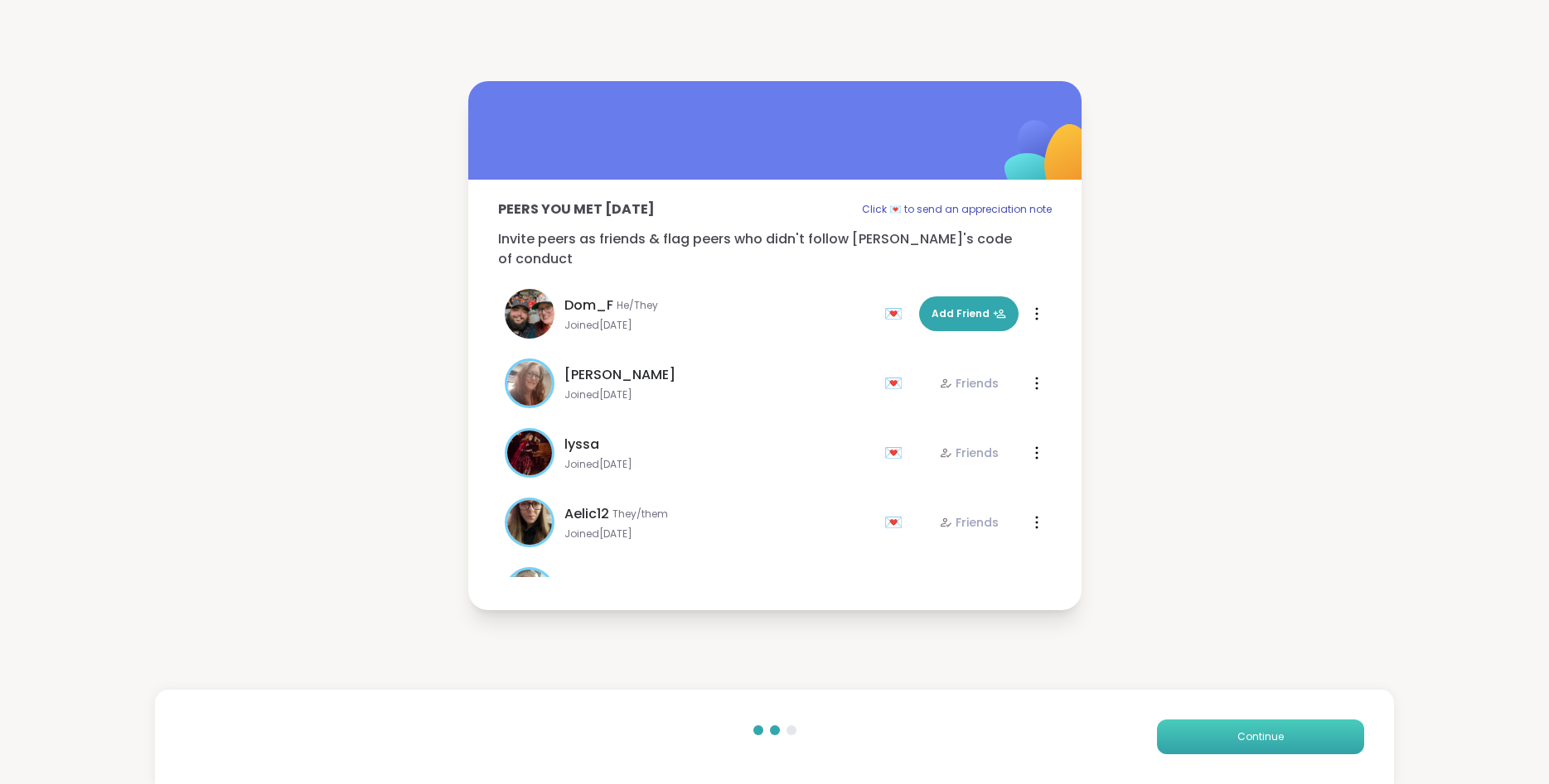
click at [1303, 735] on button "Continue" at bounding box center [1260, 737] width 207 height 35
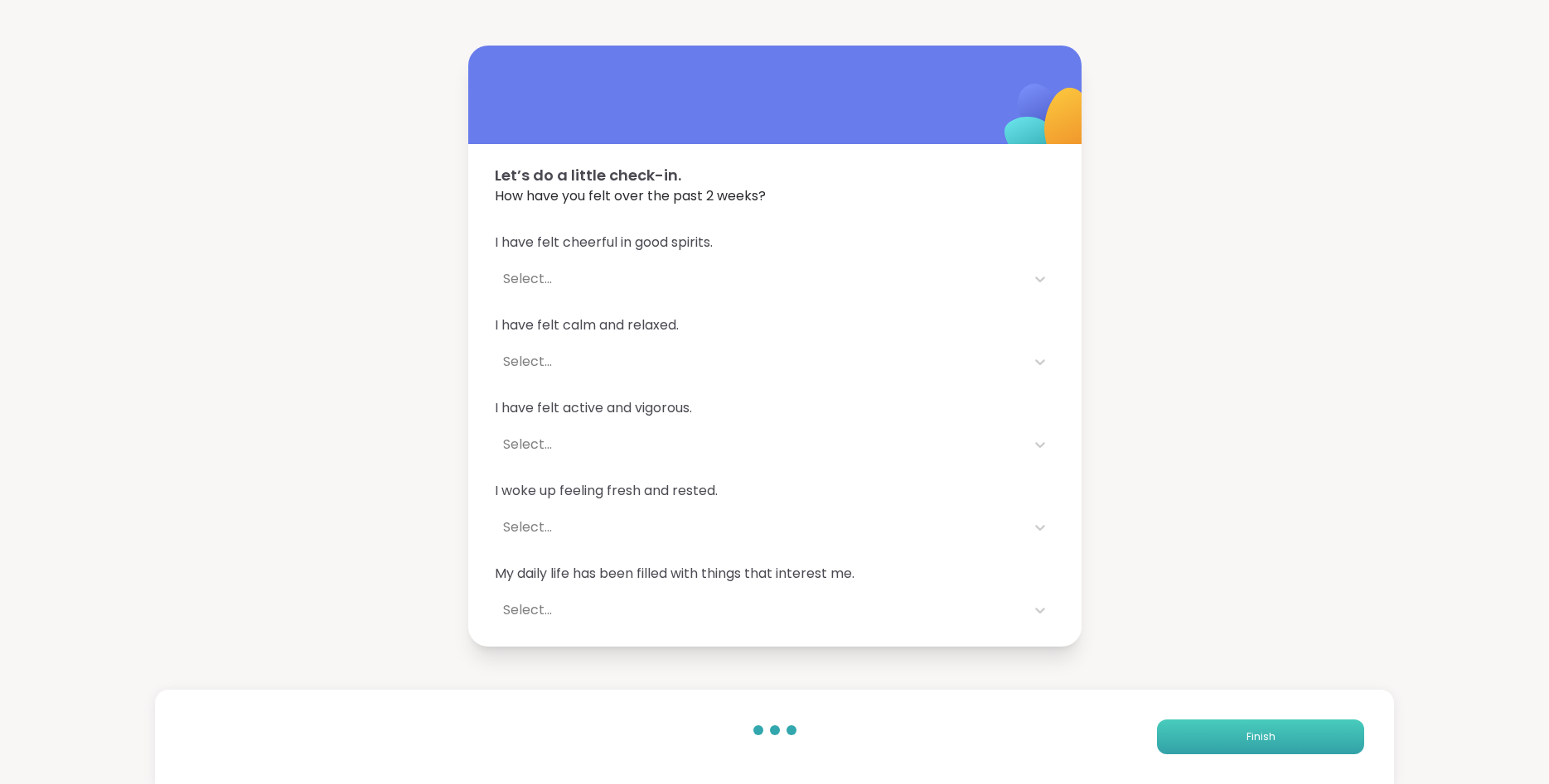
click at [1303, 735] on button "Finish" at bounding box center [1260, 737] width 207 height 35
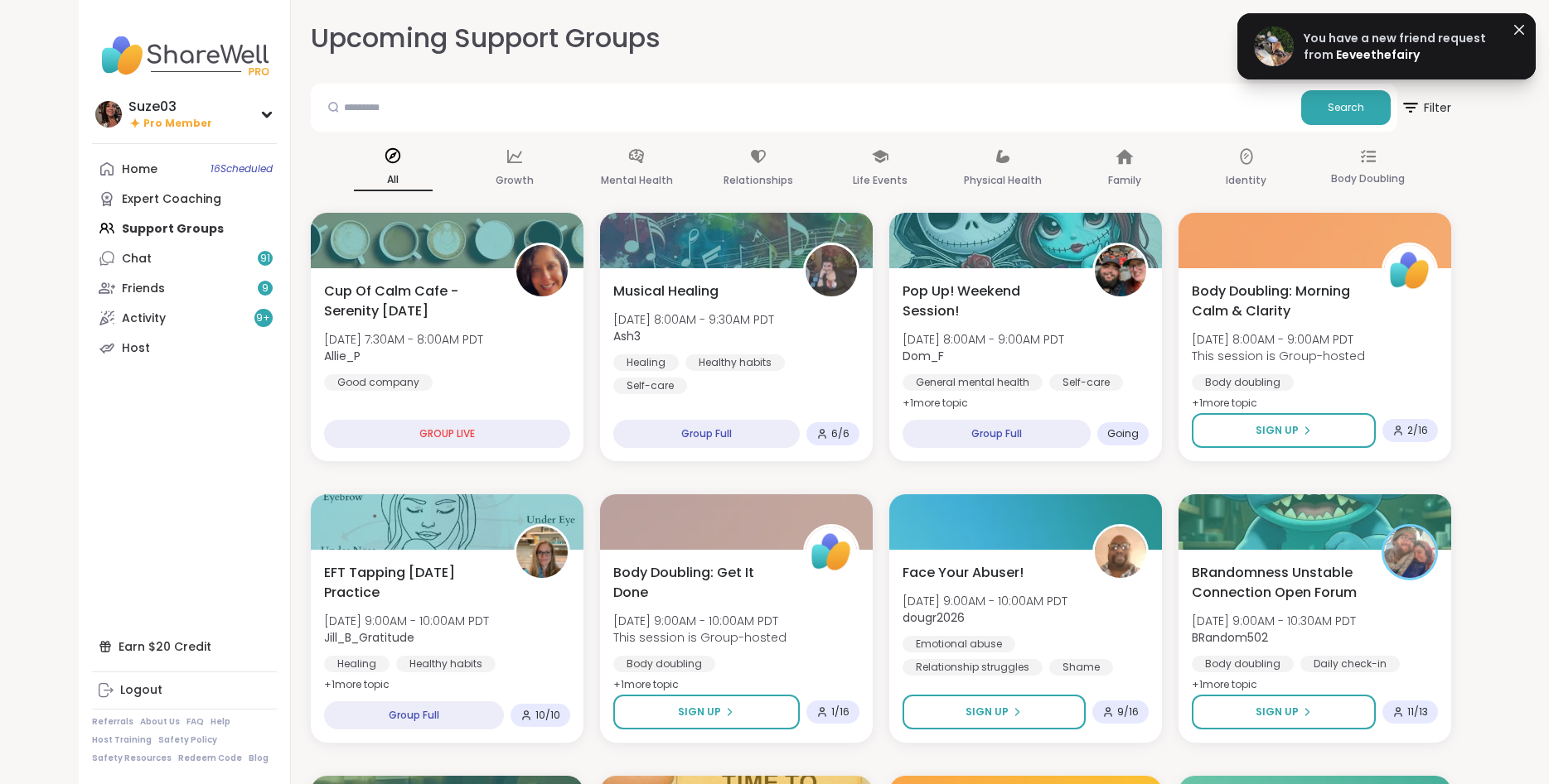
click at [1378, 37] on span "You have a new friend request from" at bounding box center [1394, 46] width 182 height 33
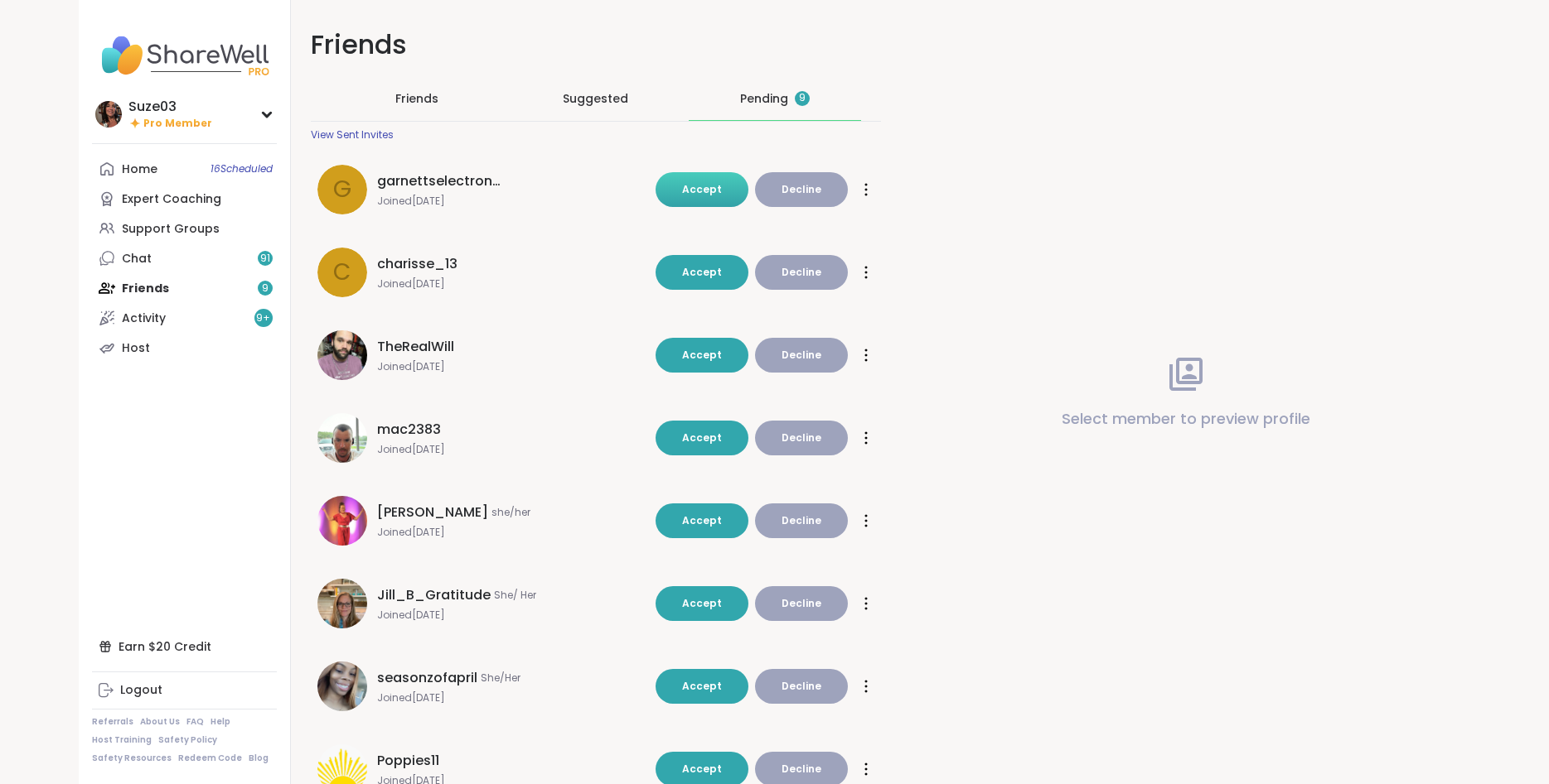
click at [714, 185] on span "Accept" at bounding box center [701, 189] width 40 height 14
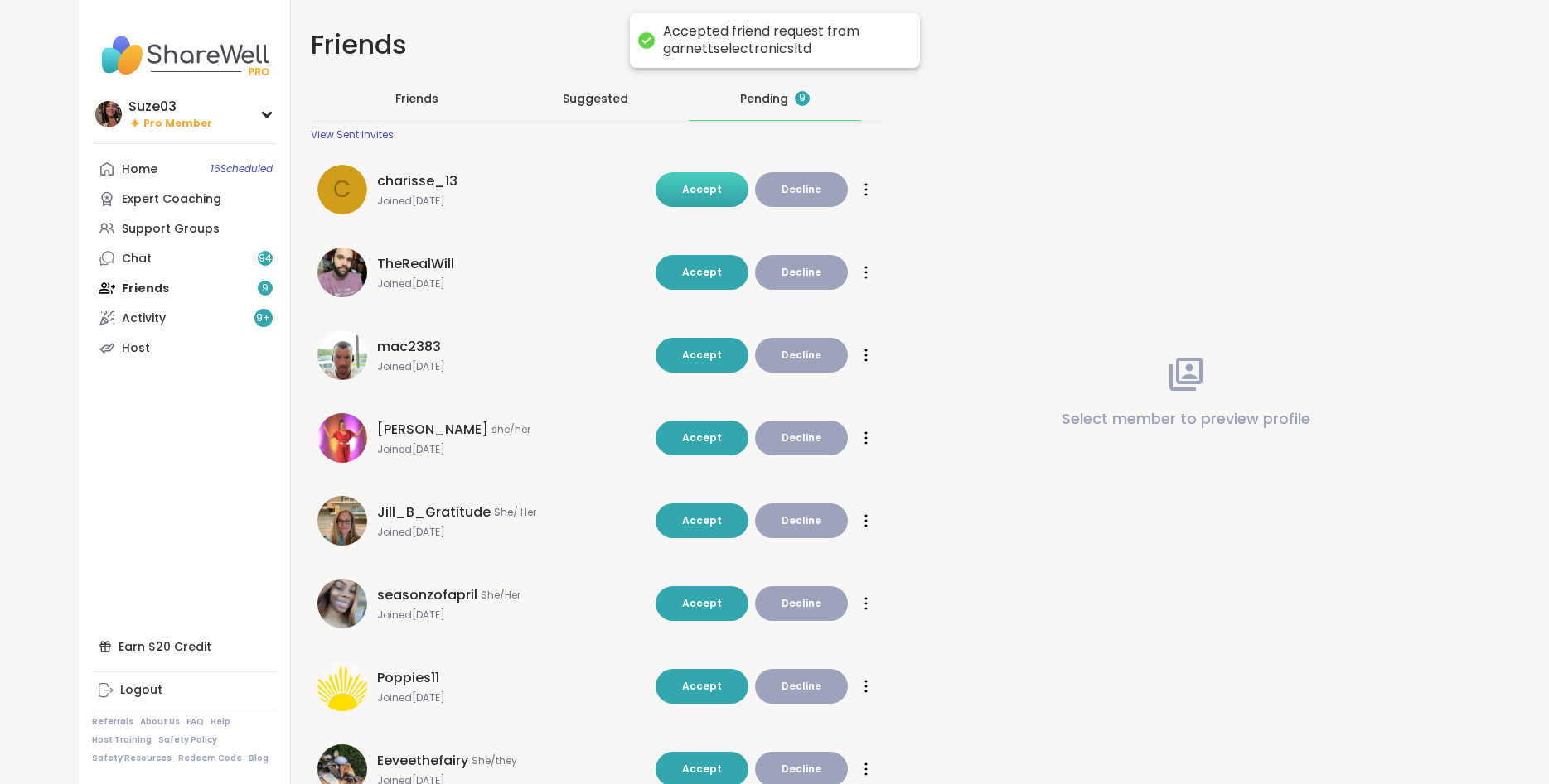
click at [706, 186] on span "Accept" at bounding box center [701, 189] width 40 height 14
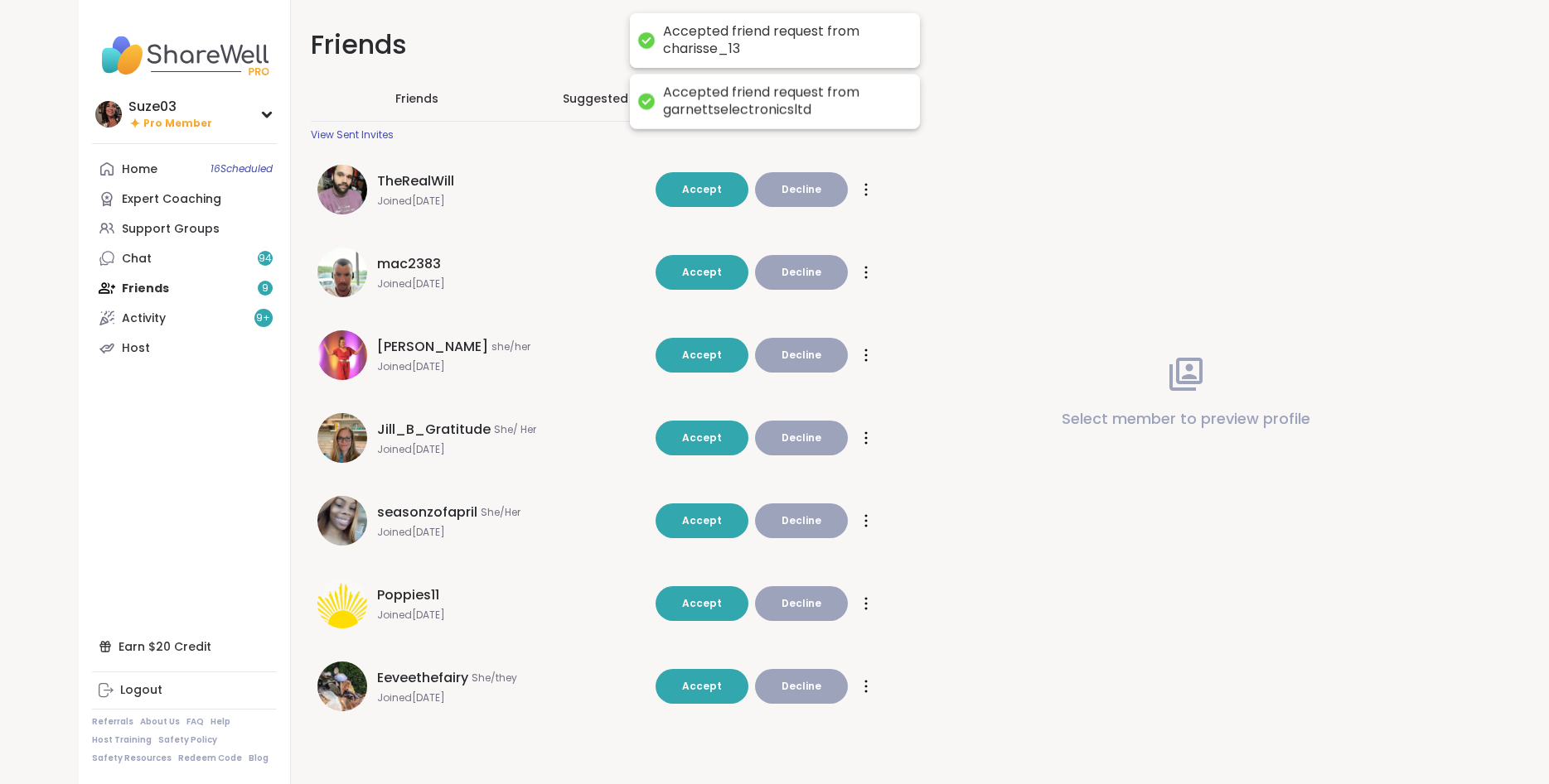
click at [706, 186] on span "Accept" at bounding box center [701, 189] width 40 height 14
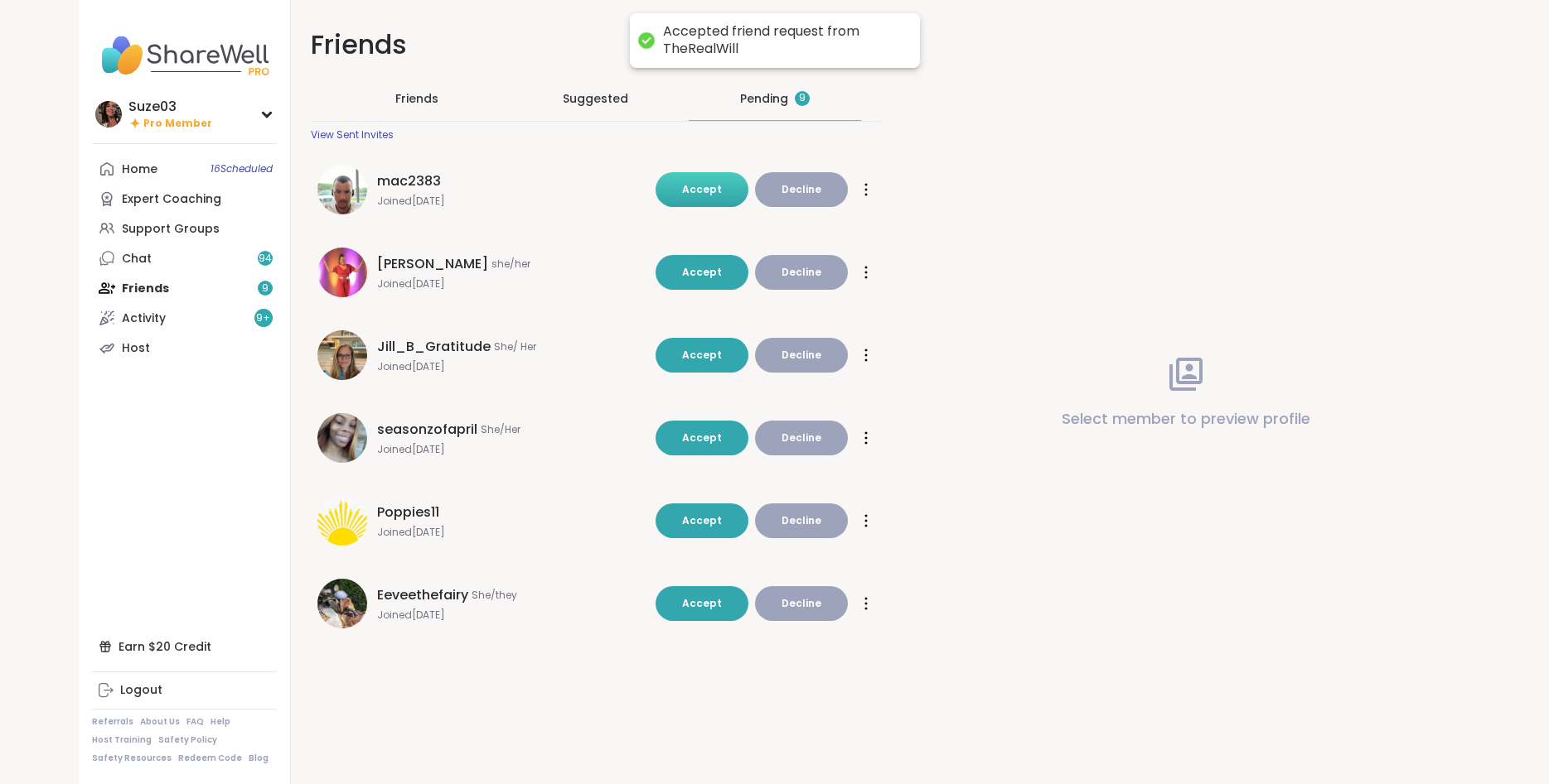
click at [707, 200] on button "Accept" at bounding box center [701, 190] width 93 height 35
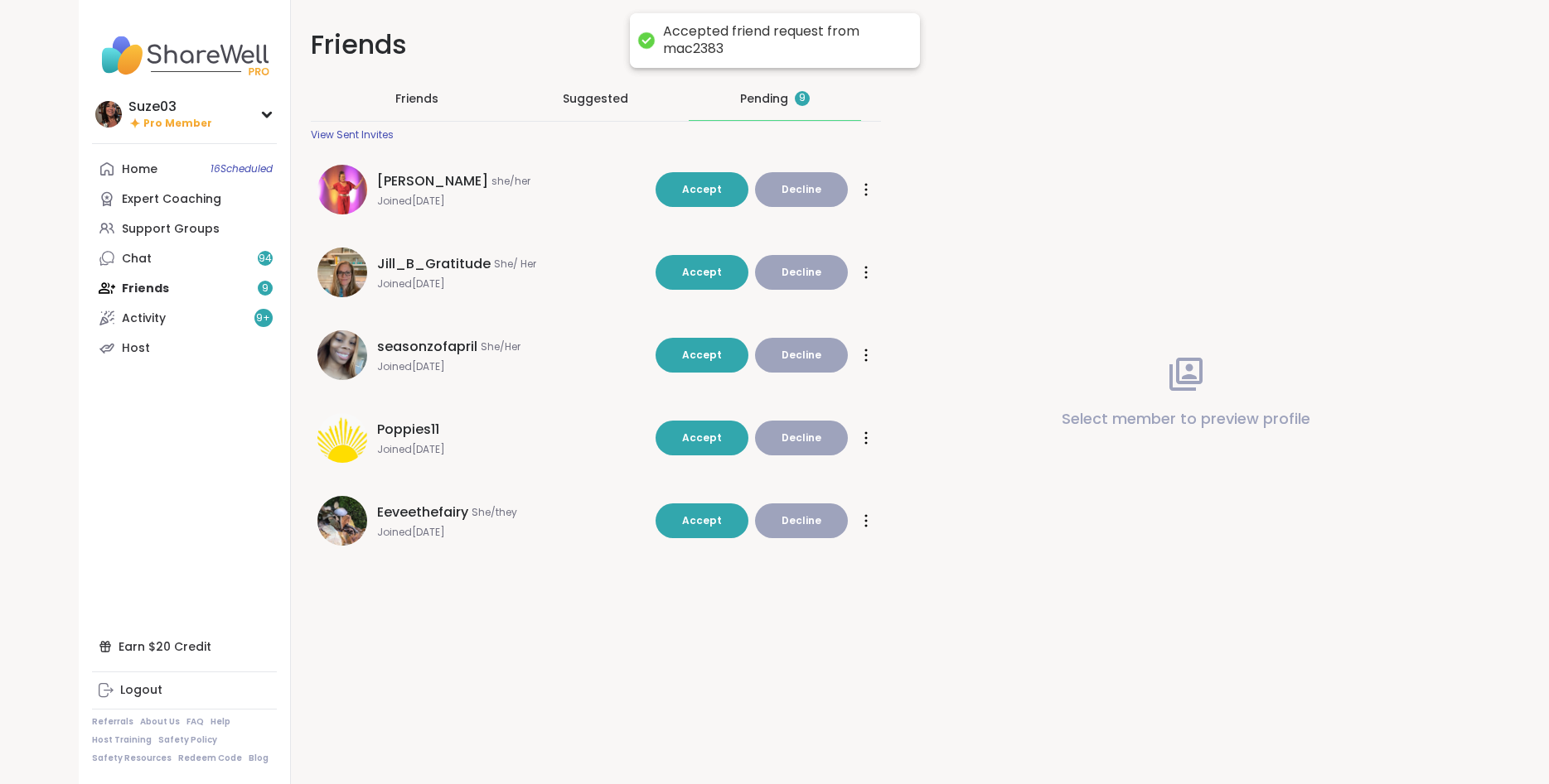
click at [707, 200] on button "Accept" at bounding box center [701, 190] width 93 height 35
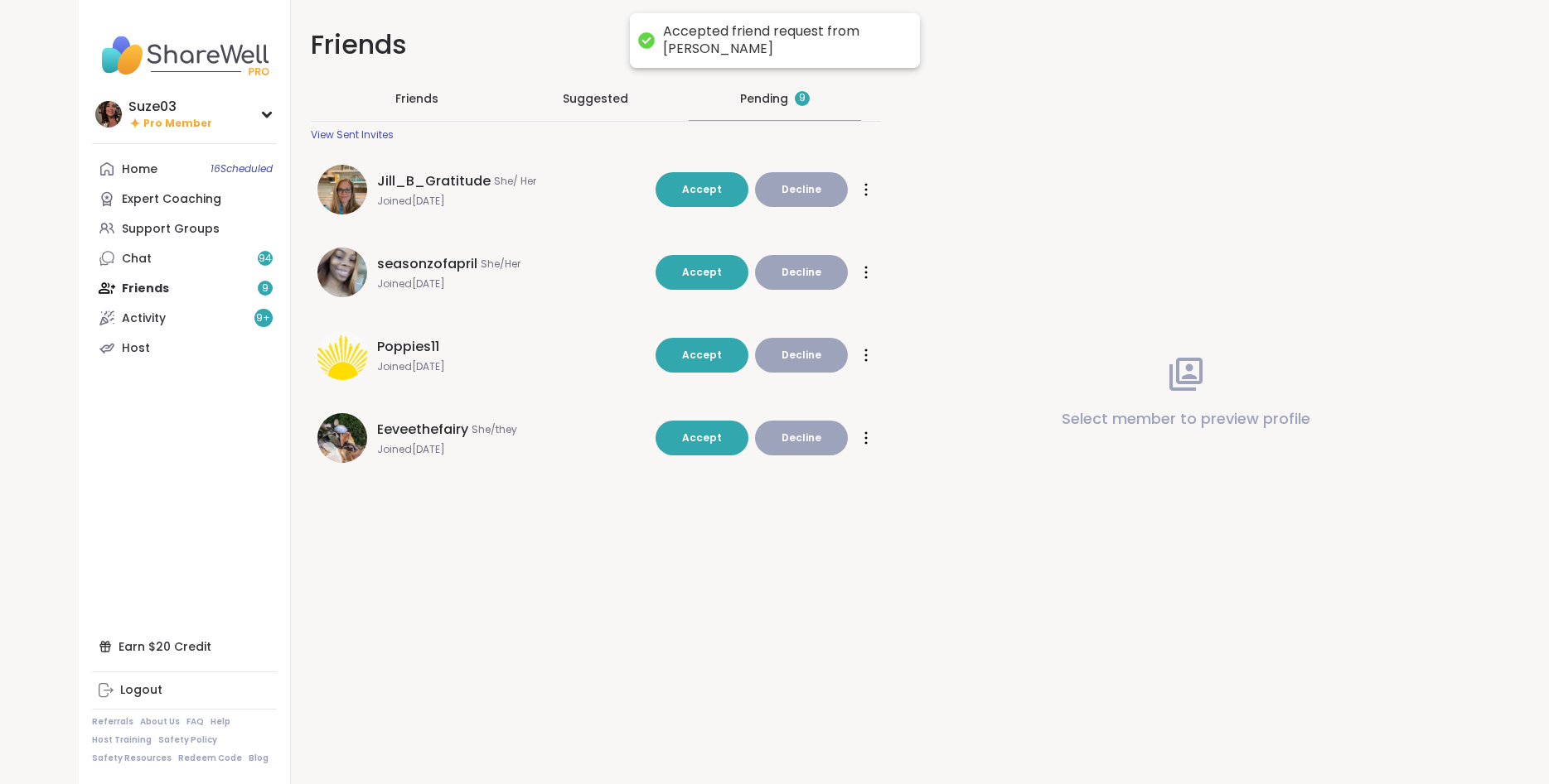
click at [707, 200] on button "Accept" at bounding box center [701, 190] width 93 height 35
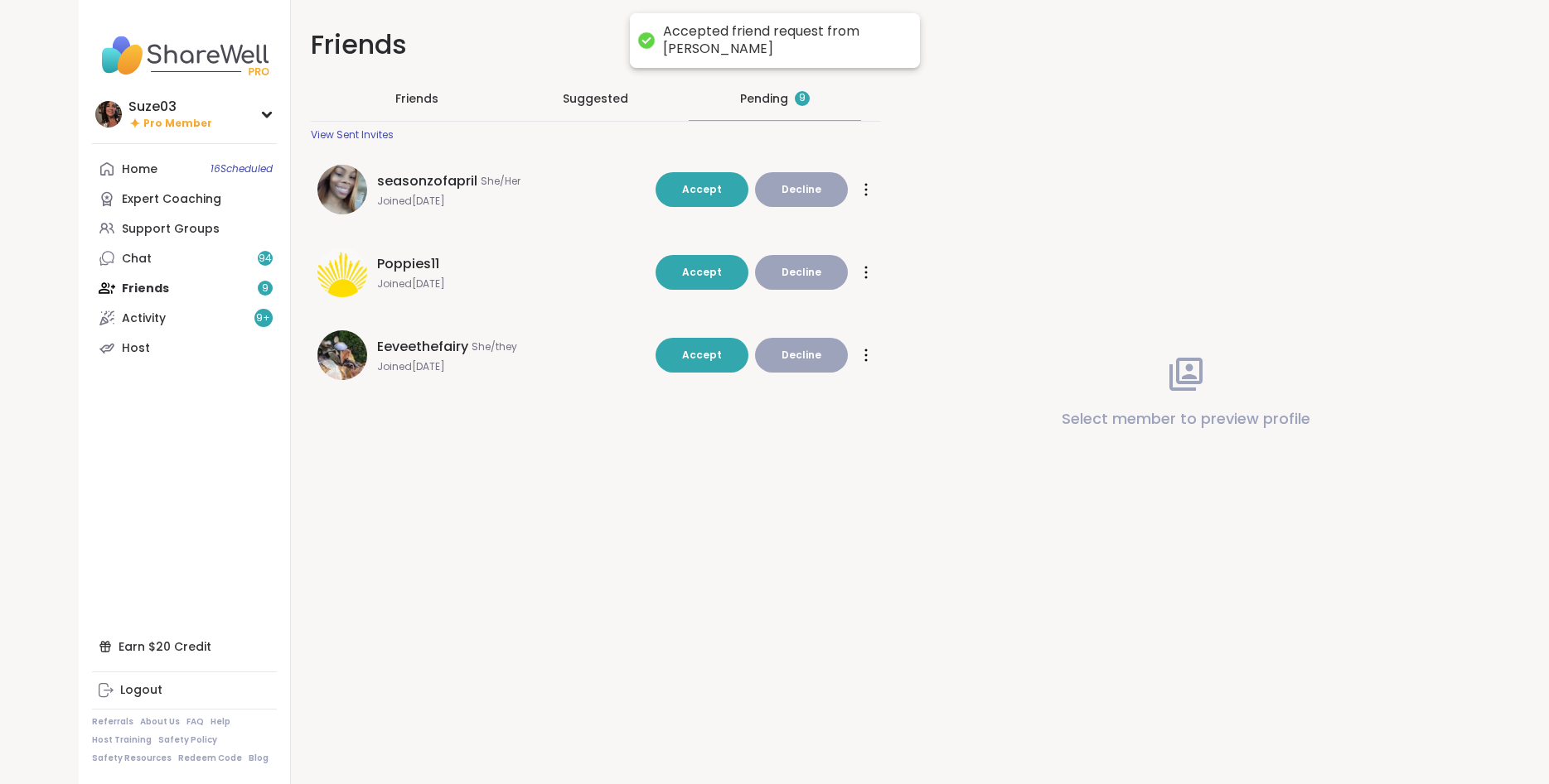
click at [707, 200] on button "Accept" at bounding box center [701, 190] width 93 height 35
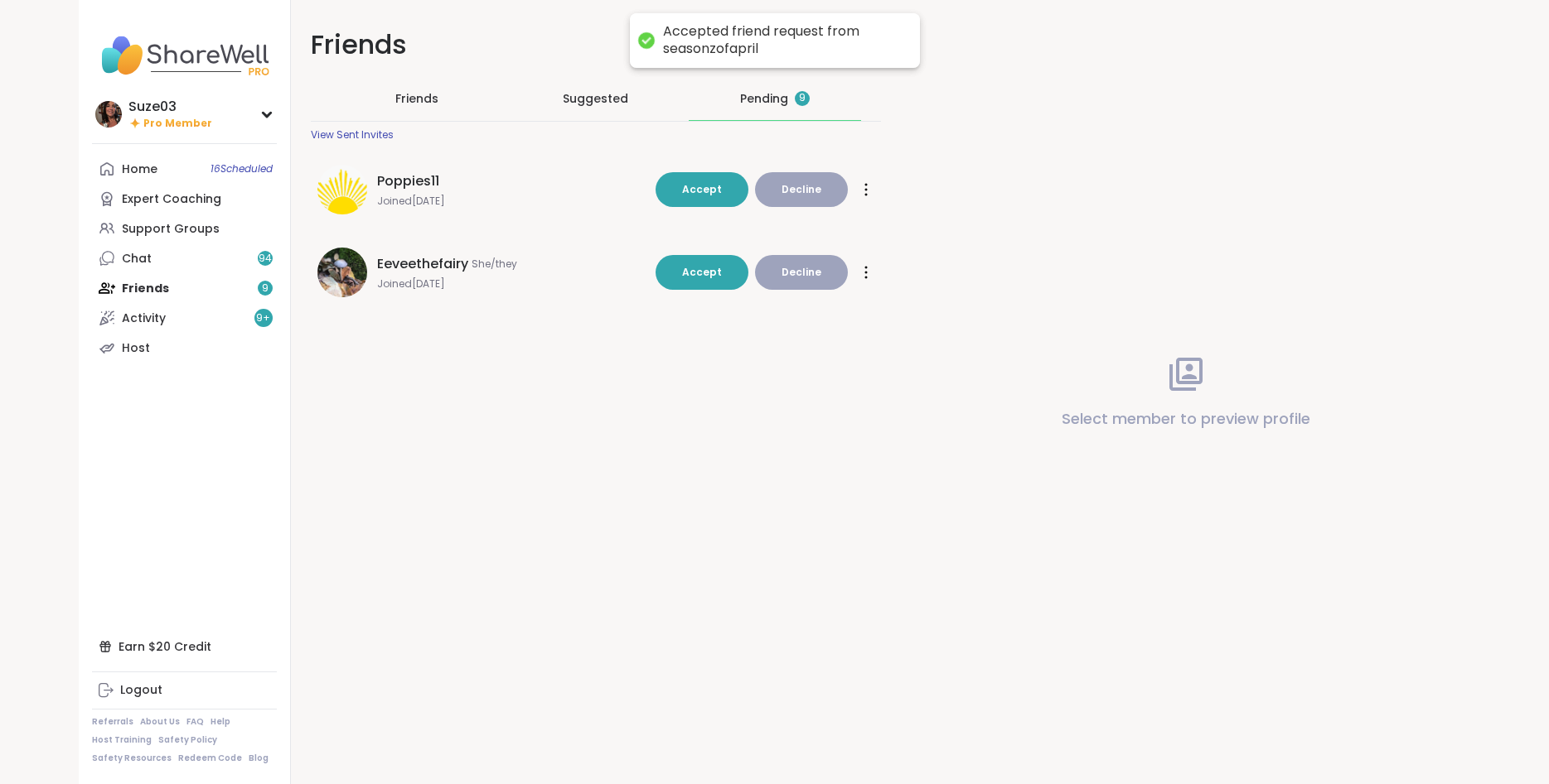
click at [707, 200] on button "Accept" at bounding box center [701, 190] width 93 height 35
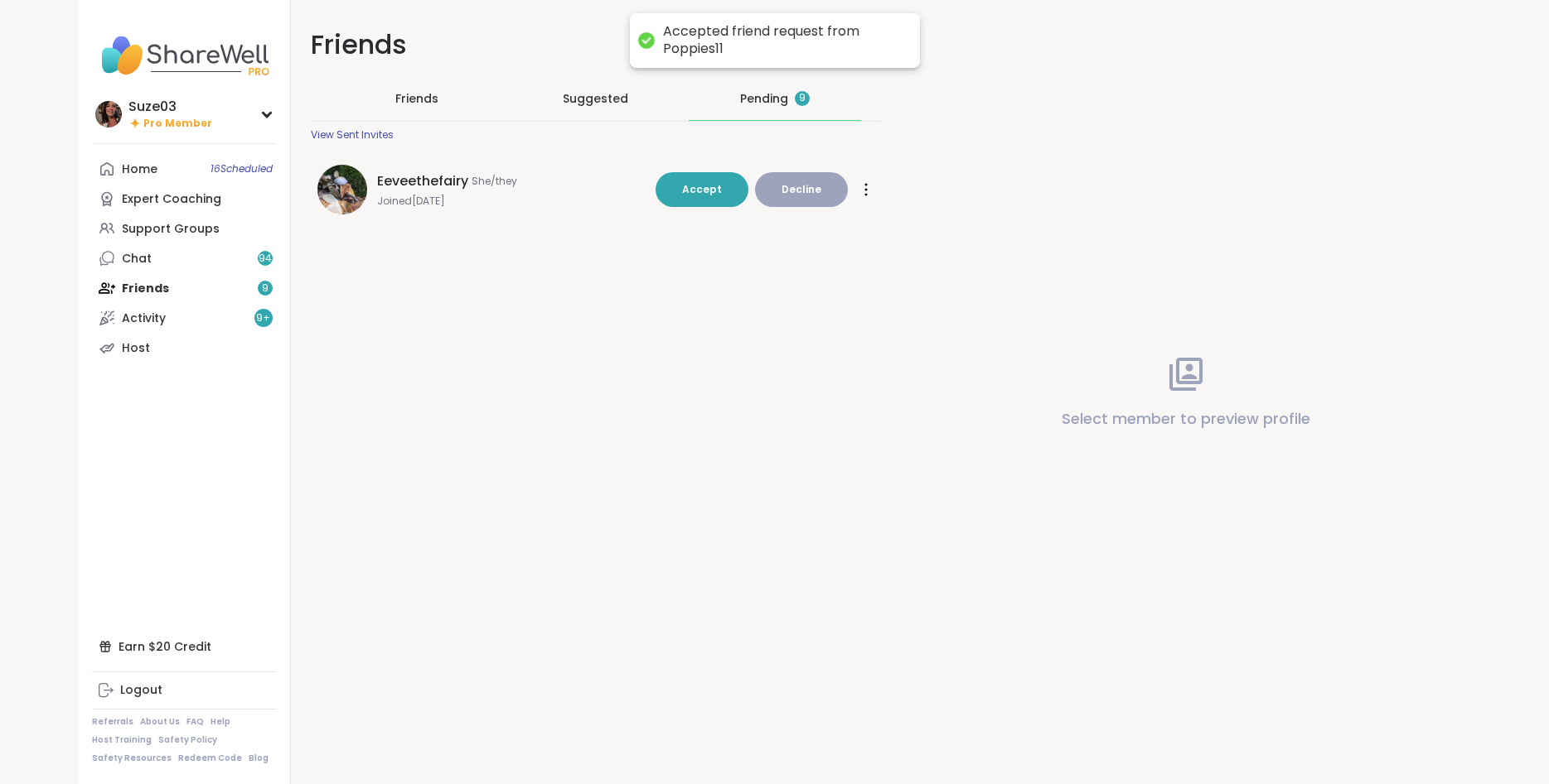
click at [707, 200] on button "Accept" at bounding box center [701, 190] width 93 height 35
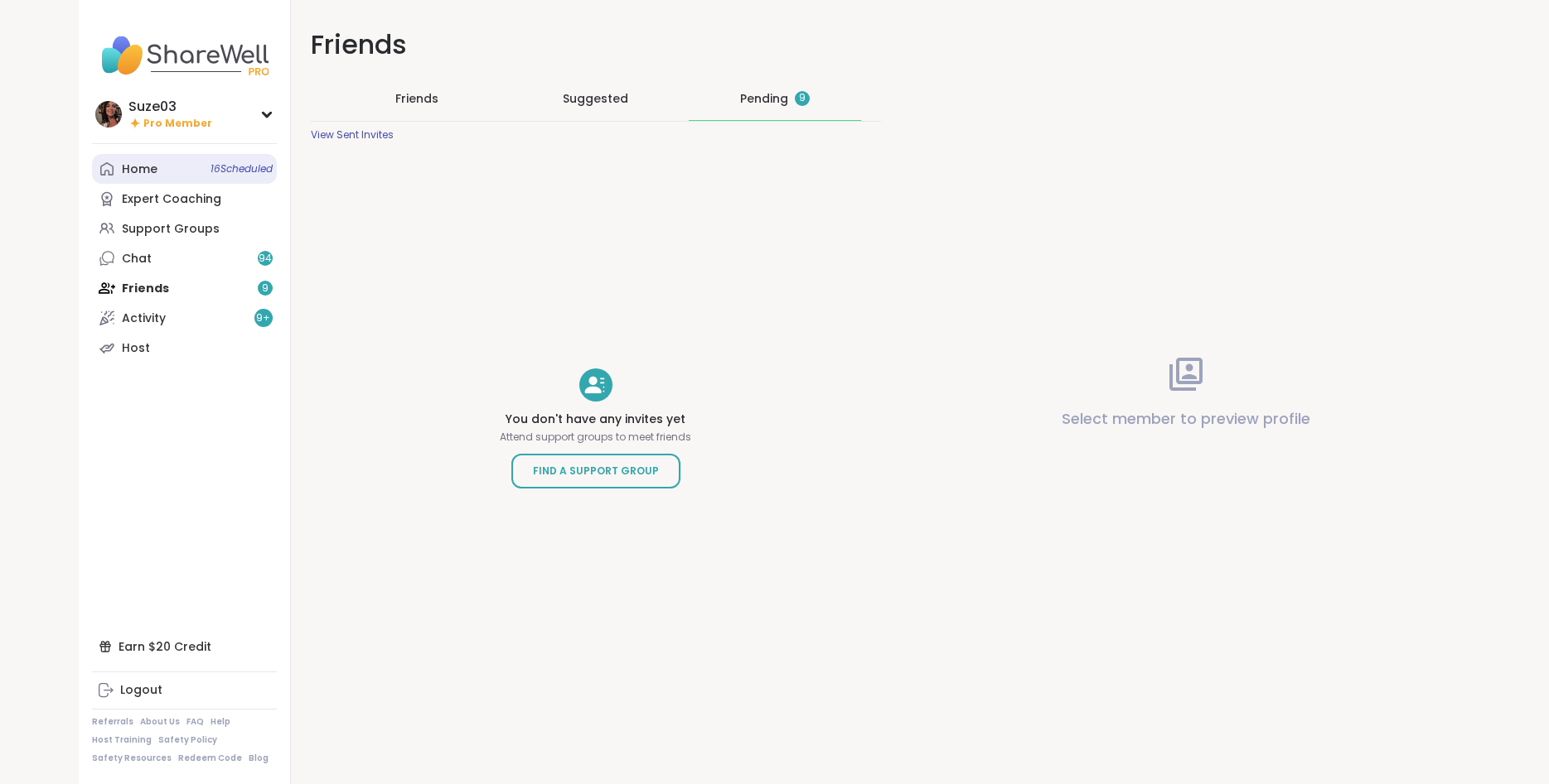
click at [196, 173] on link "Home 16 Scheduled" at bounding box center [185, 168] width 185 height 30
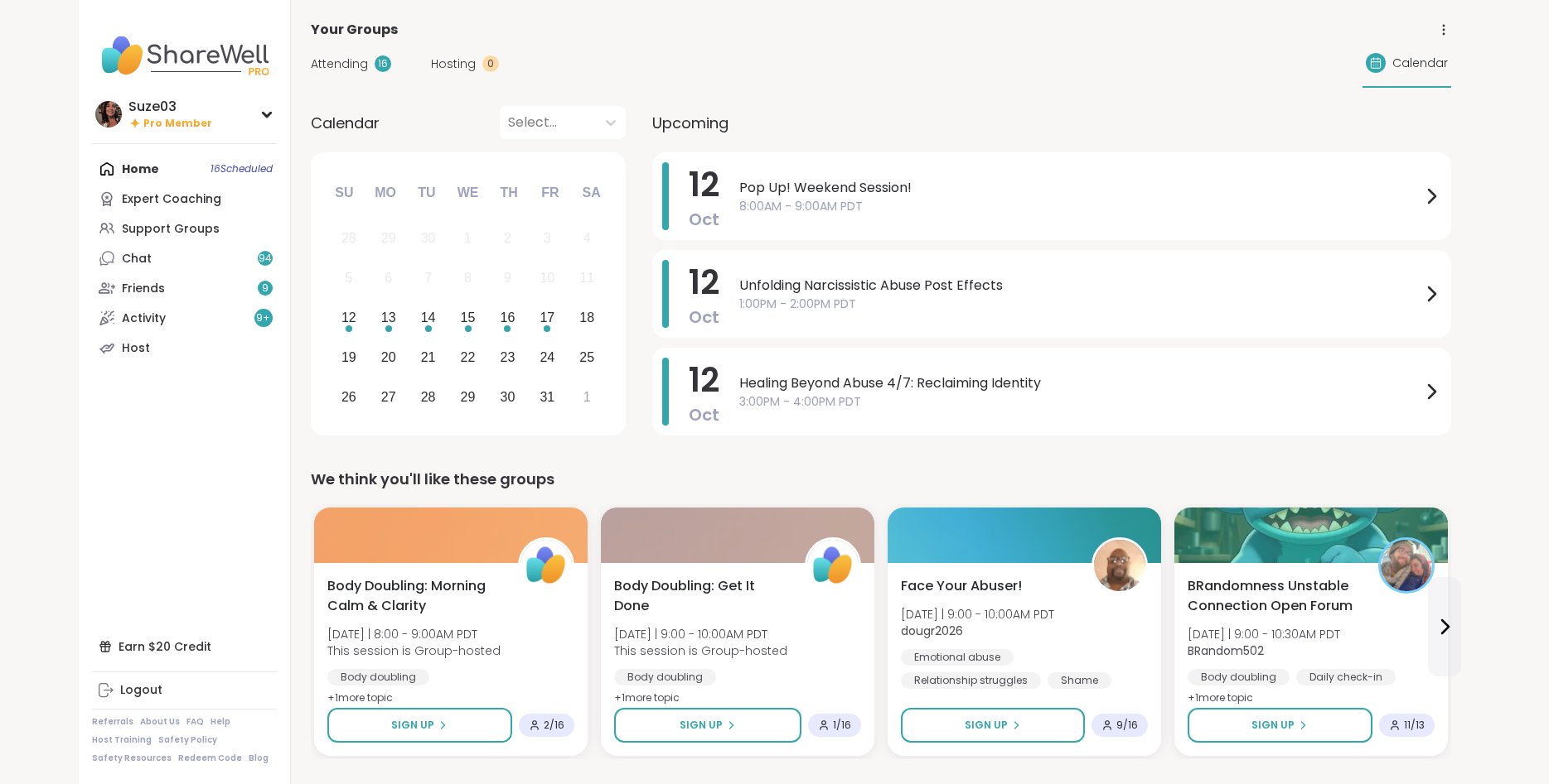
drag, startPoint x: 196, startPoint y: 173, endPoint x: 337, endPoint y: 156, distance: 142.0
click at [291, 156] on nav "Suze03 Pro Member Profile Membership Settings Help Home 16 Scheduled Expert Coa…" at bounding box center [185, 392] width 212 height 784
click at [909, 52] on div "Attending 16 Hosting 0 Calendar" at bounding box center [880, 64] width 1140 height 48
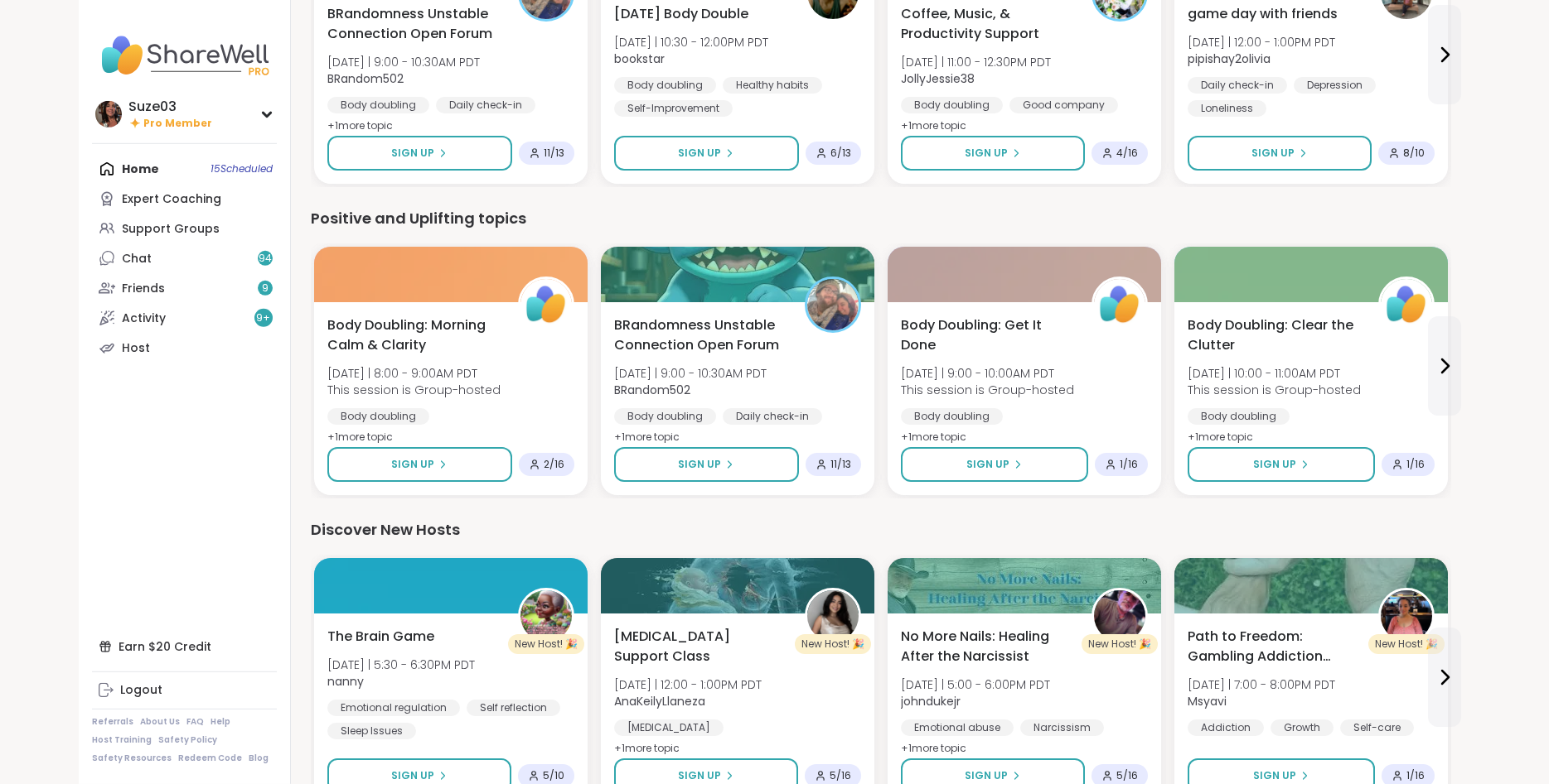
scroll to position [1915, 0]
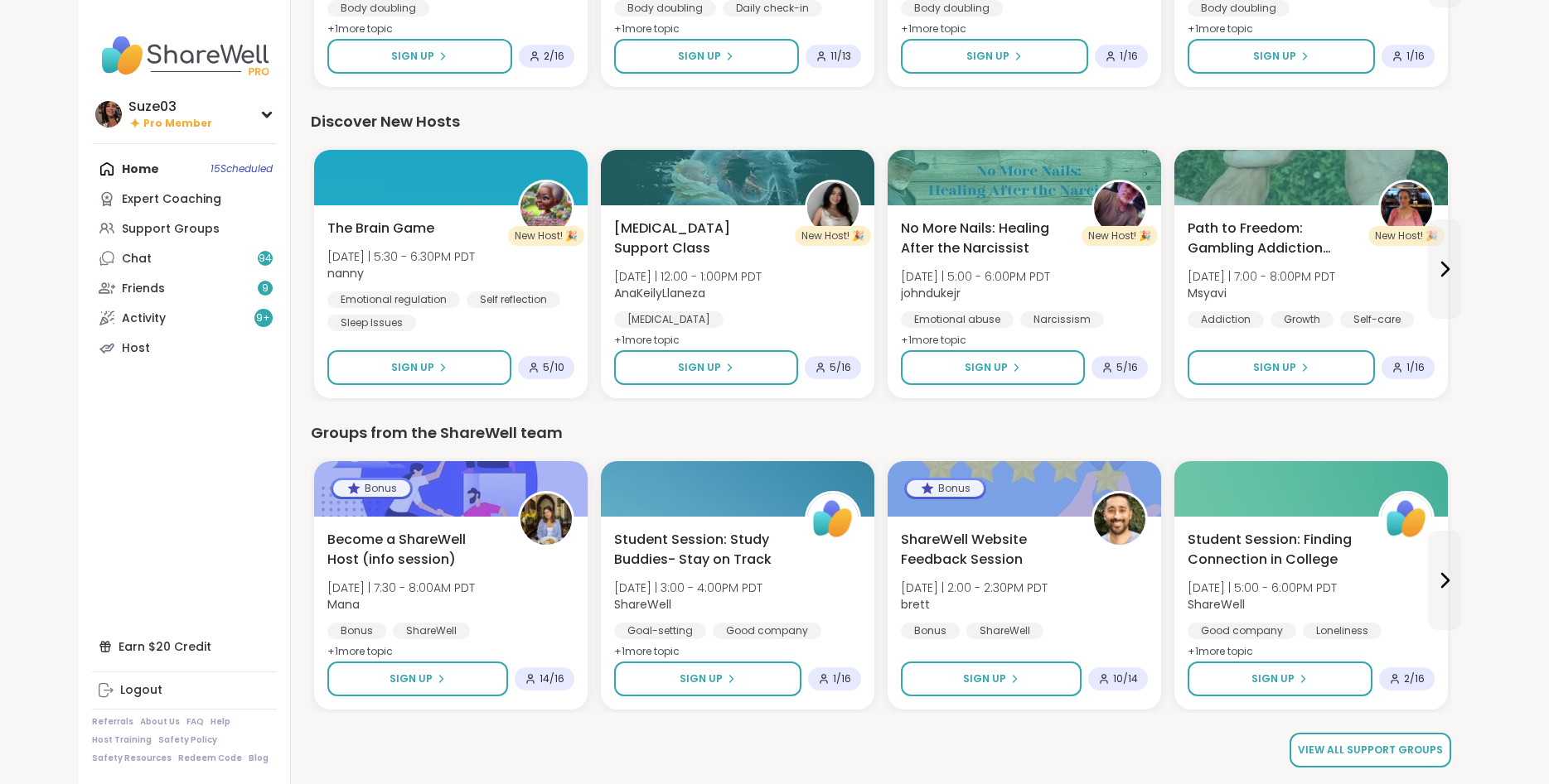
click at [1401, 740] on link "View all support groups" at bounding box center [1369, 750] width 162 height 35
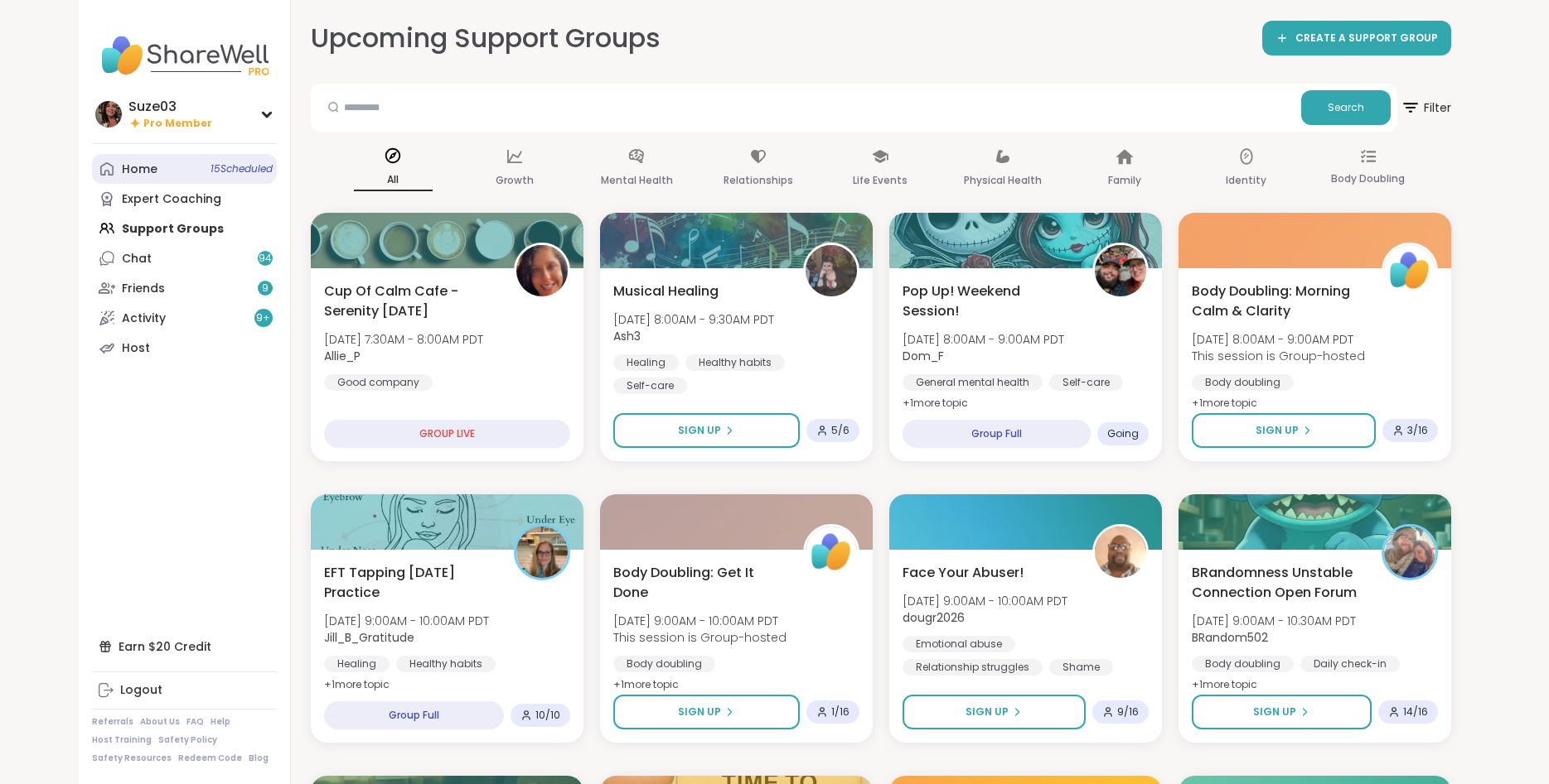
click at [124, 165] on div "Home 15 Scheduled" at bounding box center [139, 169] width 36 height 16
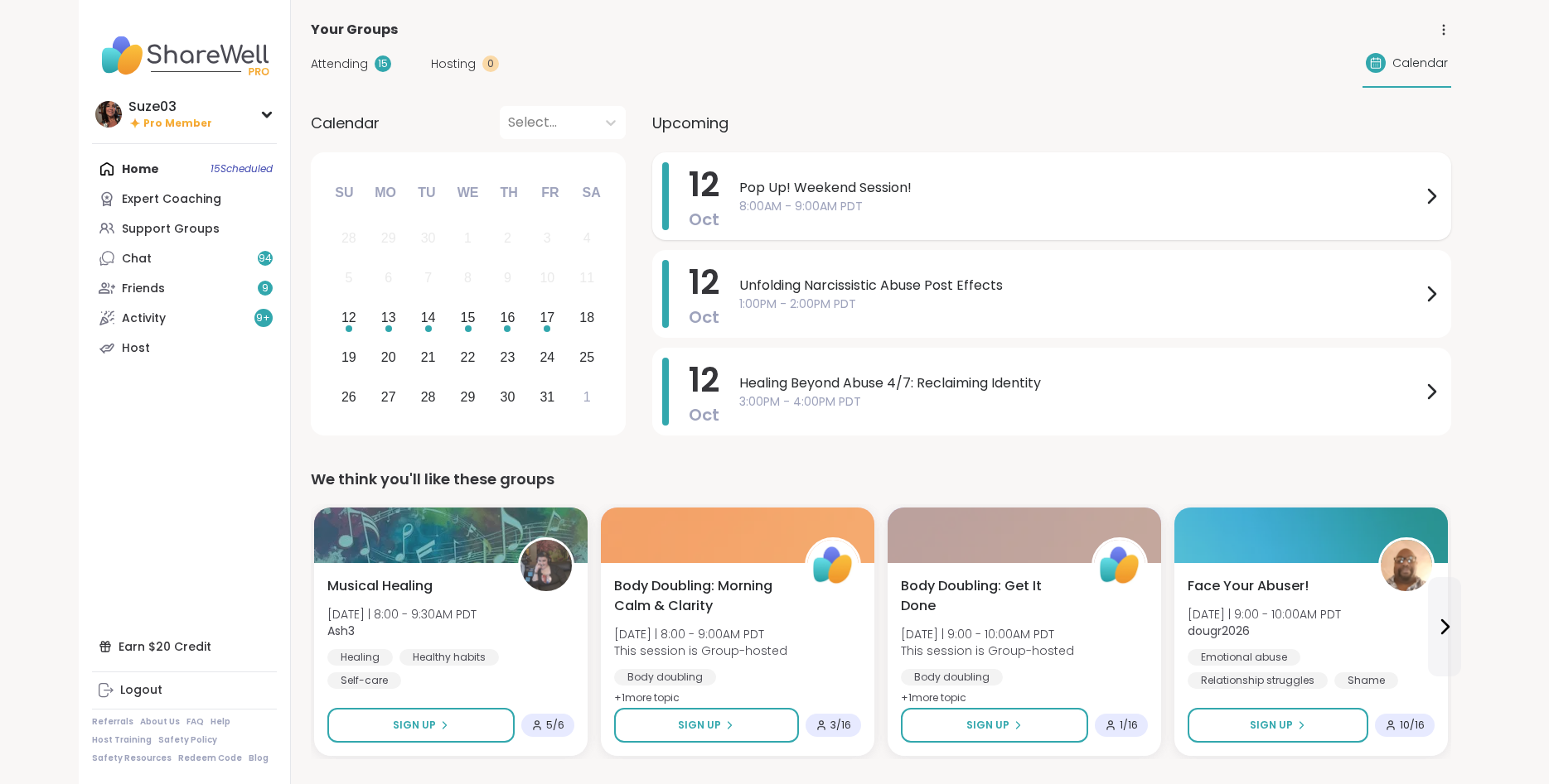
click at [1023, 192] on span "Pop Up! Weekend Session!" at bounding box center [1079, 187] width 682 height 20
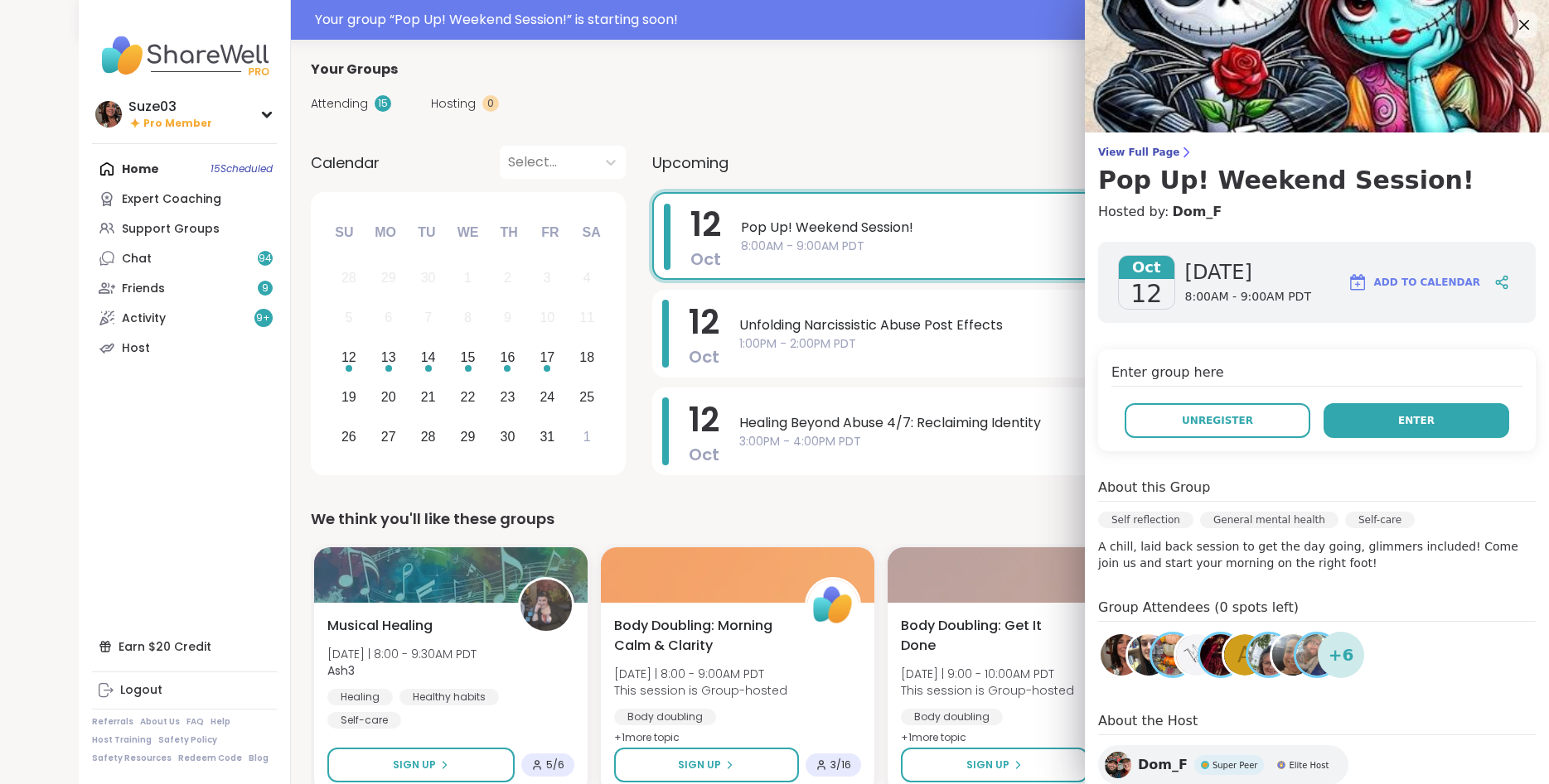
click at [1407, 411] on button "Enter" at bounding box center [1416, 421] width 186 height 35
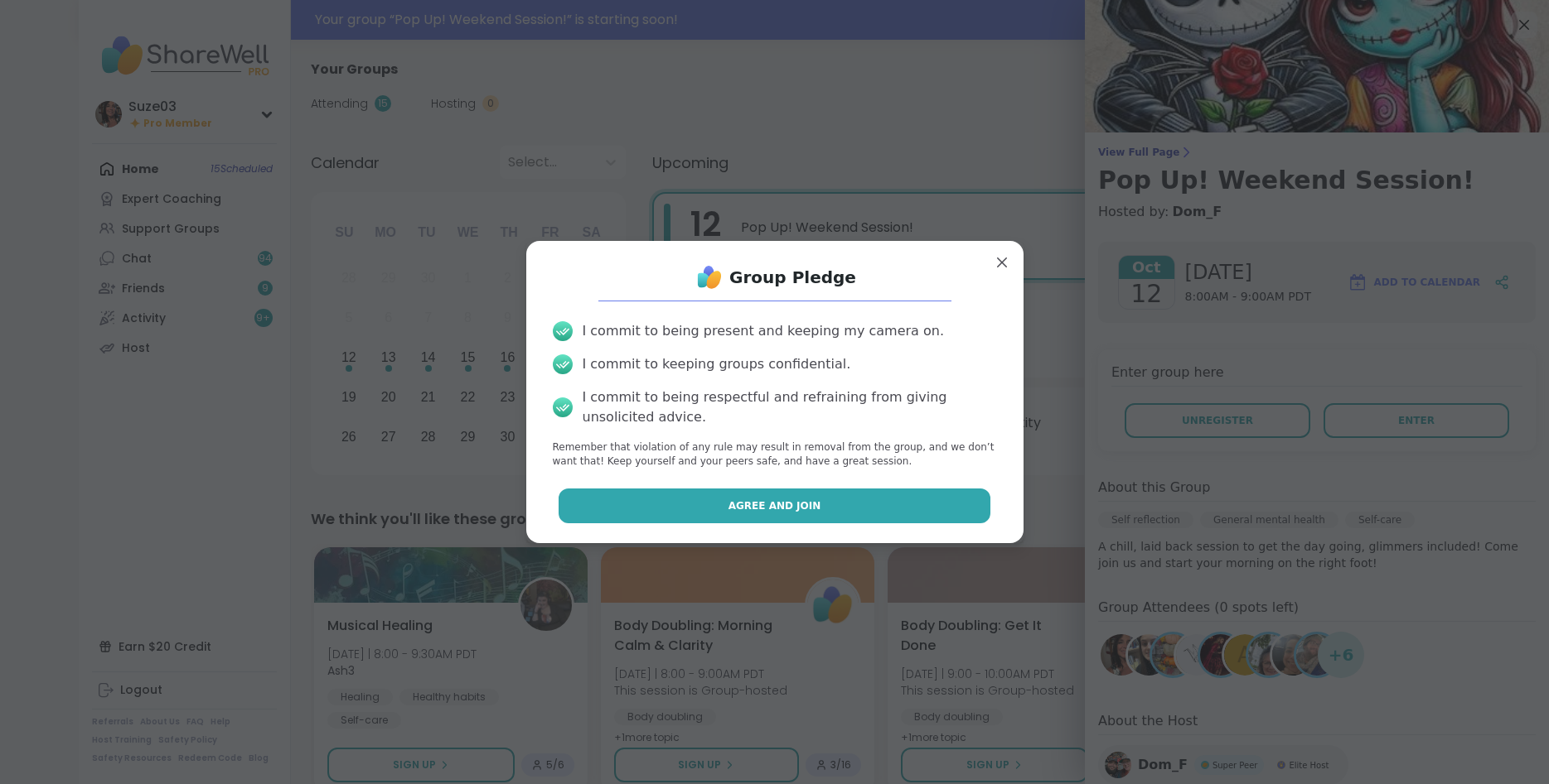
click at [872, 496] on button "Agree and Join" at bounding box center [774, 506] width 432 height 35
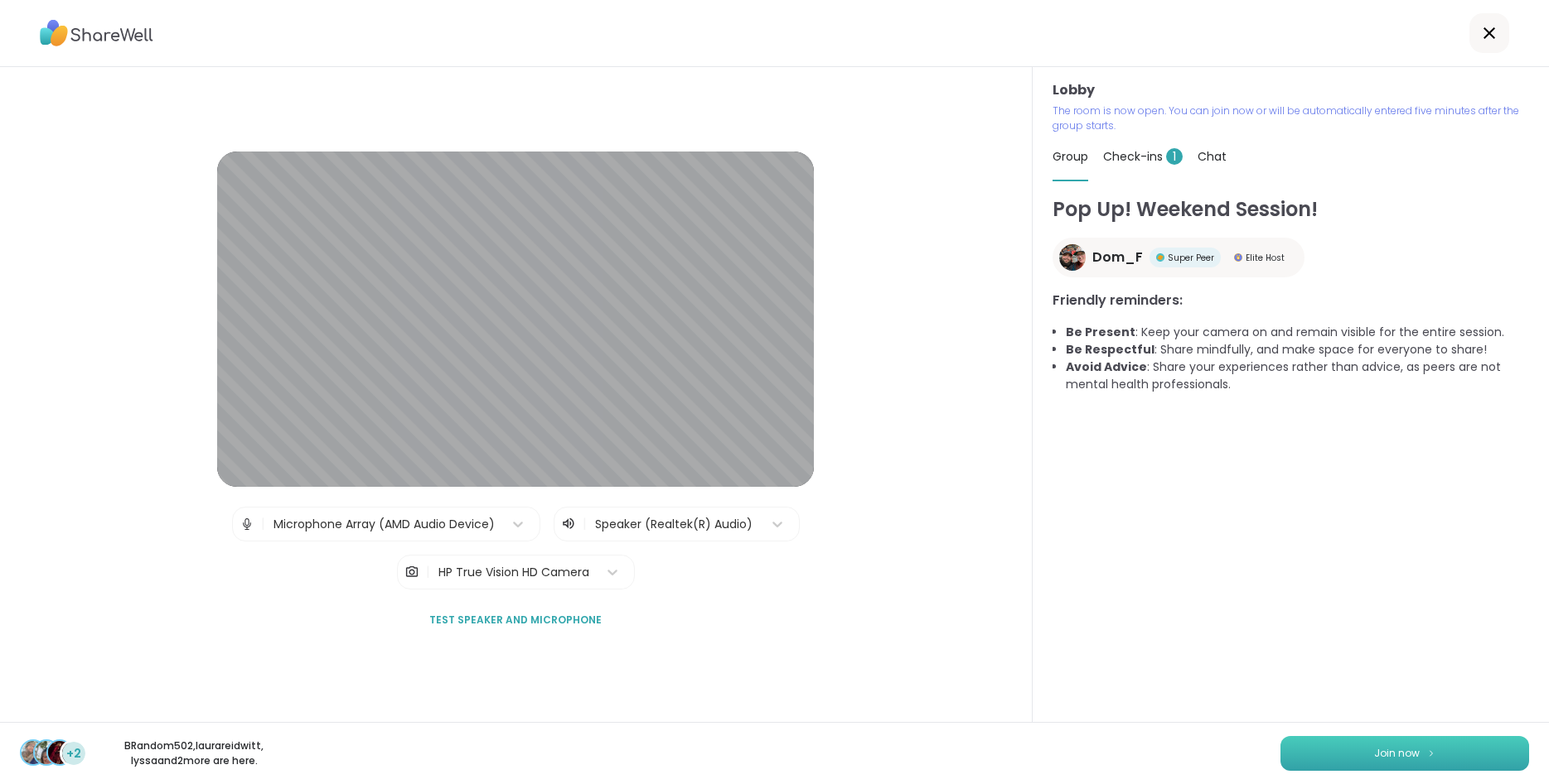
click at [1375, 757] on span "Join now" at bounding box center [1396, 753] width 45 height 15
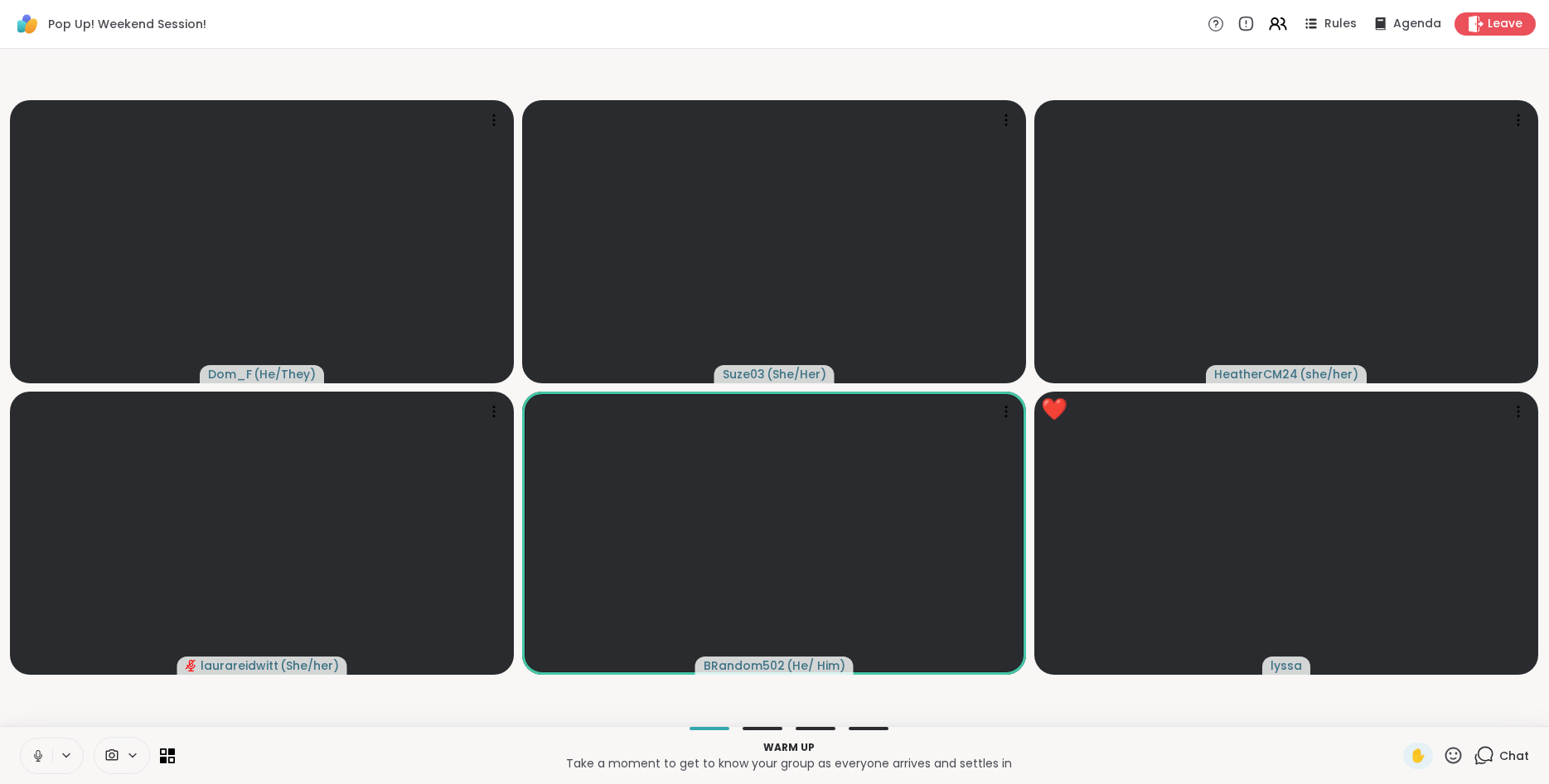
click at [37, 757] on icon at bounding box center [38, 754] width 4 height 8
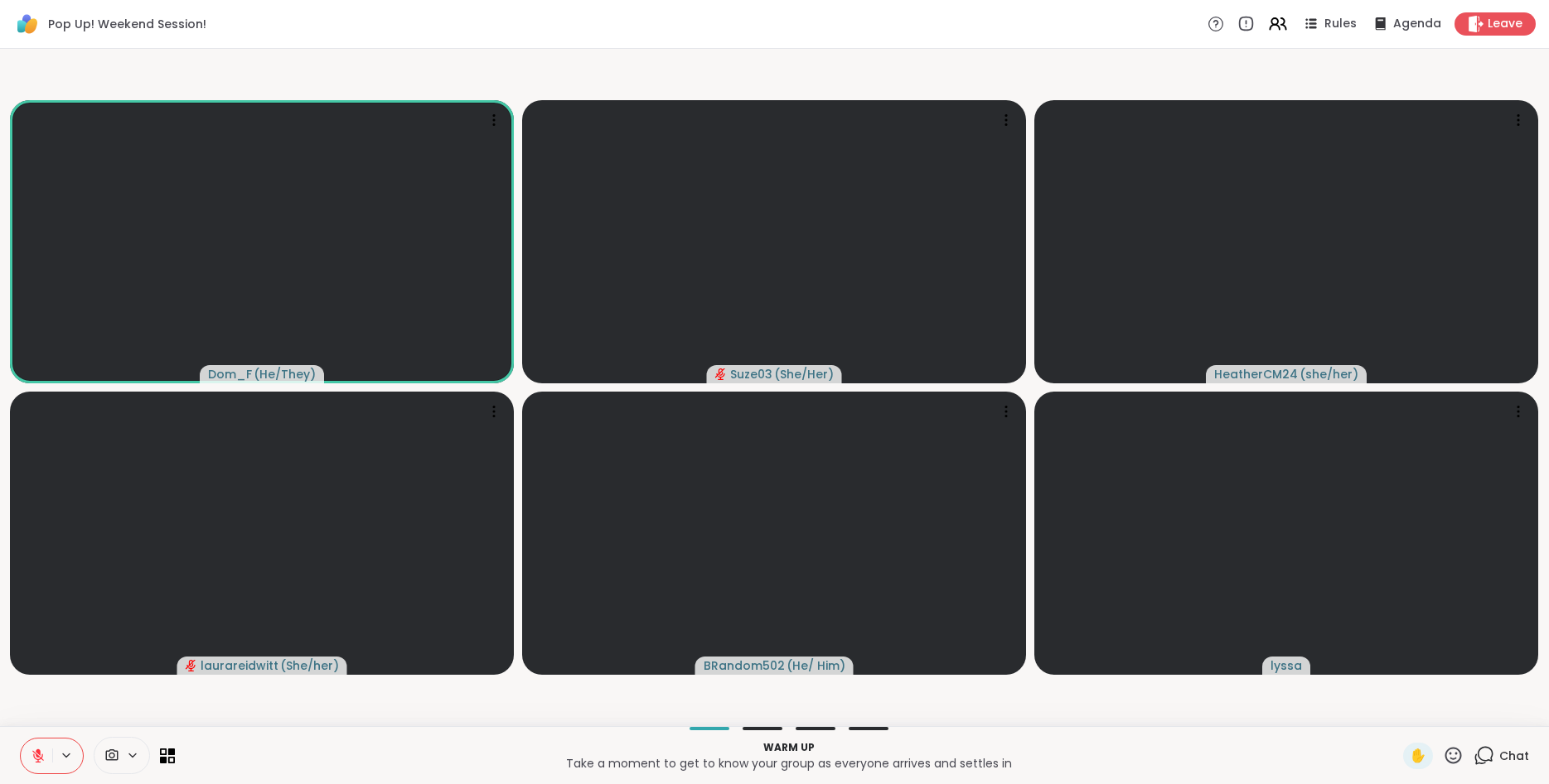
click at [37, 757] on icon at bounding box center [38, 757] width 12 height 12
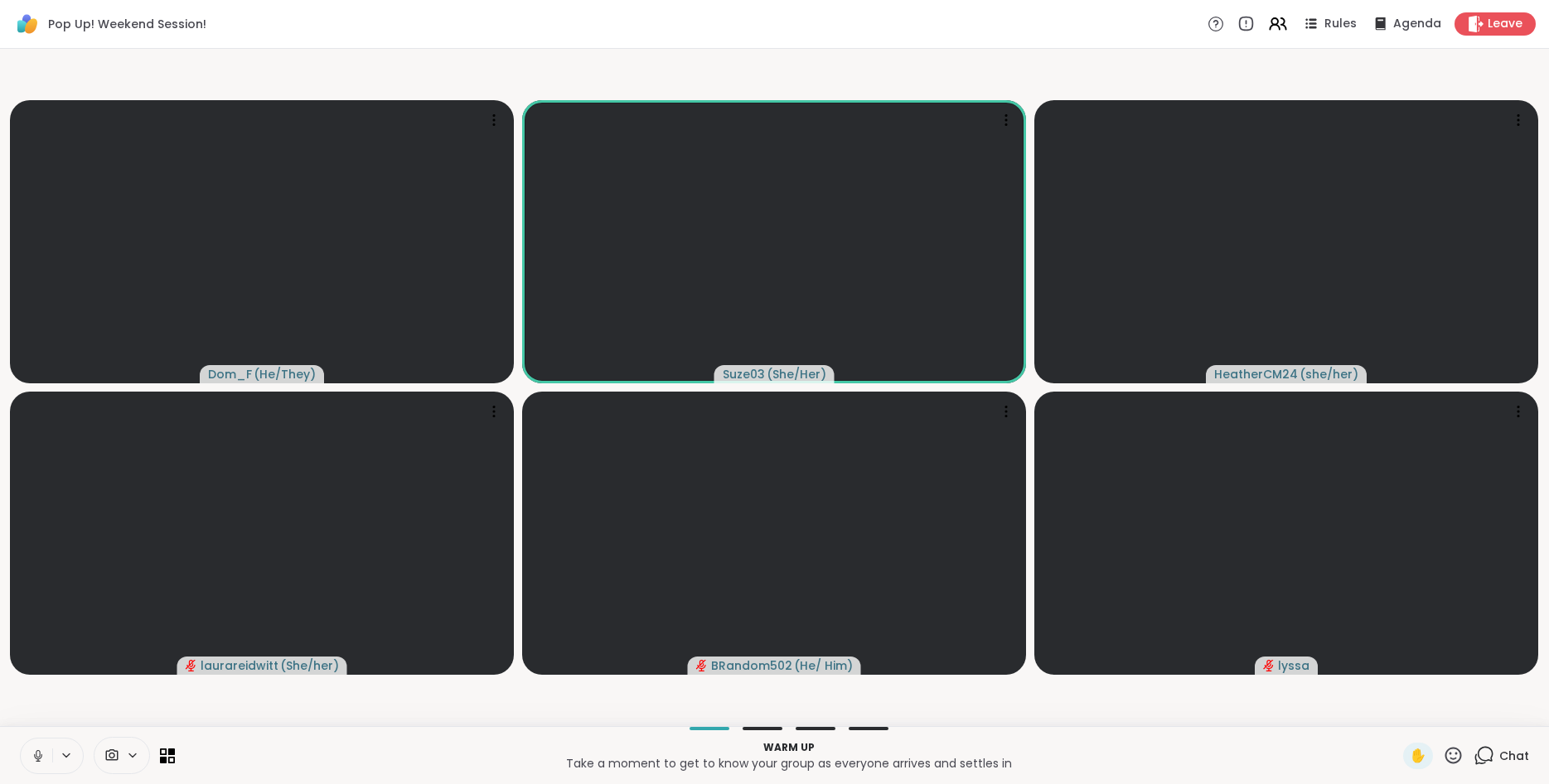
click at [37, 757] on icon at bounding box center [38, 754] width 4 height 8
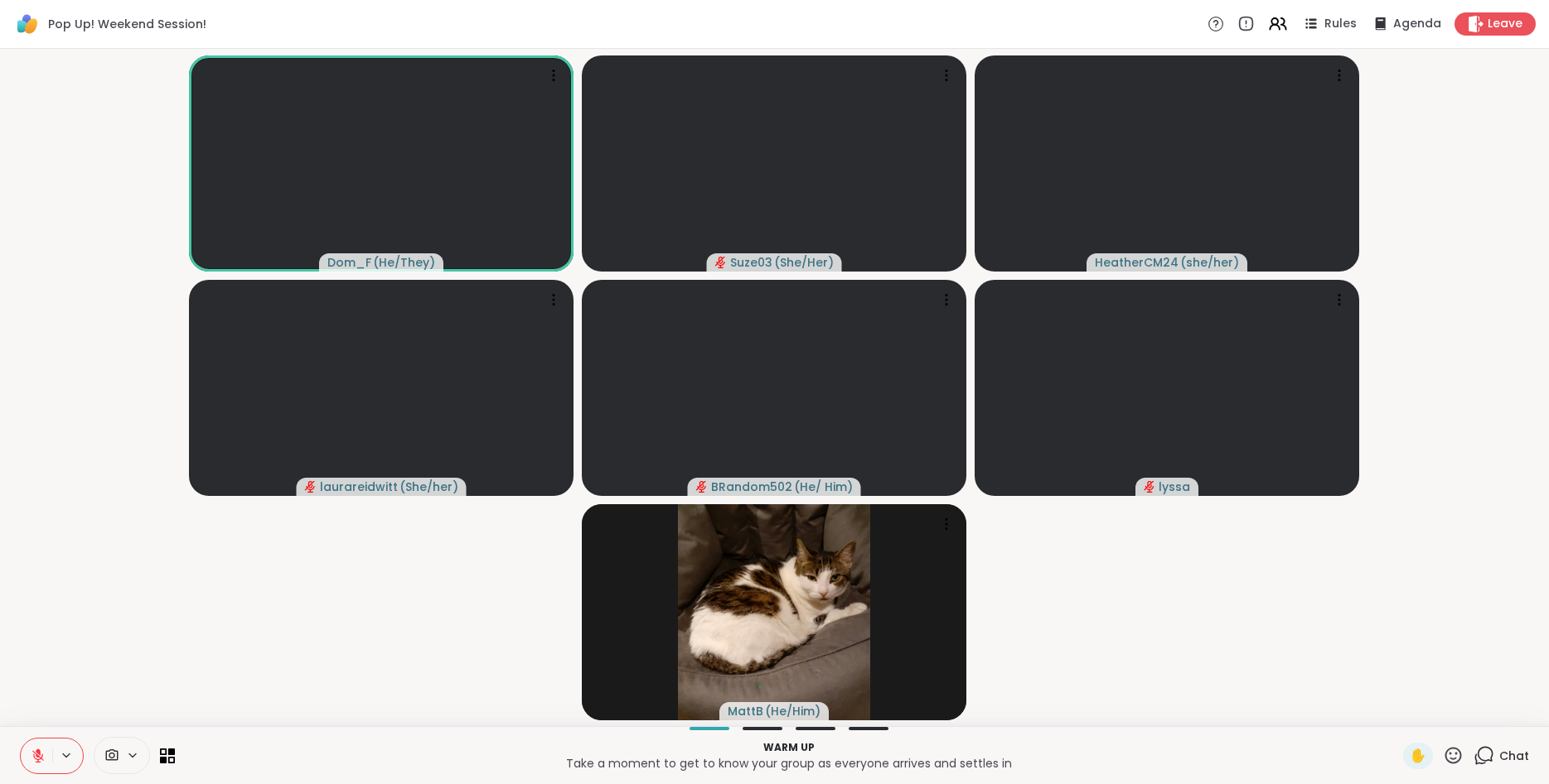
click at [37, 757] on icon at bounding box center [38, 757] width 12 height 12
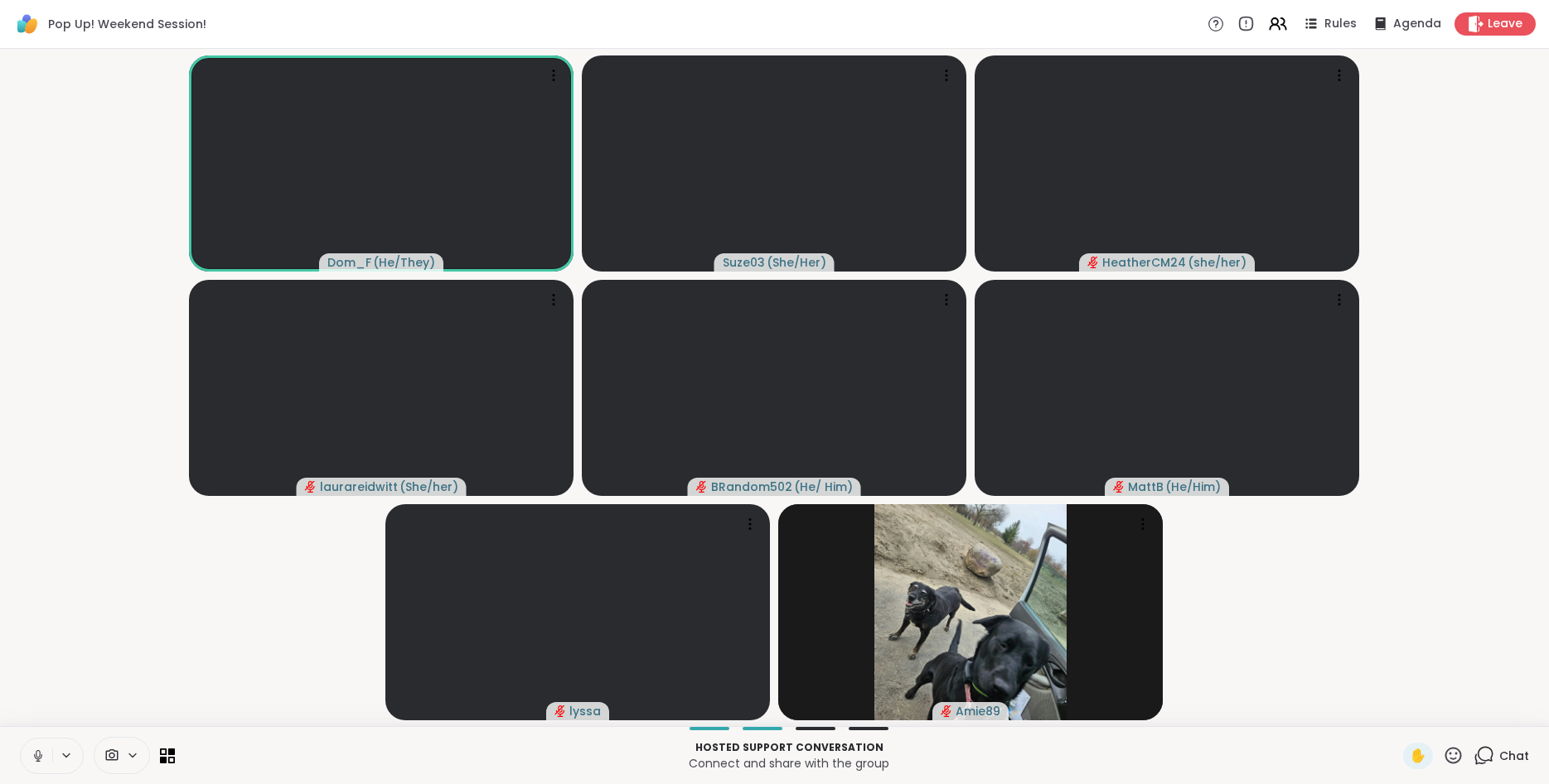
click at [1454, 373] on video-player-container "Dom_F ( He/They ) Suze03 ( She/Her ) HeatherCM24 ( she/her ) laurareidwitt ( Sh…" at bounding box center [774, 387] width 1528 height 664
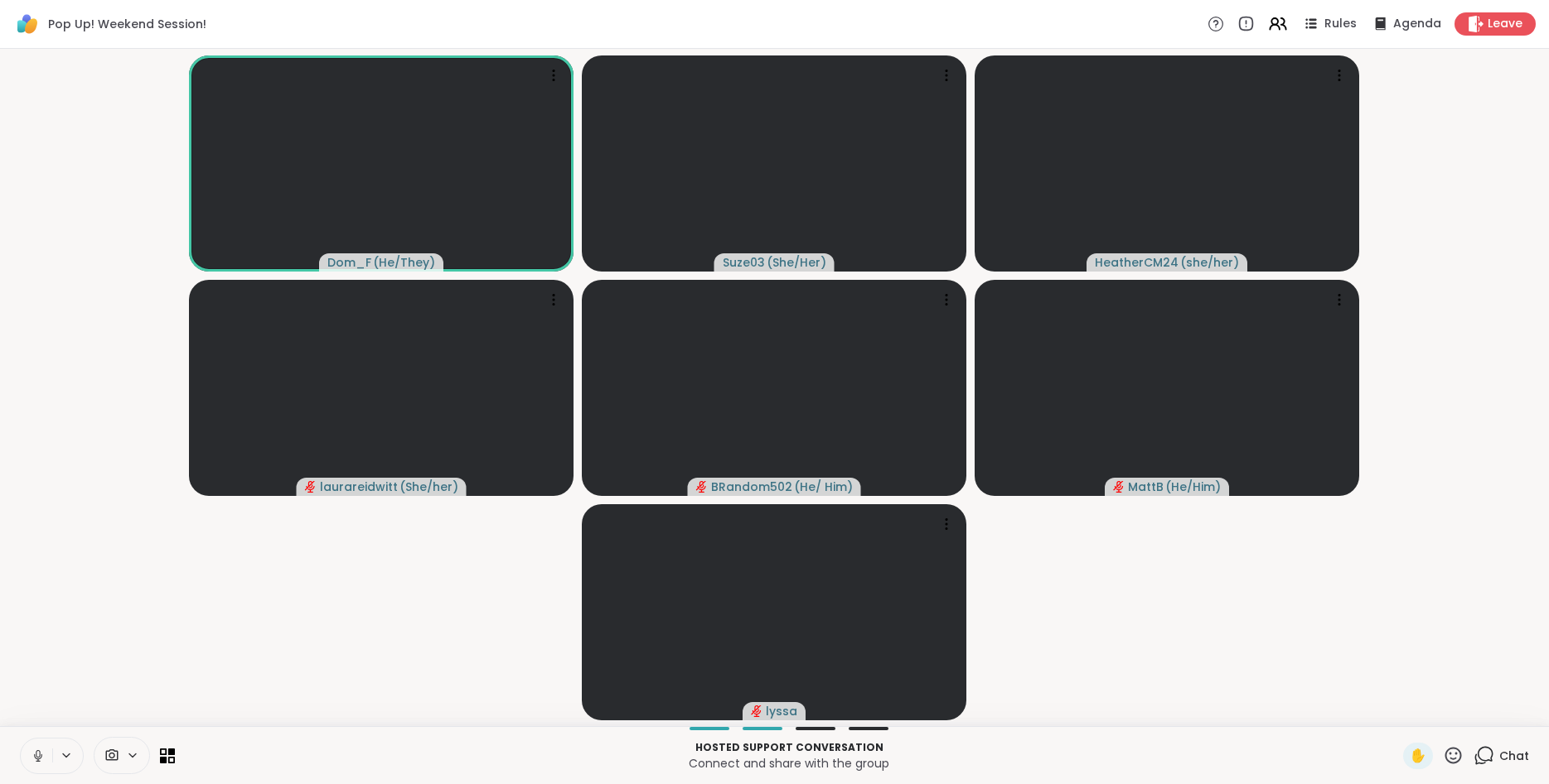
click at [34, 756] on icon at bounding box center [38, 756] width 15 height 15
click at [1457, 754] on icon at bounding box center [1453, 755] width 16 height 16
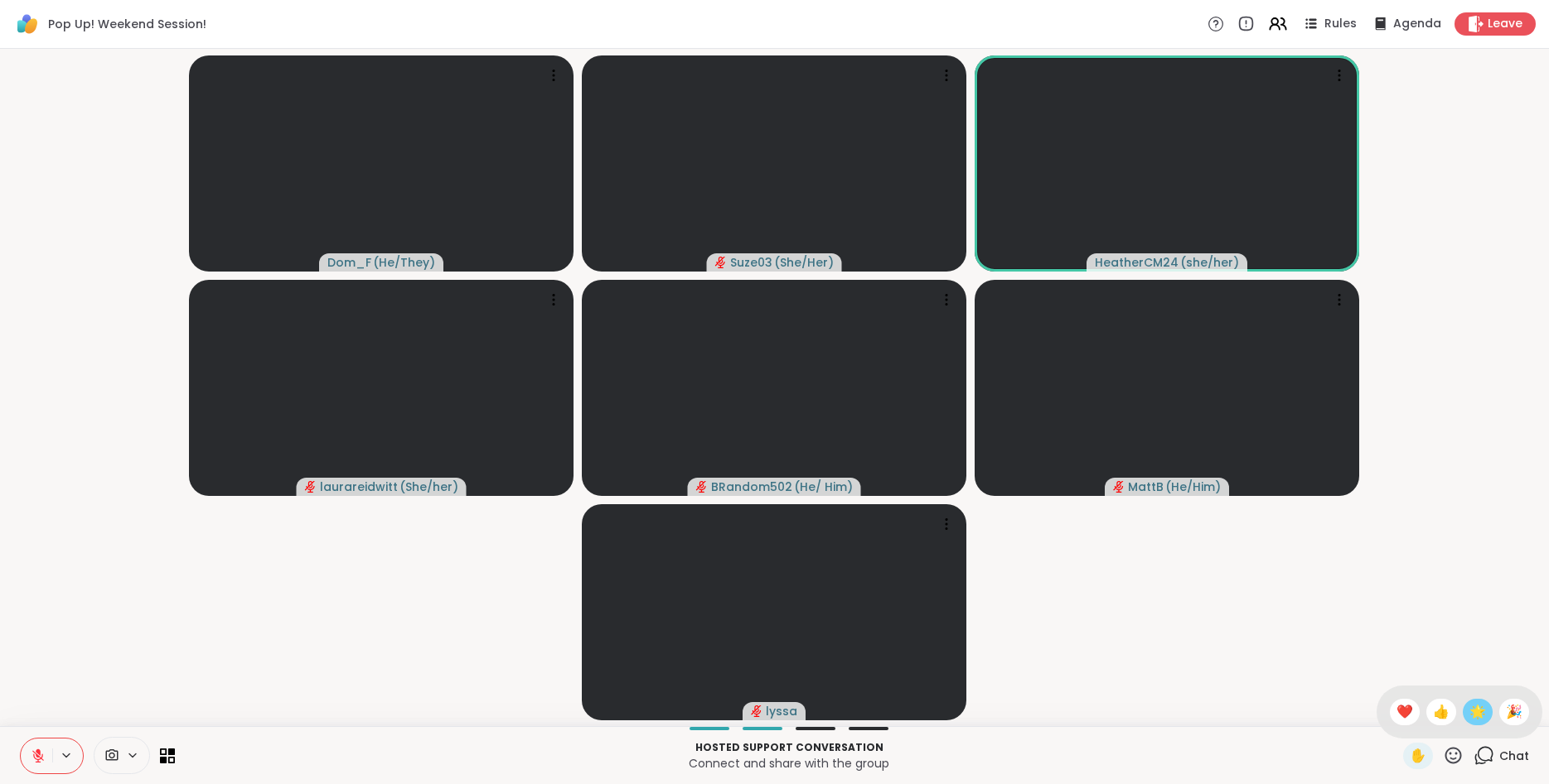
click at [1469, 709] on span "🌟" at bounding box center [1477, 712] width 16 height 20
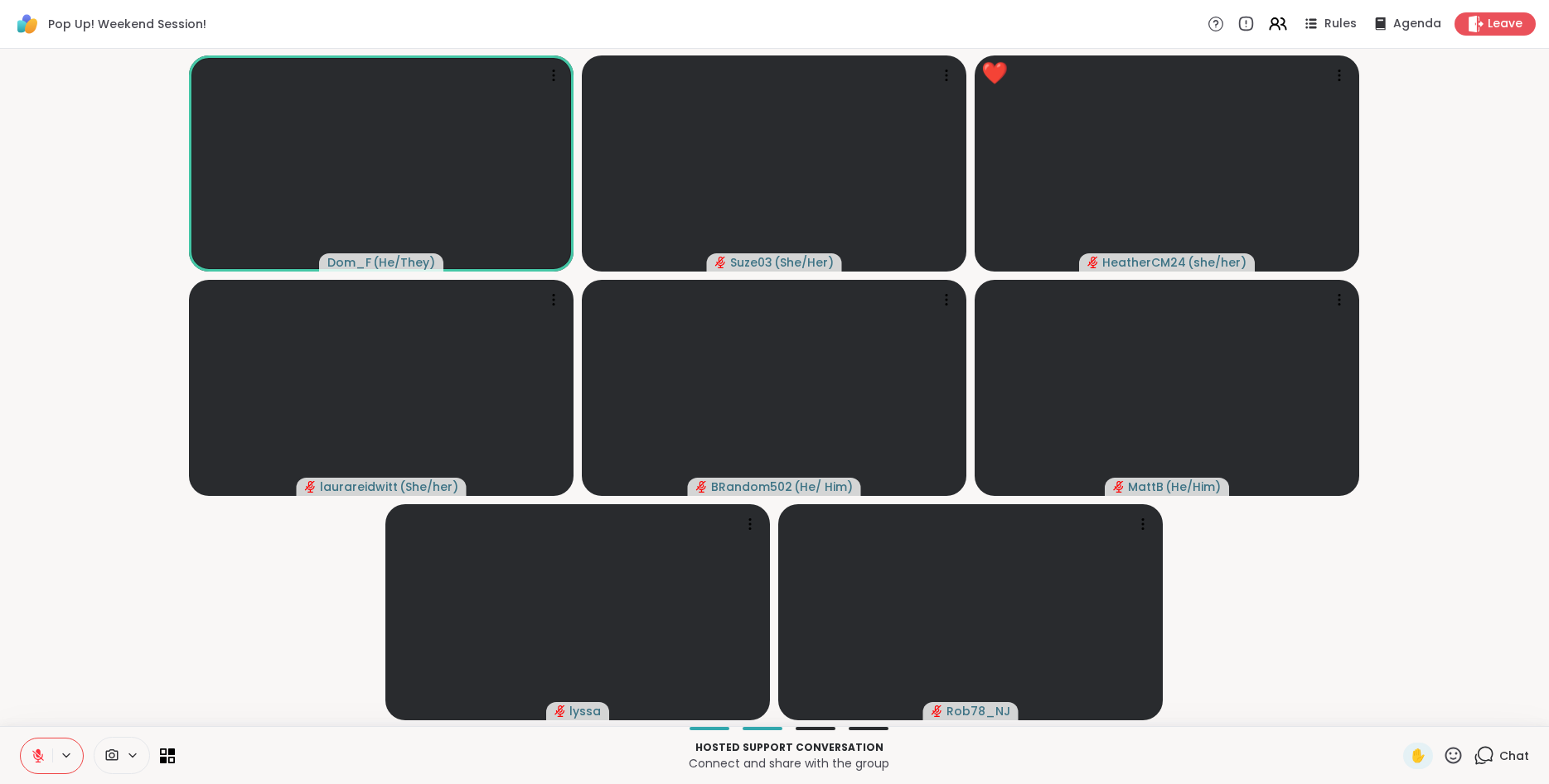
click at [1456, 756] on icon at bounding box center [1453, 756] width 21 height 21
click at [1396, 716] on span "❤️" at bounding box center [1404, 712] width 16 height 20
click at [1457, 753] on icon at bounding box center [1453, 755] width 16 height 16
click at [1399, 711] on span "❤️" at bounding box center [1404, 712] width 16 height 20
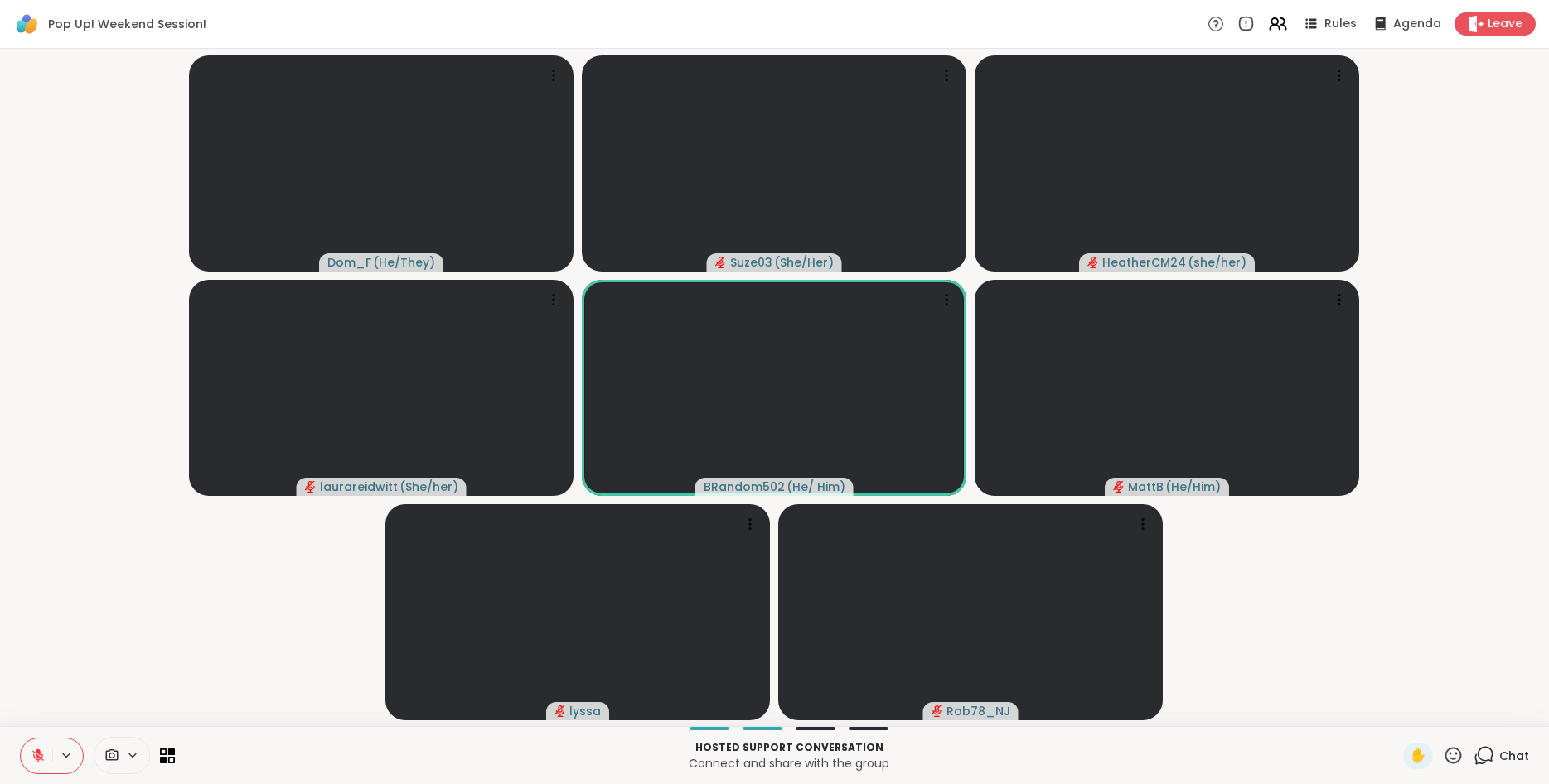
click at [1456, 752] on icon at bounding box center [1453, 756] width 21 height 21
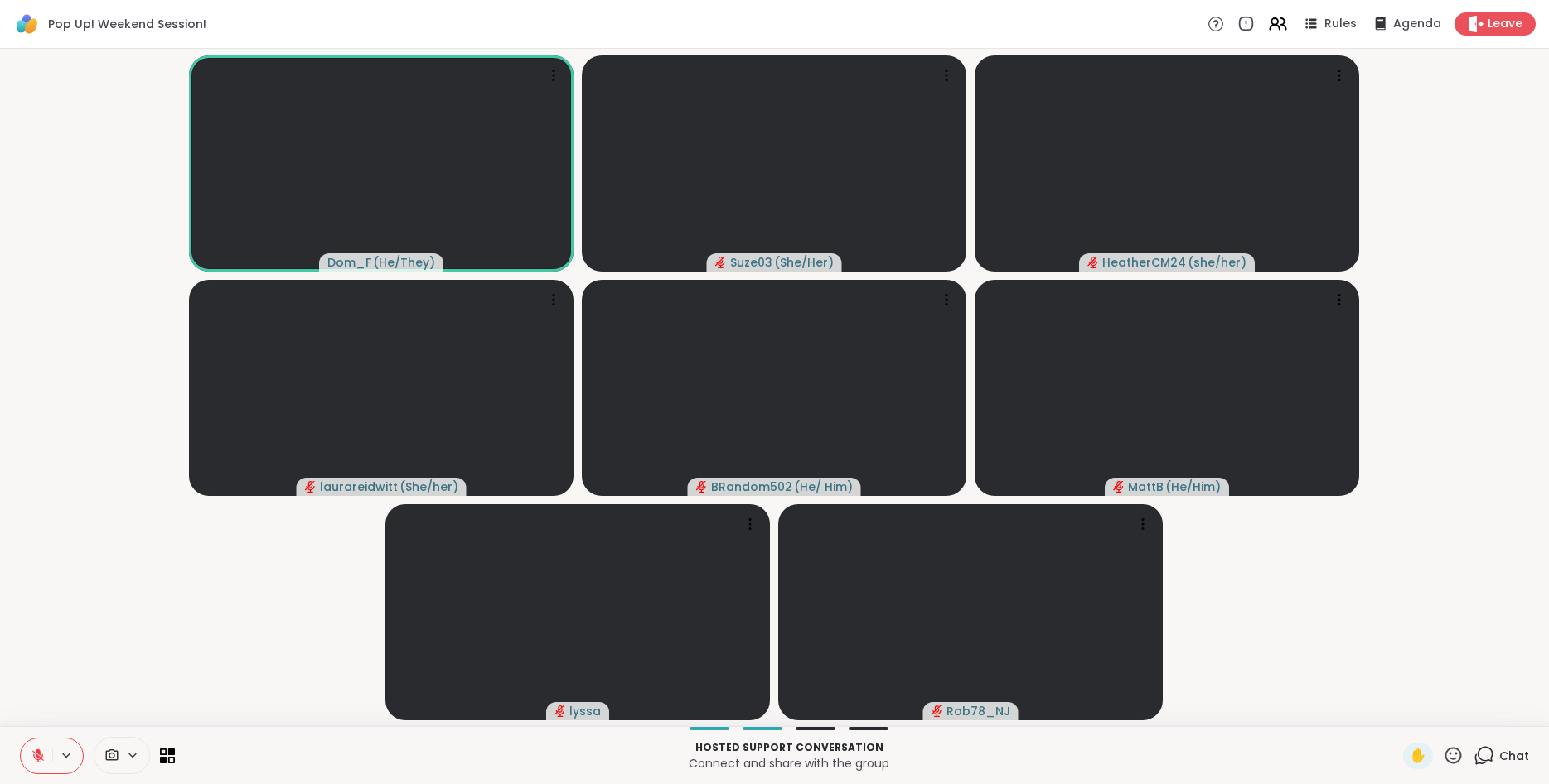
click at [35, 752] on icon at bounding box center [38, 756] width 15 height 15
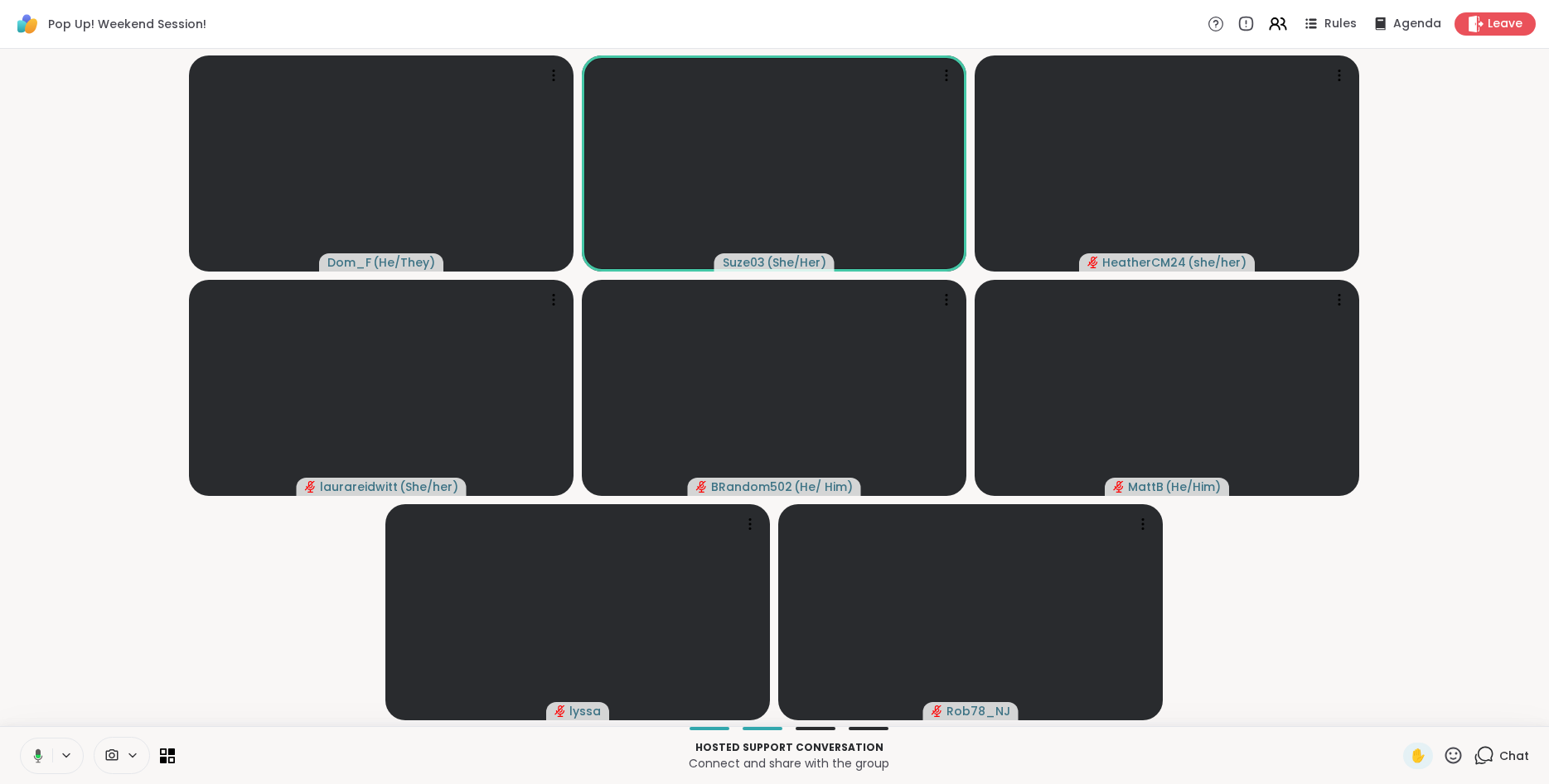
click at [35, 752] on icon at bounding box center [35, 756] width 15 height 15
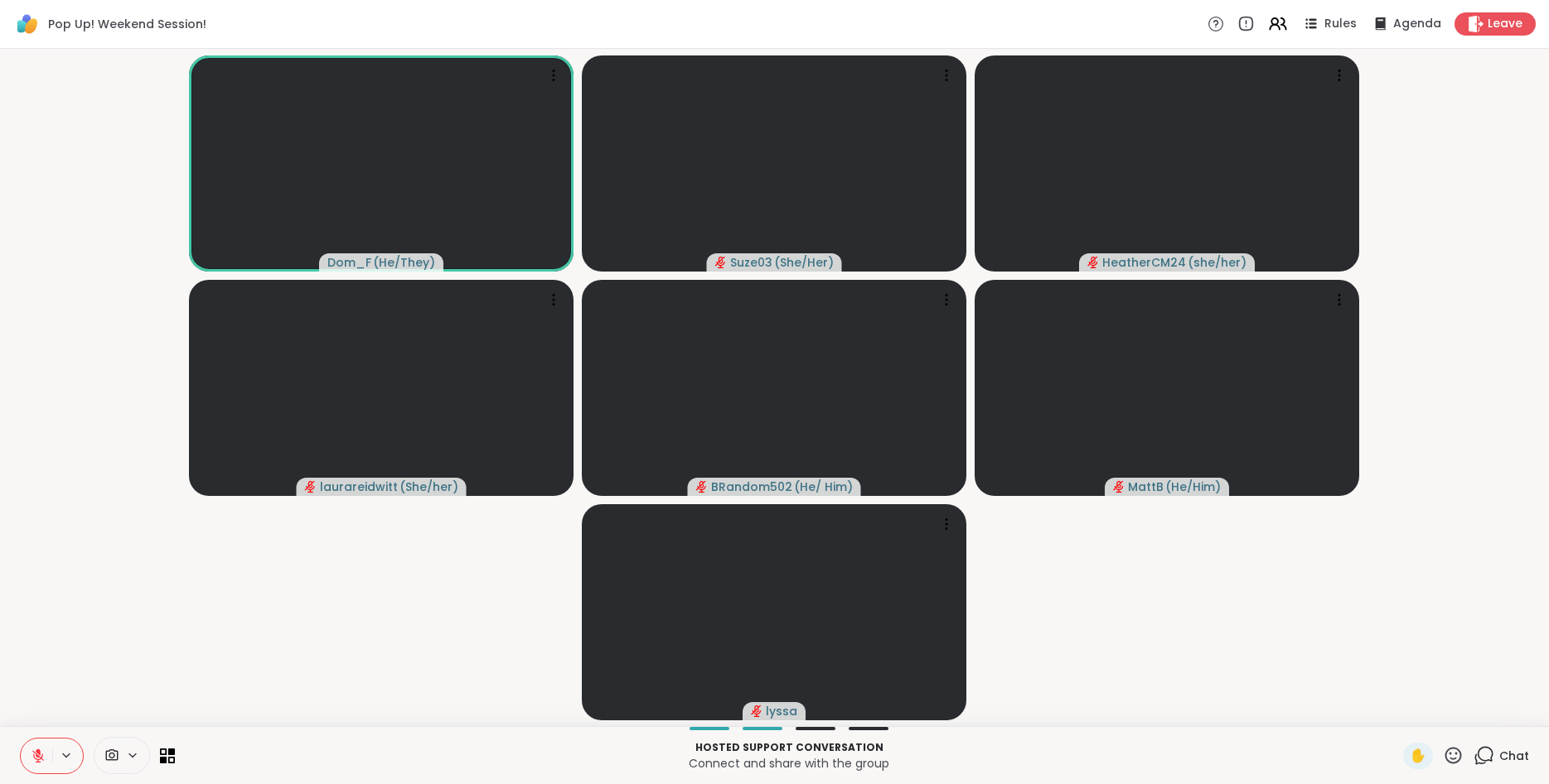
click at [1451, 756] on icon at bounding box center [1453, 756] width 21 height 21
click at [1518, 716] on span "🎉" at bounding box center [1513, 712] width 16 height 20
click at [1110, 640] on video-player-container "Dom_F ( He/They ) Suze03 ( She/Her ) HeatherCM24 ( she/her ) laurareidwitt ( Sh…" at bounding box center [774, 387] width 1528 height 664
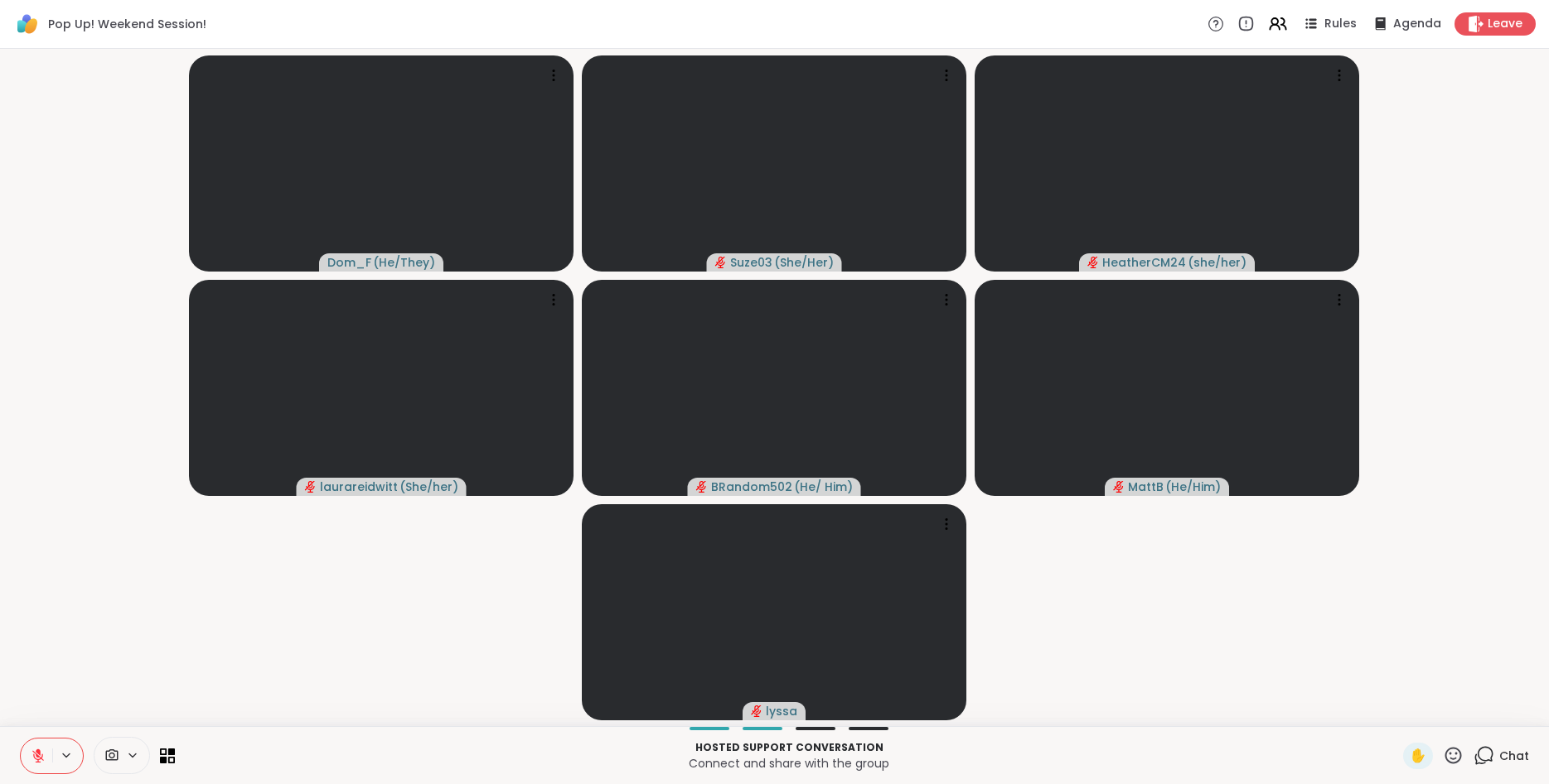
click at [1448, 750] on icon at bounding box center [1453, 755] width 16 height 16
click at [1513, 712] on span "🎉" at bounding box center [1513, 712] width 16 height 20
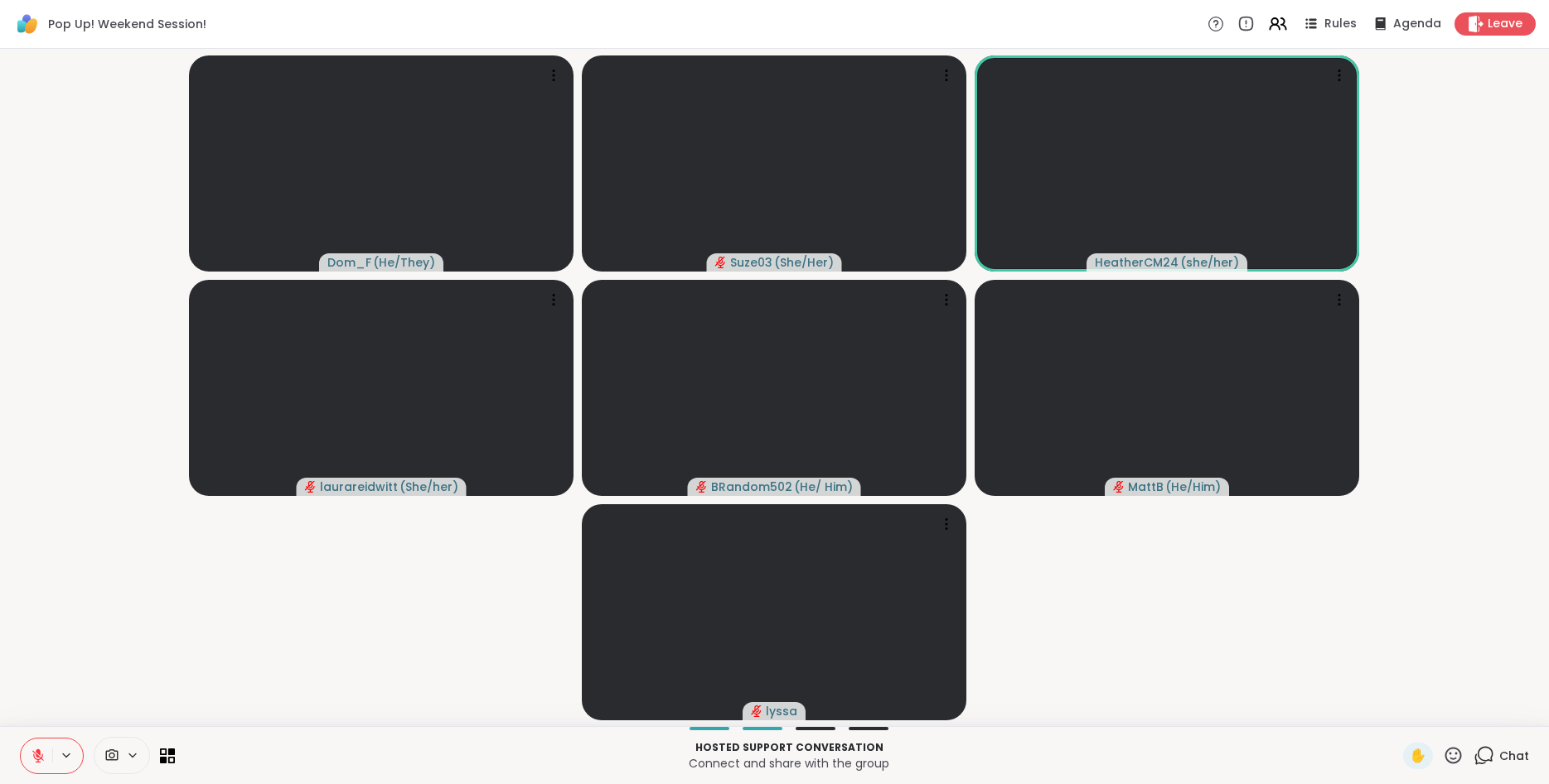
click at [1452, 748] on icon at bounding box center [1453, 755] width 16 height 16
click at [1475, 711] on span "🌟" at bounding box center [1477, 712] width 16 height 20
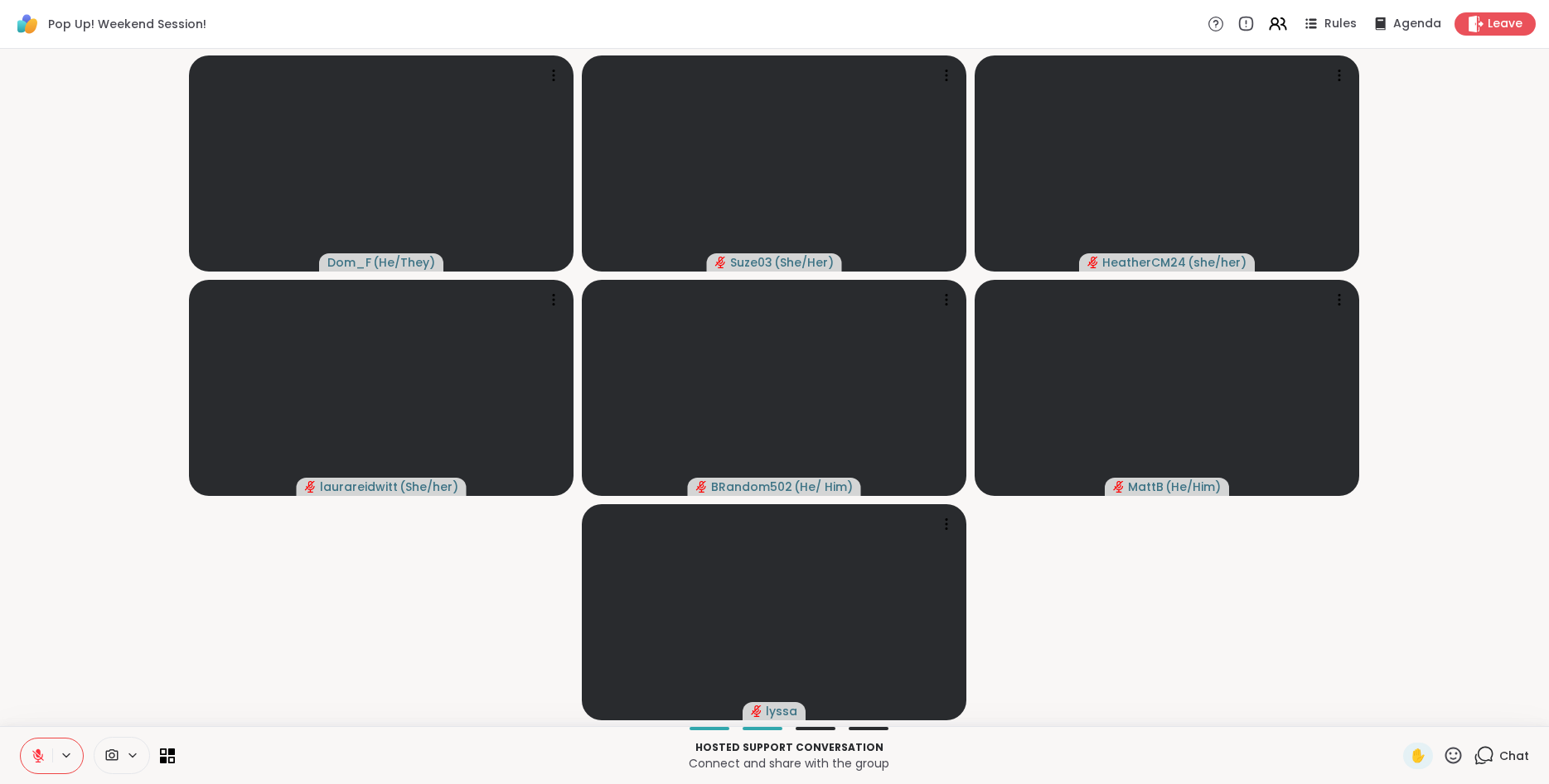
click at [1454, 750] on icon at bounding box center [1453, 756] width 21 height 21
click at [1390, 709] on div "❤️" at bounding box center [1404, 712] width 30 height 27
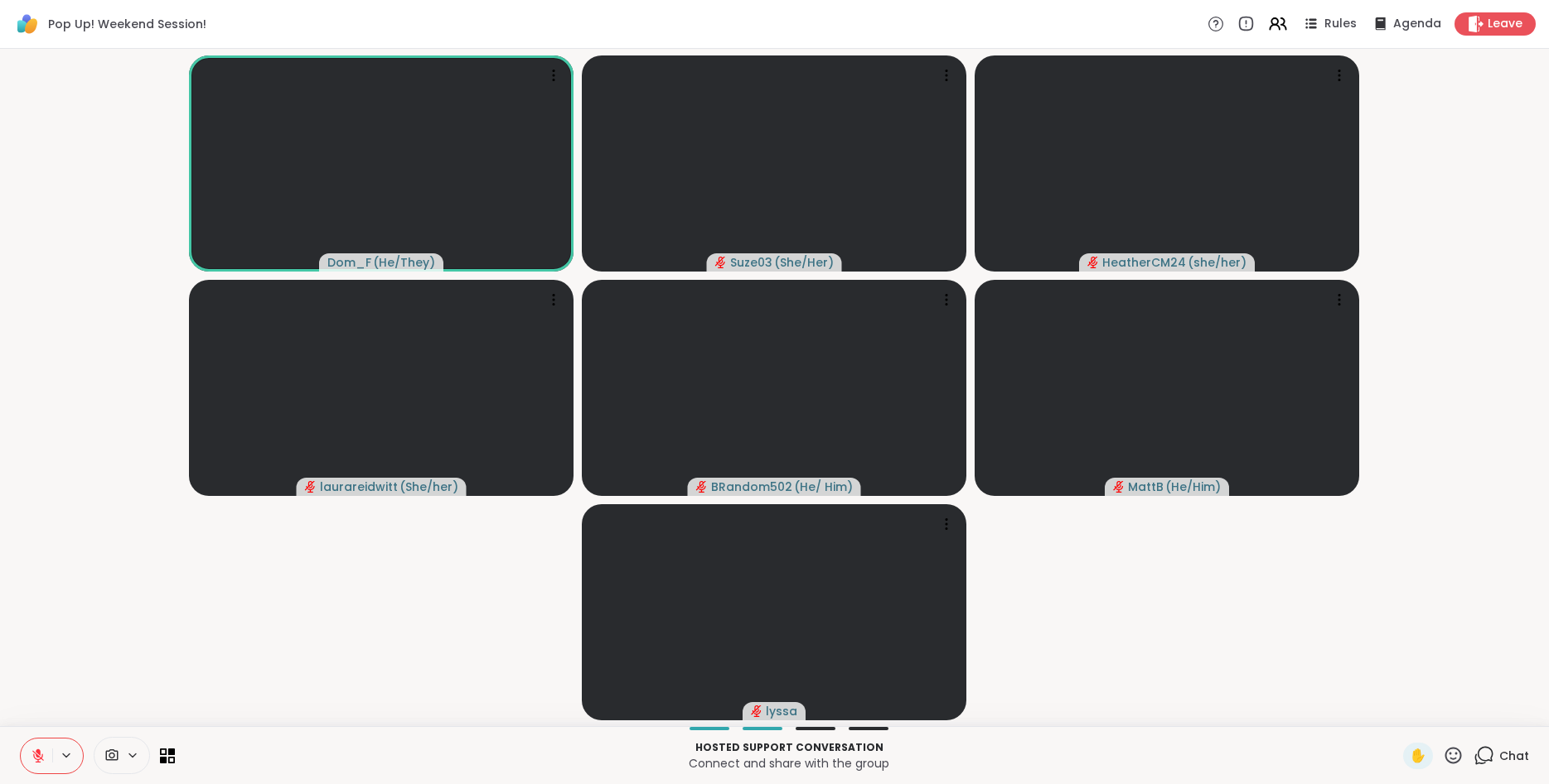
click at [33, 757] on icon at bounding box center [38, 756] width 15 height 15
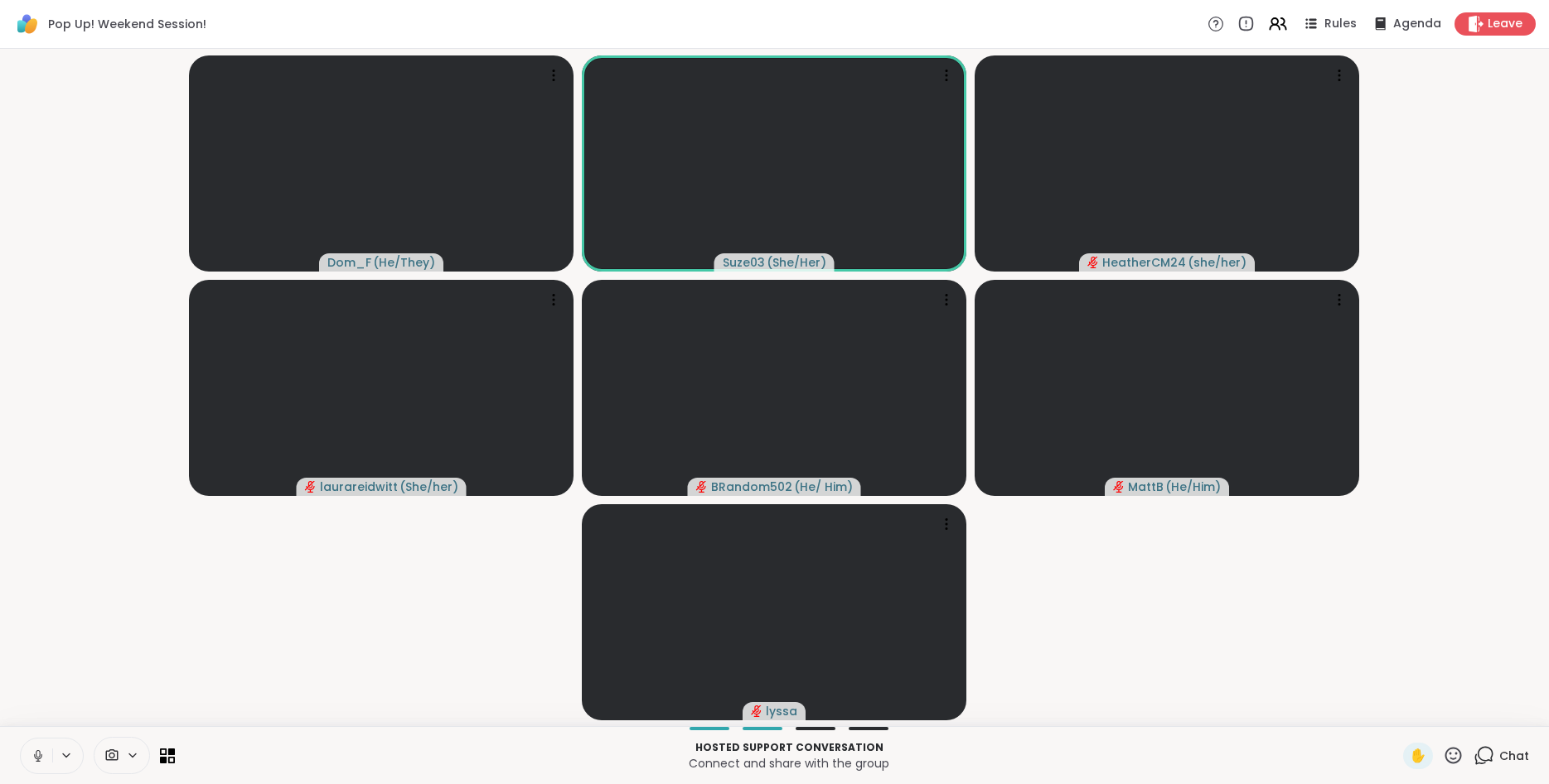
click at [35, 757] on icon at bounding box center [38, 757] width 9 height 5
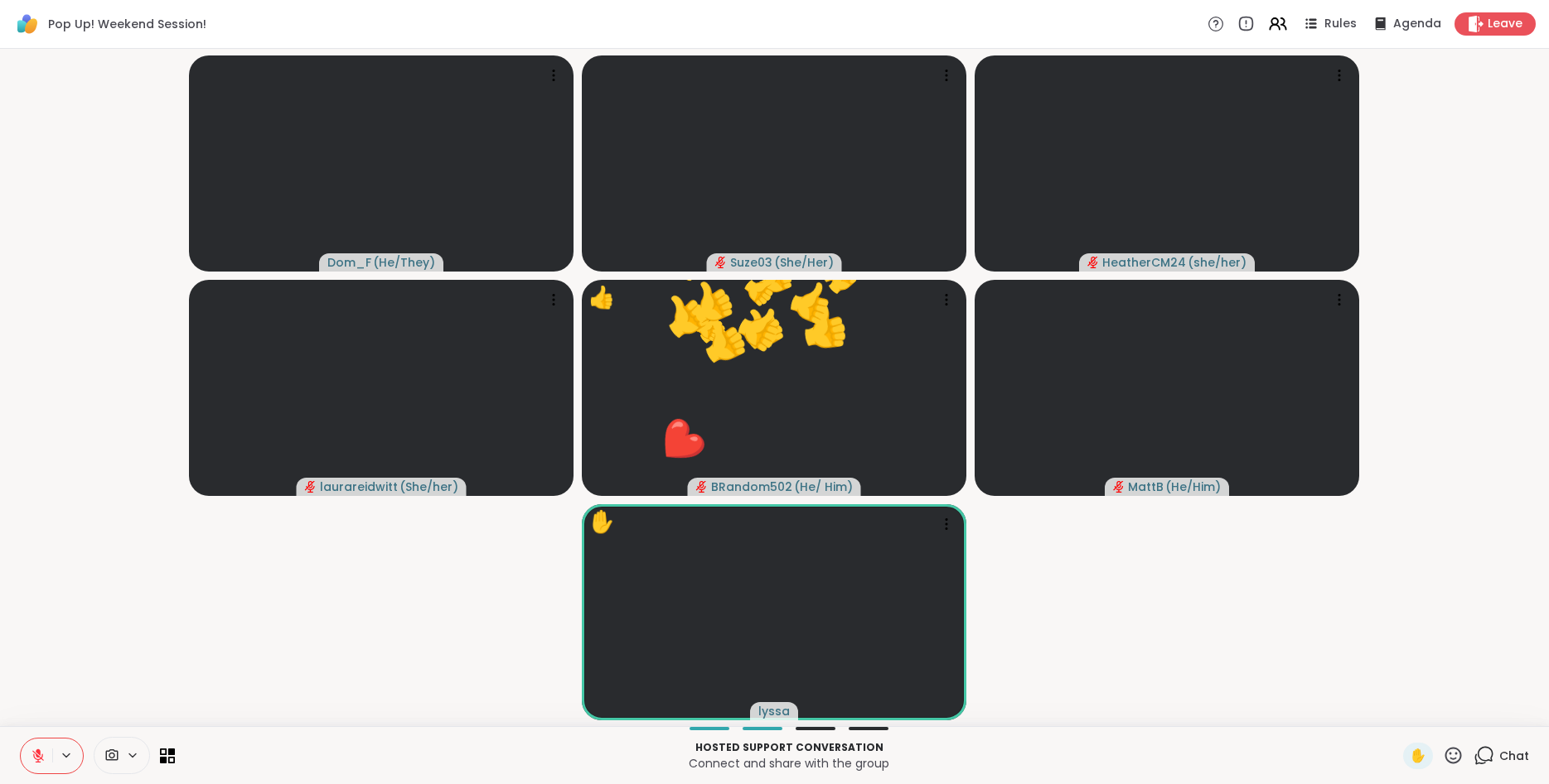
click at [1450, 754] on icon at bounding box center [1453, 755] width 16 height 16
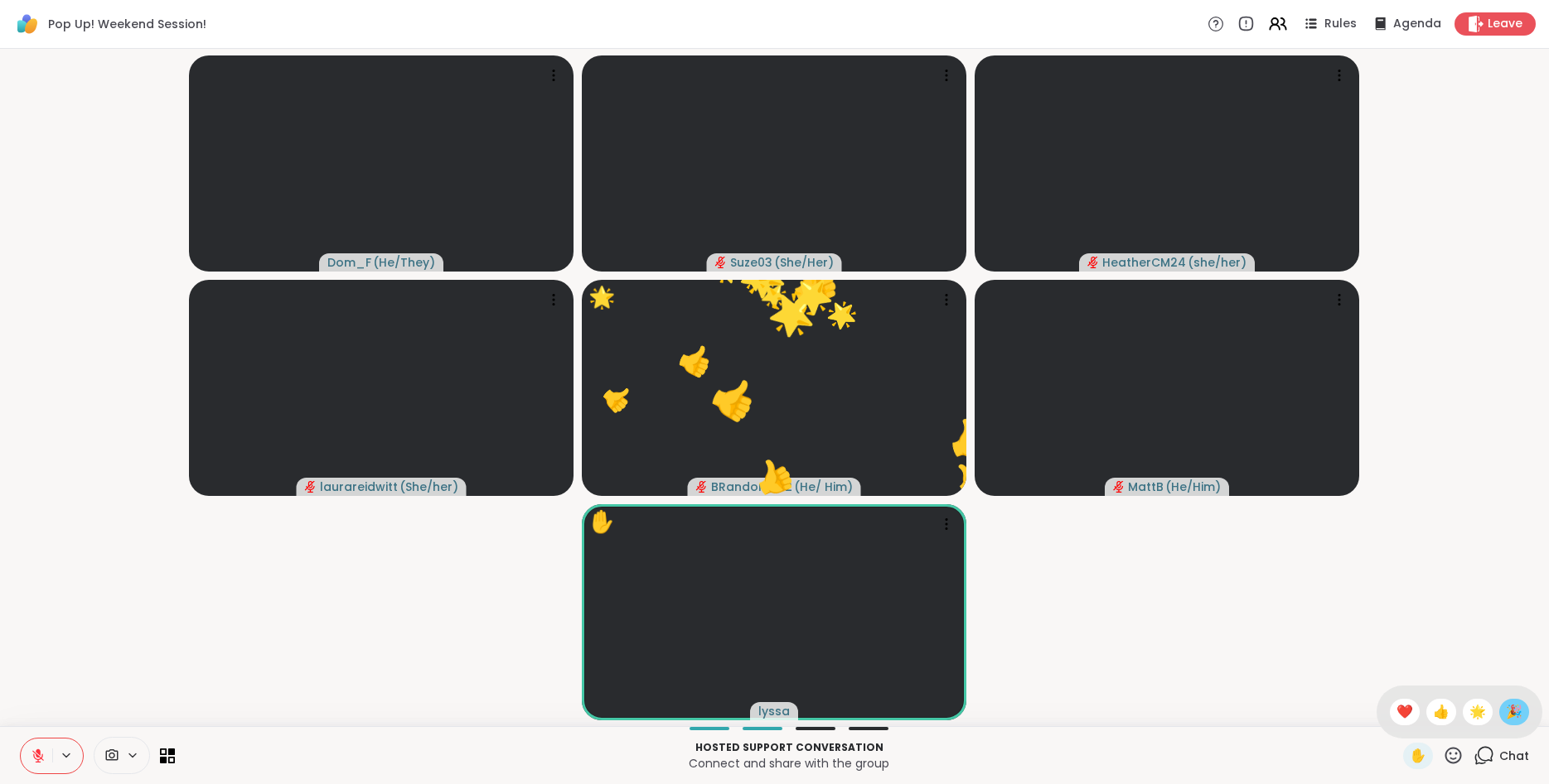
click at [1519, 708] on span "🎉" at bounding box center [1513, 712] width 16 height 20
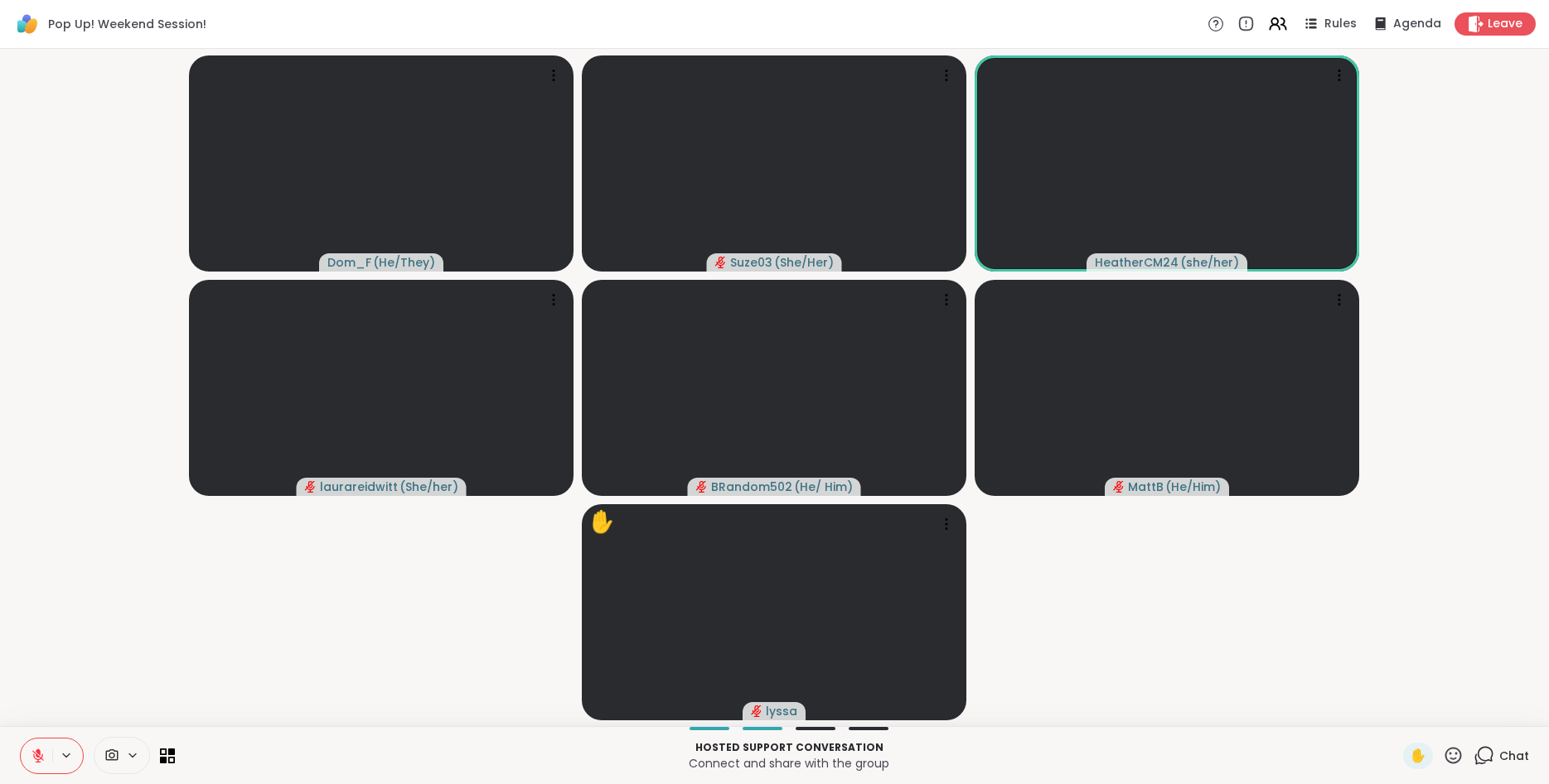
click at [32, 757] on icon at bounding box center [38, 756] width 15 height 15
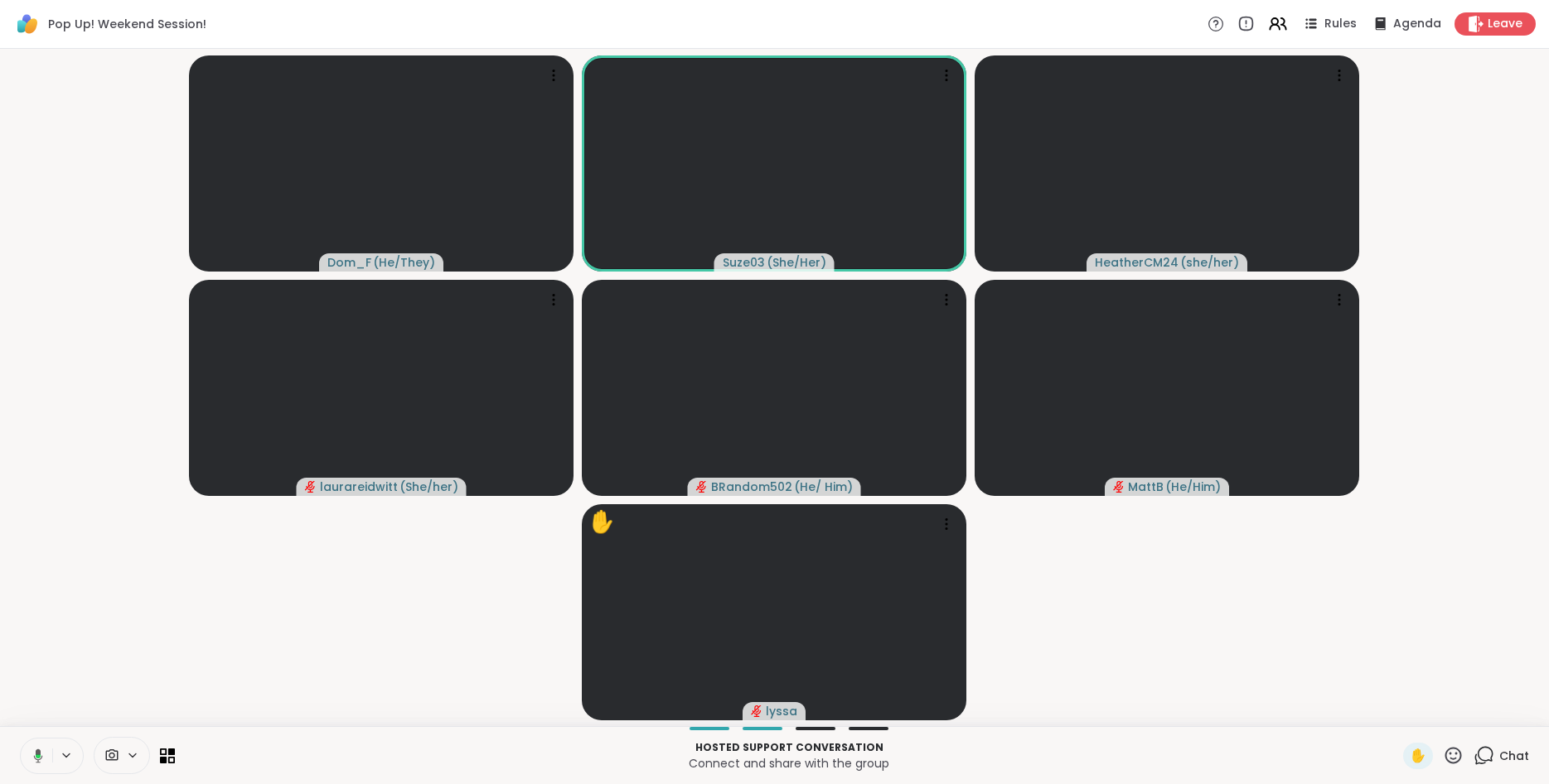
click at [32, 757] on icon at bounding box center [35, 756] width 15 height 15
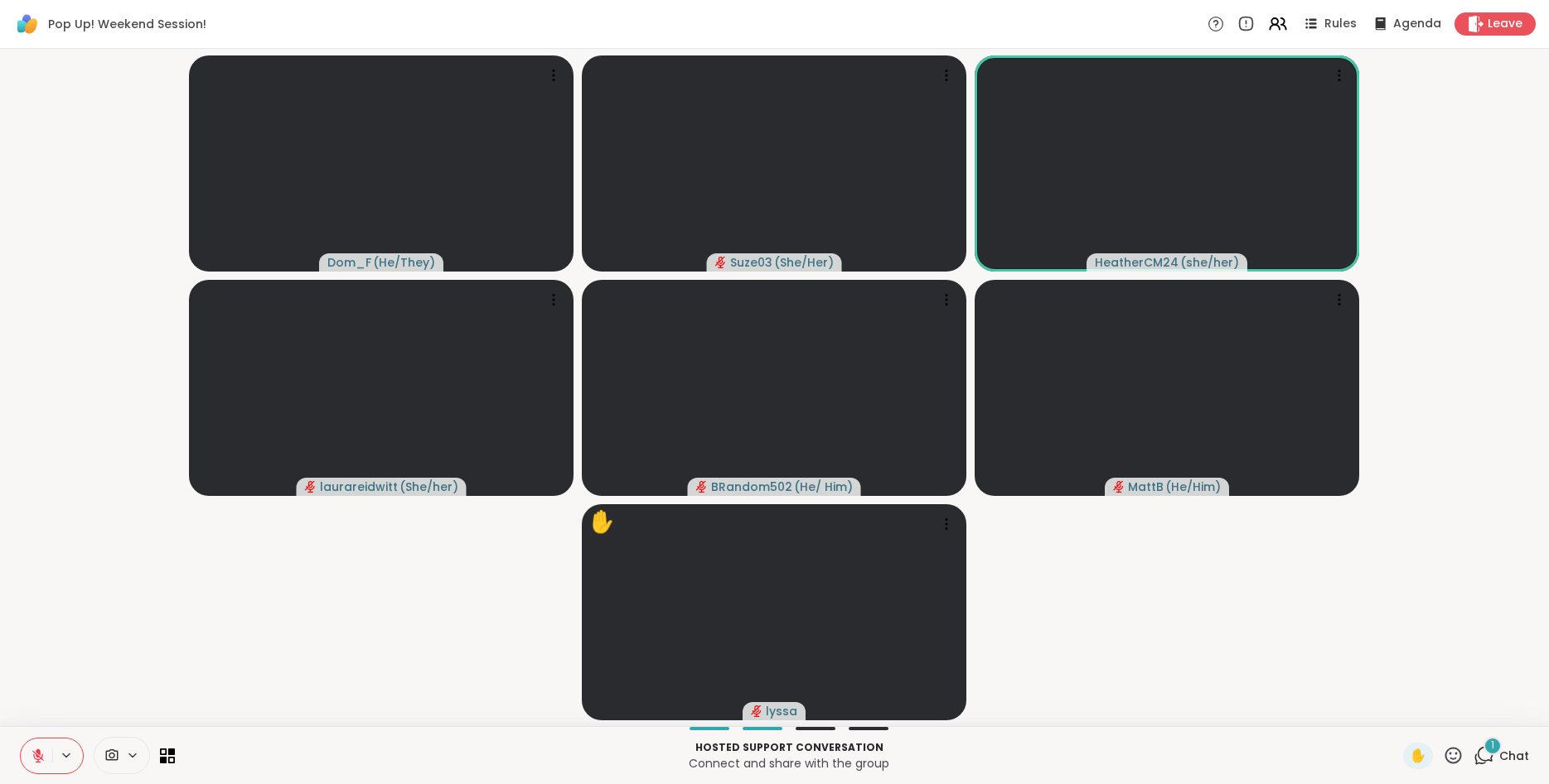
click at [1453, 757] on icon at bounding box center [1453, 756] width 21 height 21
click at [1433, 714] on span "👍" at bounding box center [1440, 712] width 16 height 20
click at [1457, 753] on icon at bounding box center [1453, 755] width 16 height 16
click at [1471, 711] on span "🌟" at bounding box center [1477, 712] width 16 height 20
click at [33, 757] on icon at bounding box center [38, 756] width 15 height 15
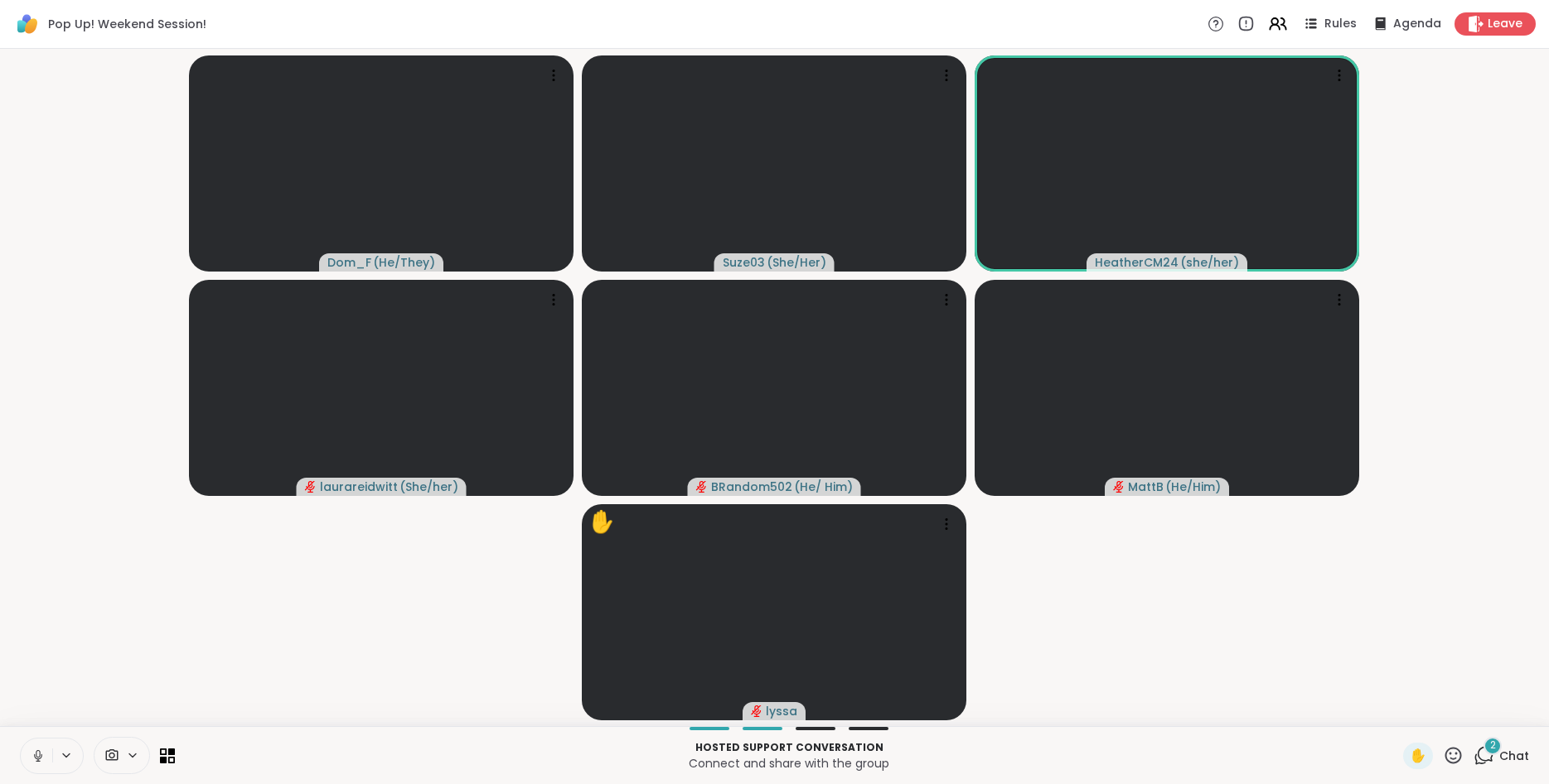
click at [33, 757] on icon at bounding box center [38, 756] width 15 height 15
click at [1485, 752] on icon at bounding box center [1484, 756] width 21 height 21
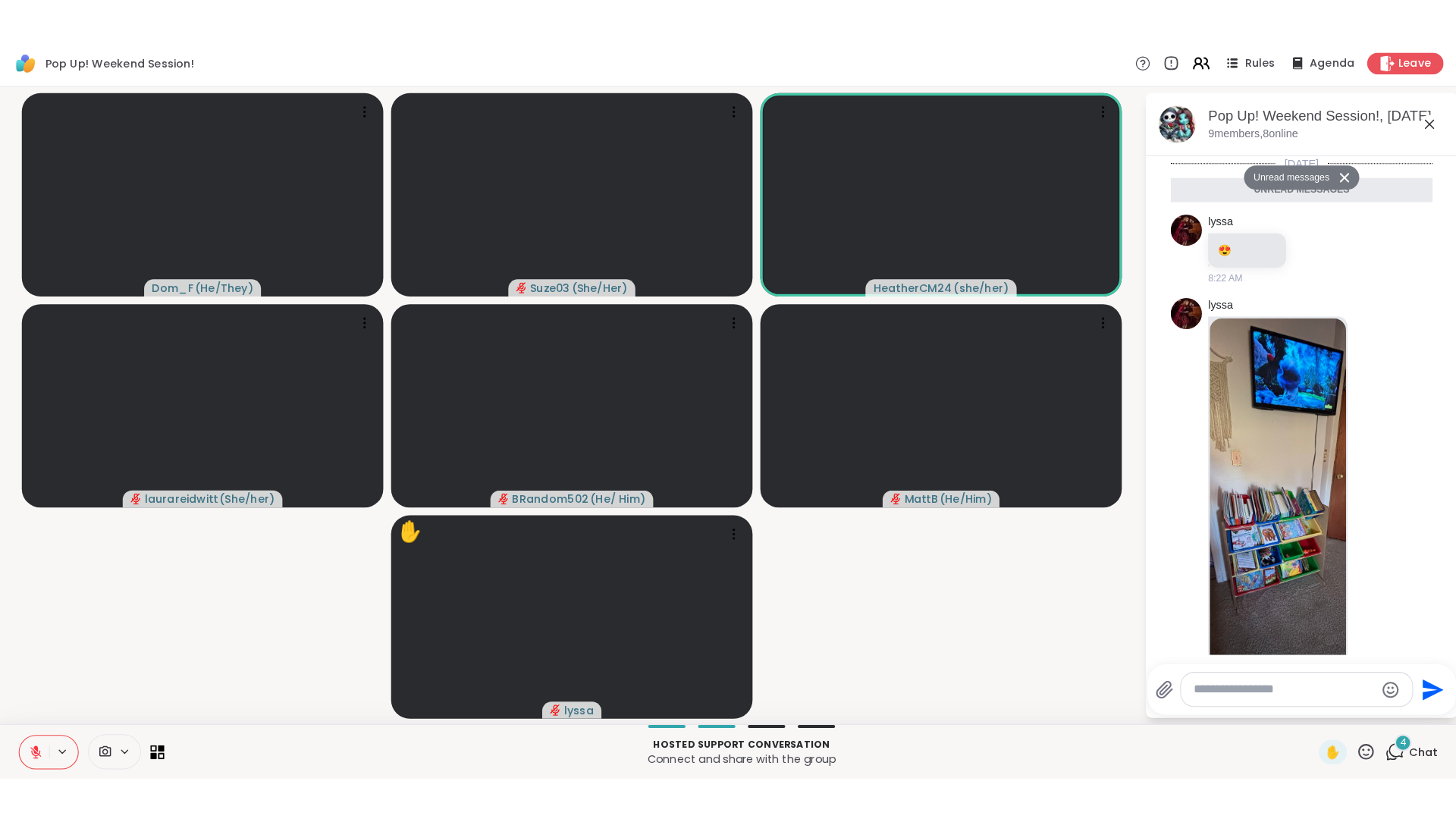
scroll to position [573, 0]
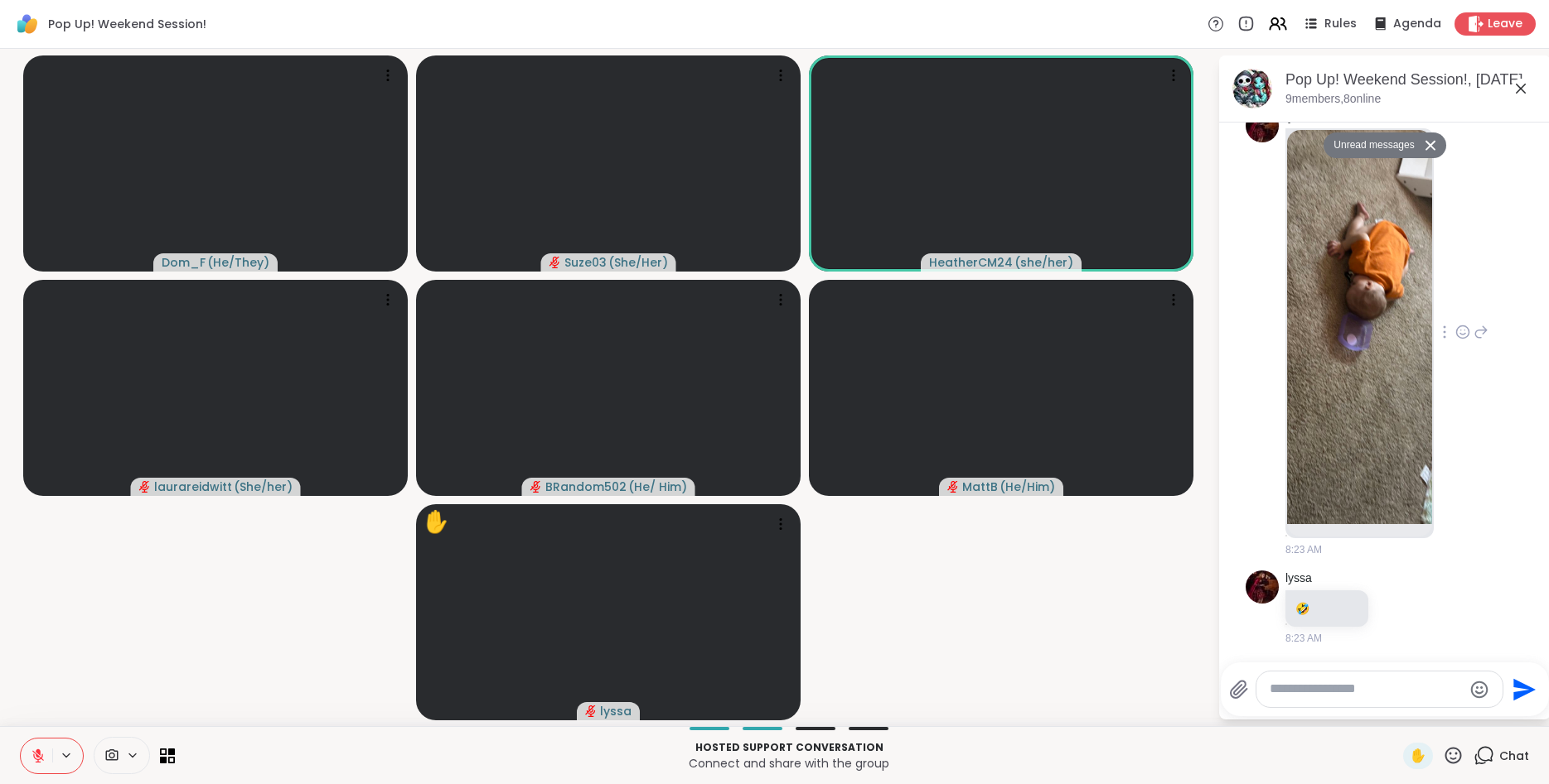
click at [1461, 331] on icon at bounding box center [1461, 331] width 0 height 0
click at [1462, 307] on div "Select Reaction: Heart" at bounding box center [1462, 305] width 15 height 15
click at [1381, 340] on img at bounding box center [1360, 327] width 145 height 394
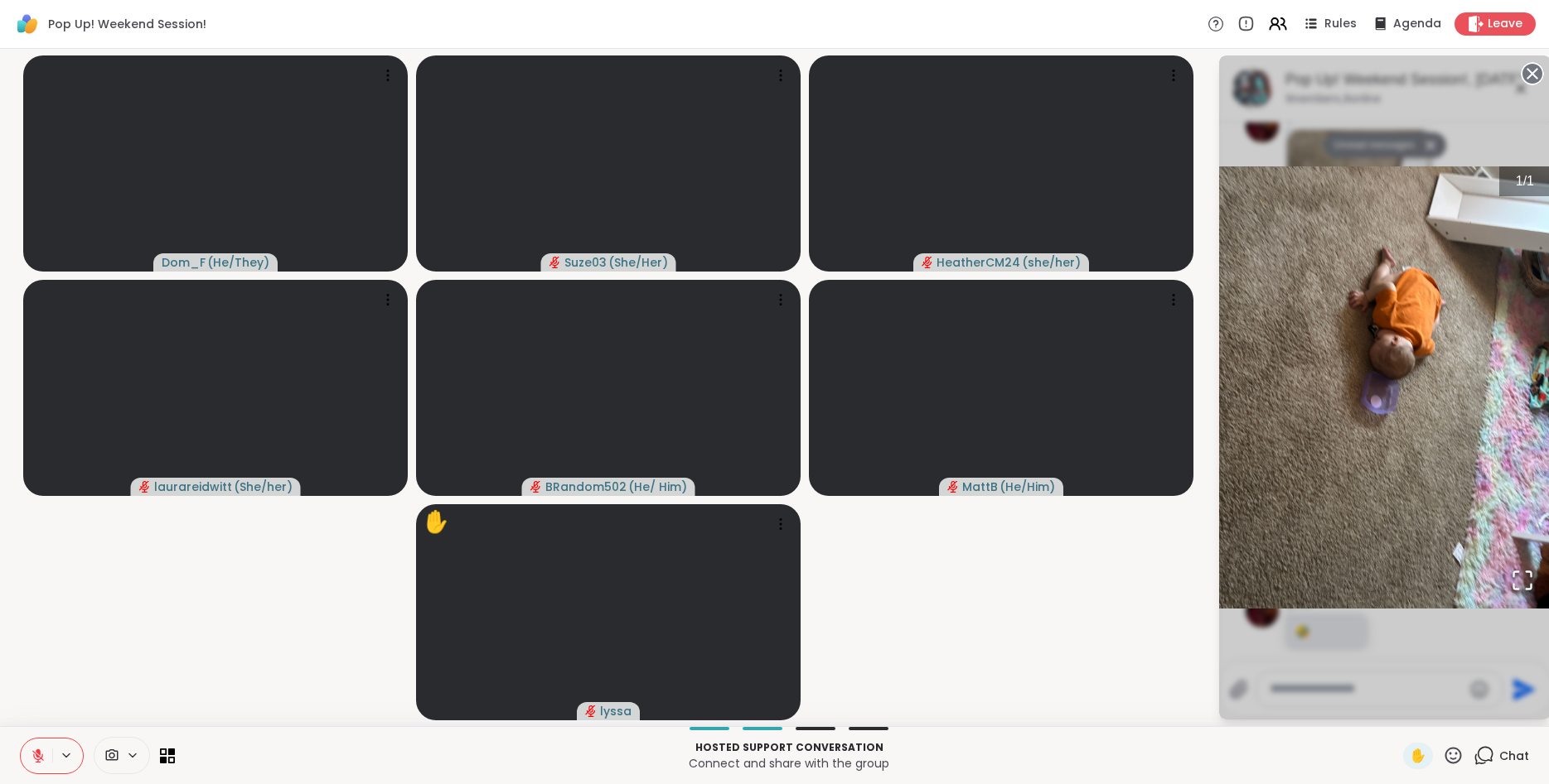
click at [1521, 577] on icon "Open Fullscreen" at bounding box center [1522, 581] width 23 height 23
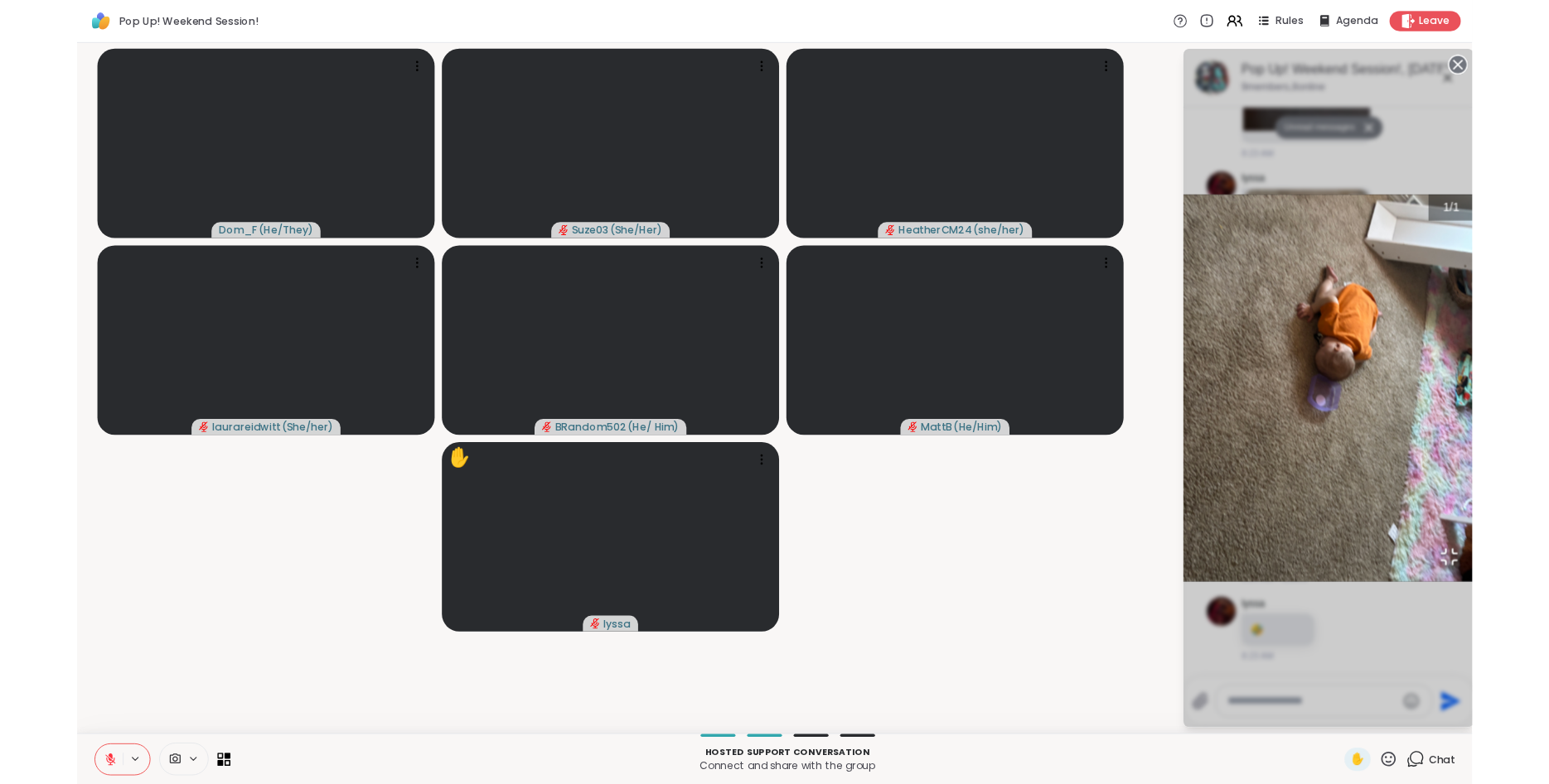
scroll to position [540, 0]
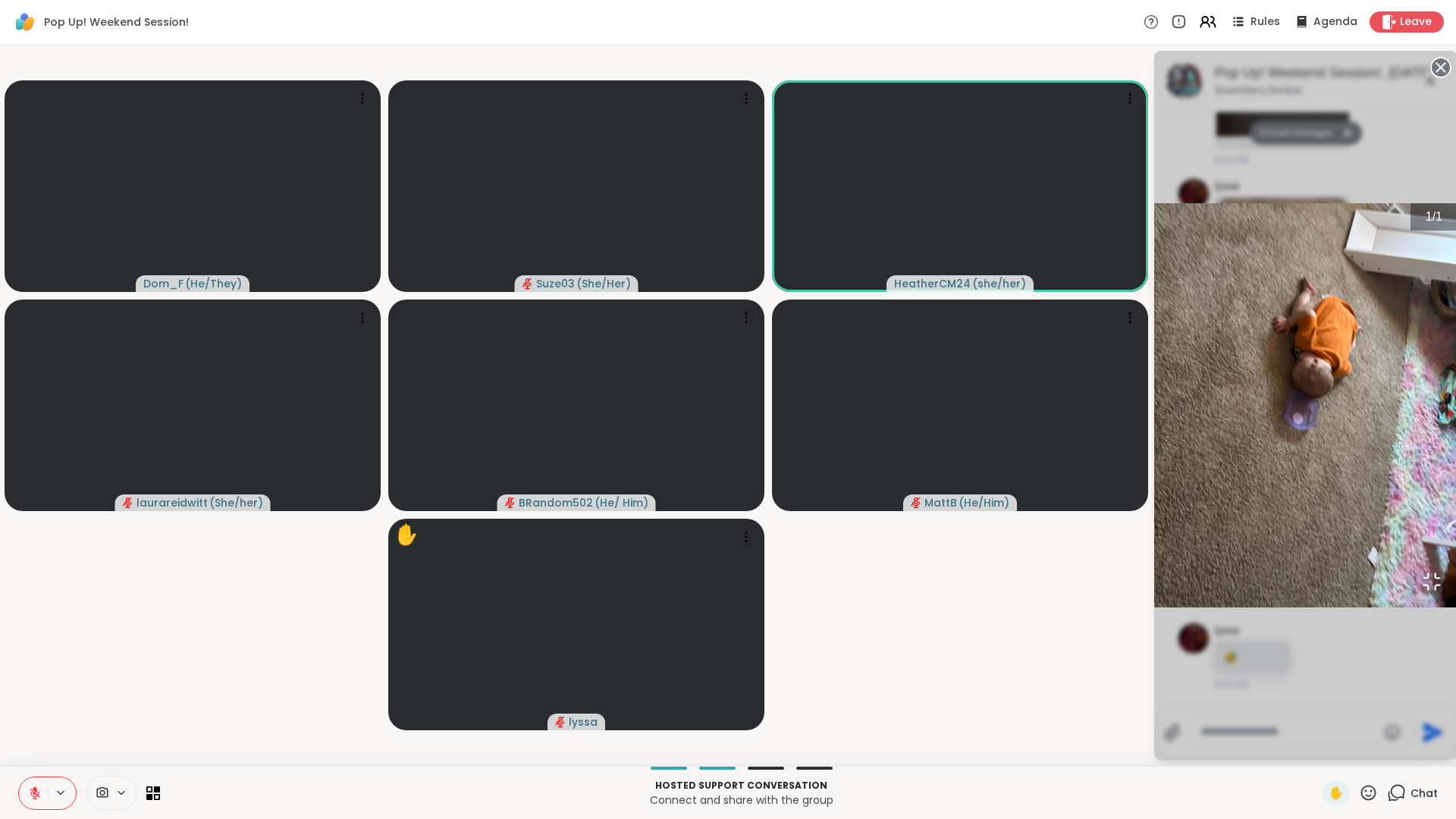
click at [1417, 593] on icon "Open Fullscreen" at bounding box center [1432, 582] width 21 height 21
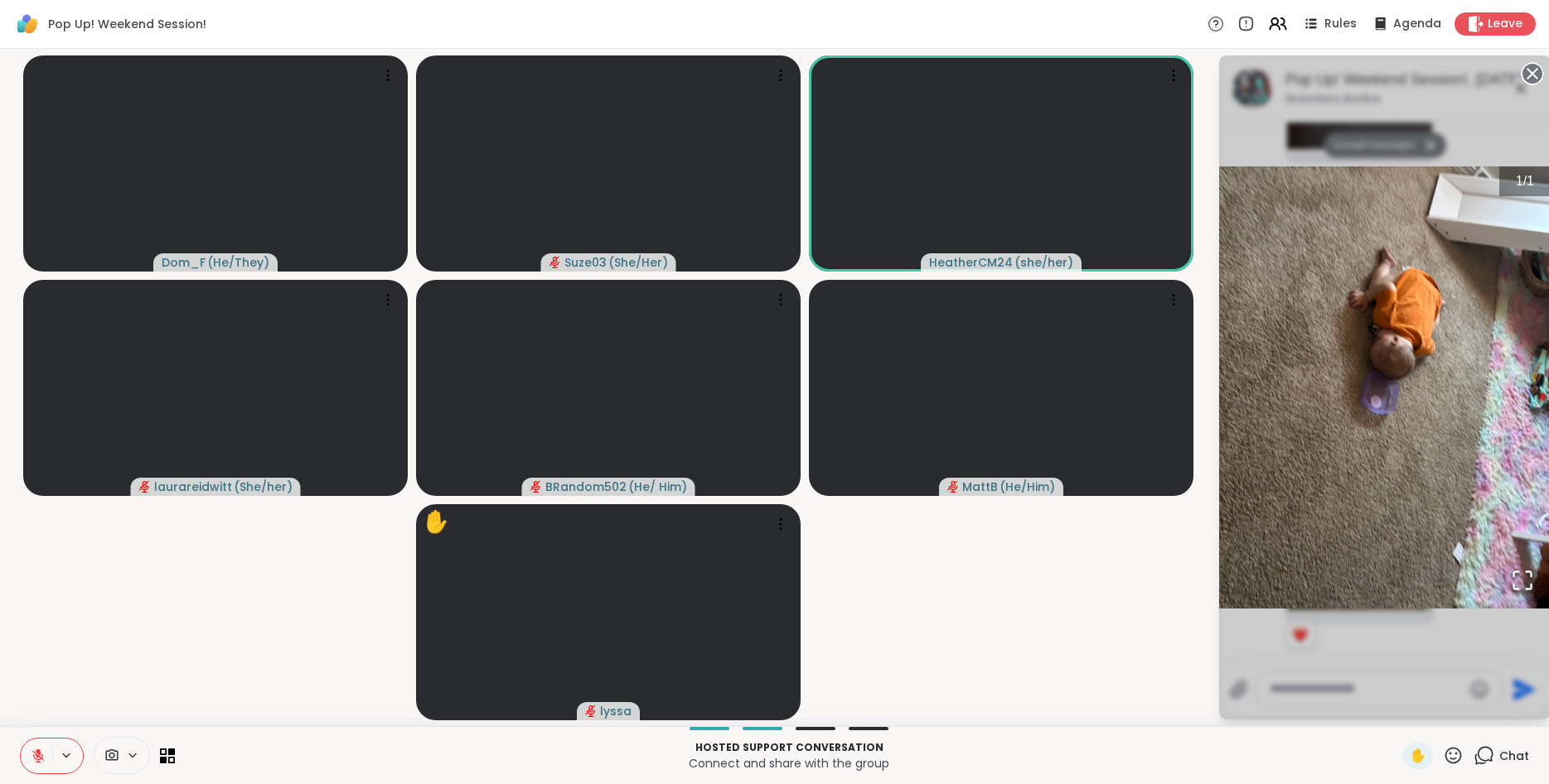
click at [1534, 68] on circle at bounding box center [1532, 74] width 20 height 20
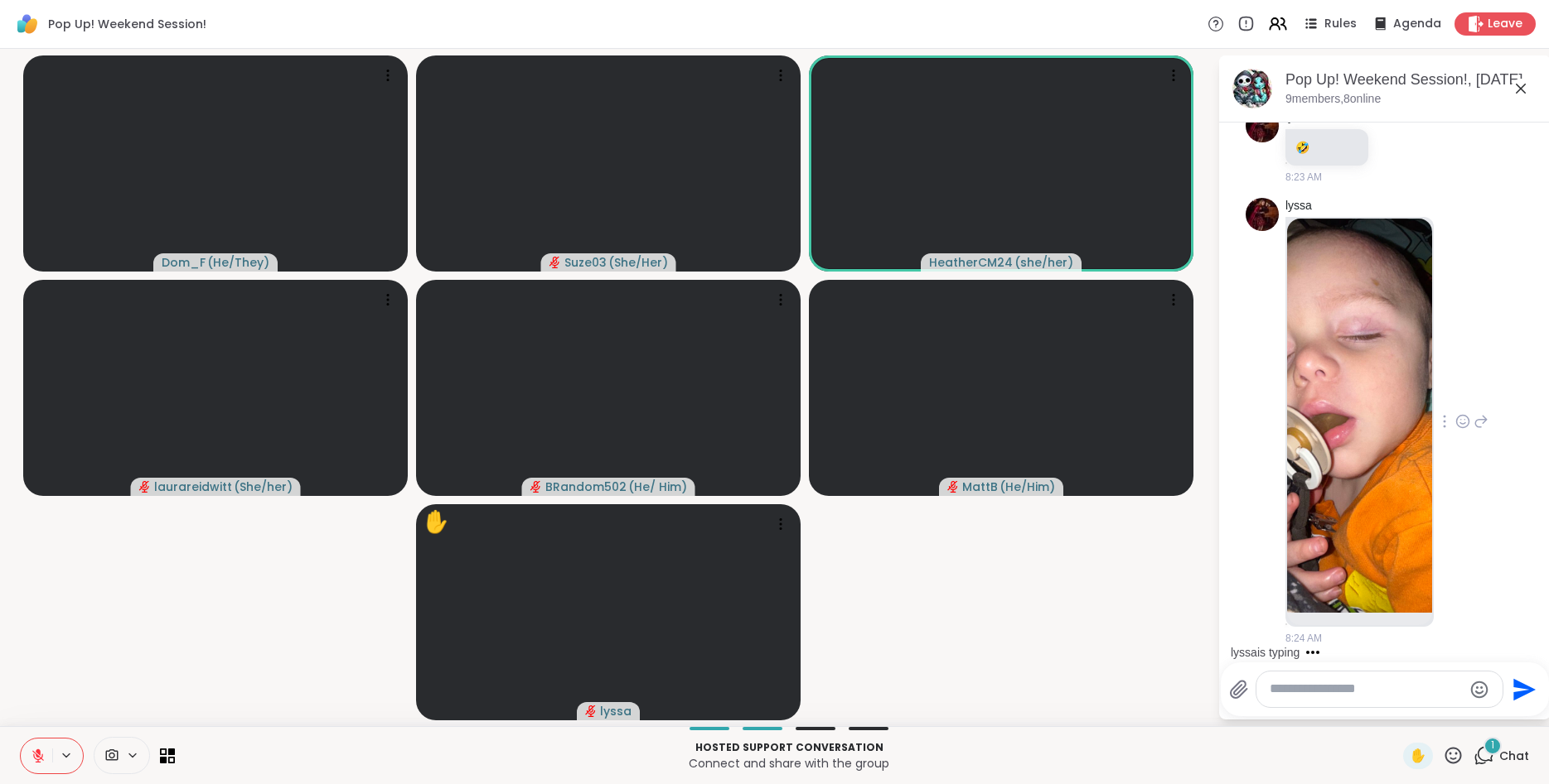
scroll to position [1160, 0]
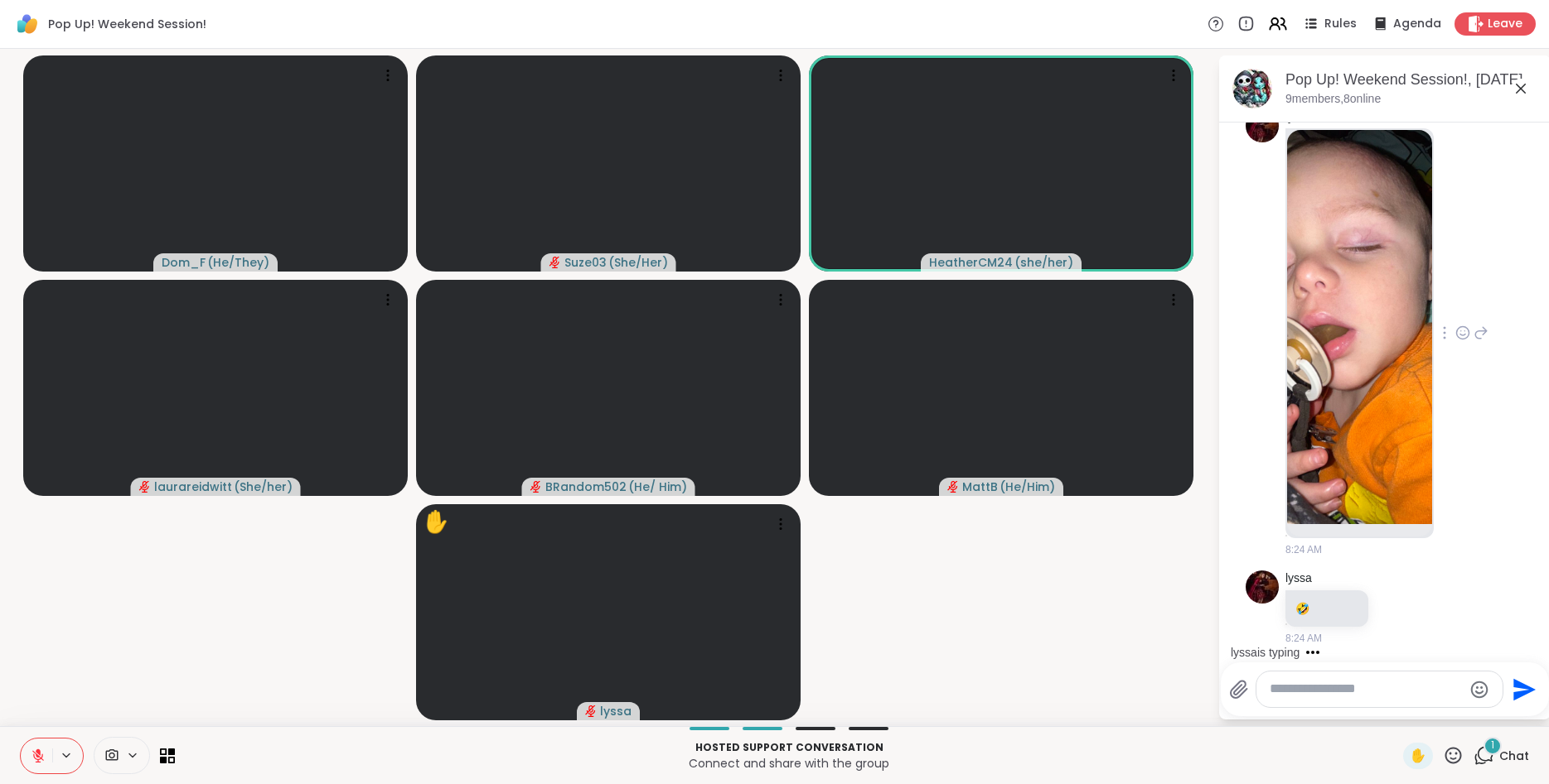
click at [1466, 416] on div "lyssa 8:24 AM" at bounding box center [1386, 333] width 203 height 449
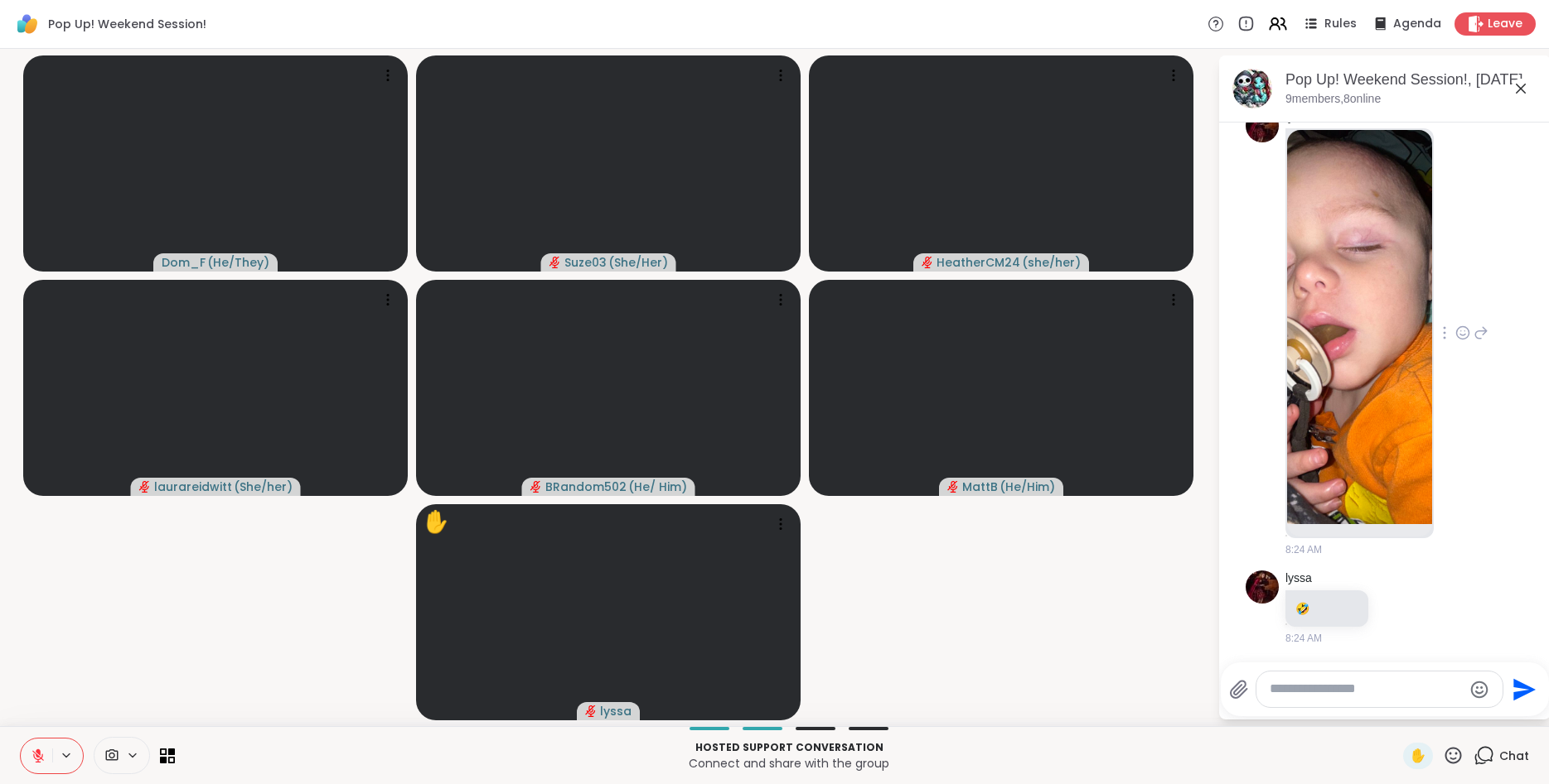
click at [1464, 340] on icon at bounding box center [1462, 333] width 15 height 16
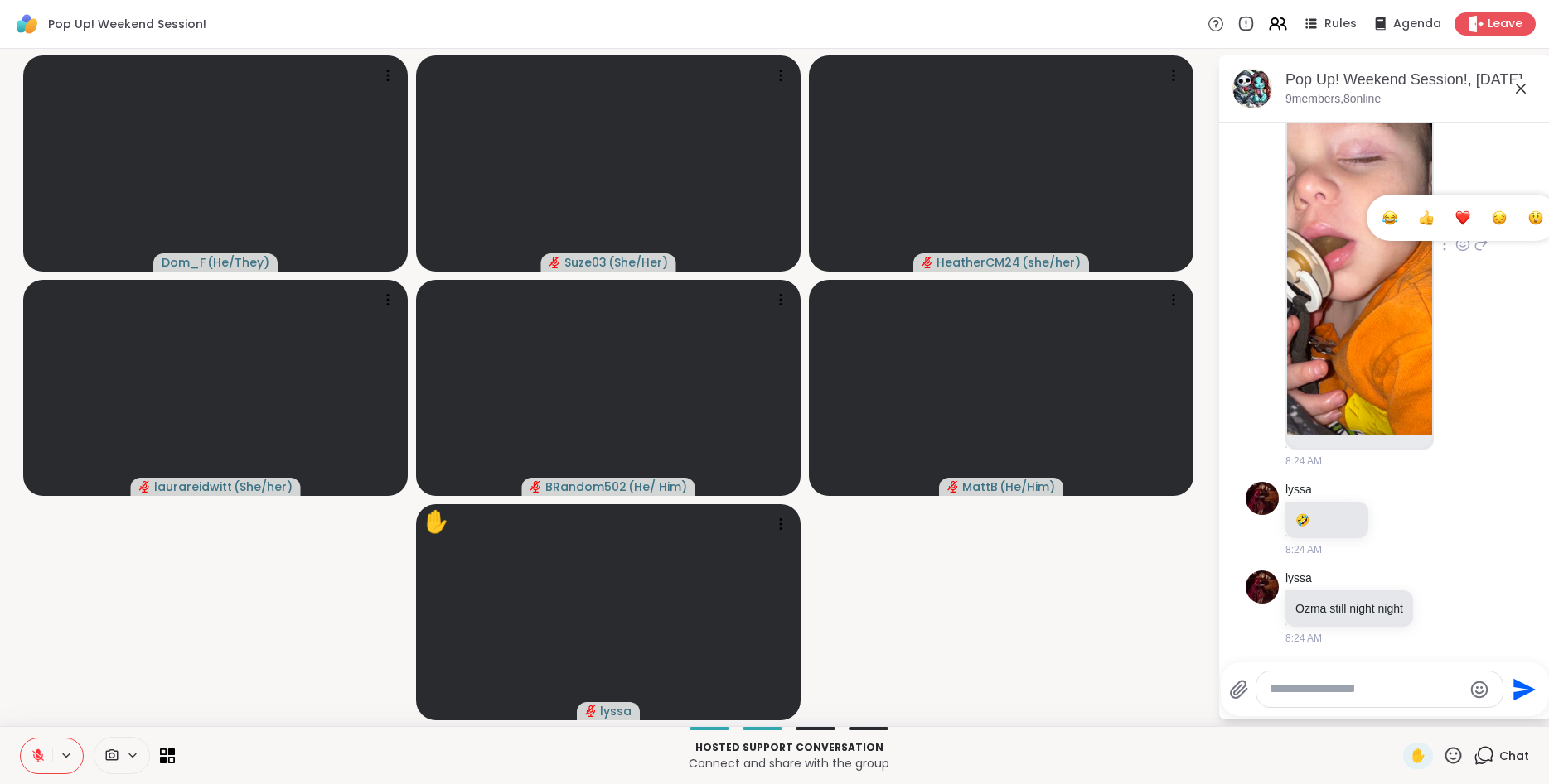
click at [1457, 216] on div "Select Reaction: Heart" at bounding box center [1462, 217] width 15 height 15
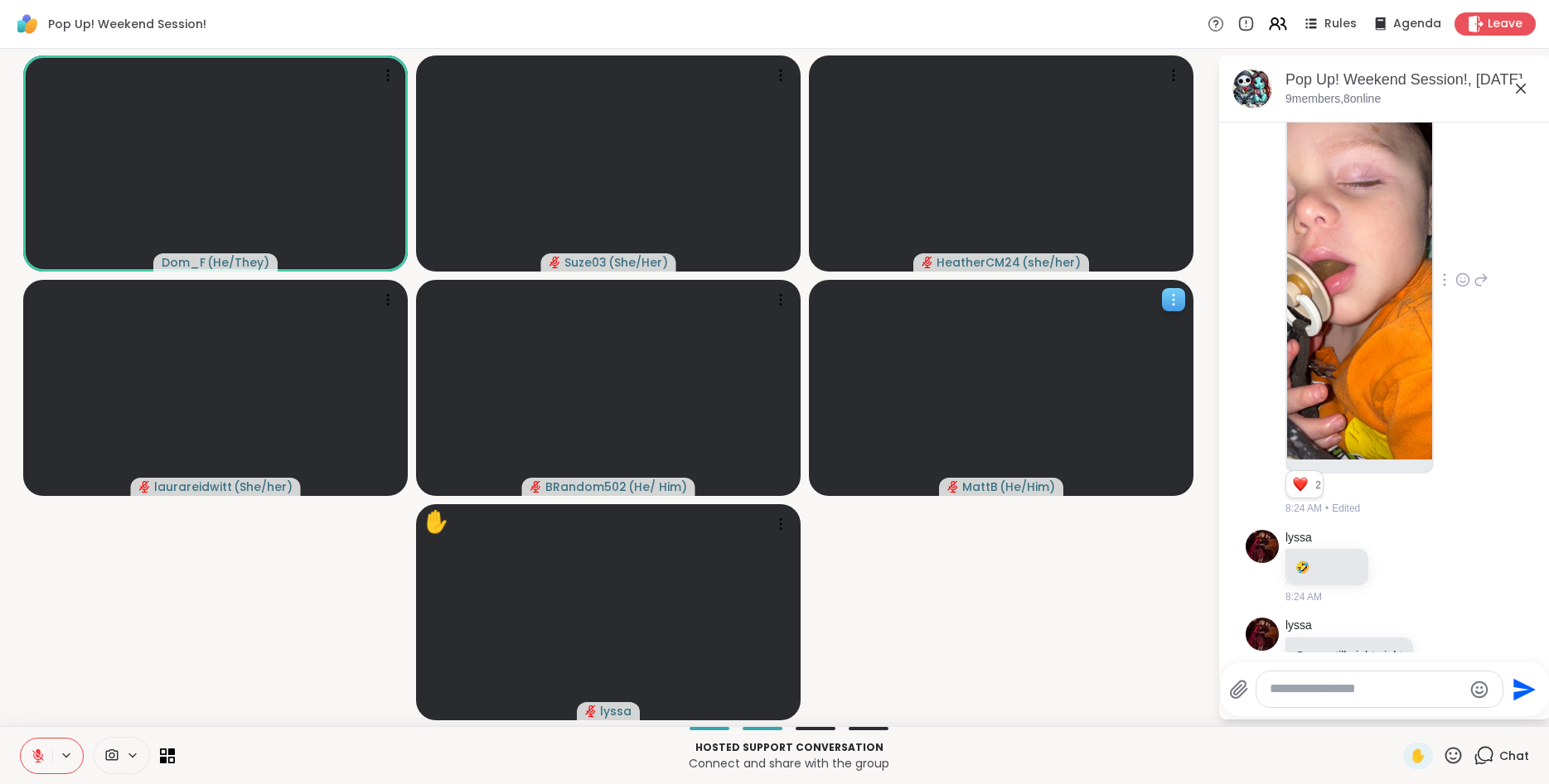
scroll to position [1272, 0]
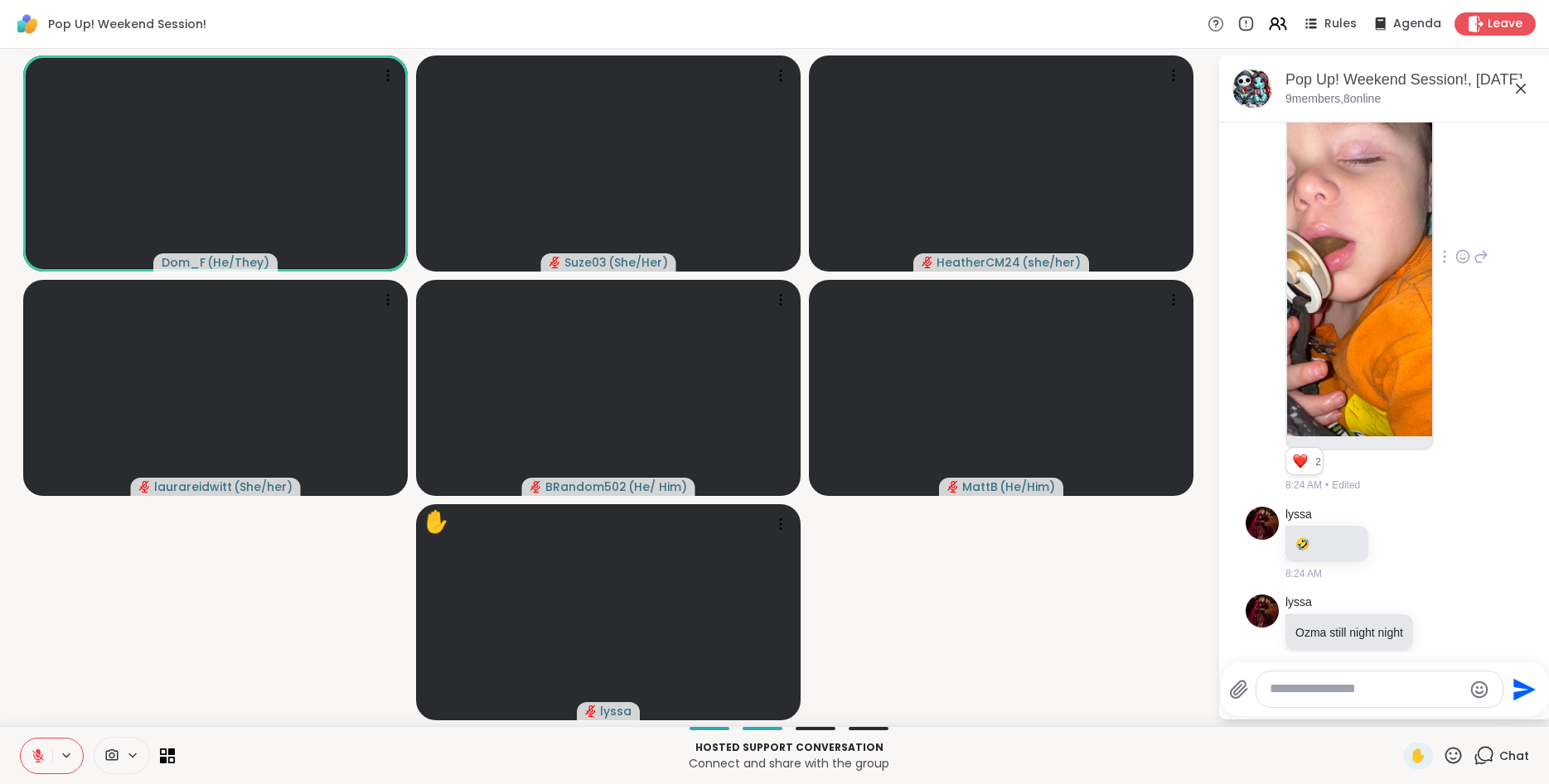
click at [1456, 311] on div "lyssa 2 2 2 8:24 AM • Edited" at bounding box center [1386, 256] width 203 height 472
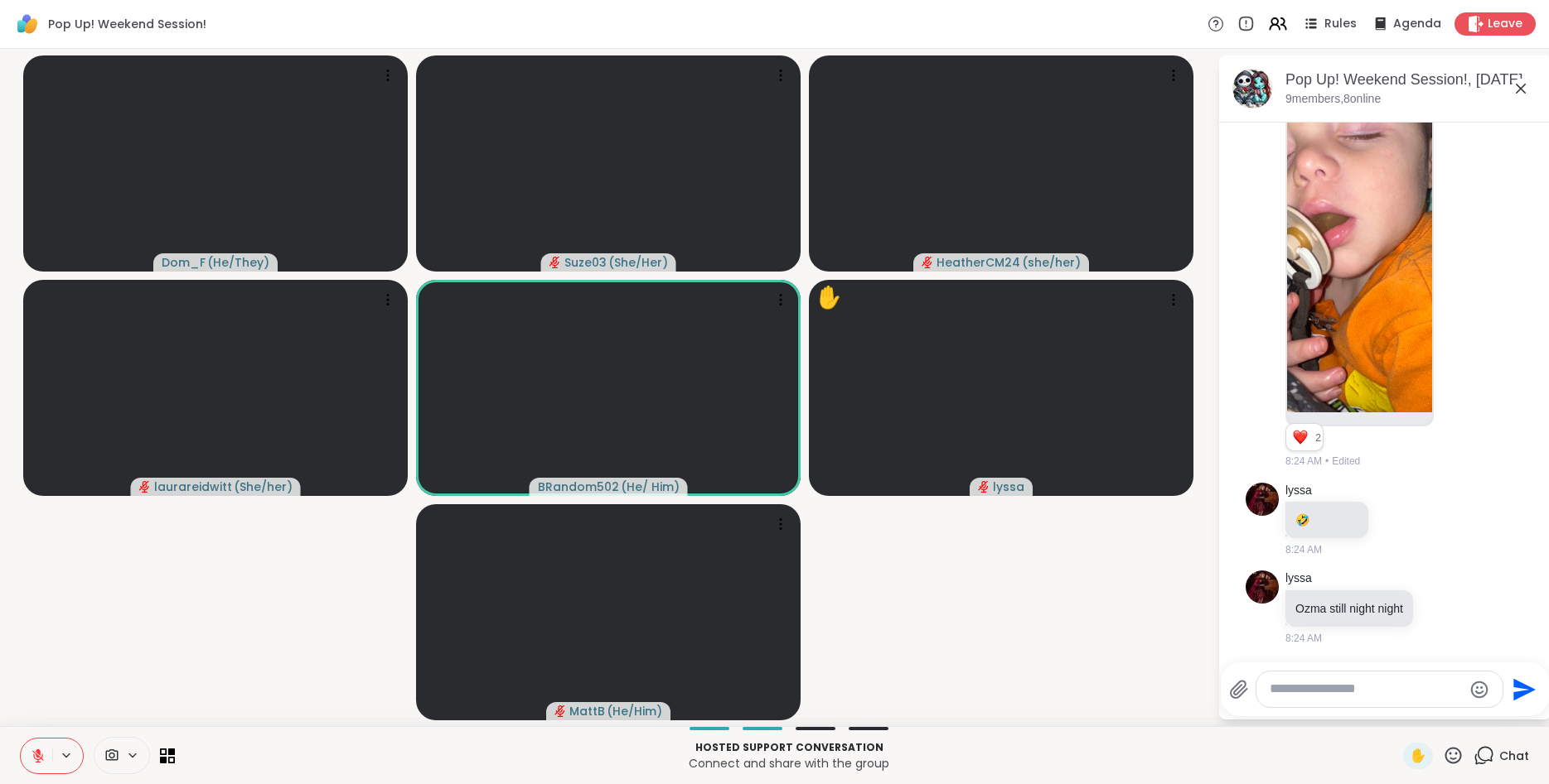
scroll to position [1418, 0]
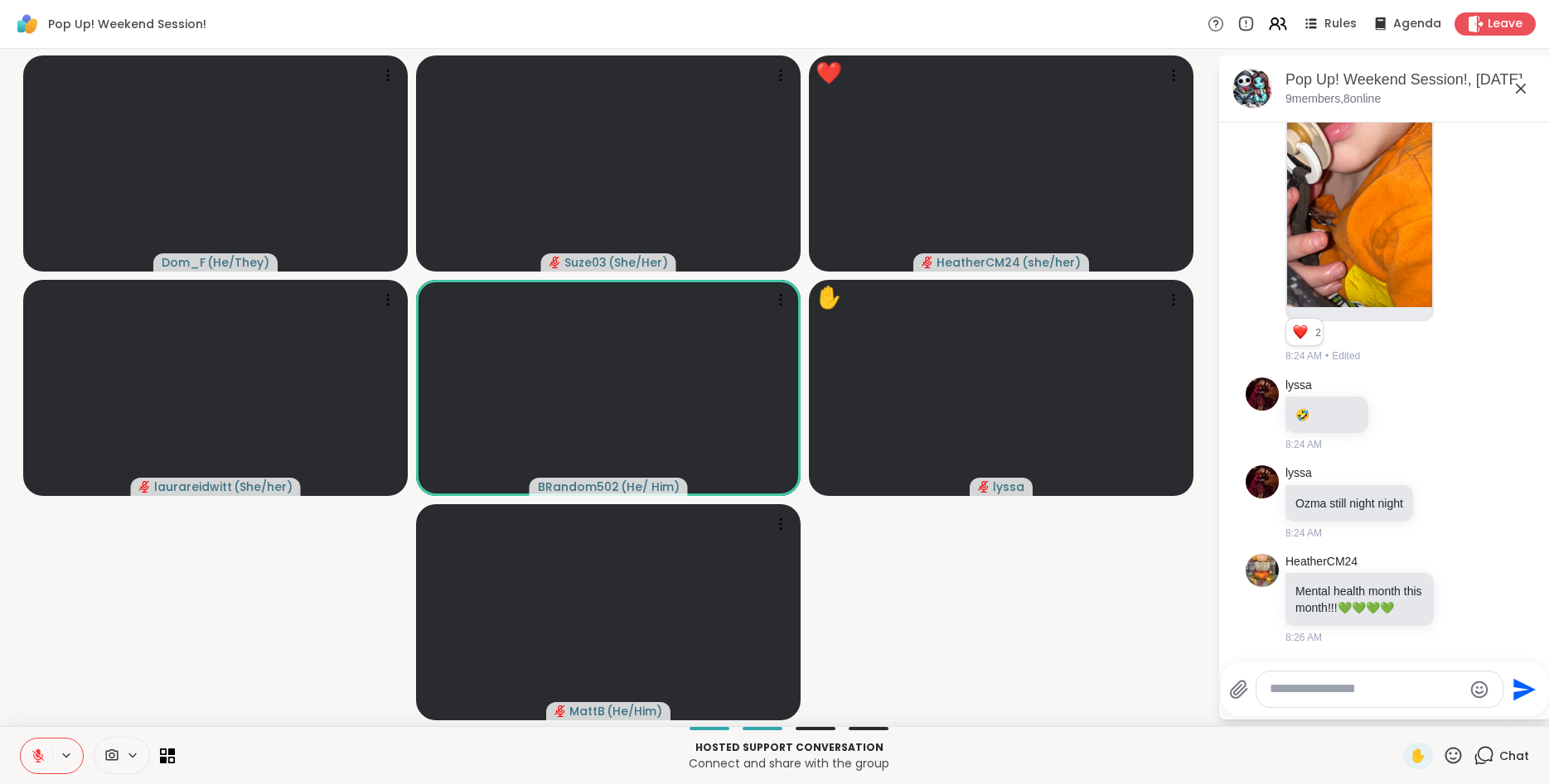
click at [1446, 759] on icon at bounding box center [1453, 756] width 21 height 21
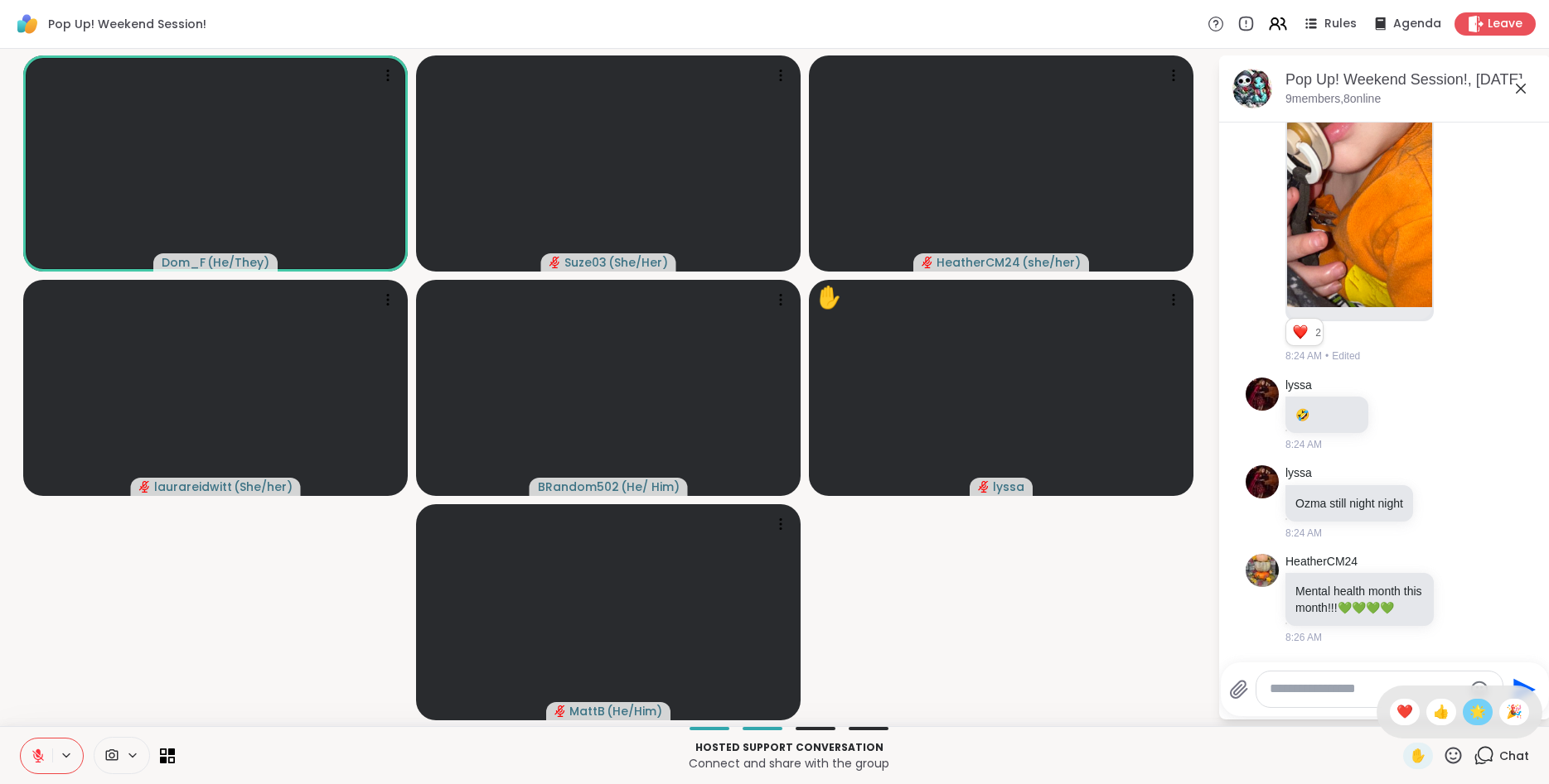
click at [1475, 712] on span "🌟" at bounding box center [1477, 712] width 16 height 20
click at [1514, 85] on icon at bounding box center [1520, 88] width 20 height 20
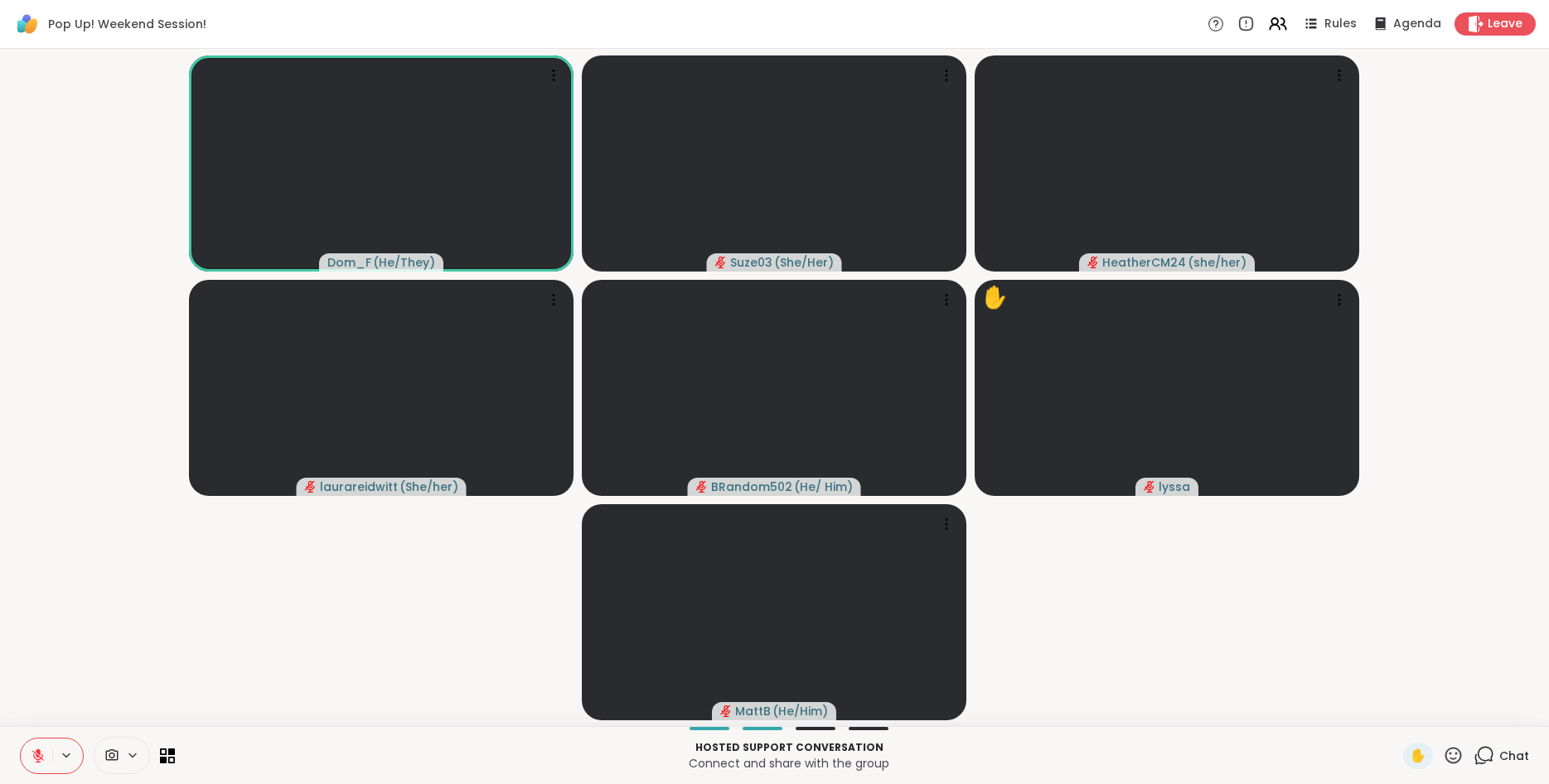
click at [47, 757] on button at bounding box center [36, 756] width 32 height 35
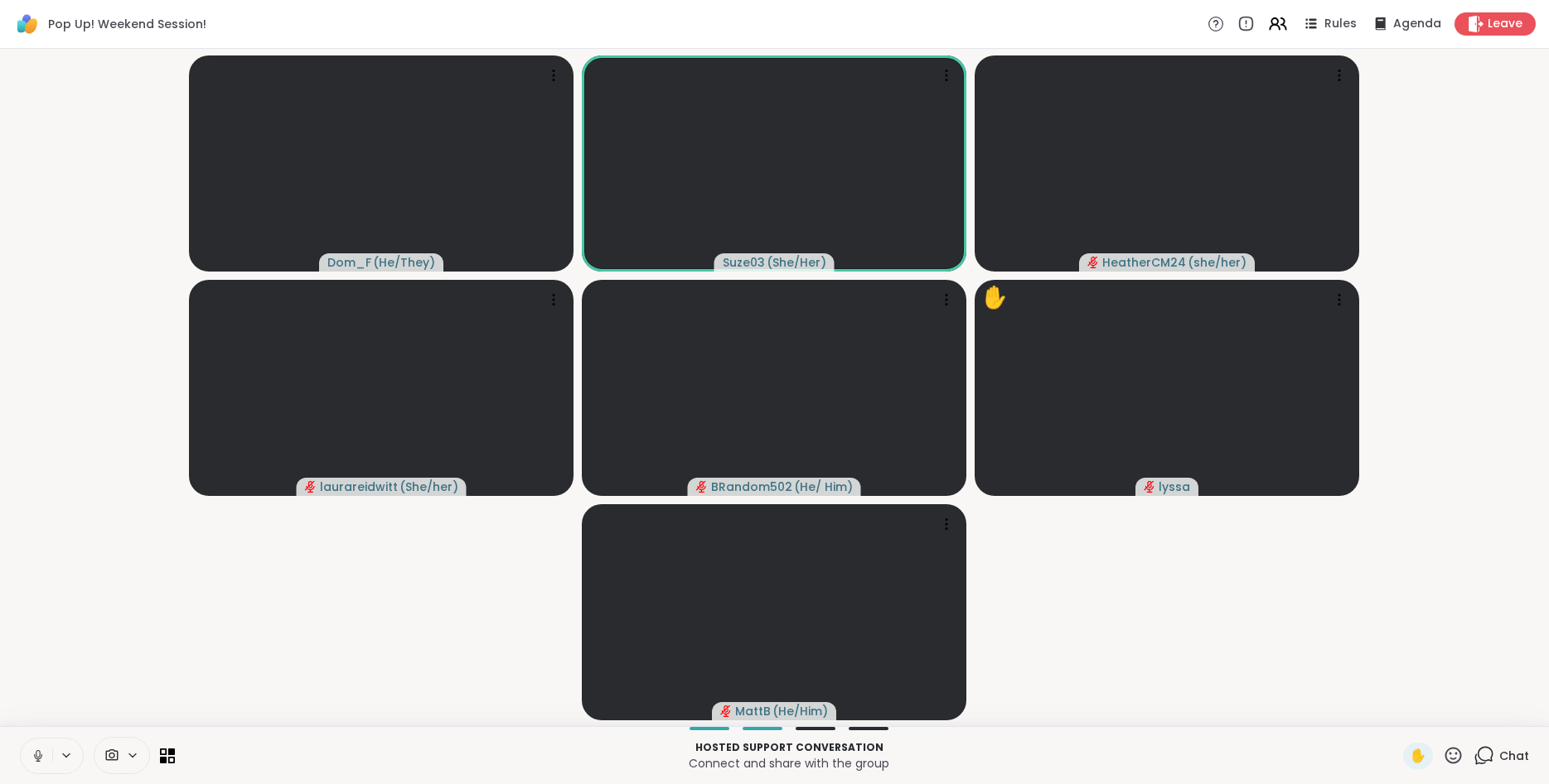
click at [47, 757] on button at bounding box center [36, 756] width 32 height 35
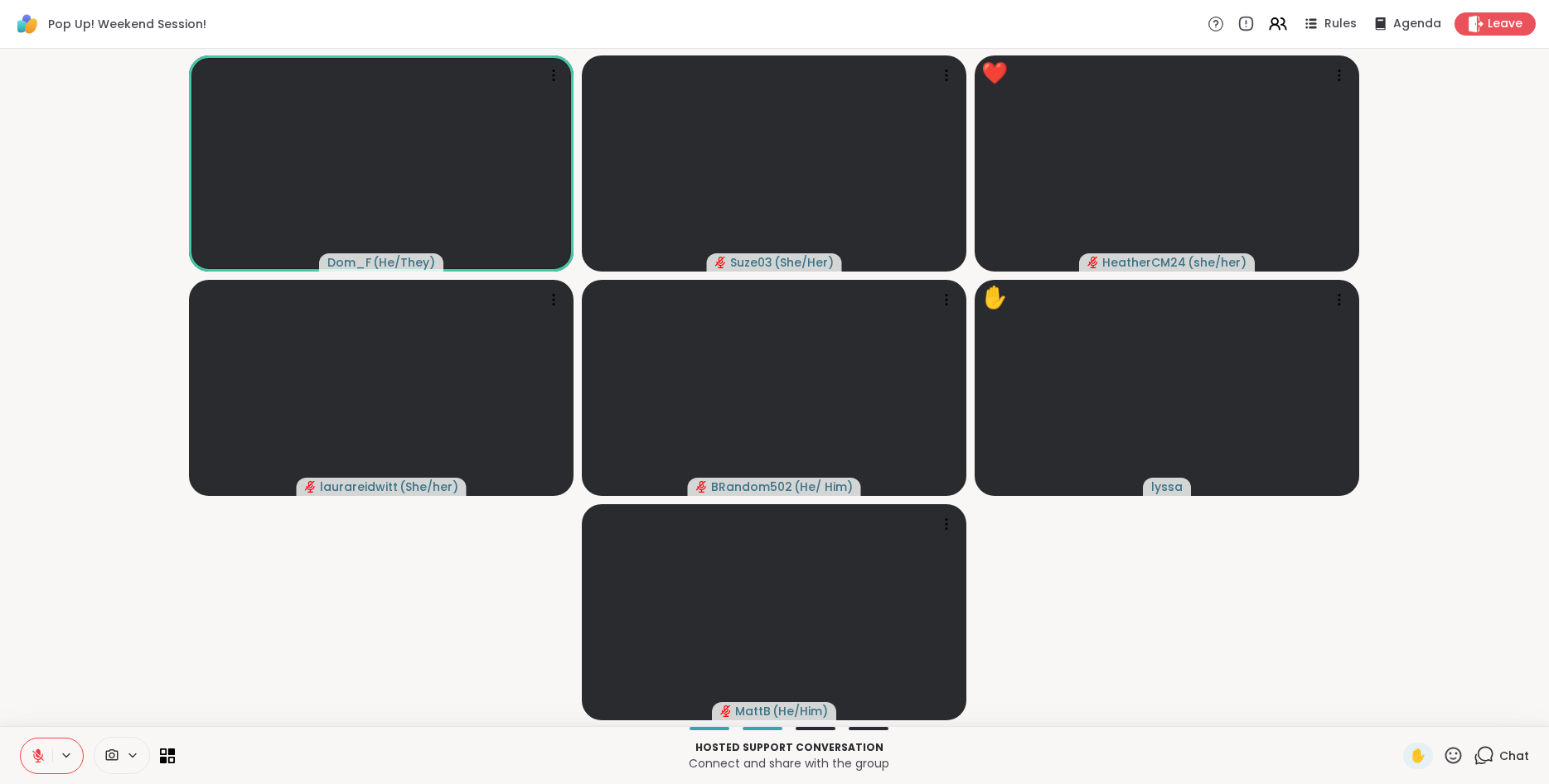
click at [1460, 753] on icon at bounding box center [1453, 755] width 16 height 16
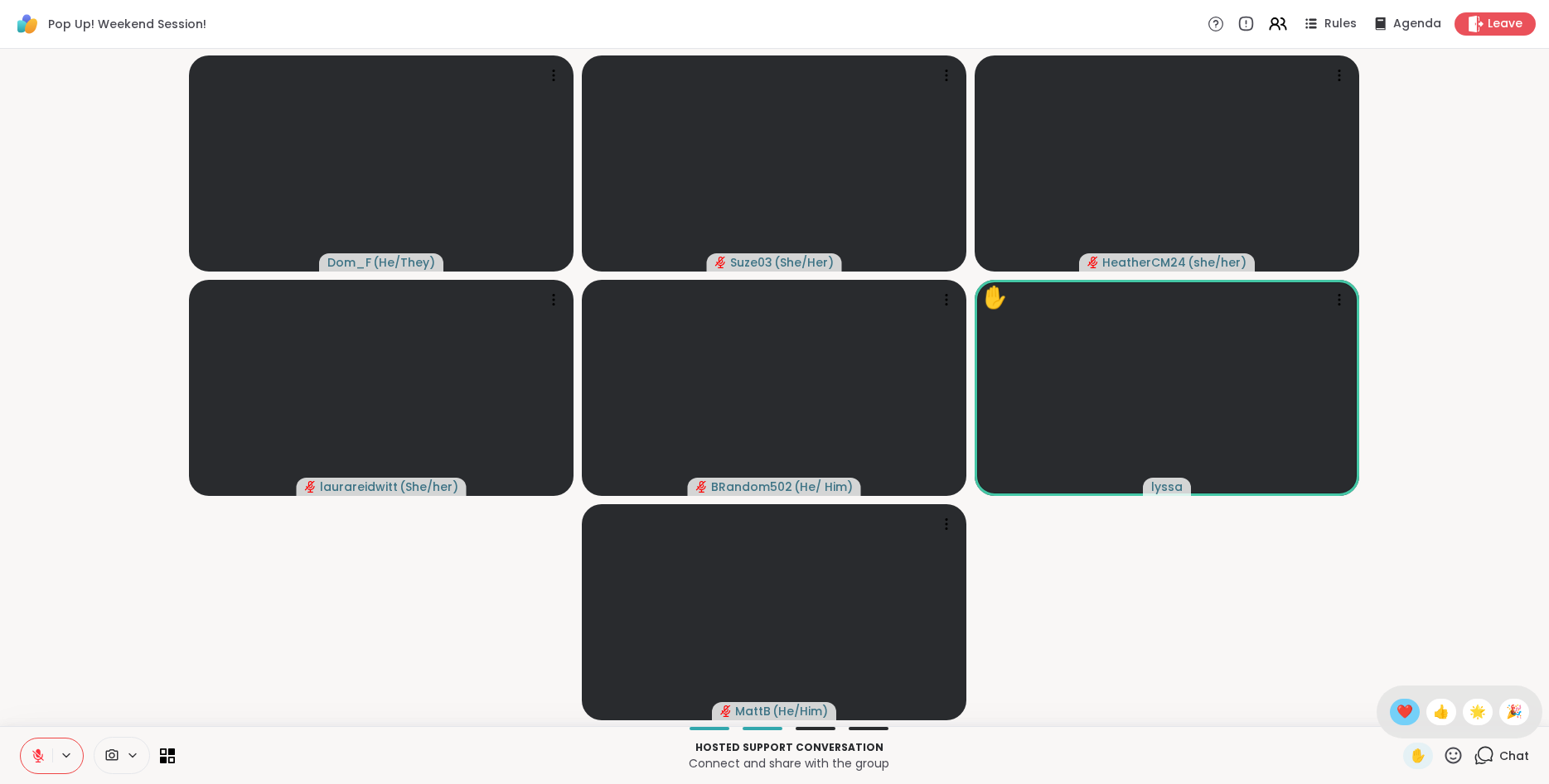
click at [1396, 713] on span "❤️" at bounding box center [1404, 712] width 16 height 20
click at [1454, 755] on icon at bounding box center [1453, 756] width 21 height 21
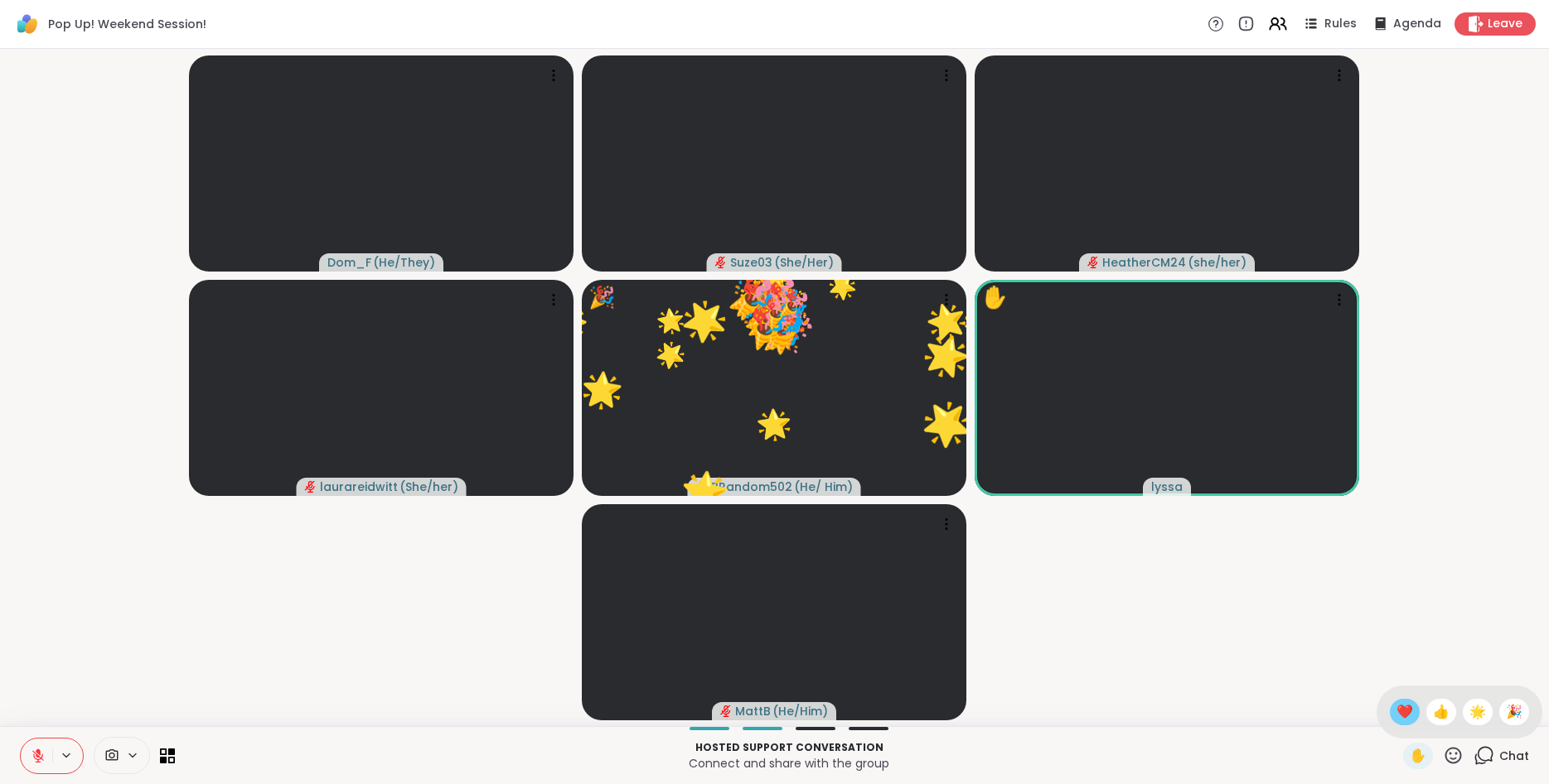
click at [1396, 716] on span "❤️" at bounding box center [1404, 712] width 16 height 20
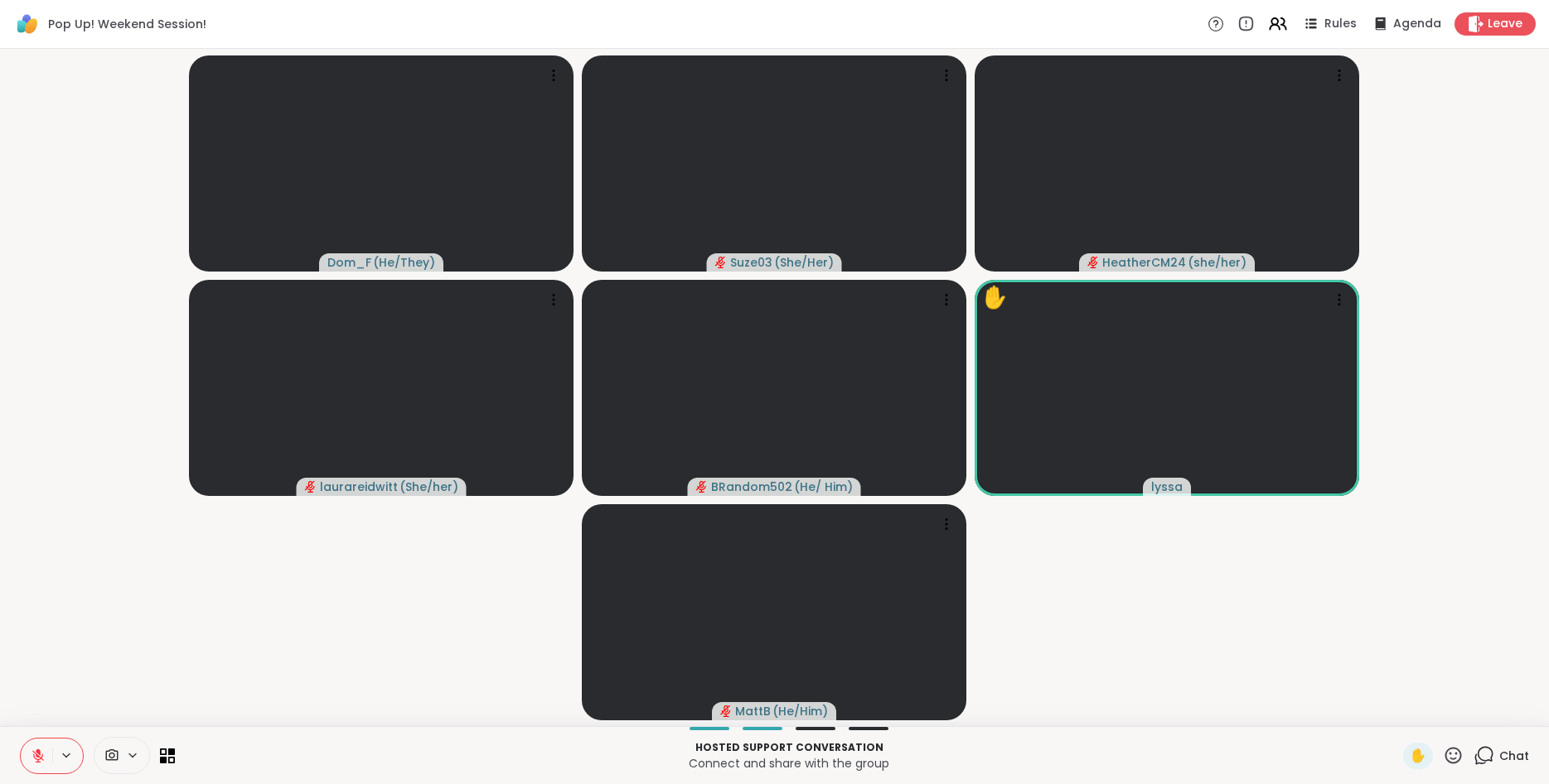
click at [1454, 757] on icon at bounding box center [1453, 756] width 21 height 21
click at [1477, 706] on span "🌟" at bounding box center [1477, 712] width 16 height 20
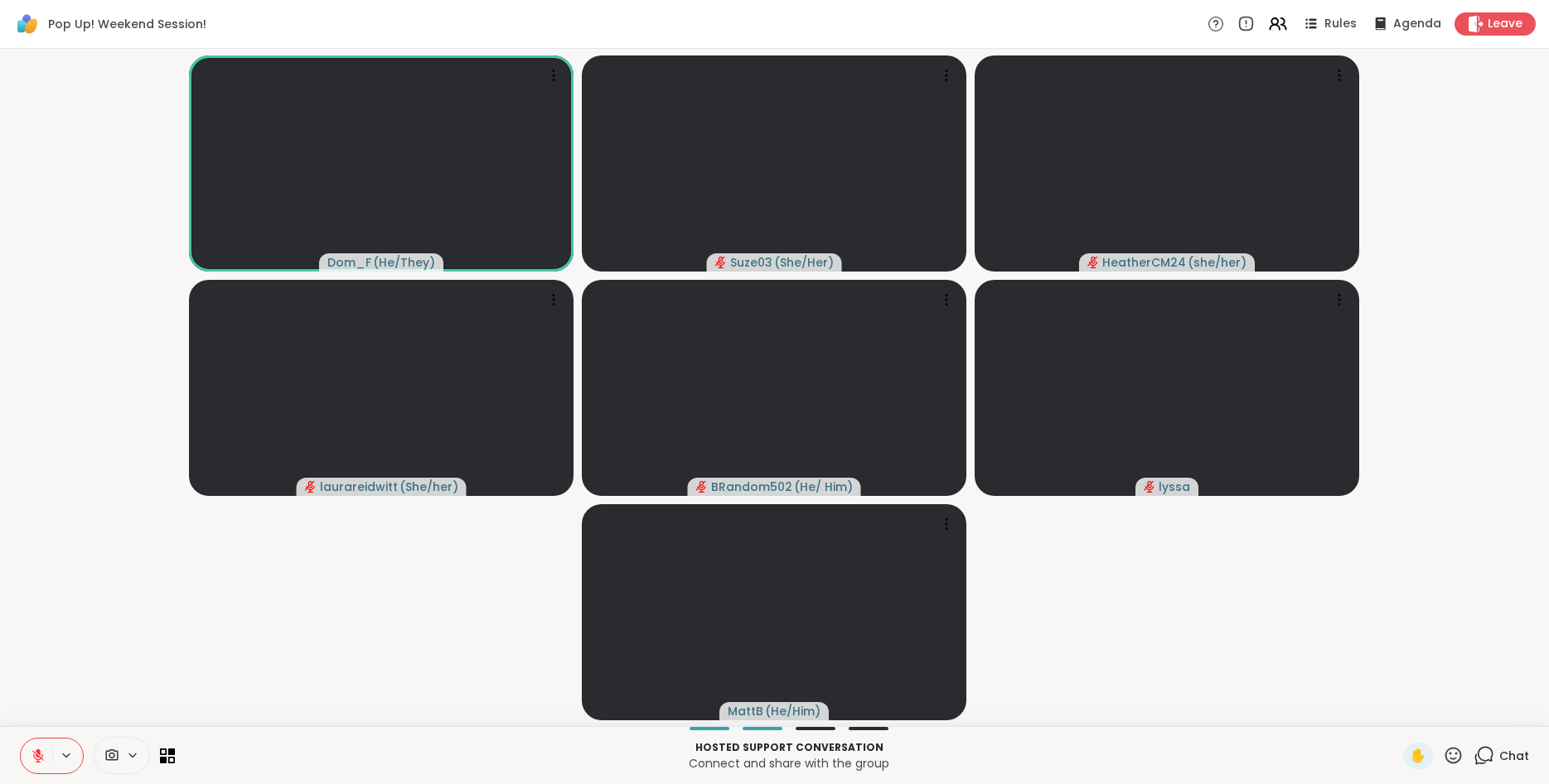
click at [1134, 632] on video-player-container "Dom_F ( He/They ) Suze03 ( She/Her ) HeatherCM24 ( she/her ) laurareidwitt ( Sh…" at bounding box center [774, 387] width 1528 height 664
click at [1419, 754] on span "✋" at bounding box center [1417, 756] width 16 height 20
click at [38, 752] on icon at bounding box center [38, 752] width 5 height 7
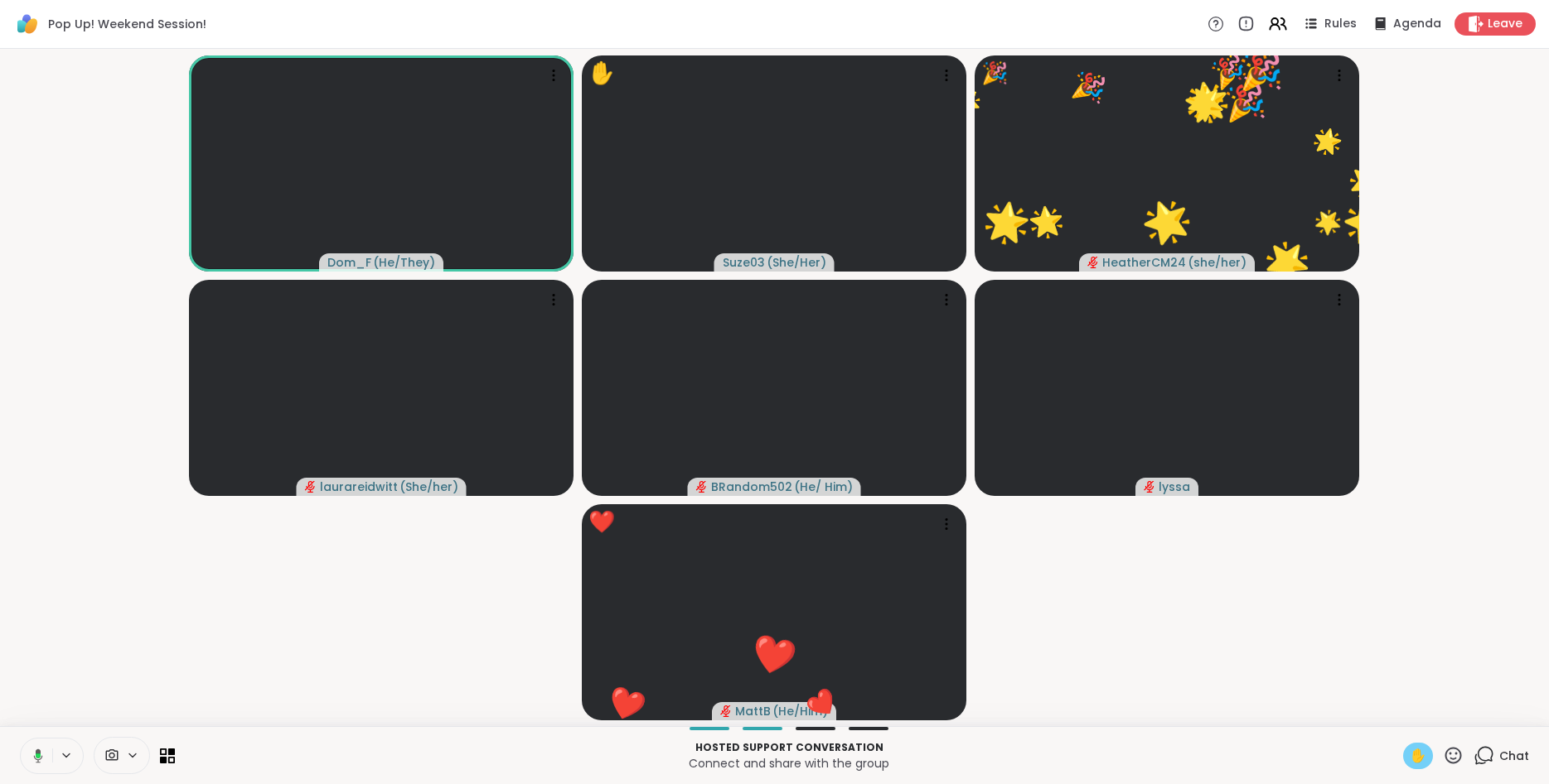
click at [36, 753] on icon at bounding box center [38, 756] width 9 height 14
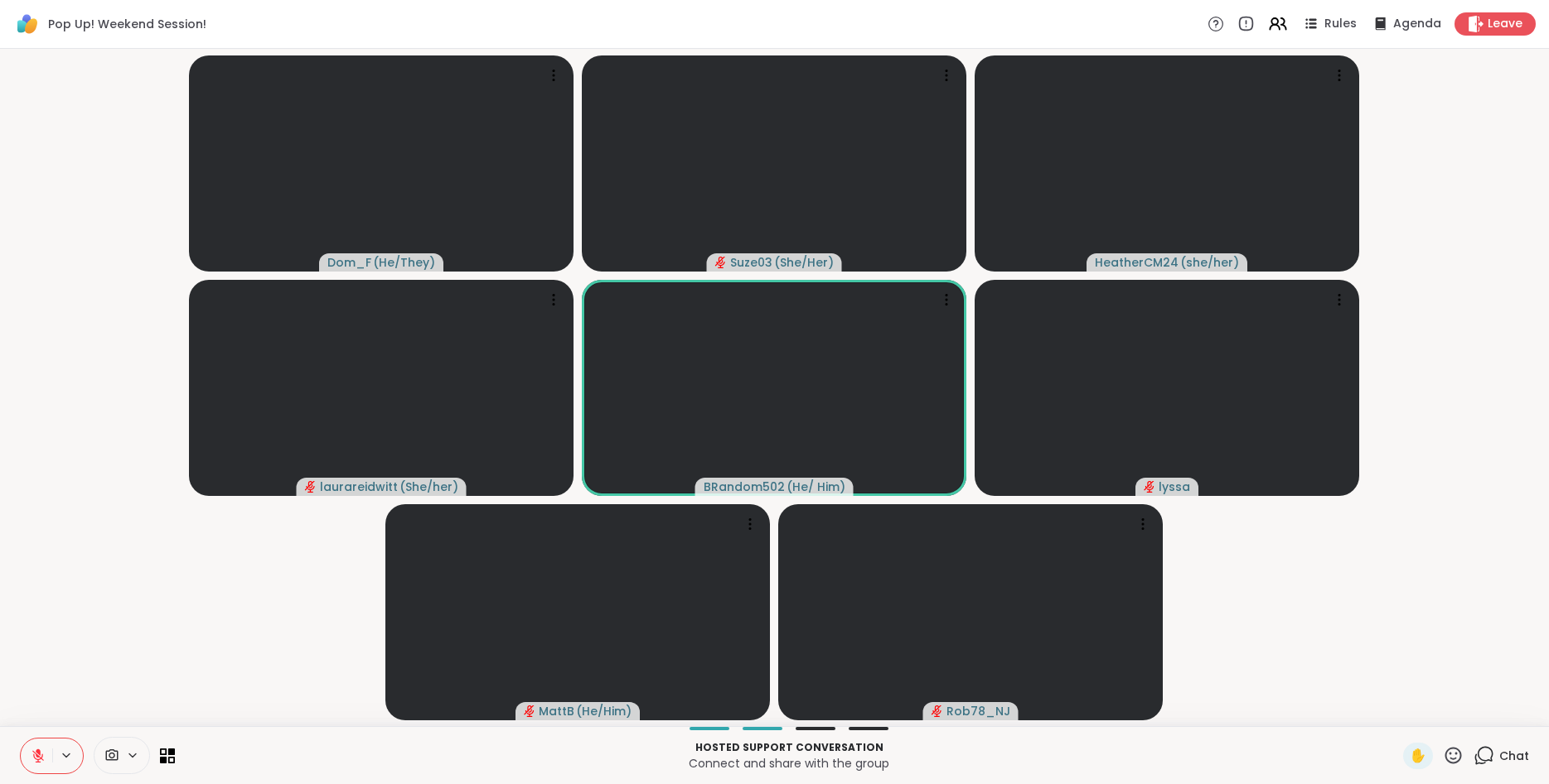
click at [1456, 749] on icon at bounding box center [1453, 755] width 16 height 16
click at [1396, 710] on span "❤️" at bounding box center [1404, 712] width 16 height 20
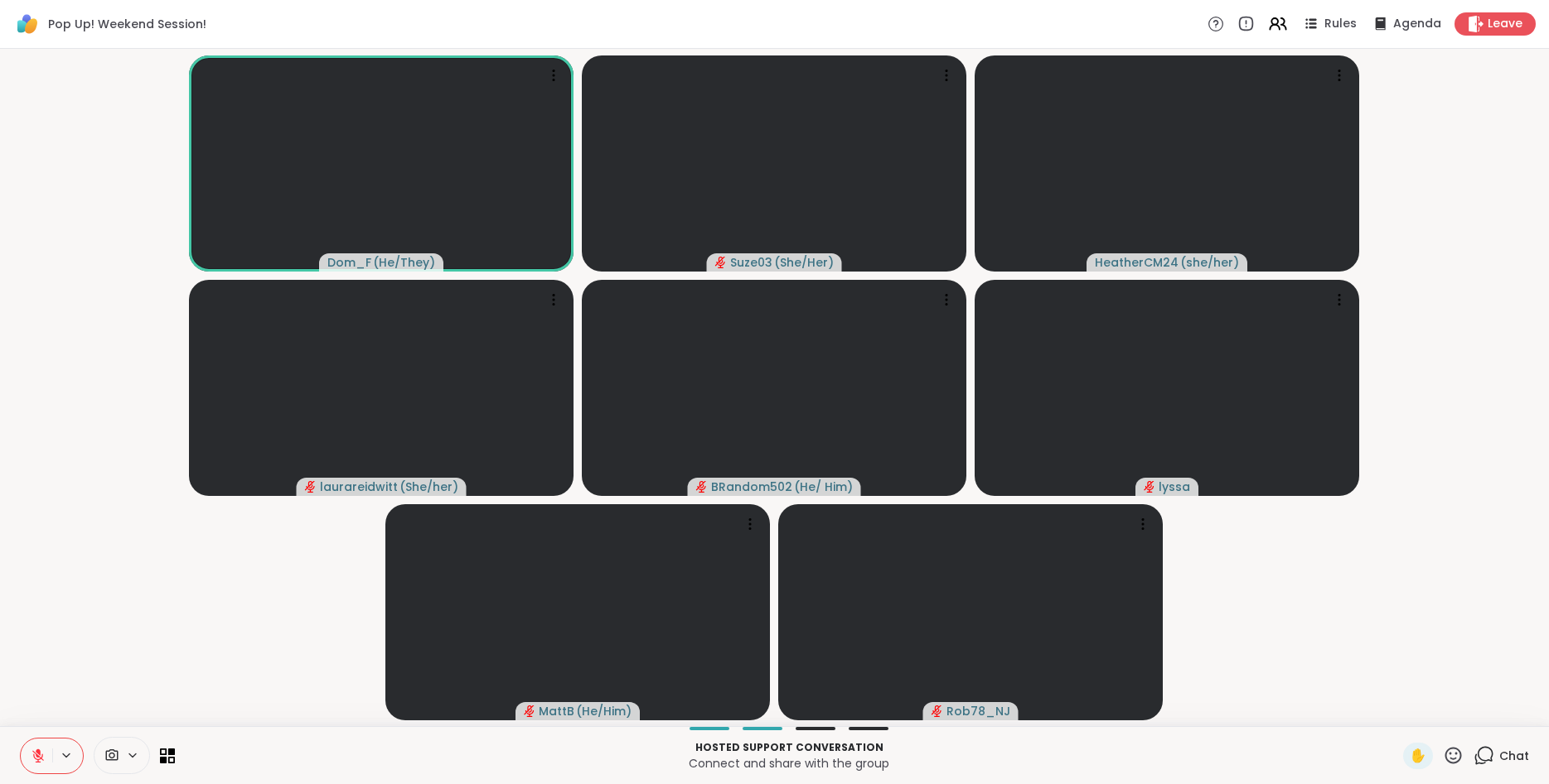
click at [31, 750] on icon at bounding box center [38, 756] width 15 height 15
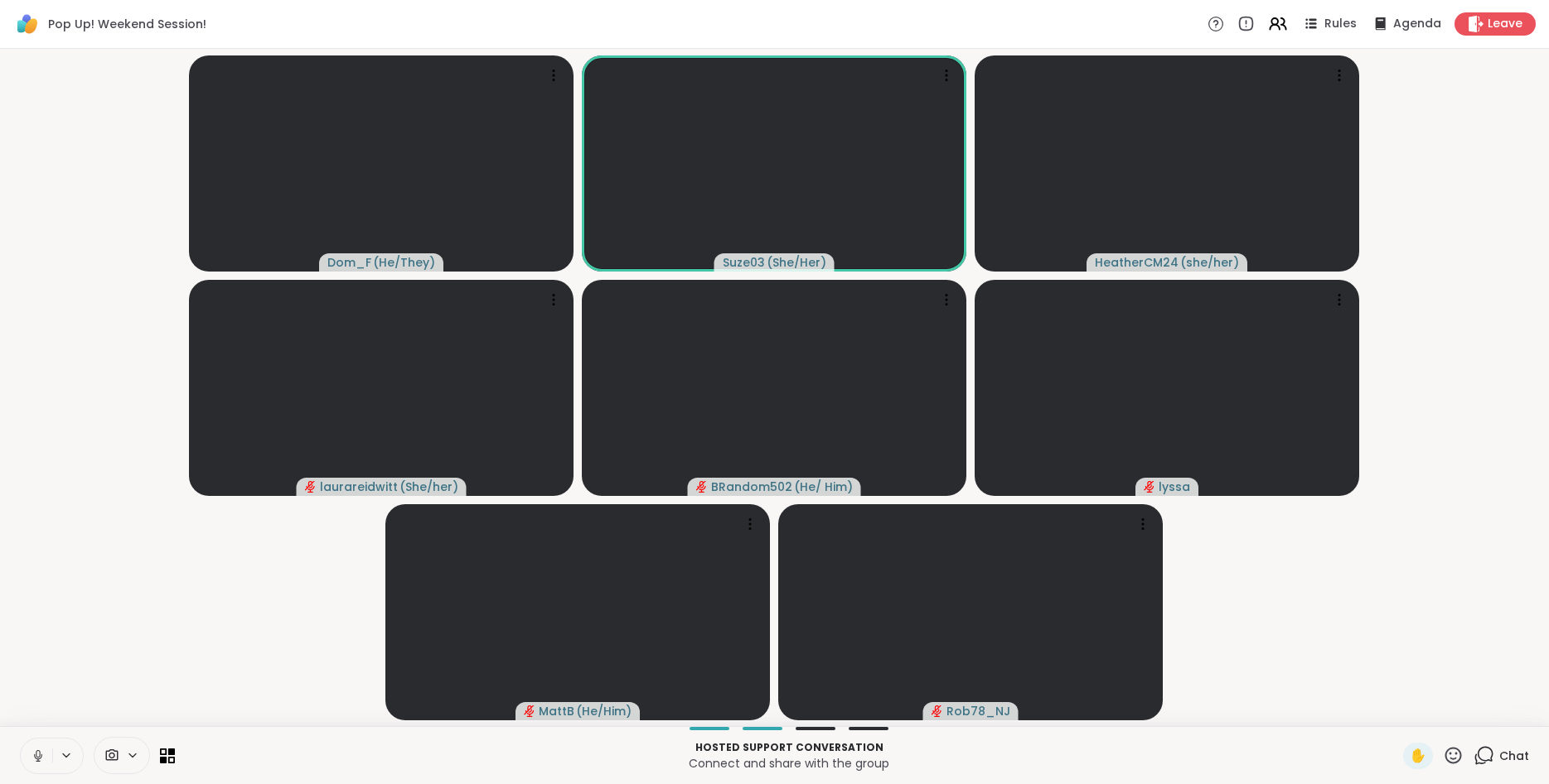
click at [31, 750] on icon at bounding box center [38, 756] width 15 height 15
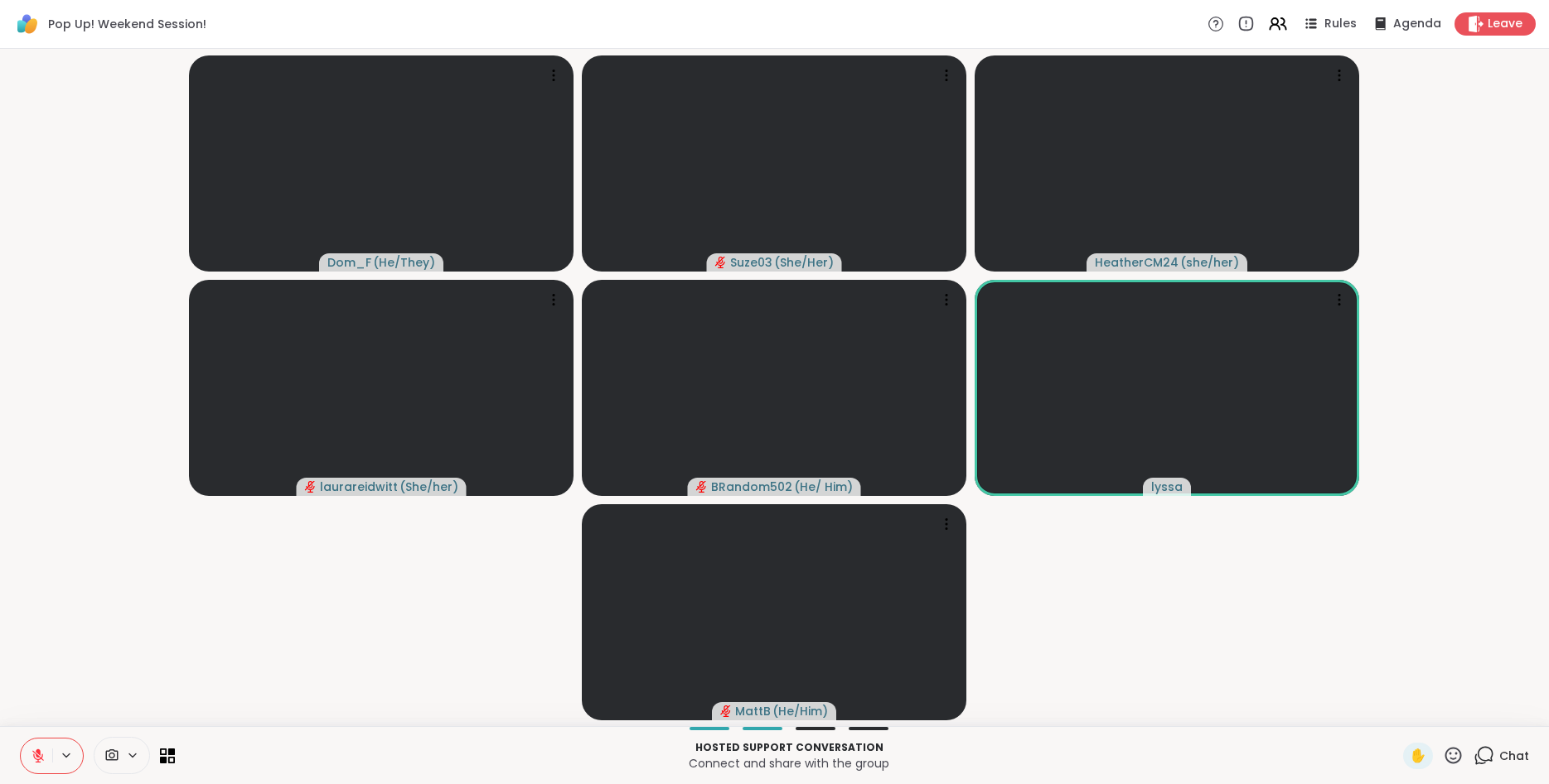
click at [1456, 756] on icon at bounding box center [1453, 756] width 21 height 21
click at [1401, 706] on span "❤️" at bounding box center [1404, 712] width 16 height 20
click at [1456, 757] on icon at bounding box center [1453, 756] width 21 height 21
click at [1396, 719] on span "❤️" at bounding box center [1404, 712] width 16 height 20
click at [1458, 755] on icon at bounding box center [1453, 756] width 21 height 21
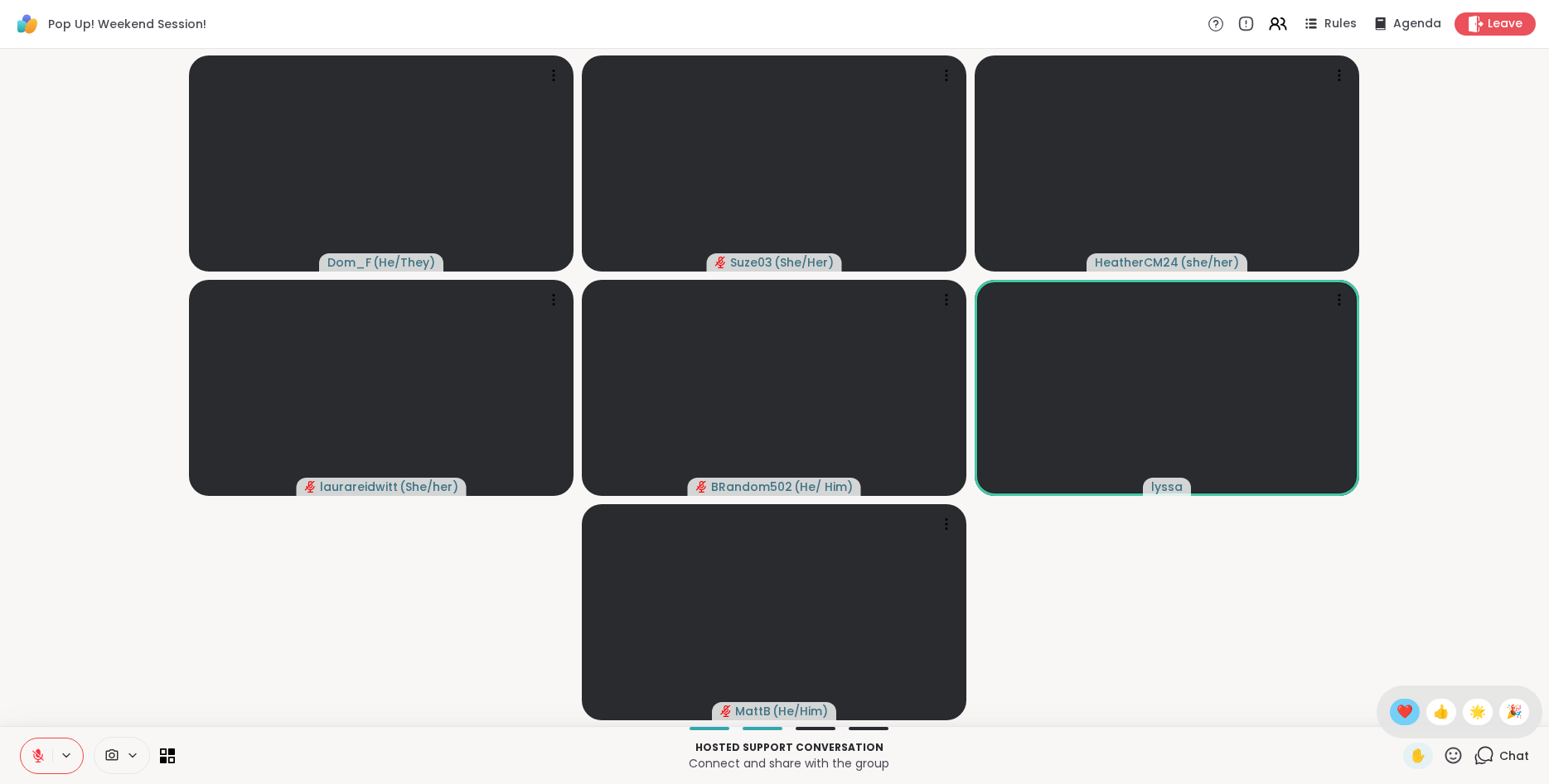
click at [1398, 711] on span "❤️" at bounding box center [1404, 712] width 16 height 20
click at [1459, 761] on icon at bounding box center [1453, 755] width 16 height 16
click at [1399, 718] on span "❤️" at bounding box center [1404, 712] width 16 height 20
click at [1456, 757] on icon at bounding box center [1453, 756] width 21 height 21
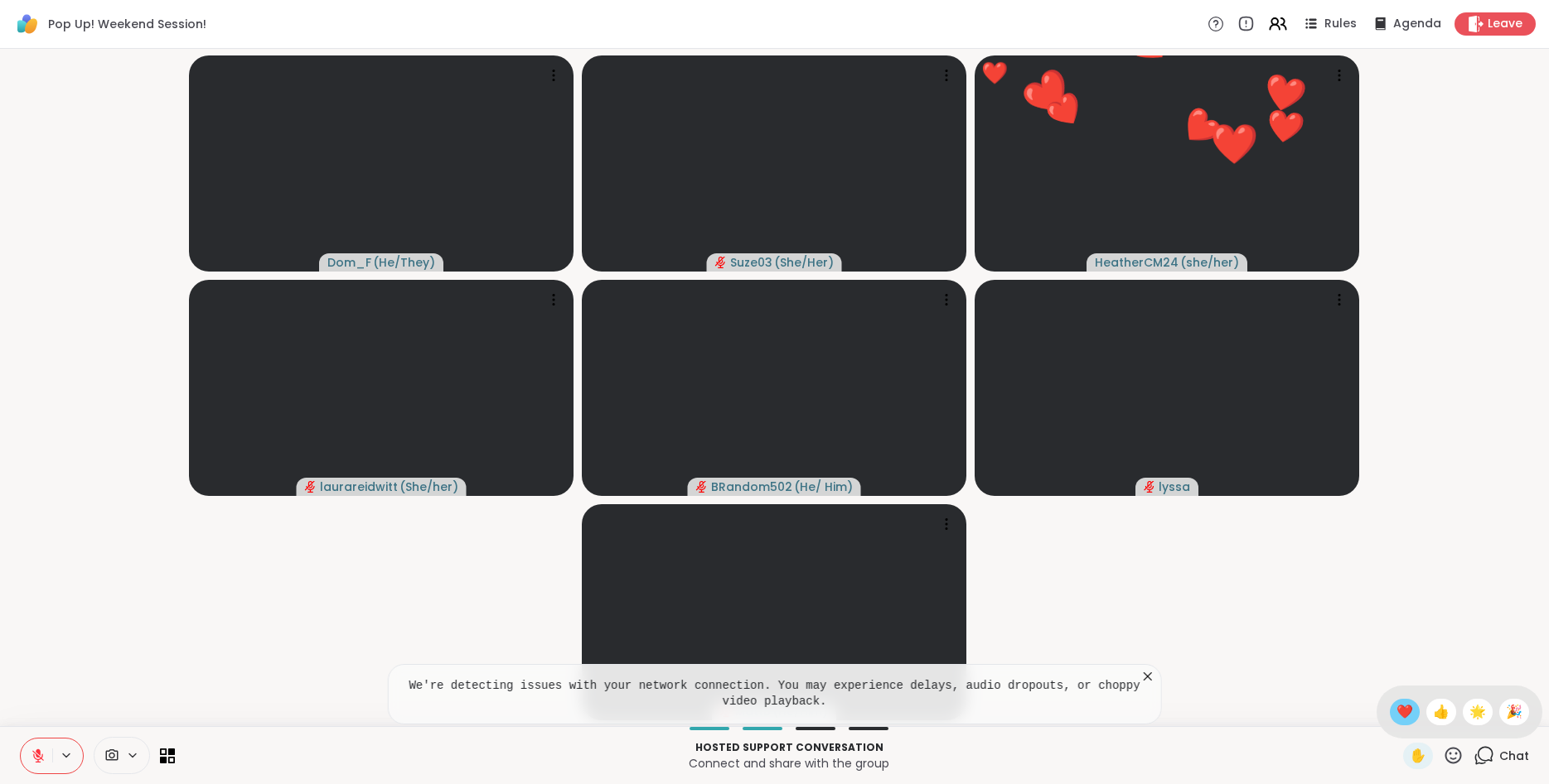
click at [1396, 705] on span "❤️" at bounding box center [1404, 712] width 16 height 20
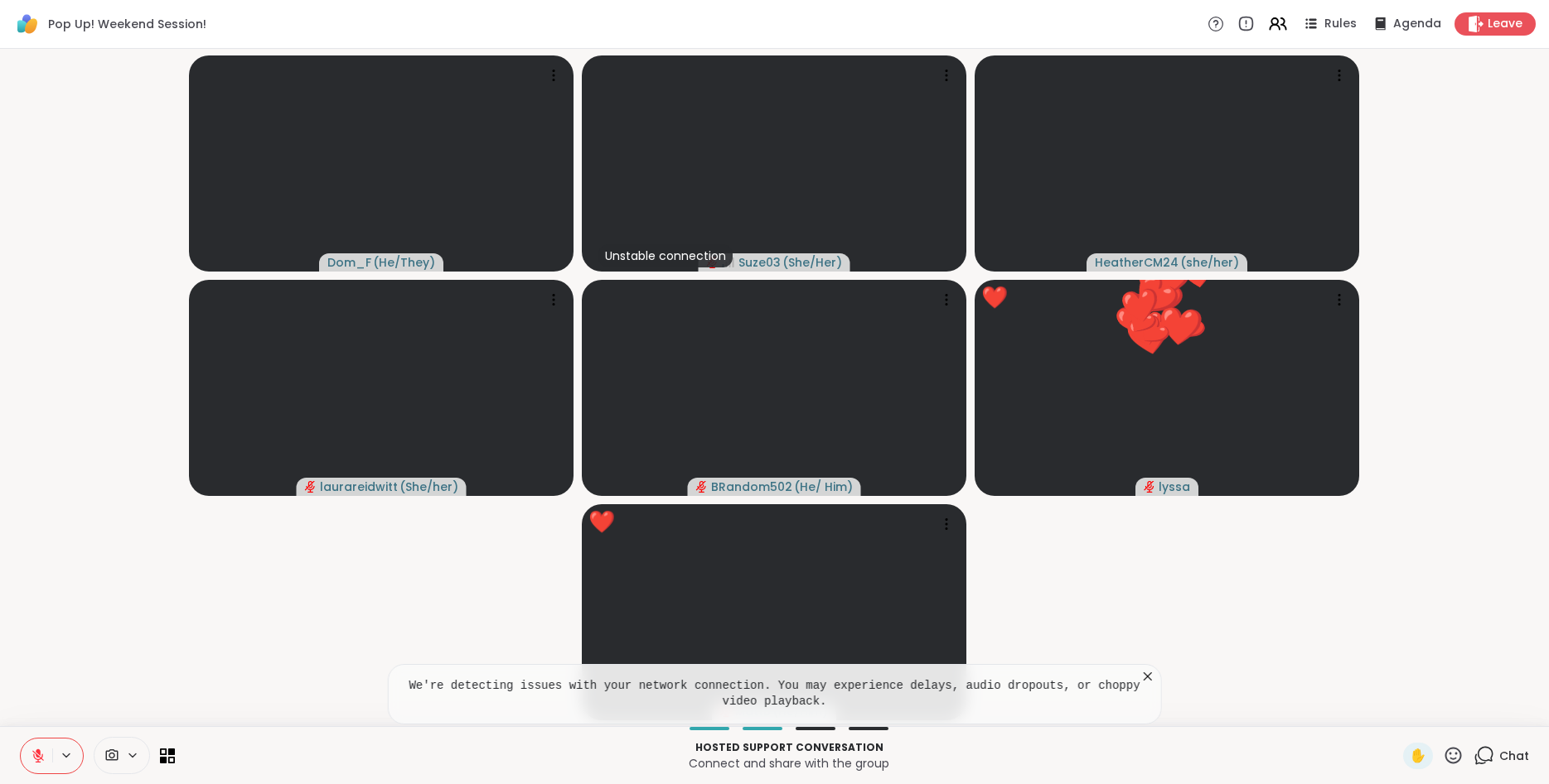
click at [1149, 677] on icon at bounding box center [1148, 677] width 9 height 9
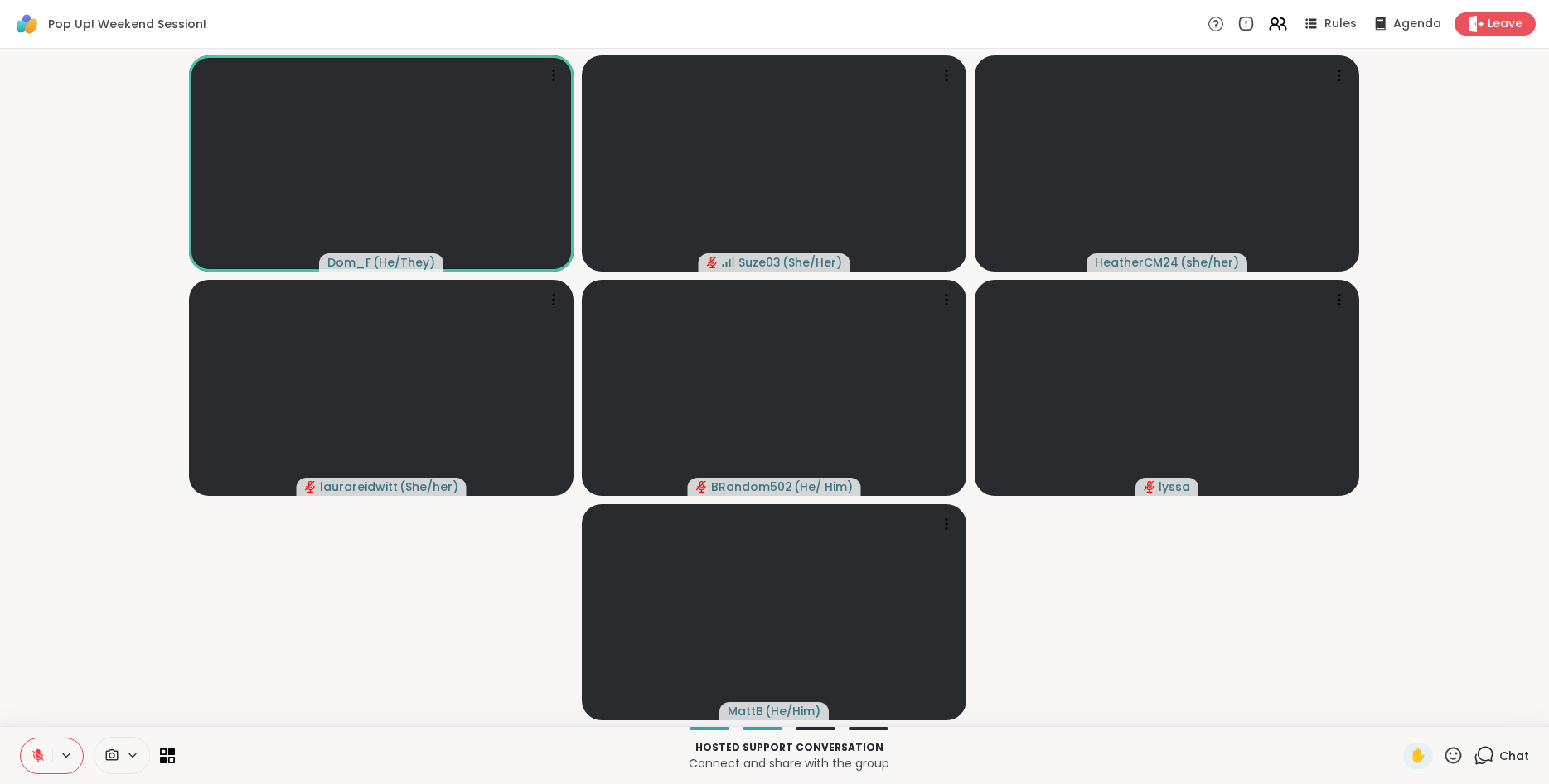
click at [1457, 748] on icon at bounding box center [1453, 756] width 21 height 21
click at [1396, 708] on span "❤️" at bounding box center [1404, 712] width 16 height 20
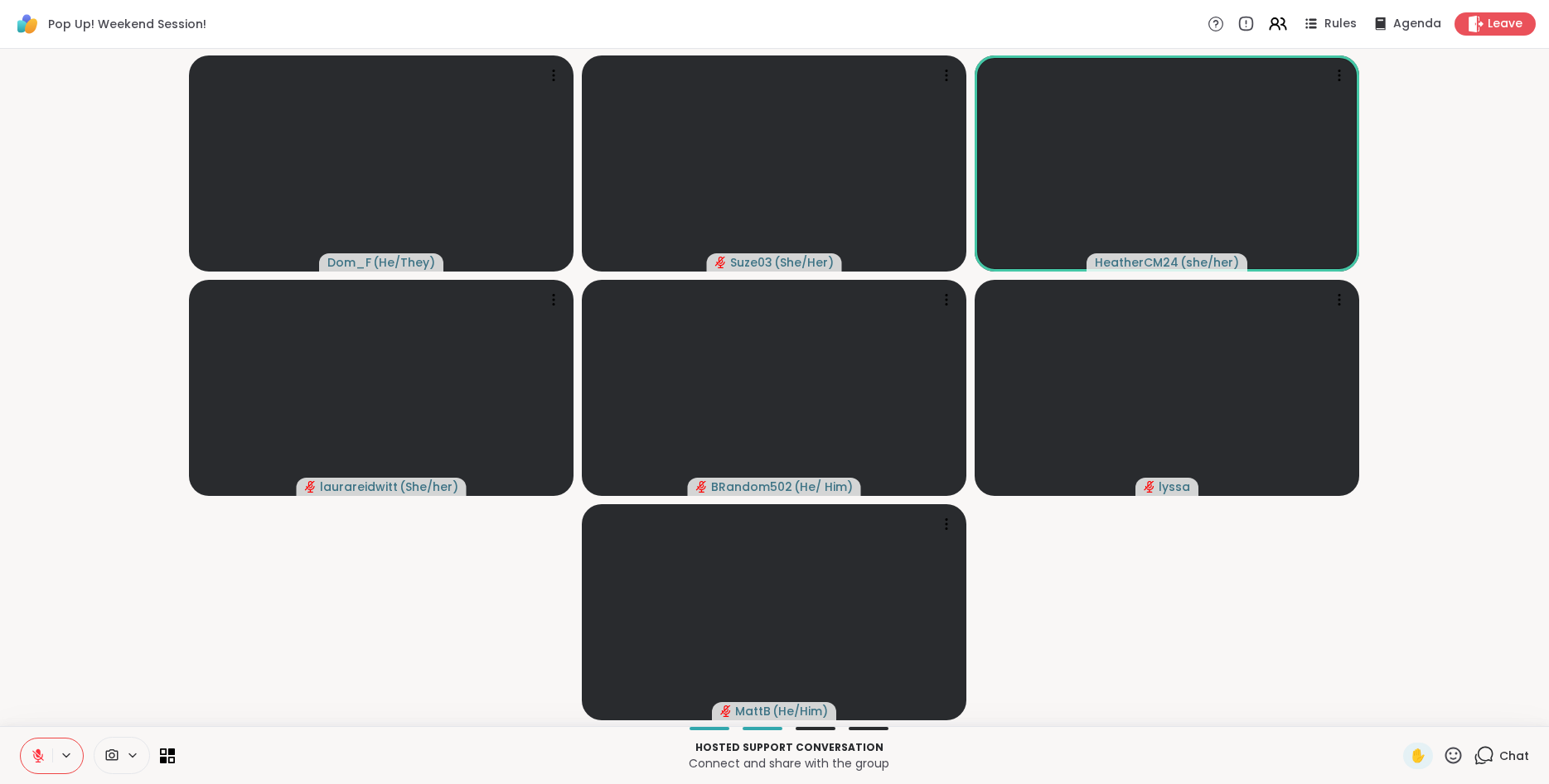
click at [36, 755] on icon at bounding box center [38, 756] width 15 height 15
click at [40, 751] on icon at bounding box center [38, 756] width 15 height 15
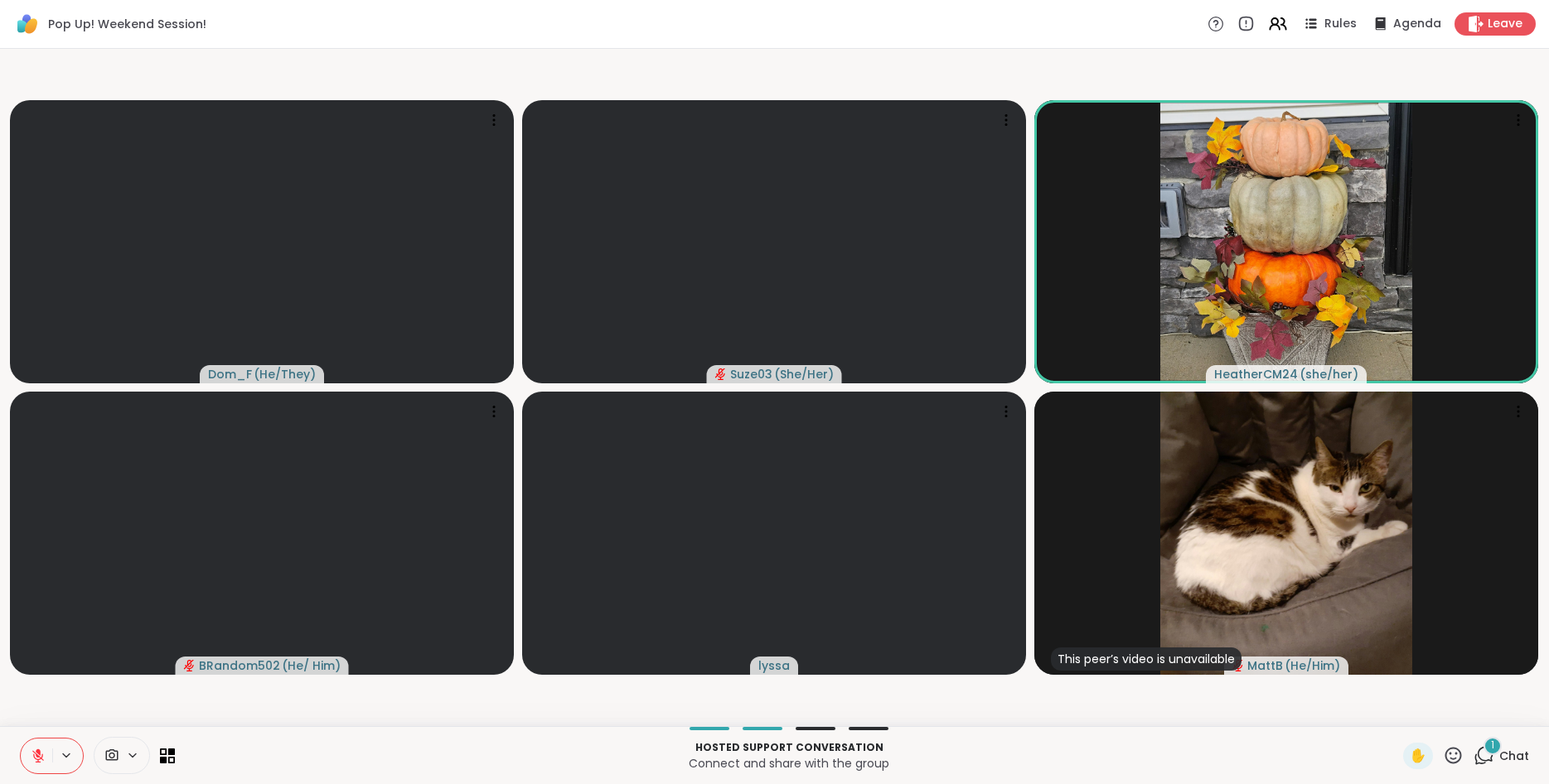
click at [27, 752] on button at bounding box center [36, 756] width 32 height 35
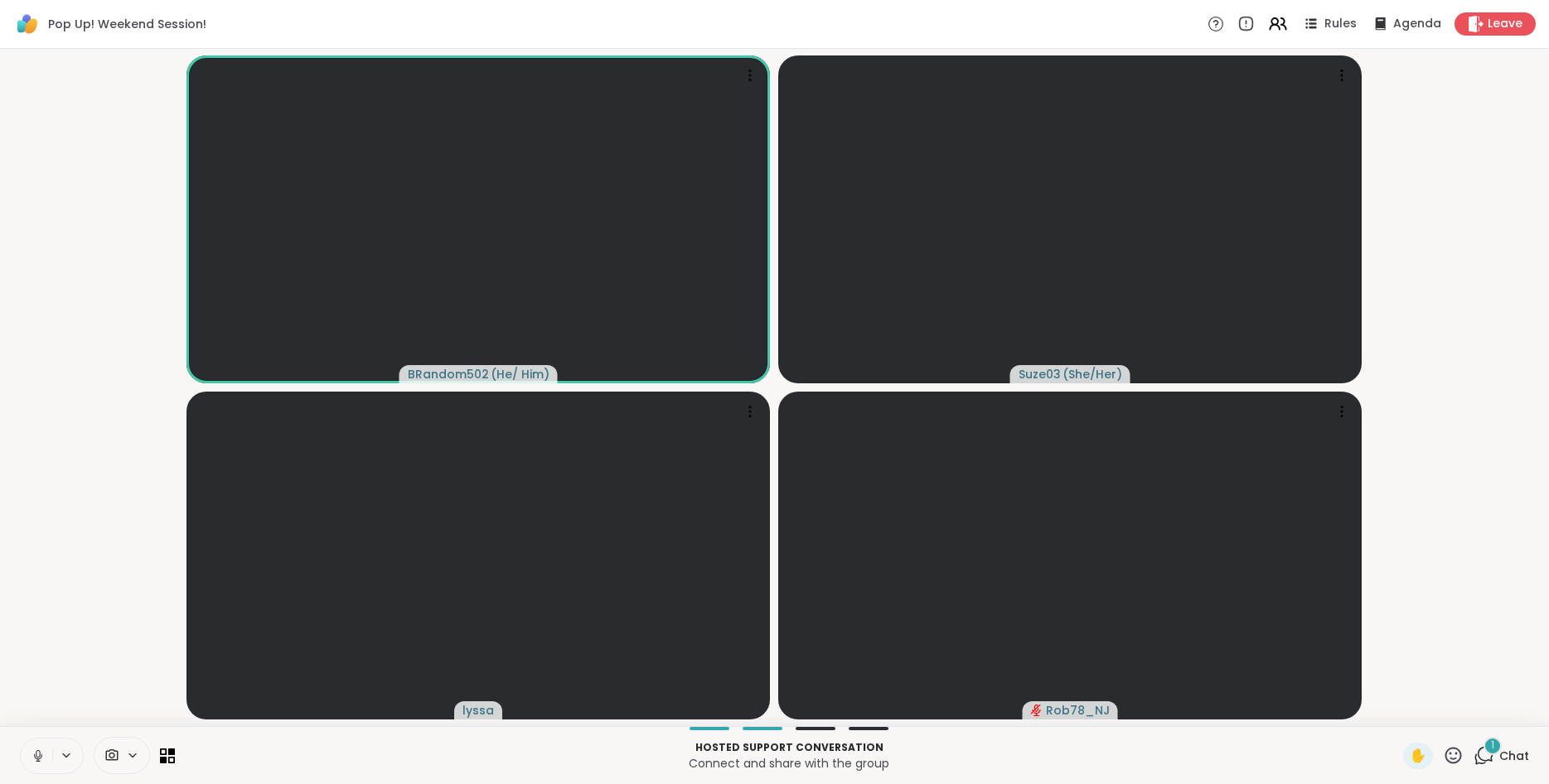
click at [1453, 751] on icon at bounding box center [1453, 756] width 21 height 21
click at [1398, 712] on span "❤️" at bounding box center [1404, 712] width 16 height 20
click at [1456, 757] on icon at bounding box center [1453, 756] width 21 height 21
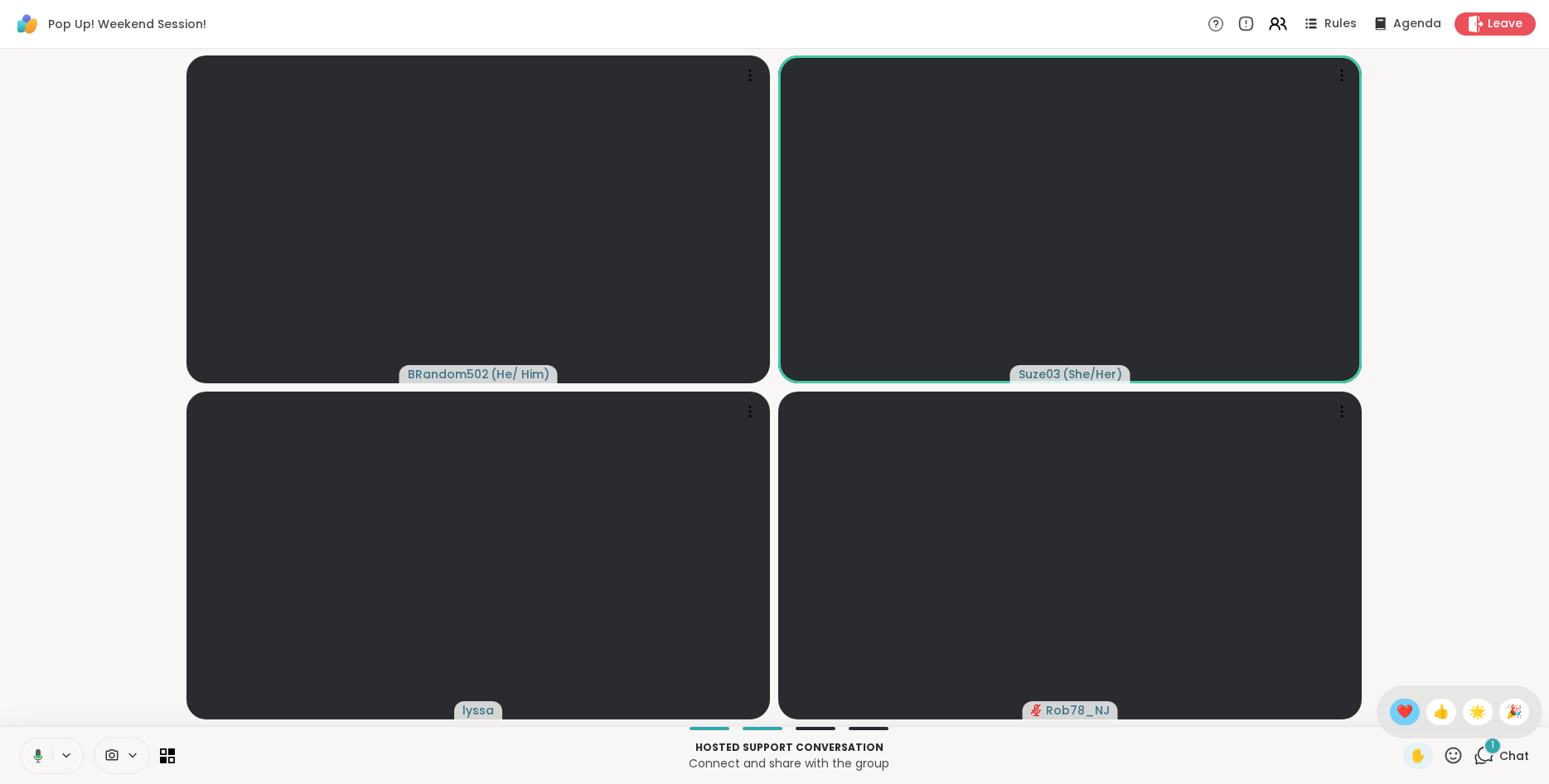
click at [1400, 719] on span "❤️" at bounding box center [1404, 712] width 16 height 20
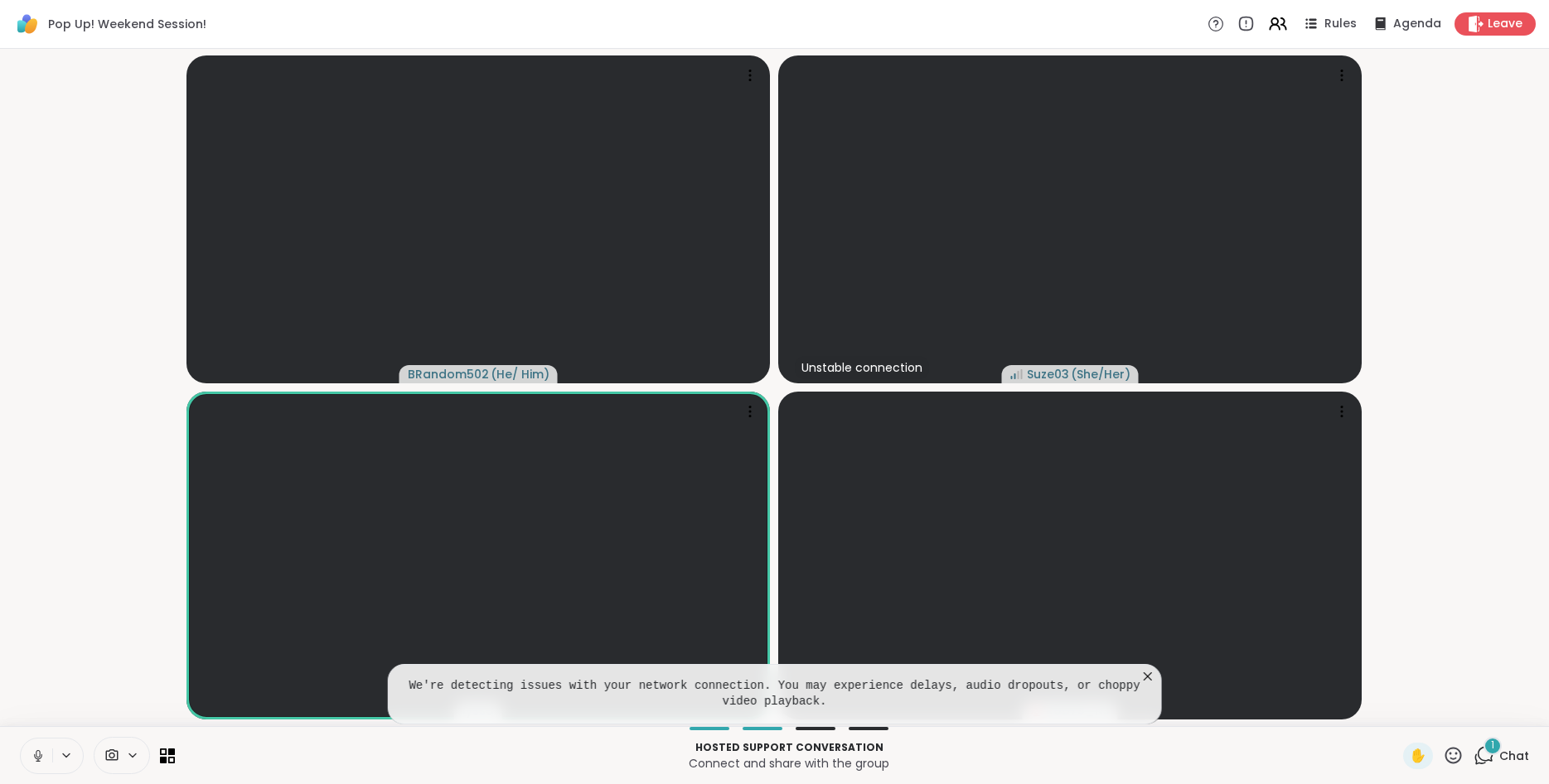
click at [1150, 672] on icon at bounding box center [1147, 676] width 16 height 16
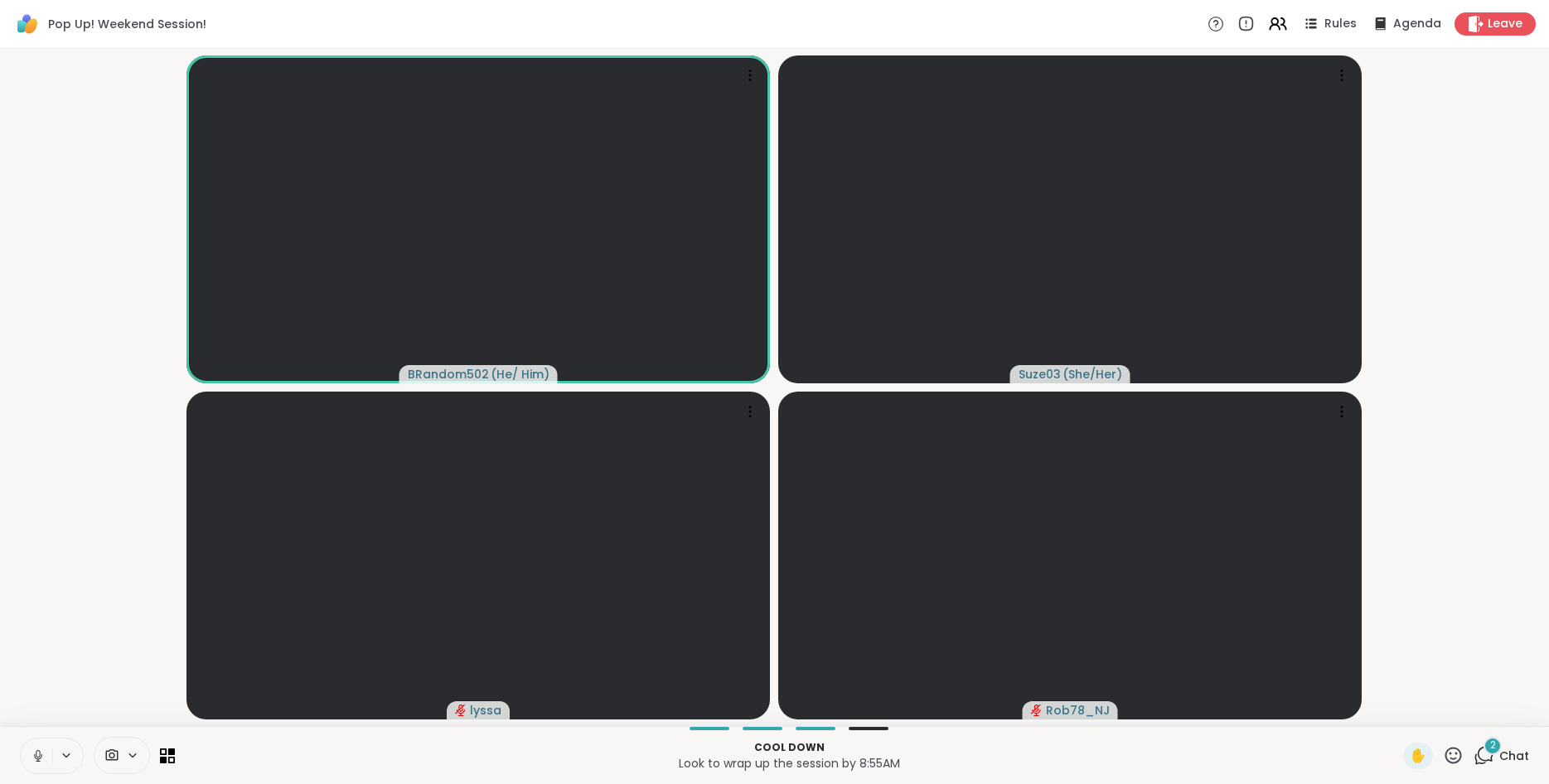
click at [1456, 750] on icon at bounding box center [1453, 756] width 21 height 21
click at [1398, 712] on span "❤️" at bounding box center [1404, 712] width 16 height 20
click at [1455, 757] on icon at bounding box center [1453, 756] width 21 height 21
click at [1400, 716] on span "❤️" at bounding box center [1404, 712] width 16 height 20
click at [41, 758] on icon at bounding box center [38, 756] width 15 height 15
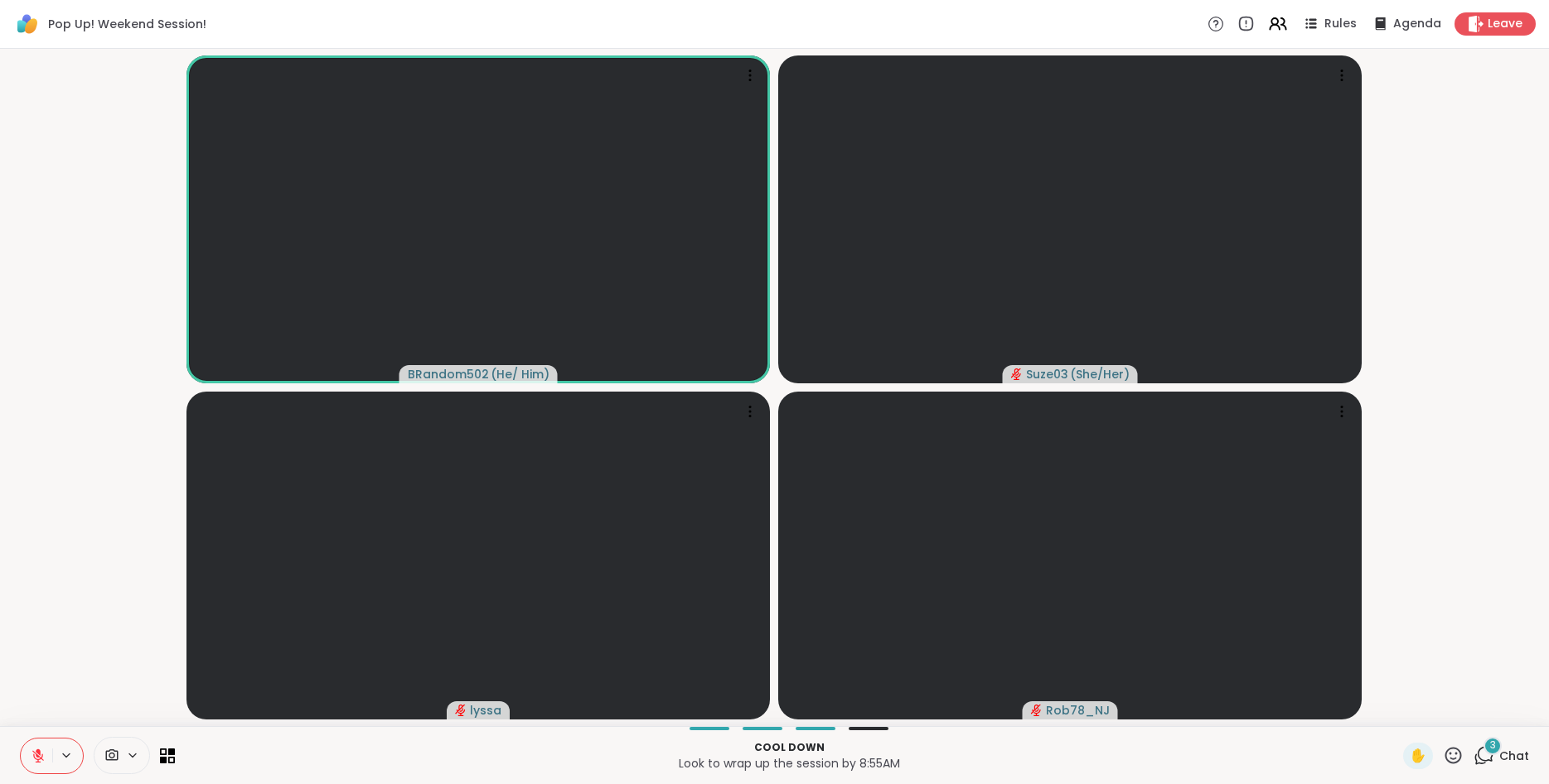
click at [40, 756] on icon at bounding box center [38, 752] width 5 height 7
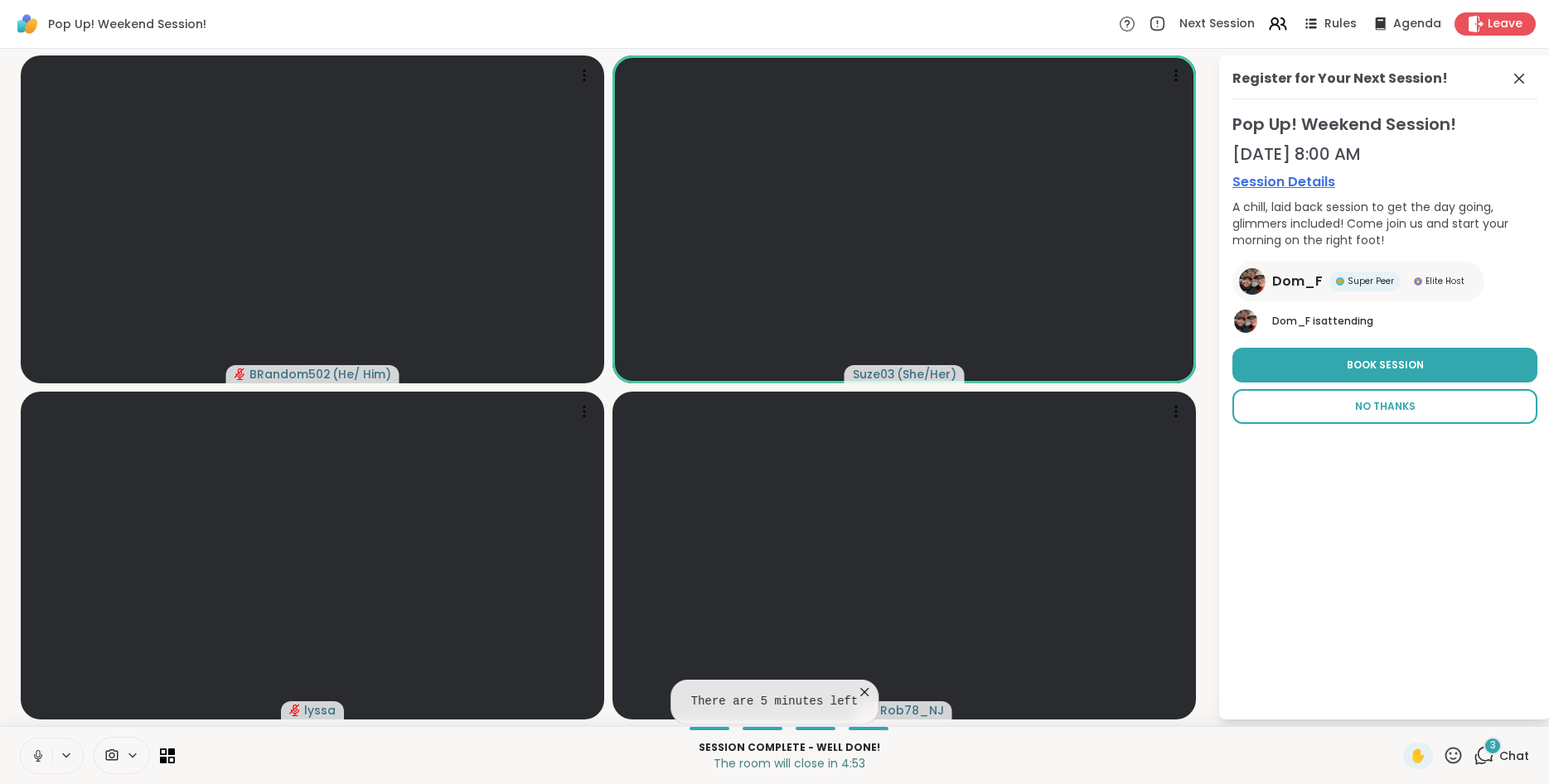
click at [1369, 410] on span "No Thanks" at bounding box center [1385, 406] width 61 height 15
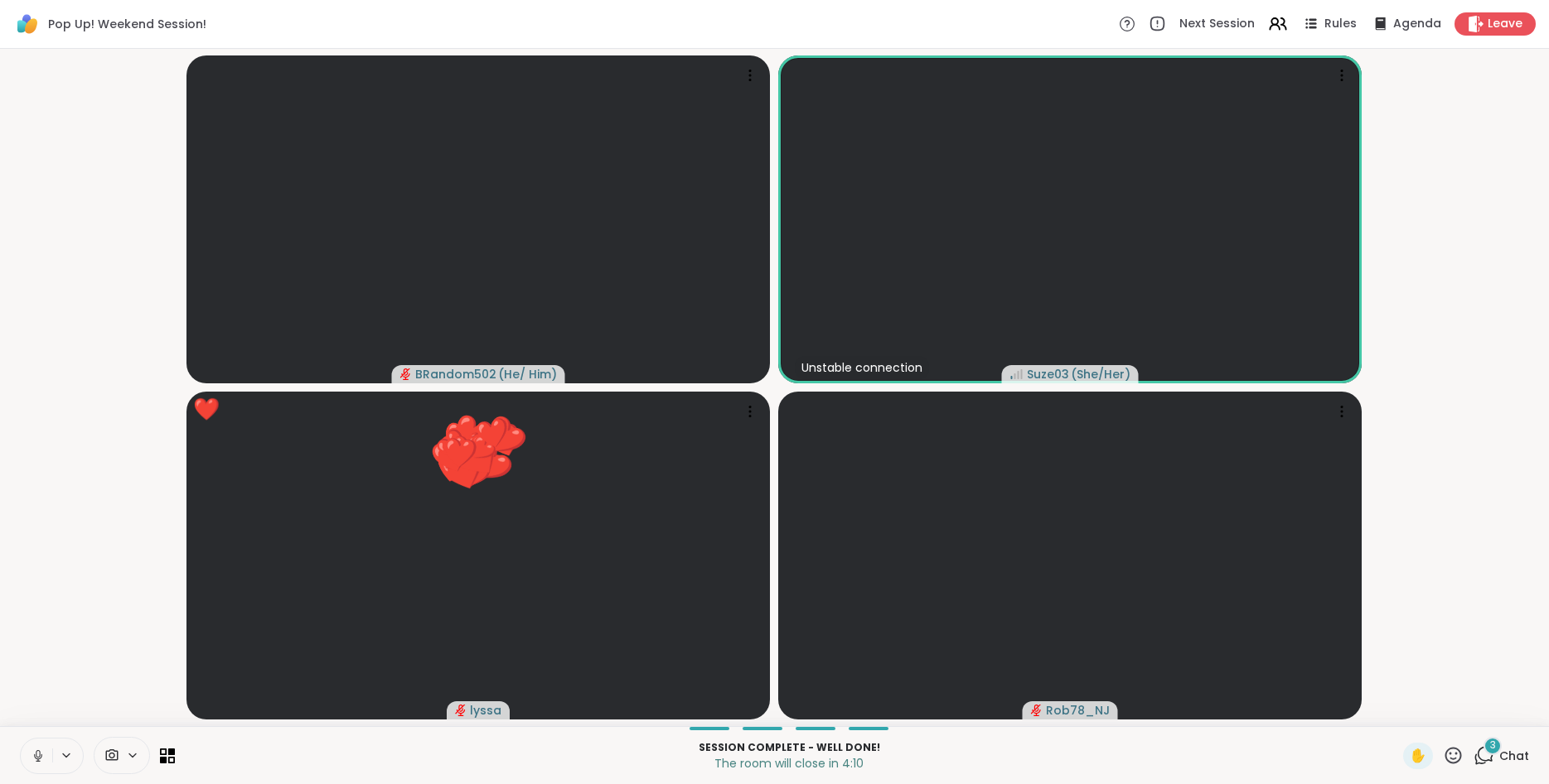
click at [40, 751] on icon at bounding box center [38, 756] width 15 height 15
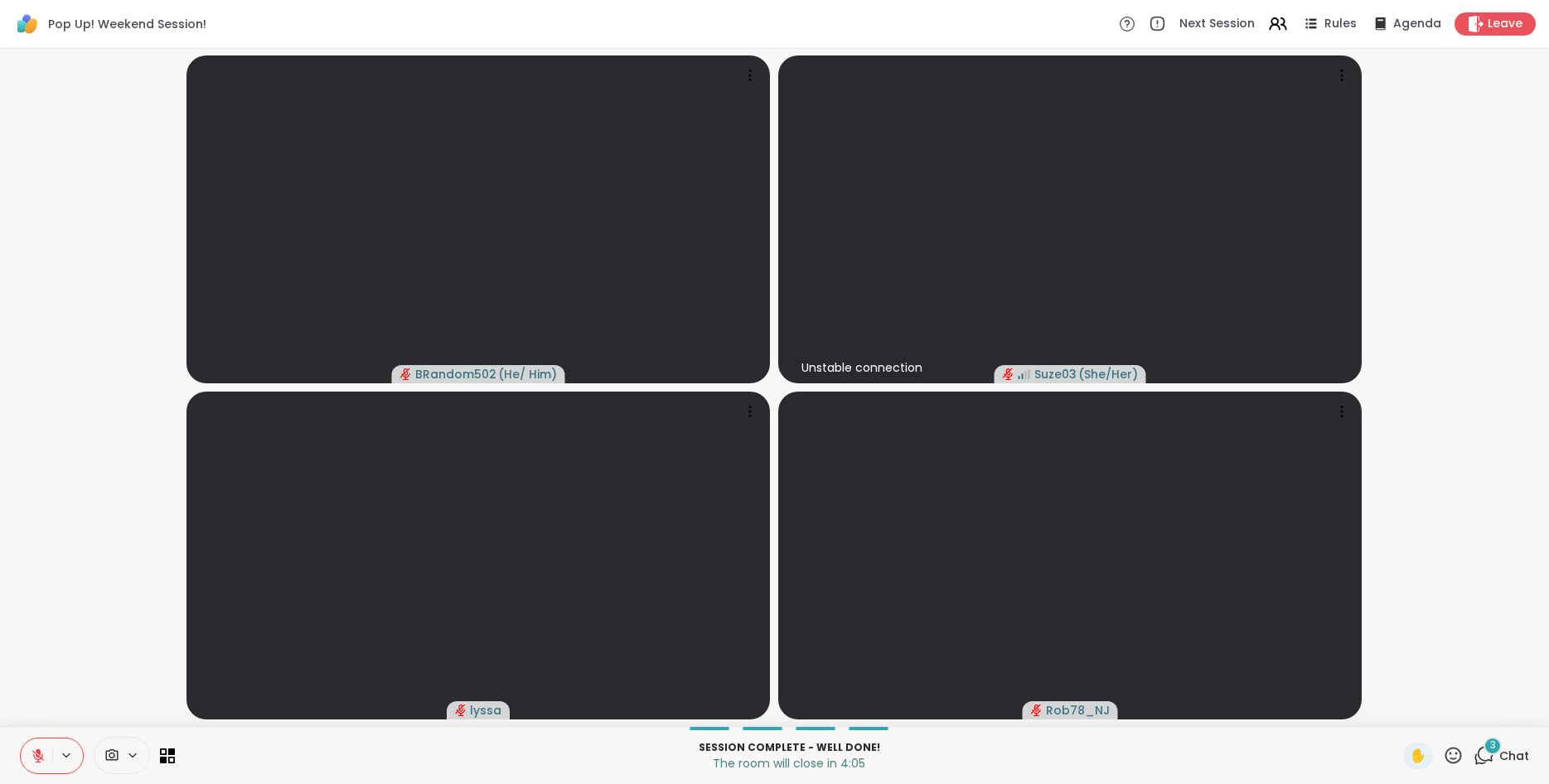
click at [1459, 755] on icon at bounding box center [1453, 756] width 21 height 21
click at [1401, 714] on span "❤️" at bounding box center [1404, 712] width 16 height 20
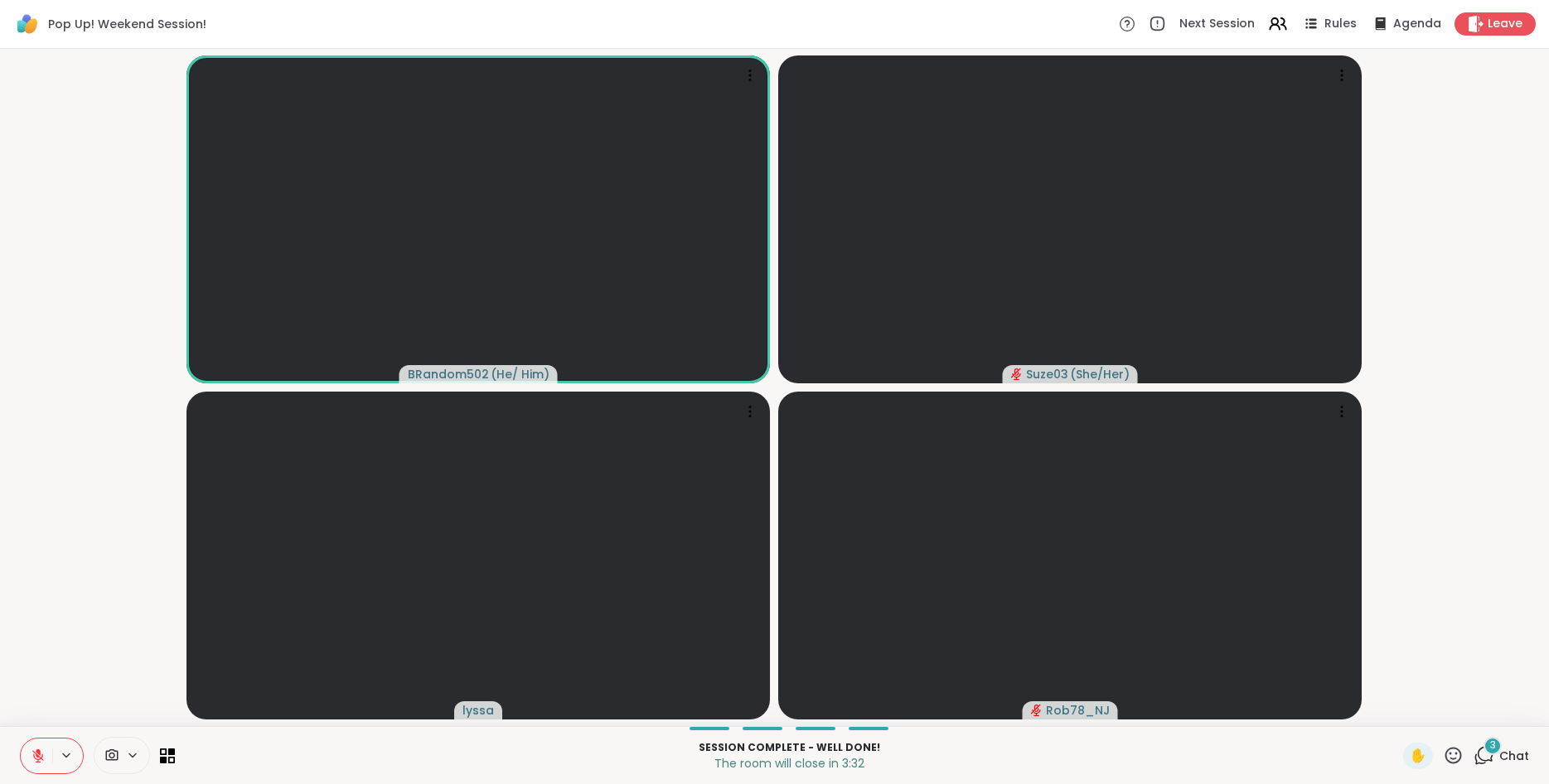
click at [40, 756] on icon at bounding box center [38, 752] width 5 height 7
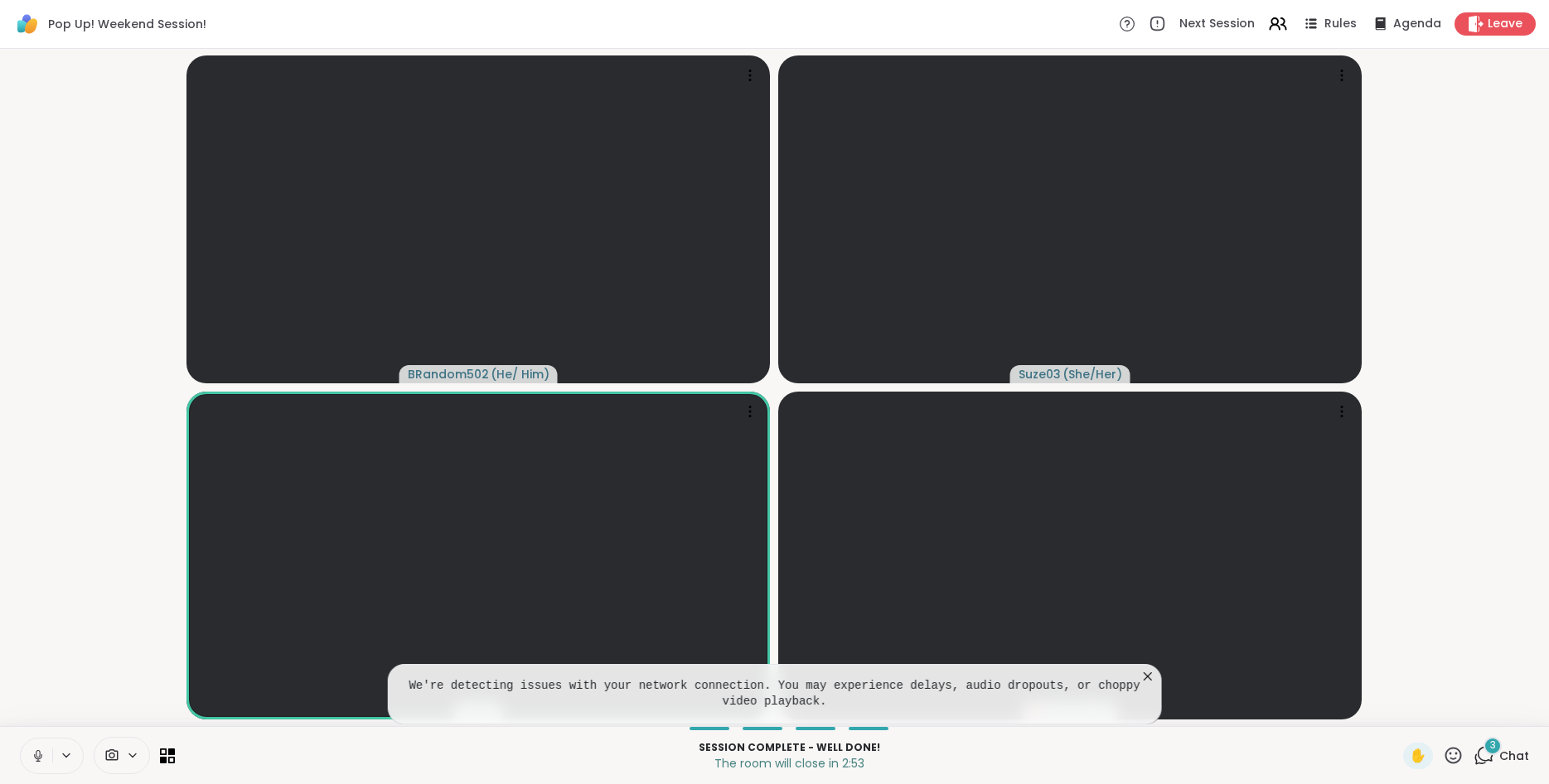
drag, startPoint x: 1508, startPoint y: 766, endPoint x: 1458, endPoint y: 756, distance: 51.0
click at [1458, 756] on div "✋ 3 Chat" at bounding box center [1465, 756] width 126 height 27
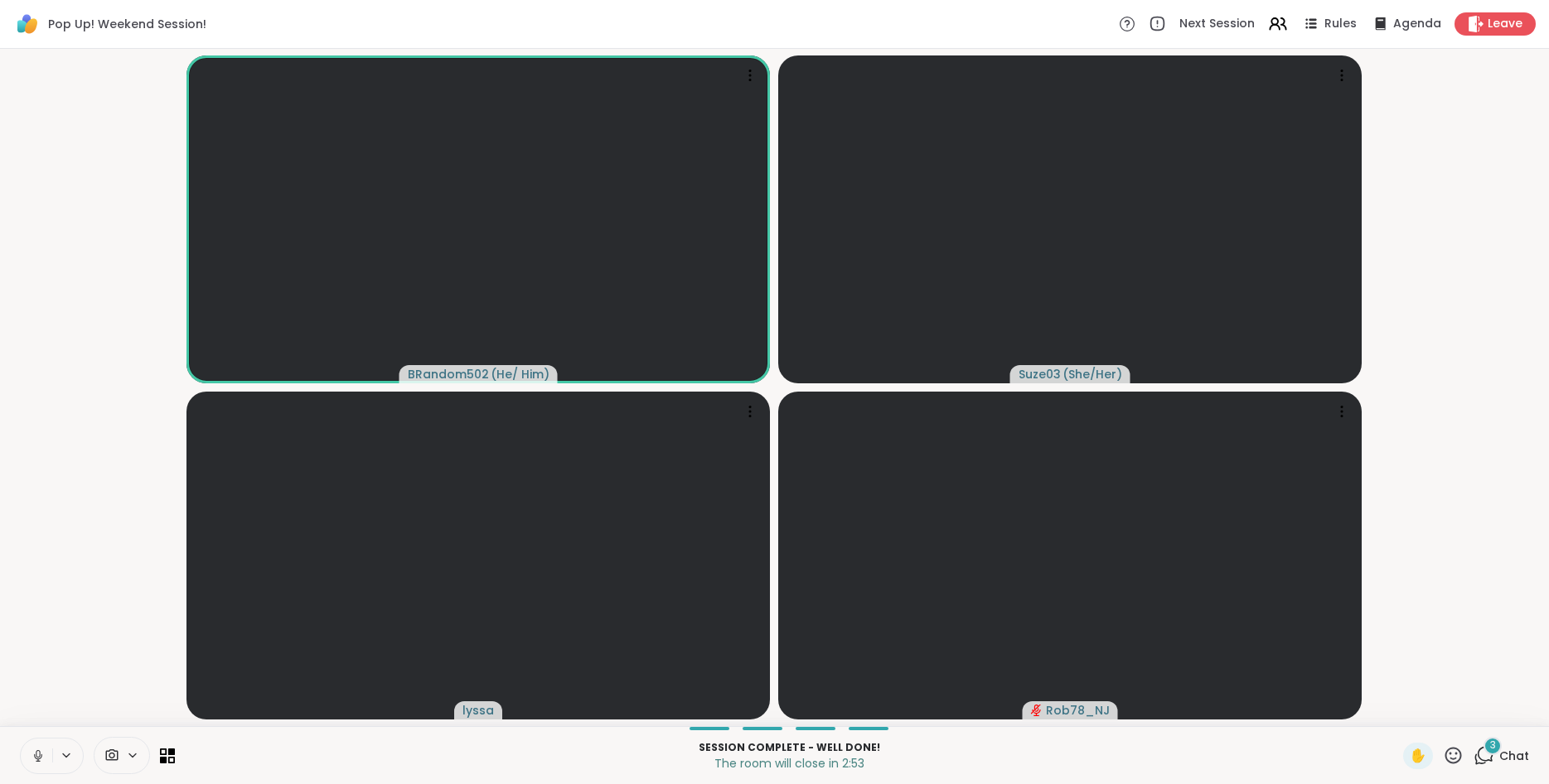
click at [1458, 756] on icon at bounding box center [1453, 756] width 21 height 21
click at [1406, 709] on span "❤️" at bounding box center [1404, 712] width 16 height 20
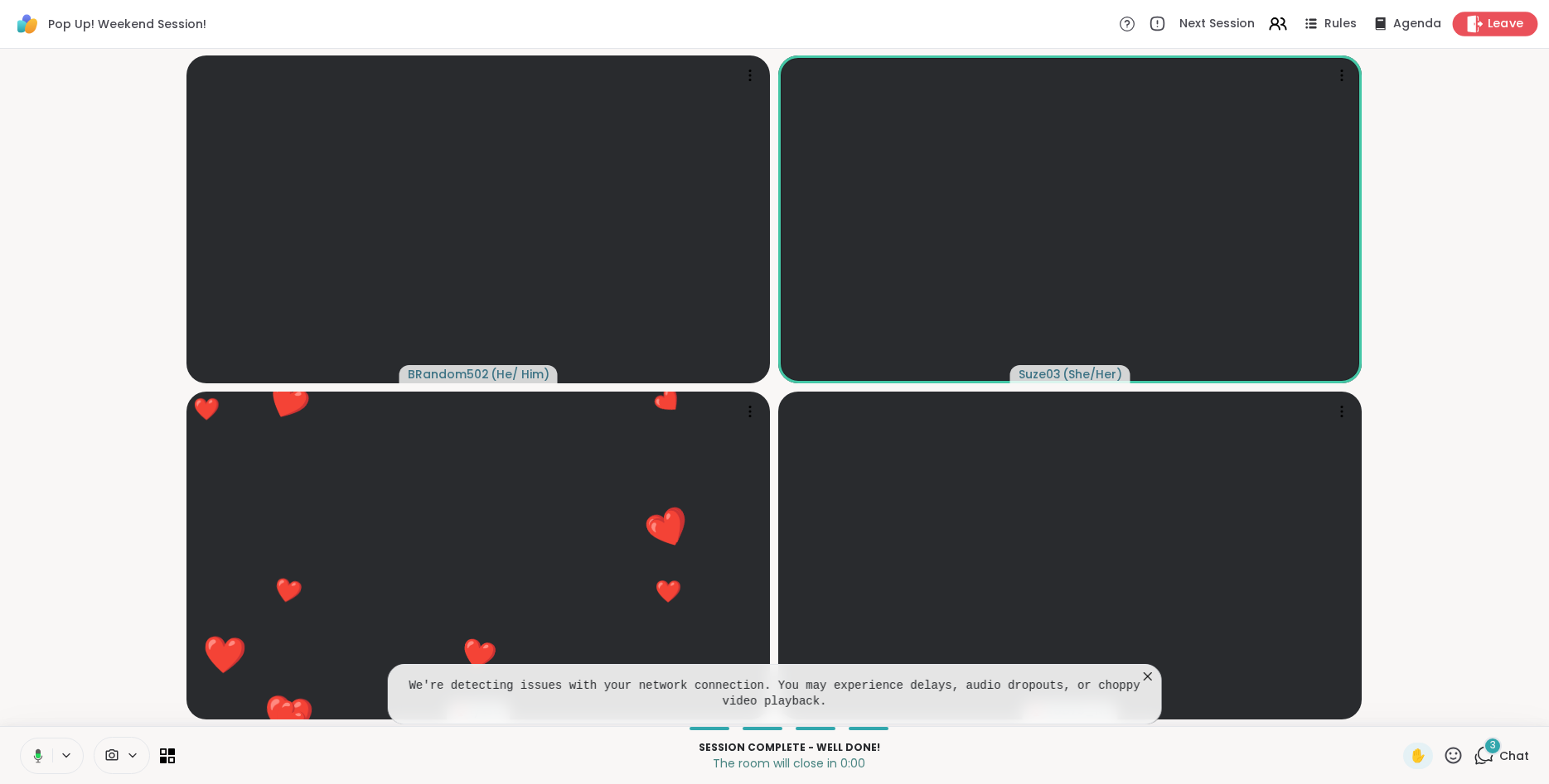
click at [1505, 20] on span "Leave" at bounding box center [1505, 24] width 37 height 17
